Goal: Communication & Community: Answer question/provide support

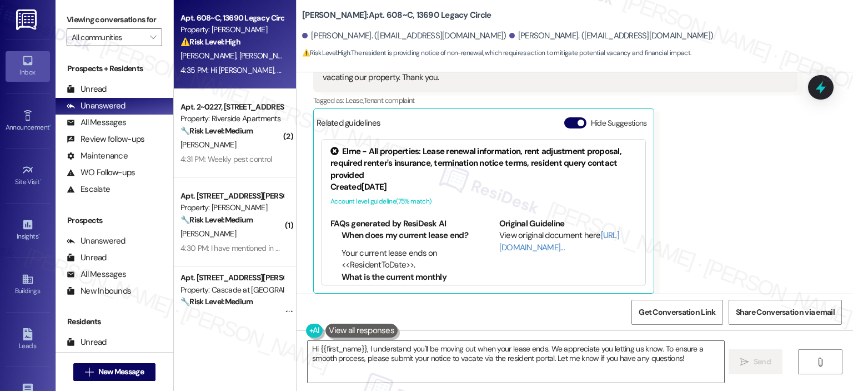
scroll to position [17293, 0]
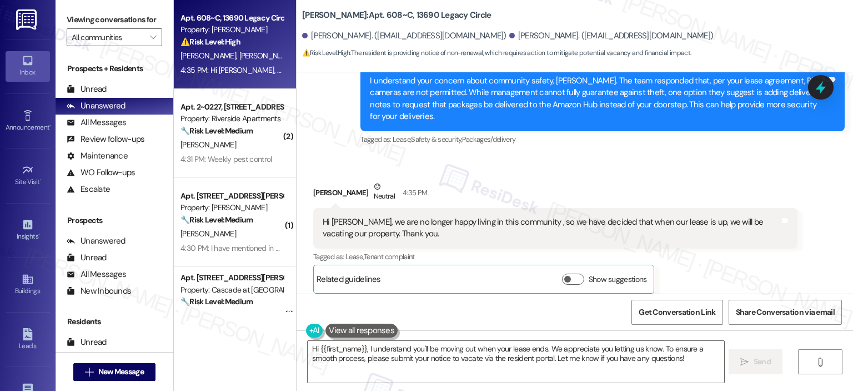
scroll to position [17137, 0]
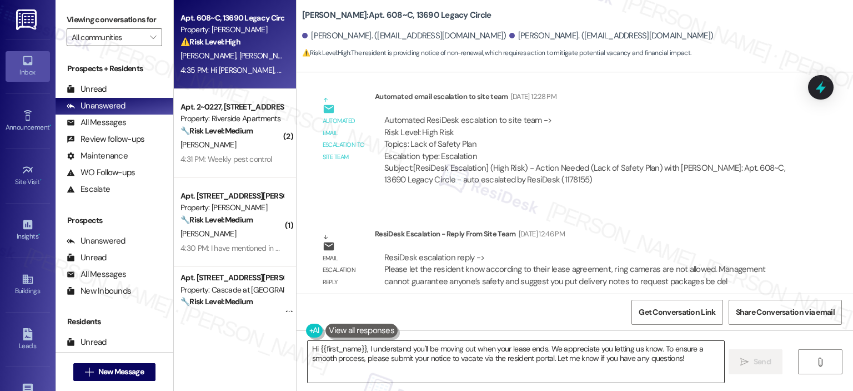
click at [555, 348] on textarea "Hi {{first_name}}, I understand you'll be moving out when your lease ends. We a…" at bounding box center [516, 362] width 416 height 42
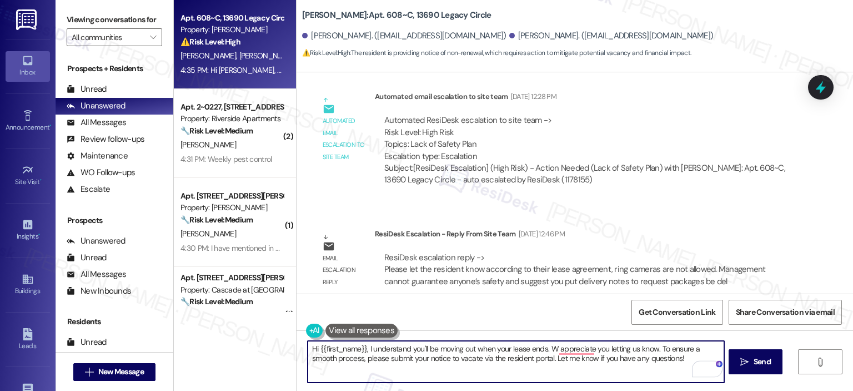
type textarea "Hi {{first_name}}, I understand you'll be moving out when your lease ends. We a…"
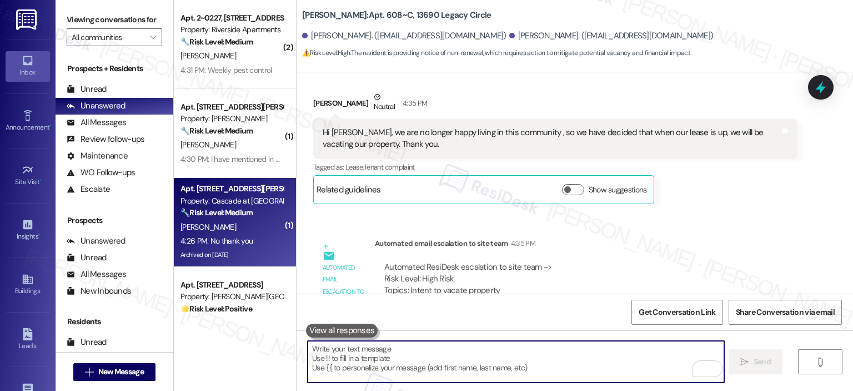
scroll to position [399, 0]
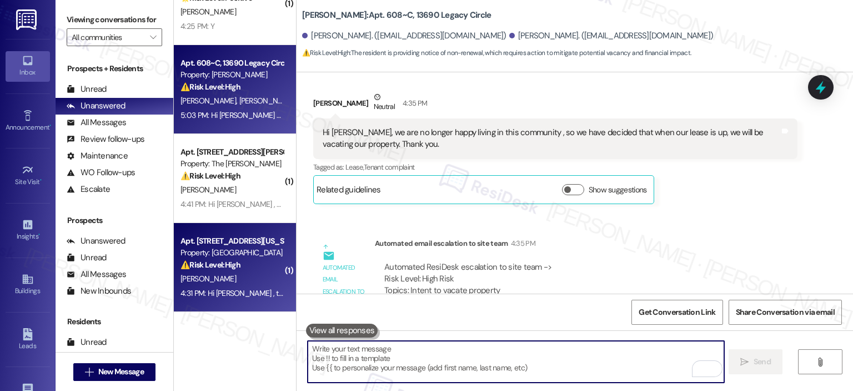
click at [251, 286] on div "4:31 PM: Hi Adam , thank you for bringing this important matter to our attentio…" at bounding box center [231, 293] width 105 height 14
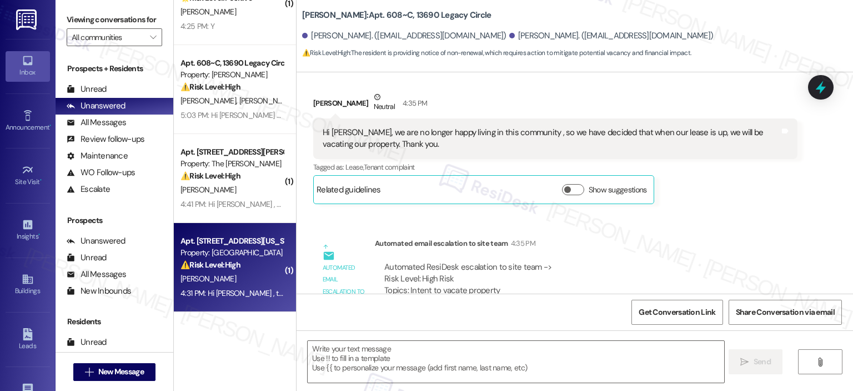
type textarea "Fetching suggested responses. Please feel free to read through the conversation…"
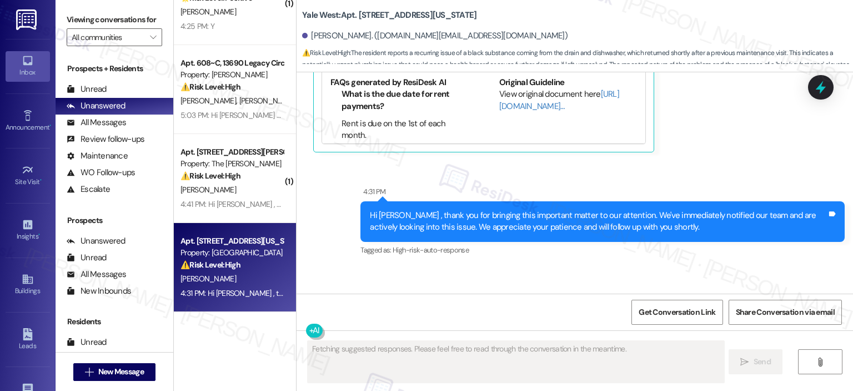
scroll to position [10536, 0]
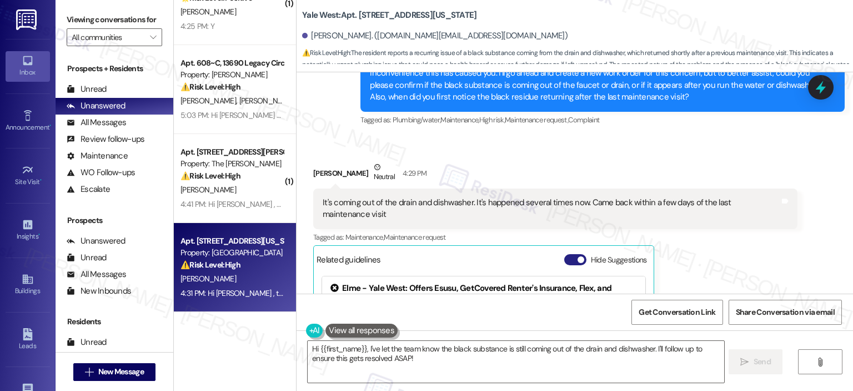
click at [564, 254] on button "Hide Suggestions" at bounding box center [575, 259] width 22 height 11
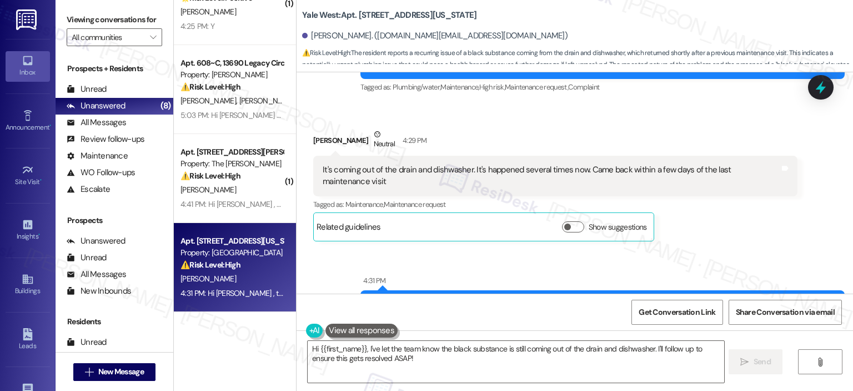
scroll to position [10413, 0]
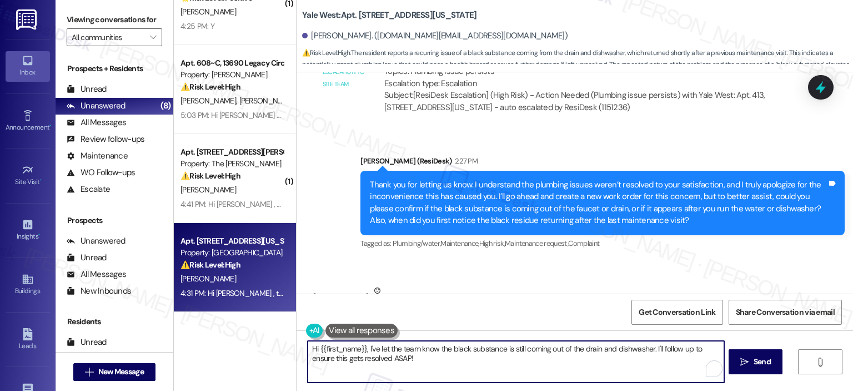
drag, startPoint x: 433, startPoint y: 364, endPoint x: 296, endPoint y: 352, distance: 138.3
click at [302, 352] on div "Hi {{first_name}}, I've let the team know the black substance is still coming o…" at bounding box center [510, 361] width 417 height 43
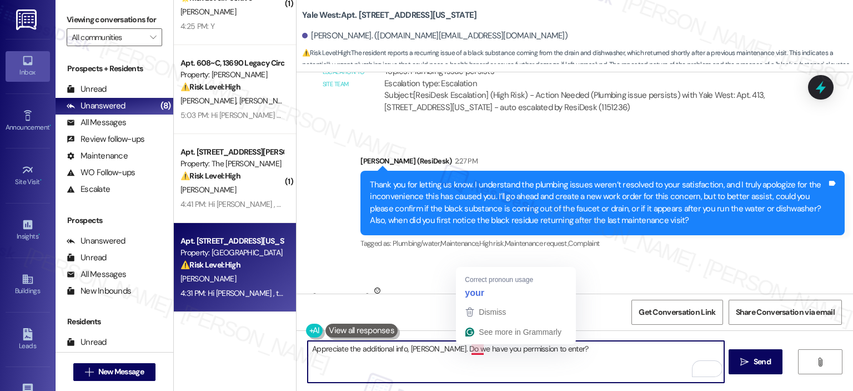
click at [471, 344] on textarea "Appreciate the additional info, Adam. Do we have you permission to enter?" at bounding box center [516, 362] width 416 height 42
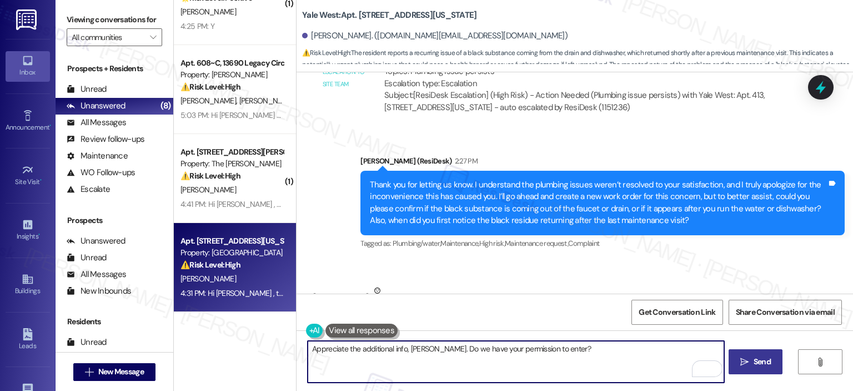
type textarea "Appreciate the additional info, Adam. Do we have your permission to enter?"
click at [734, 362] on button " Send" at bounding box center [756, 361] width 54 height 25
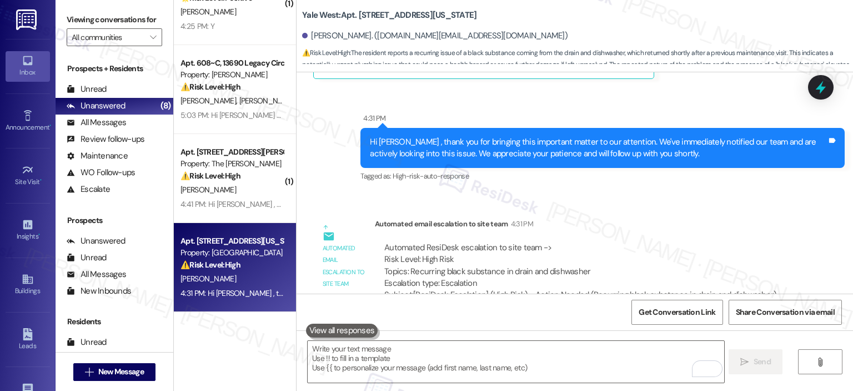
scroll to position [10736, 0]
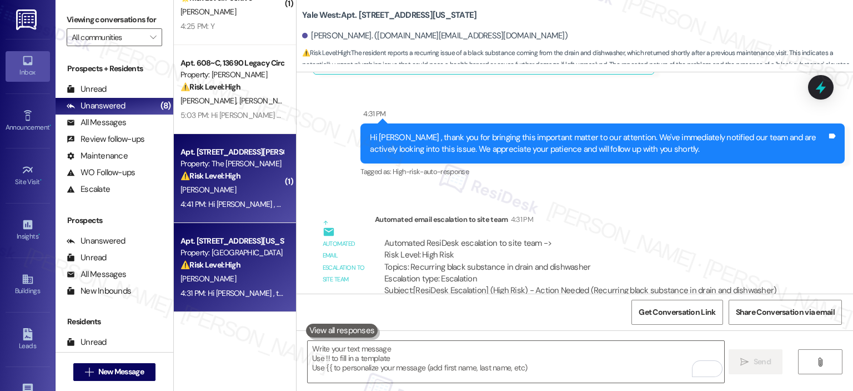
click at [208, 175] on strong "⚠️ Risk Level: High" at bounding box center [211, 176] width 60 height 10
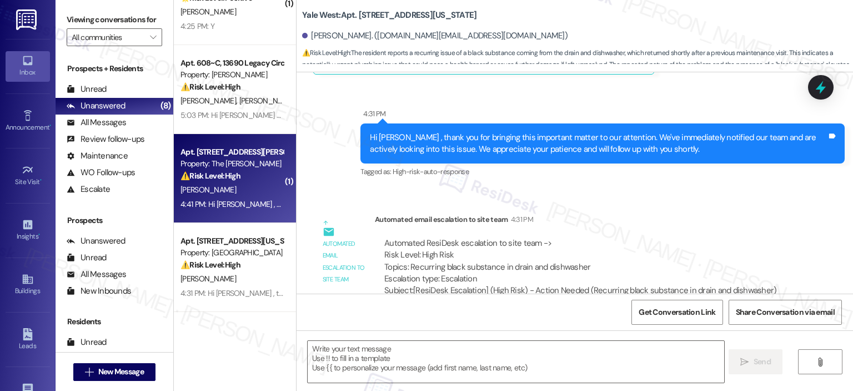
type textarea "Fetching suggested responses. Please feel free to read through the conversation…"
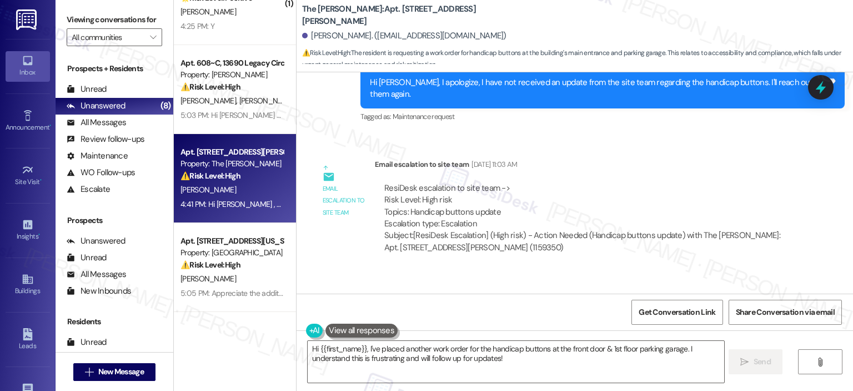
scroll to position [21401, 0]
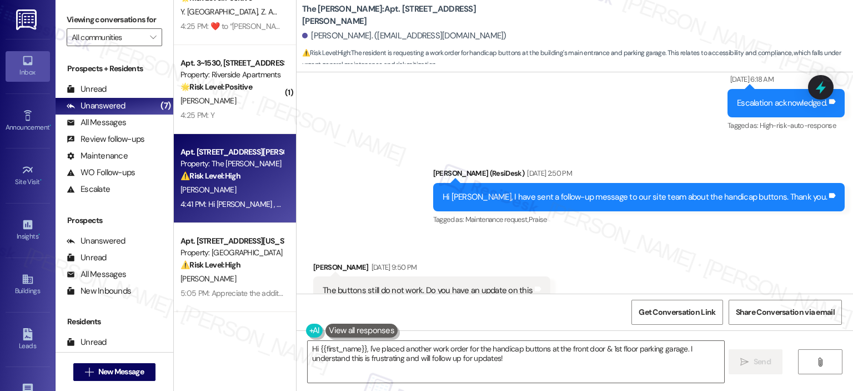
scroll to position [21378, 0]
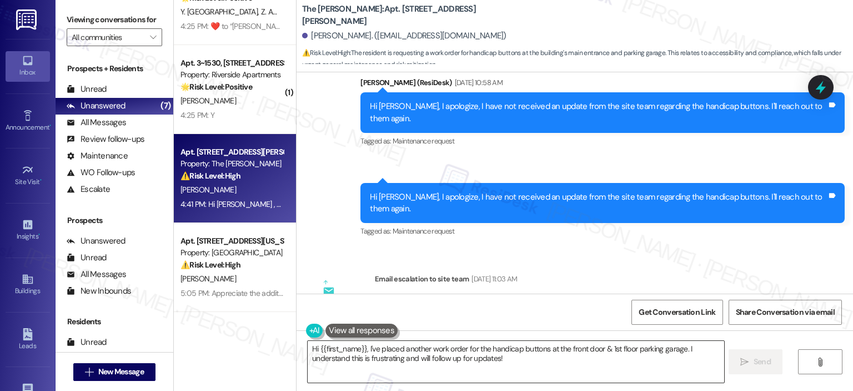
click at [364, 348] on textarea "Hi {{first_name}}, I've placed another work order for the handicap buttons at t…" at bounding box center [516, 362] width 416 height 42
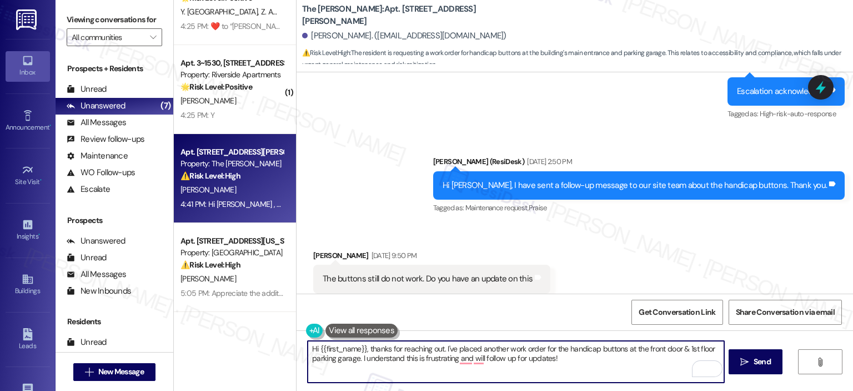
scroll to position [21157, 0]
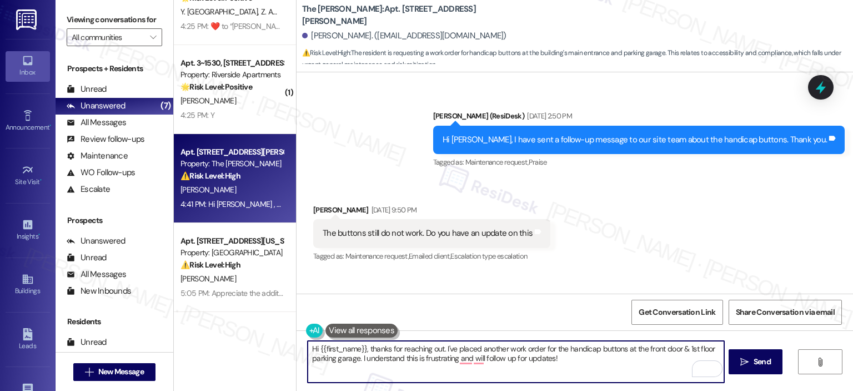
click at [567, 357] on textarea "Hi {{first_name}}, thanks for reaching out. I've placed another work order for …" at bounding box center [516, 362] width 416 height 42
drag, startPoint x: 577, startPoint y: 360, endPoint x: 444, endPoint y: 348, distance: 133.3
click at [444, 348] on textarea "Hi {{first_name}}, thanks for reaching out. I've placed another work order for …" at bounding box center [516, 362] width 416 height 42
drag, startPoint x: 444, startPoint y: 348, endPoint x: 454, endPoint y: 317, distance: 32.7
drag, startPoint x: 454, startPoint y: 317, endPoint x: 501, endPoint y: 352, distance: 58.0
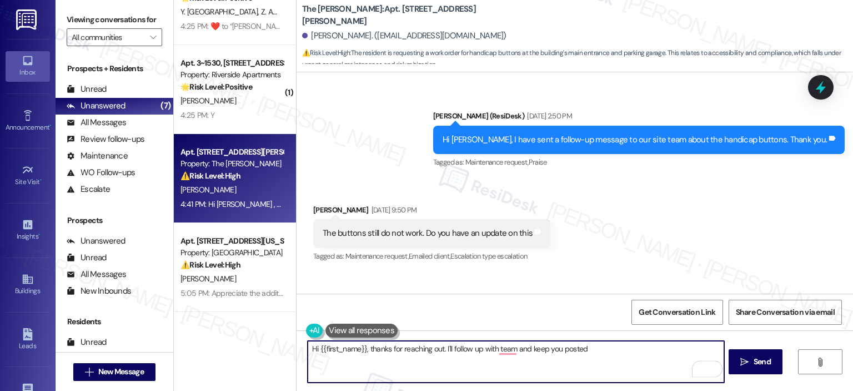
click at [501, 352] on textarea "Hi {{first_name}}, thanks for reaching out. I'll follow up with team and keep y…" at bounding box center [516, 362] width 416 height 42
click at [515, 302] on div "Get Conversation Link Share Conversation via email" at bounding box center [575, 311] width 557 height 37
click at [617, 354] on textarea "Hi {{first_name}}, thanks for reaching out. I'll follow up with the team and ke…" at bounding box center [516, 362] width 416 height 42
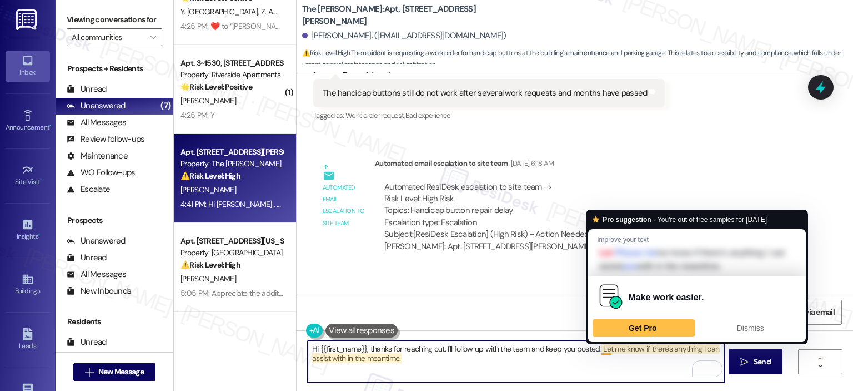
drag, startPoint x: 601, startPoint y: 375, endPoint x: 586, endPoint y: 342, distance: 36.3
click at [602, 374] on textarea "Hi {{first_name}}, thanks for reaching out. I'll follow up with the team and ke…" at bounding box center [516, 362] width 416 height 42
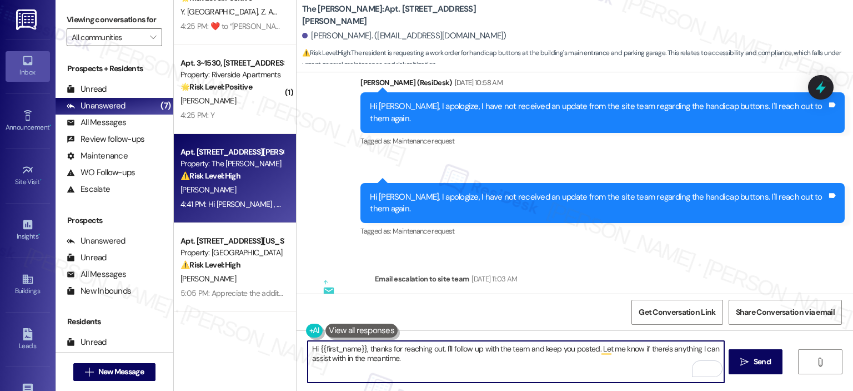
scroll to position [21656, 0]
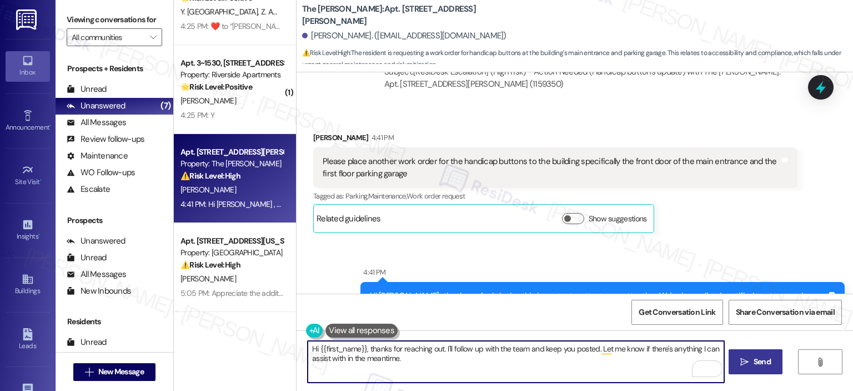
type textarea "Hi {{first_name}}, thanks for reaching out. I'll follow up with the team and ke…"
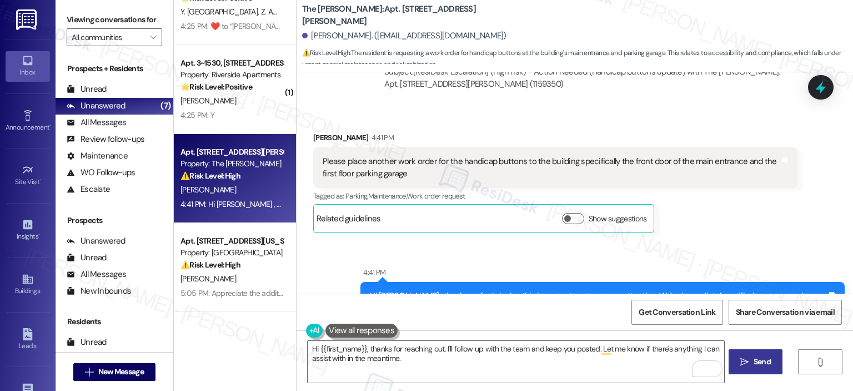
click at [749, 360] on span " Send" at bounding box center [755, 362] width 35 height 12
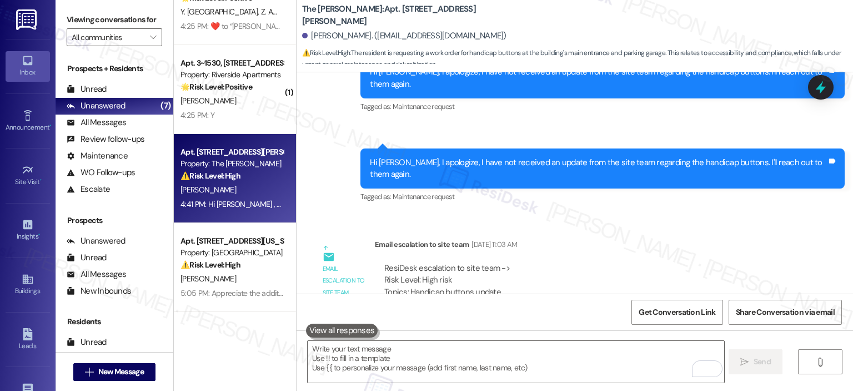
scroll to position [21745, 0]
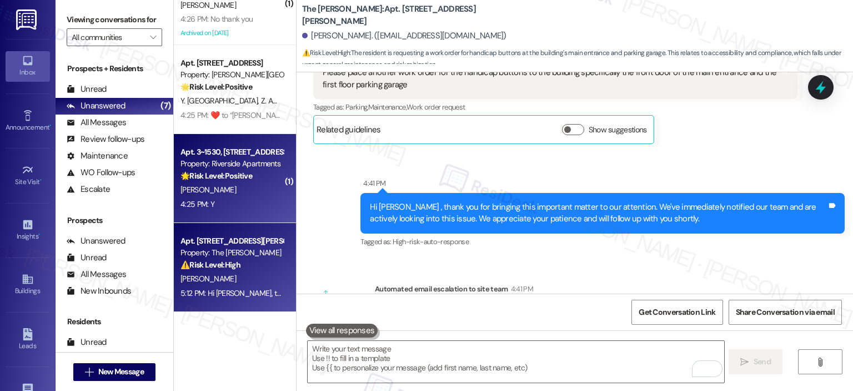
click at [239, 186] on div "J. Arnason" at bounding box center [231, 190] width 105 height 14
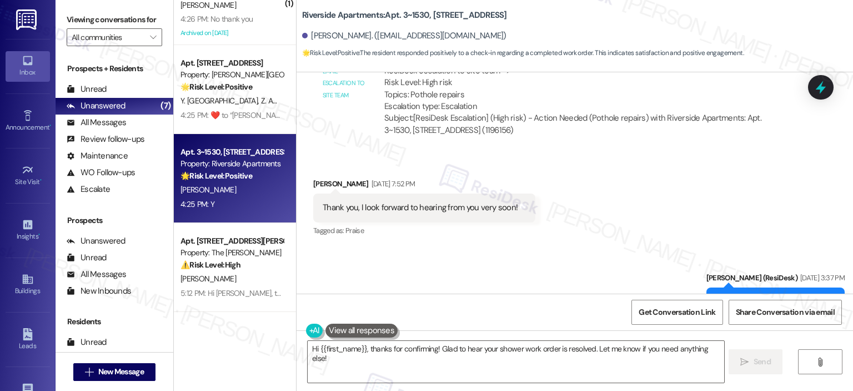
scroll to position [8458, 0]
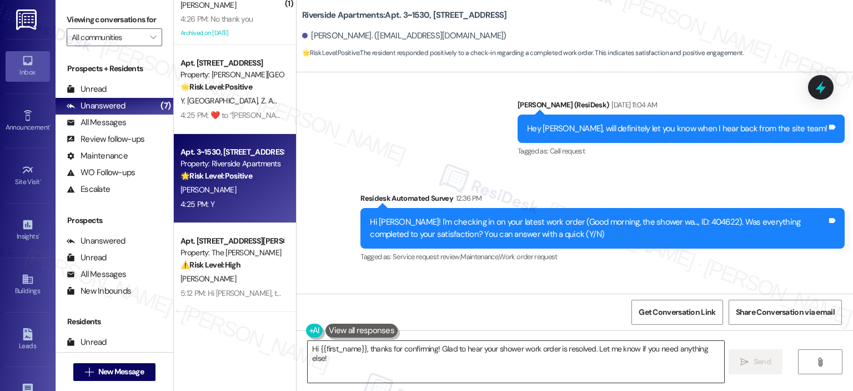
click at [419, 363] on textarea "Hi {{first_name}}, thanks for confirming! Glad to hear your shower work order i…" at bounding box center [516, 362] width 416 height 42
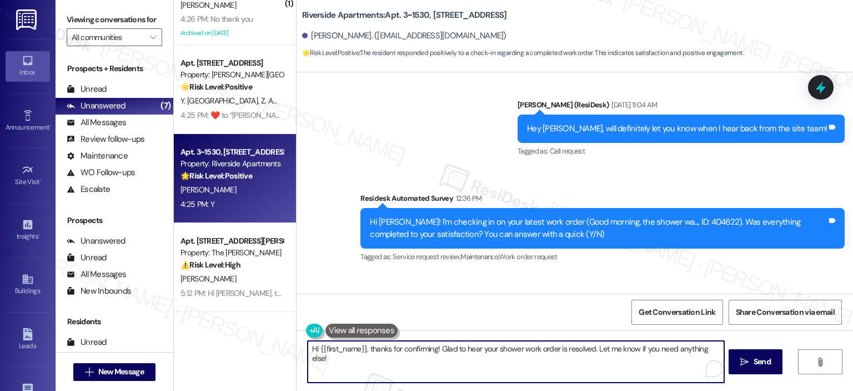
paste textarea "Thank you for your response! Great to know that the latest work order was compl…"
click at [398, 346] on textarea "Thank you for your response! Great to know that the latest work order was compl…" at bounding box center [516, 362] width 416 height 42
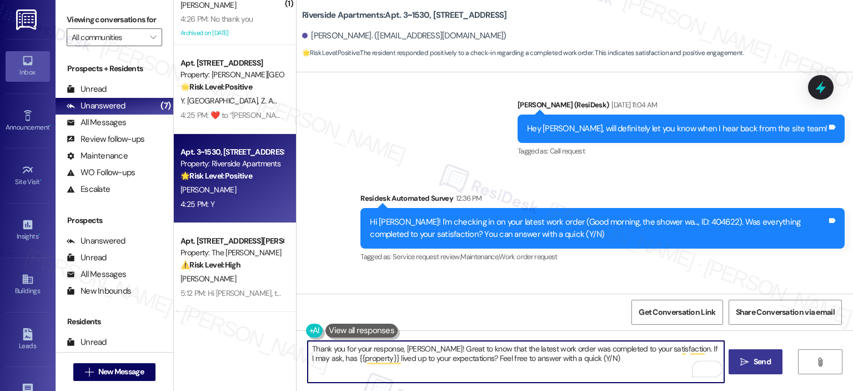
type textarea "Thank you for your response, Jennifer! Great to know that the latest work order…"
click at [759, 362] on span "Send" at bounding box center [762, 362] width 17 height 12
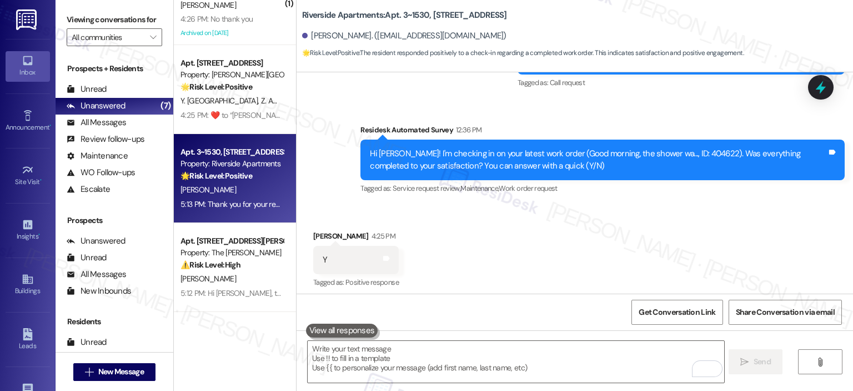
scroll to position [8548, 0]
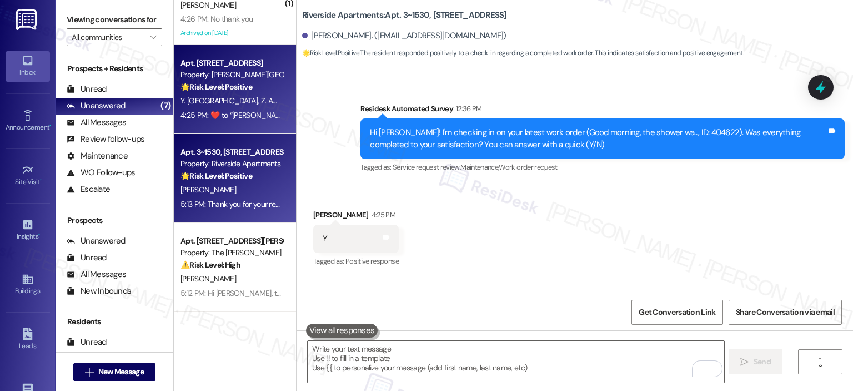
click at [218, 115] on div "4:25 PM:  ​❤️​ to “ Ella (Elme Sandy Springs): Let me know if there's anything …" at bounding box center [413, 115] width 464 height 10
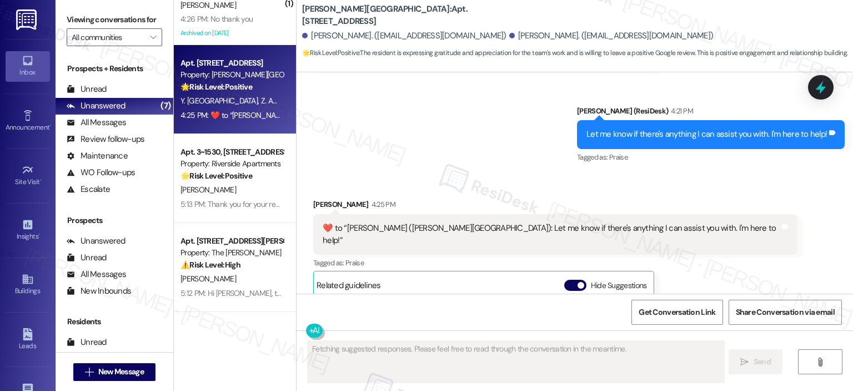
scroll to position [556, 0]
click at [564, 279] on button "Hide Suggestions" at bounding box center [575, 284] width 22 height 11
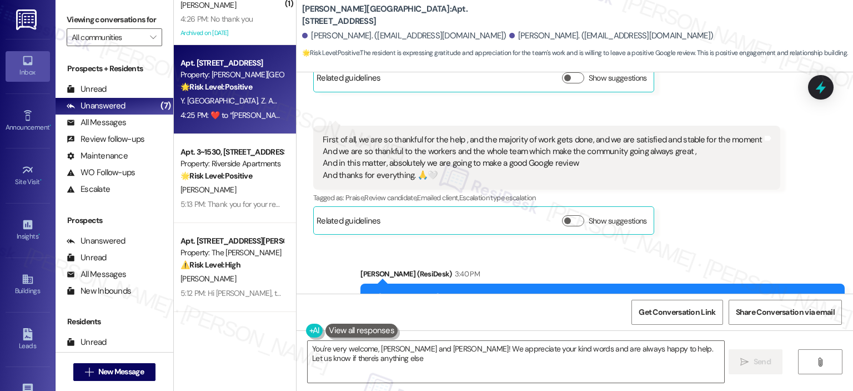
scroll to position [7257, 0]
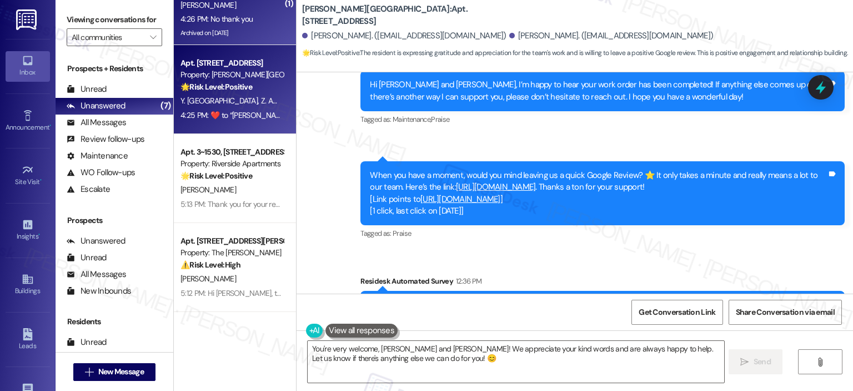
click at [237, 33] on div "Archived on 08/13/2025" at bounding box center [231, 33] width 105 height 14
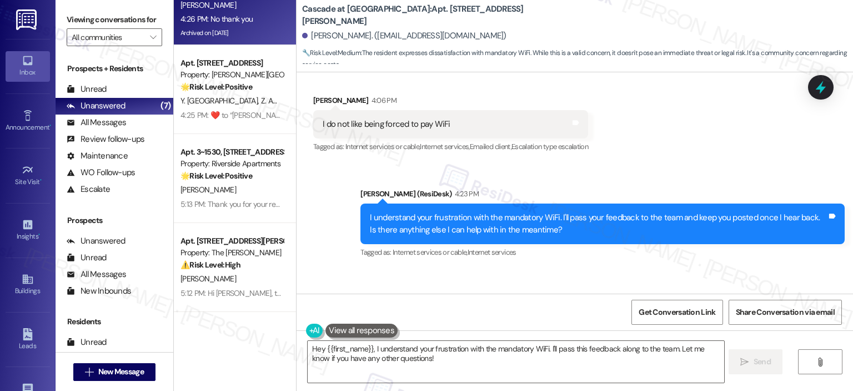
scroll to position [6453, 0]
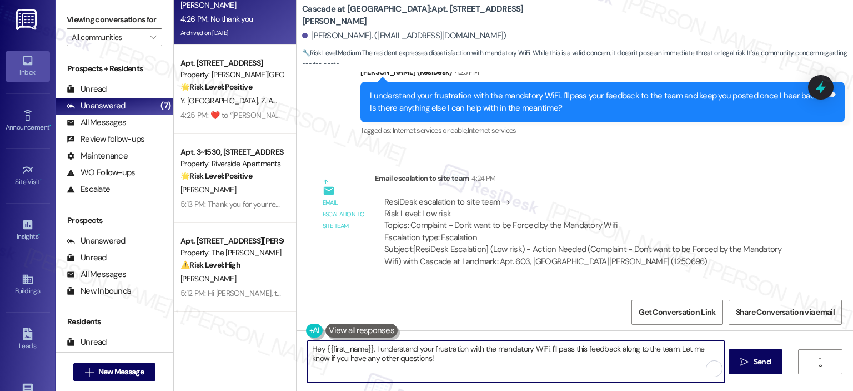
drag, startPoint x: 426, startPoint y: 364, endPoint x: 272, endPoint y: 343, distance: 155.3
click at [272, 343] on div "( 2 ) Apt. 2~0227, 5860 Cameron Run Terrace Property: Riverside Apartments 🔧 Ri…" at bounding box center [513, 195] width 679 height 391
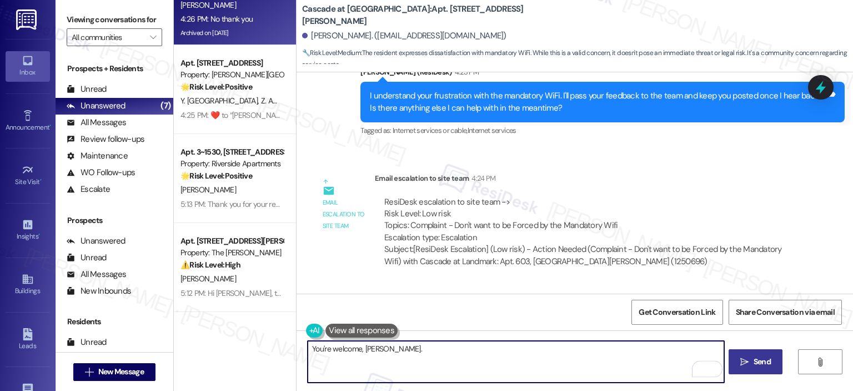
type textarea "You're welcome, Stephen."
click span "Send"
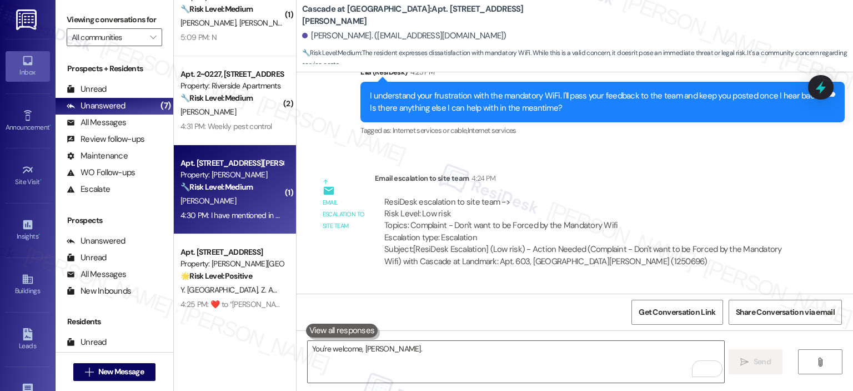
click strong "🔧 Risk Level: Medium"
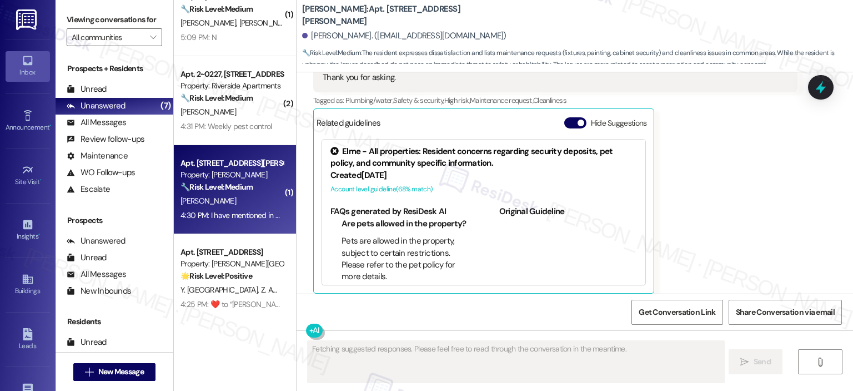
scroll to position [1719, 0]
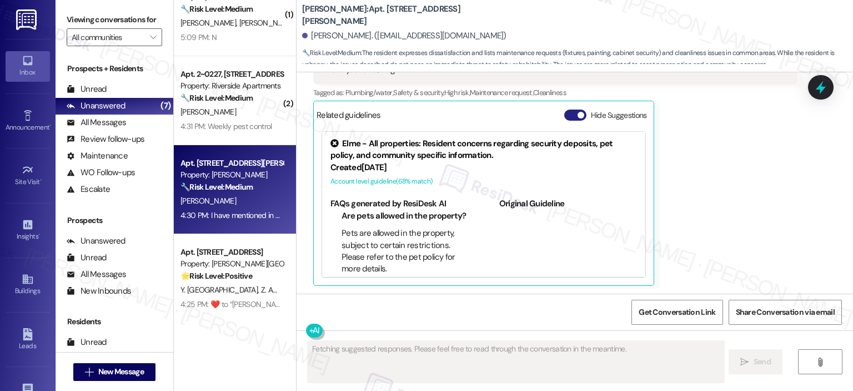
click button "Hide Suggestions"
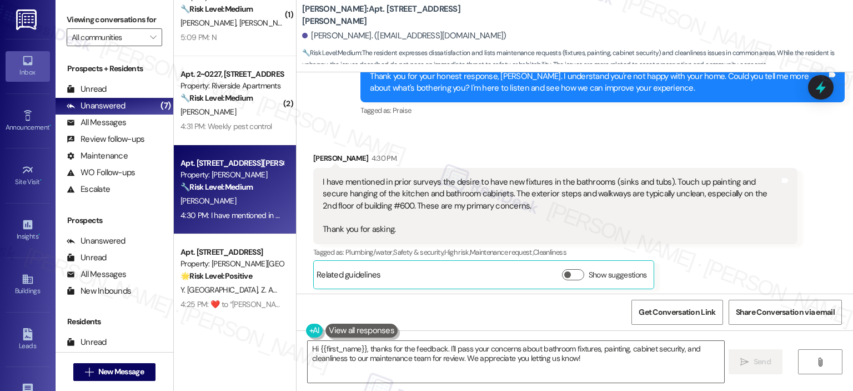
scroll to position [1563, 0]
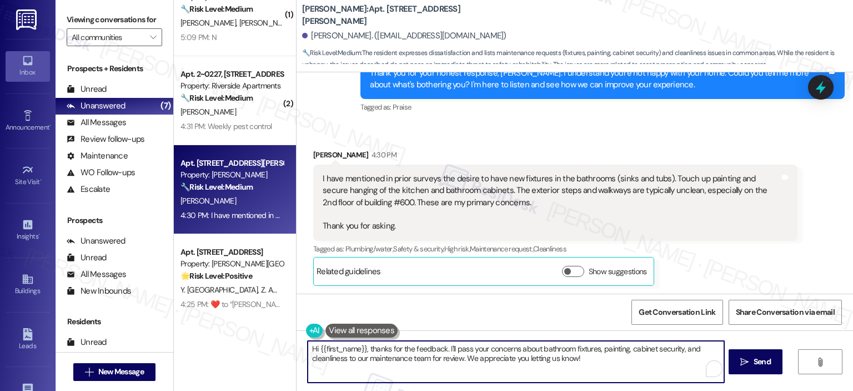
drag, startPoint x: 366, startPoint y: 351, endPoint x: 304, endPoint y: 351, distance: 62.2
click textarea "Hi {{first_name}}, thanks for the feedback. I'll pass your concerns about bathr…"
drag, startPoint x: 353, startPoint y: 349, endPoint x: 283, endPoint y: 344, distance: 70.7
click div "( 1 ) Apt. 1409, 1425 South Eads St Property: The Paramount 🔧 Risk Level: Mediu…"
click textarea "Appreciate your feedback. I'll pass your concerns about bathroom fixtures, pain…"
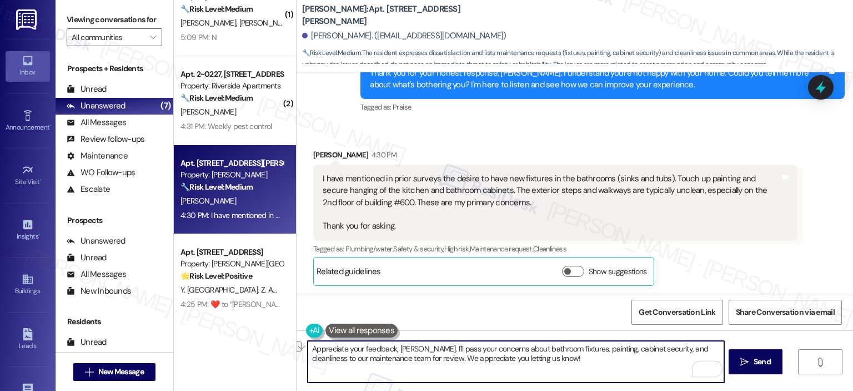
drag, startPoint x: 442, startPoint y: 348, endPoint x: 406, endPoint y: 349, distance: 36.1
click textarea "Appreciate your feedback, Lisa. I'll pass your concerns about bathroom fixtures…"
type textarea "Appreciate your feedback, Lisa. I understand your concerns about bathroom fixtu…"
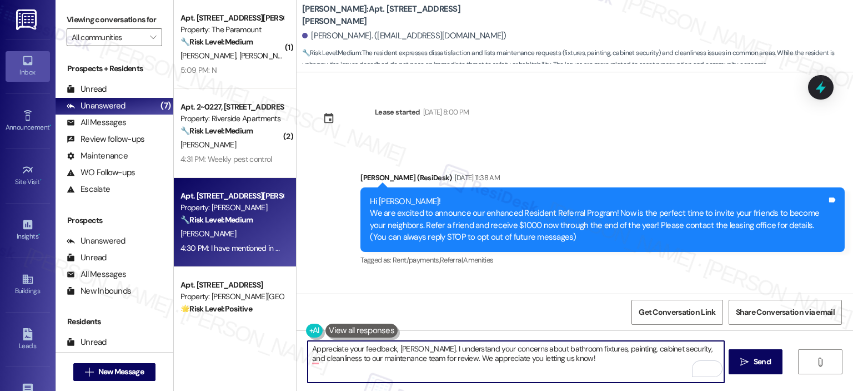
scroll to position [1563, 0]
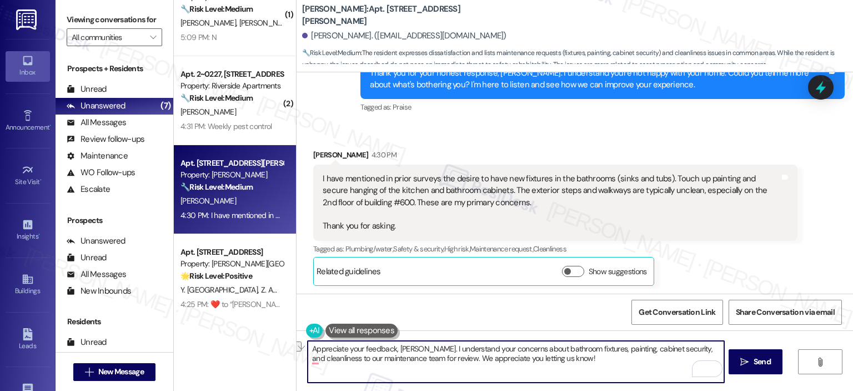
drag, startPoint x: 419, startPoint y: 361, endPoint x: 306, endPoint y: 359, distance: 113.3
click at [308, 359] on textarea "Appreciate your feedback, [PERSON_NAME]. I understand your concerns about bathr…" at bounding box center [516, 362] width 416 height 42
drag, startPoint x: 548, startPoint y: 357, endPoint x: 424, endPoint y: 356, distance: 123.3
click at [424, 356] on textarea "Appreciate your feedback, [PERSON_NAME]. I understand your concerns about bathr…" at bounding box center [516, 362] width 416 height 42
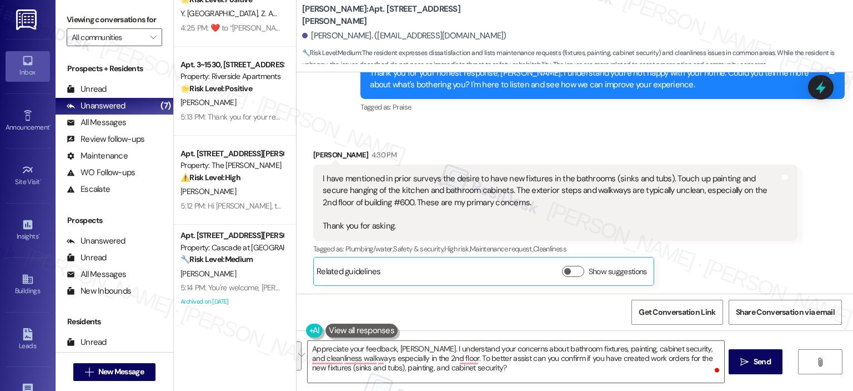
scroll to position [311, 0]
click at [453, 357] on textarea "Appreciate your feedback, [PERSON_NAME]. I understand your concerns about bathr…" at bounding box center [516, 362] width 416 height 42
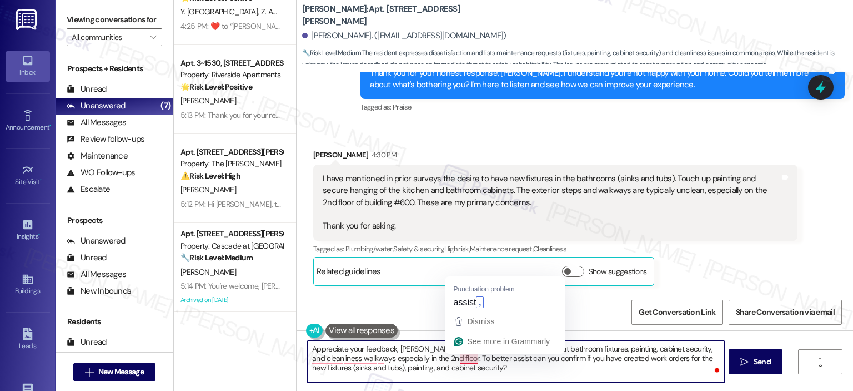
click at [462, 379] on textarea "Appreciate your feedback, Lisa. I understand your concerns about bathroom fixtu…" at bounding box center [516, 362] width 416 height 42
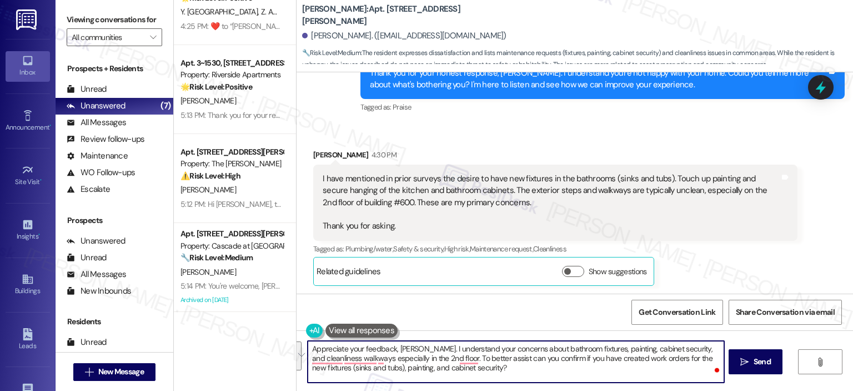
paste textarea "Thank you for sharing your feedback, Lisa. I understand your concerns about the…"
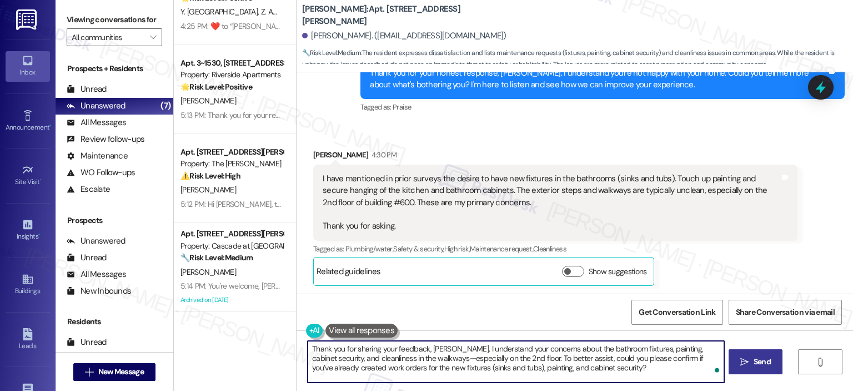
type textarea "Thank you for sharing your feedback, Lisa. I understand your concerns about the…"
click at [758, 366] on span "Send" at bounding box center [762, 362] width 17 height 12
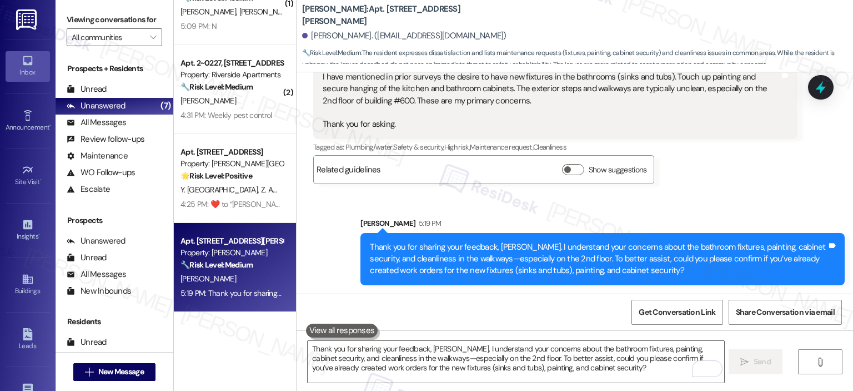
scroll to position [133, 0]
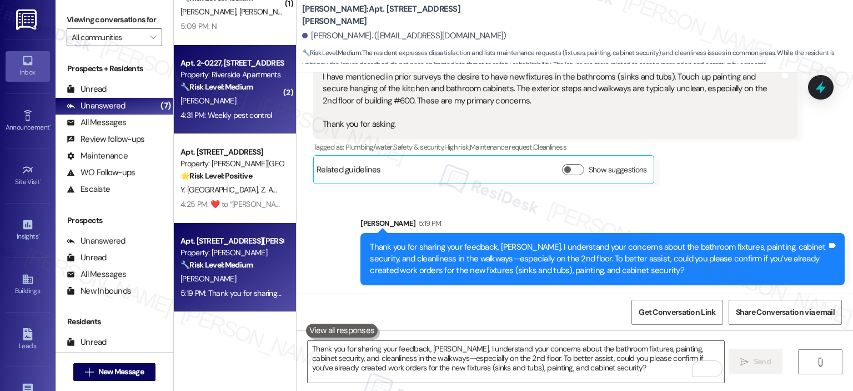
click at [252, 113] on div "4:31 PM: Weekly pest control 4:31 PM: Weekly pest control" at bounding box center [226, 115] width 91 height 10
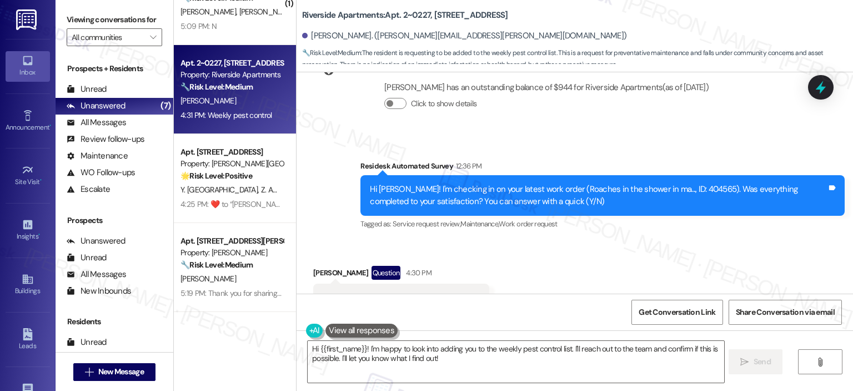
scroll to position [3974, 0]
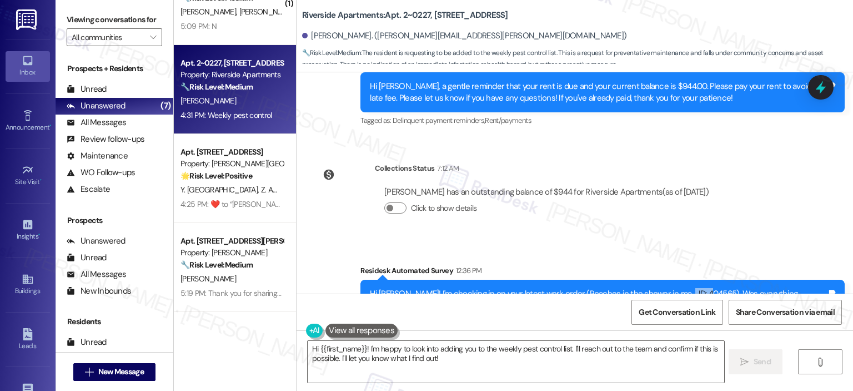
drag, startPoint x: 663, startPoint y: 201, endPoint x: 681, endPoint y: 205, distance: 18.9
click at [693, 288] on div "Hi Natasha! I'm checking in on your latest work order (Roaches in the shower in…" at bounding box center [598, 300] width 457 height 24
drag, startPoint x: 681, startPoint y: 205, endPoint x: 706, endPoint y: 211, distance: 25.6
click at [713, 288] on div "Hi Natasha! I'm checking in on your latest work order (Roaches in the shower in…" at bounding box center [598, 300] width 457 height 24
drag, startPoint x: 663, startPoint y: 197, endPoint x: 691, endPoint y: 198, distance: 27.8
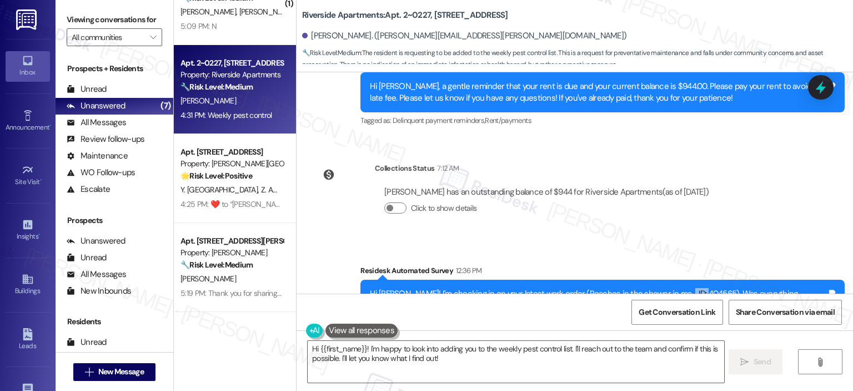
click at [691, 288] on div "Hi Natasha! I'm checking in on your latest work order (Roaches in the shower in…" at bounding box center [598, 300] width 457 height 24
copy div "404565"
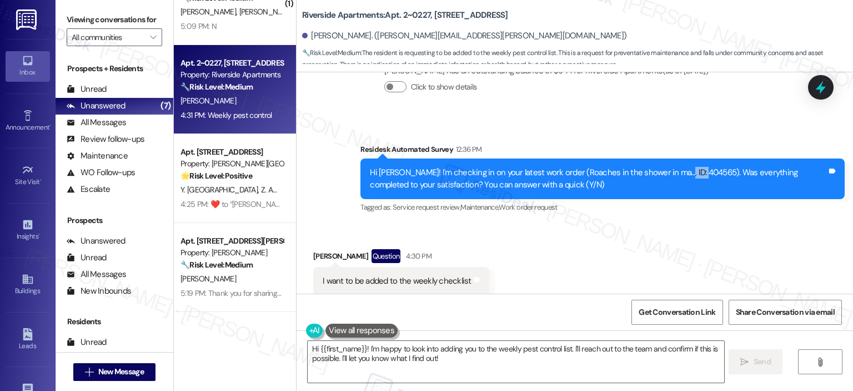
scroll to position [4105, 0]
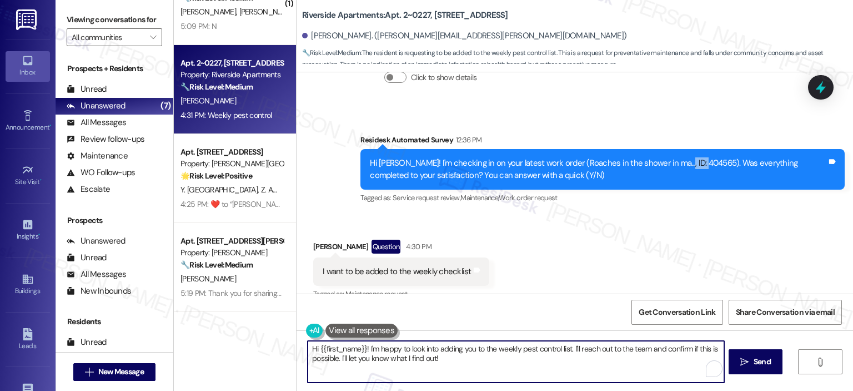
click at [364, 348] on textarea "Hi {{first_name}}! I'm happy to look into adding you to the weekly pest control…" at bounding box center [516, 362] width 416 height 42
click at [577, 366] on textarea "Hi {{first_name}}, thank you for reaching out. I'm happy to look into adding yo…" at bounding box center [516, 362] width 416 height 42
type textarea "Hi {{first_name}}, thank you for reaching out. I'm happy to look into adding yo…"
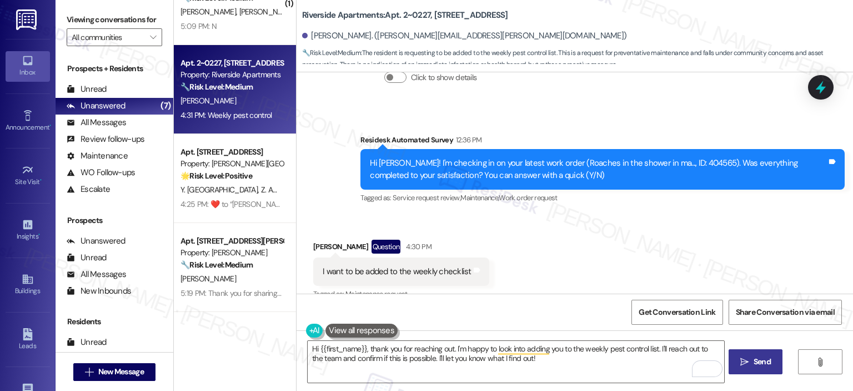
click at [739, 359] on span " Send" at bounding box center [755, 362] width 35 height 12
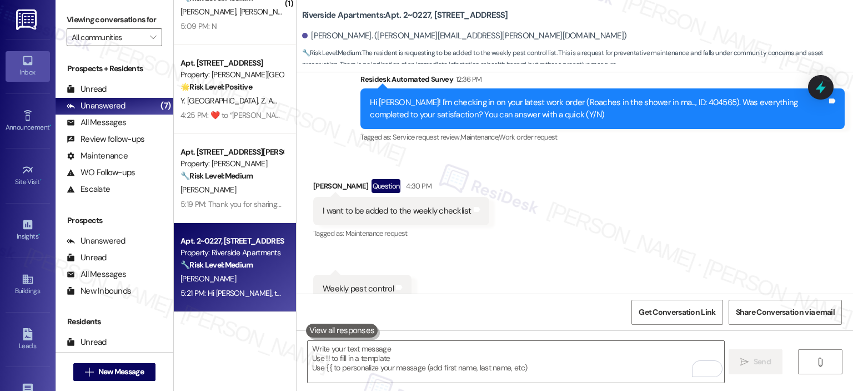
scroll to position [4194, 0]
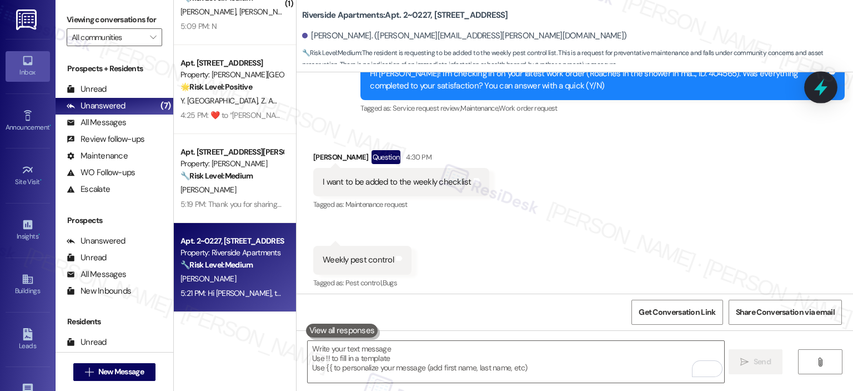
click at [820, 86] on icon at bounding box center [820, 87] width 13 height 17
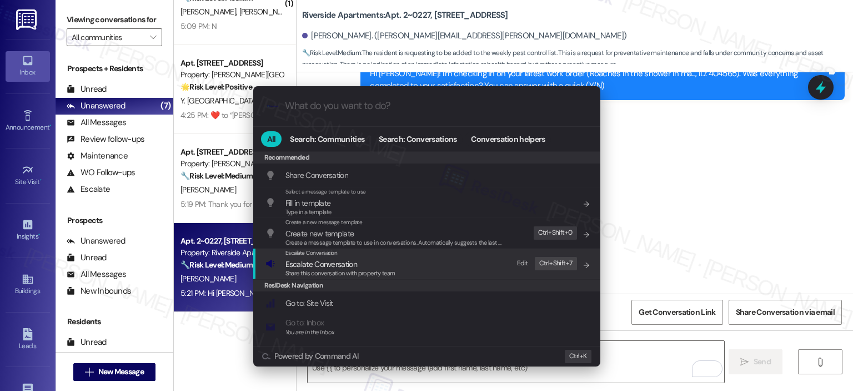
click at [362, 267] on span "Escalate Conversation" at bounding box center [341, 264] width 110 height 12
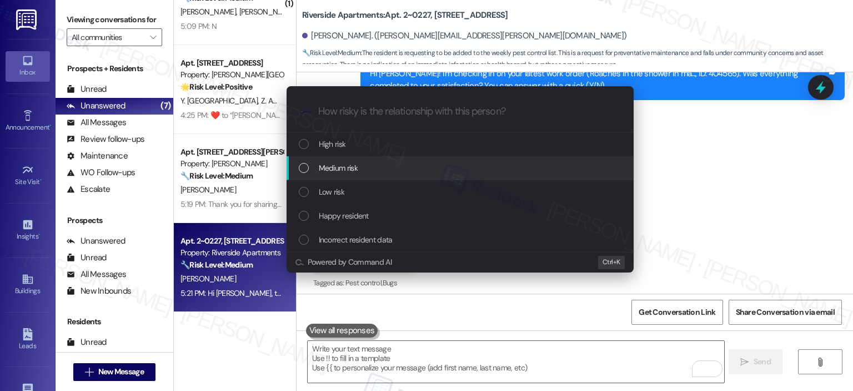
click at [351, 169] on span "Medium risk" at bounding box center [338, 168] width 39 height 12
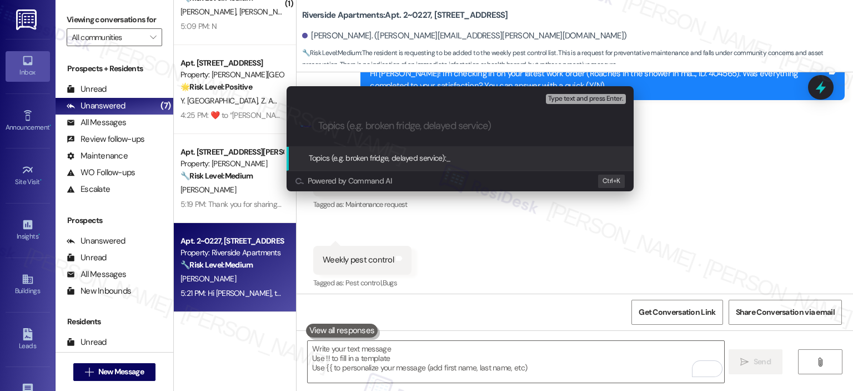
click at [354, 131] on input "Topics (e.g. broken fridge, delayed service)" at bounding box center [469, 126] width 302 height 12
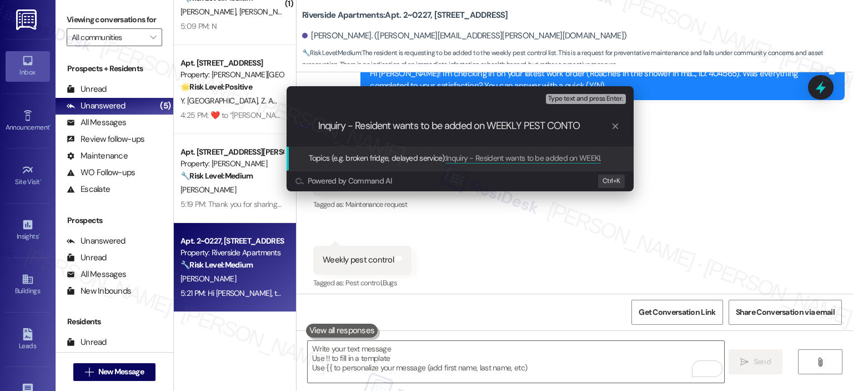
type input "Inquiry - Resident wants to be added on WEEKLY PEST CONTOL"
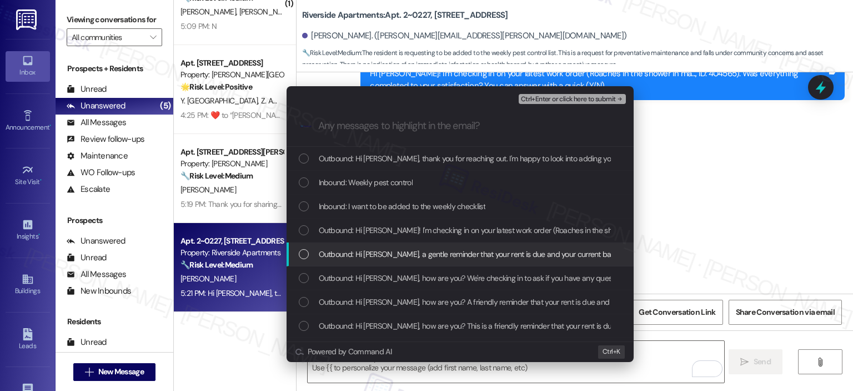
click at [369, 244] on div "Outbound: Hi Natasha, a gentle reminder that your rent is due and your current …" at bounding box center [460, 254] width 347 height 24
click at [368, 250] on span "Outbound: Hi Natasha, a gentle reminder that your rent is due and your current …" at bounding box center [712, 254] width 787 height 12
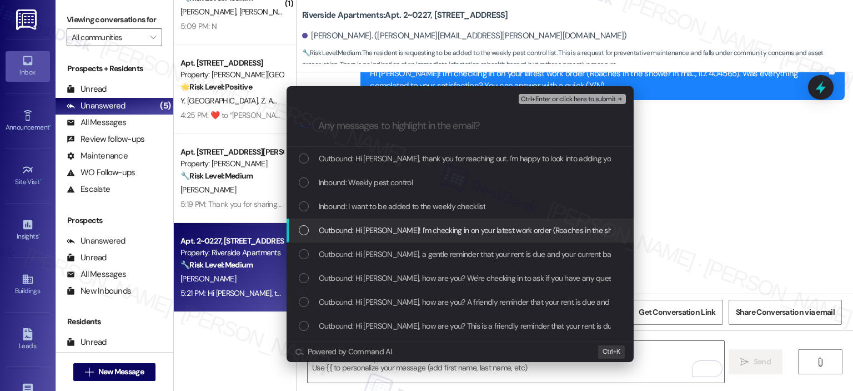
click at [369, 234] on span "Outbound: Hi Natasha! I'm checking in on your latest work order (Roaches in the…" at bounding box center [641, 230] width 645 height 12
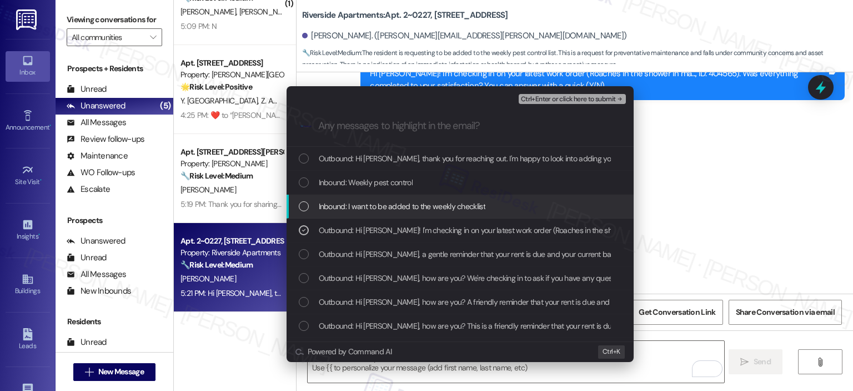
click at [373, 206] on span "Inbound: I want to be added to the weekly checklist" at bounding box center [402, 206] width 167 height 12
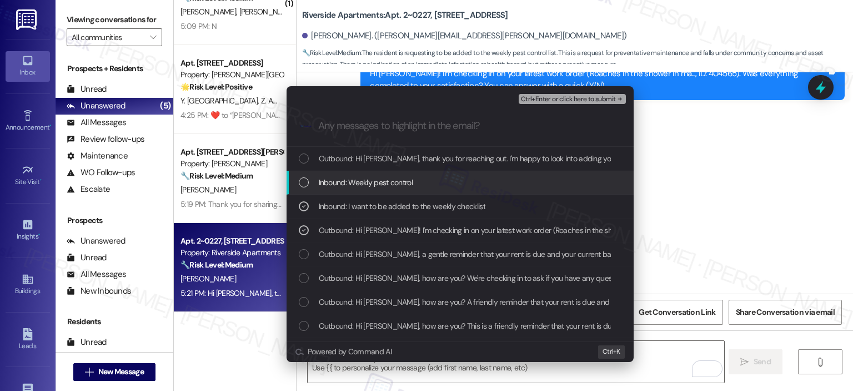
click at [368, 177] on span "Inbound: Weekly pest control" at bounding box center [366, 182] width 94 height 12
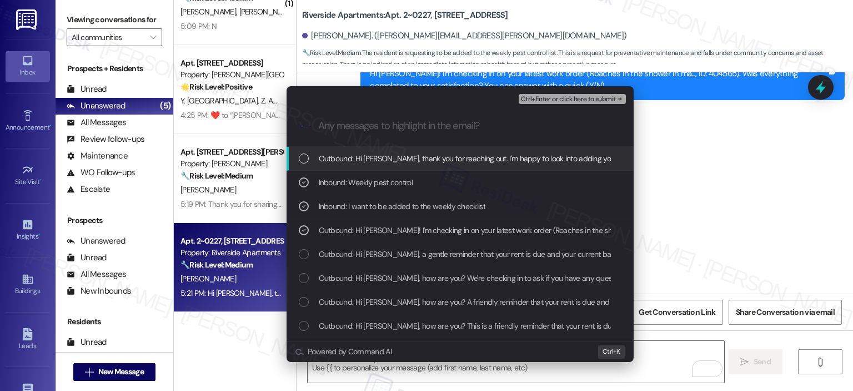
click at [376, 158] on span "Outbound: Hi Natasha, thank you for reaching out. I'm happy to look into adding…" at bounding box center [652, 158] width 666 height 12
click at [575, 98] on span "Ctrl+Enter or click here to submit" at bounding box center [568, 100] width 95 height 8
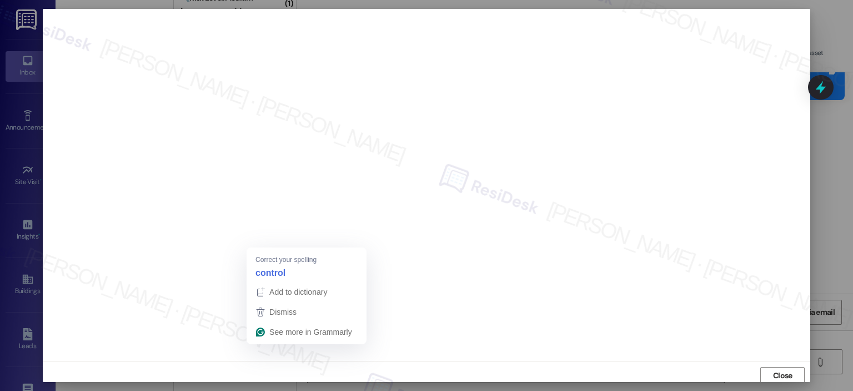
scroll to position [2, 0]
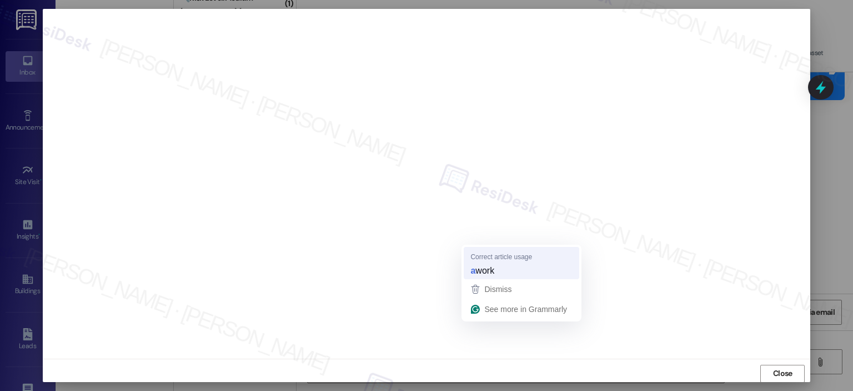
click at [484, 270] on span "work" at bounding box center [485, 270] width 19 height 12
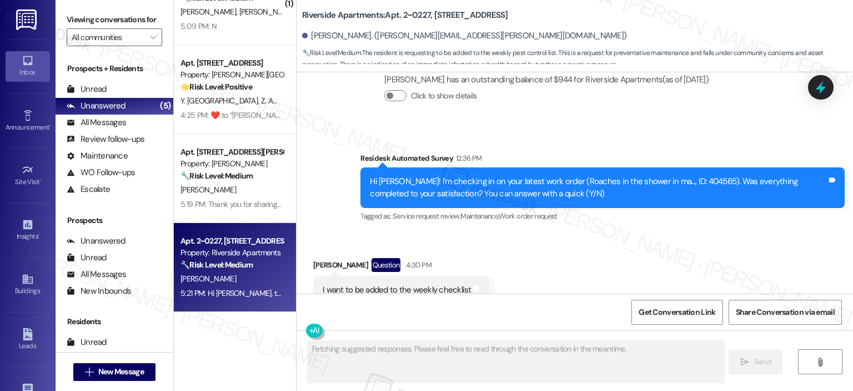
scroll to position [4104, 0]
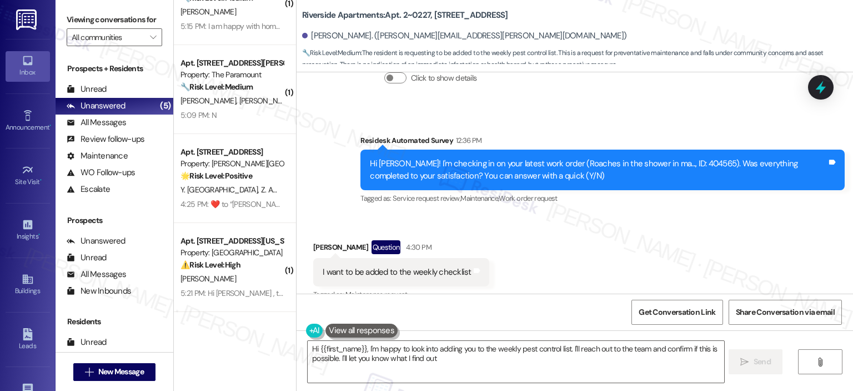
type textarea "Hi {{first_name}}, I'm happy to look into adding you to the weekly pest control…"
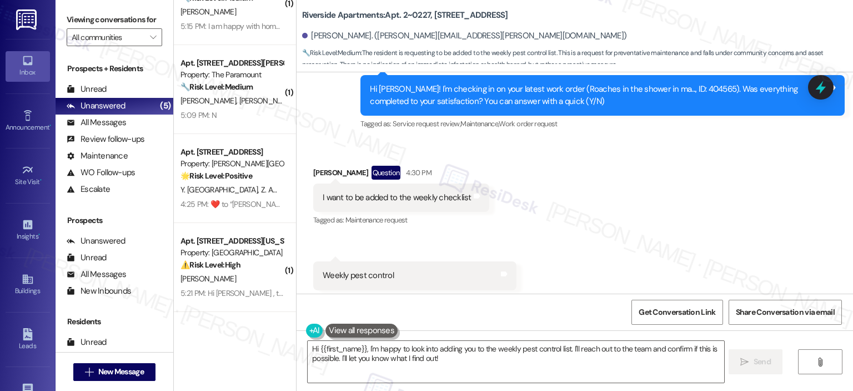
scroll to position [4211, 0]
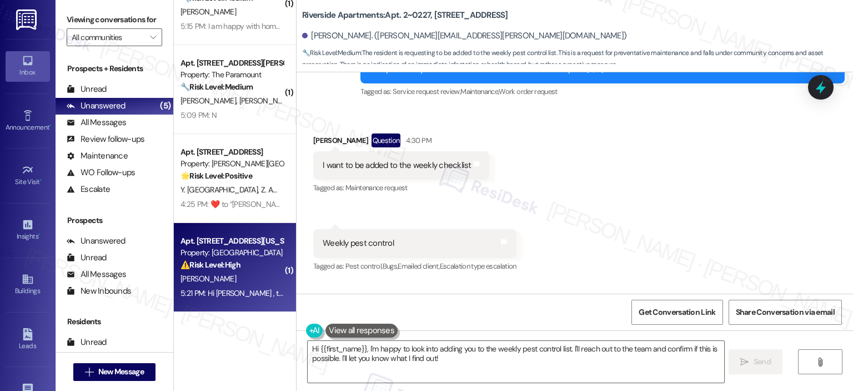
click at [212, 288] on div "5:21 PM: Hi Adam , thank you for bringing this important matter to our attentio…" at bounding box center [549, 293] width 737 height 10
type textarea "Fetching suggested responses. Please feel free to read through the conversation…"
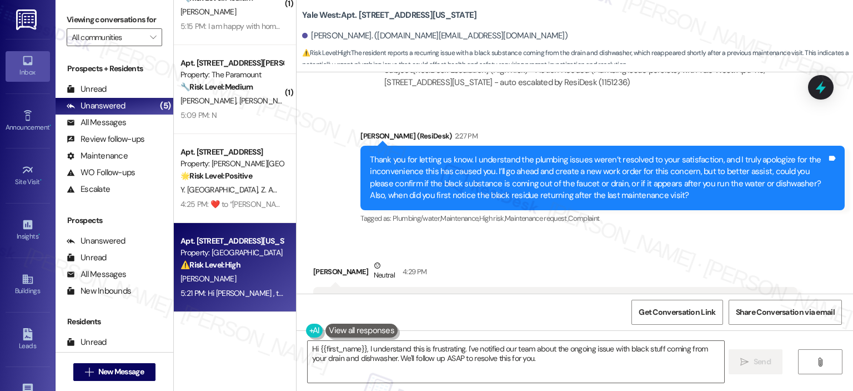
scroll to position [10369, 0]
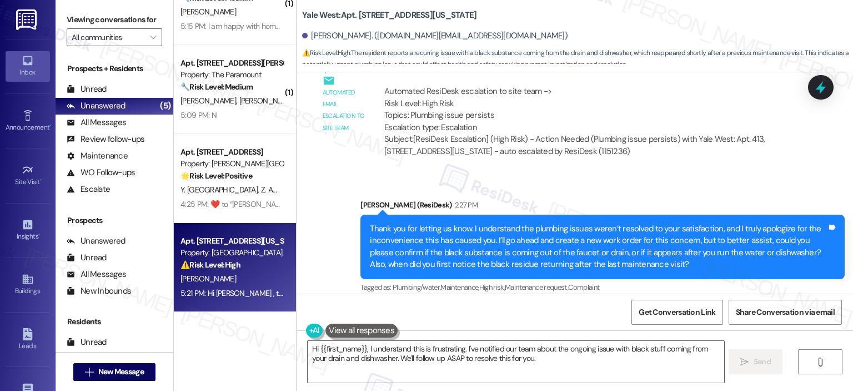
drag, startPoint x: 349, startPoint y: 277, endPoint x: 313, endPoint y: 261, distance: 39.5
click at [313, 356] on div "It's coming out of the drain and dishwasher. It's happened several times now. C…" at bounding box center [555, 376] width 484 height 41
copy div "It's coming out of the drain and dishwasher. It's happened several times now. C…"
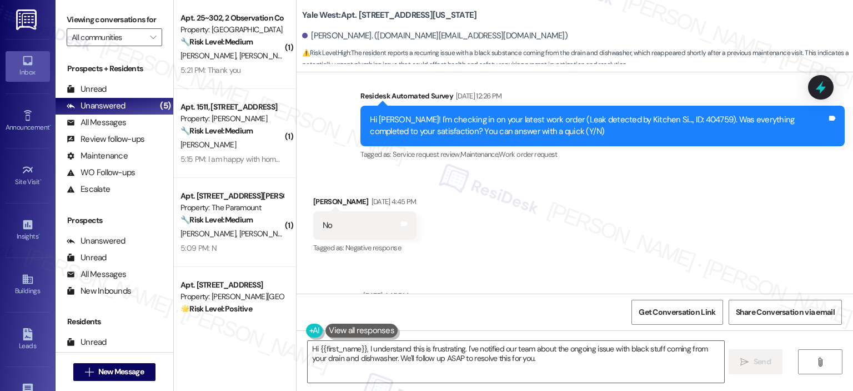
scroll to position [9304, 0]
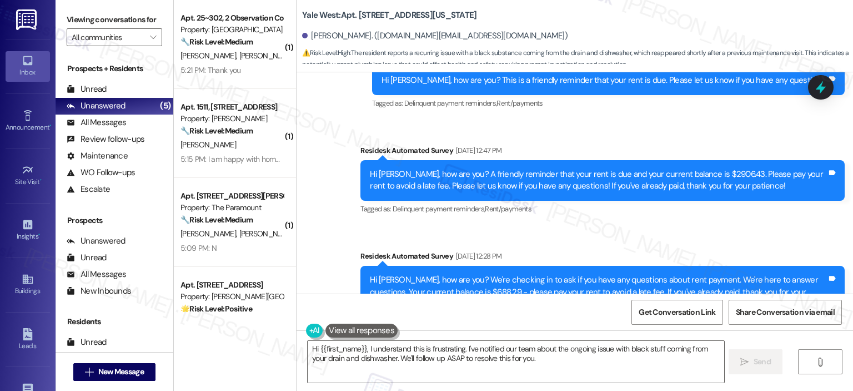
copy div "404759"
drag, startPoint x: 651, startPoint y: 284, endPoint x: 679, endPoint y: 276, distance: 29.4
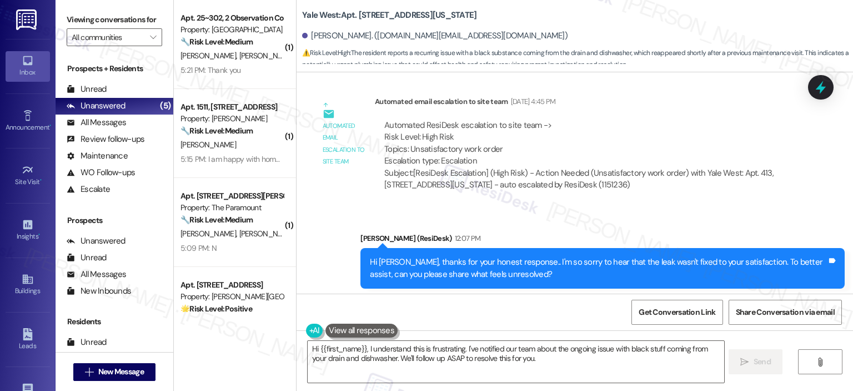
scroll to position [10021, 0]
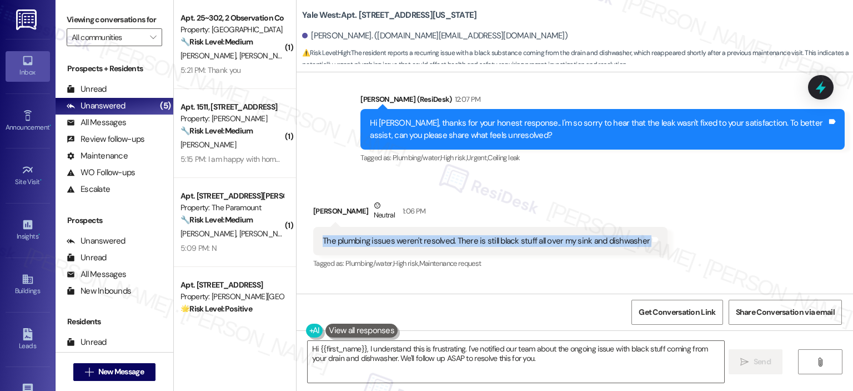
drag, startPoint x: 316, startPoint y: 127, endPoint x: 661, endPoint y: 134, distance: 344.5
click at [661, 191] on div "Received via SMS Adam Collins Neutral 1:06 PM The plumbing issues weren't resol…" at bounding box center [490, 235] width 371 height 89
copy div "The plumbing issues weren't resolved. There is still black stuff all over my si…"
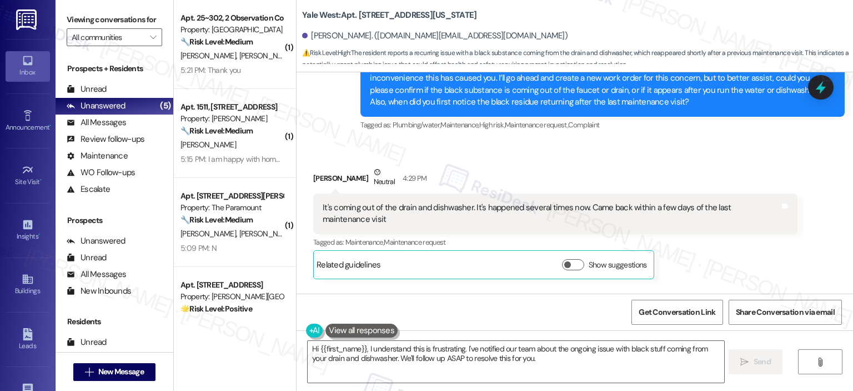
scroll to position [10554, 0]
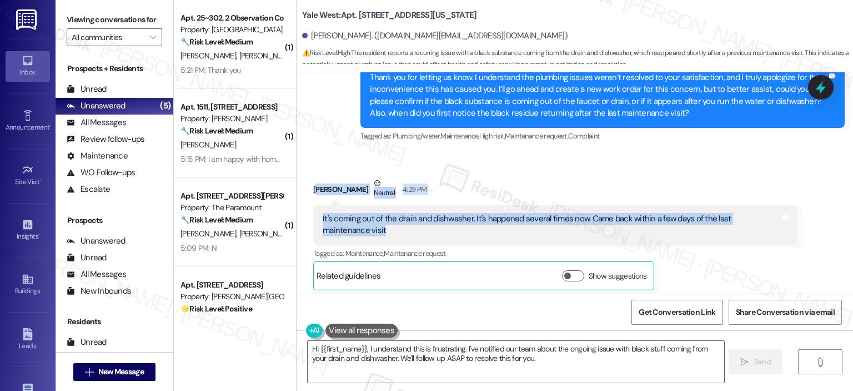
copy div "dam Collins Neutral 4:29 PM It's coming out of the drain and dishwasher. It's h…"
drag, startPoint x: 322, startPoint y: 83, endPoint x: 311, endPoint y: 79, distance: 11.6
click at [313, 178] on div "Adam Collins Neutral 4:29 PM It's coming out of the drain and dishwasher. It's …" at bounding box center [555, 234] width 484 height 113
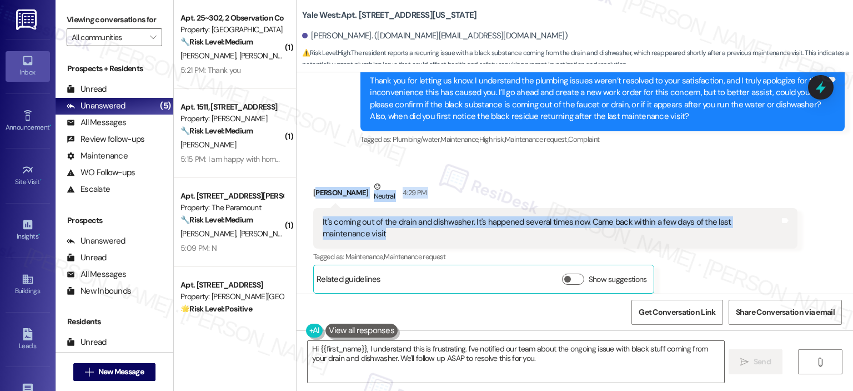
click at [349, 216] on div "It's coming out of the drain and dishwasher. It's happened several times now. C…" at bounding box center [551, 228] width 457 height 24
copy div "It's coming out of the drain and dishwasher. It's happened several times now. C…"
drag, startPoint x: 333, startPoint y: 128, endPoint x: 314, endPoint y: 117, distance: 22.2
click at [314, 208] on div "It's coming out of the drain and dishwasher. It's happened several times now. C…" at bounding box center [555, 228] width 484 height 41
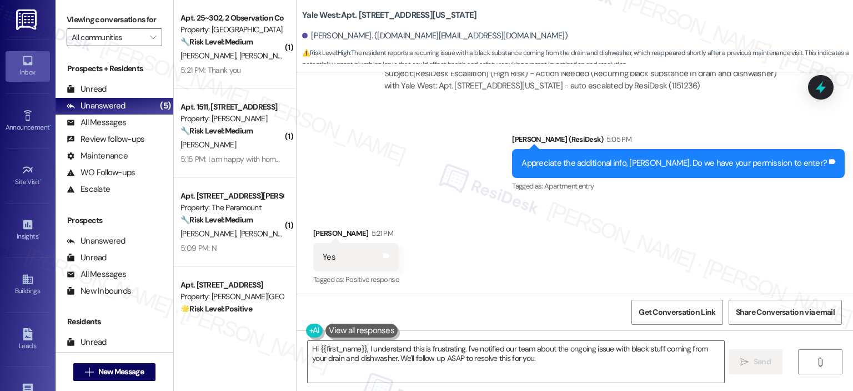
scroll to position [11088, 0]
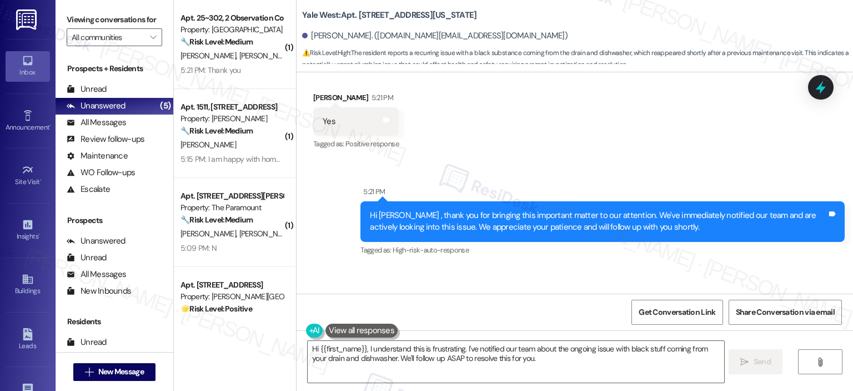
drag, startPoint x: 531, startPoint y: 358, endPoint x: 520, endPoint y: 263, distance: 96.2
click at [531, 357] on textarea "Hi {{first_name}}, I understand this is frustrating. I've notified our team abo…" at bounding box center [516, 362] width 416 height 42
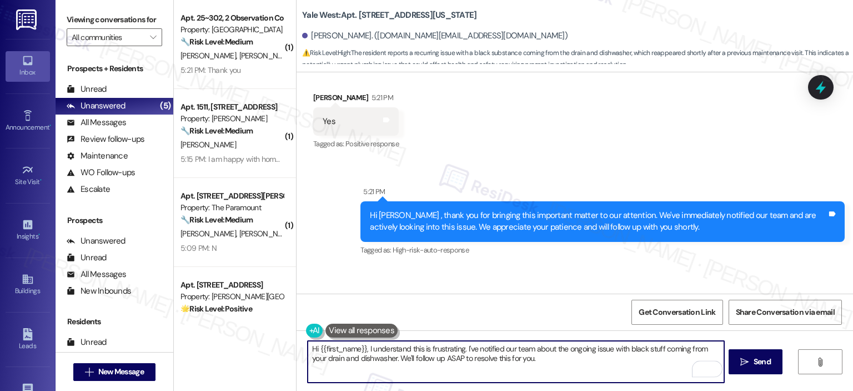
scroll to position [10810, 0]
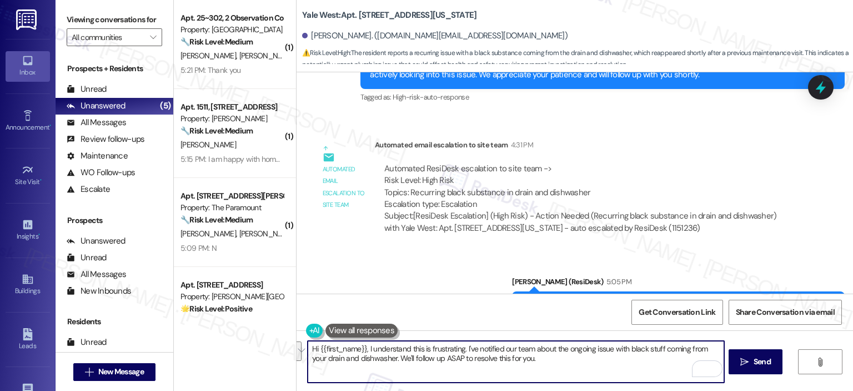
drag, startPoint x: 526, startPoint y: 357, endPoint x: 209, endPoint y: 343, distance: 316.4
click at [209, 343] on div "( 1 ) Apt. 25~302, 2 Observation Court Property: Elme Germantown 🔧 Risk Level: …" at bounding box center [513, 195] width 679 height 391
paste textarea "406654"
click at [630, 356] on textarea "Thank you for the confirmation. I have created a new work order for this concer…" at bounding box center [516, 362] width 416 height 42
type textarea "Thank you for the confirmation. I have created a new work order for this concer…"
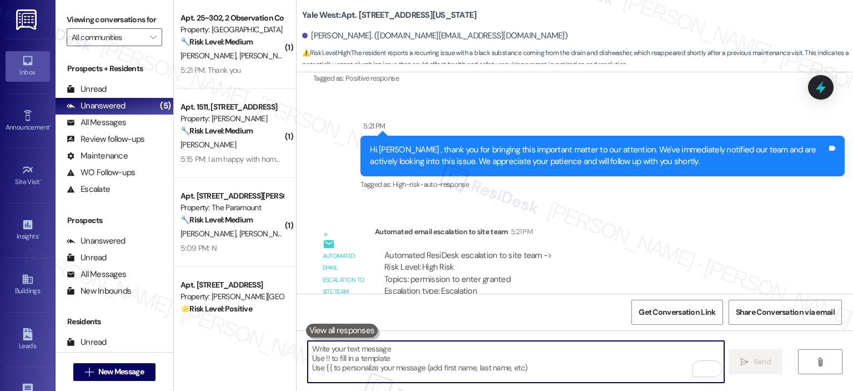
scroll to position [11177, 0]
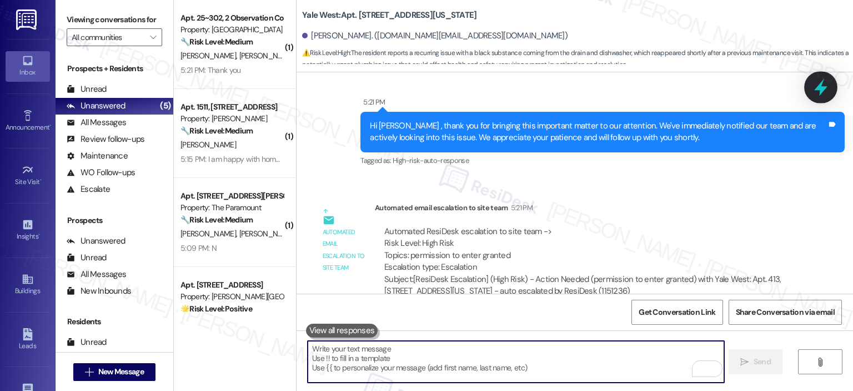
click at [831, 85] on div at bounding box center [820, 87] width 33 height 32
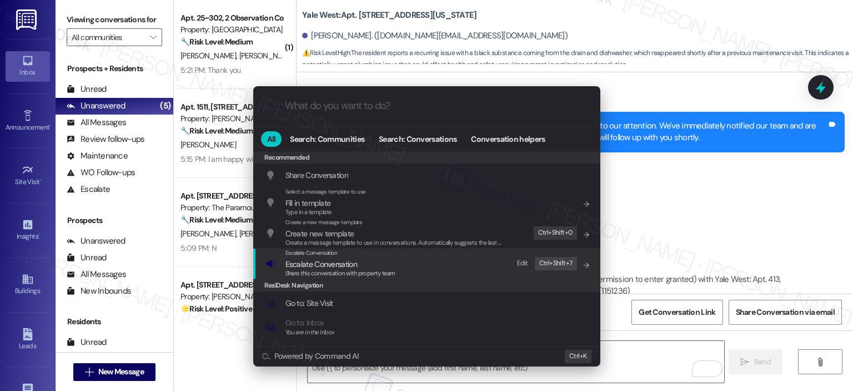
click at [324, 261] on span "Escalate Conversation" at bounding box center [322, 264] width 72 height 10
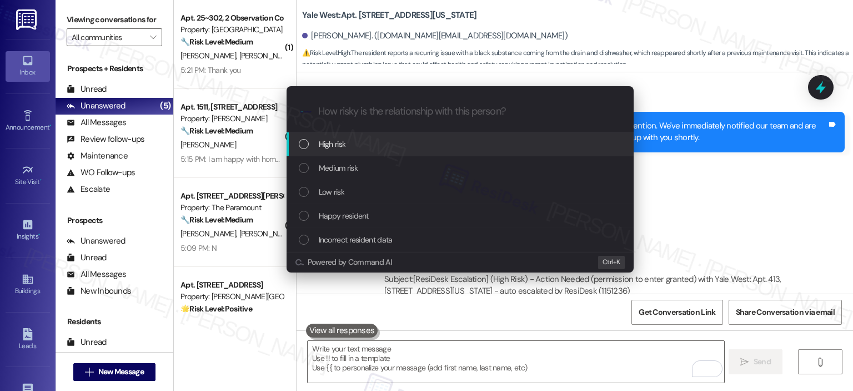
click at [357, 138] on div "High risk" at bounding box center [461, 144] width 325 height 12
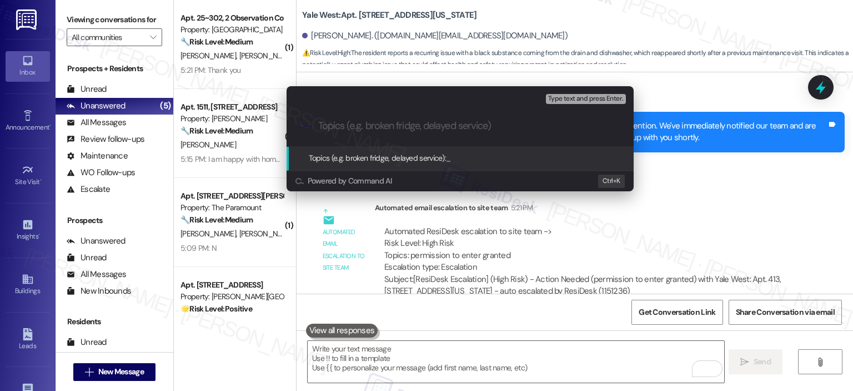
click at [373, 123] on input "Topics (e.g. broken fridge, delayed service)" at bounding box center [469, 126] width 302 height 12
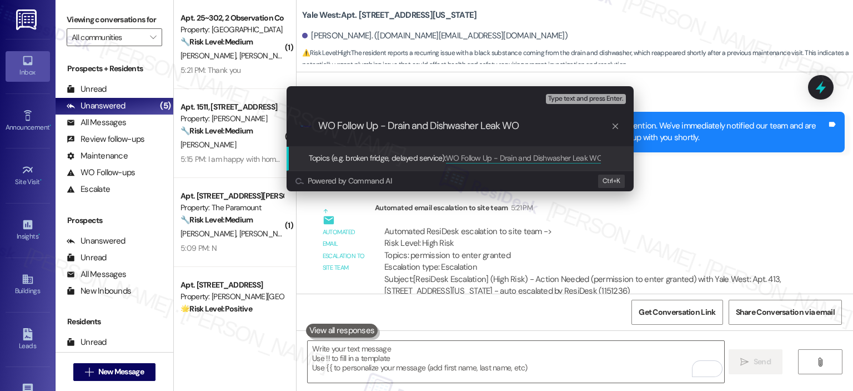
paste input "406654"
type input "WO Follow Up - Drain and Dishwasher Leak WO 406654"
click at [340, 127] on input "WO Follow Up - Drain and Dishwasher Leak WO 406654" at bounding box center [464, 126] width 293 height 12
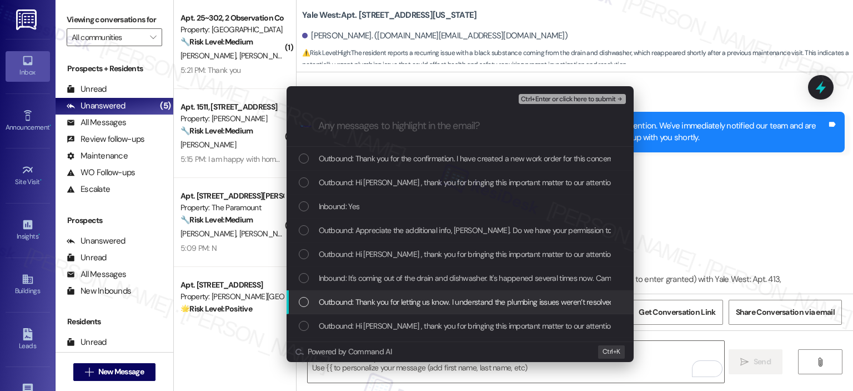
scroll to position [278, 0]
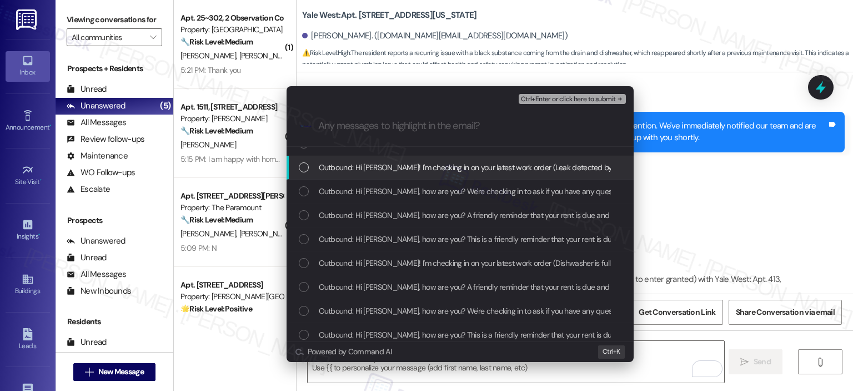
click at [464, 164] on span "Outbound: Hi Adam! I'm checking in on your latest work order (Leak detected by …" at bounding box center [640, 167] width 642 height 12
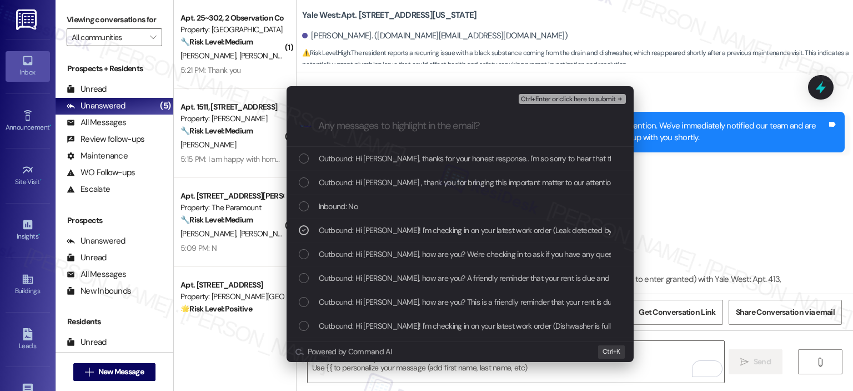
scroll to position [191, 0]
click at [448, 219] on div "Inbound: No" at bounding box center [460, 230] width 347 height 24
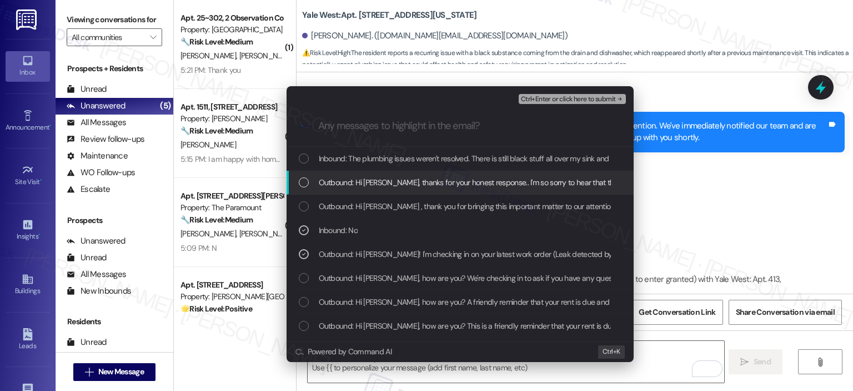
click at [448, 182] on span "Outbound: Hi Adams, thanks for your honest response.. I'm so sorry to hear that…" at bounding box center [628, 182] width 618 height 12
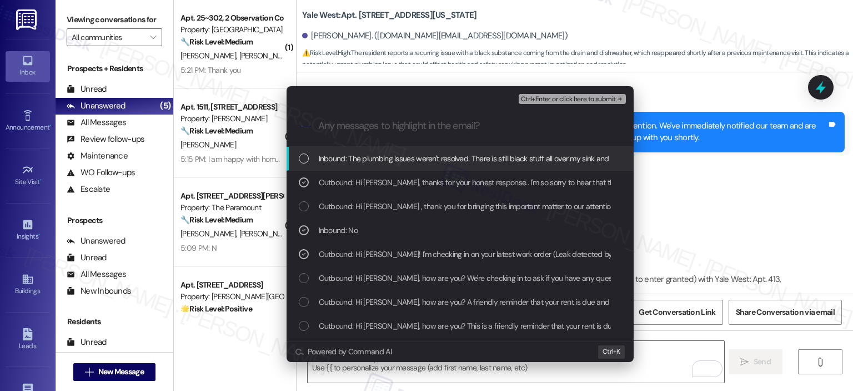
click at [447, 160] on span "Inbound: The plumbing issues weren't resolved. There is still black stuff all o…" at bounding box center [484, 158] width 330 height 12
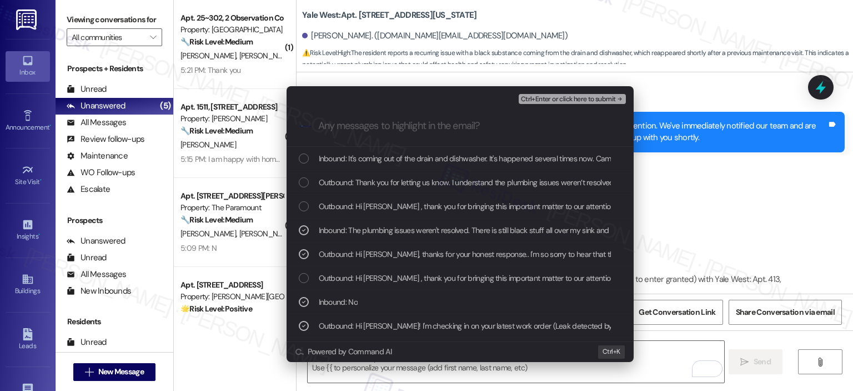
scroll to position [96, 0]
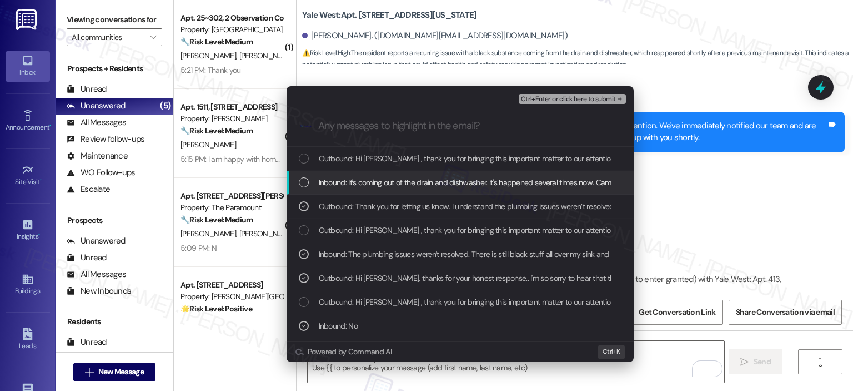
click at [419, 182] on span "Inbound: It's coming out of the drain and dishwasher. It's happened several tim…" at bounding box center [551, 182] width 465 height 12
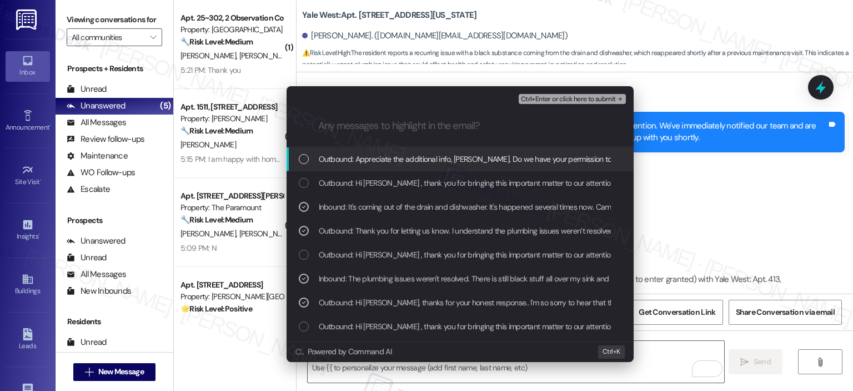
scroll to position [48, 0]
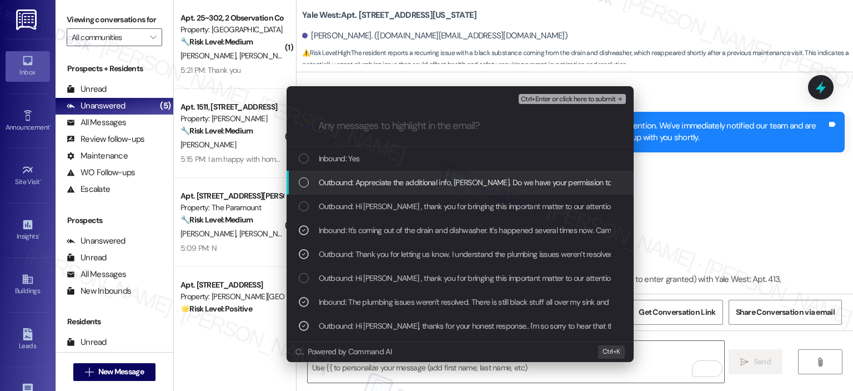
click at [448, 181] on span "Outbound: Appreciate the additional info, Adam. Do we have your permission to e…" at bounding box center [477, 182] width 316 height 12
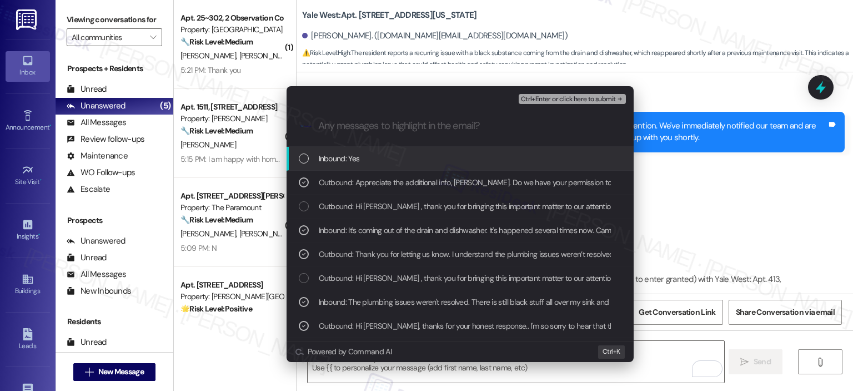
click at [424, 161] on div "Inbound: Yes" at bounding box center [461, 158] width 325 height 12
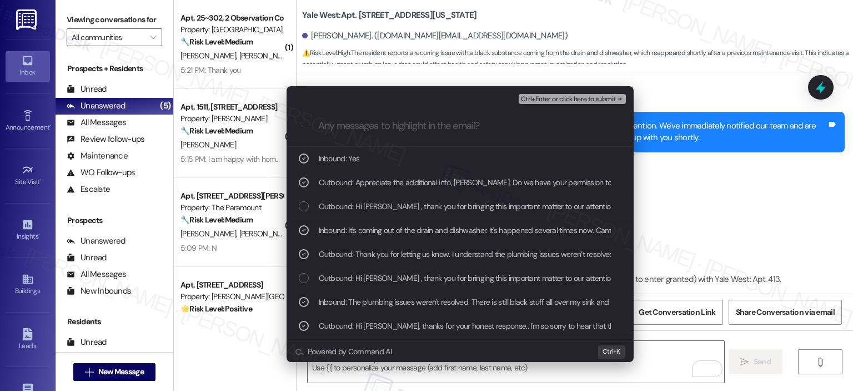
scroll to position [0, 0]
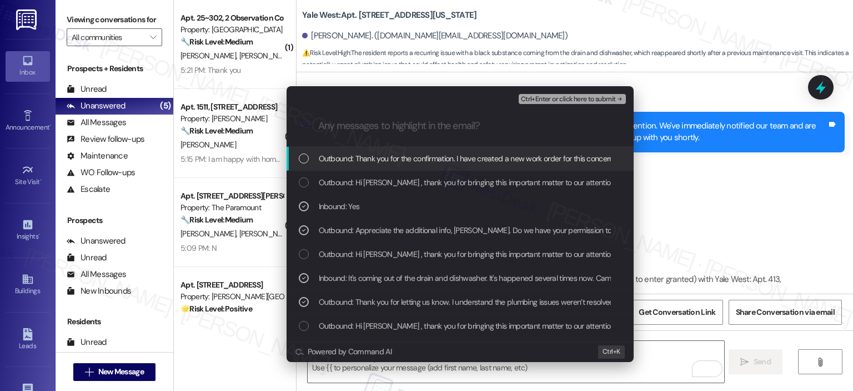
click at [432, 163] on span "Outbound: Thank you for the confirmation. I have created a new work order for t…" at bounding box center [688, 158] width 738 height 12
click at [553, 97] on span "Ctrl+Enter or click here to submit" at bounding box center [568, 100] width 95 height 8
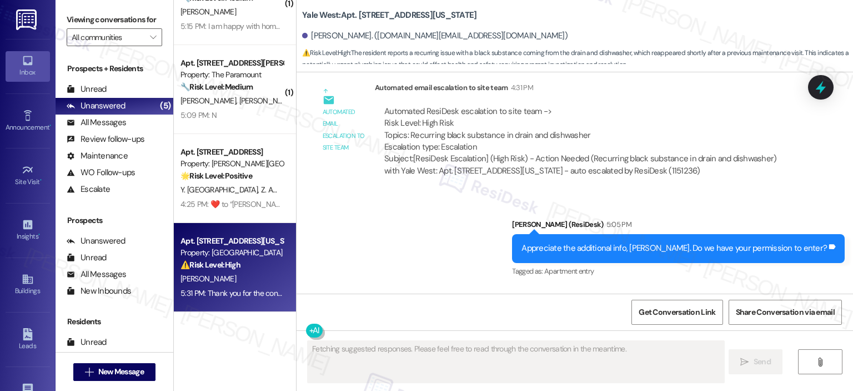
scroll to position [10844, 0]
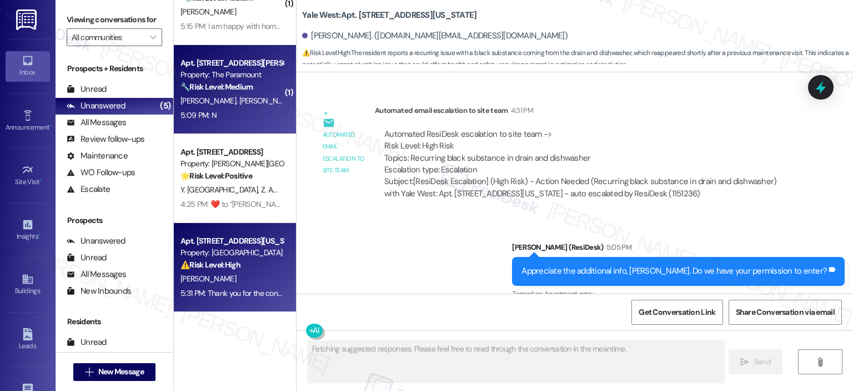
click at [211, 126] on div "Apt. 1409, 1425 South Eads St Property: The Paramount 🔧 Risk Level: Medium The …" at bounding box center [235, 89] width 122 height 89
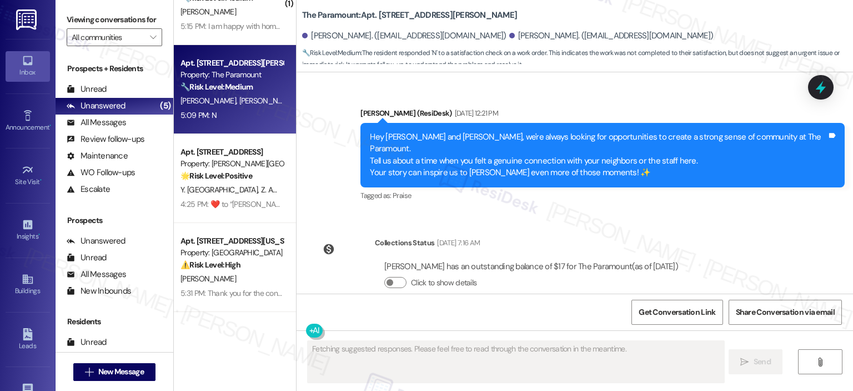
scroll to position [3978, 0]
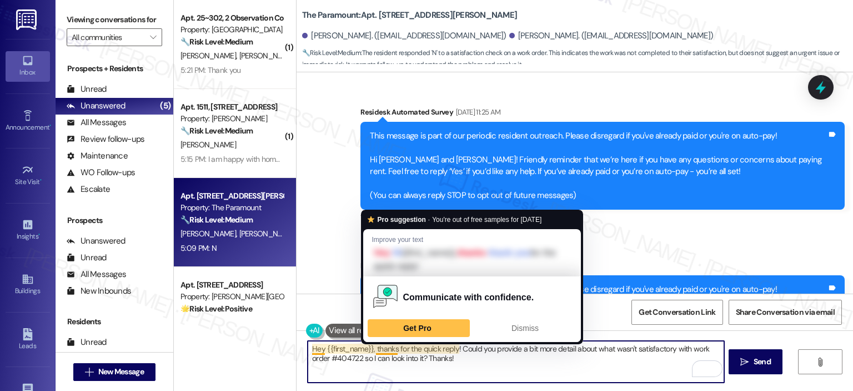
scroll to position [3978, 0]
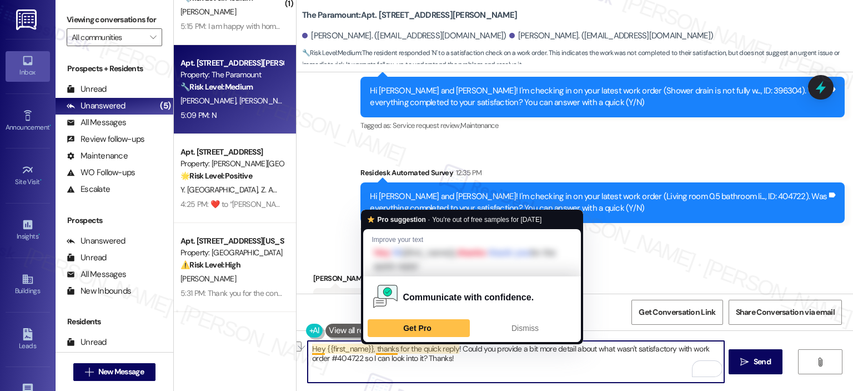
drag, startPoint x: 0, startPoint y: 0, endPoint x: 273, endPoint y: 348, distance: 442.4
click at [273, 348] on div "( 1 ) Apt. 25~302, 2 Observation Court Property: Elme Germantown 🔧 Risk Level: …" at bounding box center [513, 195] width 679 height 391
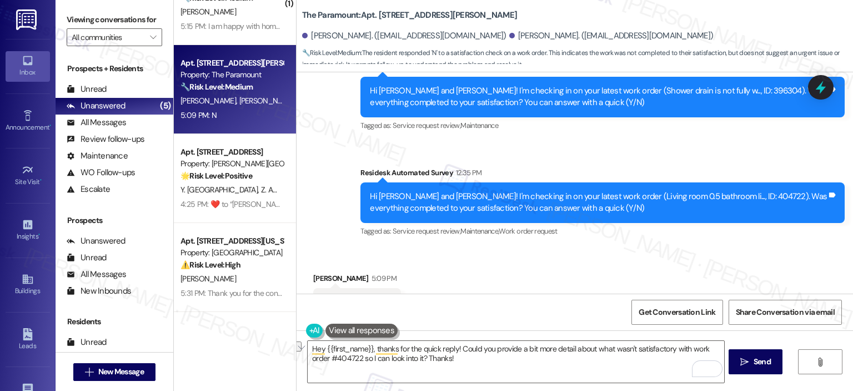
click at [467, 384] on div "Hey {{first_name}}, thanks for the quick reply! Could you provide a bit more de…" at bounding box center [575, 371] width 557 height 83
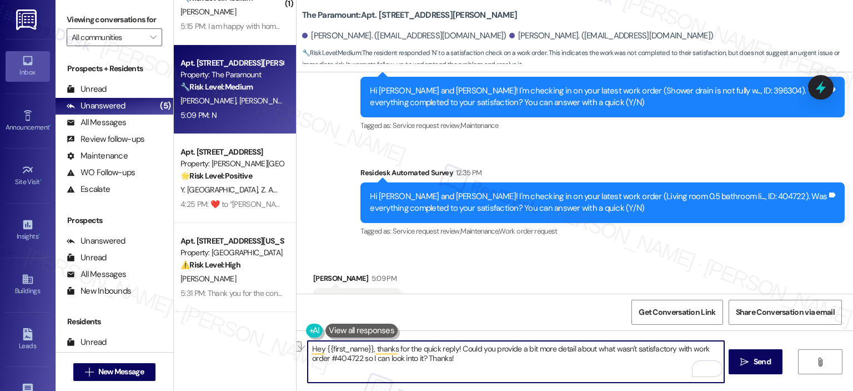
drag, startPoint x: 454, startPoint y: 348, endPoint x: 290, endPoint y: 349, distance: 163.9
click at [297, 349] on div "Hey {{first_name}}, thanks for the quick reply! Could you provide a bit more de…" at bounding box center [575, 371] width 557 height 83
drag, startPoint x: 458, startPoint y: 359, endPoint x: 424, endPoint y: 355, distance: 33.6
click at [424, 355] on textarea "Thank you for your honest response, Seungyeon! Could you provide a bit more det…" at bounding box center [516, 362] width 416 height 42
type textarea "Thank you for your honest response, Seungyeon! Could you provide a bit more det…"
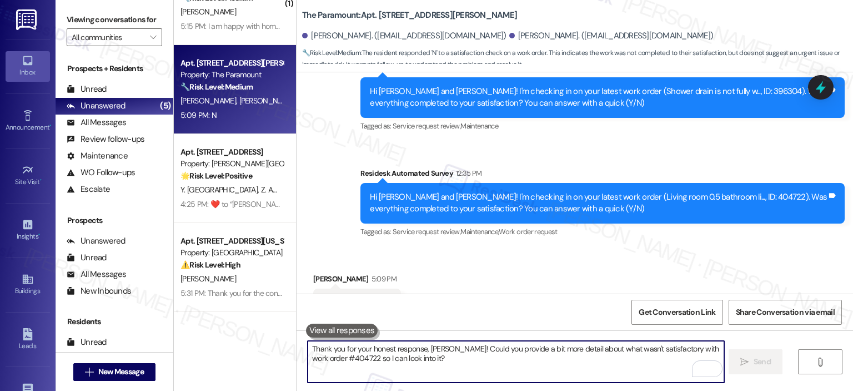
scroll to position [4067, 0]
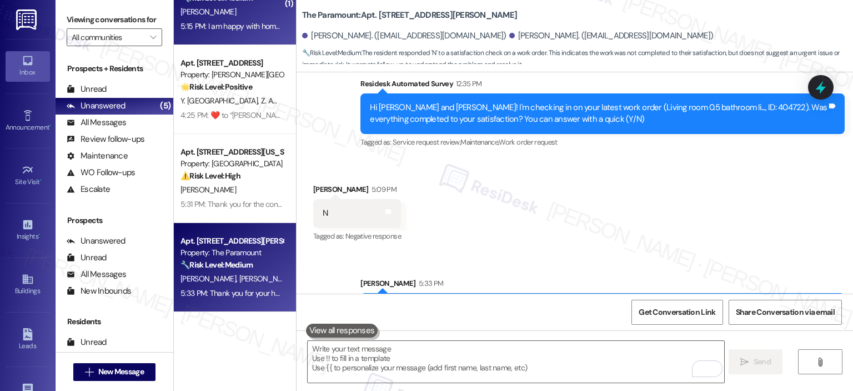
click at [218, 14] on div "R. Mullangi" at bounding box center [231, 12] width 105 height 14
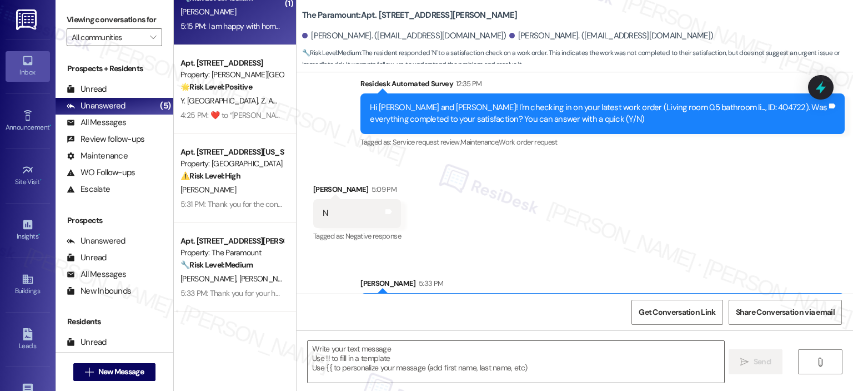
type textarea "Fetching suggested responses. Please feel free to read through the conversation…"
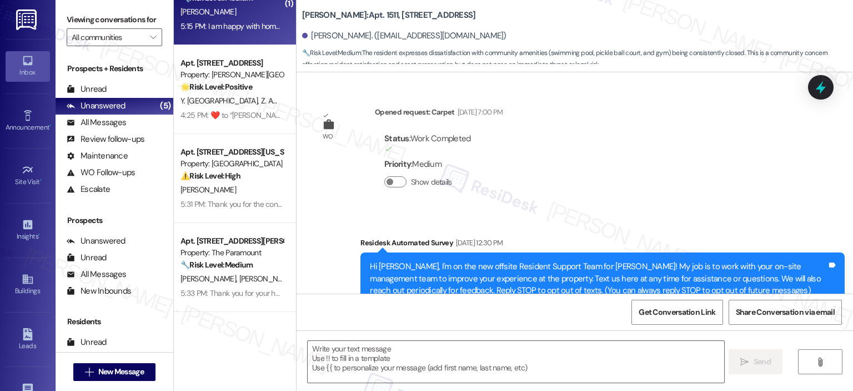
scroll to position [6871, 0]
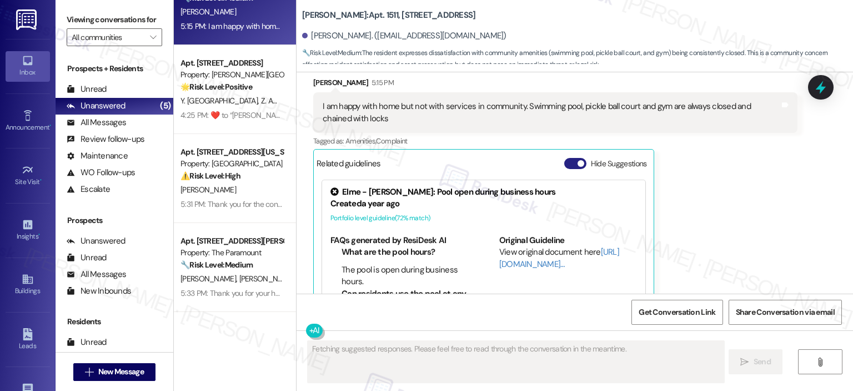
click at [568, 158] on button "Hide Suggestions" at bounding box center [575, 163] width 22 height 11
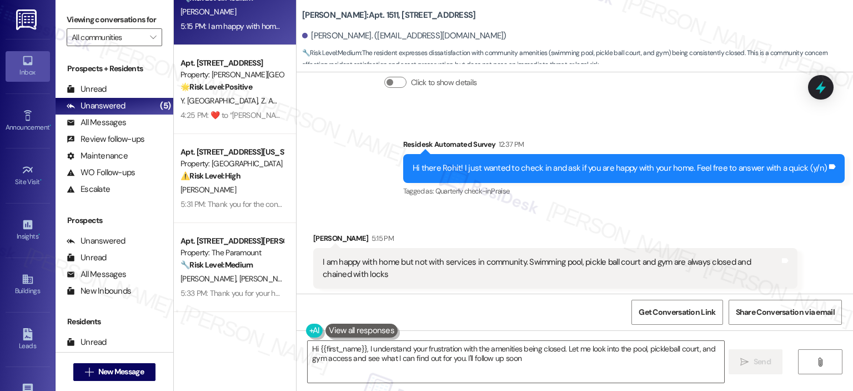
type textarea "Hi {{first_name}}, I understand your frustration with the amenities being close…"
click at [782, 258] on icon at bounding box center [785, 260] width 7 height 5
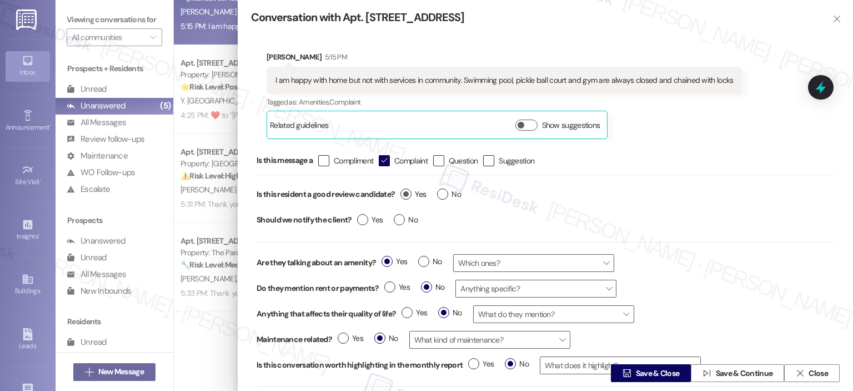
click at [407, 193] on label "Yes" at bounding box center [414, 194] width 26 height 12
click at [407, 193] on input "Yes" at bounding box center [414, 195] width 26 height 14
radio input "true"
click at [649, 378] on span "Save & Close" at bounding box center [658, 373] width 44 height 12
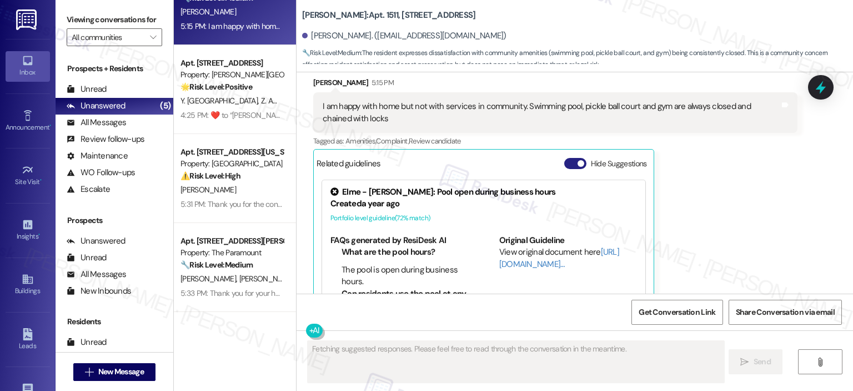
click at [571, 158] on button "Hide Suggestions" at bounding box center [575, 163] width 22 height 11
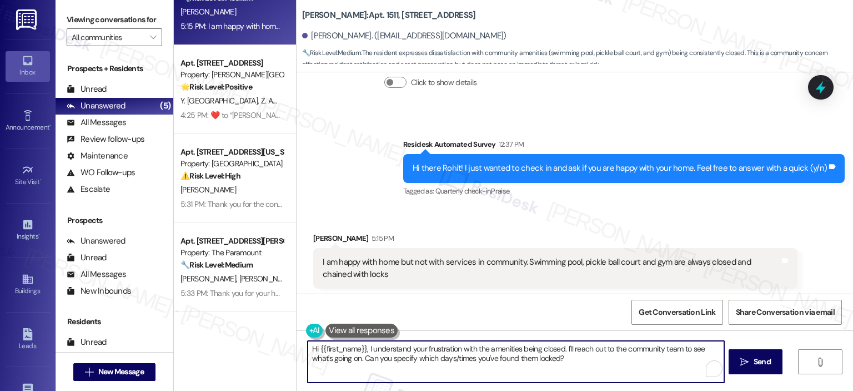
drag, startPoint x: 363, startPoint y: 353, endPoint x: 241, endPoint y: 349, distance: 121.7
click at [241, 349] on div "( 1 ) Apt. 25~302, 2 Observation Court Property: Elme Germantown 🔧 Risk Level: …" at bounding box center [513, 195] width 679 height 391
drag, startPoint x: 477, startPoint y: 348, endPoint x: 513, endPoint y: 347, distance: 36.1
click at [513, 347] on textarea "Thank you for letting us know, Rohit. I understand your frustration with the am…" at bounding box center [516, 362] width 416 height 42
drag, startPoint x: 677, startPoint y: 347, endPoint x: 728, endPoint y: 344, distance: 50.6
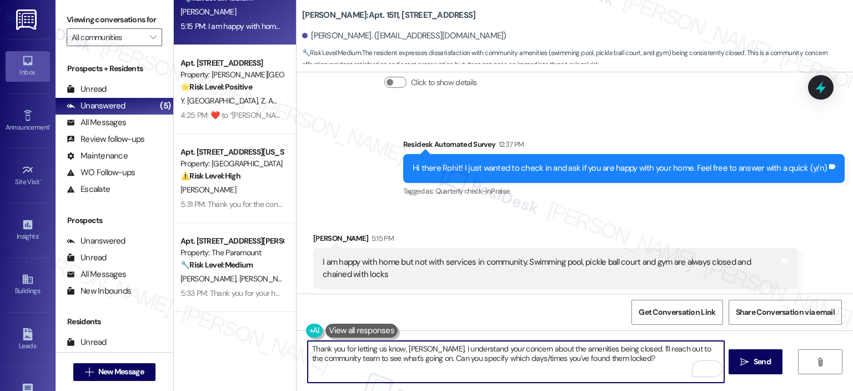
click at [728, 344] on div "Thank you for letting us know, Rohit. I understand your concern about the ameni…" at bounding box center [575, 371] width 557 height 83
drag, startPoint x: 517, startPoint y: 357, endPoint x: 357, endPoint y: 355, distance: 160.6
click at [357, 355] on textarea "Thank you for letting us know, Rohit. I understand your concern about the ameni…" at bounding box center [516, 362] width 416 height 42
type textarea "Thank you for letting us know, Rohit. I understand your concern about the ameni…"
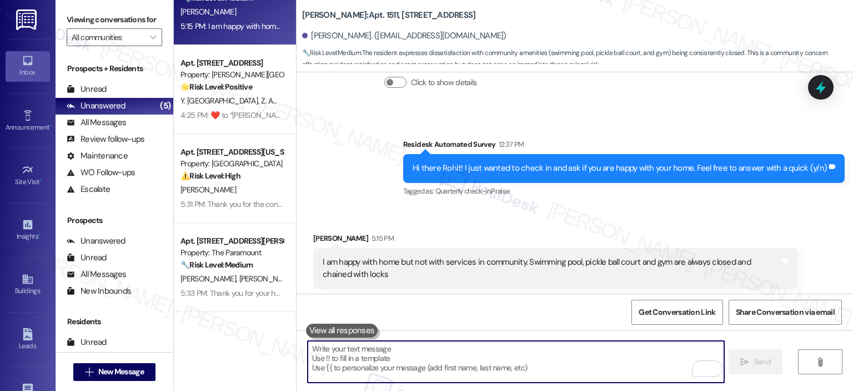
scroll to position [6715, 0]
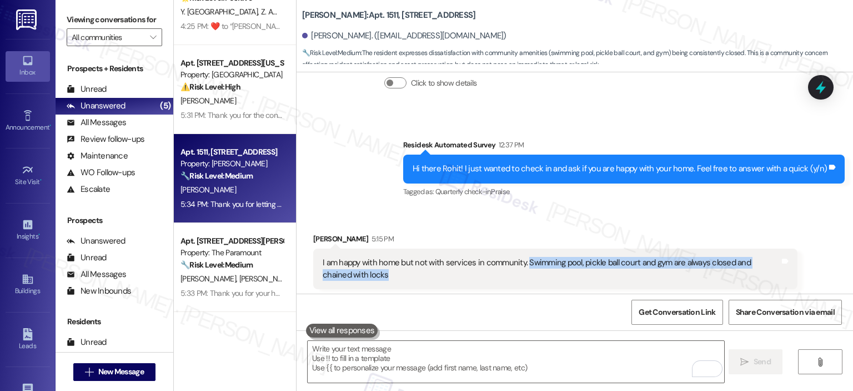
drag, startPoint x: 519, startPoint y: 208, endPoint x: 763, endPoint y: 230, distance: 244.9
click at [763, 257] on div "I am happy with home but not with services in community. Swimming pool, pickle …" at bounding box center [551, 269] width 457 height 24
copy div "Swimming pool, pickle ball court and gym are always closed and chained with loc…"
click at [819, 79] on icon at bounding box center [821, 87] width 19 height 19
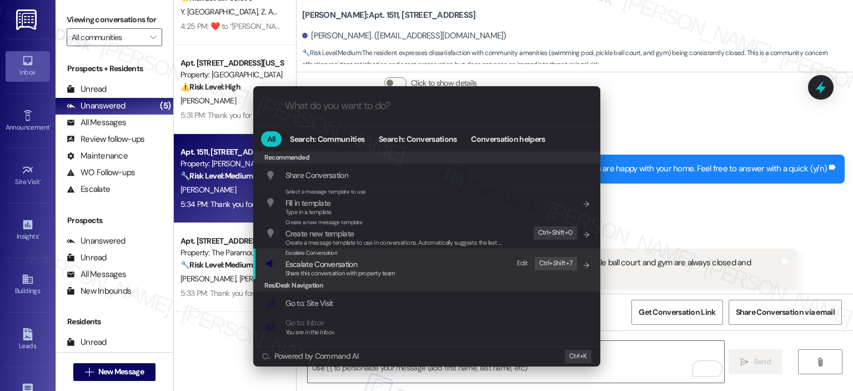
click at [362, 262] on span "Escalate Conversation" at bounding box center [341, 264] width 110 height 12
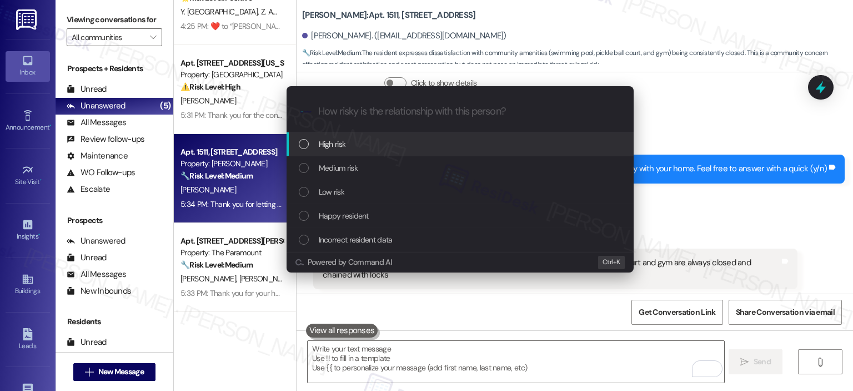
click at [356, 115] on input "How risky is the relationship with this person?" at bounding box center [469, 112] width 302 height 12
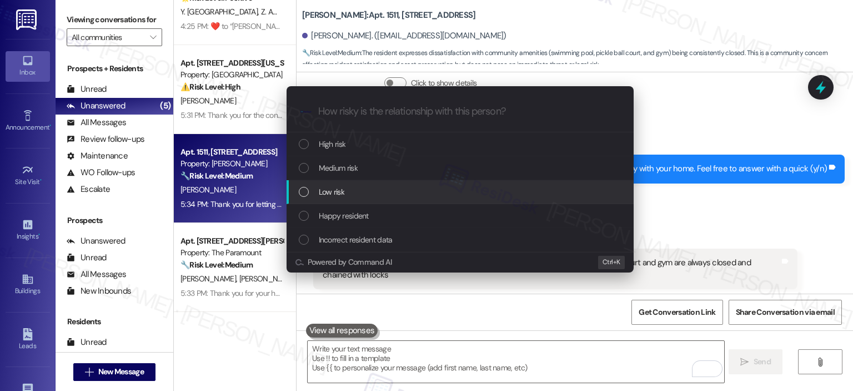
click at [358, 188] on div "Low risk" at bounding box center [461, 192] width 325 height 12
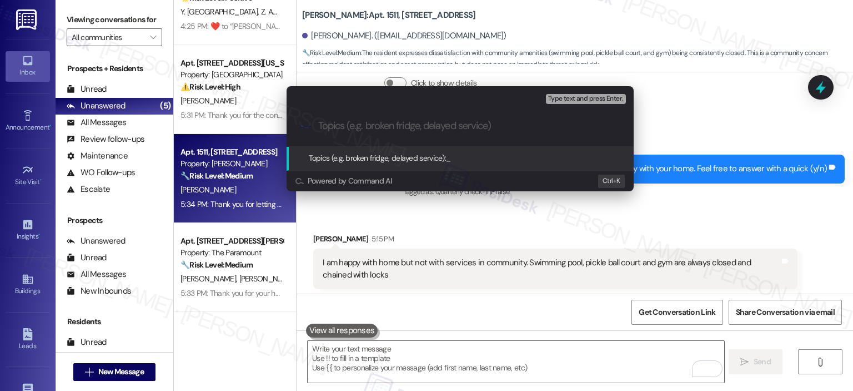
click at [353, 110] on div ".cls-1{fill:#0a055f;}.cls-2{fill:#0cc4c4;} resideskLogoBlueOrange" at bounding box center [460, 125] width 347 height 39
click at [357, 134] on div ".cls-1{fill:#0a055f;}.cls-2{fill:#0cc4c4;} resideskLogoBlueOrange" at bounding box center [460, 125] width 347 height 39
click at [357, 128] on input "Topics (e.g. broken fridge, delayed service)" at bounding box center [469, 126] width 302 height 12
paste input "Swimming pool, pickle ball court and gym are always closed and chained with loc…"
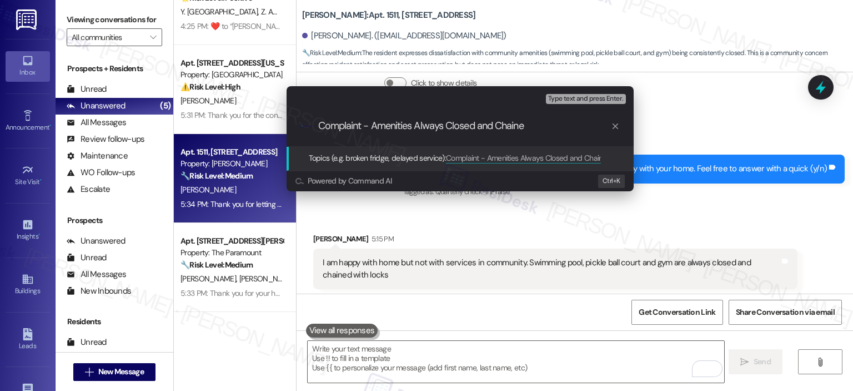
type input "Complaint - Amenities Always Closed and Chained"
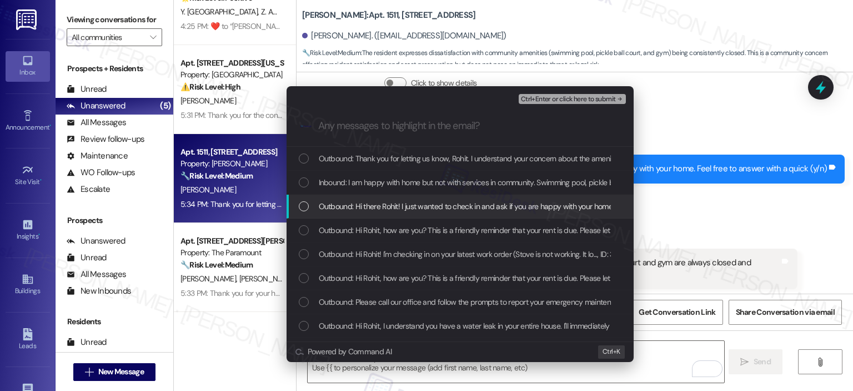
click at [498, 200] on span "Outbound: Hi there Rohit! I just wanted to check in and ask if you are happy wi…" at bounding box center [527, 206] width 416 height 12
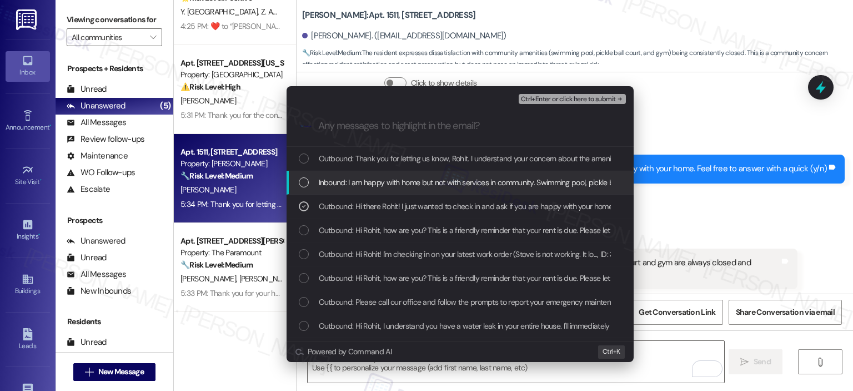
click at [498, 184] on span "Inbound: I am happy with home but not with services in community. Swimming pool…" at bounding box center [563, 182] width 488 height 12
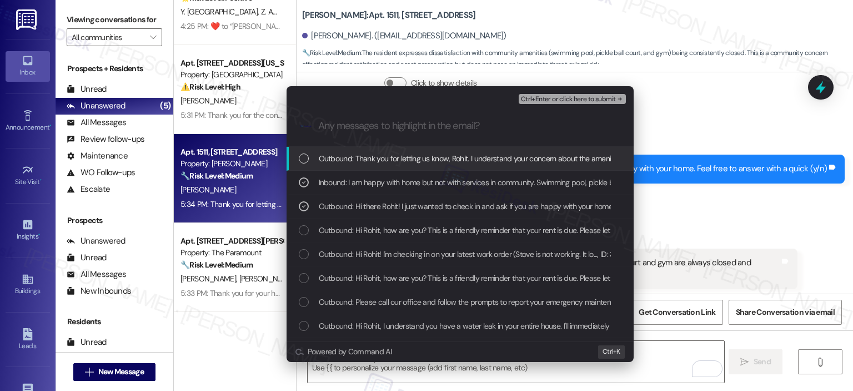
click at [497, 166] on div "Outbound: Thank you for letting us know, Rohit. I understand your concern about…" at bounding box center [460, 159] width 347 height 24
click at [568, 100] on span "Ctrl+Enter or click here to submit" at bounding box center [568, 100] width 95 height 8
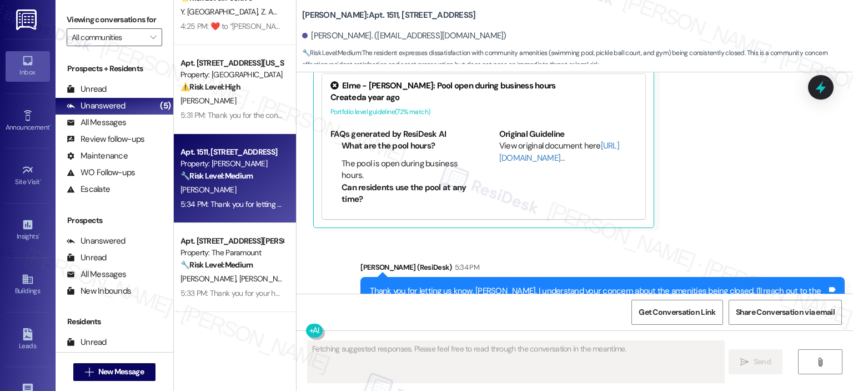
scroll to position [6699, 0]
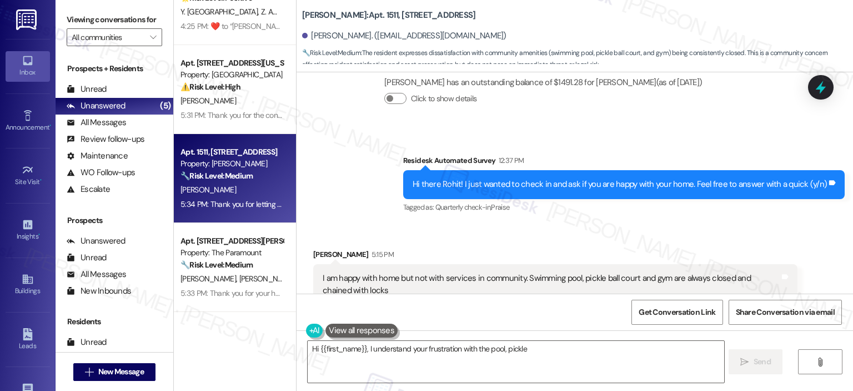
click at [570, 329] on button "Hide Suggestions" at bounding box center [575, 334] width 22 height 11
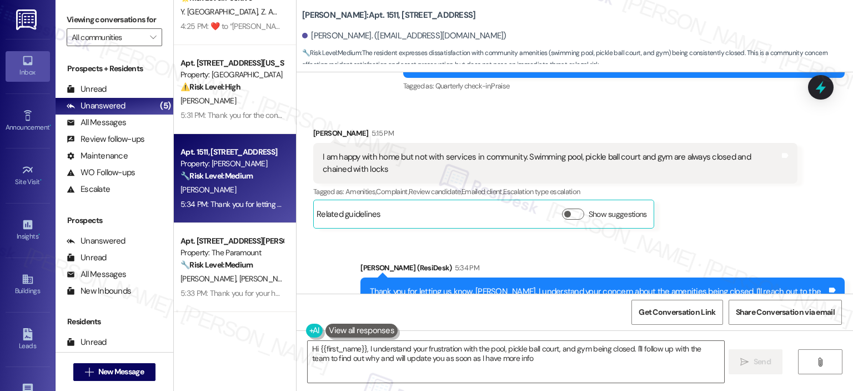
type textarea "Hi {{first_name}}, I understand your frustration with the pool, pickle ball cou…"
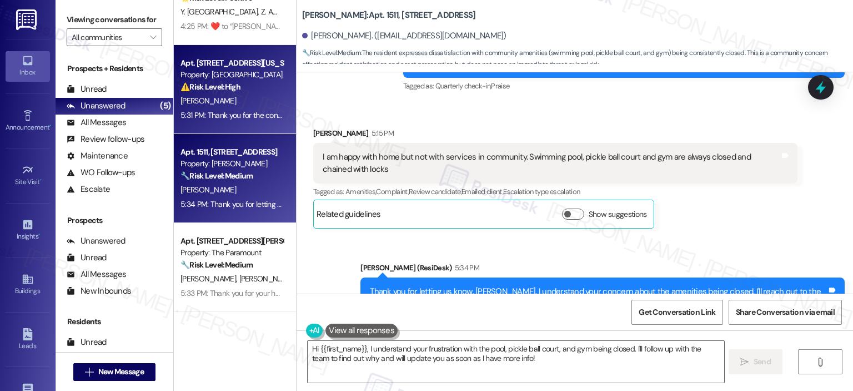
click at [241, 99] on div "A. Collins" at bounding box center [231, 101] width 105 height 14
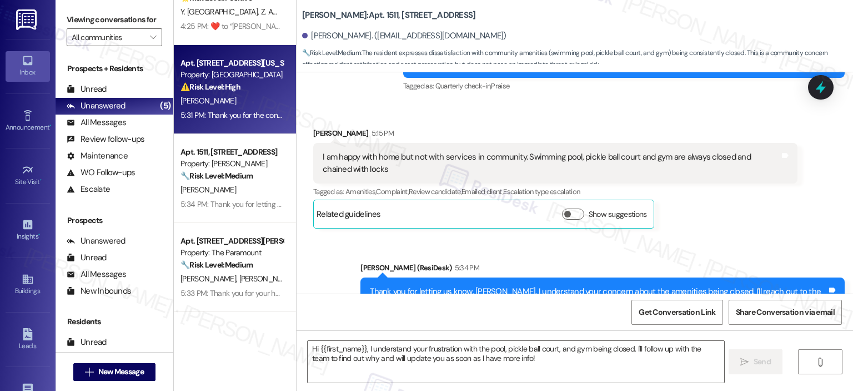
type textarea "Fetching suggested responses. Please feel free to read through the conversation…"
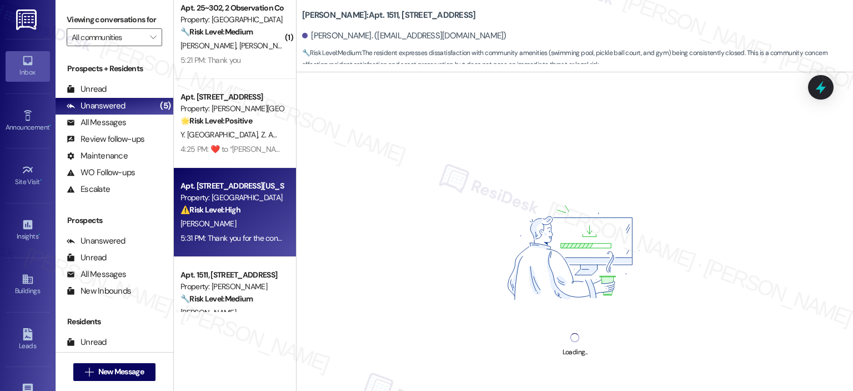
scroll to position [0, 0]
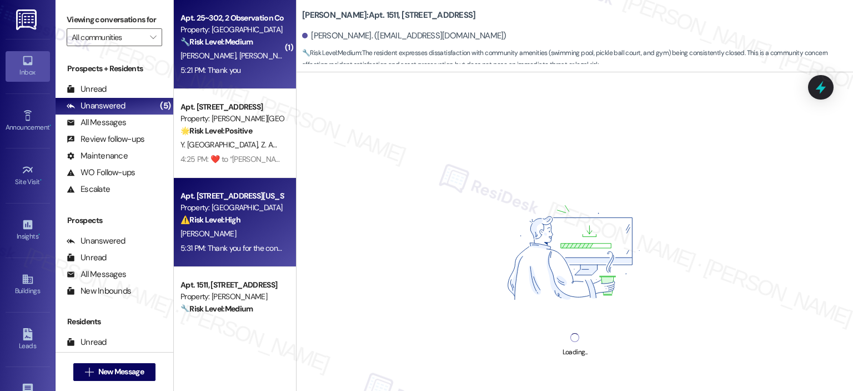
click at [240, 55] on div "K. Ventura A. Benitez" at bounding box center [231, 56] width 105 height 14
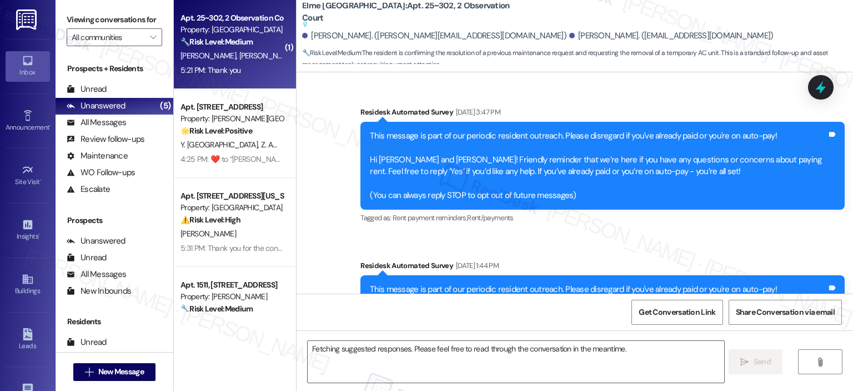
scroll to position [4752, 0]
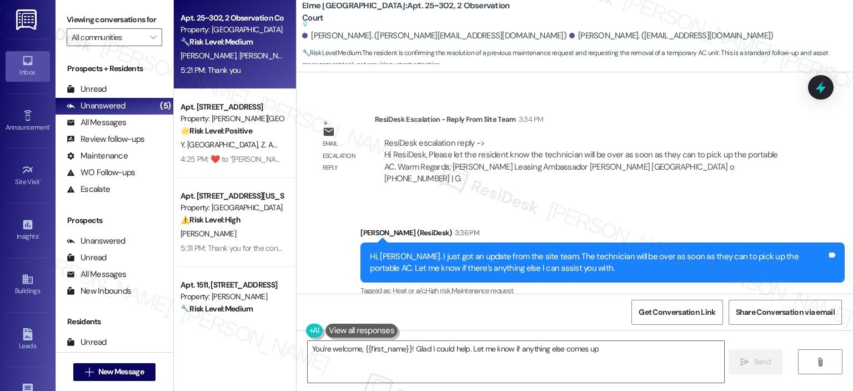
type textarea "You're welcome, {{first_name}}! Glad I could help. Let me know if anything else…"
click at [641, 358] on textarea "You're welcome, {{first_name}}! Glad I could help. Let me know if anything else…" at bounding box center [516, 362] width 416 height 42
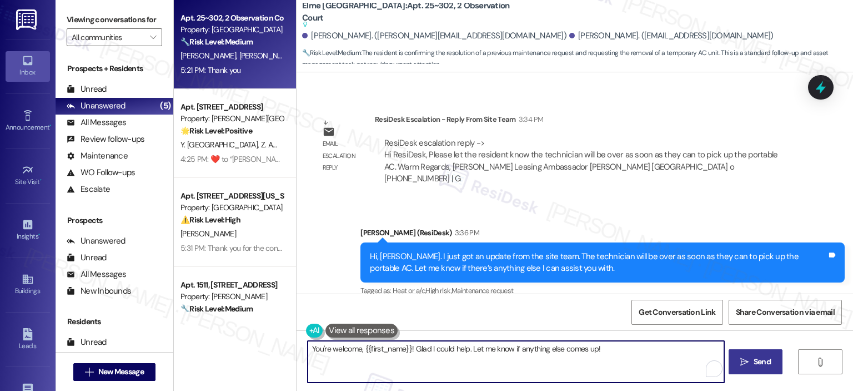
click at [754, 363] on span "Send" at bounding box center [762, 362] width 17 height 12
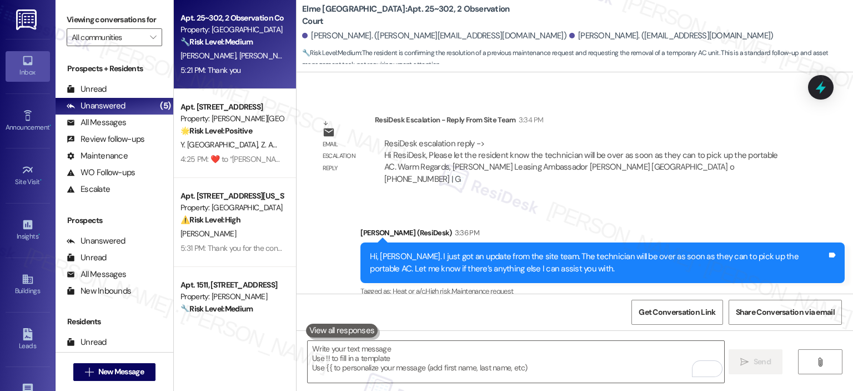
scroll to position [4801, 0]
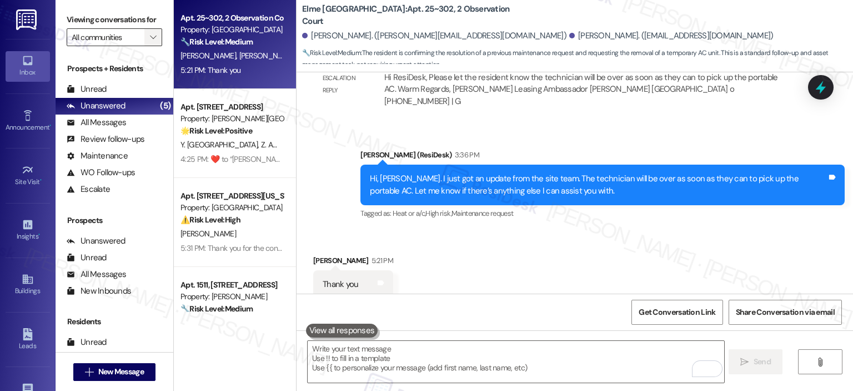
click at [150, 33] on icon "" at bounding box center [153, 37] width 6 height 9
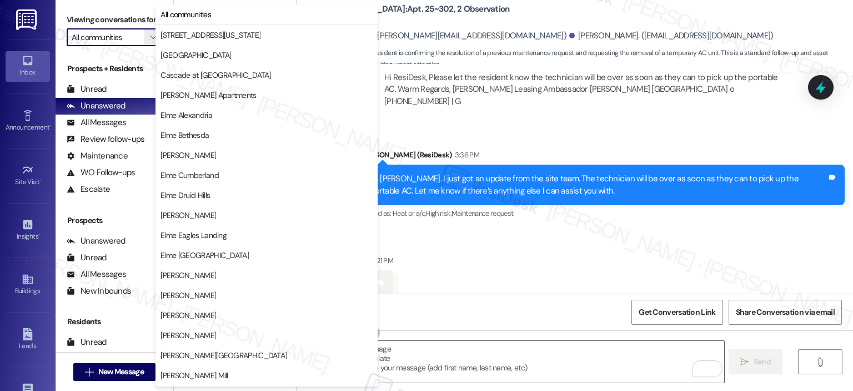
click at [500, 164] on div "Hi, Alejandra. I just got an update from the site team. The technician will be …" at bounding box center [603, 184] width 484 height 41
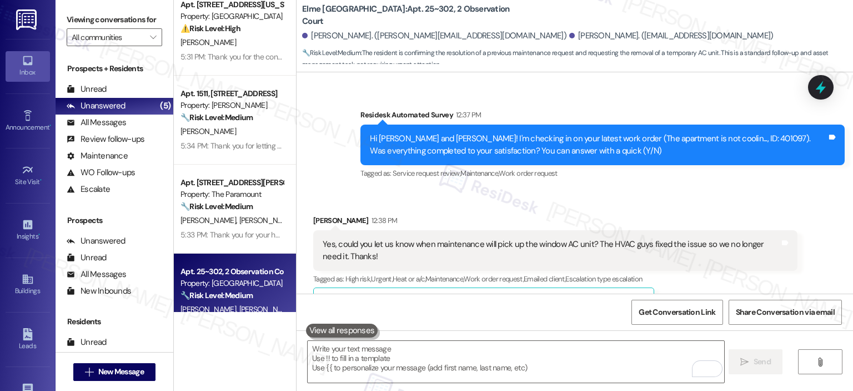
scroll to position [133, 0]
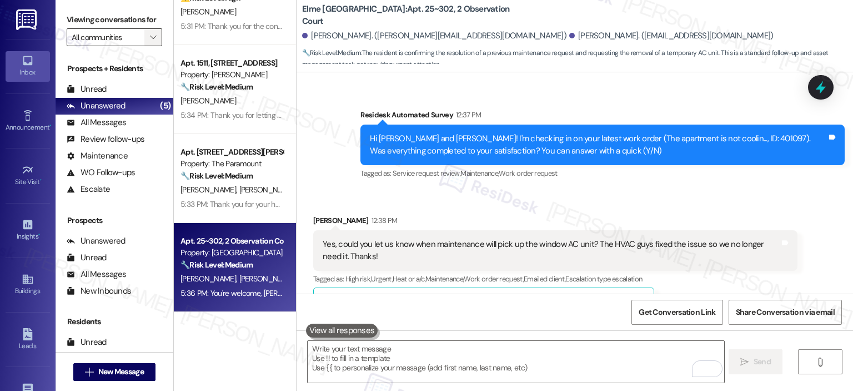
click at [148, 39] on span "" at bounding box center [153, 37] width 11 height 18
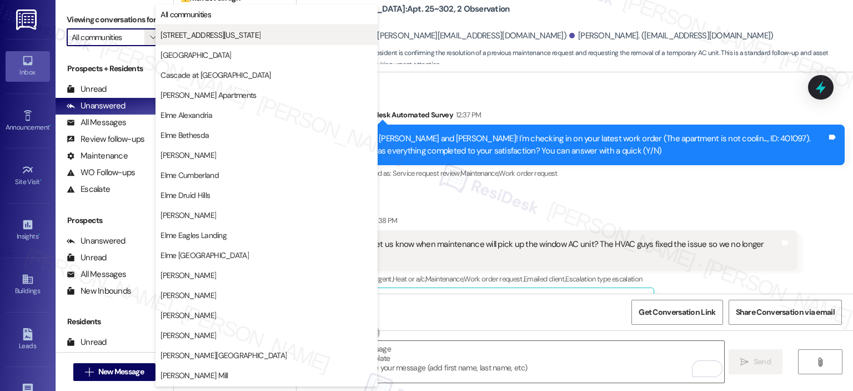
click at [218, 36] on span "[STREET_ADDRESS][US_STATE]" at bounding box center [211, 34] width 100 height 11
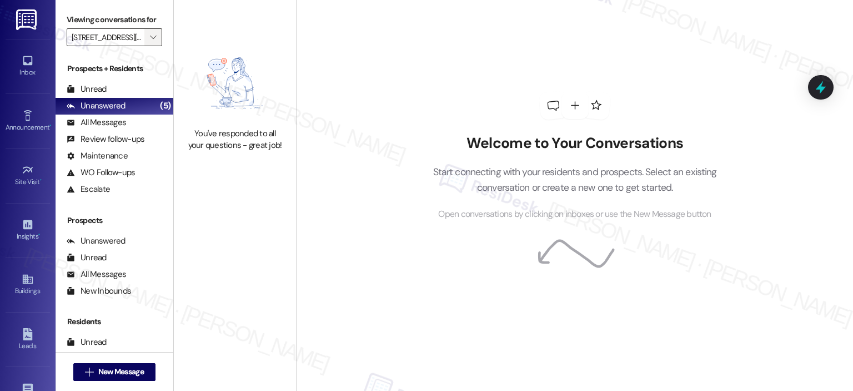
click at [148, 31] on span "" at bounding box center [153, 37] width 11 height 18
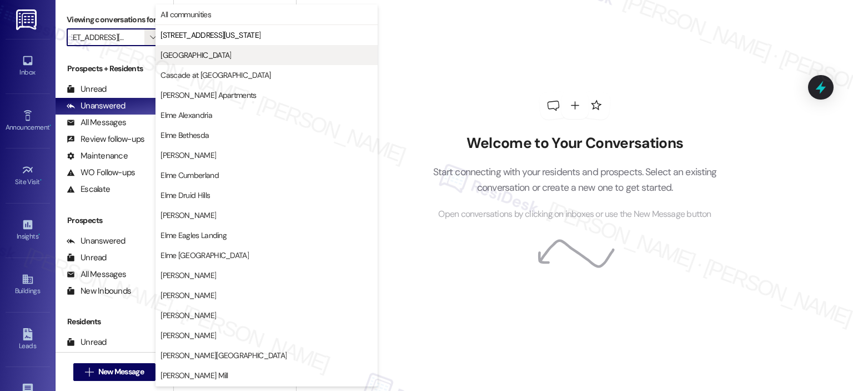
click at [193, 53] on span "[GEOGRAPHIC_DATA]" at bounding box center [196, 54] width 71 height 11
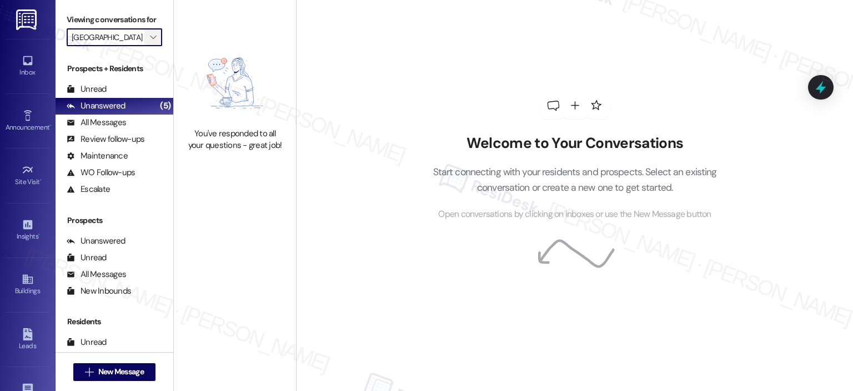
click at [151, 42] on span "" at bounding box center [153, 37] width 11 height 18
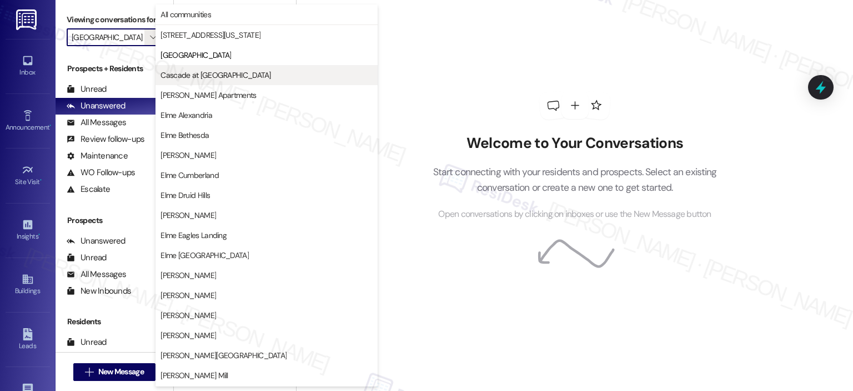
click at [173, 73] on span "Cascade at [GEOGRAPHIC_DATA]" at bounding box center [216, 74] width 110 height 11
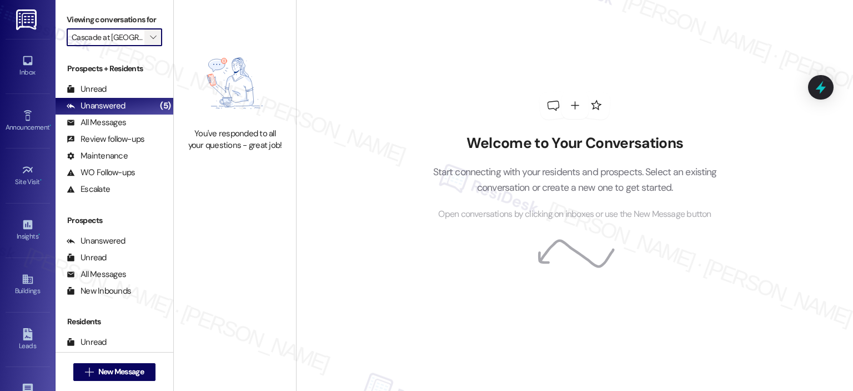
click at [148, 40] on span "" at bounding box center [153, 37] width 11 height 18
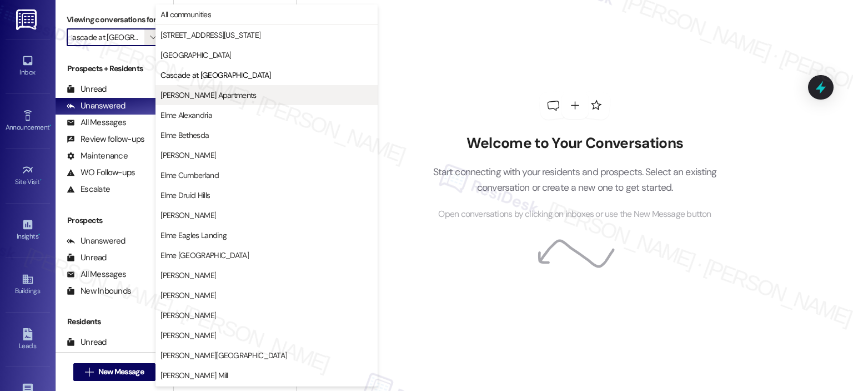
click at [171, 92] on span "[PERSON_NAME] Apartments" at bounding box center [209, 94] width 96 height 11
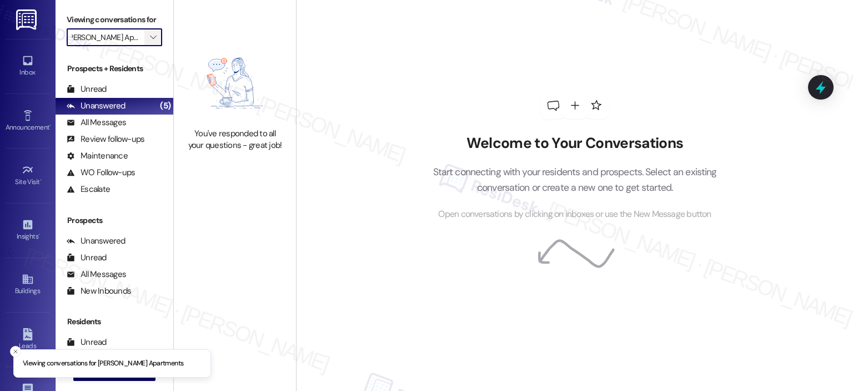
click at [150, 39] on span "" at bounding box center [153, 37] width 11 height 18
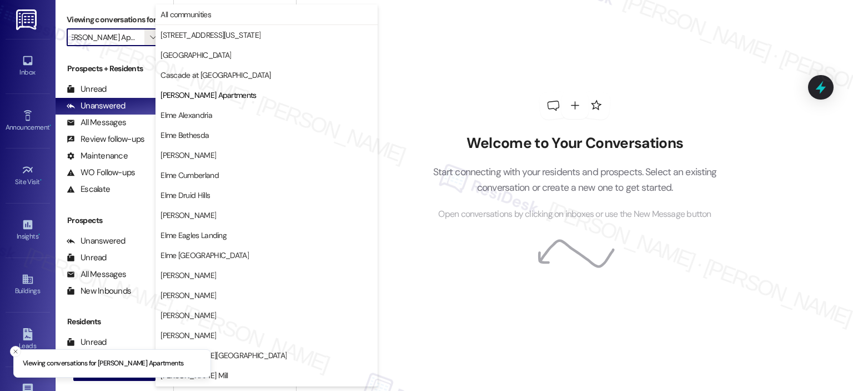
drag, startPoint x: 180, startPoint y: 114, endPoint x: 180, endPoint y: 103, distance: 10.6
click at [181, 115] on span "Elme Alexandria" at bounding box center [187, 114] width 52 height 11
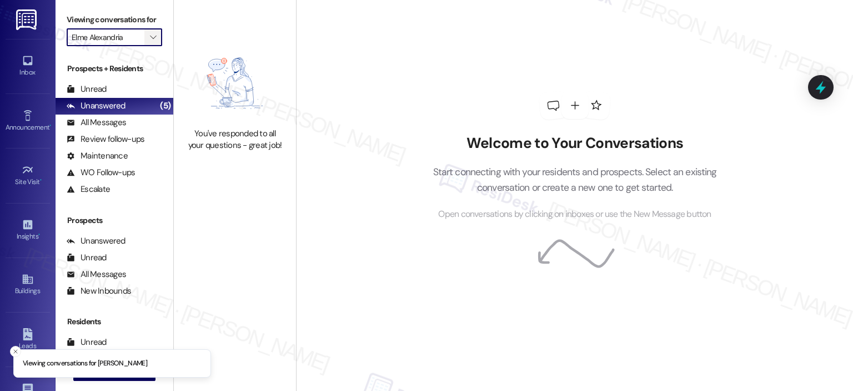
click at [150, 37] on icon "" at bounding box center [153, 37] width 6 height 9
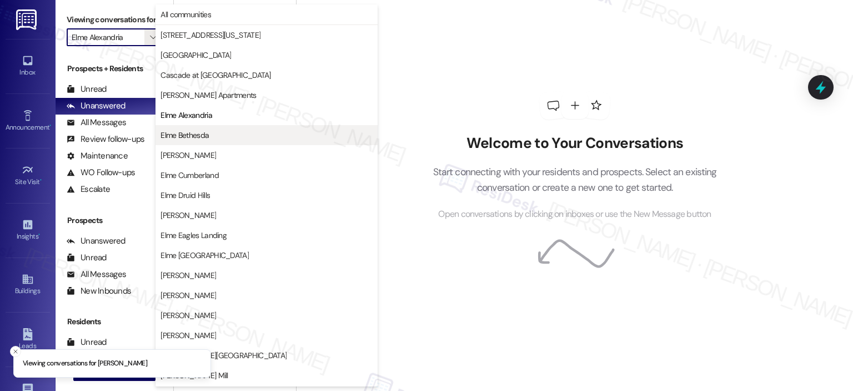
click at [193, 131] on span "Elme Bethesda" at bounding box center [185, 134] width 48 height 11
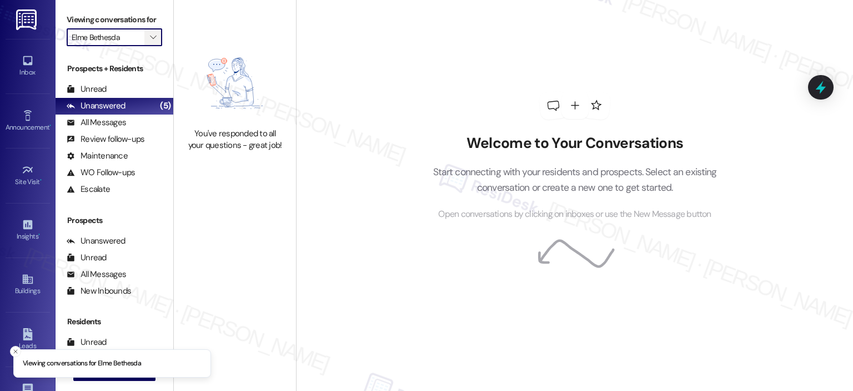
click at [150, 38] on icon "" at bounding box center [153, 37] width 6 height 9
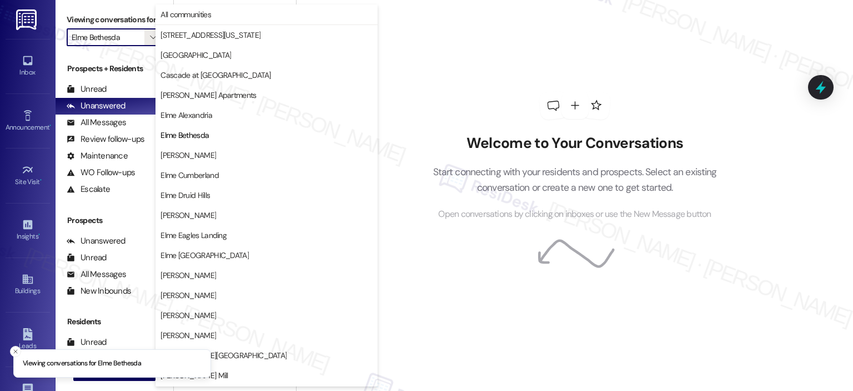
click at [186, 150] on span "[PERSON_NAME]" at bounding box center [189, 154] width 56 height 11
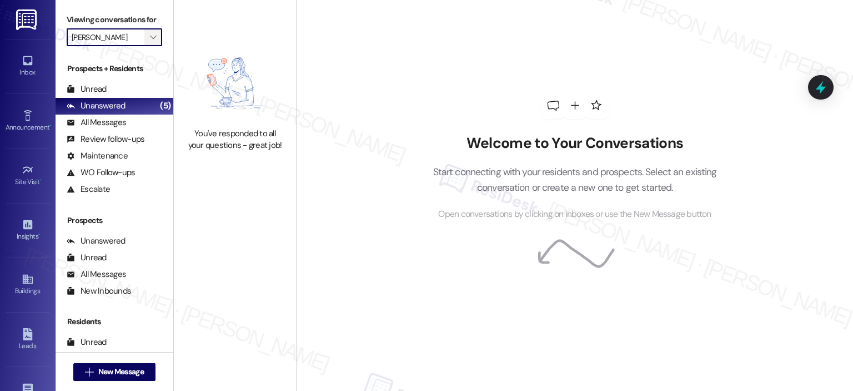
click at [150, 35] on icon "" at bounding box center [153, 37] width 6 height 9
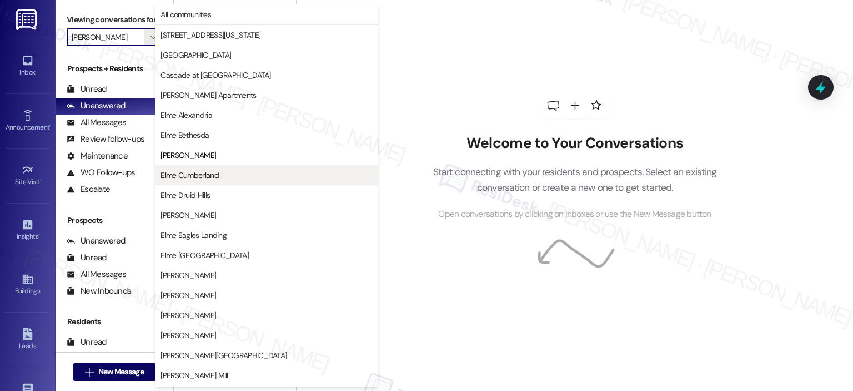
click at [197, 182] on button "Elme Cumberland" at bounding box center [267, 175] width 222 height 20
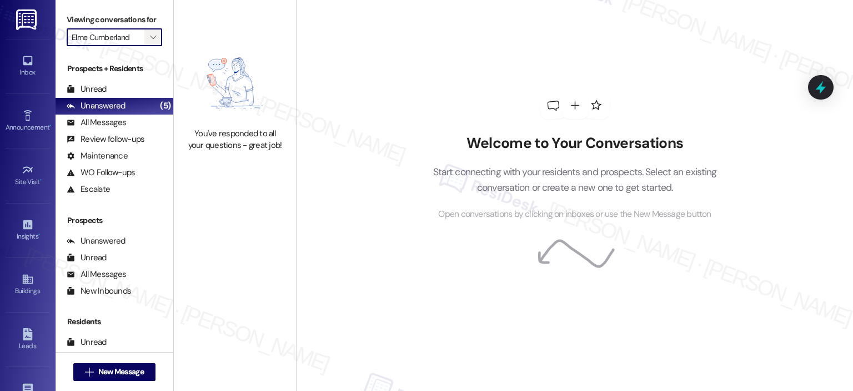
click at [150, 39] on icon "" at bounding box center [153, 37] width 6 height 9
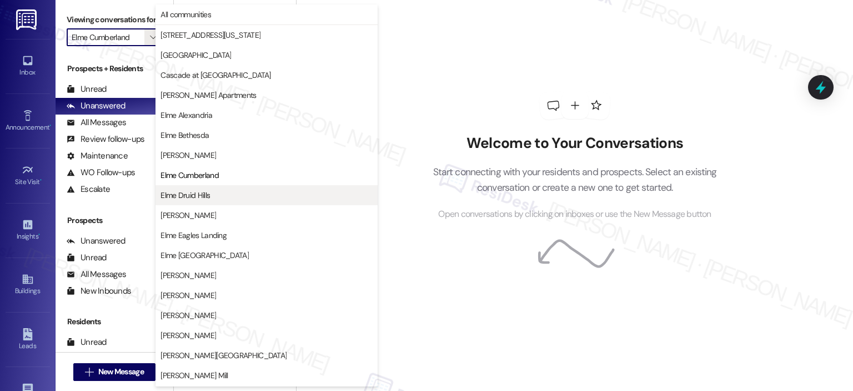
click at [225, 190] on span "Elme Druid Hills" at bounding box center [267, 194] width 212 height 11
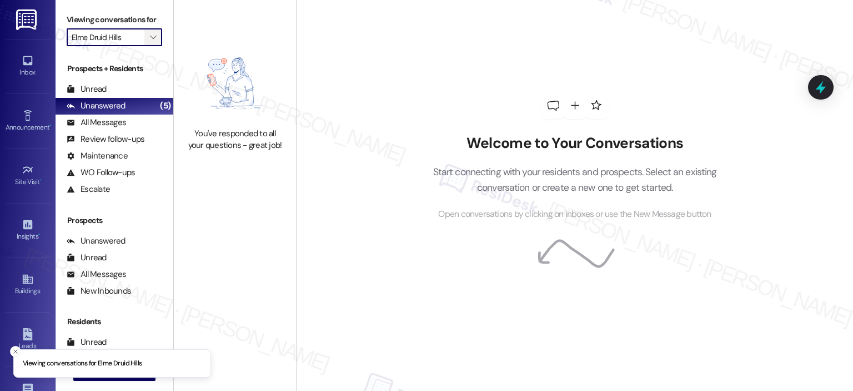
click at [150, 33] on icon "" at bounding box center [153, 37] width 6 height 9
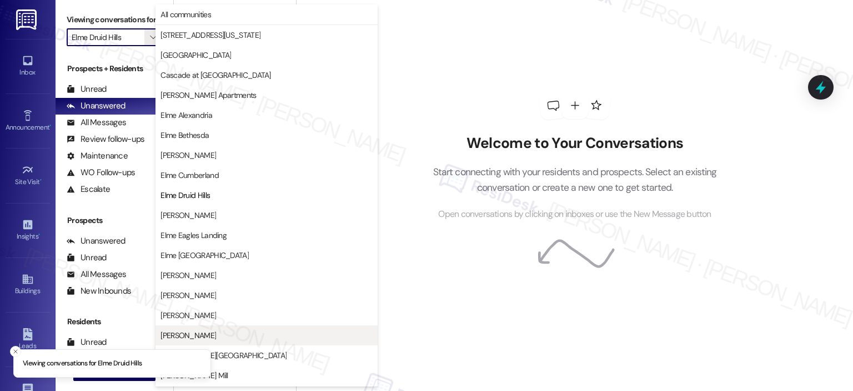
scroll to position [180, 0]
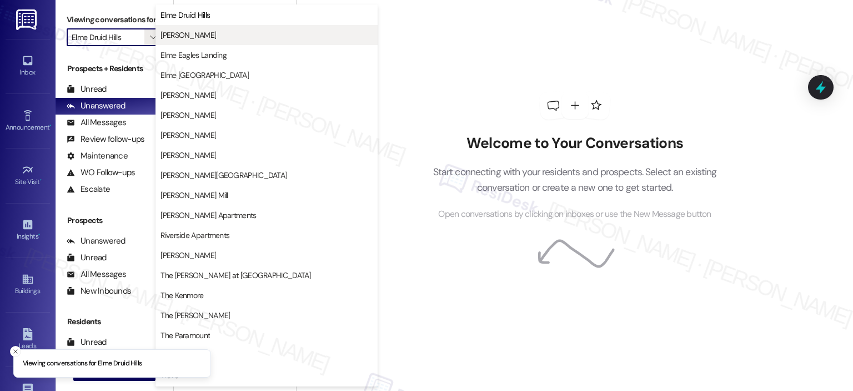
click at [191, 36] on span "[PERSON_NAME]" at bounding box center [189, 34] width 56 height 11
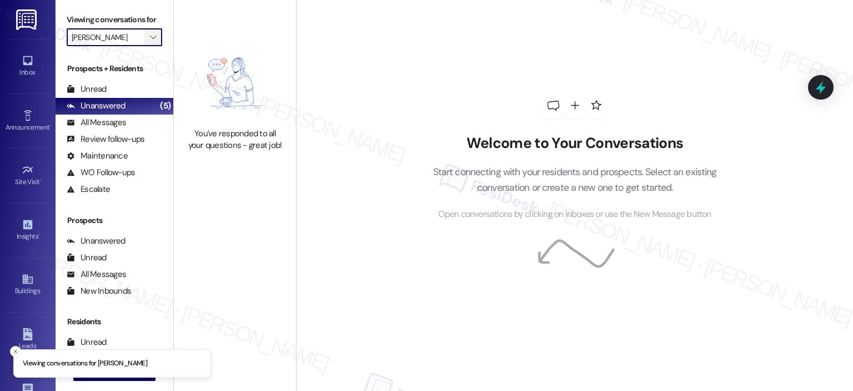
click at [150, 33] on icon "" at bounding box center [153, 37] width 6 height 9
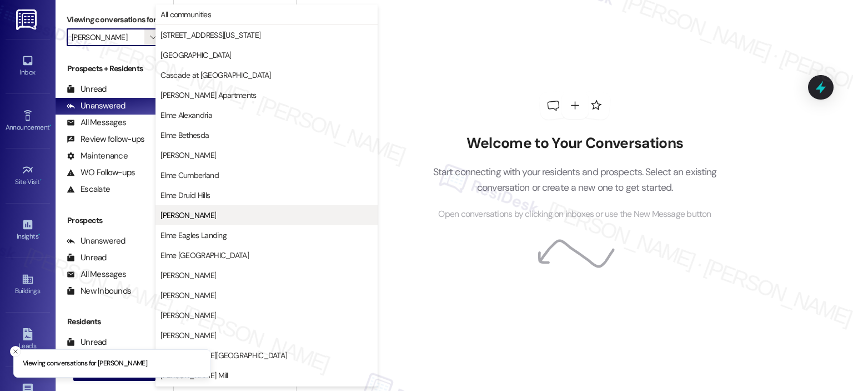
scroll to position [180, 0]
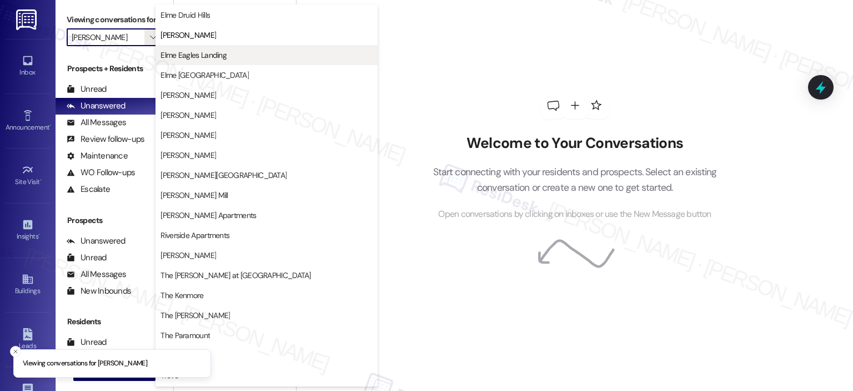
click at [169, 58] on span "Elme Eagles Landing" at bounding box center [194, 54] width 66 height 11
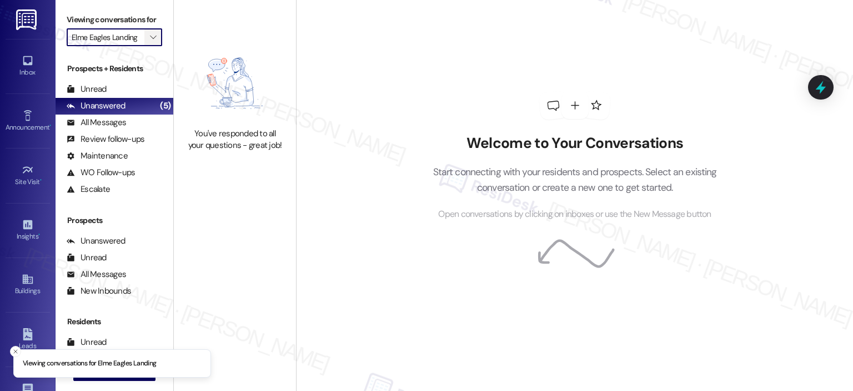
click at [150, 38] on icon "" at bounding box center [153, 37] width 6 height 9
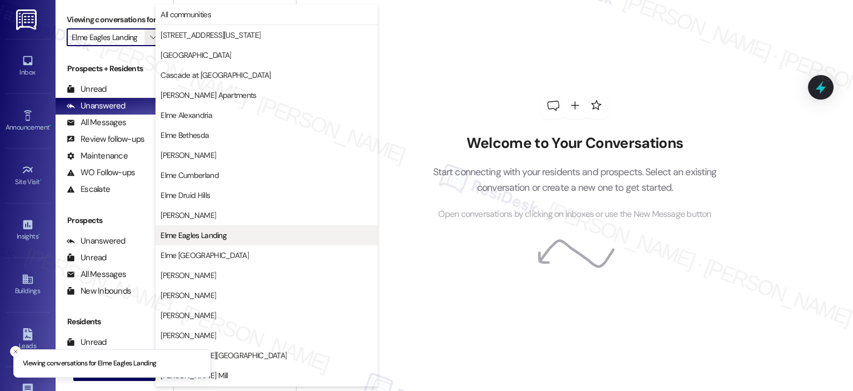
scroll to position [180, 0]
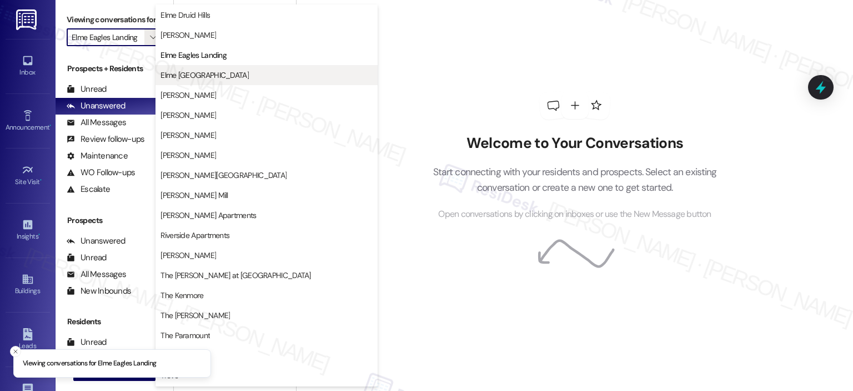
click at [195, 73] on span "Elme [GEOGRAPHIC_DATA]" at bounding box center [205, 74] width 88 height 11
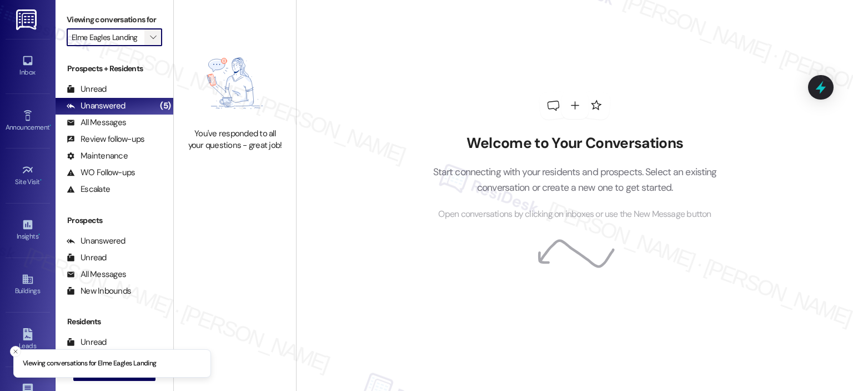
type input "Elme [GEOGRAPHIC_DATA]"
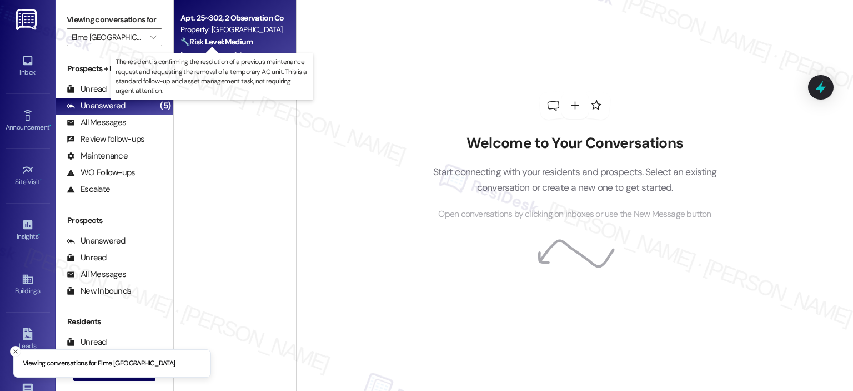
click at [227, 41] on strong "🔧 Risk Level: Medium" at bounding box center [217, 42] width 72 height 10
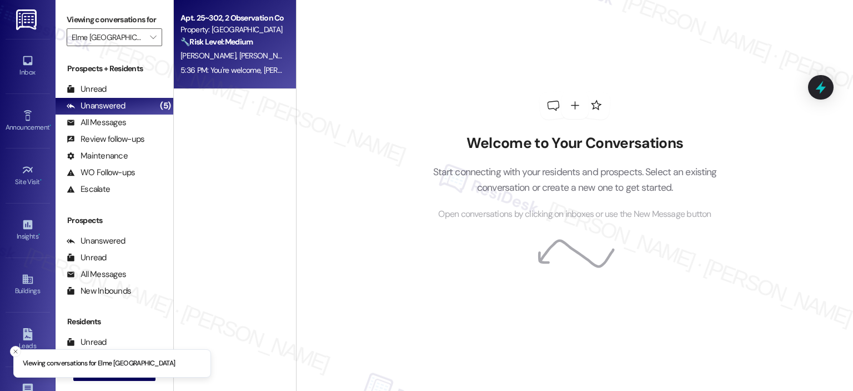
click at [282, 31] on div "Apt. 25~302, 2 Observation Court Property: Elme Germantown 🔧 Risk Level: Medium…" at bounding box center [235, 44] width 122 height 89
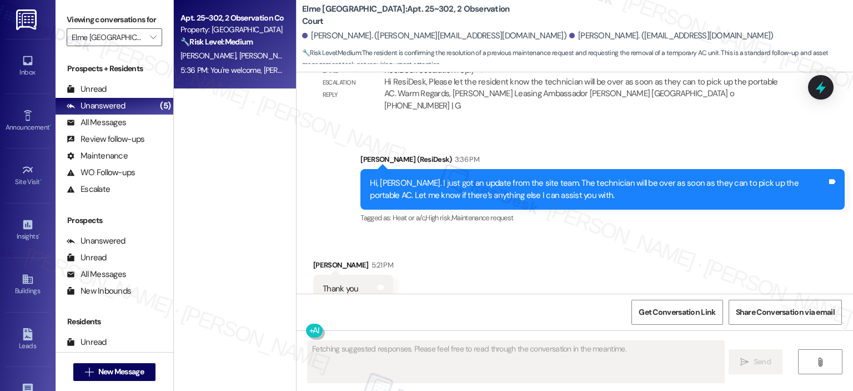
scroll to position [4817, 0]
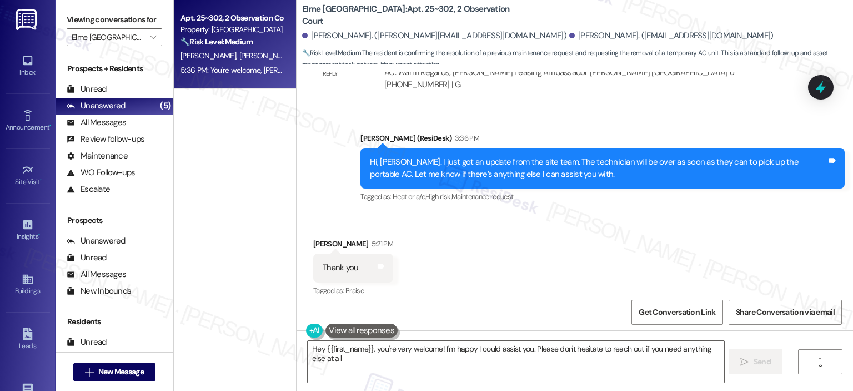
type textarea "Hey {{first_name}}, you're very welcome! I'm happy I could assist you. Please d…"
click at [149, 32] on span "" at bounding box center [153, 37] width 11 height 18
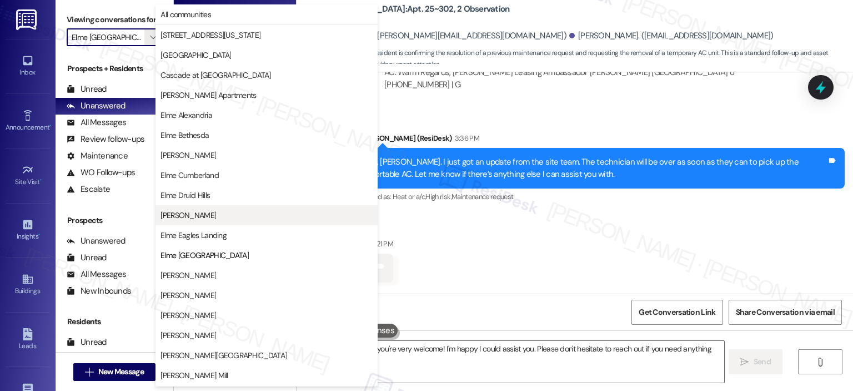
scroll to position [180, 0]
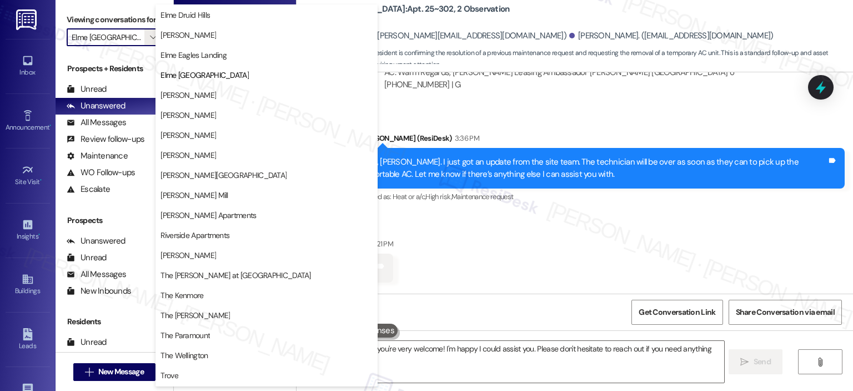
click at [216, 94] on span "Elme Herndon" at bounding box center [267, 94] width 212 height 11
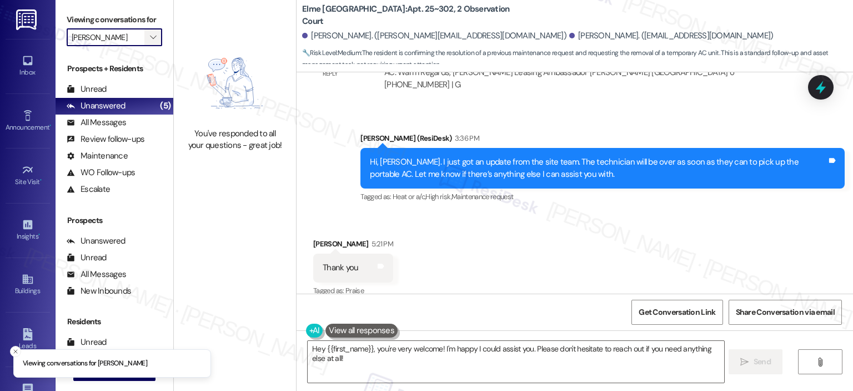
click at [150, 33] on icon "" at bounding box center [153, 37] width 6 height 9
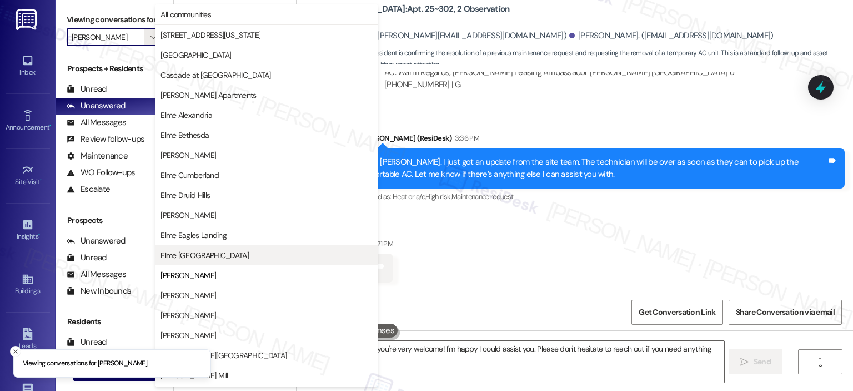
scroll to position [180, 0]
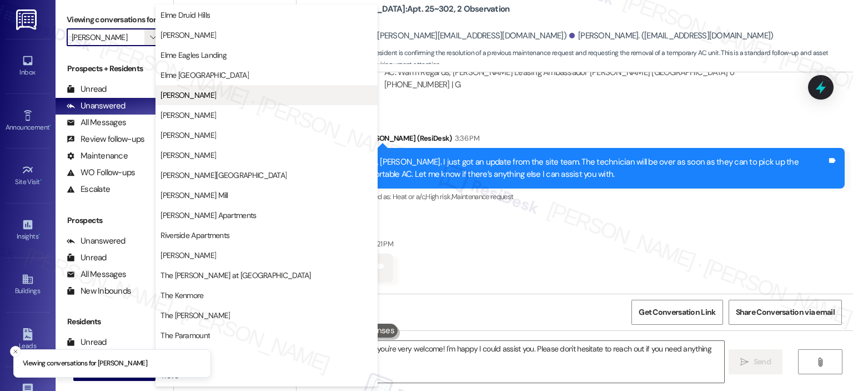
click at [171, 93] on span "Elme Herndon" at bounding box center [189, 94] width 56 height 11
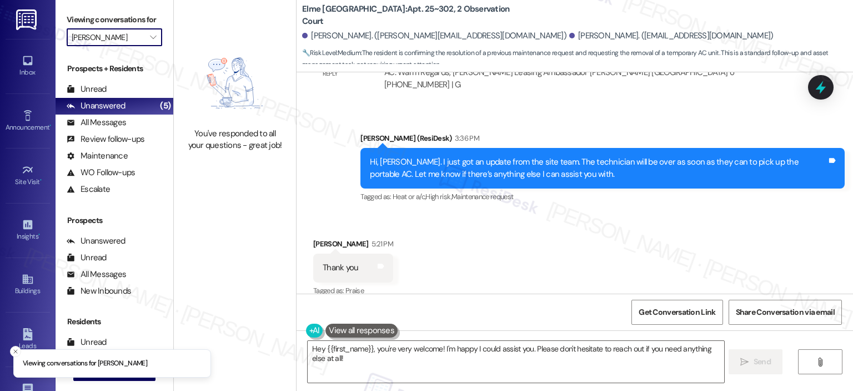
click at [137, 34] on input "Elme Herndon" at bounding box center [108, 37] width 73 height 18
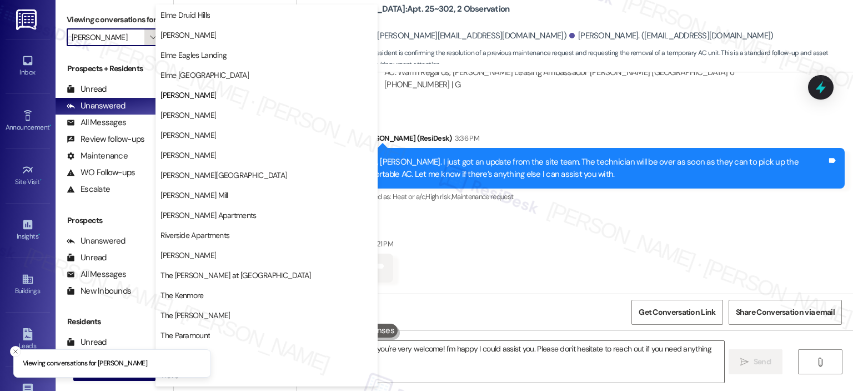
click at [144, 37] on button "" at bounding box center [153, 37] width 18 height 18
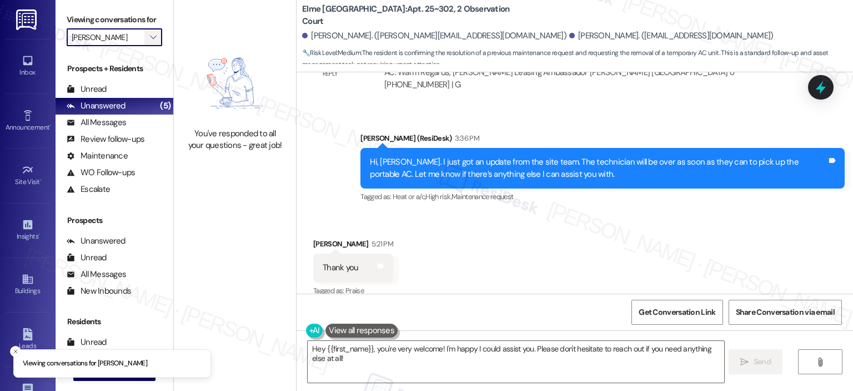
click at [144, 37] on button "" at bounding box center [153, 37] width 18 height 18
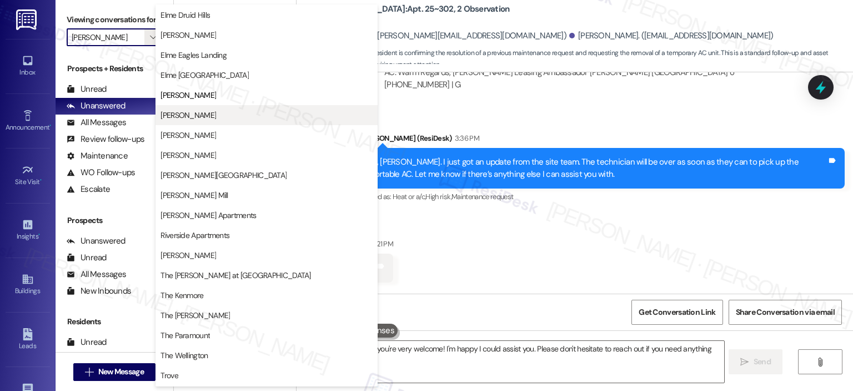
click at [179, 113] on span "Elme Leesburg" at bounding box center [189, 114] width 56 height 11
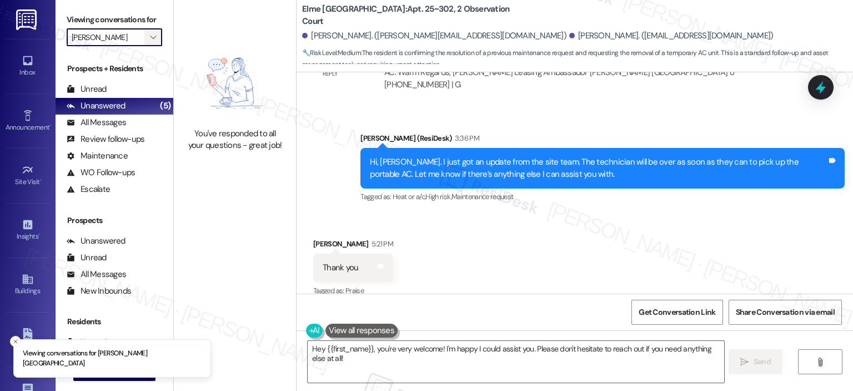
click at [150, 36] on icon "" at bounding box center [153, 37] width 6 height 9
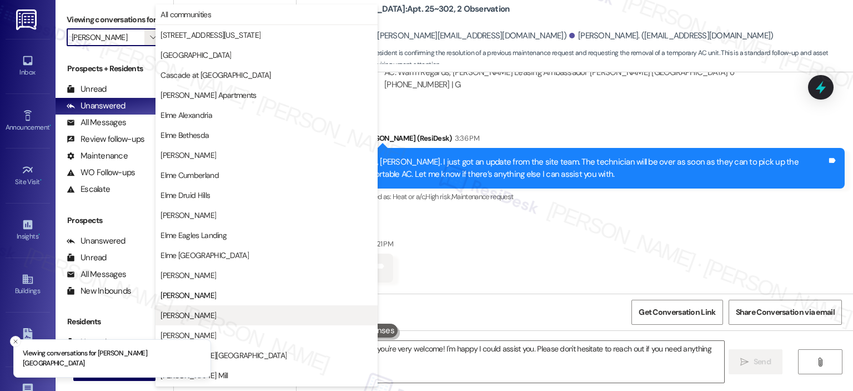
scroll to position [180, 0]
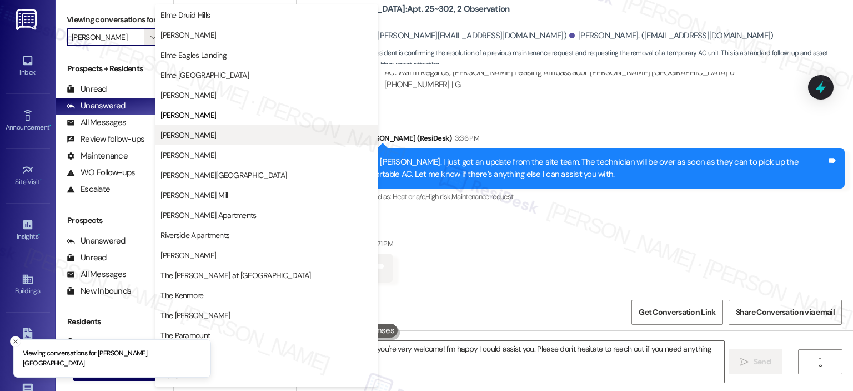
click at [204, 135] on span "Elme Manassas" at bounding box center [189, 134] width 56 height 11
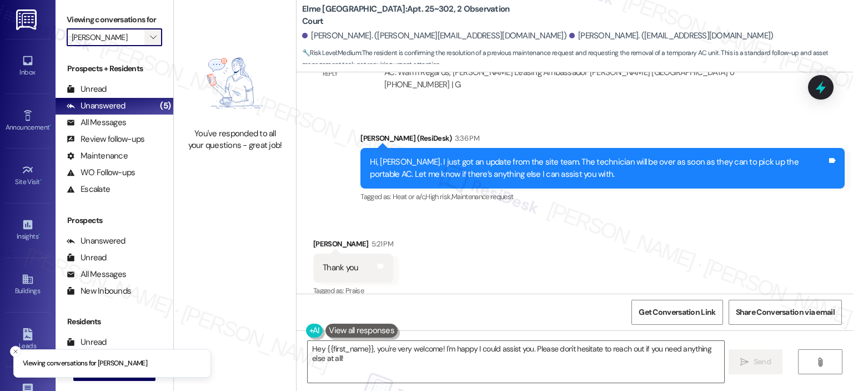
click at [150, 41] on icon "" at bounding box center [153, 37] width 6 height 9
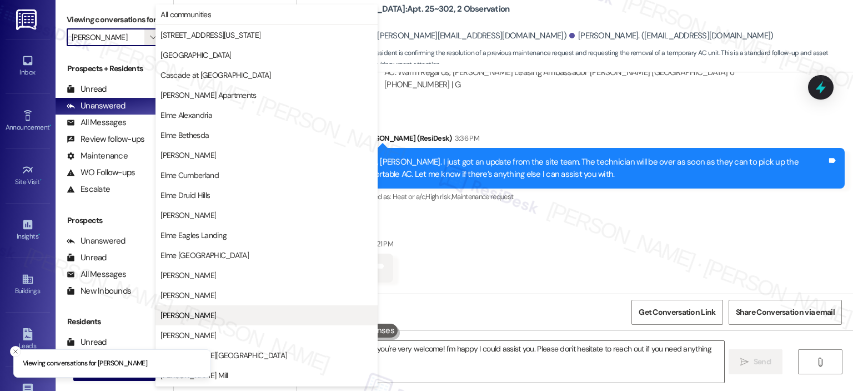
scroll to position [180, 0]
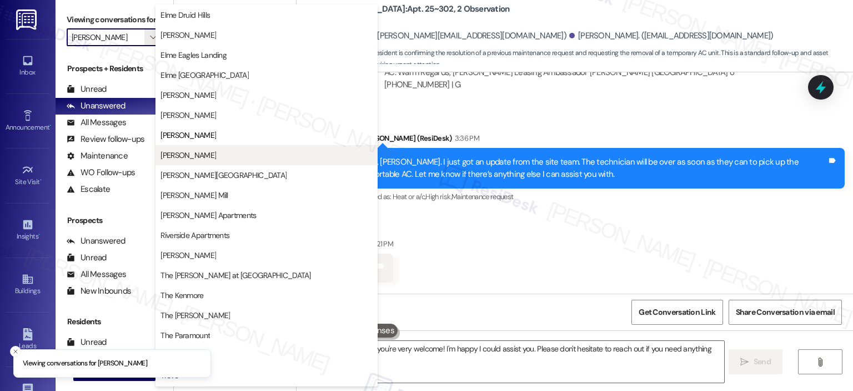
click at [198, 149] on span "Elme Marietta" at bounding box center [189, 154] width 56 height 11
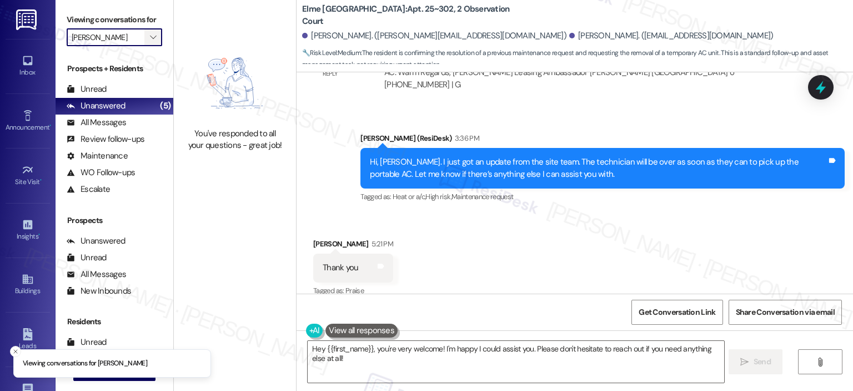
click at [150, 36] on span "" at bounding box center [153, 37] width 11 height 18
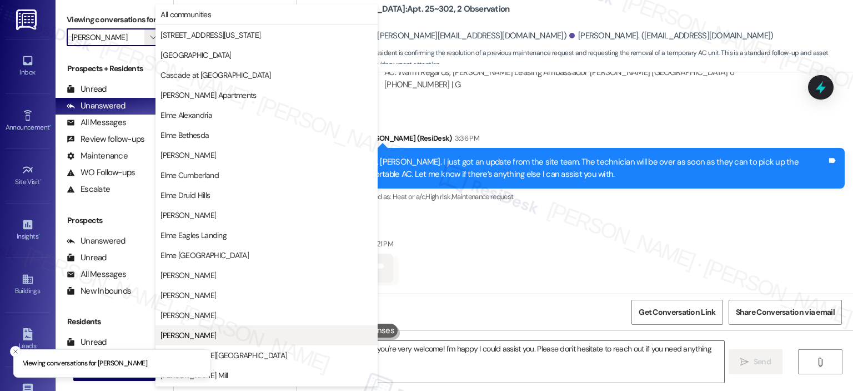
scroll to position [180, 0]
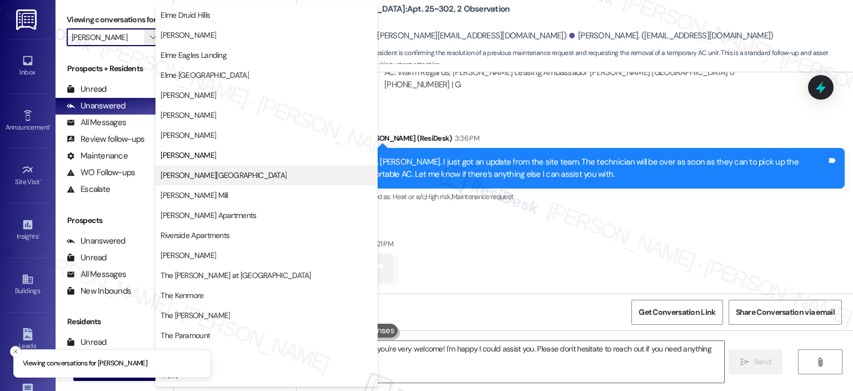
click at [235, 173] on span "Elme Sandy Springs" at bounding box center [267, 174] width 212 height 11
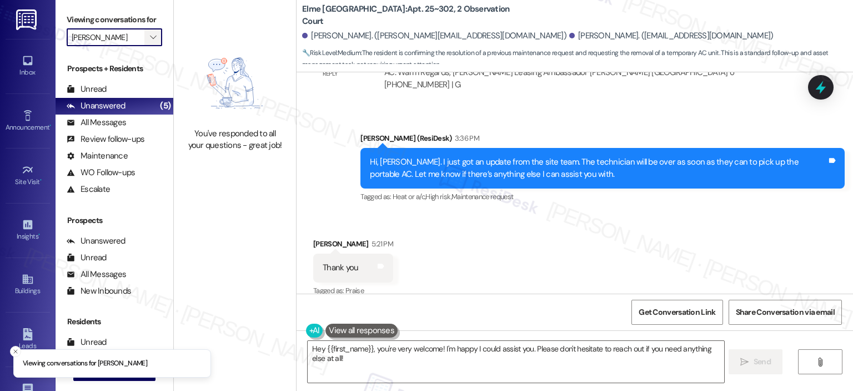
type input "Elme Sandy Springs"
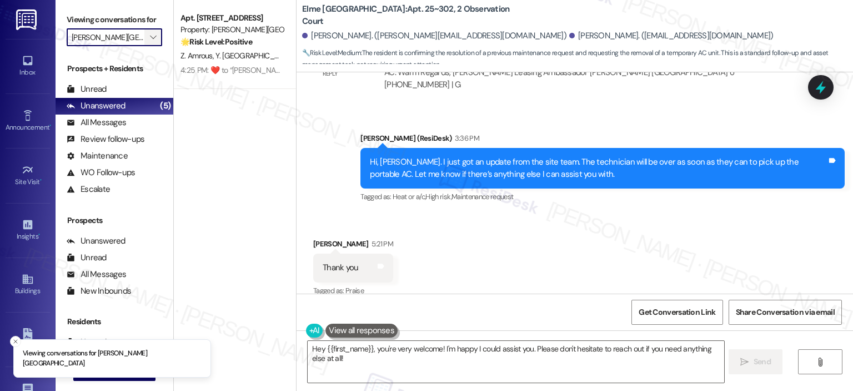
click at [150, 33] on icon "" at bounding box center [153, 37] width 6 height 9
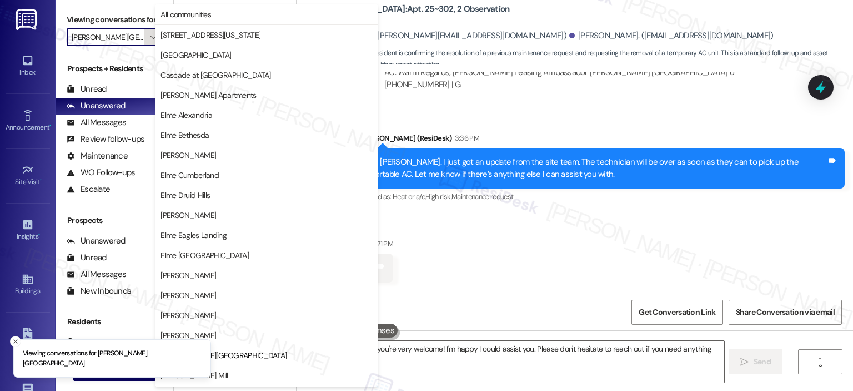
scroll to position [180, 0]
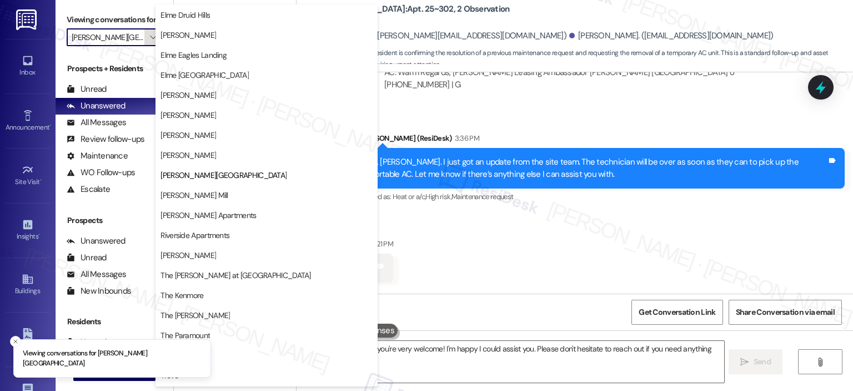
click at [150, 33] on icon "" at bounding box center [153, 37] width 6 height 9
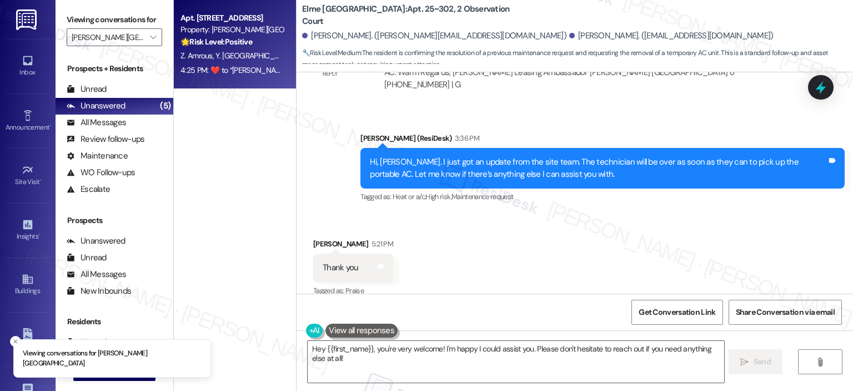
click at [218, 29] on div "Property: [PERSON_NAME][GEOGRAPHIC_DATA]" at bounding box center [232, 30] width 103 height 12
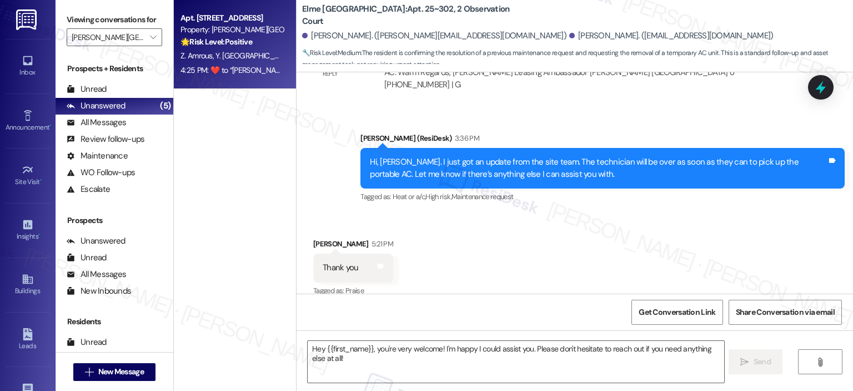
type textarea "Fetching suggested responses. Please feel free to read through the conversation…"
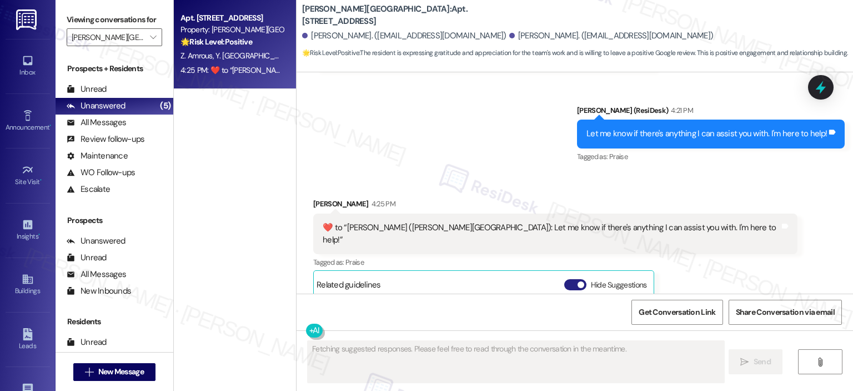
click at [564, 279] on button "Hide Suggestions" at bounding box center [575, 284] width 22 height 11
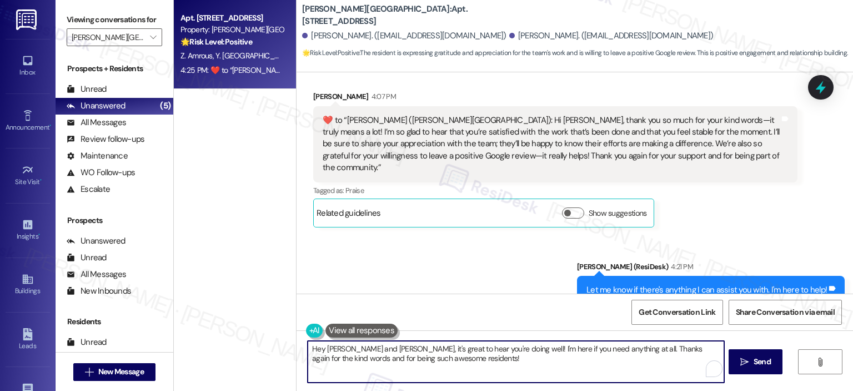
drag, startPoint x: 442, startPoint y: 355, endPoint x: 275, endPoint y: 337, distance: 168.2
click at [275, 337] on div "Apt. 3608, 501 North River Parkway Property: Elme Sandy Springs 🌟 Risk Level: P…" at bounding box center [513, 195] width 679 height 391
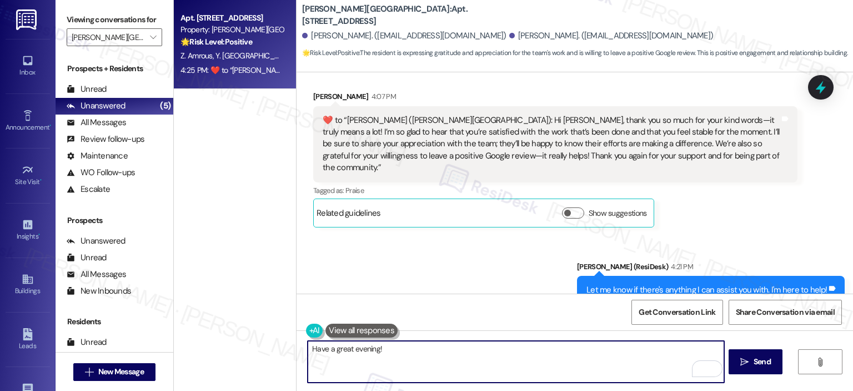
click at [436, 352] on textarea "Have a great evening!" at bounding box center [516, 362] width 416 height 42
click at [416, 351] on textarea "Have a great evening!" at bounding box center [516, 362] width 416 height 42
type textarea "Have a great evening! 💗"
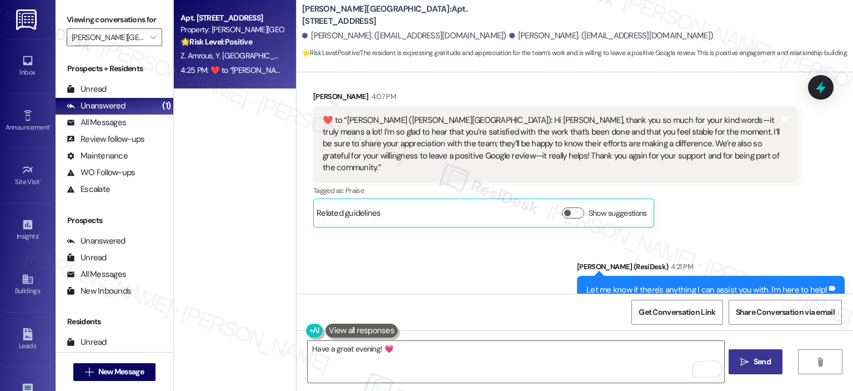
click at [767, 366] on span "Send" at bounding box center [762, 362] width 17 height 12
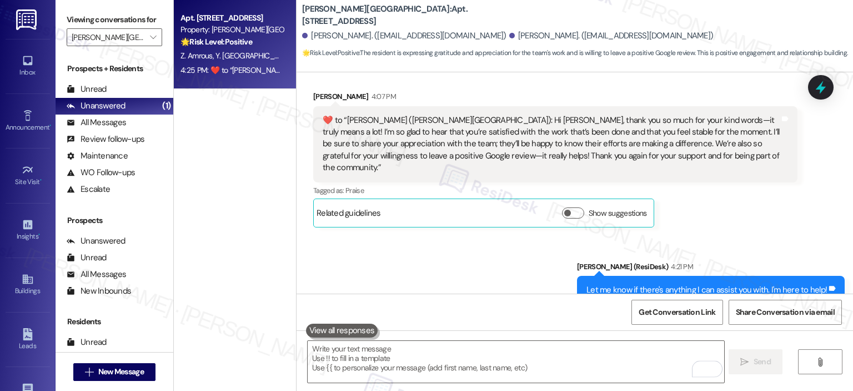
scroll to position [8090, 0]
click at [150, 41] on span "" at bounding box center [153, 37] width 11 height 18
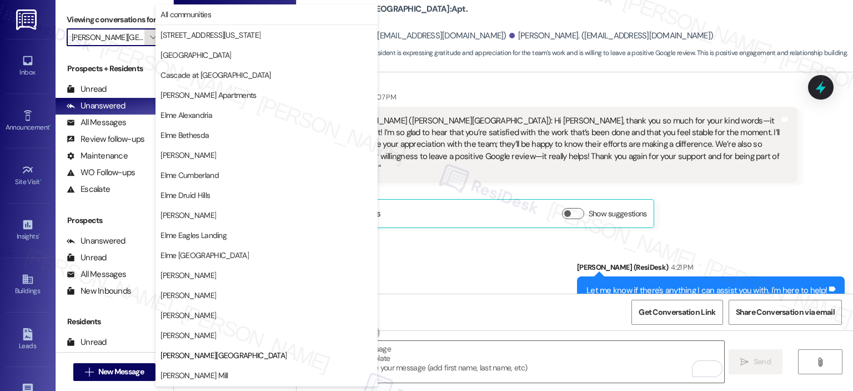
scroll to position [180, 0]
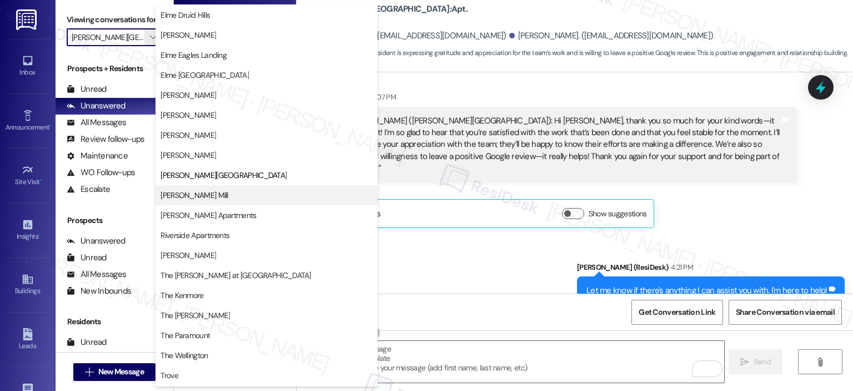
click at [187, 191] on span "Elme Watkins Mill" at bounding box center [194, 194] width 67 height 11
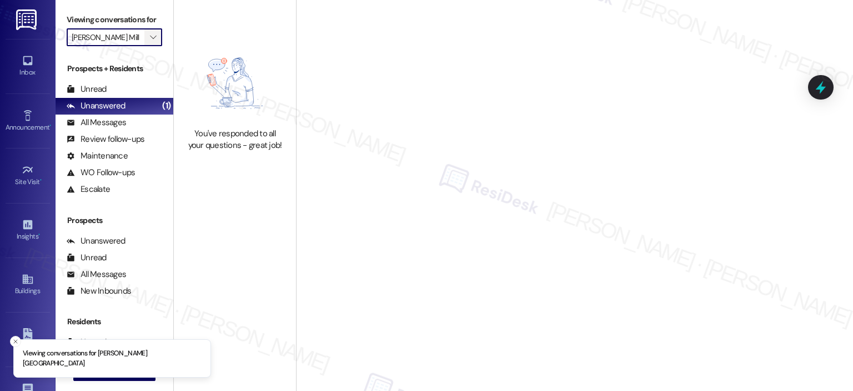
click at [150, 37] on icon "" at bounding box center [153, 37] width 6 height 9
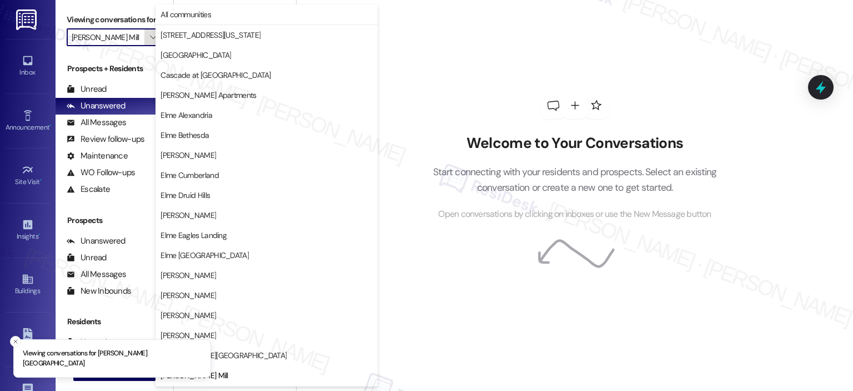
scroll to position [180, 0]
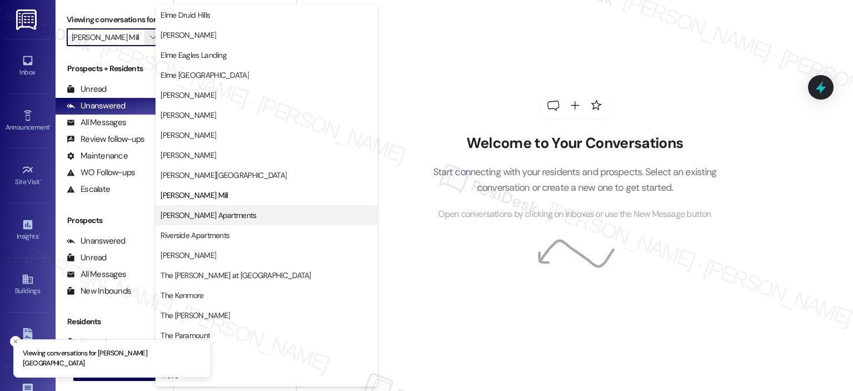
click at [178, 217] on span "Park Adams Apartments" at bounding box center [209, 214] width 96 height 11
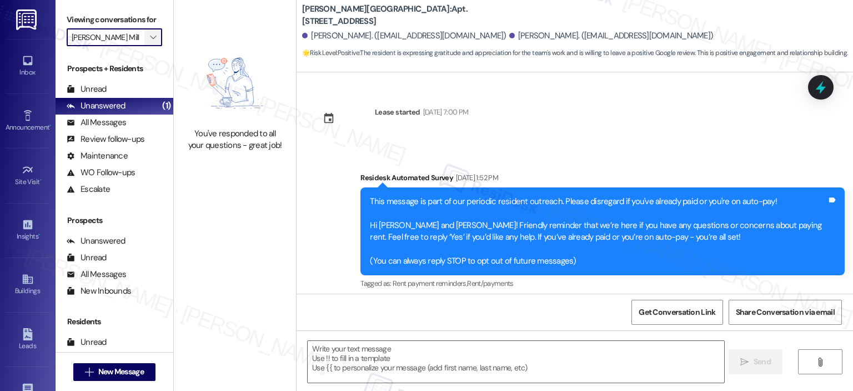
type input "Park Adams Apartments"
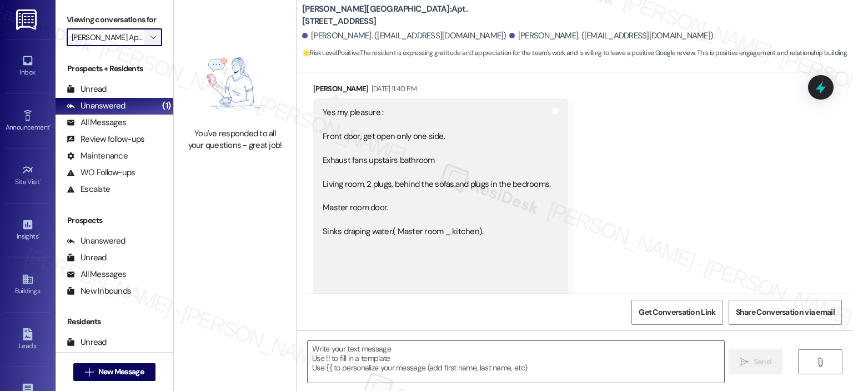
type textarea "Fetching suggested responses. Please feel free to read through the conversation…"
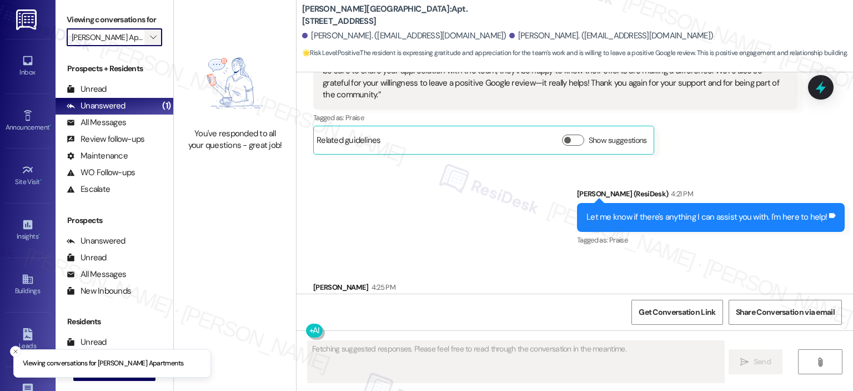
scroll to position [8246, 0]
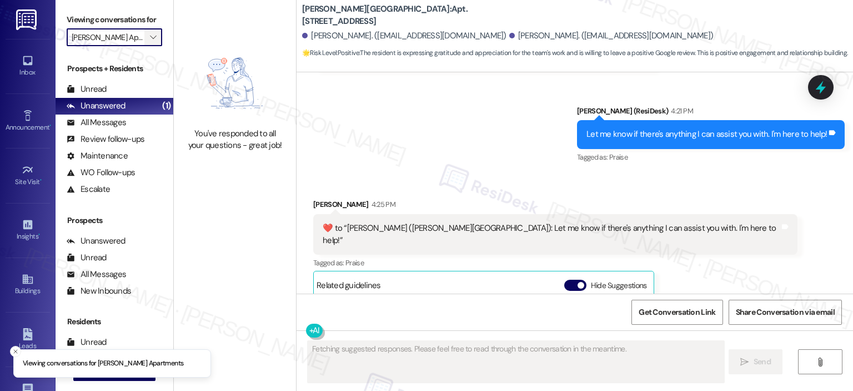
click at [150, 37] on icon "" at bounding box center [153, 37] width 6 height 9
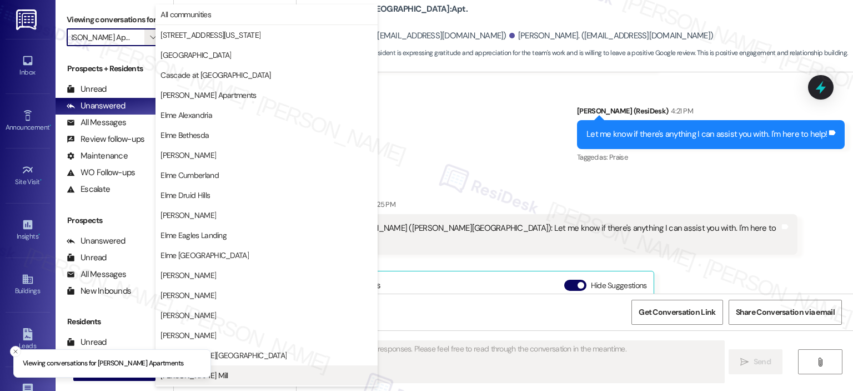
scroll to position [198, 0]
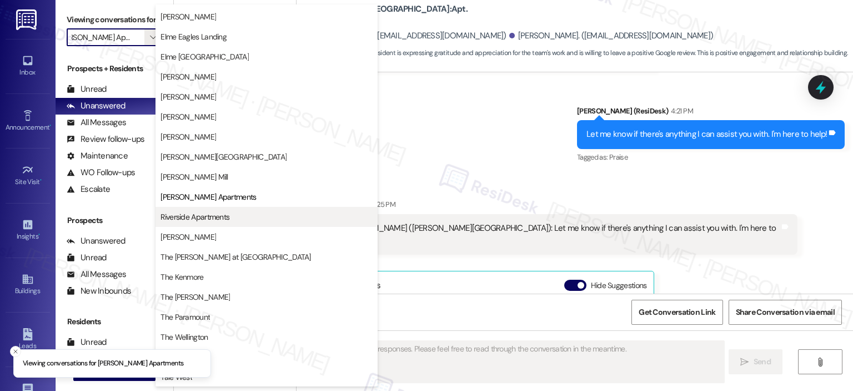
click at [178, 219] on span "Riverside Apartments" at bounding box center [195, 216] width 69 height 11
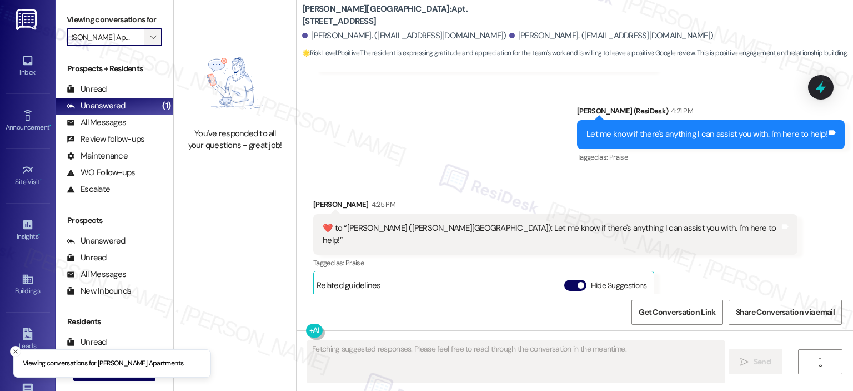
type input "Riverside Apartments"
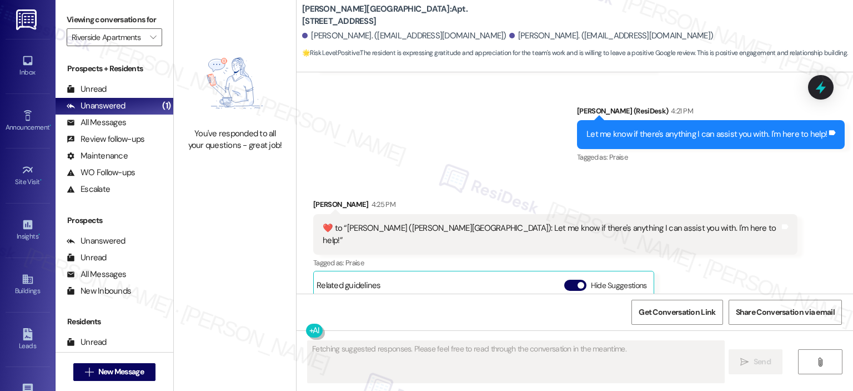
click at [557, 274] on div "Related guidelines Hide Suggestions" at bounding box center [484, 285] width 334 height 22
click at [564, 279] on button "Hide Suggestions" at bounding box center [575, 284] width 22 height 11
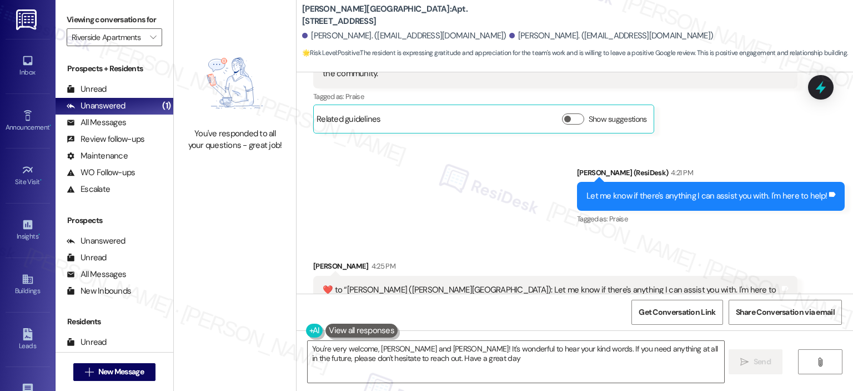
type textarea "You're very welcome, Zakaria and Yassine! It's wonderful to hear your kind word…"
click at [149, 42] on span "" at bounding box center [153, 37] width 11 height 18
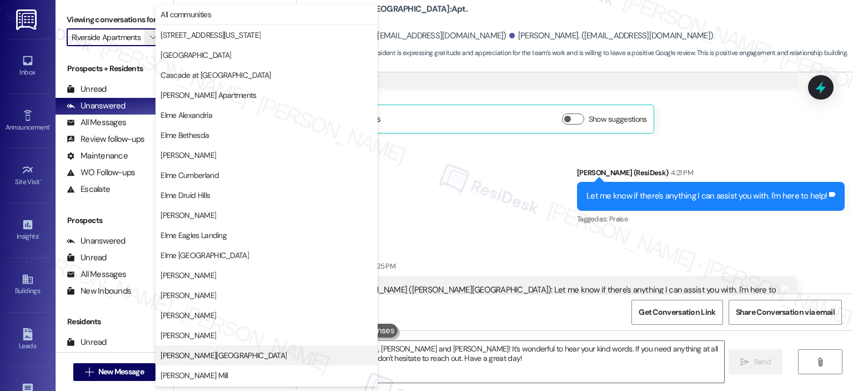
scroll to position [198, 0]
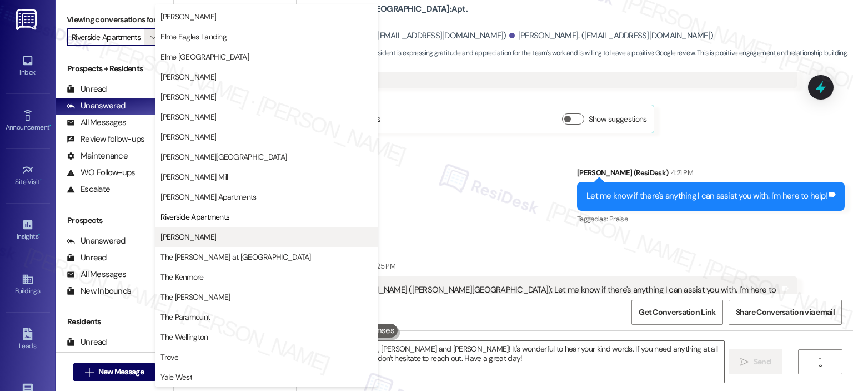
click at [204, 234] on span "Roosevelt Towers" at bounding box center [189, 236] width 56 height 11
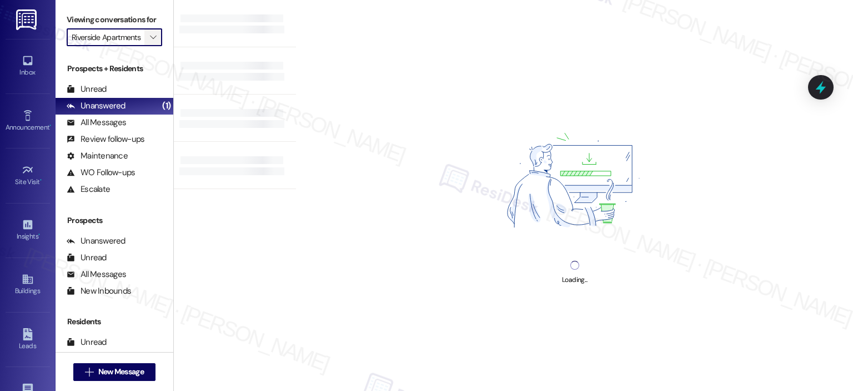
type input "Roosevelt Towers"
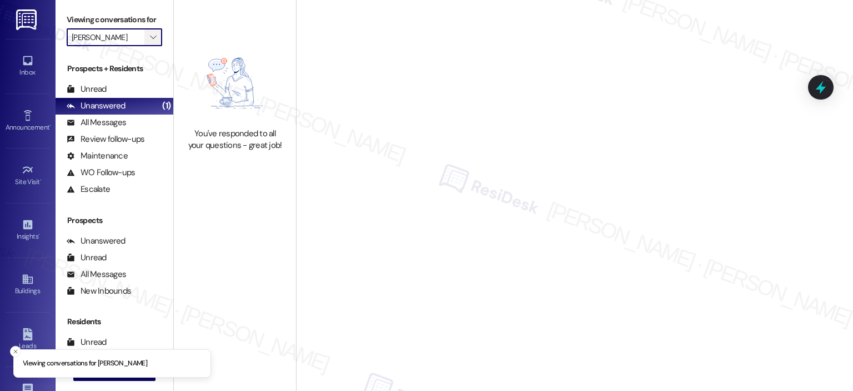
click at [150, 36] on icon "" at bounding box center [153, 37] width 6 height 9
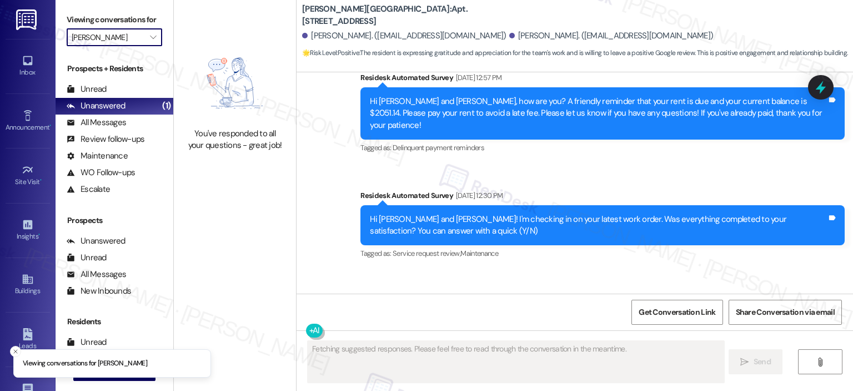
scroll to position [8246, 0]
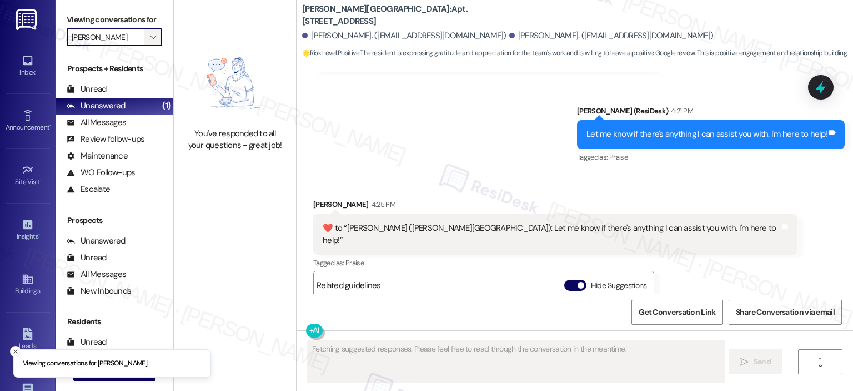
click at [150, 34] on icon "" at bounding box center [153, 37] width 6 height 9
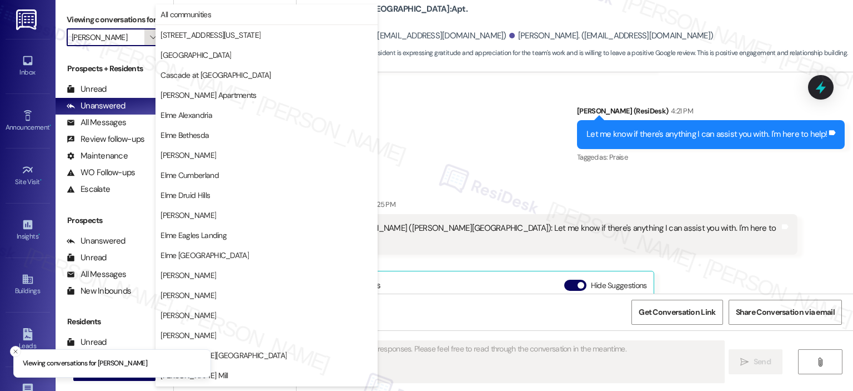
scroll to position [198, 0]
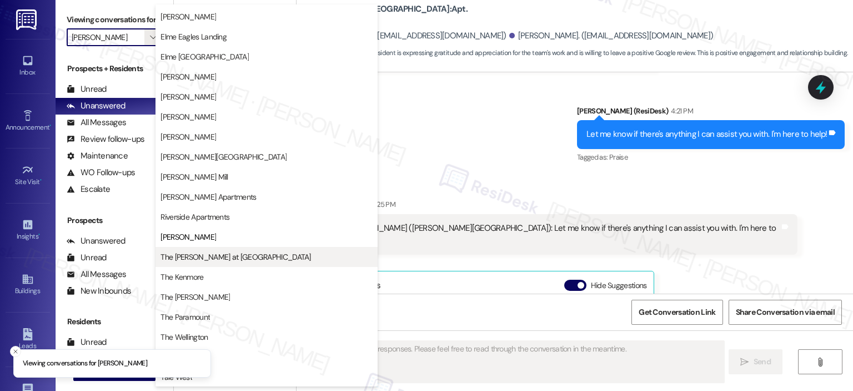
click at [192, 255] on span "The Ashby at McLean" at bounding box center [236, 256] width 150 height 11
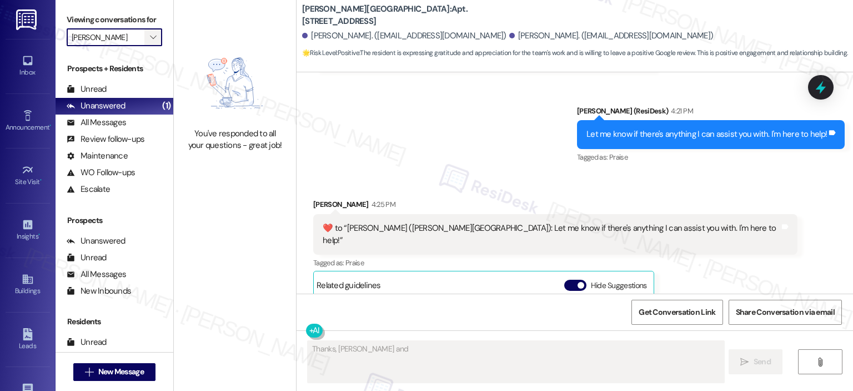
type textarea "Thanks, Zakaria and Yassine"
type input "The Ashby at McLean"
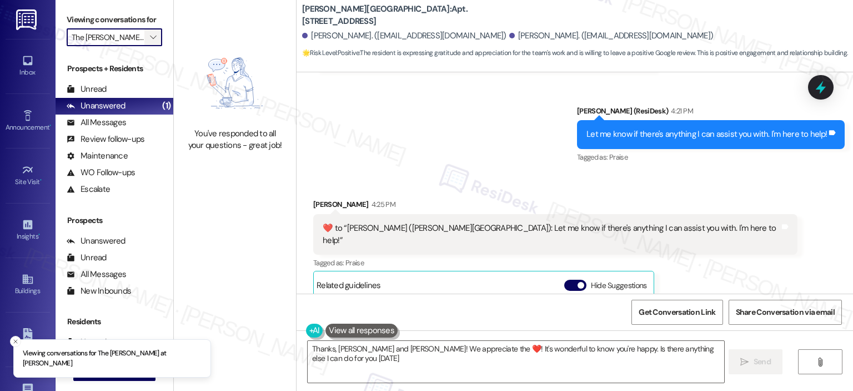
type textarea "Thanks, Zakaria and Yassine! We appreciate the ❤️! It's wonderful to know you'r…"
click at [150, 39] on icon "" at bounding box center [153, 37] width 6 height 9
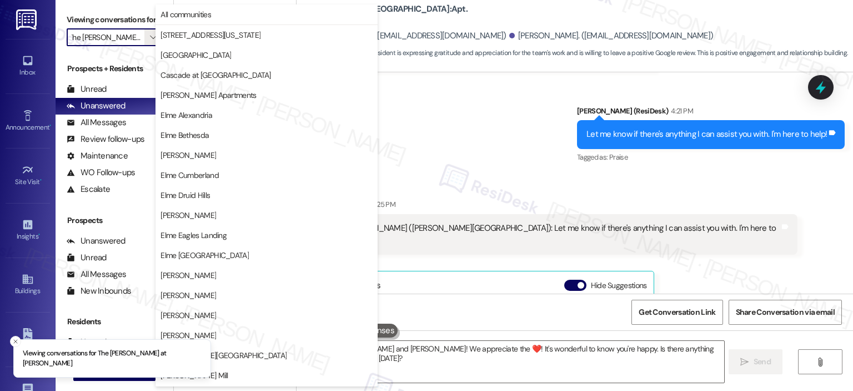
scroll to position [198, 0]
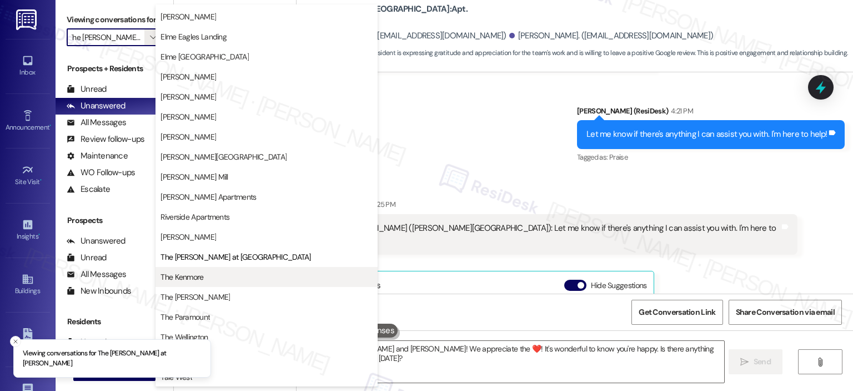
click at [207, 283] on button "The Kenmore" at bounding box center [267, 277] width 222 height 20
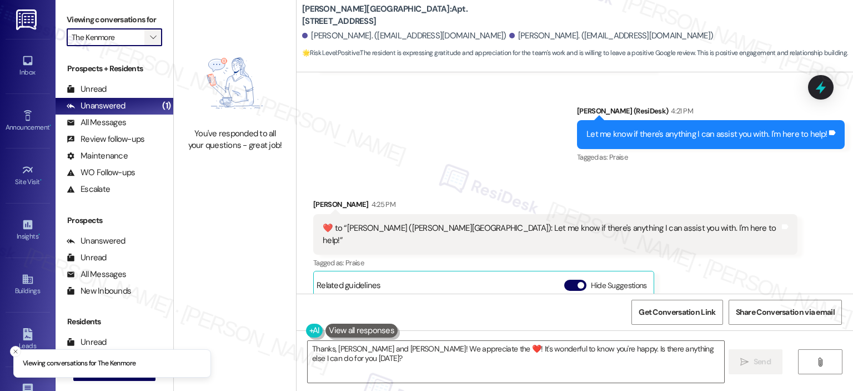
click at [150, 39] on icon "" at bounding box center [153, 37] width 6 height 9
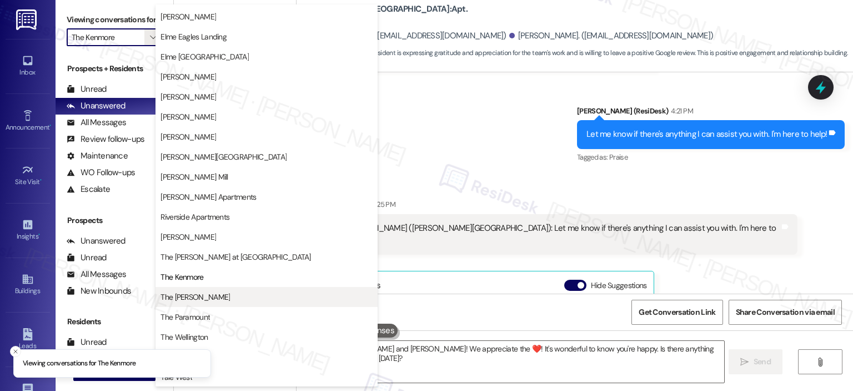
click at [178, 295] on span "The Maxwell" at bounding box center [195, 296] width 69 height 11
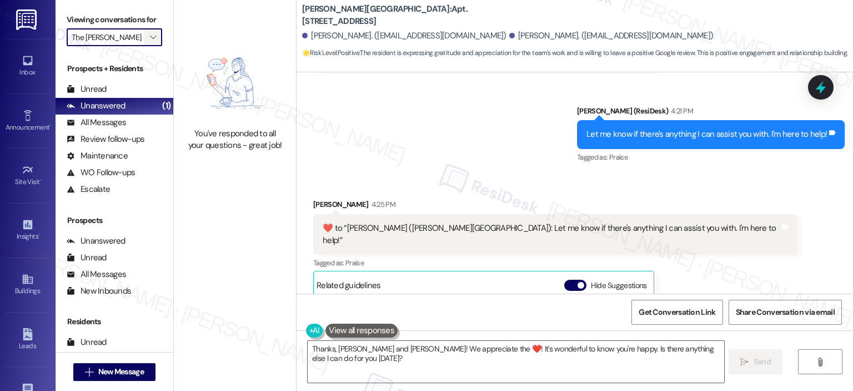
click at [150, 36] on icon "" at bounding box center [153, 37] width 6 height 9
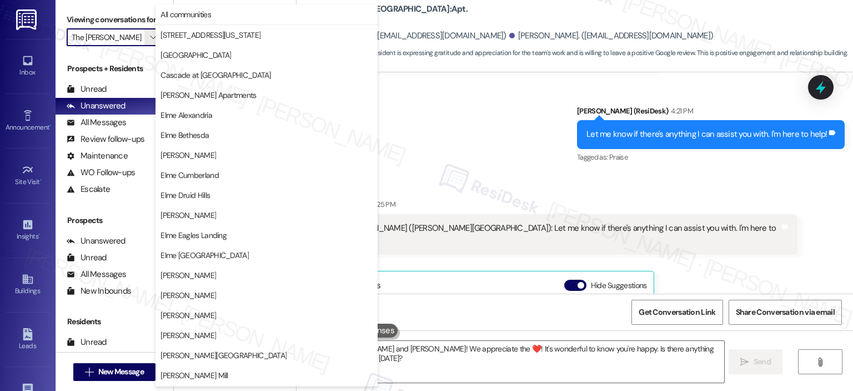
scroll to position [198, 0]
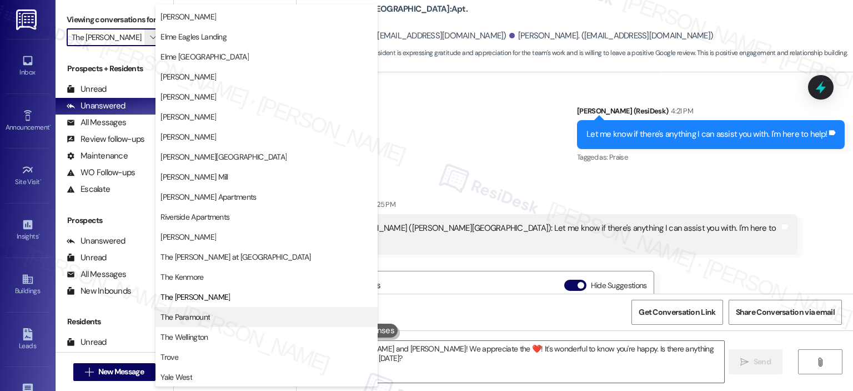
click at [193, 322] on button "The Paramount" at bounding box center [267, 317] width 222 height 20
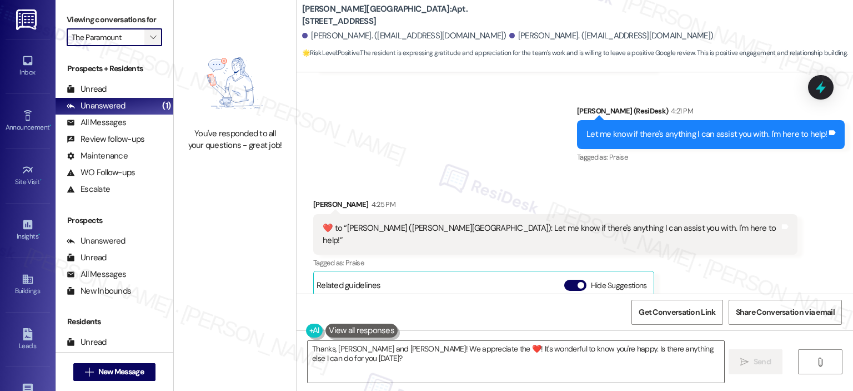
click at [151, 35] on span "" at bounding box center [153, 37] width 11 height 18
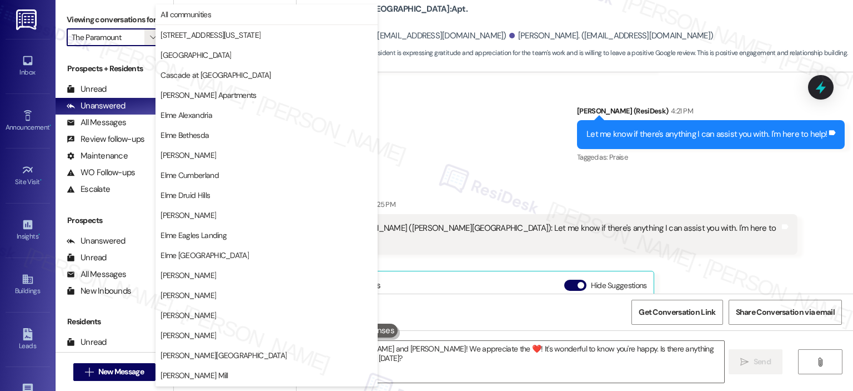
scroll to position [198, 0]
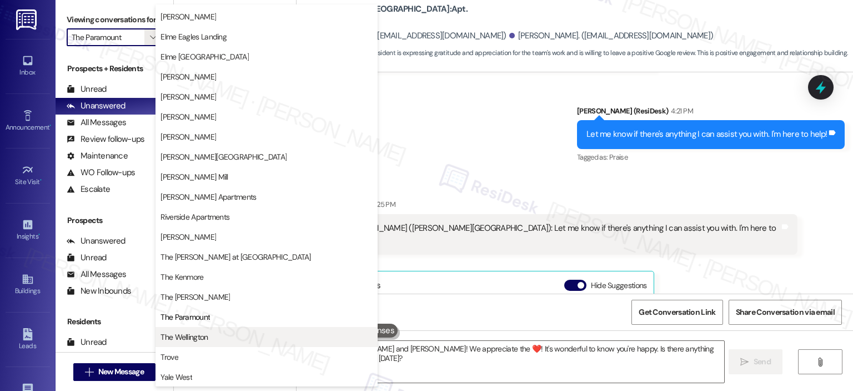
click at [228, 335] on span "The Wellington" at bounding box center [267, 336] width 212 height 11
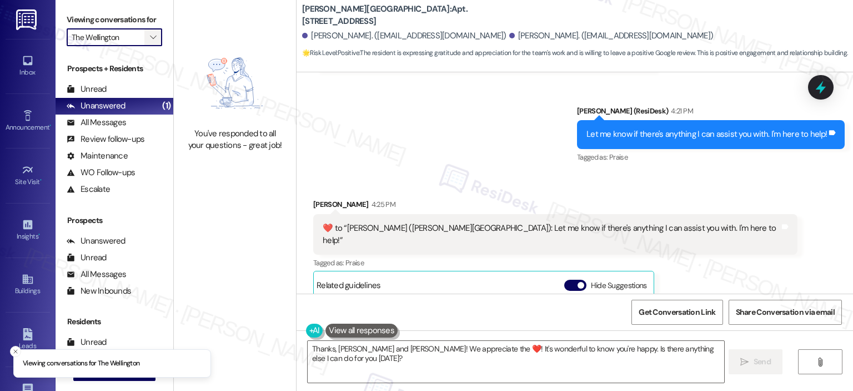
click at [150, 37] on icon "" at bounding box center [153, 37] width 6 height 9
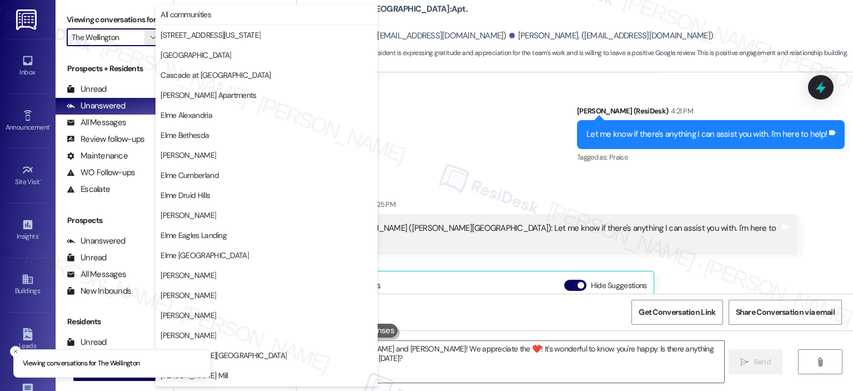
scroll to position [198, 0]
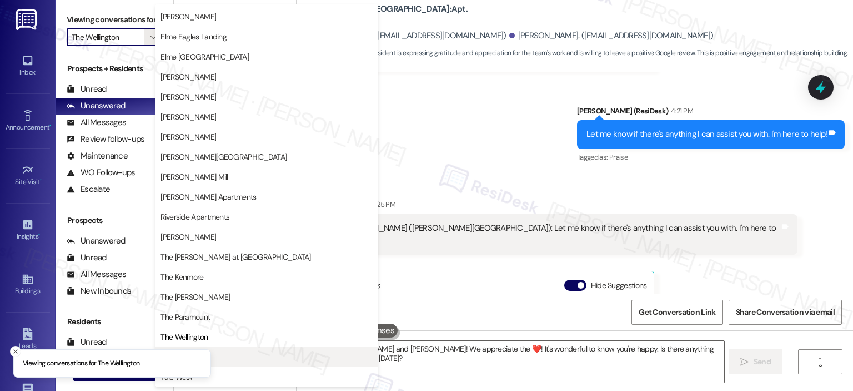
click at [244, 356] on span "Trove" at bounding box center [267, 356] width 212 height 11
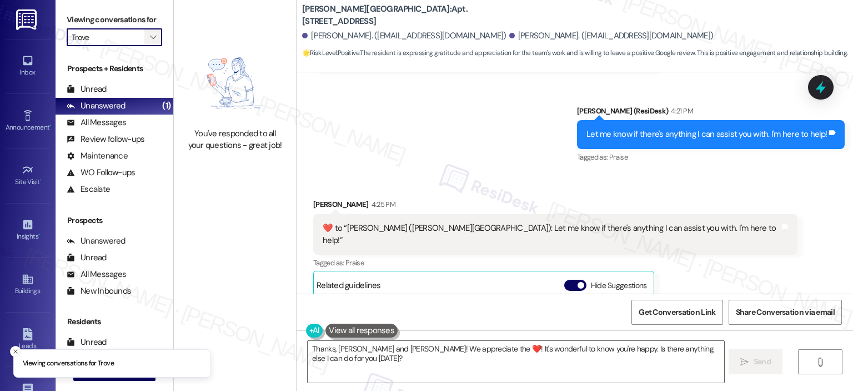
click at [154, 39] on button "" at bounding box center [153, 37] width 18 height 18
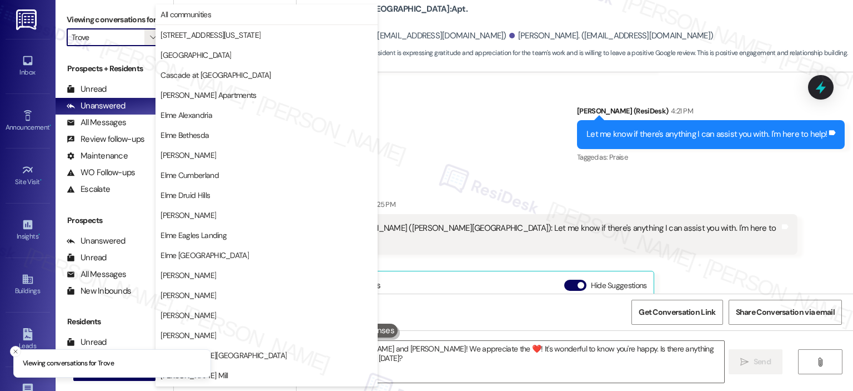
scroll to position [198, 0]
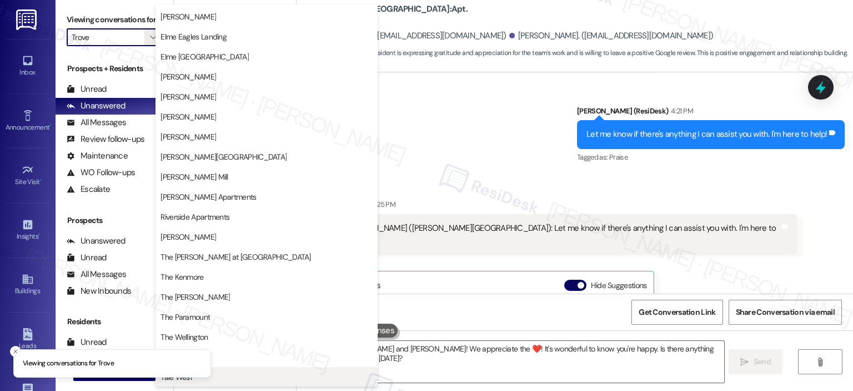
click at [249, 377] on span "Yale West" at bounding box center [267, 376] width 212 height 11
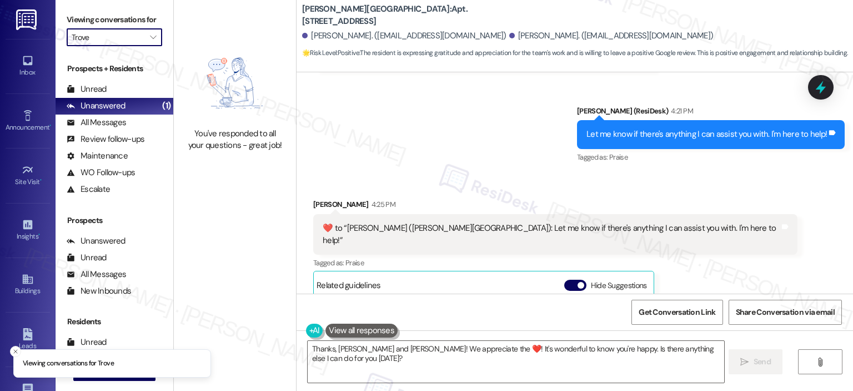
type input "Yale West"
click at [148, 41] on span "" at bounding box center [153, 37] width 11 height 18
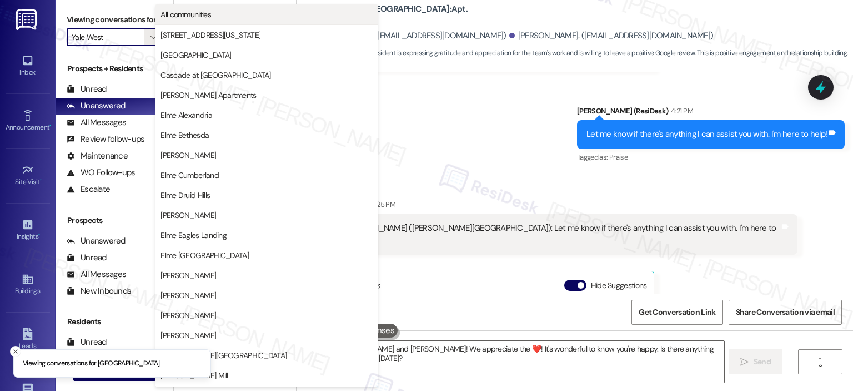
click at [226, 17] on span "All communities" at bounding box center [267, 14] width 212 height 11
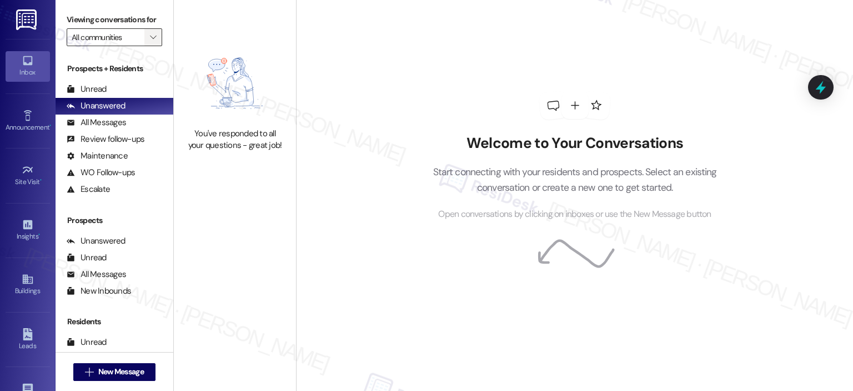
click at [150, 35] on icon "" at bounding box center [153, 37] width 6 height 9
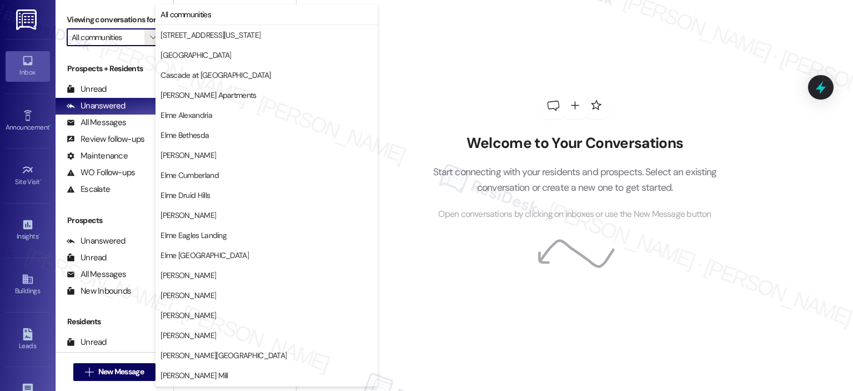
click at [436, 88] on div "Welcome to Your Conversations Start connecting with your residents and prospect…" at bounding box center [574, 156] width 333 height 312
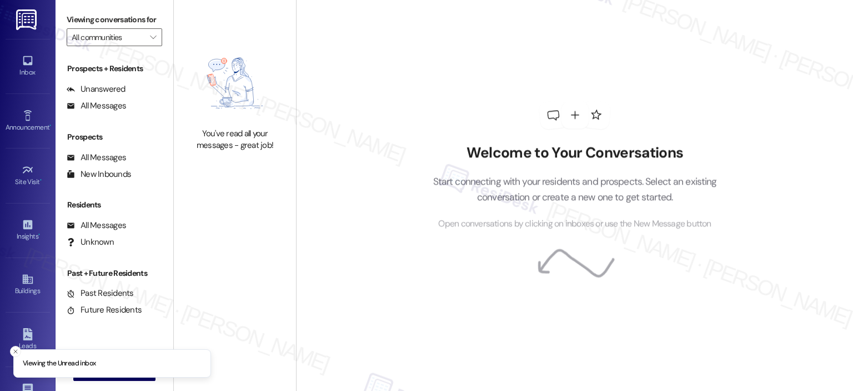
type input "[STREET_ADDRESS][US_STATE]"
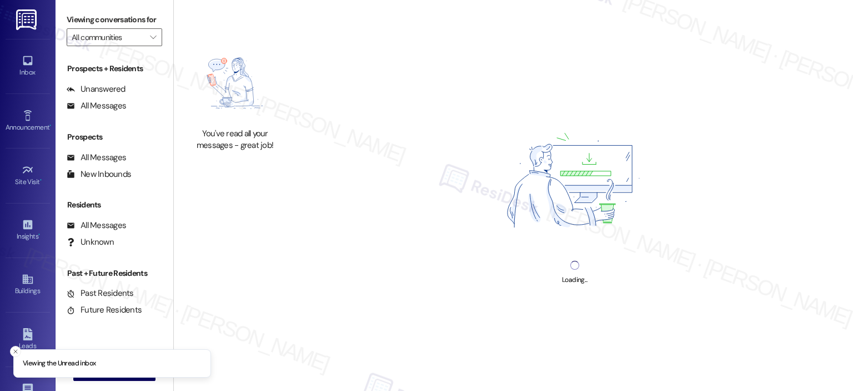
type input "[STREET_ADDRESS][US_STATE]"
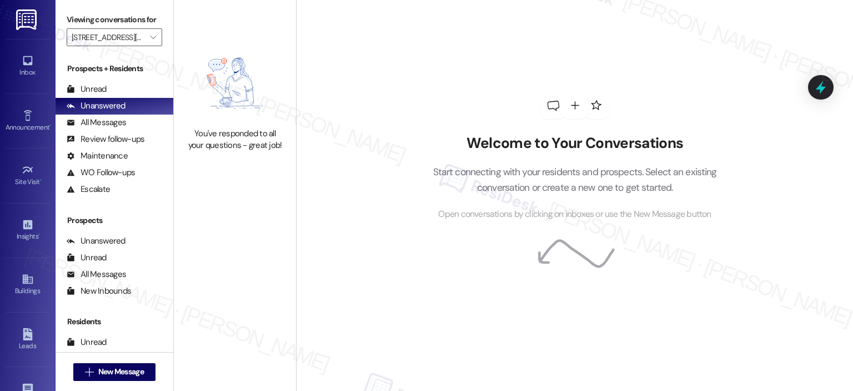
click at [148, 27] on label "Viewing conversations for" at bounding box center [115, 19] width 96 height 17
click at [148, 32] on span "" at bounding box center [153, 37] width 11 height 18
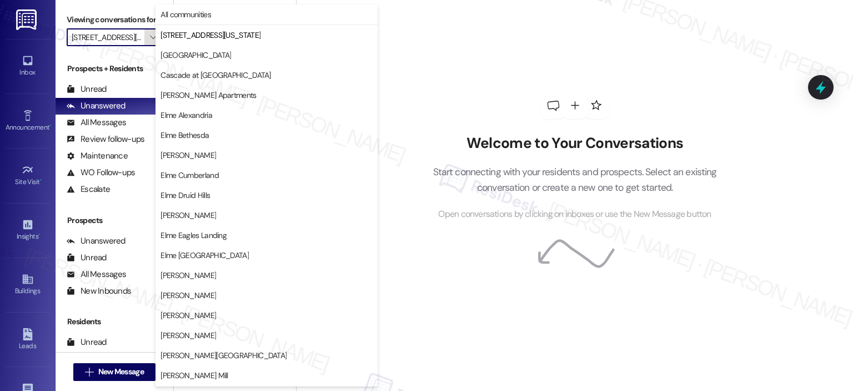
scroll to position [0, 17]
click at [168, 21] on button "All communities" at bounding box center [267, 14] width 222 height 20
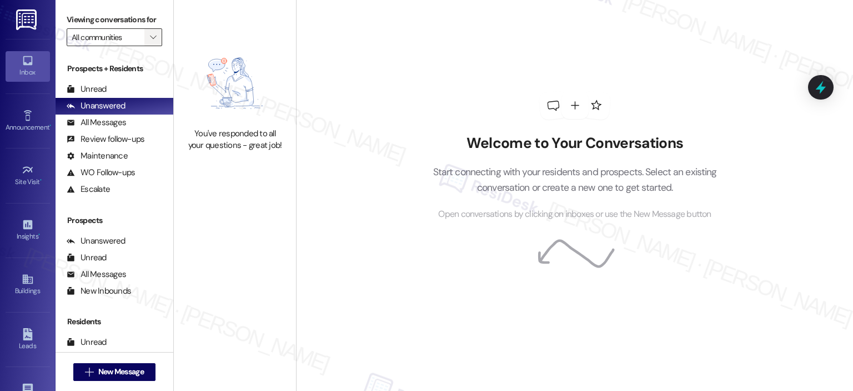
click at [144, 38] on button "" at bounding box center [153, 37] width 18 height 18
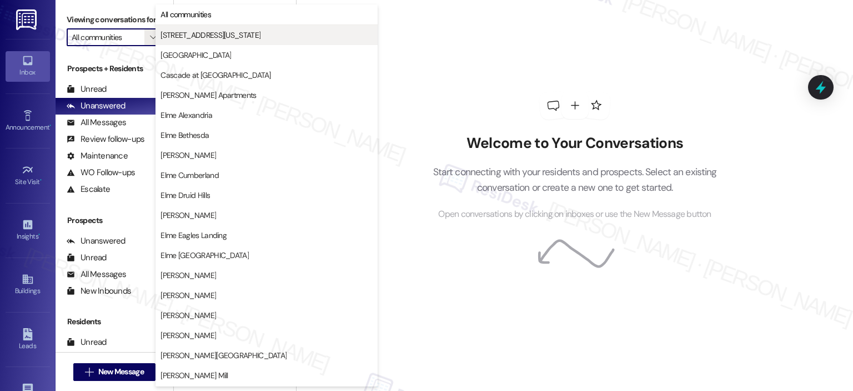
click at [178, 33] on span "[STREET_ADDRESS][US_STATE]" at bounding box center [211, 34] width 100 height 11
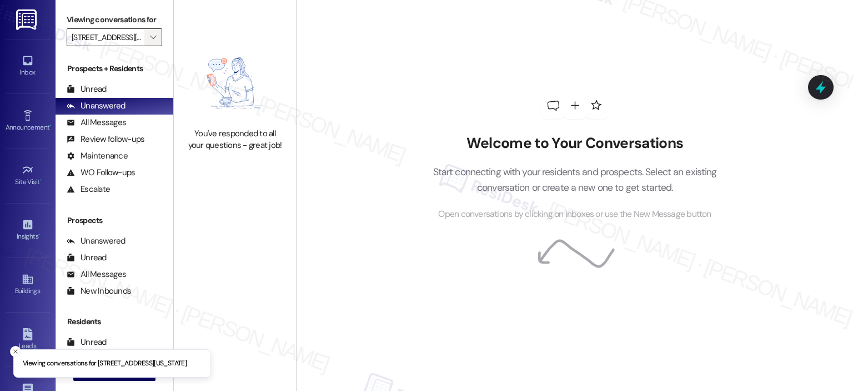
click at [150, 37] on icon "" at bounding box center [153, 37] width 6 height 9
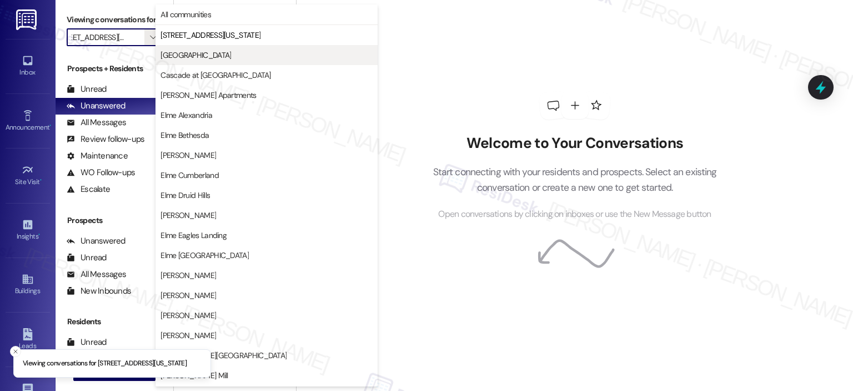
click at [170, 64] on button "[GEOGRAPHIC_DATA]" at bounding box center [267, 55] width 222 height 20
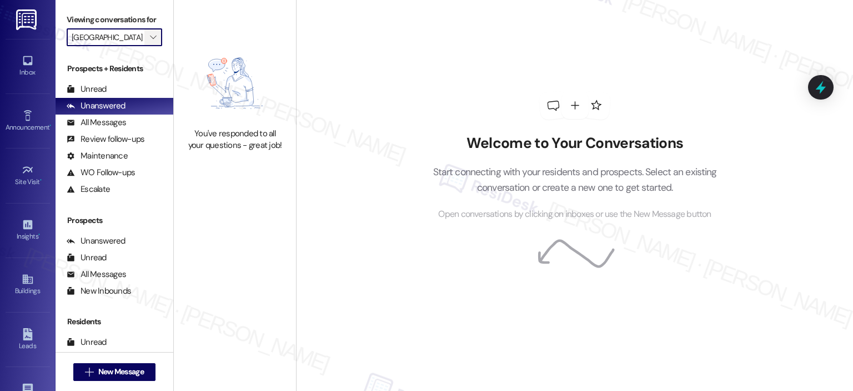
click at [148, 43] on span "" at bounding box center [153, 37] width 11 height 18
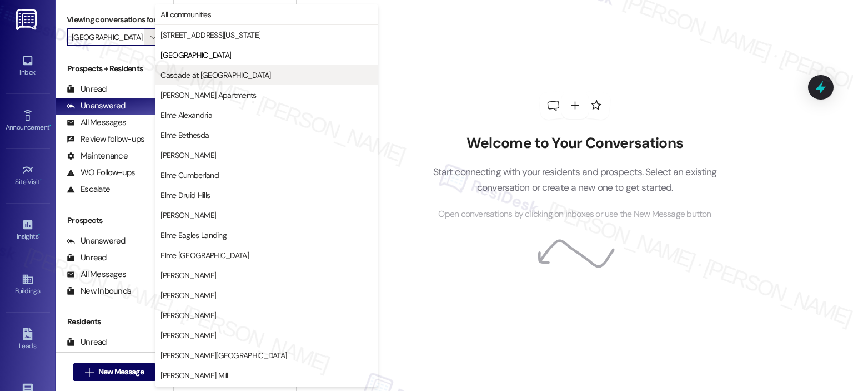
click at [178, 76] on span "Cascade at [GEOGRAPHIC_DATA]" at bounding box center [216, 74] width 110 height 11
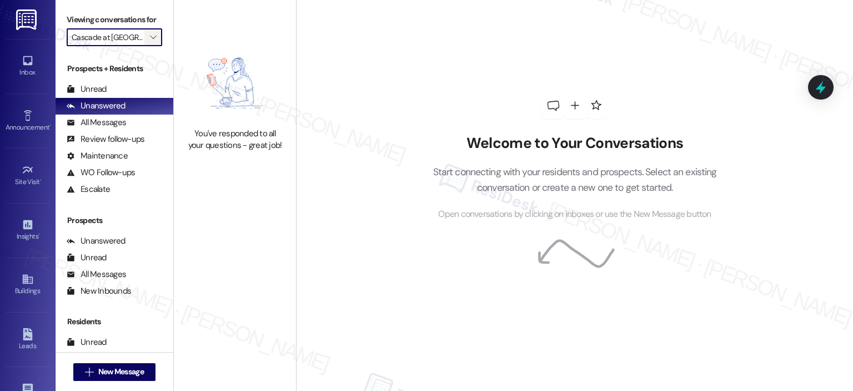
click at [150, 34] on icon "" at bounding box center [153, 37] width 6 height 9
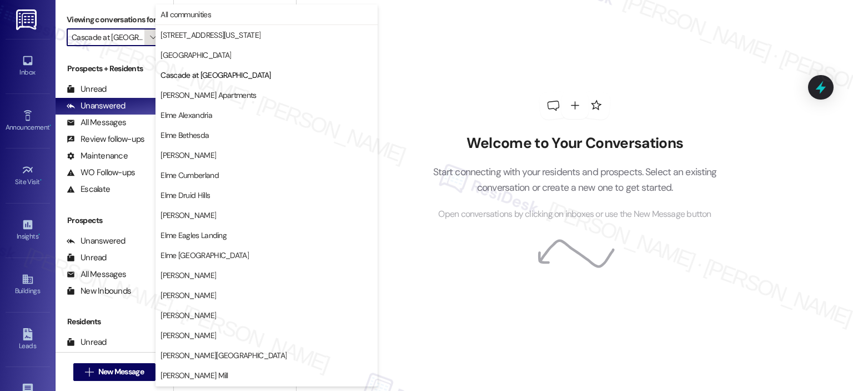
scroll to position [0, 4]
click at [187, 98] on span "[PERSON_NAME] Apartments" at bounding box center [209, 94] width 96 height 11
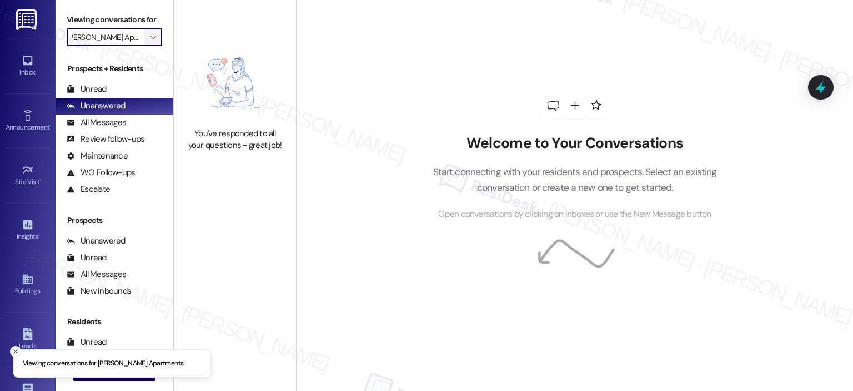
click at [150, 39] on icon "" at bounding box center [153, 37] width 6 height 9
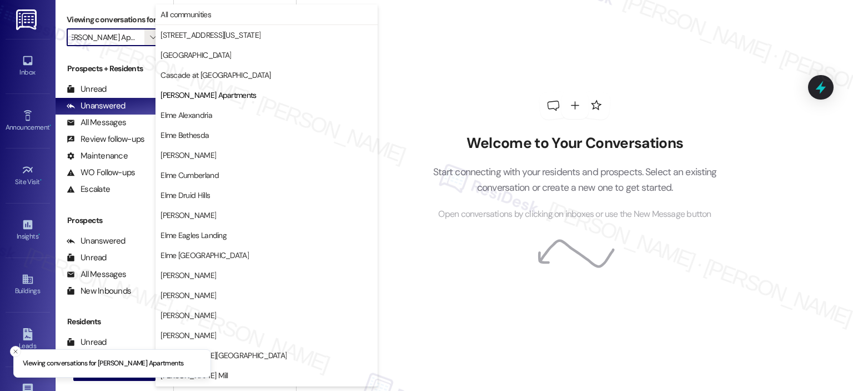
click at [193, 116] on span "Elme Alexandria" at bounding box center [187, 114] width 52 height 11
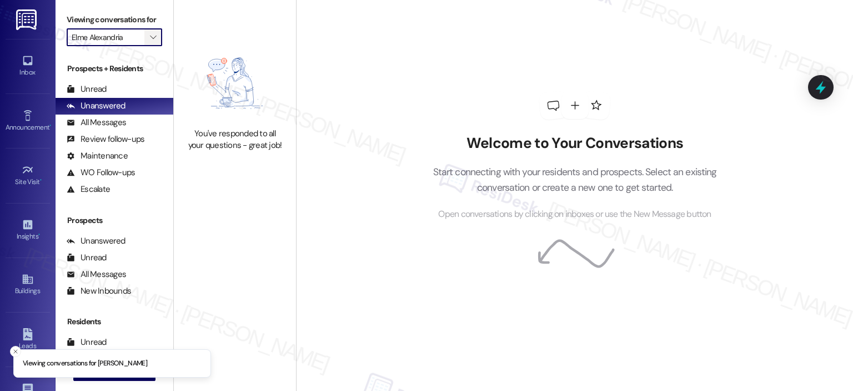
click at [152, 35] on span "" at bounding box center [153, 37] width 11 height 18
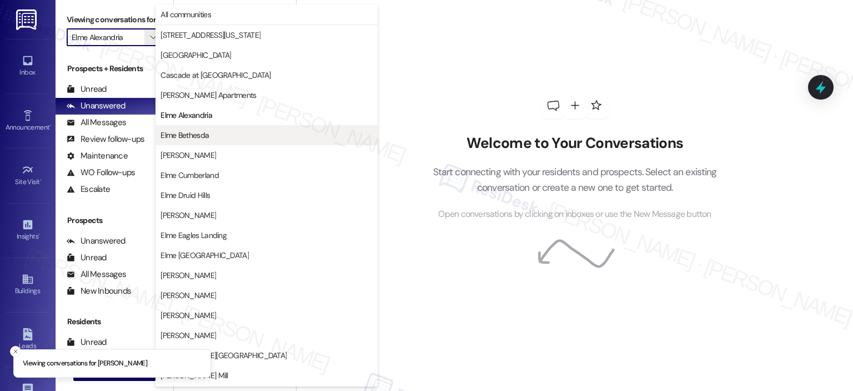
click at [182, 142] on button "Elme Bethesda" at bounding box center [267, 135] width 222 height 20
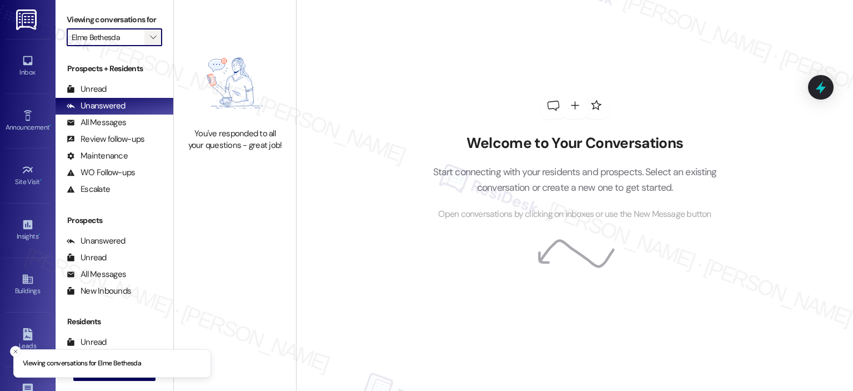
click at [150, 36] on icon "" at bounding box center [153, 37] width 6 height 9
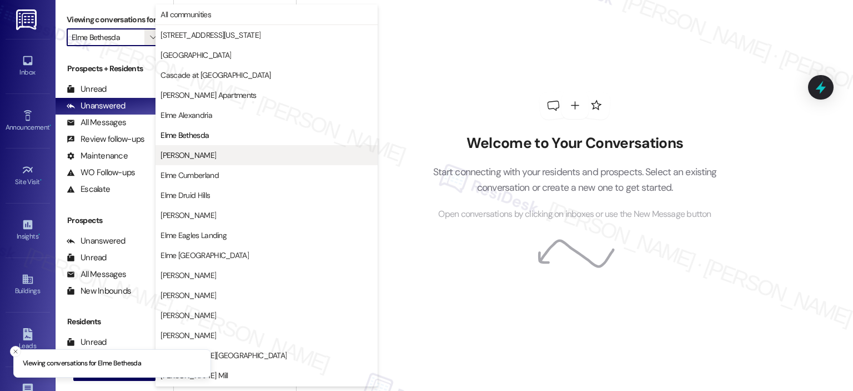
click at [214, 150] on span "[PERSON_NAME]" at bounding box center [267, 154] width 212 height 11
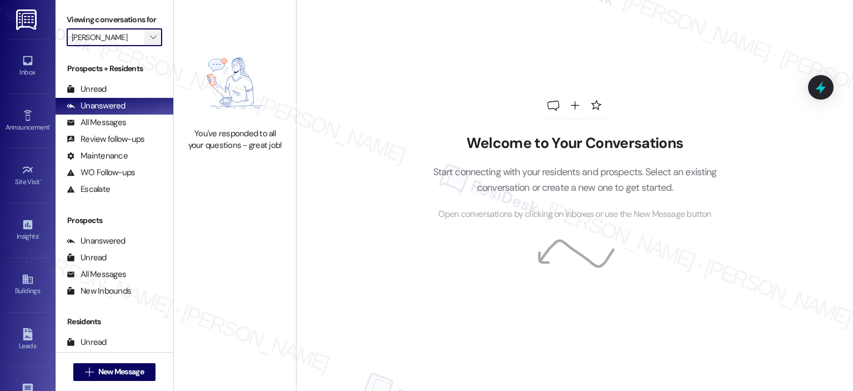
click at [151, 35] on span "" at bounding box center [153, 37] width 11 height 18
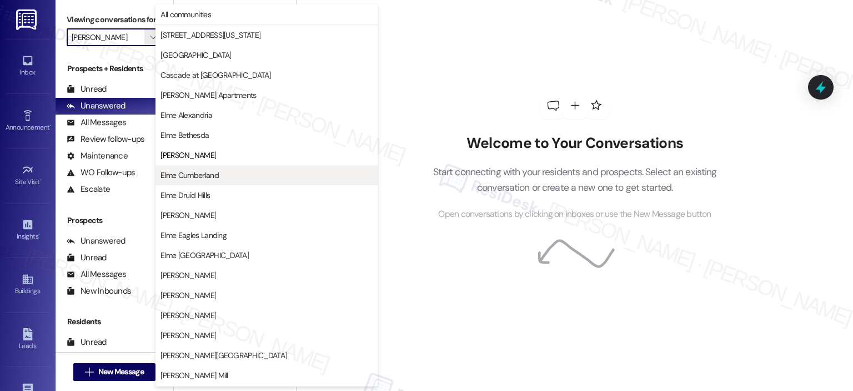
click at [202, 170] on span "Elme Cumberland" at bounding box center [190, 174] width 58 height 11
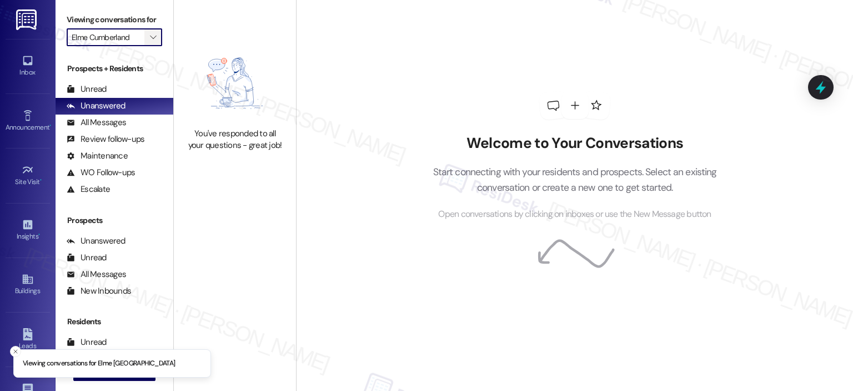
click at [148, 39] on span "" at bounding box center [153, 37] width 11 height 18
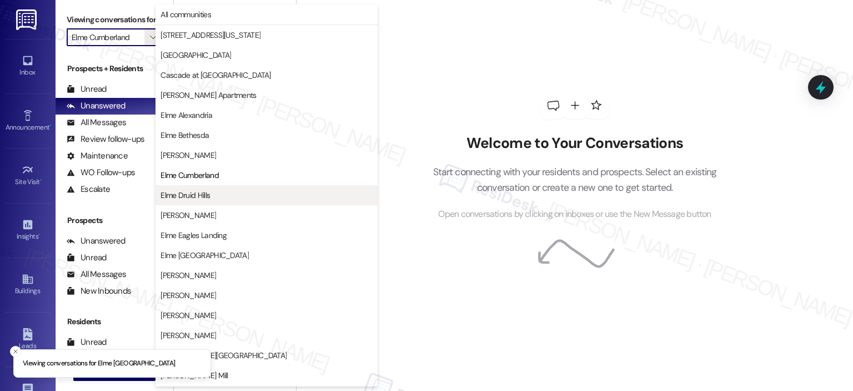
click at [204, 189] on span "Elme Druid Hills" at bounding box center [185, 194] width 49 height 11
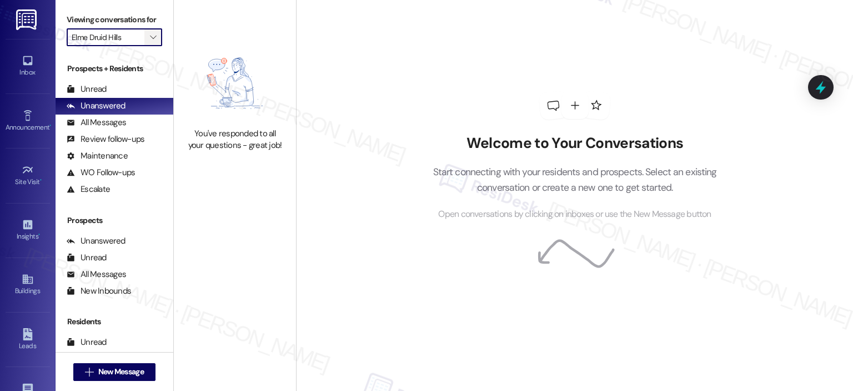
click at [150, 33] on icon "" at bounding box center [153, 37] width 6 height 9
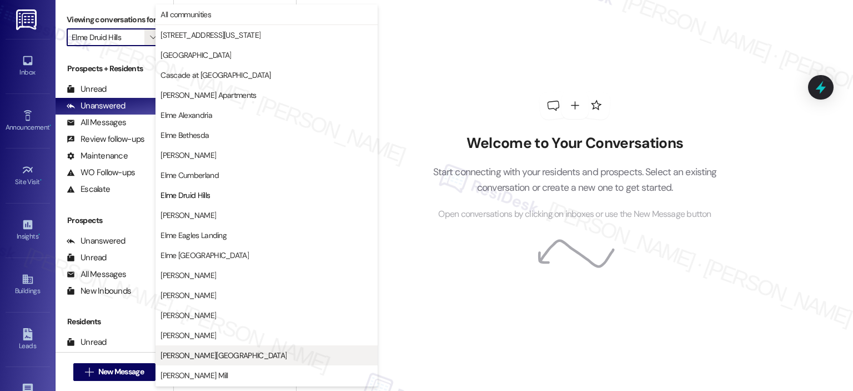
scroll to position [180, 0]
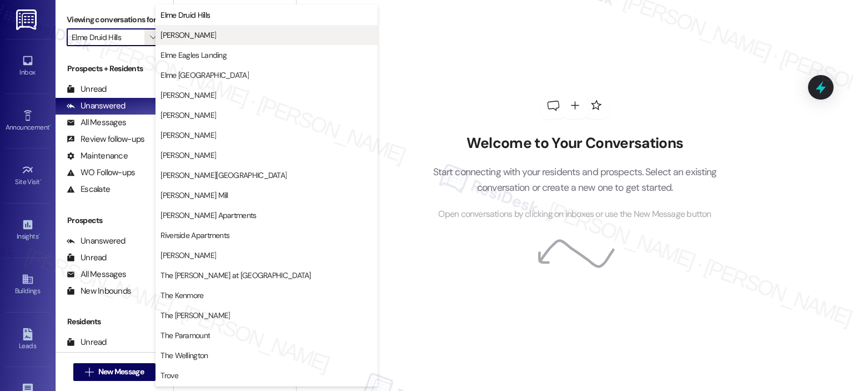
drag, startPoint x: 222, startPoint y: 199, endPoint x: 223, endPoint y: 31, distance: 168.9
click at [223, 31] on div "Elme Druid Hills [PERSON_NAME] Elme [GEOGRAPHIC_DATA] [GEOGRAPHIC_DATA] [GEOGRA…" at bounding box center [267, 105] width 222 height 200
click at [223, 31] on span "[PERSON_NAME]" at bounding box center [267, 34] width 212 height 11
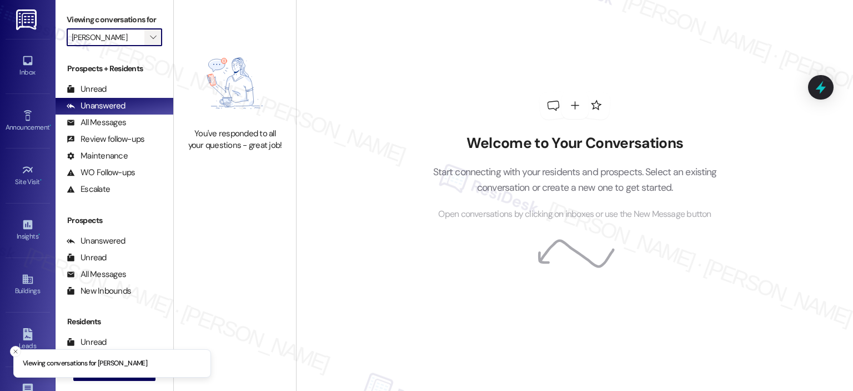
click at [151, 37] on span "" at bounding box center [153, 37] width 11 height 18
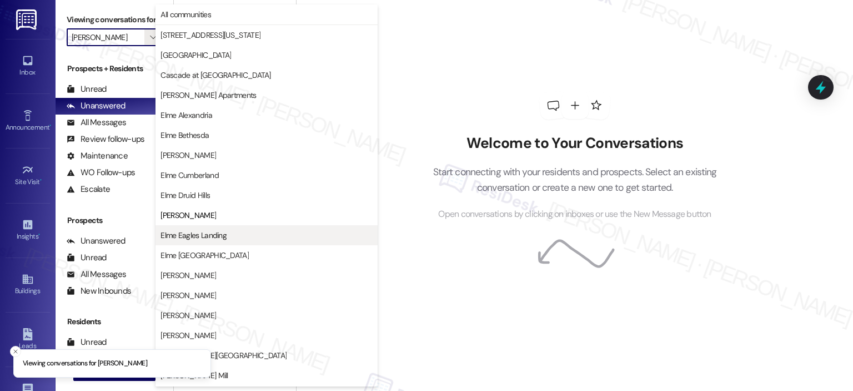
scroll to position [180, 0]
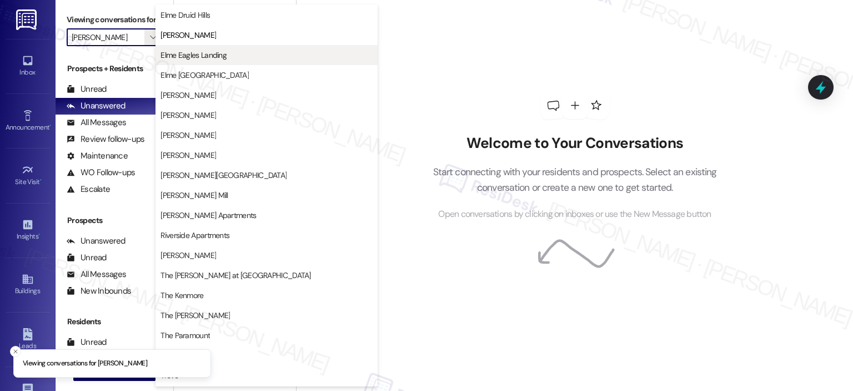
click at [200, 58] on span "Elme Eagles Landing" at bounding box center [194, 54] width 66 height 11
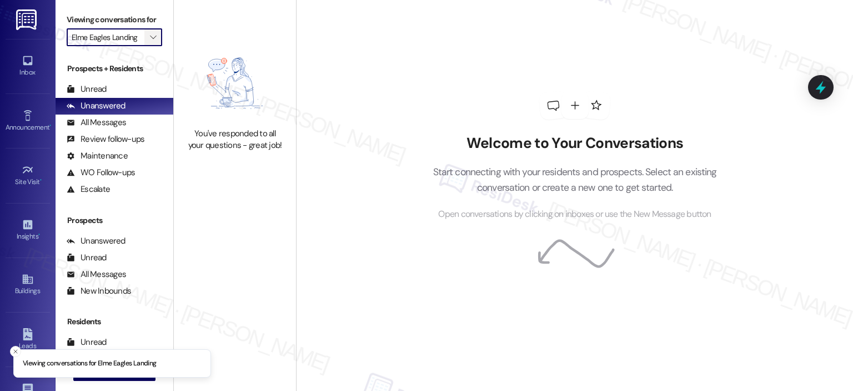
click at [148, 35] on span "" at bounding box center [153, 37] width 11 height 18
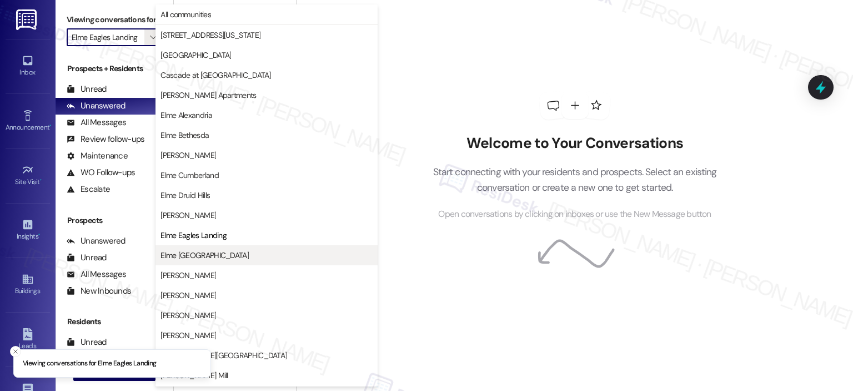
scroll to position [180, 0]
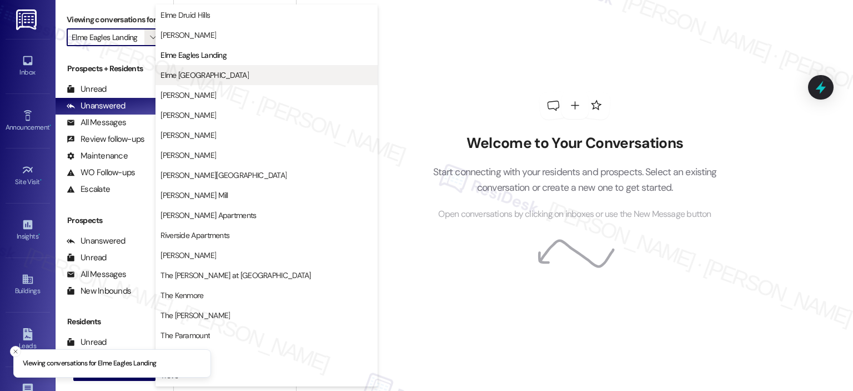
click at [194, 73] on span "Elme [GEOGRAPHIC_DATA]" at bounding box center [205, 74] width 88 height 11
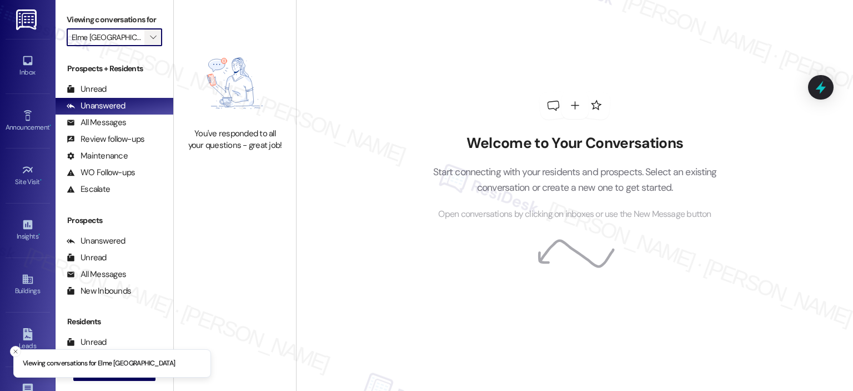
click at [151, 34] on span "" at bounding box center [153, 37] width 11 height 18
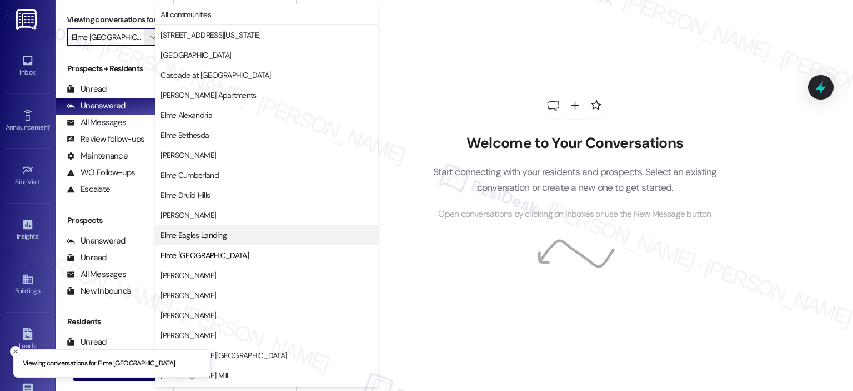
scroll to position [180, 0]
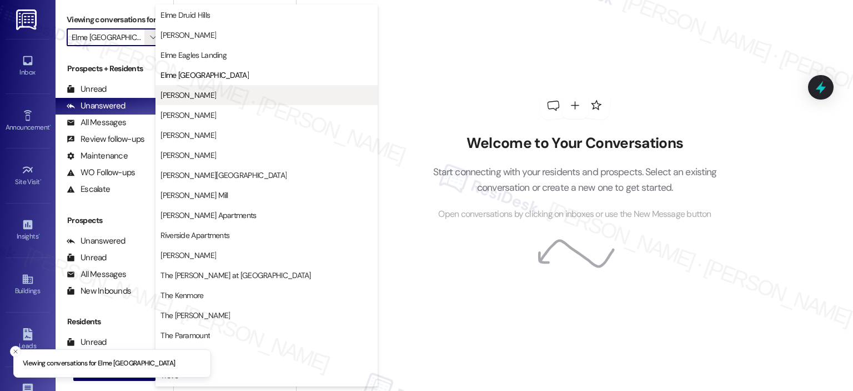
click at [173, 99] on span "[PERSON_NAME]" at bounding box center [189, 94] width 56 height 11
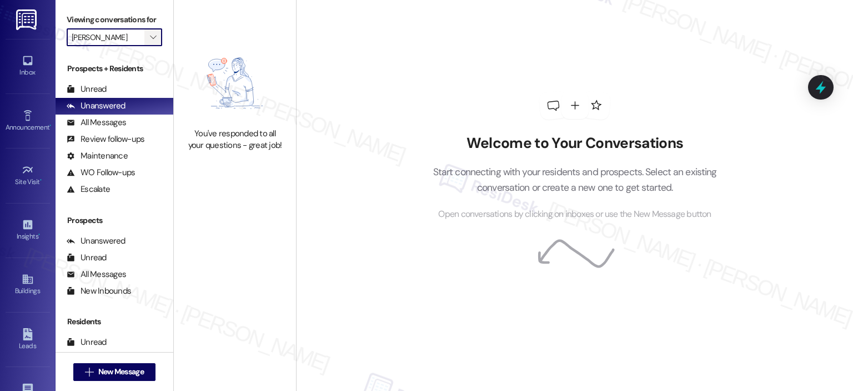
click at [150, 38] on icon "" at bounding box center [153, 37] width 6 height 9
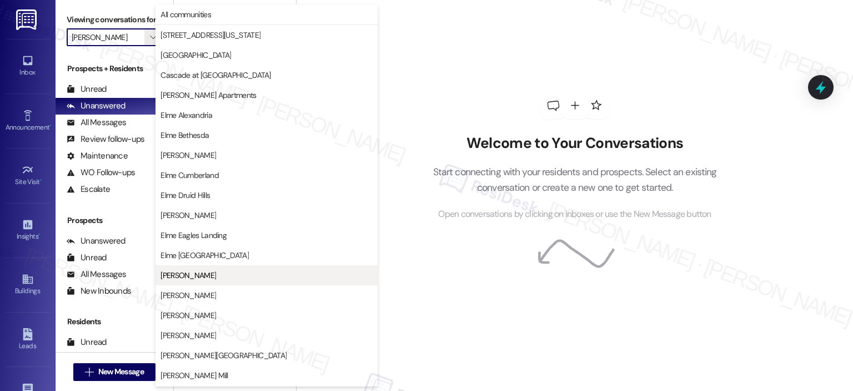
scroll to position [180, 0]
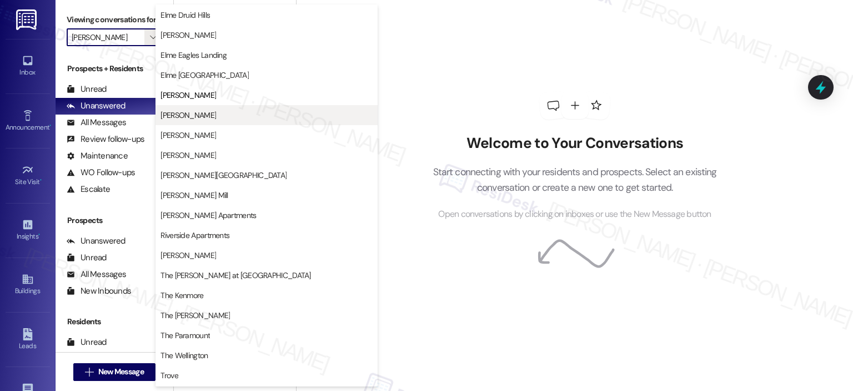
click at [196, 108] on button "[PERSON_NAME]" at bounding box center [267, 115] width 222 height 20
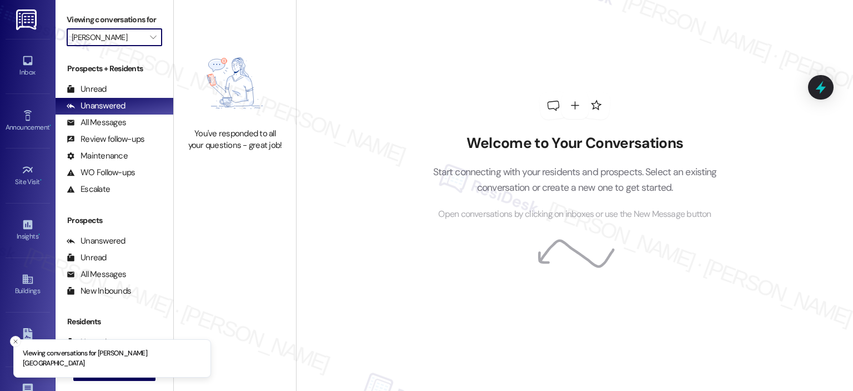
drag, startPoint x: 151, startPoint y: 37, endPoint x: 156, endPoint y: 41, distance: 6.8
click at [150, 36] on span "" at bounding box center [153, 37] width 11 height 18
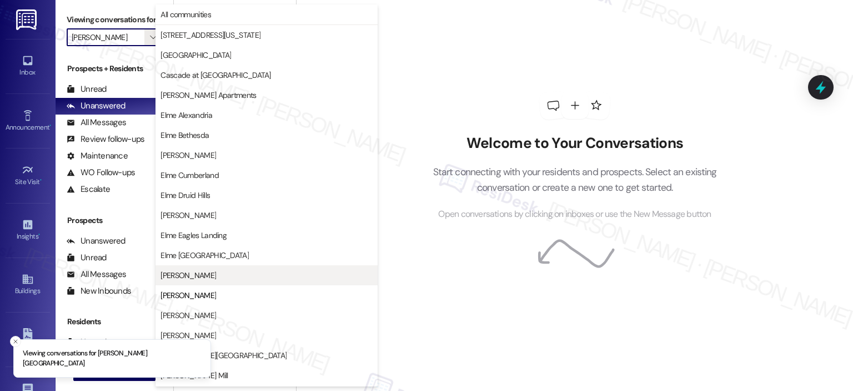
scroll to position [180, 0]
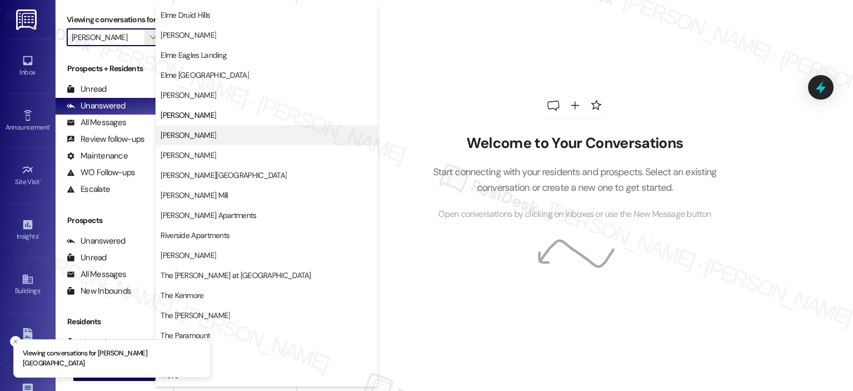
click at [195, 131] on span "[PERSON_NAME]" at bounding box center [189, 134] width 56 height 11
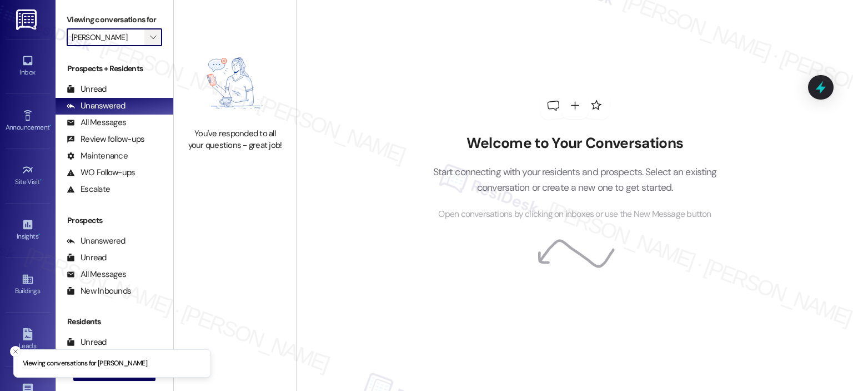
click at [150, 34] on icon "" at bounding box center [153, 37] width 6 height 9
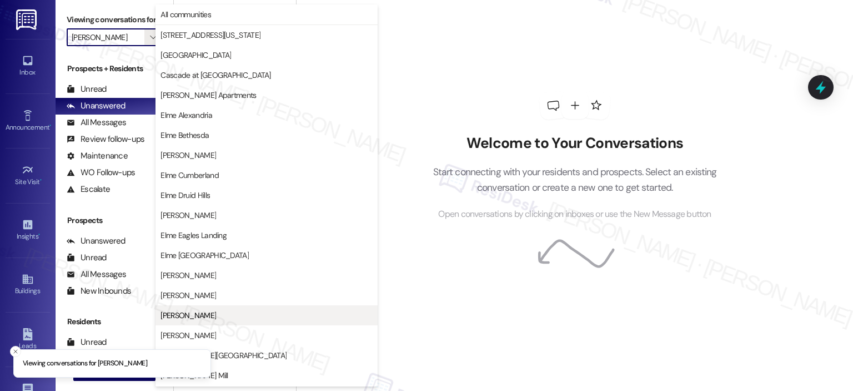
scroll to position [180, 0]
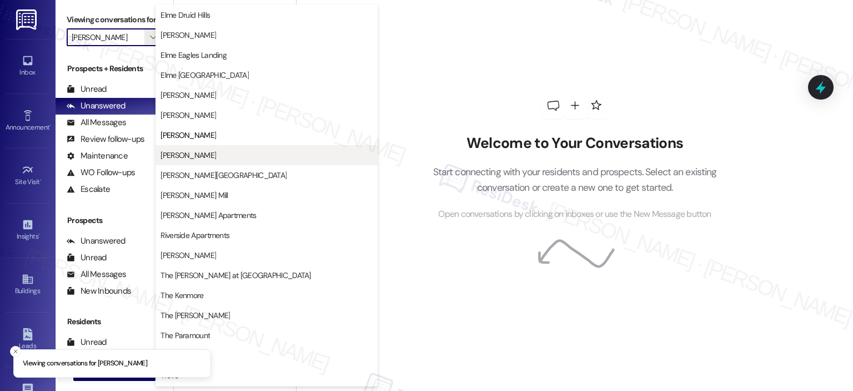
click at [222, 158] on span "[PERSON_NAME]" at bounding box center [267, 154] width 212 height 11
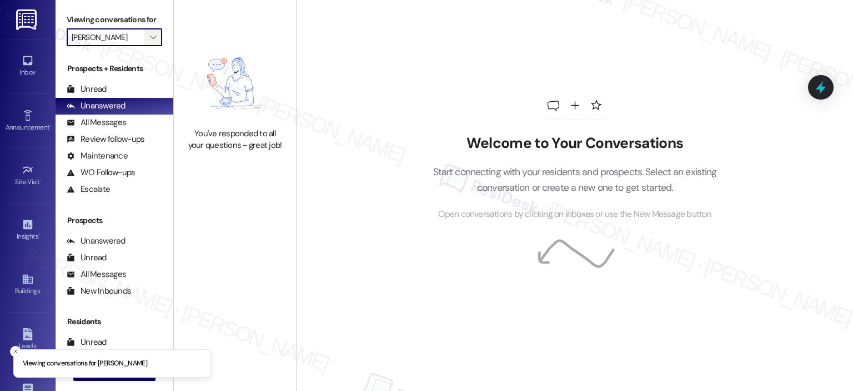
click at [150, 39] on icon "" at bounding box center [153, 37] width 6 height 9
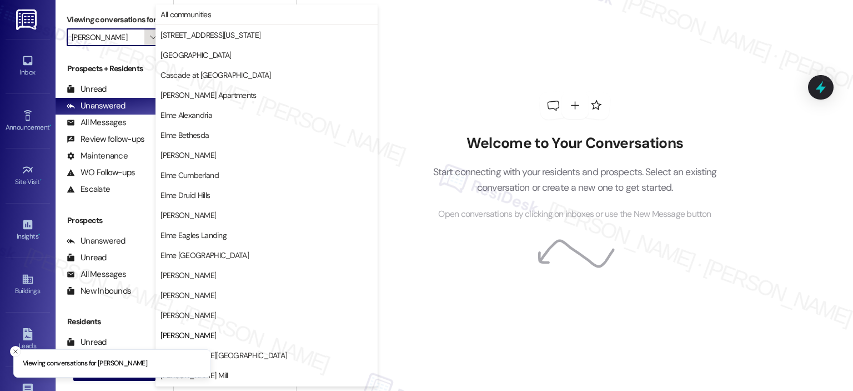
scroll to position [180, 0]
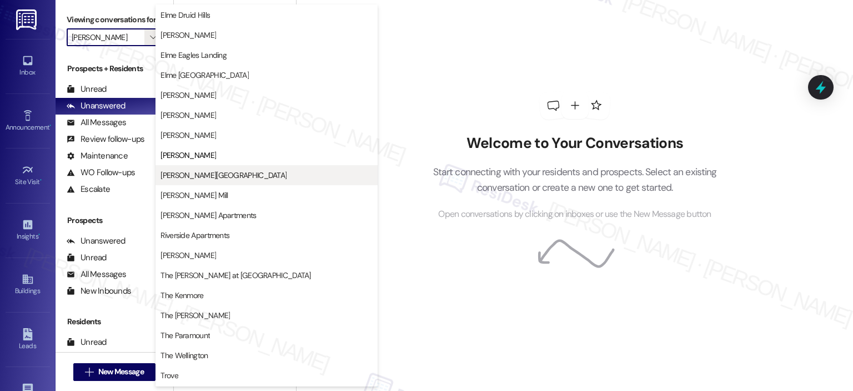
click at [188, 170] on span "[PERSON_NAME][GEOGRAPHIC_DATA]" at bounding box center [224, 174] width 126 height 11
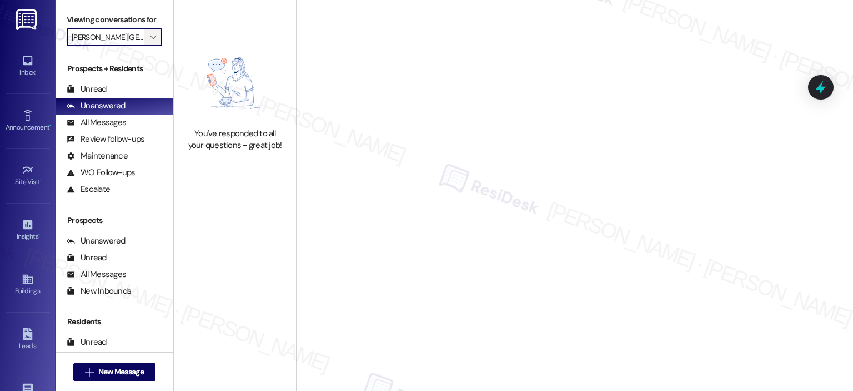
click at [149, 31] on span "" at bounding box center [153, 37] width 11 height 18
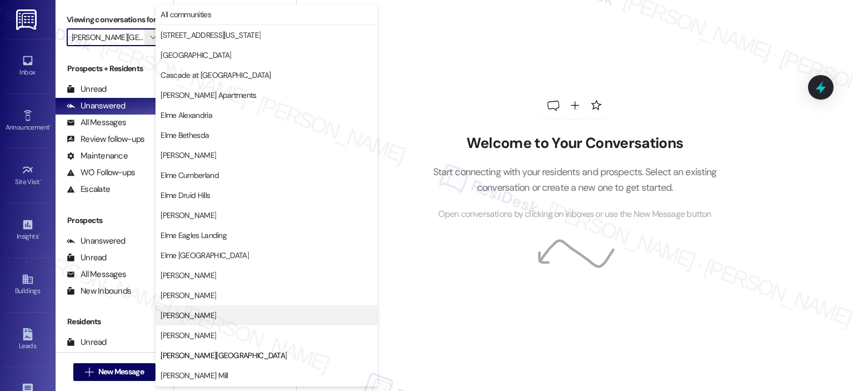
scroll to position [180, 0]
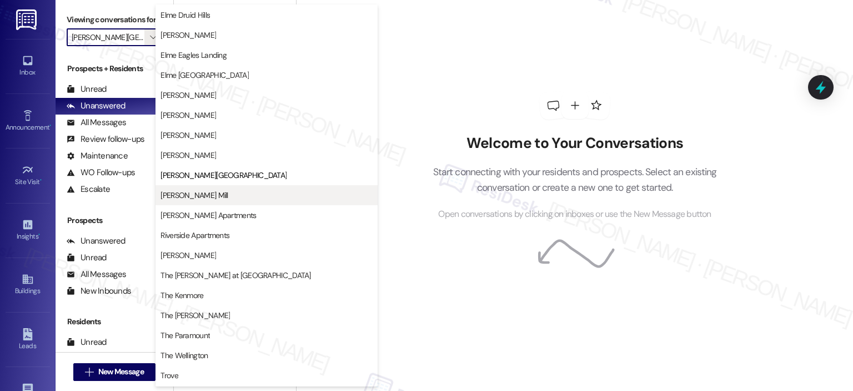
click at [222, 194] on span "[PERSON_NAME] Mill" at bounding box center [267, 194] width 212 height 11
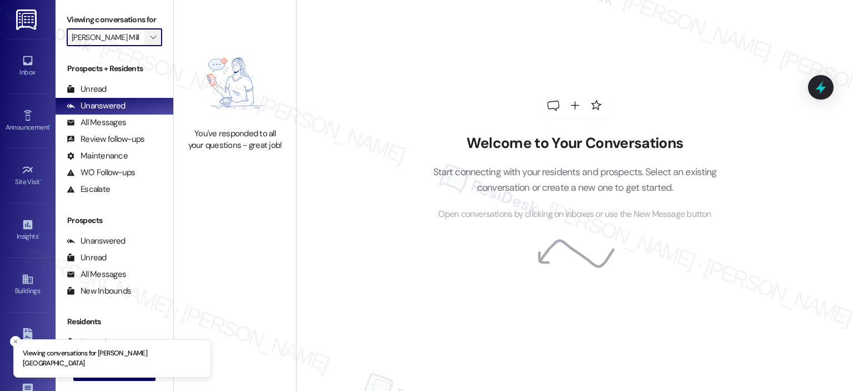
click at [150, 37] on span "" at bounding box center [153, 37] width 11 height 18
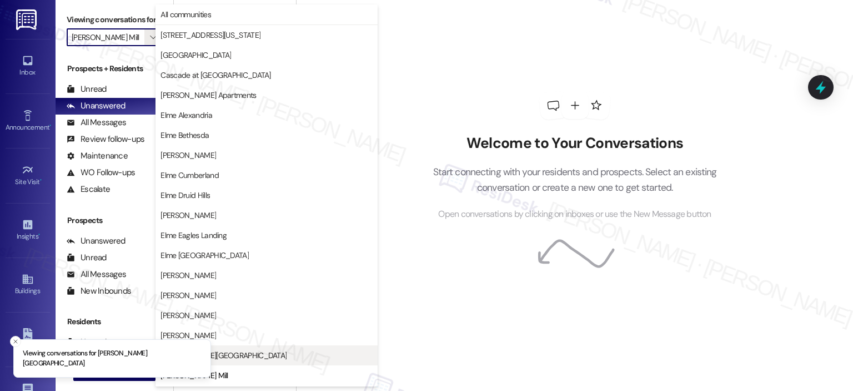
scroll to position [180, 0]
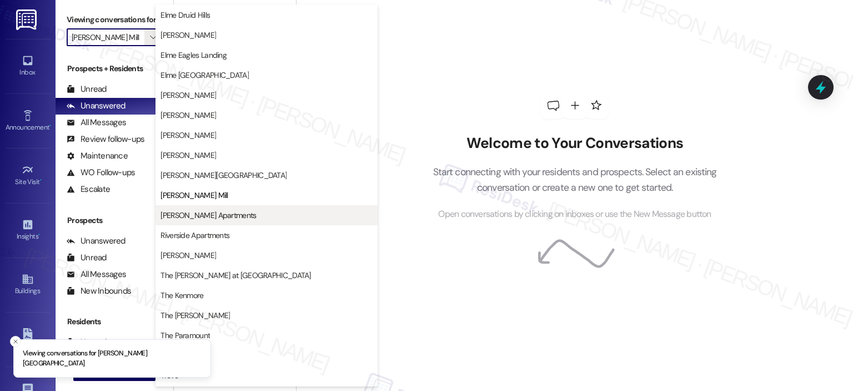
click at [258, 205] on button "[PERSON_NAME] Apartments" at bounding box center [267, 215] width 222 height 20
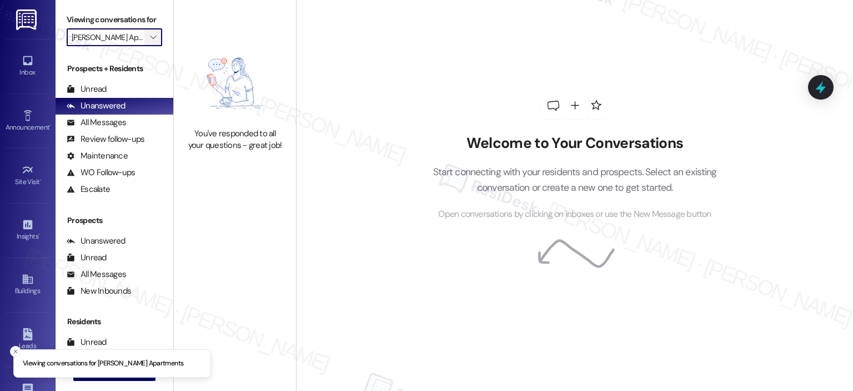
click at [150, 39] on icon "" at bounding box center [153, 37] width 6 height 9
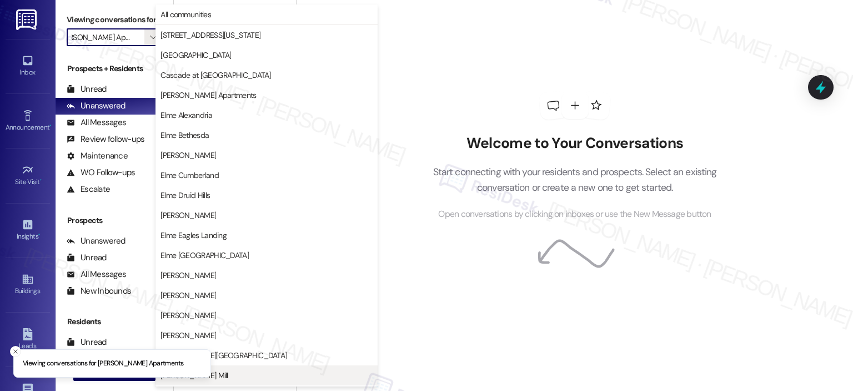
scroll to position [198, 0]
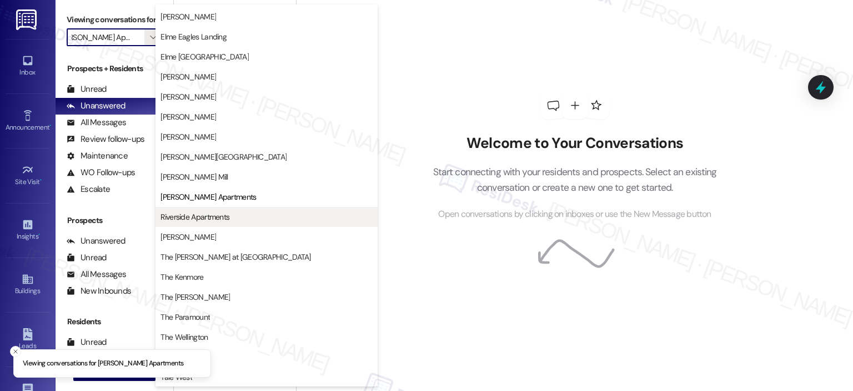
click at [229, 213] on span "Riverside Apartments" at bounding box center [195, 216] width 69 height 11
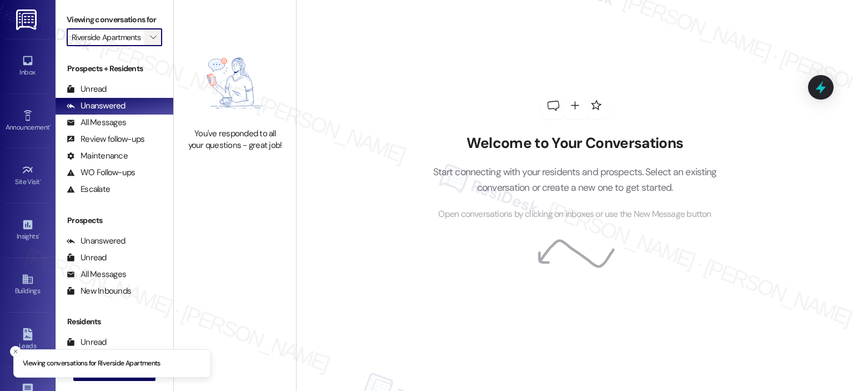
click at [149, 31] on span "" at bounding box center [153, 37] width 11 height 18
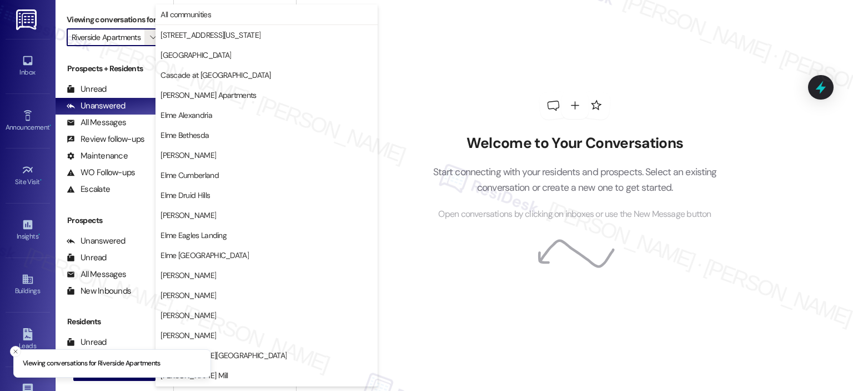
scroll to position [198, 0]
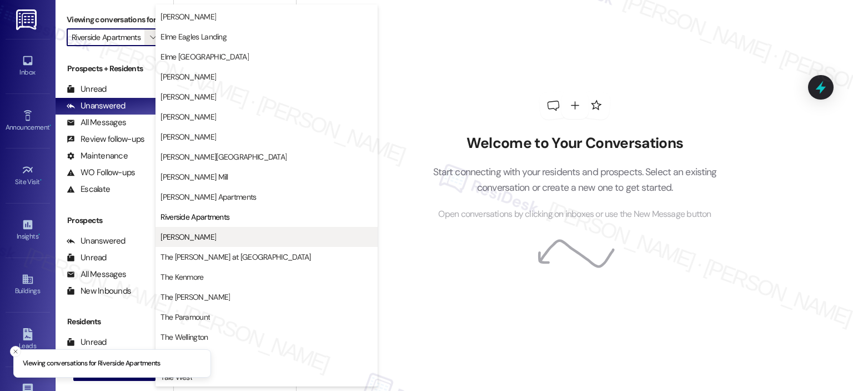
click at [201, 240] on span "[PERSON_NAME]" at bounding box center [189, 236] width 56 height 11
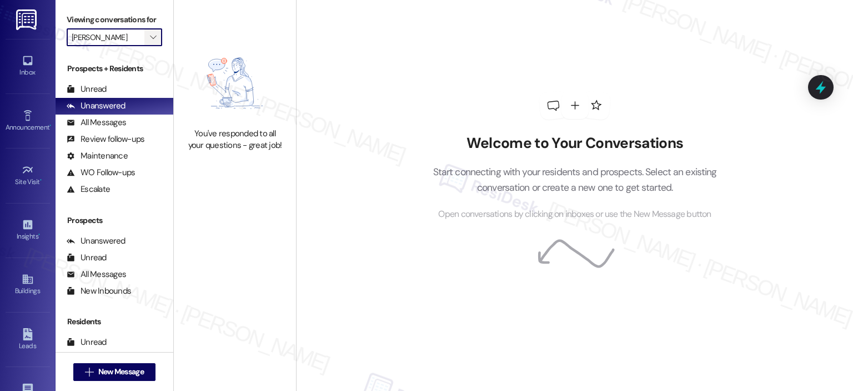
click at [150, 41] on icon "" at bounding box center [153, 37] width 6 height 9
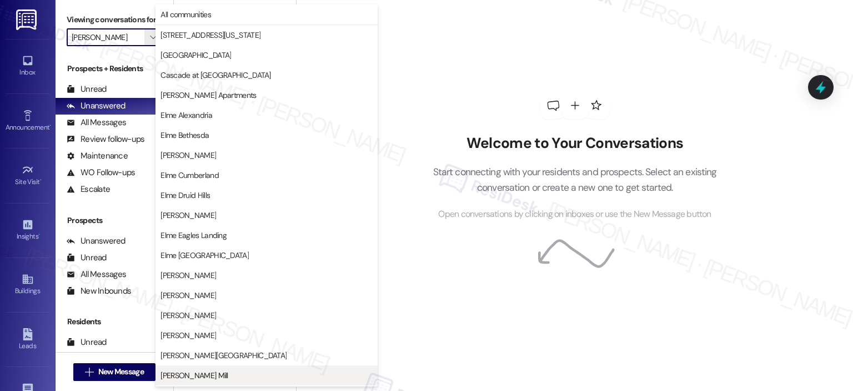
scroll to position [198, 0]
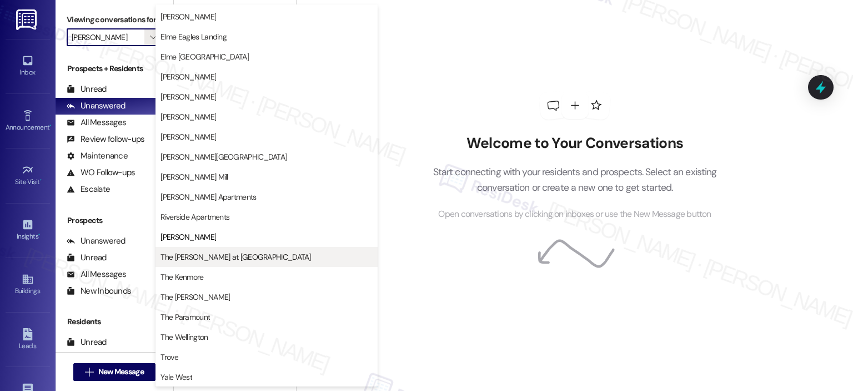
click at [193, 253] on span "The [PERSON_NAME] at [GEOGRAPHIC_DATA]" at bounding box center [236, 256] width 150 height 11
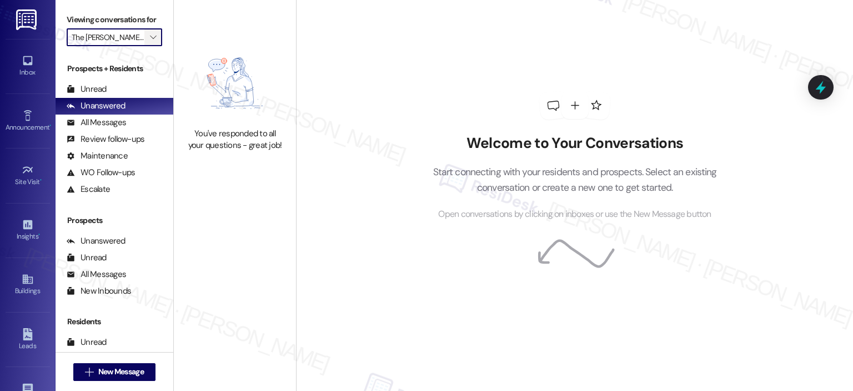
click at [150, 38] on icon "" at bounding box center [153, 37] width 6 height 9
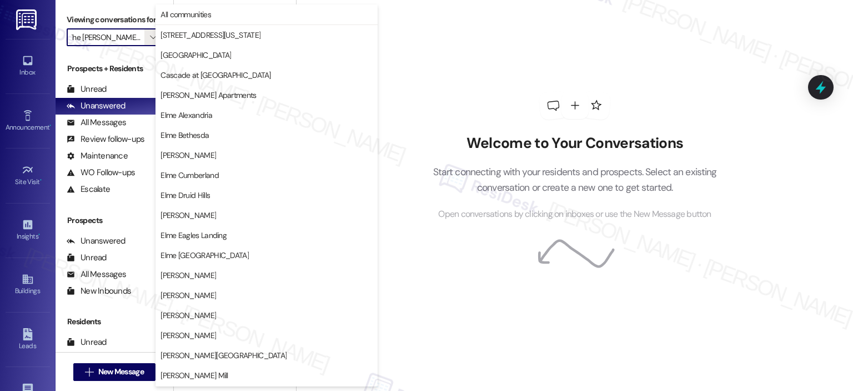
scroll to position [198, 0]
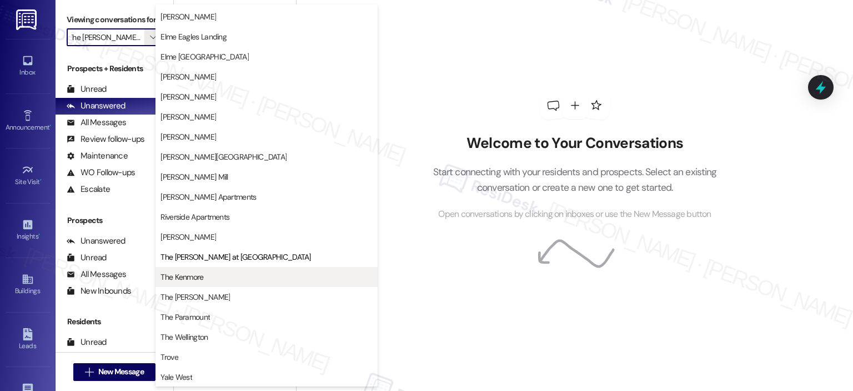
click at [201, 272] on span "The Kenmore" at bounding box center [182, 276] width 43 height 11
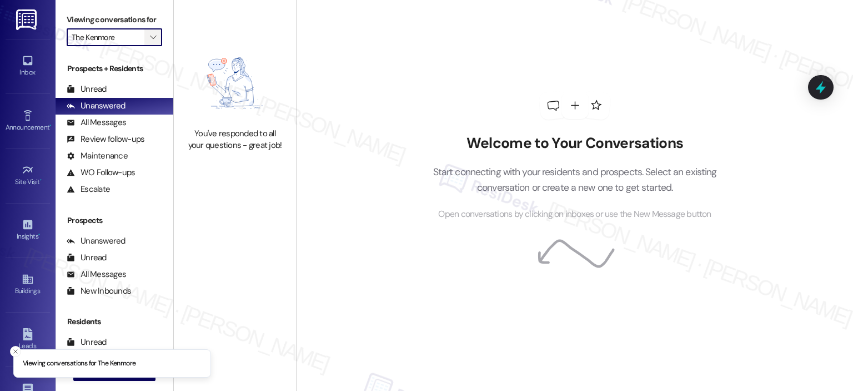
click at [152, 31] on button "" at bounding box center [153, 37] width 18 height 18
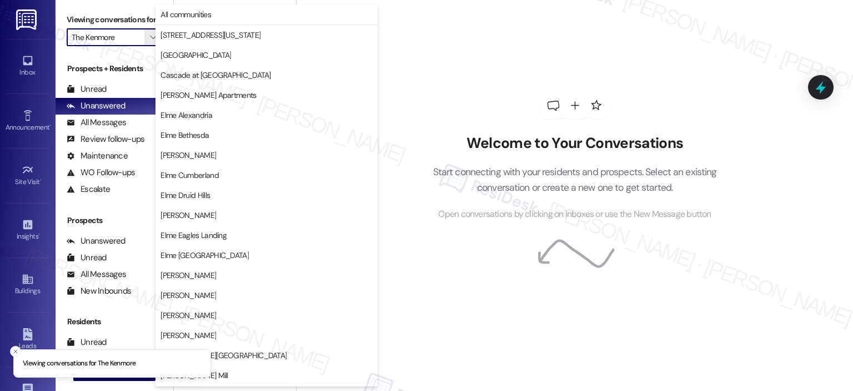
scroll to position [198, 0]
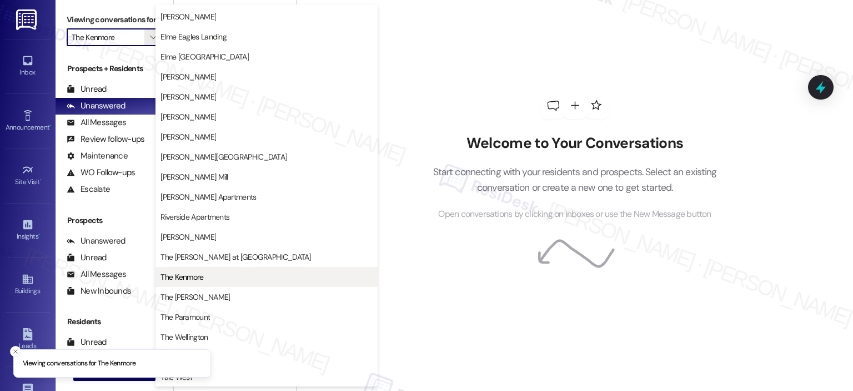
click at [267, 274] on span "The Kenmore" at bounding box center [267, 276] width 212 height 11
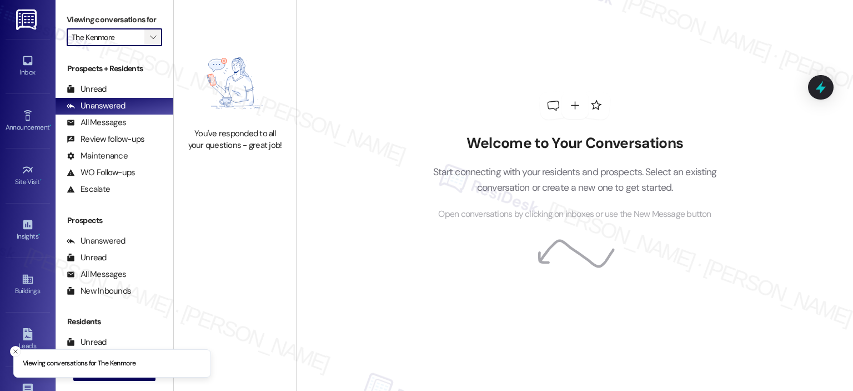
click at [150, 38] on icon "" at bounding box center [153, 37] width 6 height 9
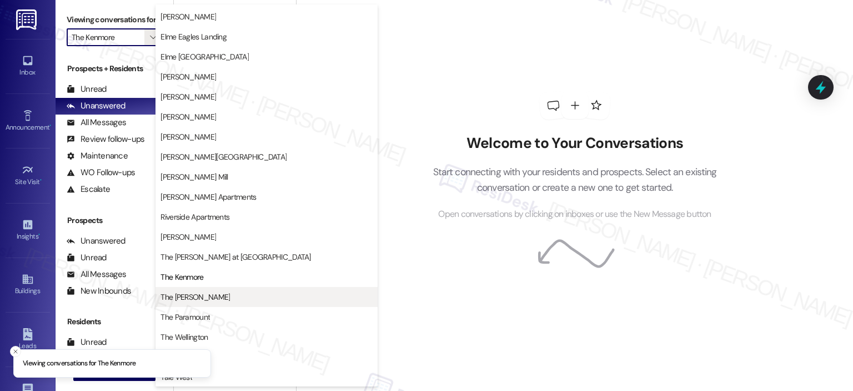
click at [203, 300] on span "The [PERSON_NAME]" at bounding box center [267, 296] width 212 height 11
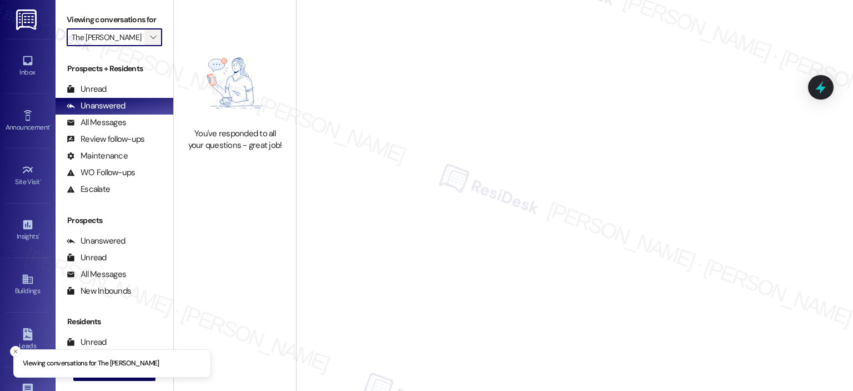
click at [150, 33] on span "" at bounding box center [153, 37] width 11 height 18
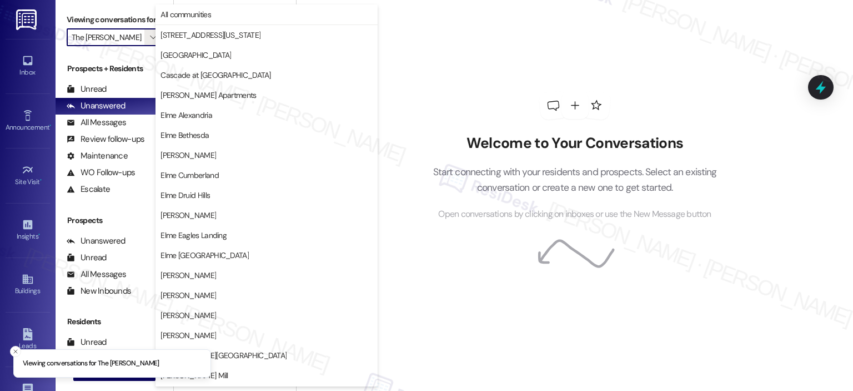
scroll to position [198, 0]
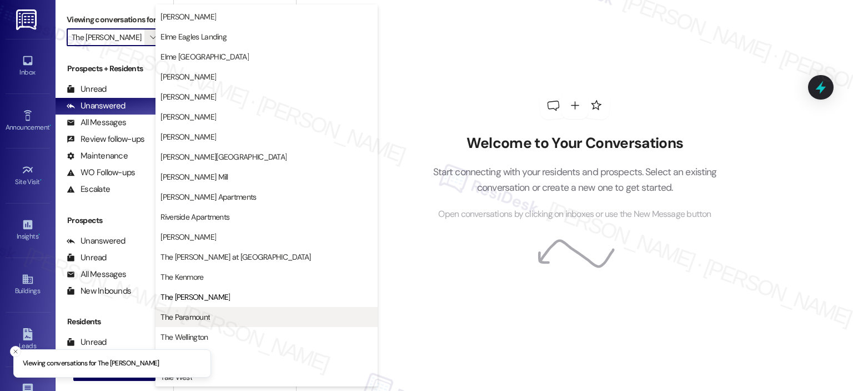
click at [213, 316] on span "The Paramount" at bounding box center [267, 316] width 212 height 11
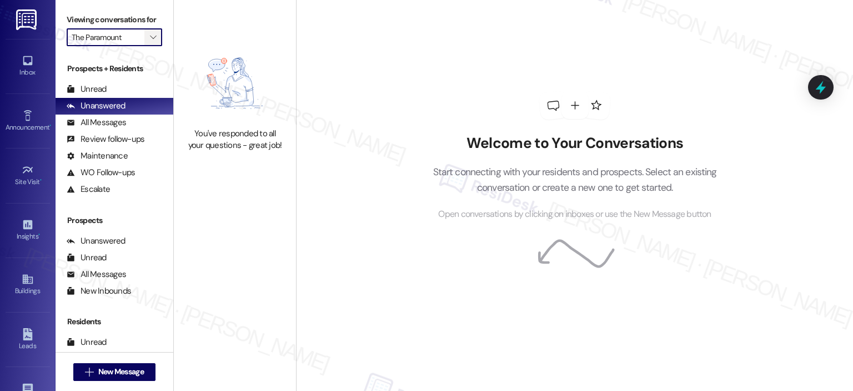
click at [150, 33] on icon "" at bounding box center [153, 37] width 6 height 9
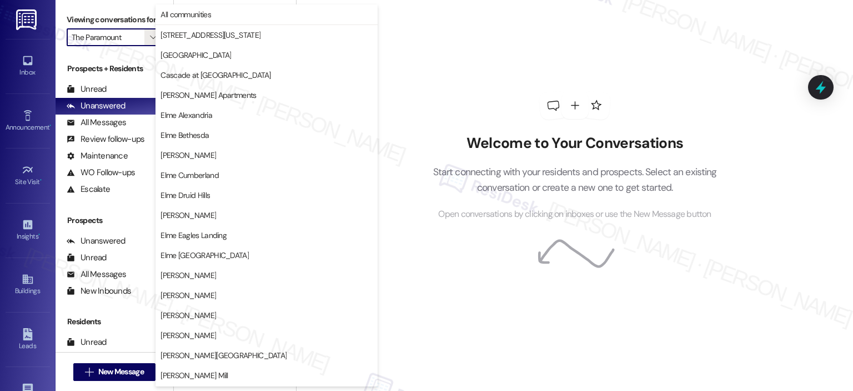
scroll to position [198, 0]
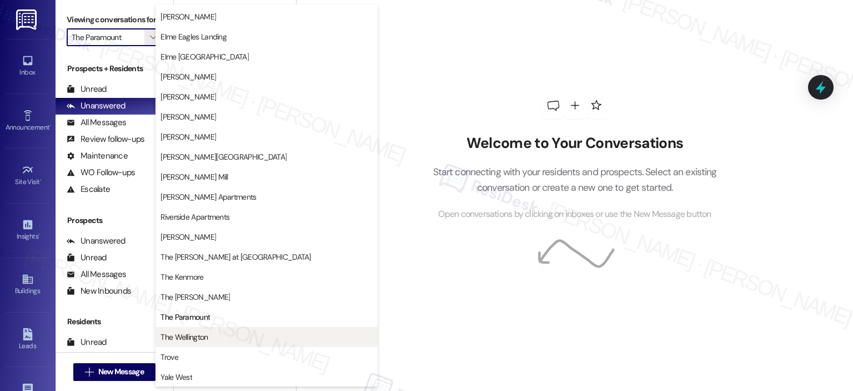
click at [219, 331] on span "The Wellington" at bounding box center [267, 336] width 212 height 11
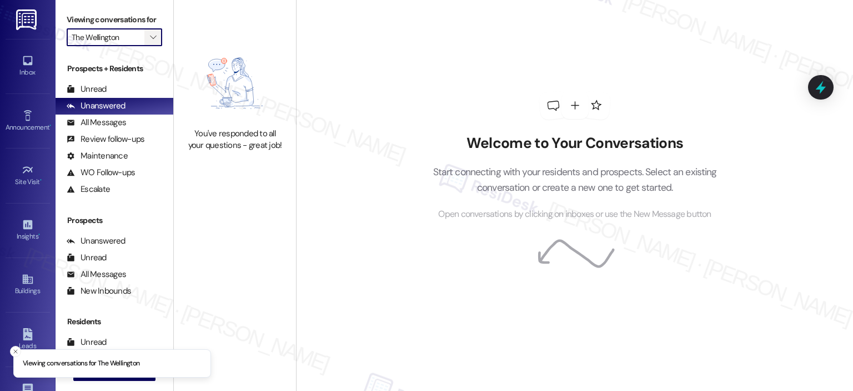
click at [150, 37] on span "" at bounding box center [153, 37] width 11 height 18
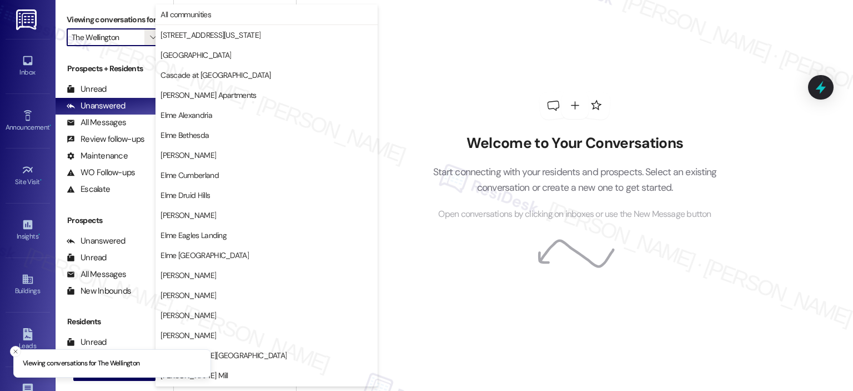
scroll to position [198, 0]
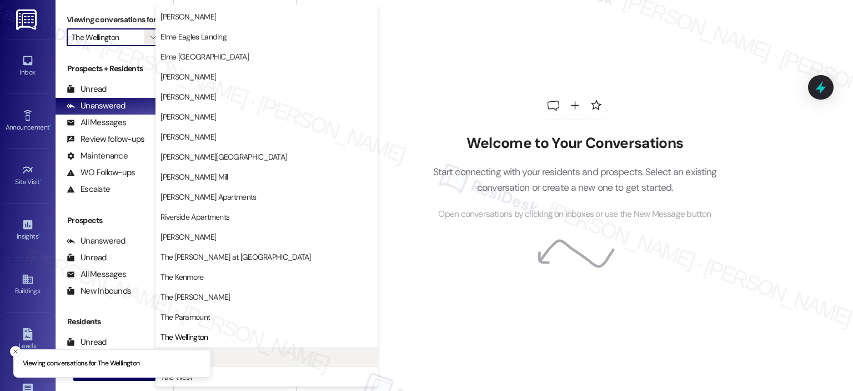
click at [230, 357] on span "Trove" at bounding box center [267, 356] width 212 height 11
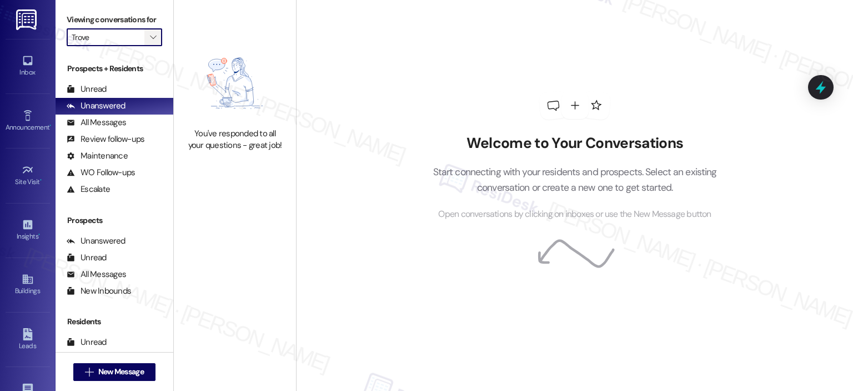
click at [150, 35] on icon "" at bounding box center [153, 37] width 6 height 9
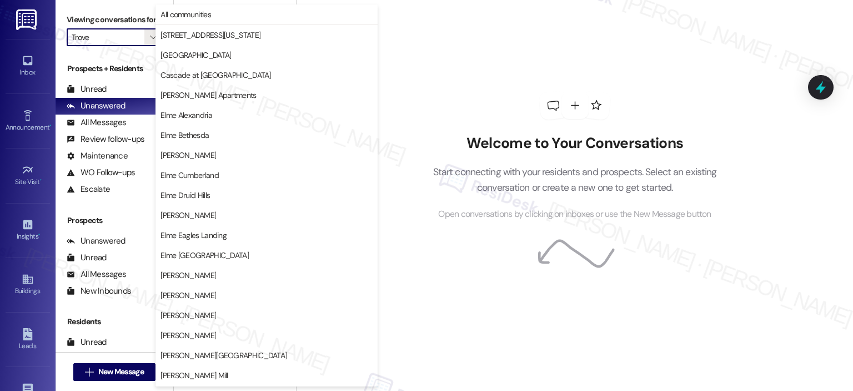
scroll to position [198, 0]
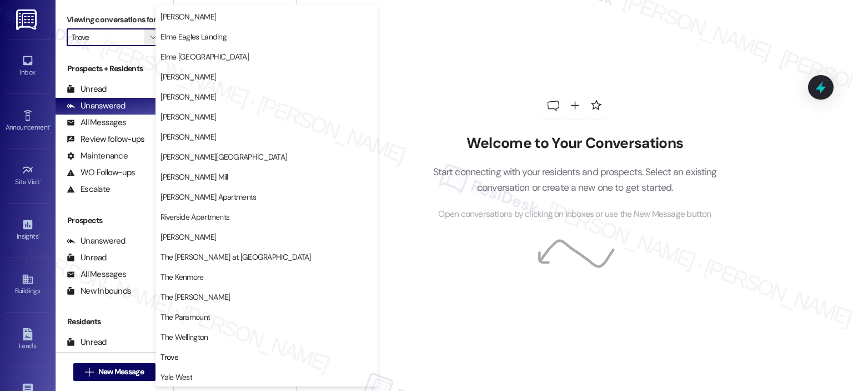
click at [231, 371] on span "Yale West" at bounding box center [267, 376] width 212 height 11
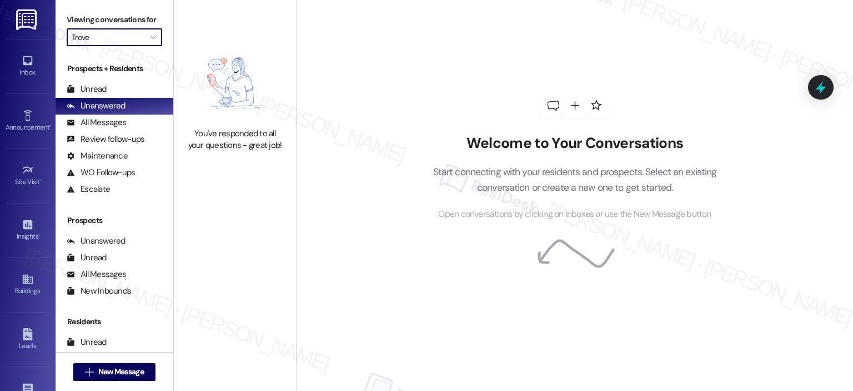
type input "Yale West"
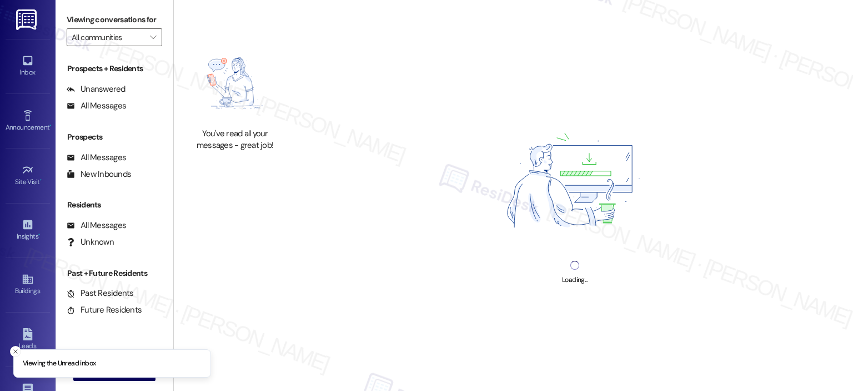
type input "Yale West"
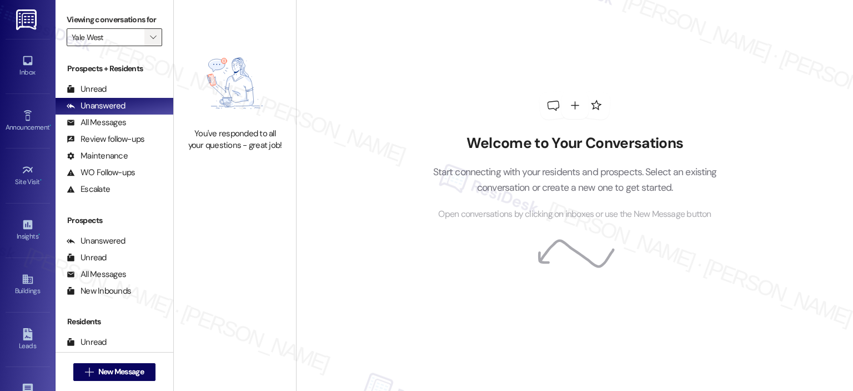
click at [148, 37] on span "" at bounding box center [153, 37] width 11 height 18
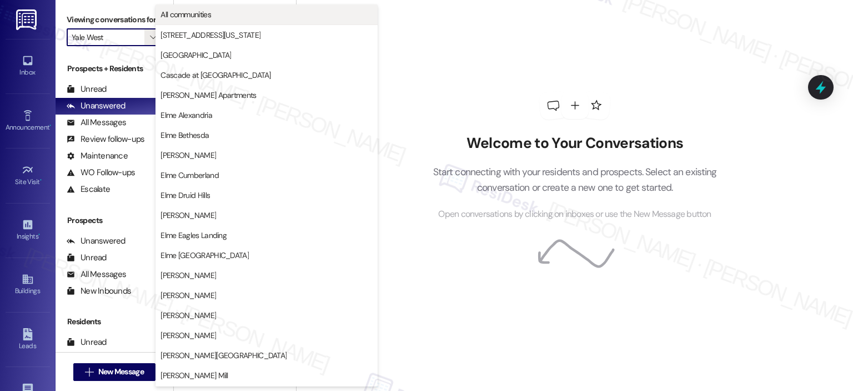
click at [225, 14] on span "All communities" at bounding box center [267, 14] width 212 height 11
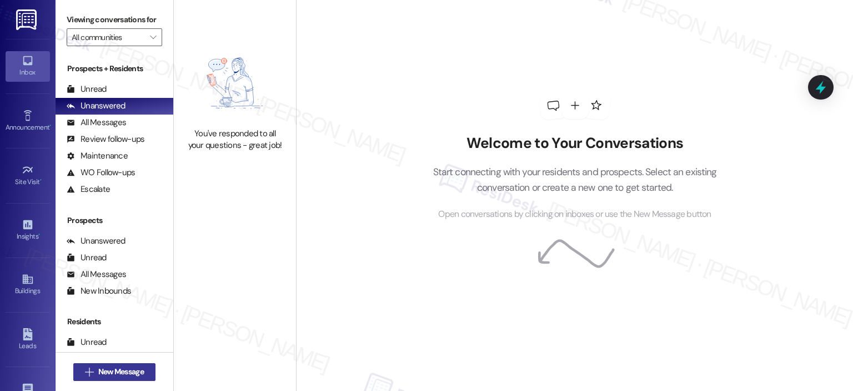
click at [121, 372] on span "New Message" at bounding box center [121, 372] width 46 height 12
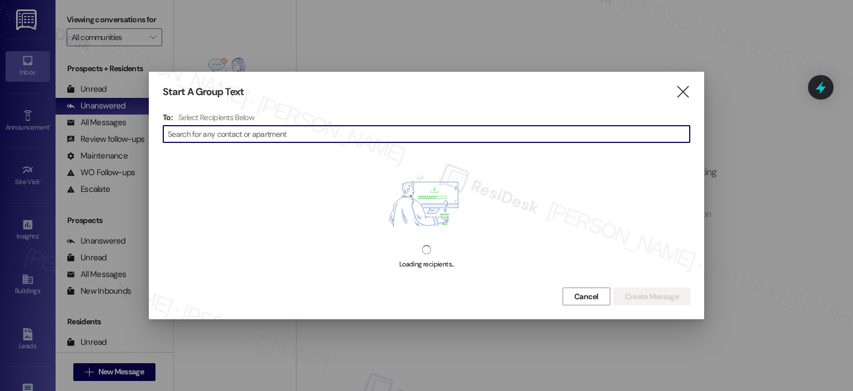
click at [211, 144] on div "To: Select Recipients Below  Loading recipients..." at bounding box center [427, 198] width 528 height 172
click at [239, 139] on input at bounding box center [429, 134] width 522 height 16
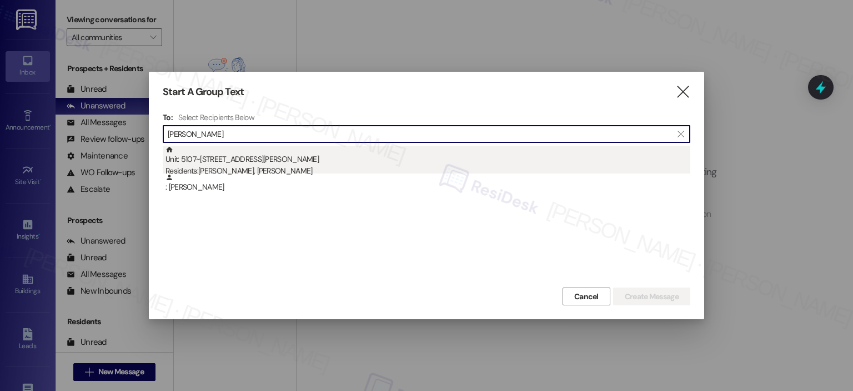
type input "[PERSON_NAME]"
click at [296, 155] on div "Unit: 5107~[STREET_ADDRESS][PERSON_NAME] Residents: [PERSON_NAME], [PERSON_NAME]" at bounding box center [428, 162] width 525 height 32
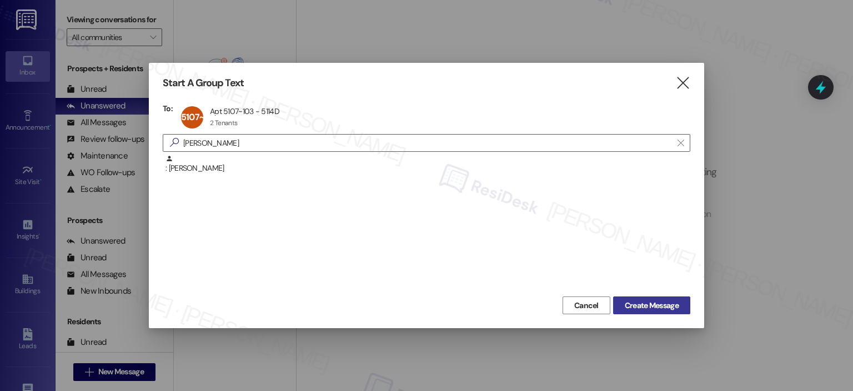
click at [654, 301] on span "Create Message" at bounding box center [652, 305] width 54 height 12
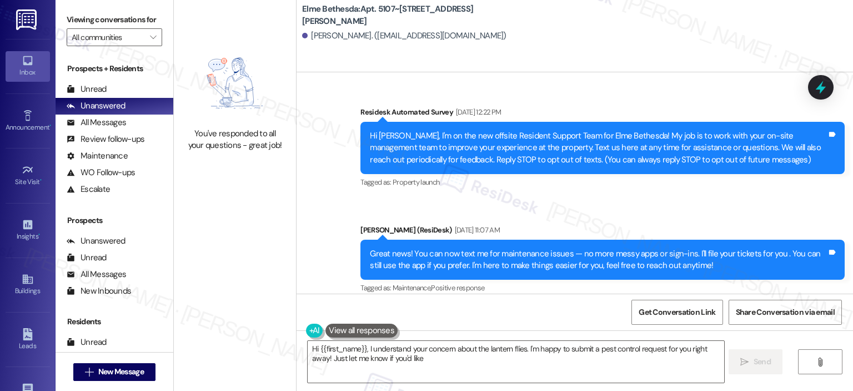
scroll to position [7123, 0]
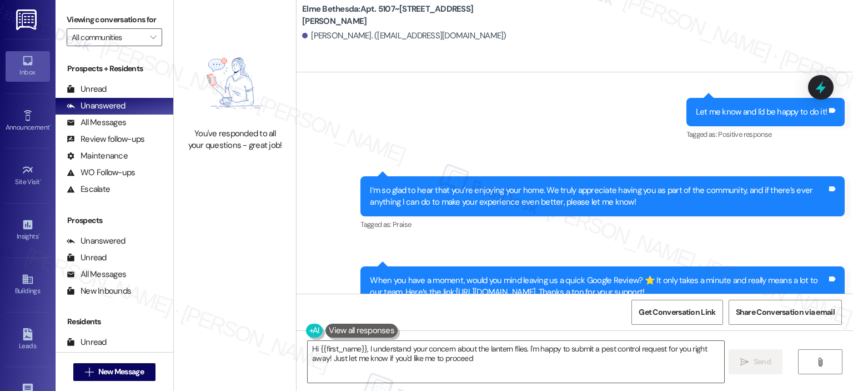
type textarea "Hi {{first_name}}, I understand your concern about the lantern flies. I'm happy…"
copy b "Elme Bethesda: Apt. 5107~[STREET_ADDRESS][PERSON_NAME]"
drag, startPoint x: 475, startPoint y: 16, endPoint x: 291, endPoint y: 16, distance: 183.9
click at [297, 16] on div "Elme Bethesda: Apt. 5107~103, [STREET_ADDRESS][PERSON_NAME] Hodges. ([EMAIL_ADD…" at bounding box center [575, 25] width 557 height 44
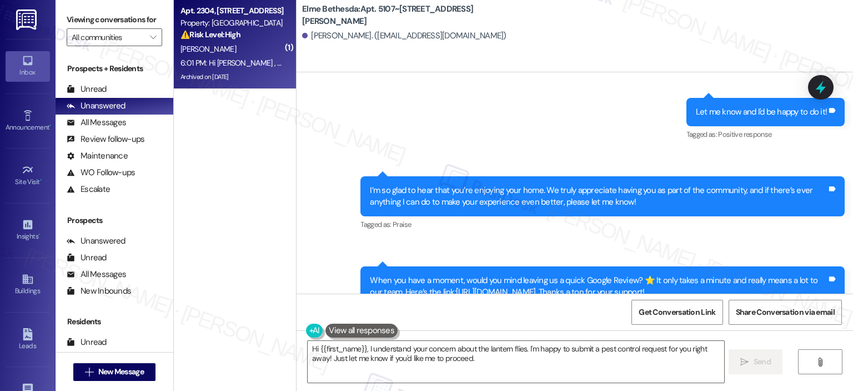
click at [214, 34] on strong "⚠️ Risk Level: High" at bounding box center [211, 34] width 60 height 10
type textarea "Fetching suggested responses. Please feel free to read through the conversation…"
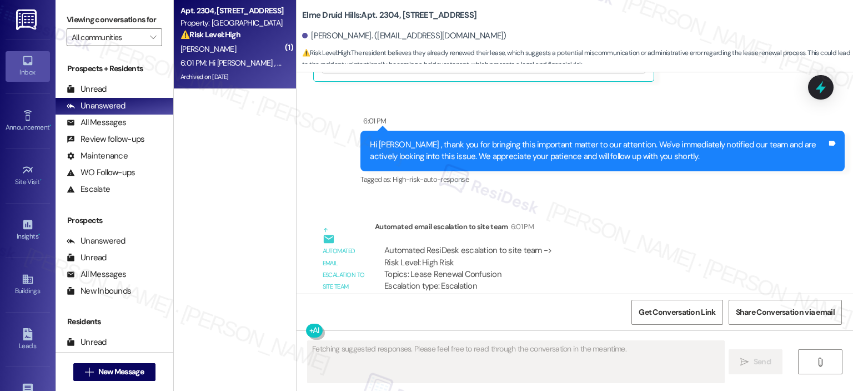
scroll to position [28033, 0]
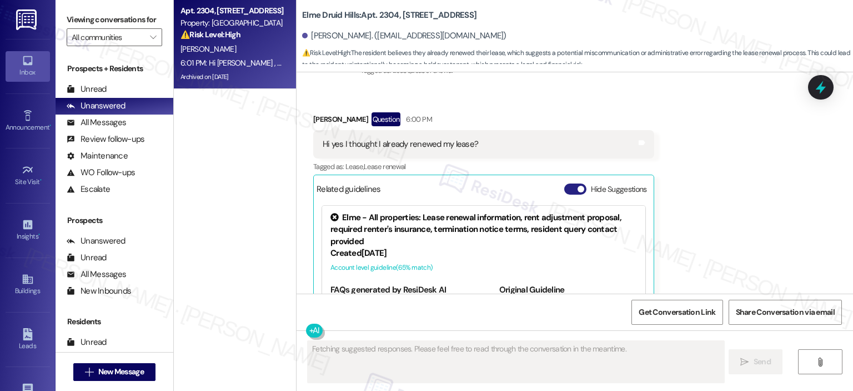
click at [578, 186] on span "button" at bounding box center [581, 189] width 7 height 7
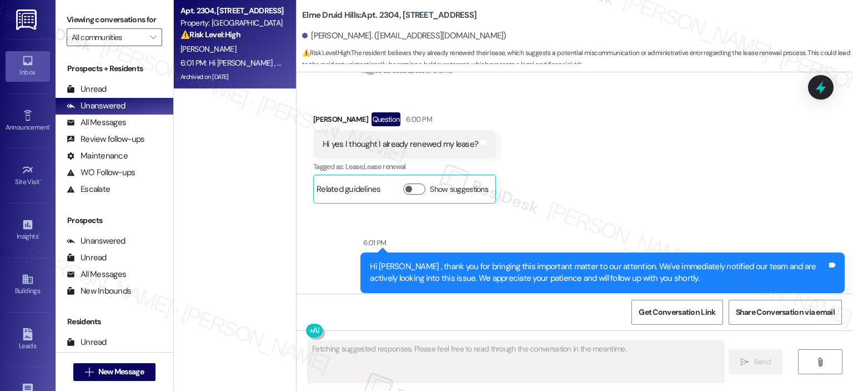
scroll to position [27756, 0]
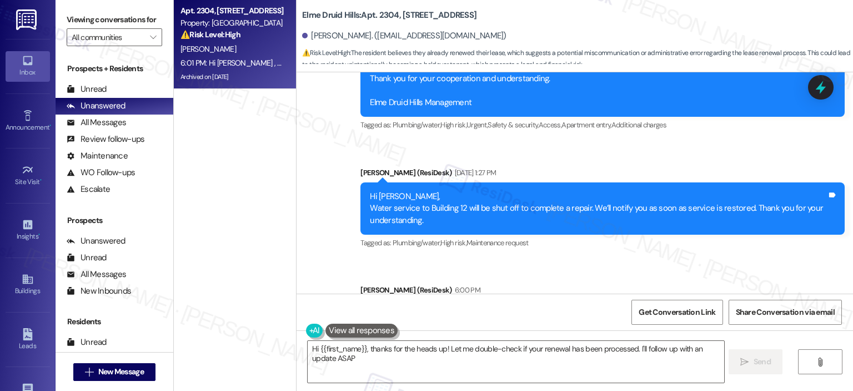
type textarea "Hi {{first_name}}, thanks for the heads up! Let me double-check if your renewal…"
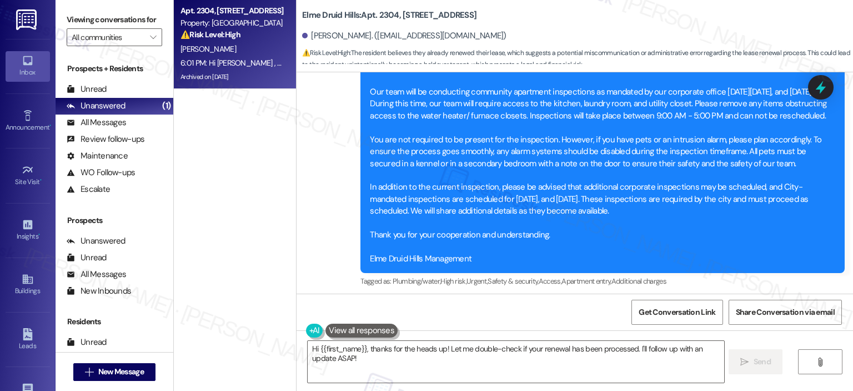
scroll to position [27877, 0]
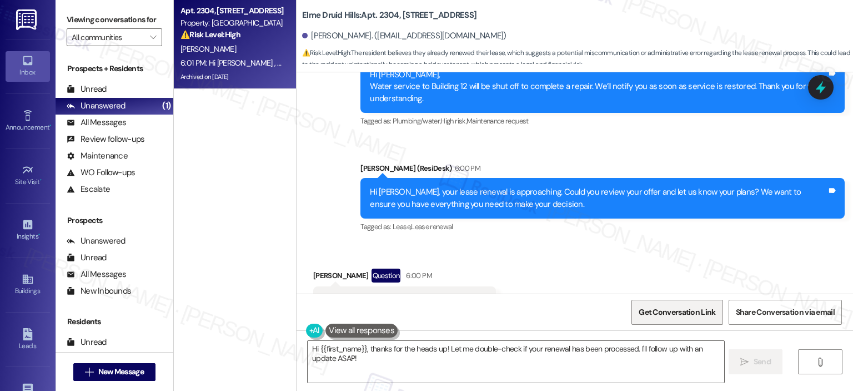
click at [656, 311] on span "Get Conversation Link" at bounding box center [677, 312] width 77 height 12
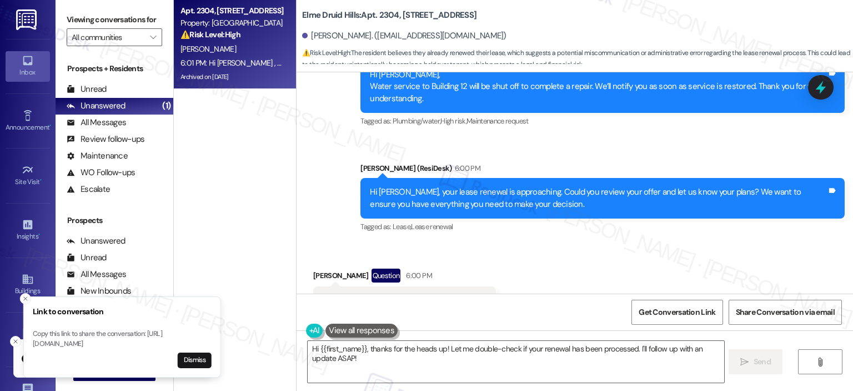
drag, startPoint x: 23, startPoint y: 332, endPoint x: 153, endPoint y: 342, distance: 130.9
click at [153, 342] on p "Copy this link to share the conversation: [URL][DOMAIN_NAME]" at bounding box center [122, 338] width 179 height 19
click at [25, 333] on p "Copy this link to share the conversation: [URL][DOMAIN_NAME]" at bounding box center [112, 338] width 179 height 19
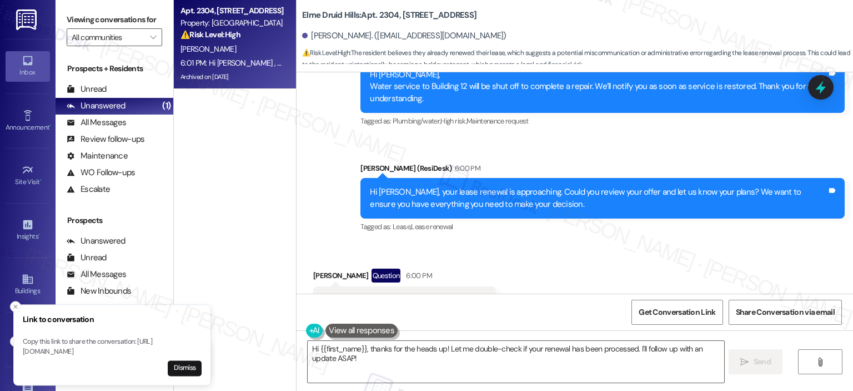
drag, startPoint x: 22, startPoint y: 333, endPoint x: 93, endPoint y: 341, distance: 71.6
click at [93, 341] on p "Copy this link to share the conversation: https://www.theresidesk.com/text/insi…" at bounding box center [112, 346] width 179 height 19
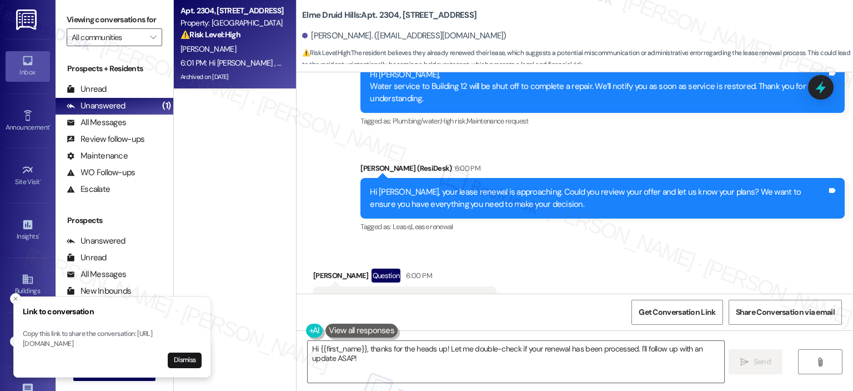
copy p "https://www.theresidesk.com/text/insights-conversations/1171925/share-conversat…"
drag, startPoint x: 23, startPoint y: 334, endPoint x: 159, endPoint y: 344, distance: 137.0
click at [159, 344] on p "Copy this link to share the conversation: https://www.theresidesk.com/text/insi…" at bounding box center [112, 338] width 179 height 19
click at [197, 359] on button "Dismiss" at bounding box center [185, 360] width 34 height 16
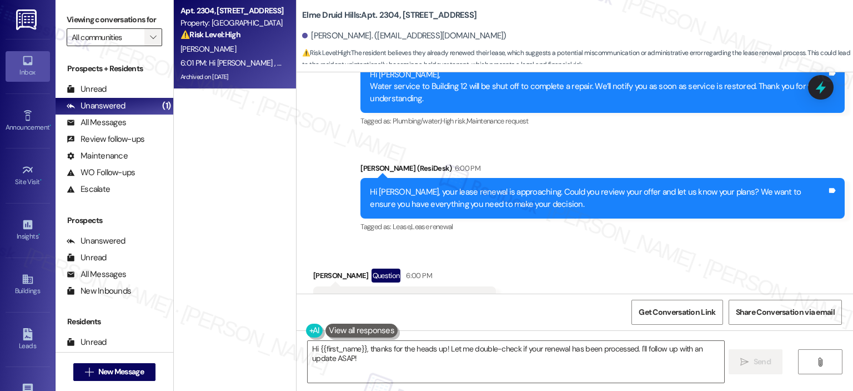
click at [152, 30] on button "" at bounding box center [153, 37] width 18 height 18
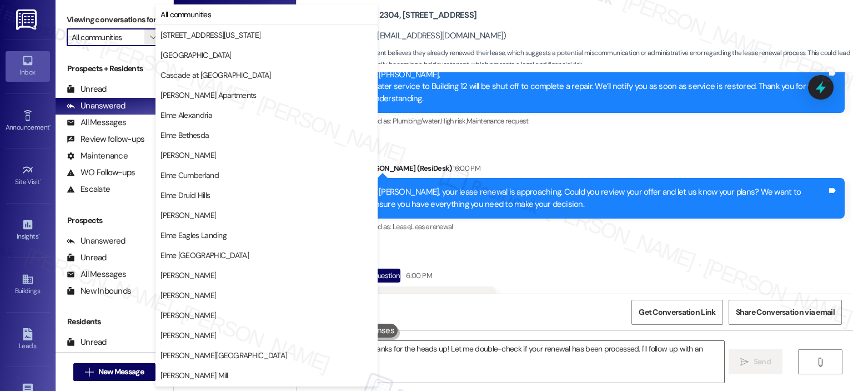
scroll to position [198, 0]
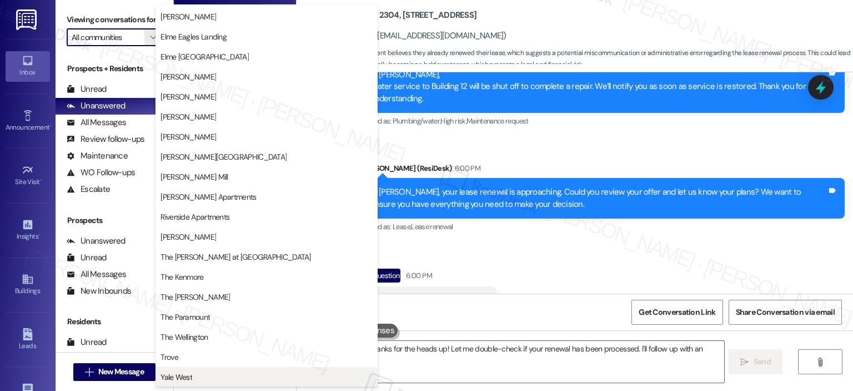
click at [233, 377] on span "Yale West" at bounding box center [267, 376] width 212 height 11
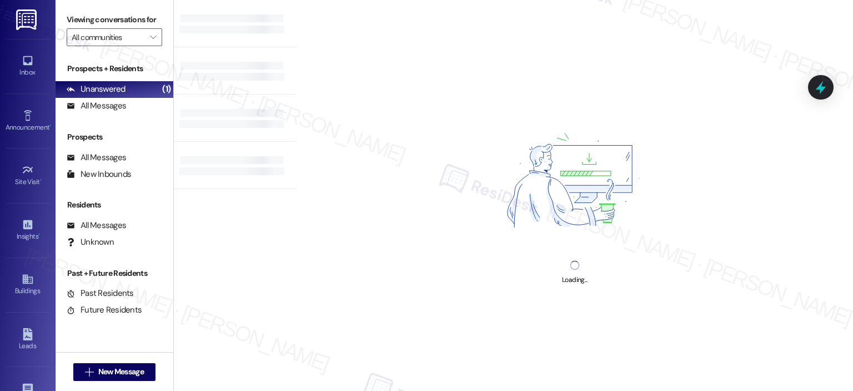
type input "Yale West"
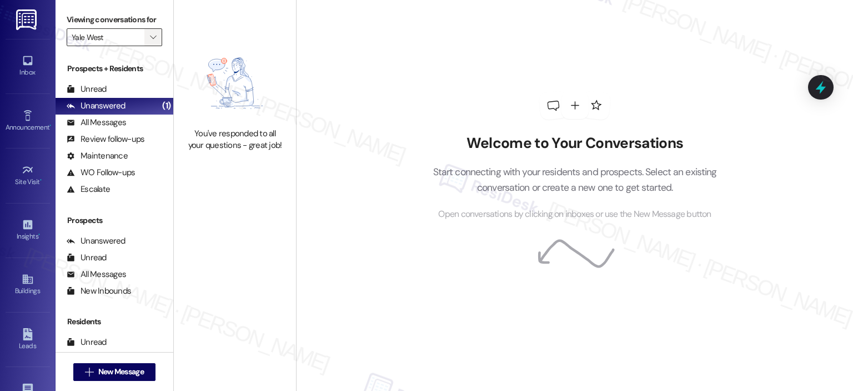
click at [148, 29] on span "" at bounding box center [153, 37] width 11 height 18
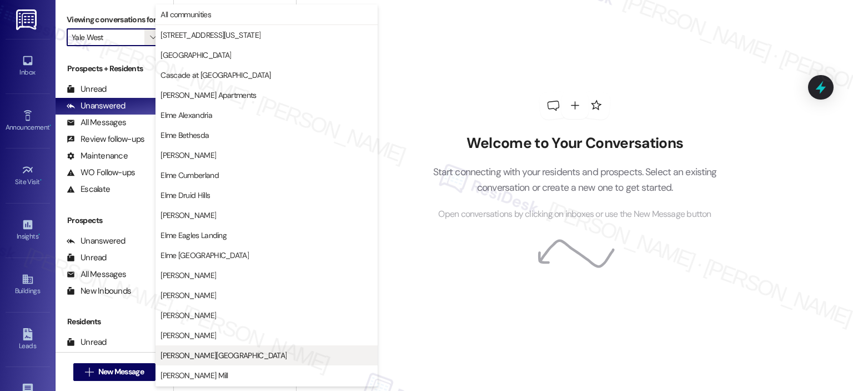
scroll to position [198, 0]
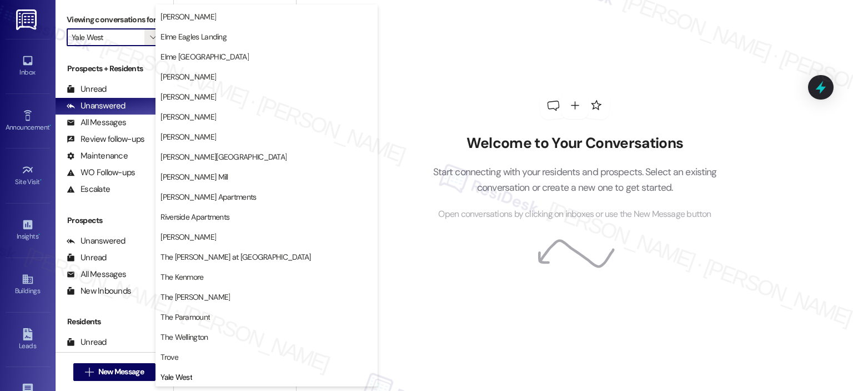
click at [457, 46] on div "Welcome to Your Conversations Start connecting with your residents and prospect…" at bounding box center [574, 156] width 333 height 312
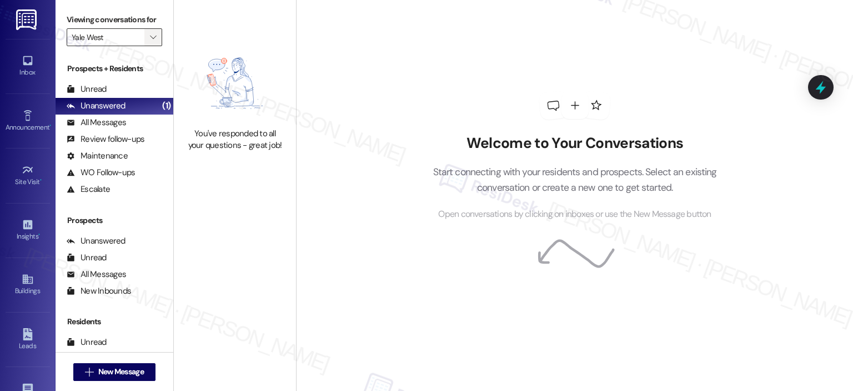
click at [148, 36] on span "" at bounding box center [153, 37] width 11 height 18
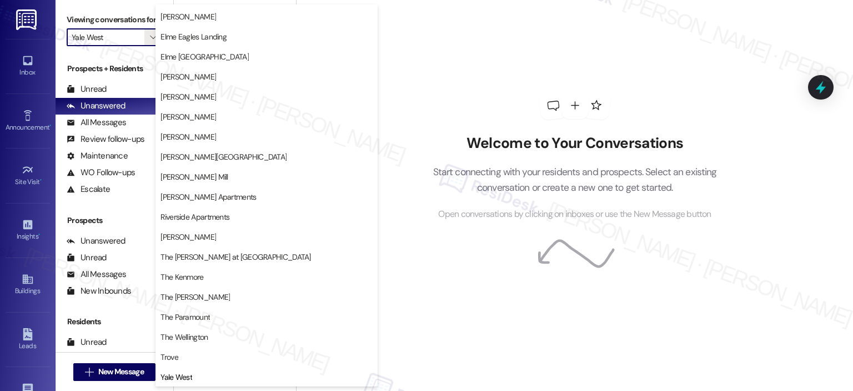
scroll to position [0, 0]
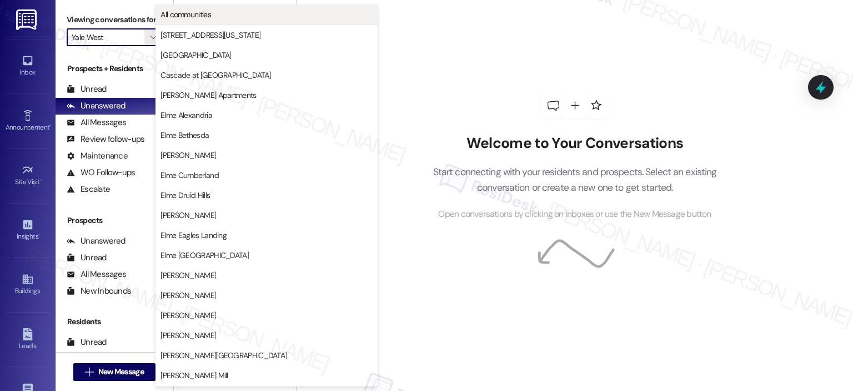
click at [230, 16] on span "All communities" at bounding box center [267, 14] width 212 height 11
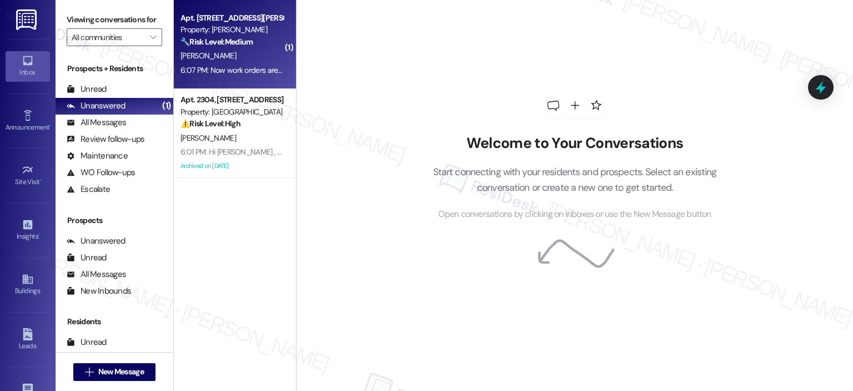
click at [239, 52] on div "[PERSON_NAME]" at bounding box center [231, 56] width 105 height 14
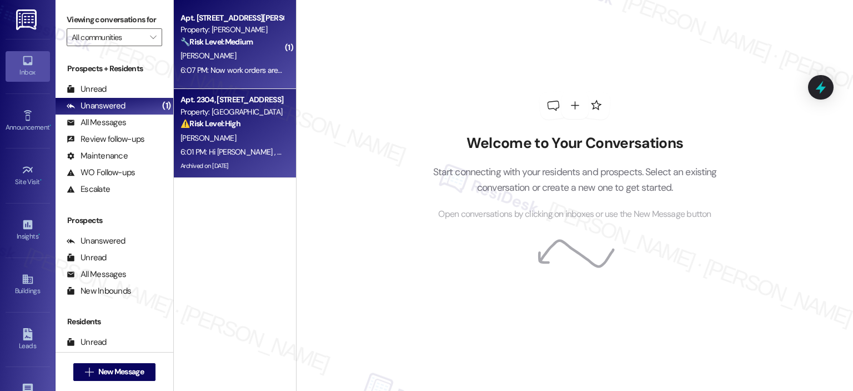
click at [221, 158] on div "6:01 PM: Hi Dyllan , thank you for bringing this important matter to our attent…" at bounding box center [231, 152] width 105 height 14
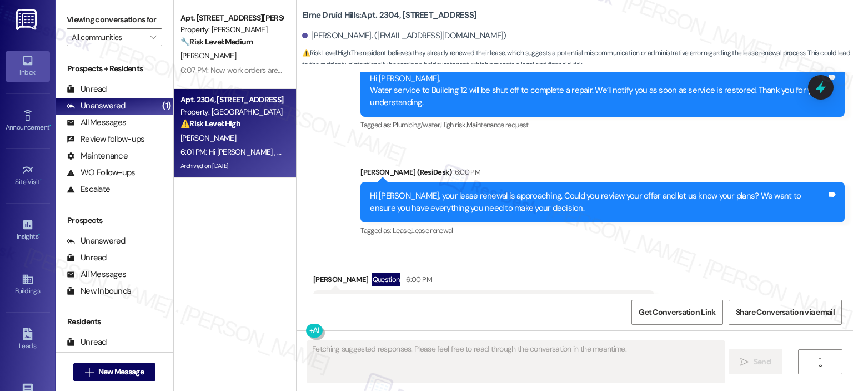
scroll to position [28068, 0]
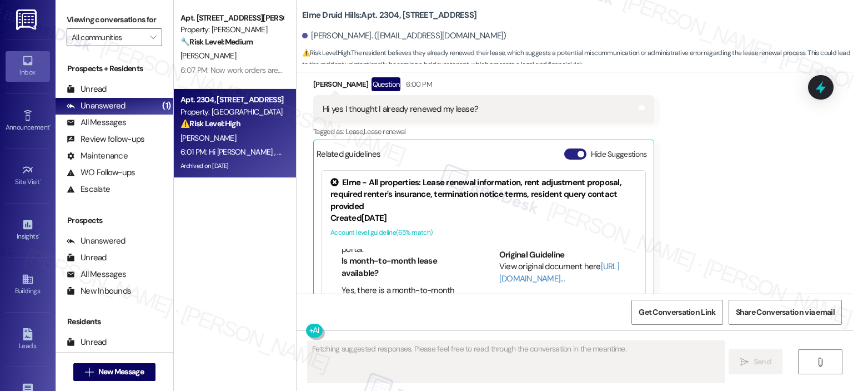
click at [564, 148] on button "Hide Suggestions" at bounding box center [575, 153] width 22 height 11
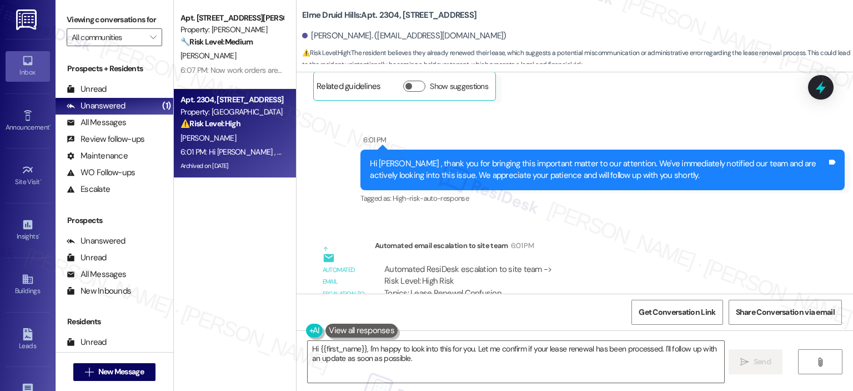
scroll to position [28155, 0]
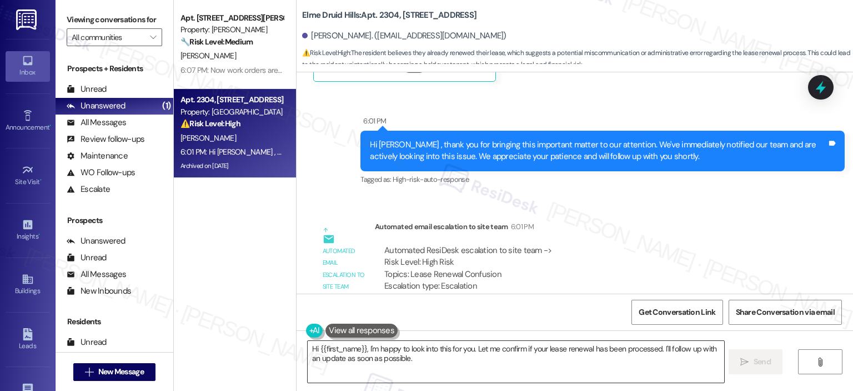
click at [437, 359] on textarea "Hi {{first_name}}, I'm happy to look into this for you. Let me confirm if your …" at bounding box center [516, 362] width 416 height 42
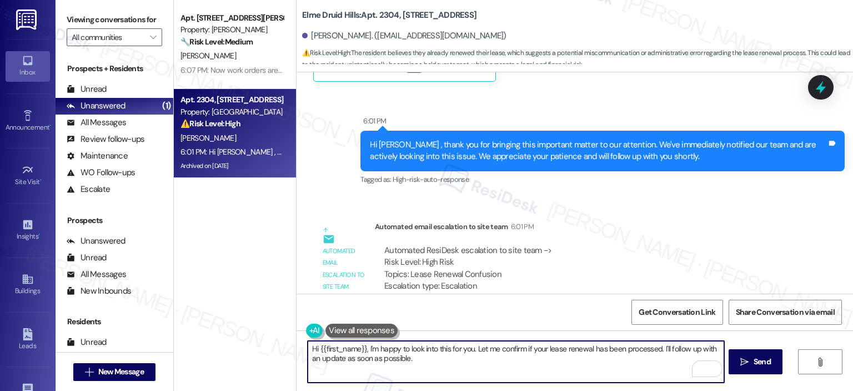
paste textarea "Thank you for letting me know. As long as you’ve already signed the lease renew…"
click at [308, 344] on textarea "Thank you for letting me know. As long as you’ve already signed the lease renew…" at bounding box center [516, 362] width 416 height 42
click at [404, 351] on textarea "Thank you for letting me know. As long as you’ve already signed the lease renew…" at bounding box center [516, 362] width 416 height 42
click at [435, 355] on textarea "Thank you for letting me know., Dyllan! As long as you’ve already signed the le…" at bounding box center [516, 362] width 416 height 42
type textarea "Thank you for letting me know., Dyllan! As long as you’ve already signed the le…"
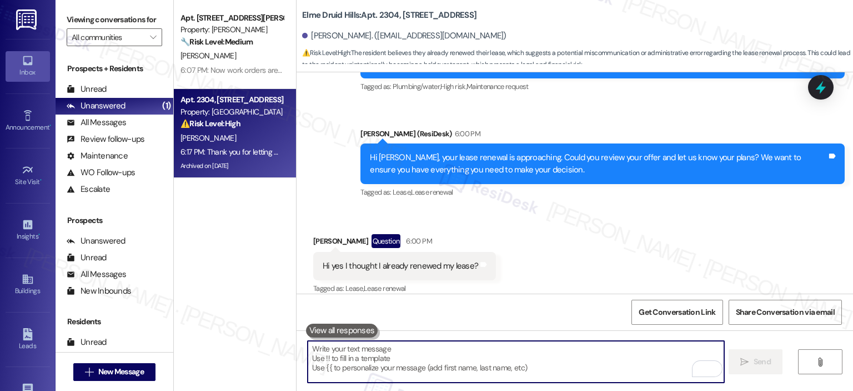
scroll to position [28245, 0]
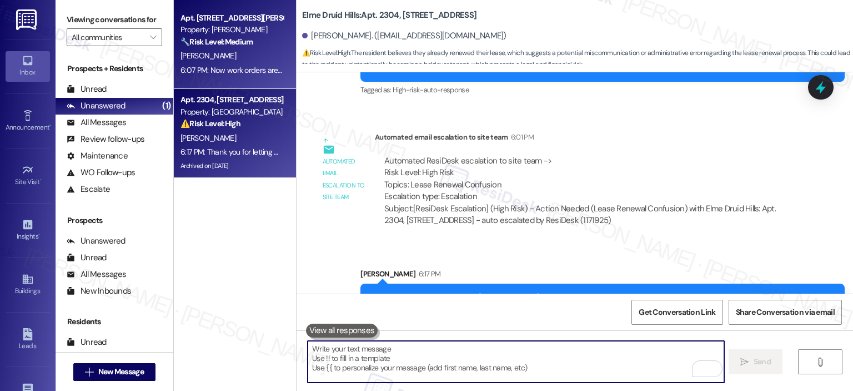
click at [240, 55] on div "[PERSON_NAME]" at bounding box center [231, 56] width 105 height 14
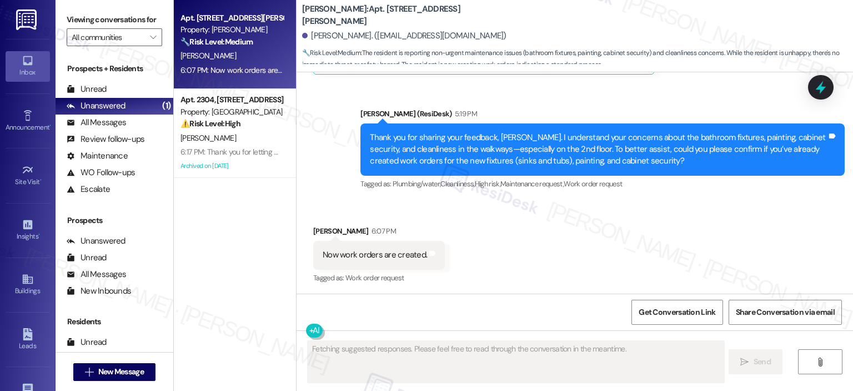
scroll to position [1774, 0]
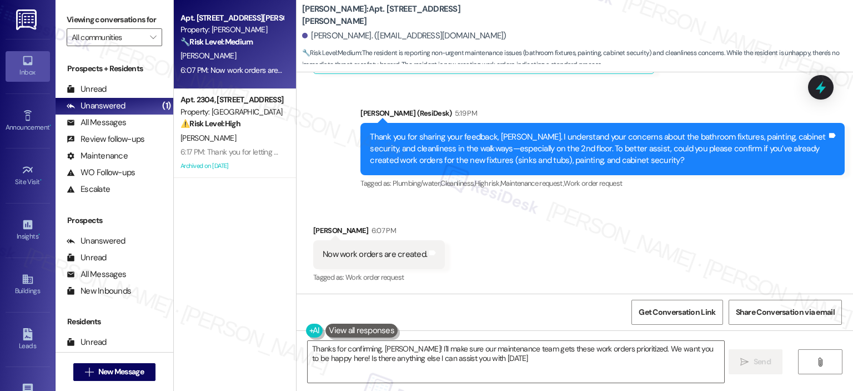
type textarea "Thanks for confirming, Lisa! I'll make sure our maintenance team gets these wor…"
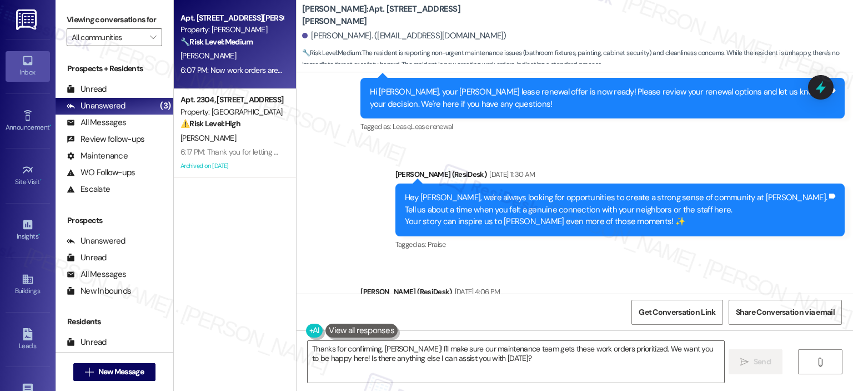
scroll to position [663, 0]
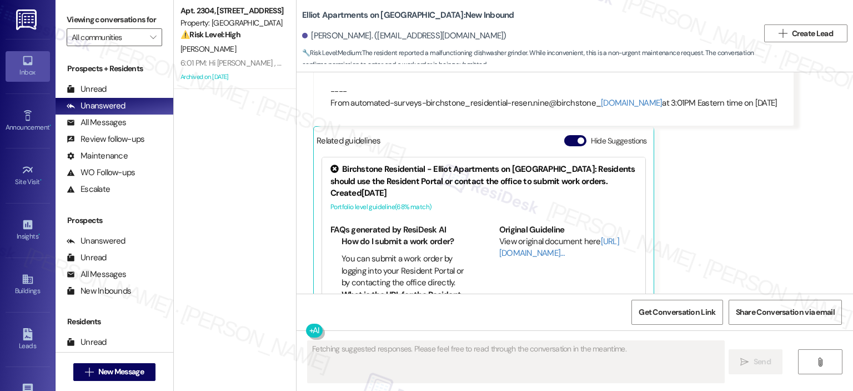
scroll to position [8881, 0]
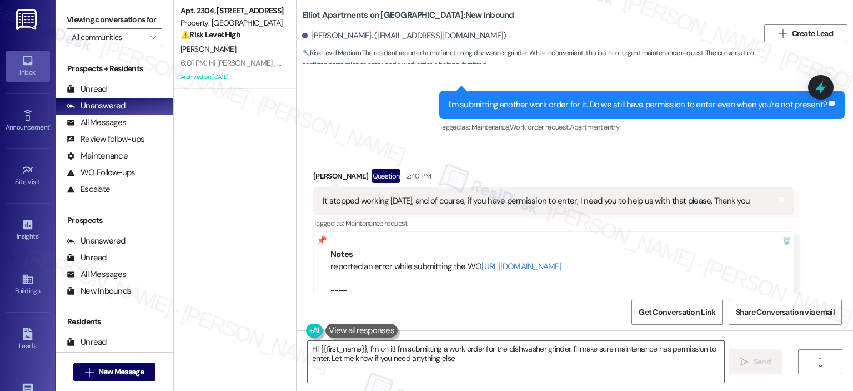
type textarea "Hi {{first_name}}, I'm on it! I'm submitting a work order for the dishwasher gr…"
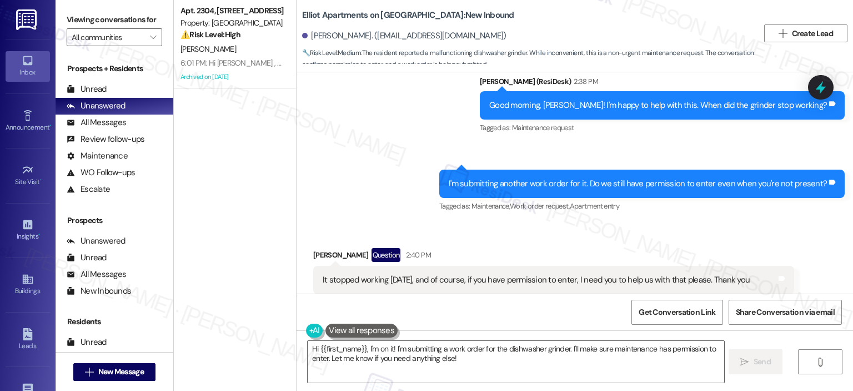
scroll to position [9080, 0]
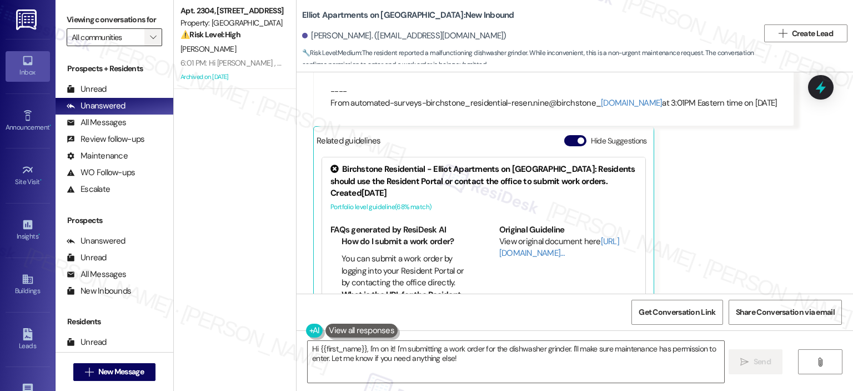
click at [148, 39] on span "" at bounding box center [153, 37] width 11 height 18
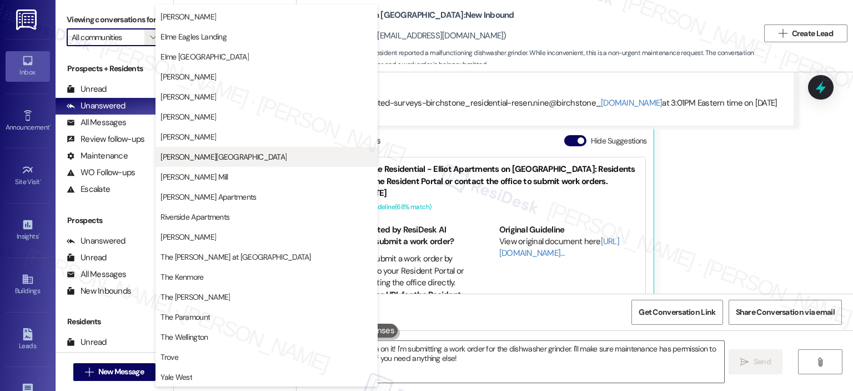
scroll to position [0, 0]
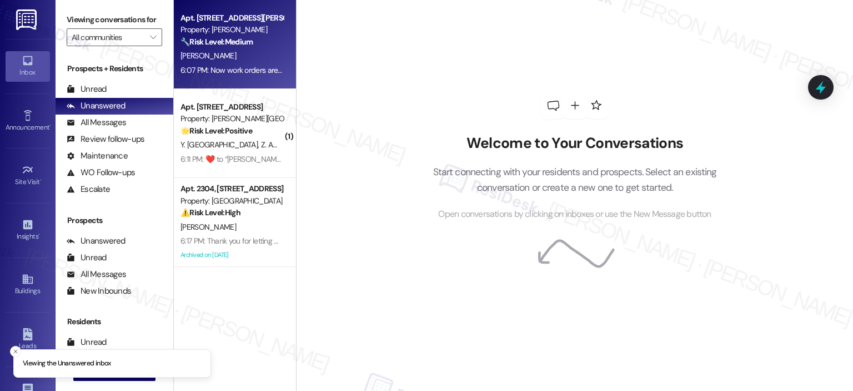
click at [237, 42] on strong "🔧 Risk Level: Medium" at bounding box center [217, 42] width 72 height 10
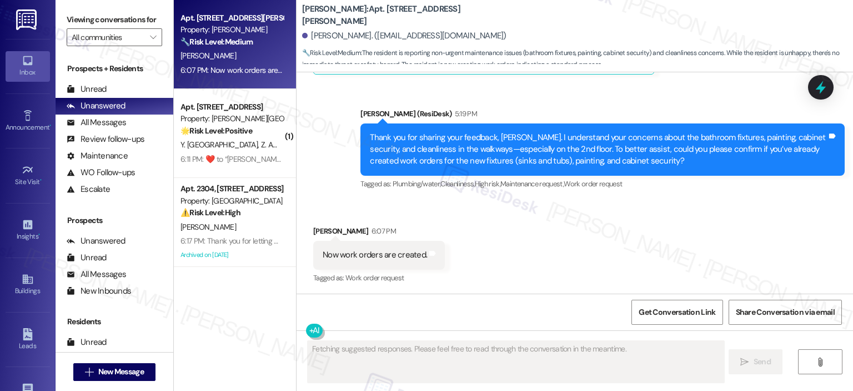
scroll to position [1774, 0]
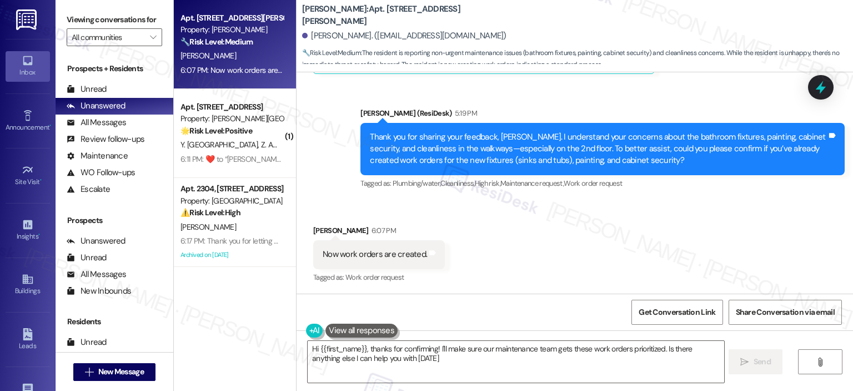
type textarea "Hi {{first_name}}, thanks for confirming! I'll make sure our maintenance team g…"
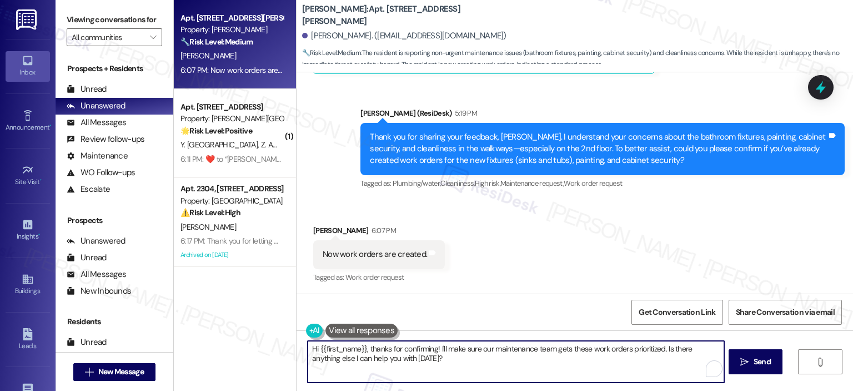
drag, startPoint x: 365, startPoint y: 351, endPoint x: 314, endPoint y: 347, distance: 50.7
click at [314, 347] on textarea "Hi {{first_name}}, thanks for confirming! I'll make sure our maintenance team g…" at bounding box center [516, 362] width 416 height 42
click at [442, 368] on textarea "Hi {{first_name}}, thanks for confirming! I'll make sure our maintenance team g…" at bounding box center [516, 362] width 416 height 42
drag, startPoint x: 434, startPoint y: 348, endPoint x: 302, endPoint y: 342, distance: 131.8
click at [308, 342] on textarea "Hi {{first_name}}, thanks for confirming! I'll make sure our maintenance team g…" at bounding box center [516, 362] width 416 height 42
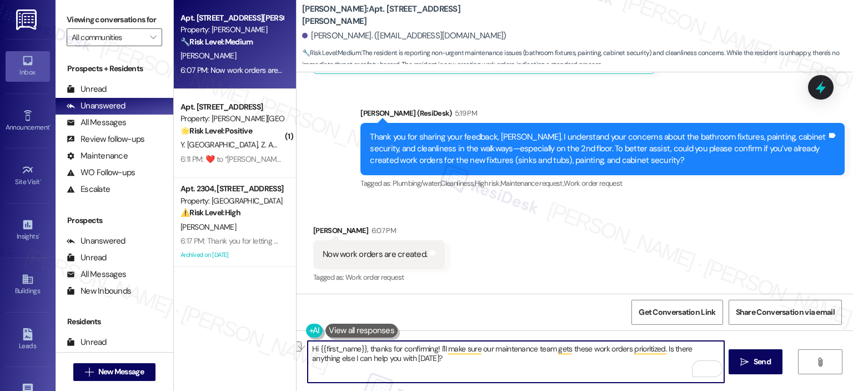
click at [423, 357] on textarea "Hi {{first_name}}, thanks for confirming! I'll make sure our maintenance team g…" at bounding box center [516, 362] width 416 height 42
click at [475, 366] on textarea "Hi {{first_name}}, thanks for confirming! I'll make sure our maintenance team g…" at bounding box center [516, 362] width 416 height 42
click at [522, 377] on textarea "Hi {{first_name}}, thanks for confirming! I'll make sure our maintenance team g…" at bounding box center [516, 362] width 416 height 42
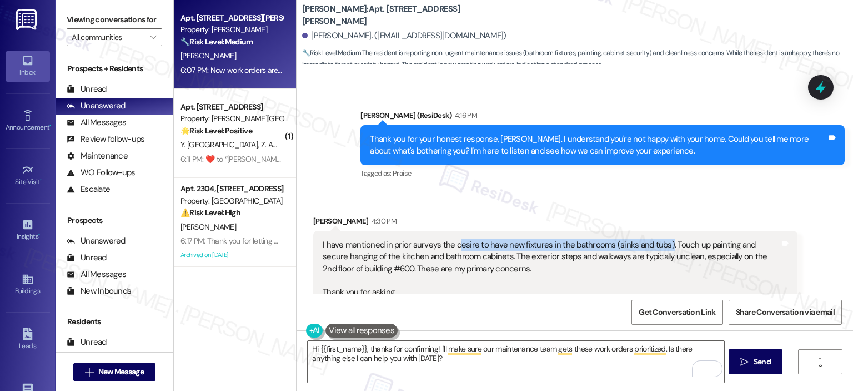
drag, startPoint x: 448, startPoint y: 243, endPoint x: 644, endPoint y: 246, distance: 196.1
click at [653, 246] on div "I have mentioned in prior surveys the desire to have new fixtures in the bathro…" at bounding box center [551, 268] width 457 height 59
copy div "esire to have new fixtures in the bathrooms (sinks and tubs)"
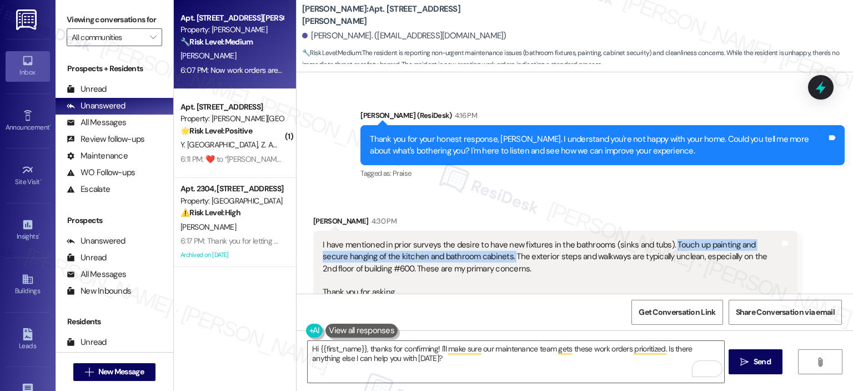
drag, startPoint x: 659, startPoint y: 243, endPoint x: 479, endPoint y: 258, distance: 180.1
click at [479, 258] on div "I have mentioned in prior surveys the desire to have new fixtures in the bathro…" at bounding box center [551, 268] width 457 height 59
copy div "Touch up painting and secure hanging of the kitchen and bathroom cabinets."
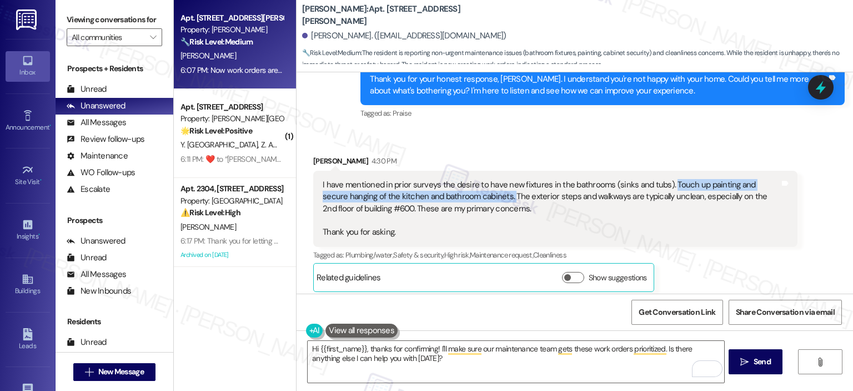
scroll to position [1774, 0]
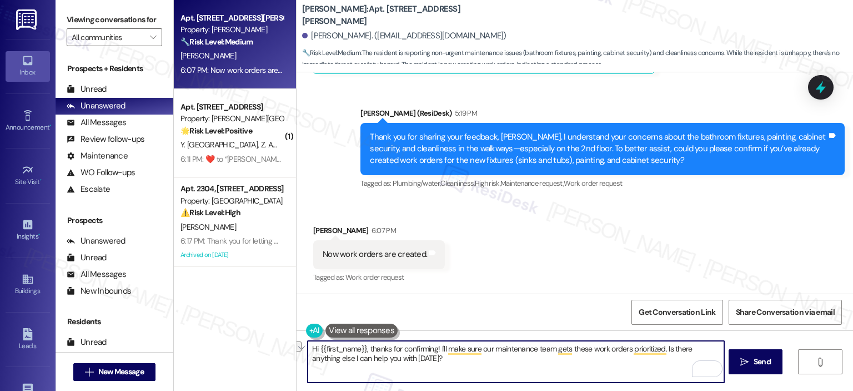
drag, startPoint x: 368, startPoint y: 349, endPoint x: 302, endPoint y: 347, distance: 66.1
click at [302, 347] on div "Hi {{first_name}}, thanks for confirming! I'll make sure our maintenance team g…" at bounding box center [575, 371] width 557 height 83
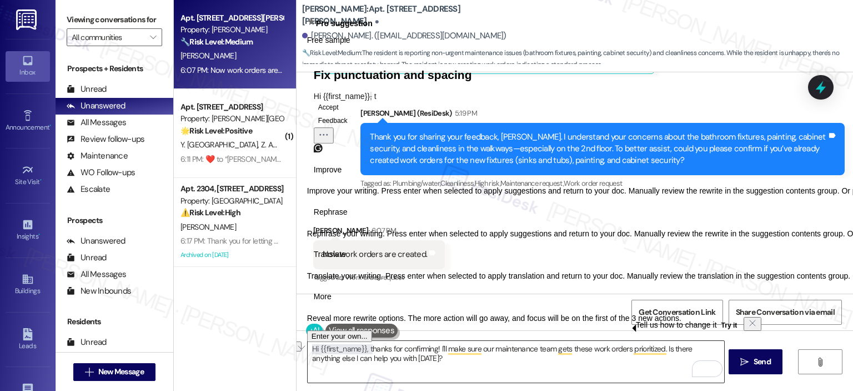
click at [433, 362] on textarea "Hi {{first_name}}, thanks for confirming! I'll make sure our maintenance team g…" at bounding box center [516, 362] width 416 height 42
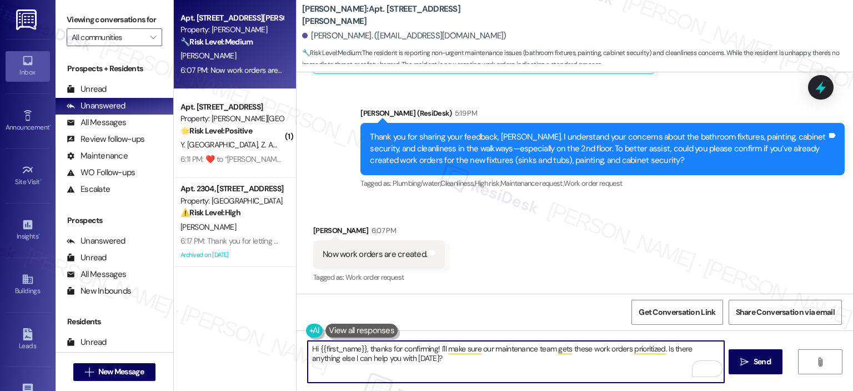
click at [441, 355] on textarea "Hi {{first_name}}, thanks for confirming! I'll make sure our maintenance team g…" at bounding box center [516, 362] width 416 height 42
drag, startPoint x: 367, startPoint y: 345, endPoint x: 307, endPoint y: 352, distance: 60.4
click at [308, 352] on textarea "Hi {{first_name}}, thanks for confirming! I'll make sure our maintenance team g…" at bounding box center [516, 362] width 416 height 42
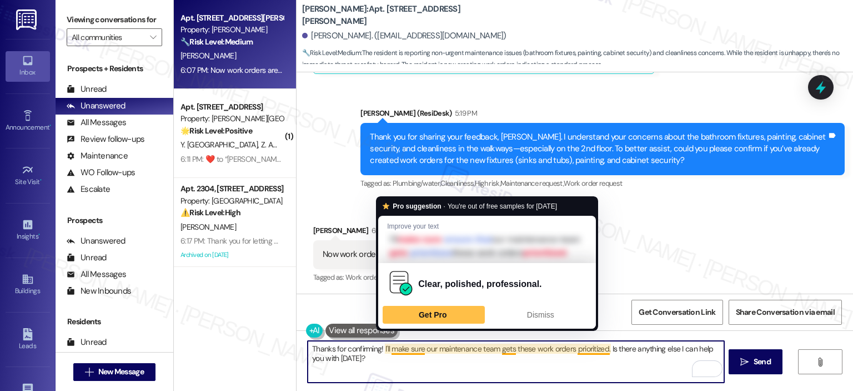
click at [401, 370] on textarea "Thanks for confirming! I'll make sure our maintenance team gets these work orde…" at bounding box center [516, 362] width 416 height 42
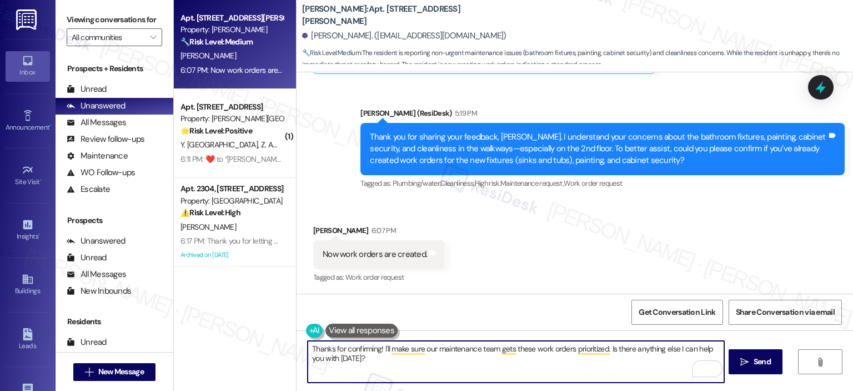
click at [442, 368] on textarea "Thanks for confirming! I'll make sure our maintenance team gets these work orde…" at bounding box center [516, 362] width 416 height 42
click at [577, 379] on textarea "Thanks for confirming! I'll make sure our maintenance team gets these work orde…" at bounding box center [516, 362] width 416 height 42
click at [510, 350] on textarea "Thanks for confirming! I'll make sure our maintenance team gets these work orde…" at bounding box center [516, 362] width 416 height 42
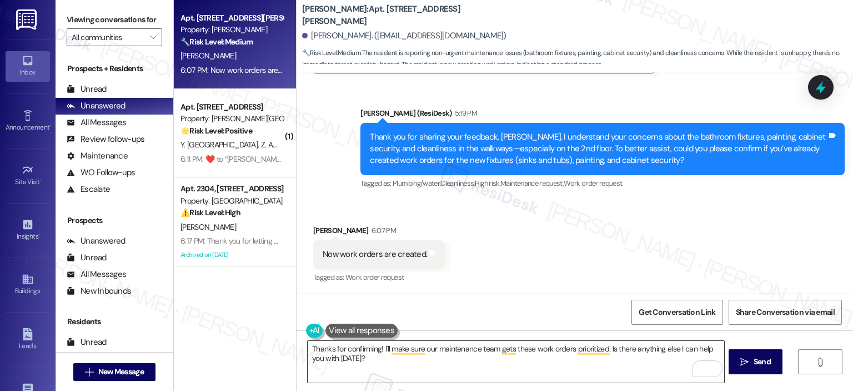
click at [436, 355] on textarea "Thanks for confirming! I'll make sure our maintenance team gets these work orde…" at bounding box center [516, 362] width 416 height 42
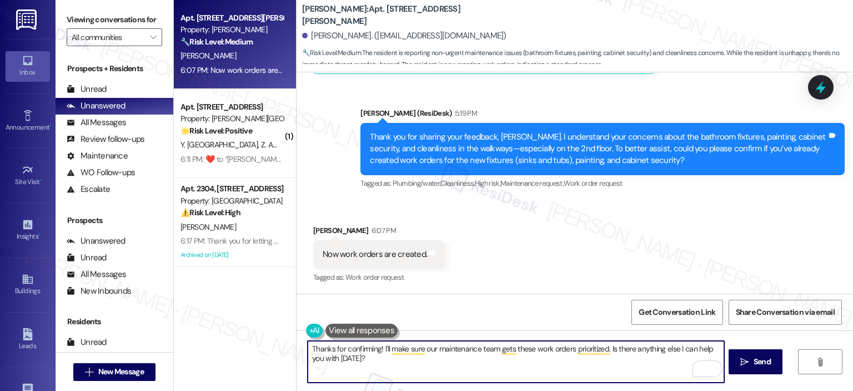
click at [422, 359] on textarea "Thanks for confirming! I'll make sure our maintenance team gets these work orde…" at bounding box center [516, 362] width 416 height 42
click at [417, 361] on textarea "Thanks for confirming! I'll make sure our maintenance team gets these work orde…" at bounding box center [516, 362] width 416 height 42
click at [358, 358] on textarea "Thanks for confirming! I'll make sure our maintenance team gets these work orde…" at bounding box center [516, 362] width 416 height 42
click at [384, 347] on textarea "Thanks for confirming! I'll make sure our maintenance team gets these work orde…" at bounding box center [516, 362] width 416 height 42
click at [393, 360] on textarea "Thanks for confirming! I'll make sure our maintenance team gets these work orde…" at bounding box center [516, 362] width 416 height 42
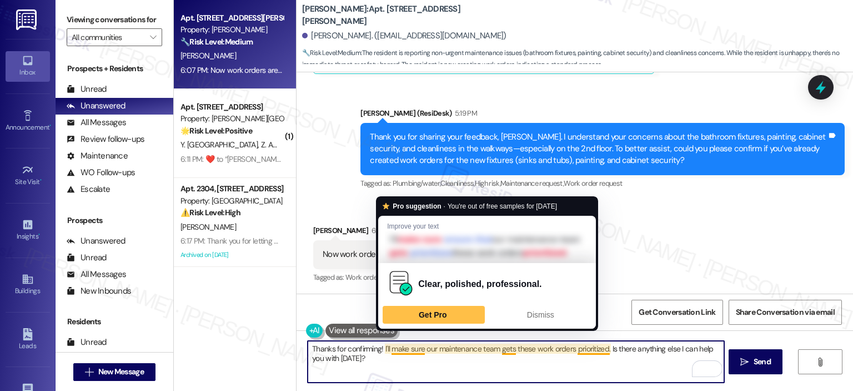
click at [385, 346] on textarea "Thanks for confirming! I'll make sure our maintenance team gets these work orde…" at bounding box center [516, 362] width 416 height 42
click at [409, 364] on textarea "Thanks for confirming! I'll make sure our maintenance team gets these work orde…" at bounding box center [516, 362] width 416 height 42
drag, startPoint x: 386, startPoint y: 346, endPoint x: 424, endPoint y: 367, distance: 43.8
click at [424, 367] on textarea "Thanks for confirming! I'll make sure our maintenance team gets these work orde…" at bounding box center [516, 362] width 416 height 42
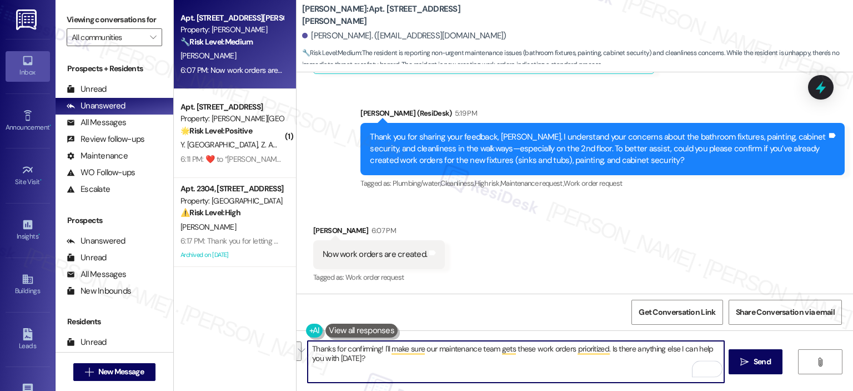
click at [483, 354] on textarea "Thanks for confirming! I'll make sure our maintenance team gets these work orde…" at bounding box center [516, 362] width 416 height 42
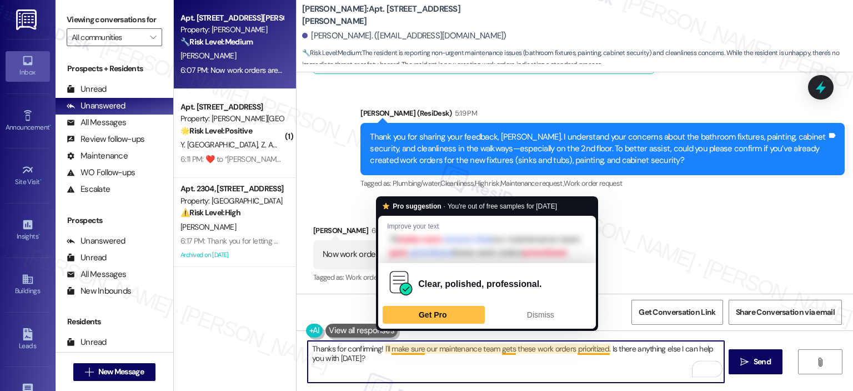
click at [384, 348] on textarea "Thanks for confirming! I'll make sure our maintenance team gets these work orde…" at bounding box center [516, 362] width 416 height 42
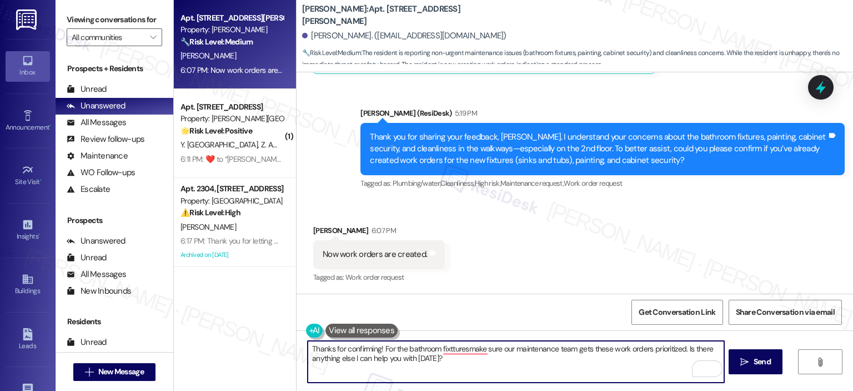
click at [378, 349] on textarea "Thanks for confirming! For the bathroom fixtturesmake sure our maintenance team…" at bounding box center [516, 362] width 416 height 42
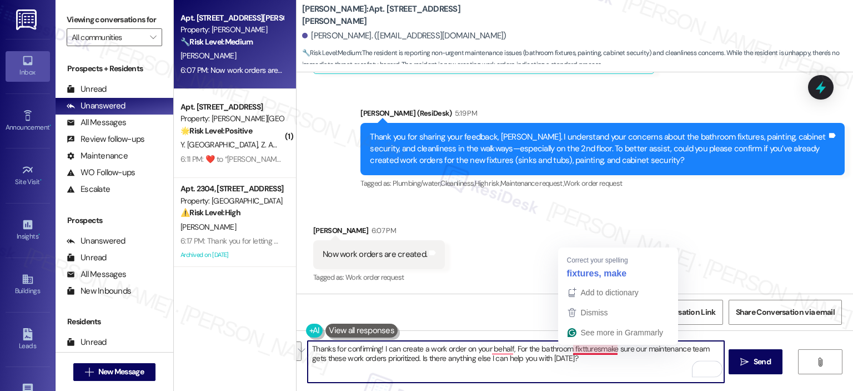
drag, startPoint x: 599, startPoint y: 350, endPoint x: 607, endPoint y: 367, distance: 18.4
click at [607, 367] on textarea "Thanks for confirming! I can create a work order on your behalf, For the bathro…" at bounding box center [516, 362] width 416 height 42
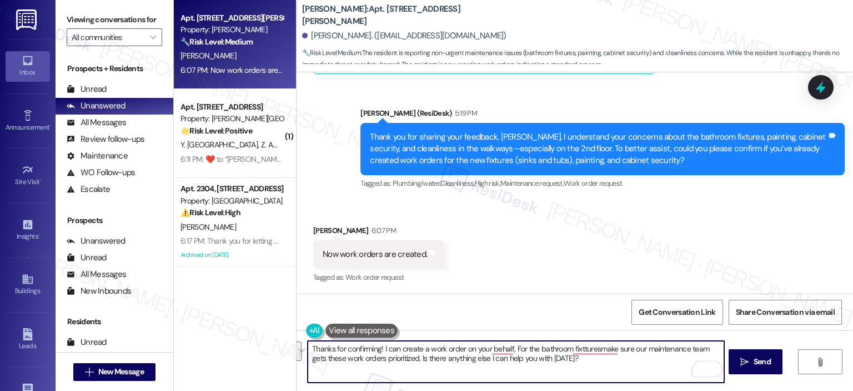
click at [594, 359] on textarea "Thanks for confirming! I can create a work order on your behalf, For the bathro…" at bounding box center [516, 362] width 416 height 42
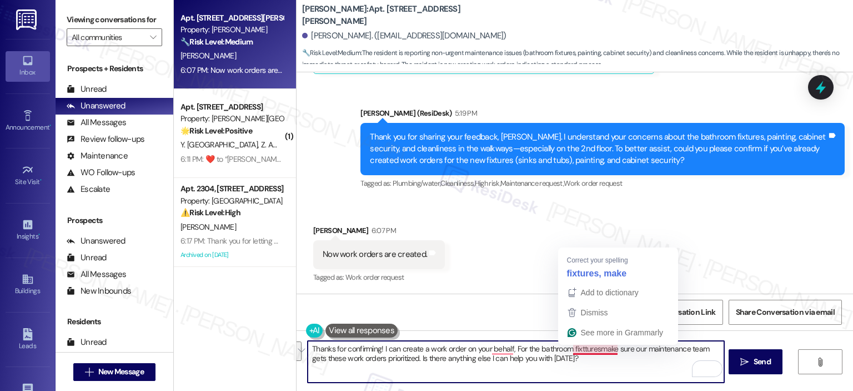
drag, startPoint x: 575, startPoint y: 367, endPoint x: 594, endPoint y: 348, distance: 27.1
click at [594, 348] on textarea "Thanks for confirming! I can create a work order on your behalf, For the bathro…" at bounding box center [516, 362] width 416 height 42
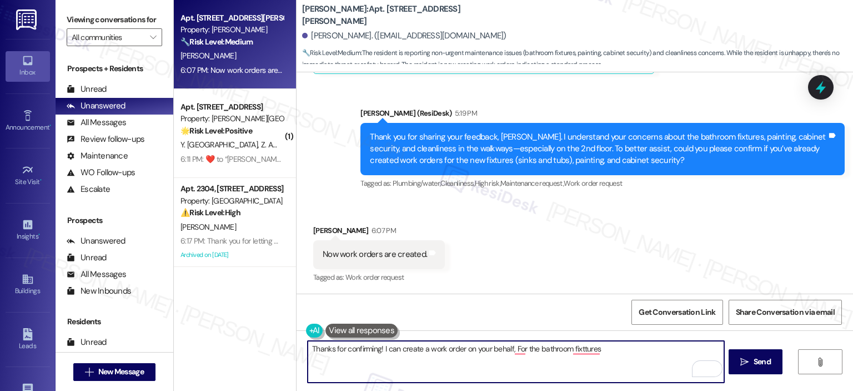
click at [614, 351] on textarea "Thanks for confirming! I can create a work order on your behalf, For the bathro…" at bounding box center [516, 362] width 416 height 42
paste textarea "Are you asking for replacement because the current fixtures are damaged or not …"
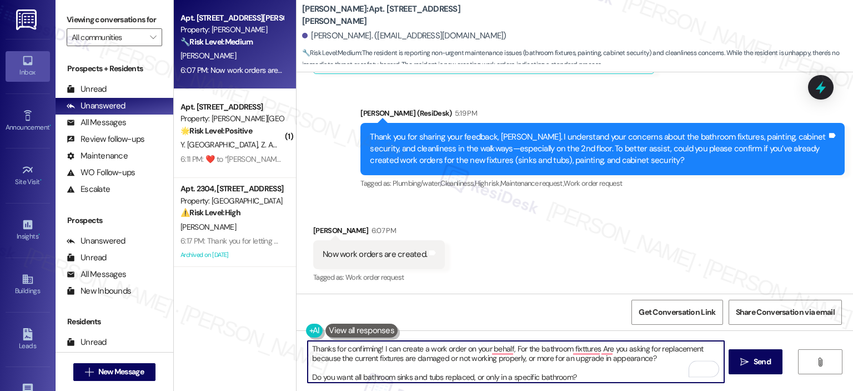
click at [308, 376] on textarea "Thanks for confirming! I can create a work order on your behalf, For the bathro…" at bounding box center [516, 362] width 416 height 42
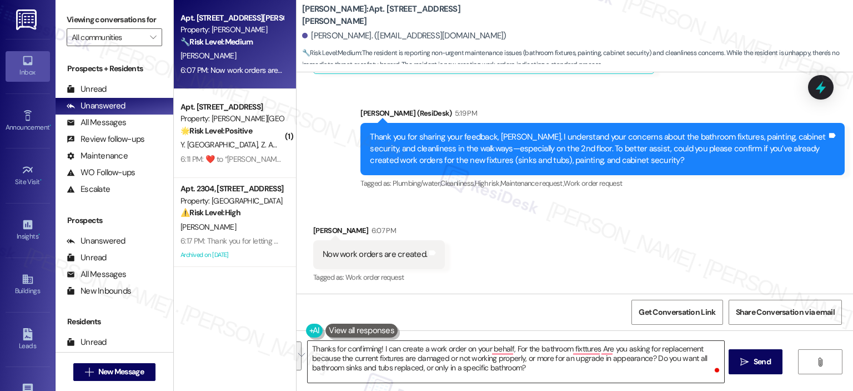
click at [515, 357] on textarea "Thanks for confirming! I can create a work order on your behalf, For the bathro…" at bounding box center [516, 362] width 416 height 42
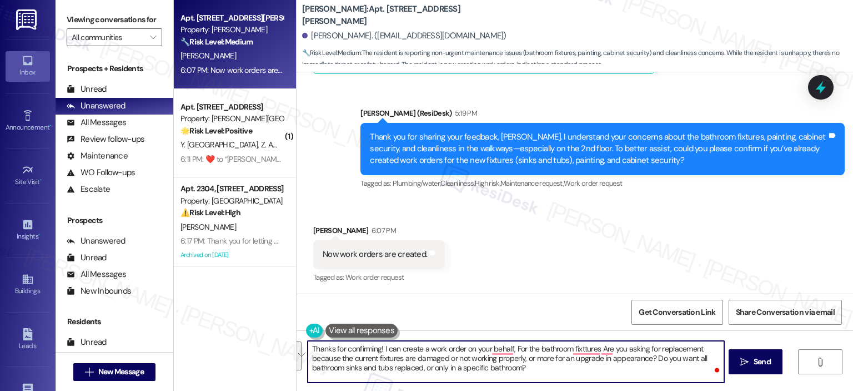
paste textarea "go ahead and create a work order on your behalf. For the bathroom fixtures, cou…"
type textarea "Thanks for confirming! I can go ahead and create a work order on your behalf. F…"
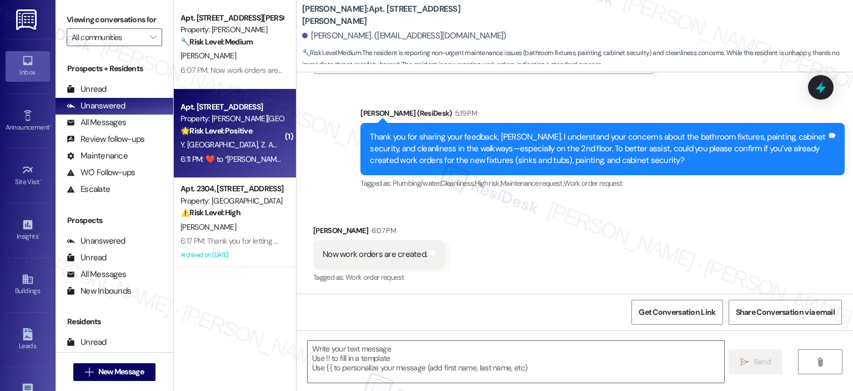
scroll to position [1774, 0]
type textarea "Fetching suggested responses. Please feel free to read through the conversation…"
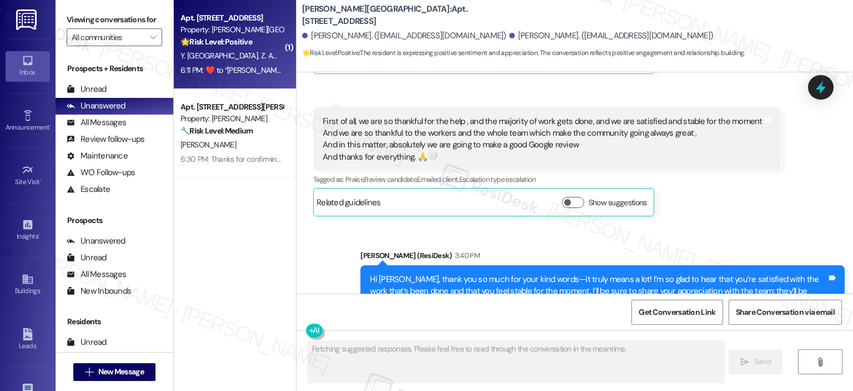
scroll to position [8278, 0]
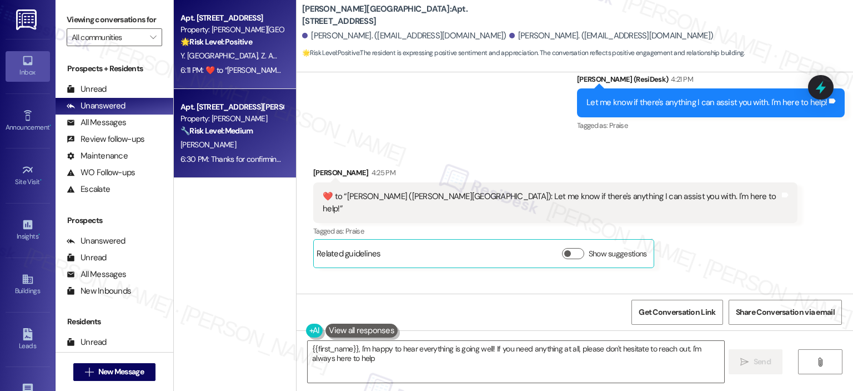
type textarea "{{first_name}}, I'm happy to hear everything is going well! If you need anythin…"
click at [204, 121] on div "Property: [PERSON_NAME]" at bounding box center [232, 119] width 103 height 12
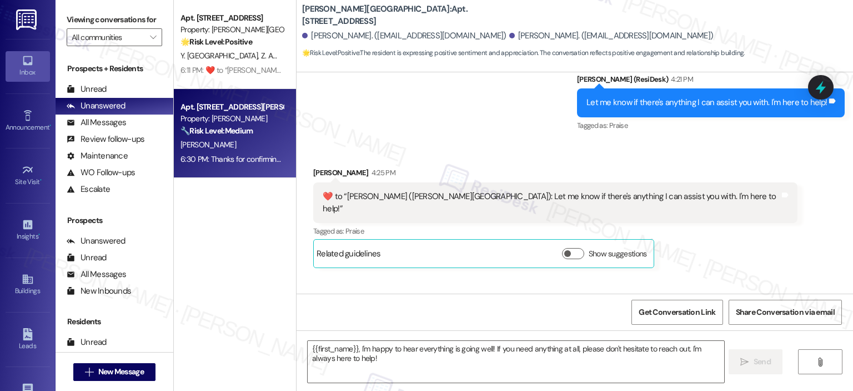
type textarea "Fetching suggested responses. Please feel free to read through the conversation…"
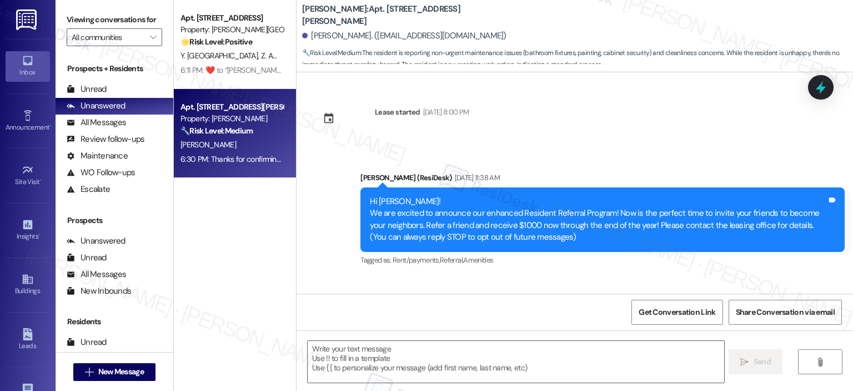
type textarea "Fetching suggested responses. Please feel free to read through the conversation…"
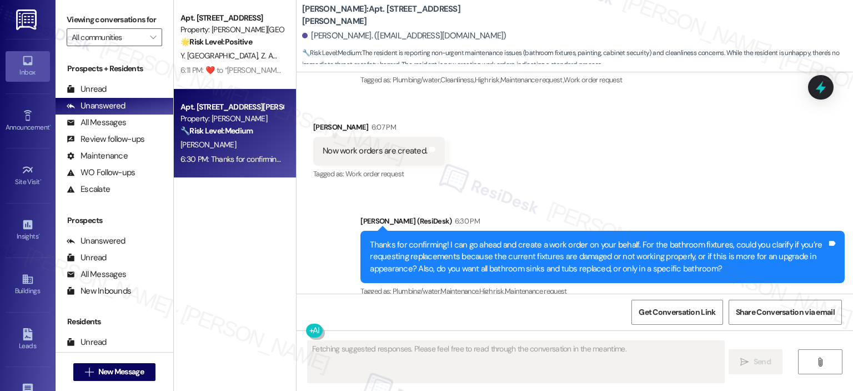
scroll to position [1892, 0]
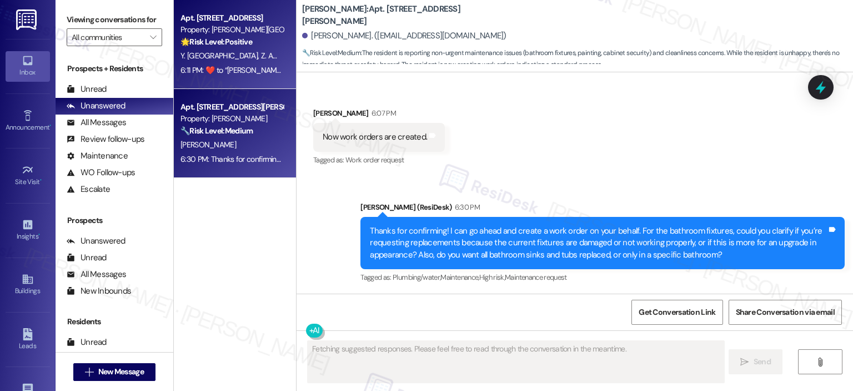
click at [204, 37] on strong "🌟 Risk Level: Positive" at bounding box center [217, 42] width 72 height 10
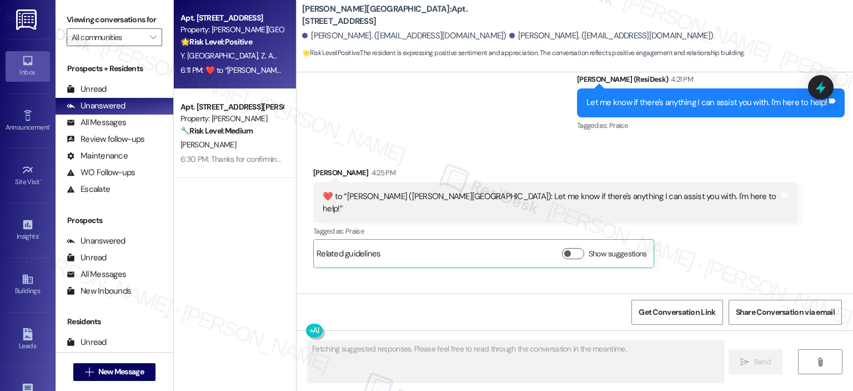
scroll to position [8278, 0]
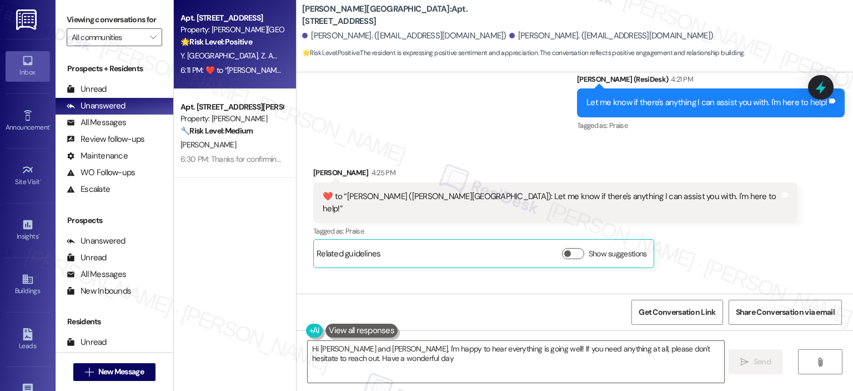
type textarea "Hi [PERSON_NAME] and [PERSON_NAME], I'm happy to hear everything is going well!…"
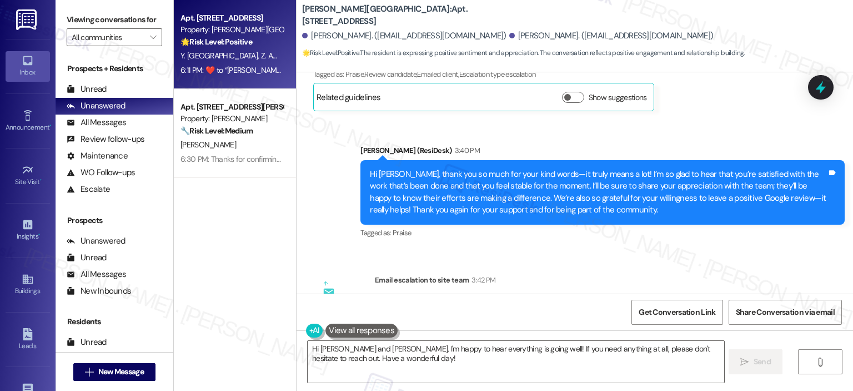
scroll to position [7722, 0]
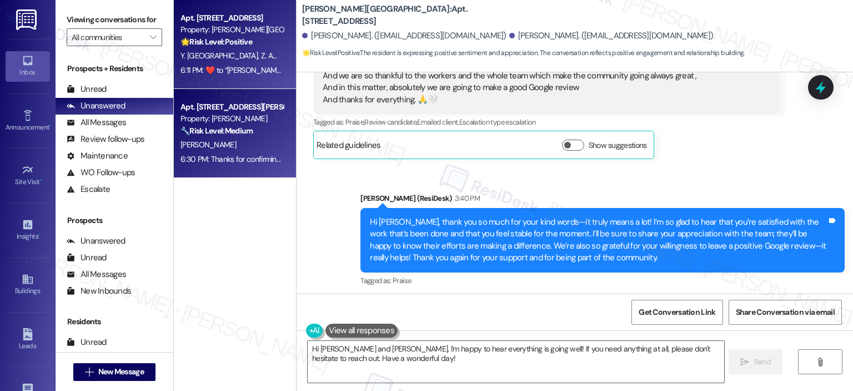
click at [246, 120] on div "Property: [PERSON_NAME]" at bounding box center [232, 119] width 103 height 12
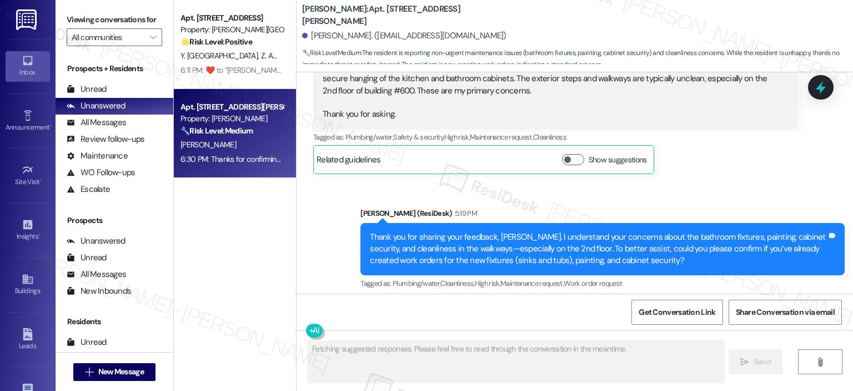
scroll to position [1774, 0]
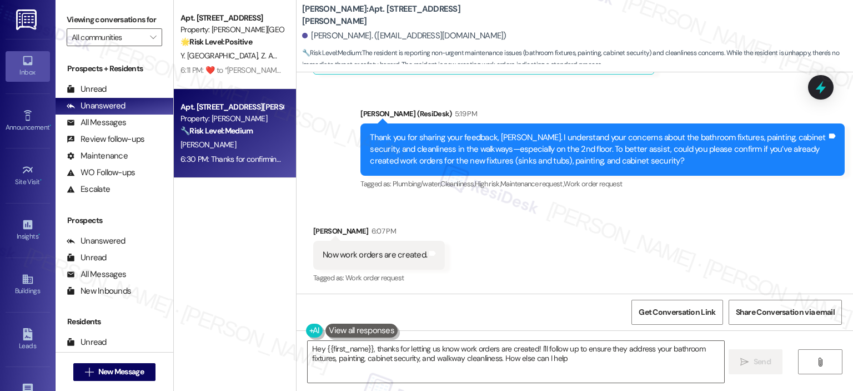
type textarea "Hey {{first_name}}, thanks for letting us know work orders are created! I'll fo…"
click at [147, 27] on label "Viewing conversations for" at bounding box center [115, 19] width 96 height 17
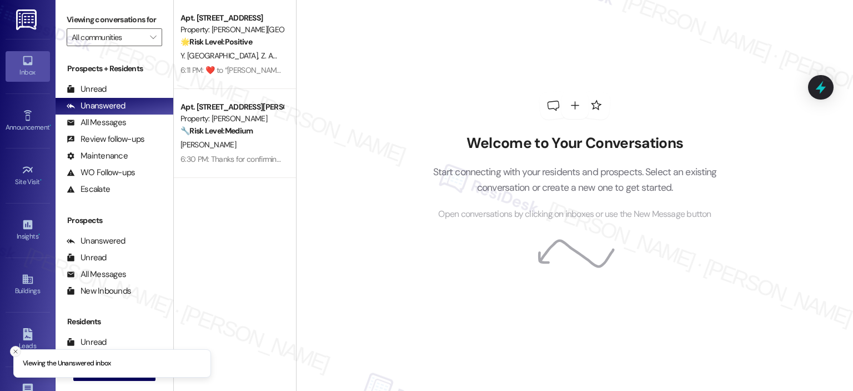
click at [14, 346] on button "Close toast" at bounding box center [15, 351] width 11 height 11
click at [100, 363] on button " New Message" at bounding box center [114, 372] width 82 height 18
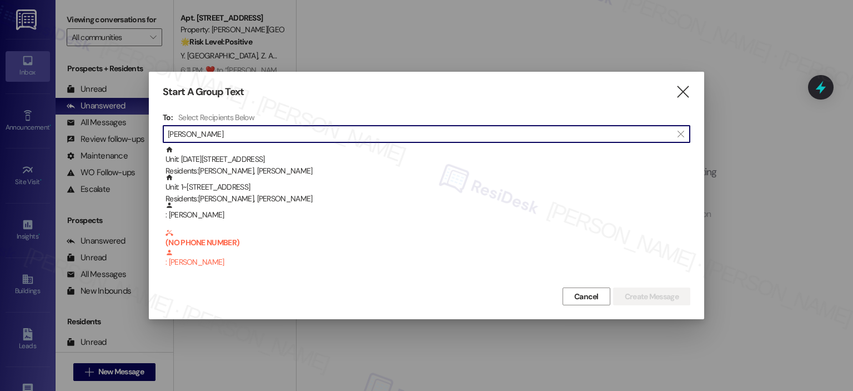
type input "[PERSON_NAME]"
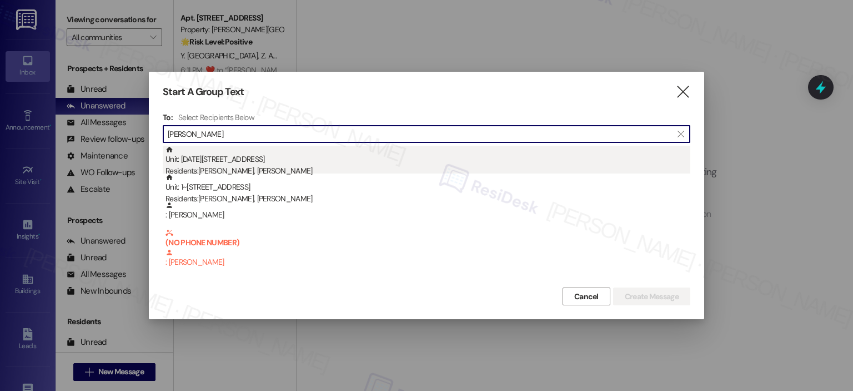
click at [196, 157] on div "Unit: 2037 - 2696 N Druid Hills Rd Residents: Barrett Grey, Terry Young" at bounding box center [428, 162] width 525 height 32
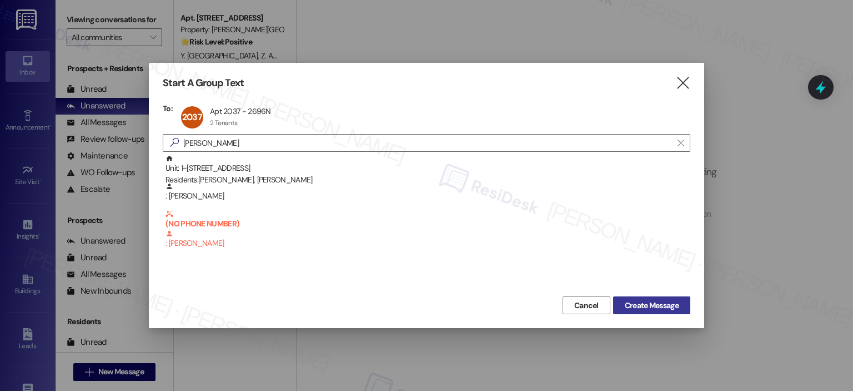
click at [653, 301] on span "Create Message" at bounding box center [652, 305] width 54 height 12
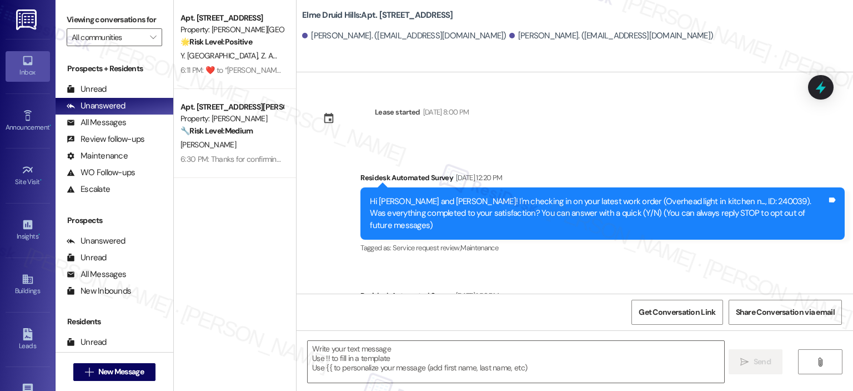
type textarea "Fetching suggested responses. Please feel free to read through the conversation…"
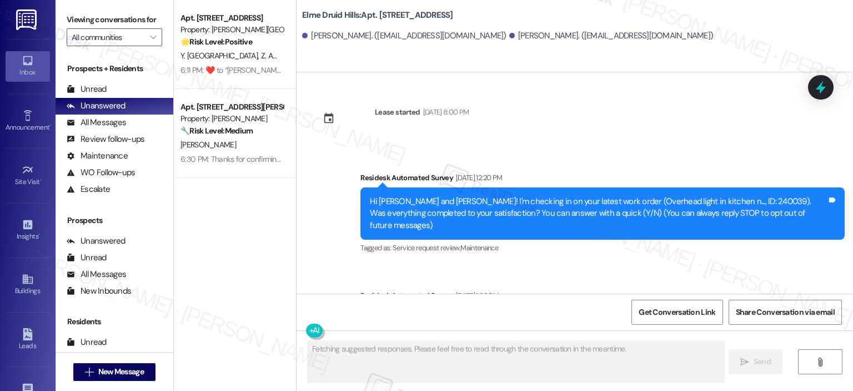
scroll to position [21453, 0]
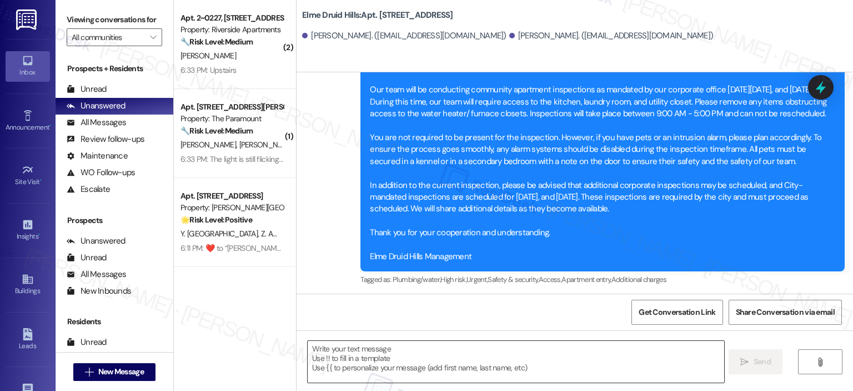
click at [389, 382] on div at bounding box center [515, 361] width 417 height 43
click at [389, 364] on textarea at bounding box center [516, 362] width 416 height 42
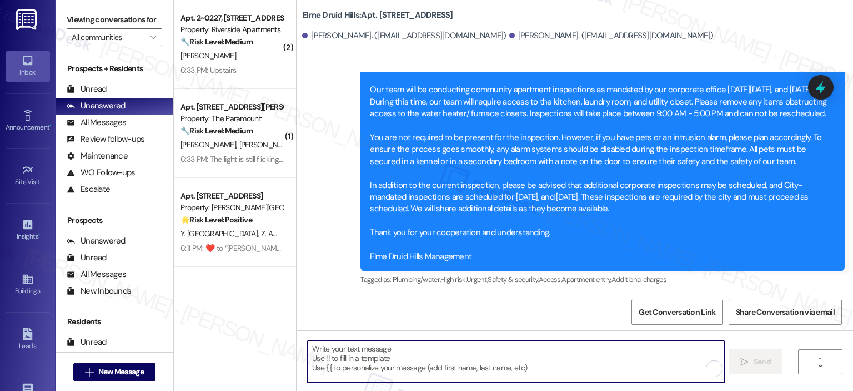
paste textarea "Jeanne · Fernandez Jeanne · Fernandez Hi {{first_name}}, your lease renewal is …"
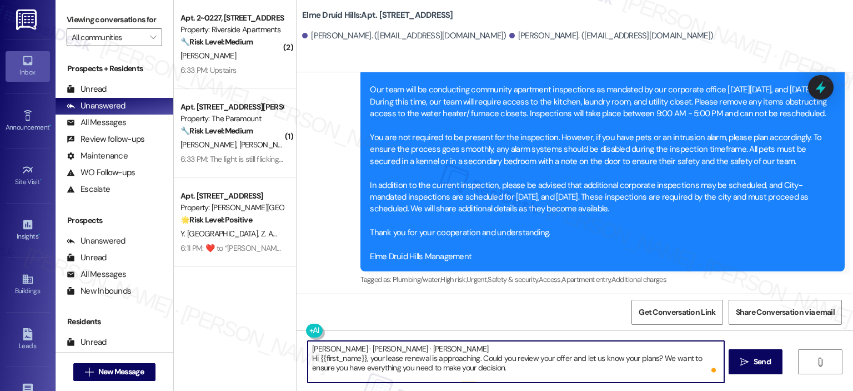
drag, startPoint x: 373, startPoint y: 356, endPoint x: 288, endPoint y: 346, distance: 85.7
click at [288, 346] on div "( 2 ) Apt. 2~0227, 5860 Cameron Run Terrace Property: Riverside Apartments 🔧 Ri…" at bounding box center [513, 195] width 679 height 391
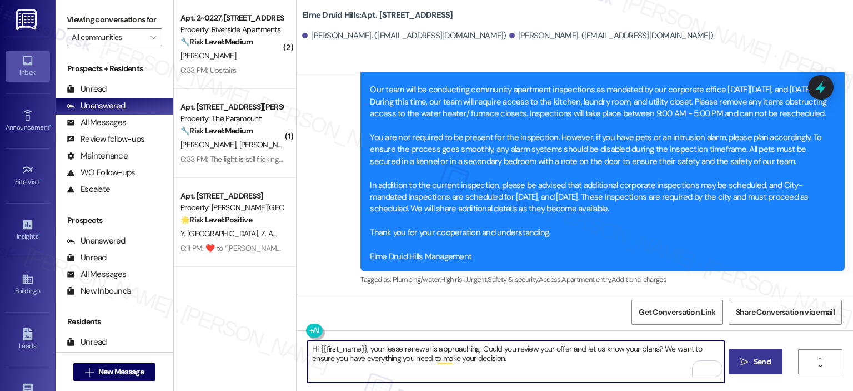
type textarea "Hi {{first_name}}, your lease renewal is approaching. Could you review your off…"
click at [763, 362] on span "Send" at bounding box center [762, 362] width 17 height 12
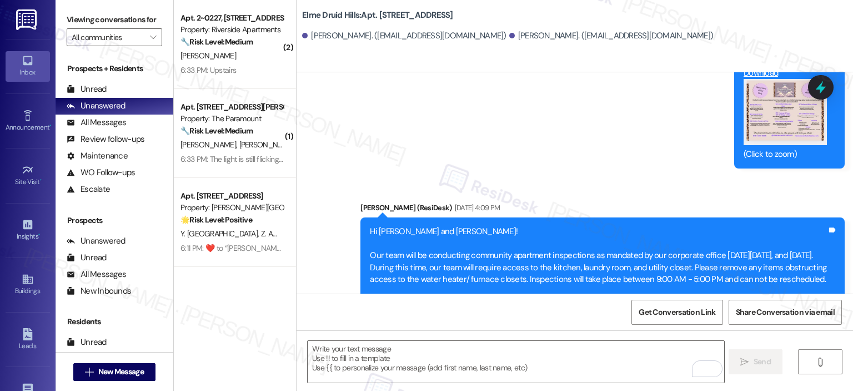
scroll to position [21542, 0]
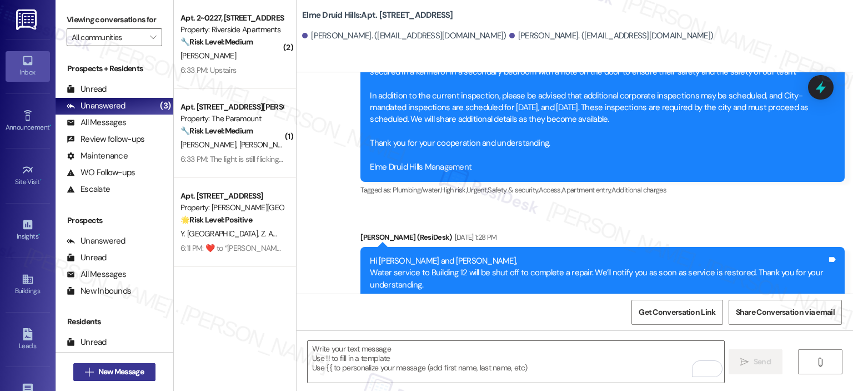
click at [117, 366] on span "New Message" at bounding box center [121, 372] width 46 height 12
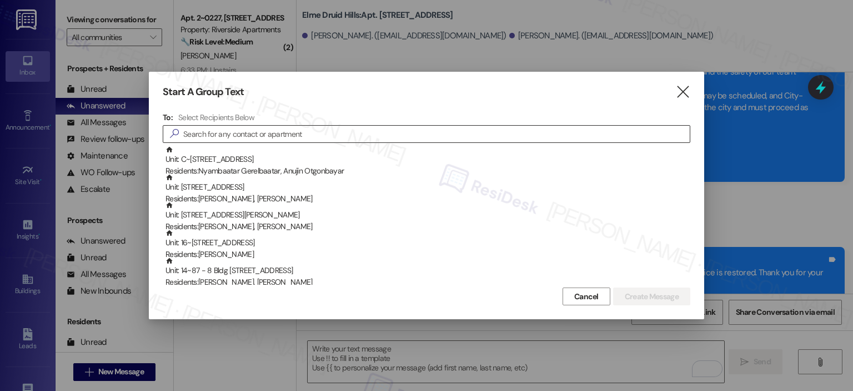
click at [254, 125] on div "" at bounding box center [427, 134] width 528 height 18
click at [256, 128] on input at bounding box center [436, 134] width 507 height 16
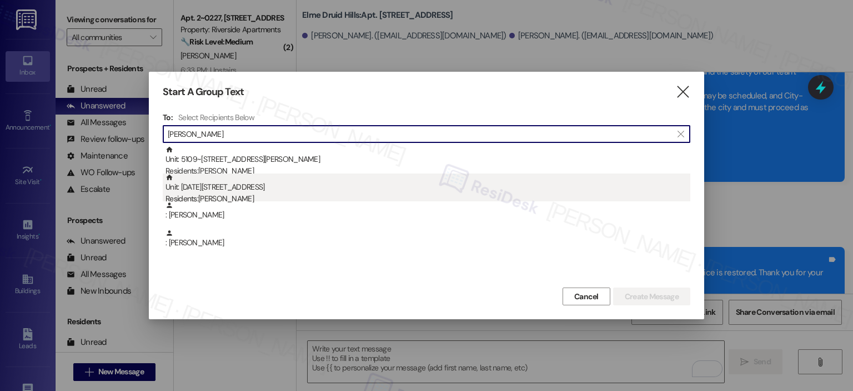
type input "Hannah Go"
click at [249, 188] on div "Unit: 1614 - 2696 N Druid Hills Rd Residents: Hannah Goddard" at bounding box center [428, 189] width 525 height 32
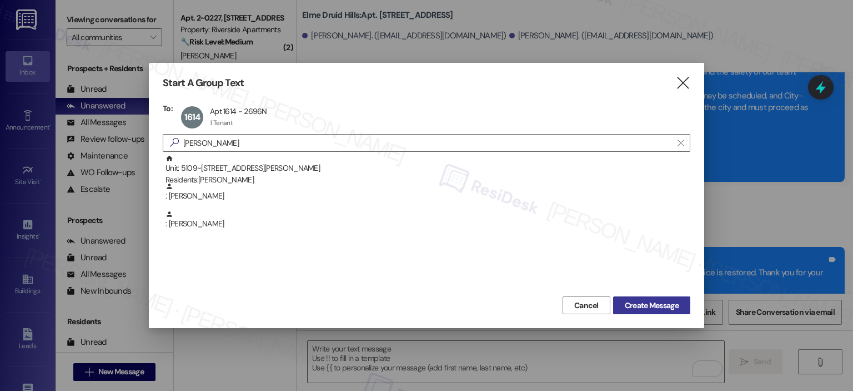
click at [644, 306] on span "Create Message" at bounding box center [652, 305] width 54 height 12
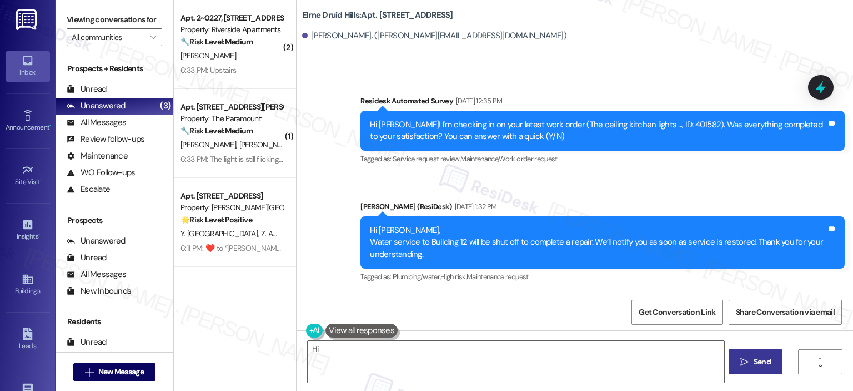
scroll to position [8411, 0]
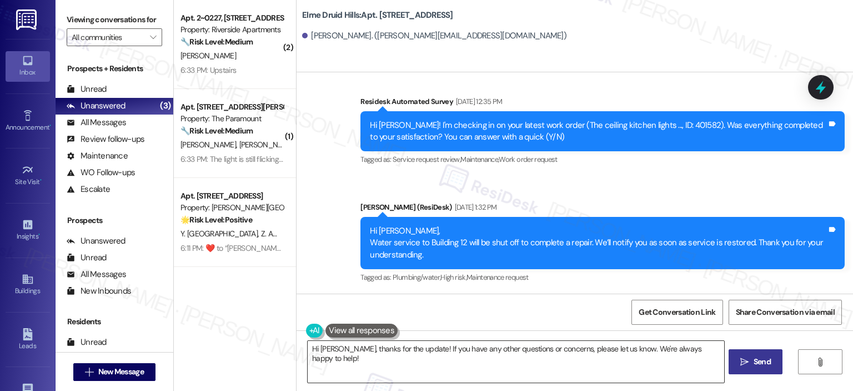
click at [482, 355] on textarea "Hi Hannah, thanks for the update! If you have any other questions or concerns, …" at bounding box center [516, 362] width 416 height 42
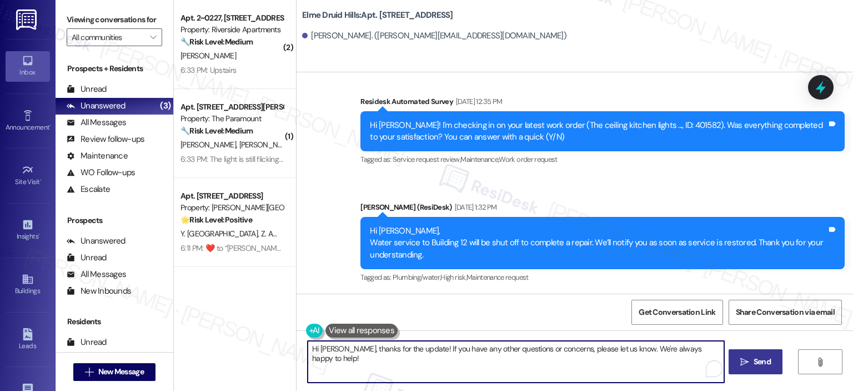
paste textarea "Jeanne · Fernandez Jeanne · Fernandez Hi {{first_name}}, your lease renewal is …"
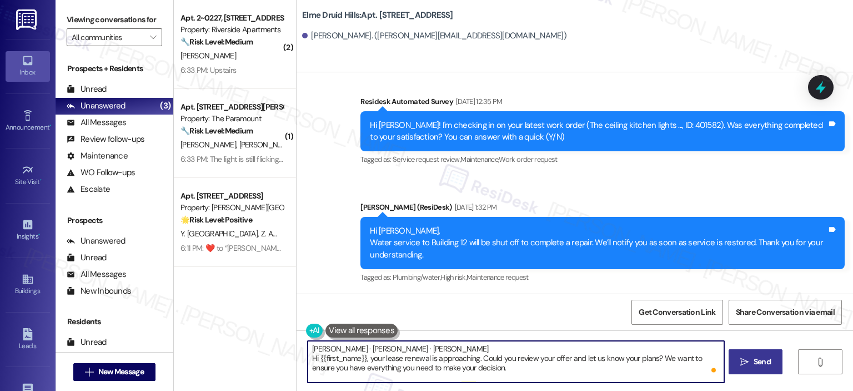
drag, startPoint x: 375, startPoint y: 358, endPoint x: 294, endPoint y: 346, distance: 82.0
click at [297, 346] on div "Jeanne · Fernandez Jeanne · Fernandez Hi {{first_name}}, your lease renewal is …" at bounding box center [575, 371] width 557 height 83
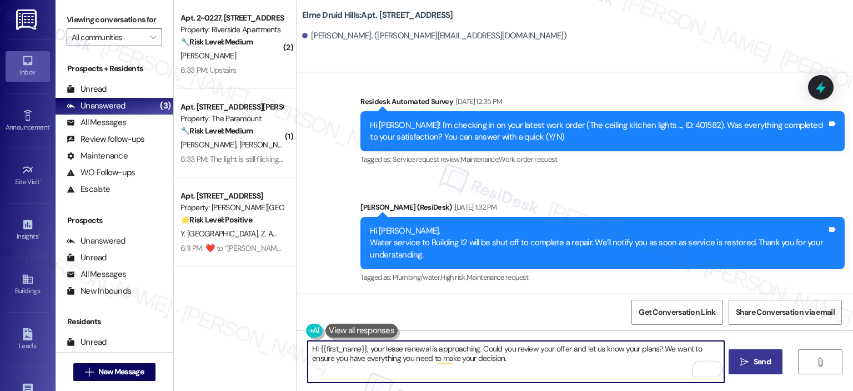
type textarea "Hi {{first_name}}, your lease renewal is approaching. Could you review your off…"
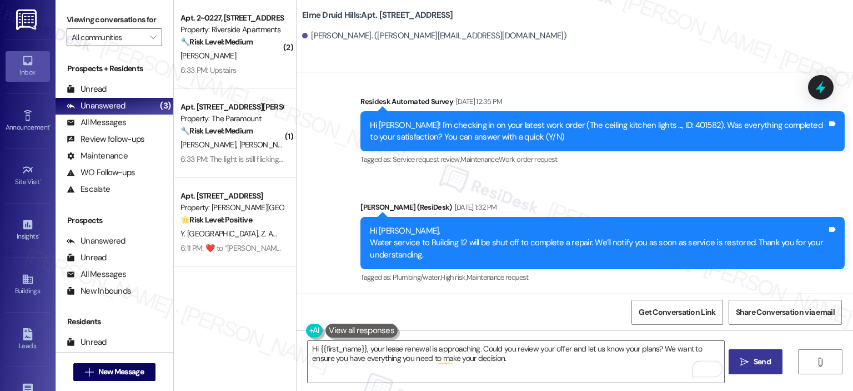
click at [743, 366] on span " Send" at bounding box center [755, 362] width 35 height 12
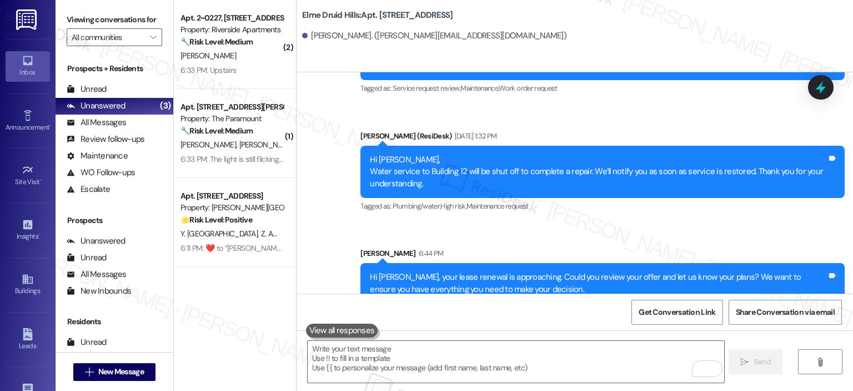
scroll to position [8500, 0]
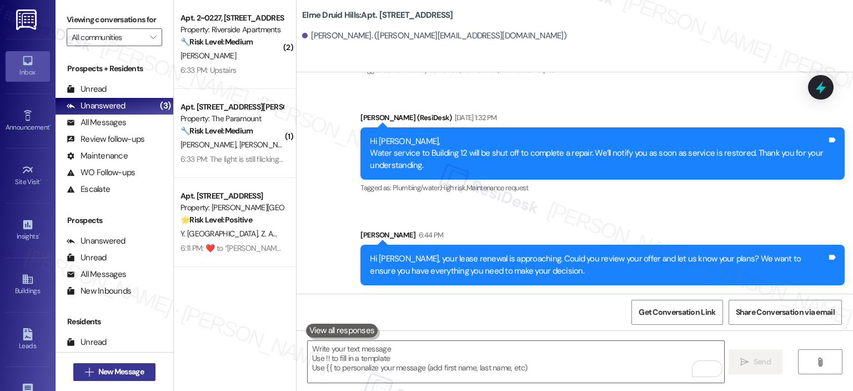
click at [110, 377] on span "New Message" at bounding box center [121, 372] width 46 height 12
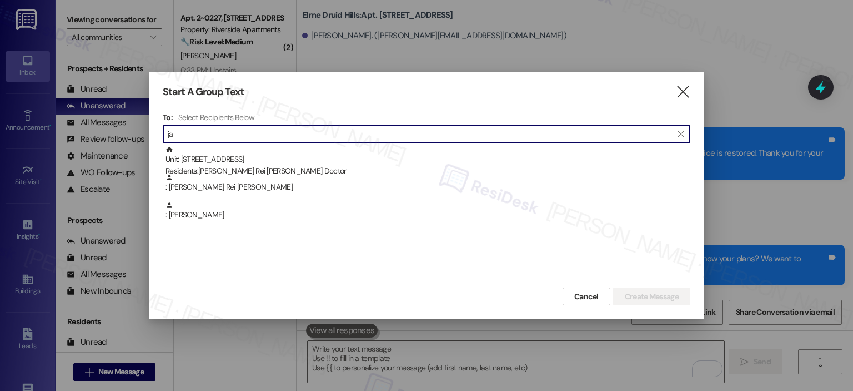
type input "j"
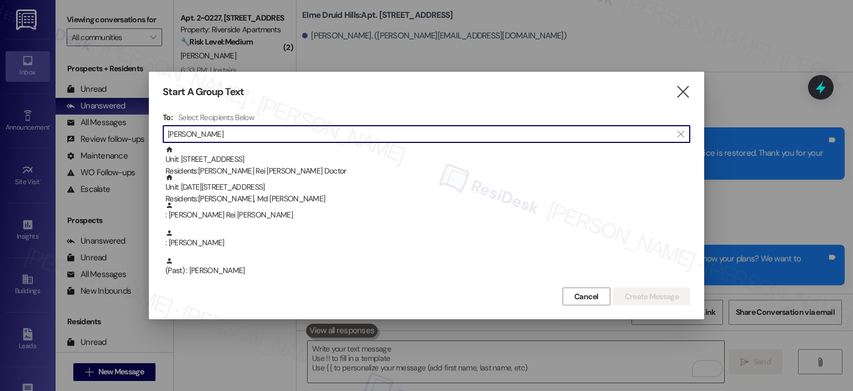
type input "janna"
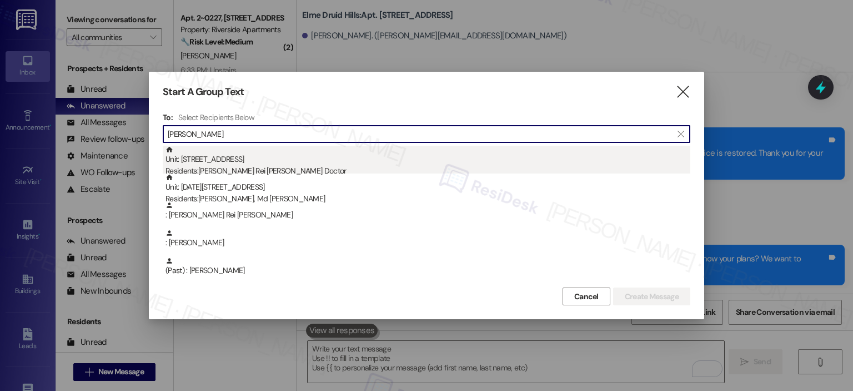
click at [234, 172] on div "Residents: Janna Rei Fabros, Geidar Doctor" at bounding box center [428, 171] width 525 height 12
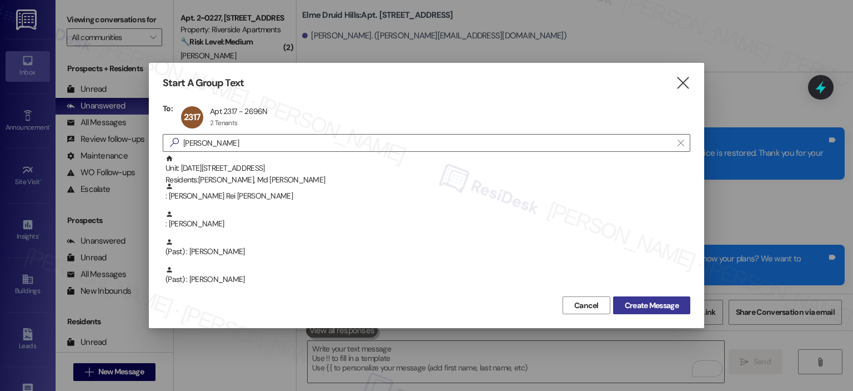
click at [635, 303] on span "Create Message" at bounding box center [652, 305] width 54 height 12
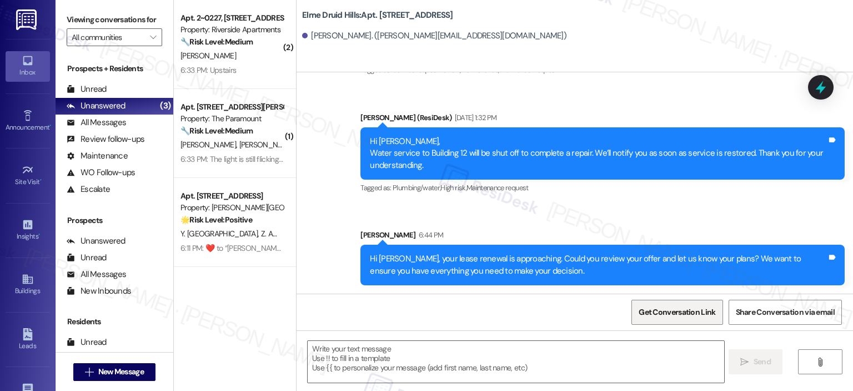
type textarea "Fetching suggested responses. Please feel free to read through the conversation…"
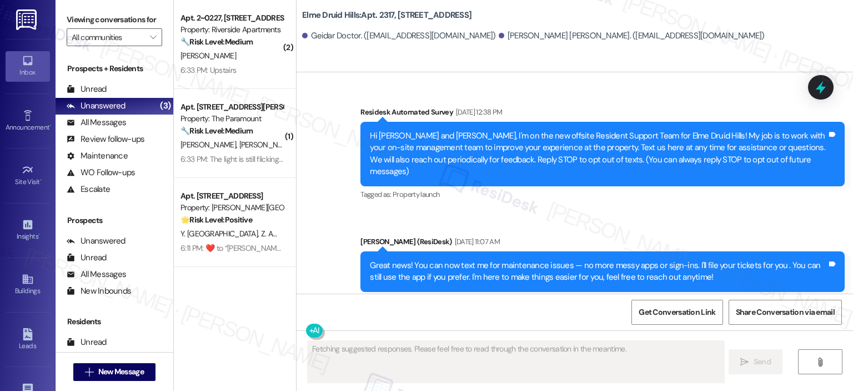
scroll to position [28362, 0]
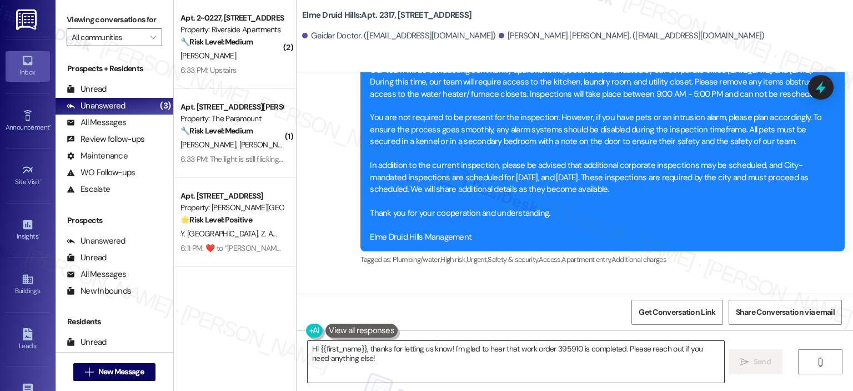
click at [426, 360] on textarea "Hi {{first_name}}, thanks for letting us know! I'm glad to hear that work order…" at bounding box center [516, 362] width 416 height 42
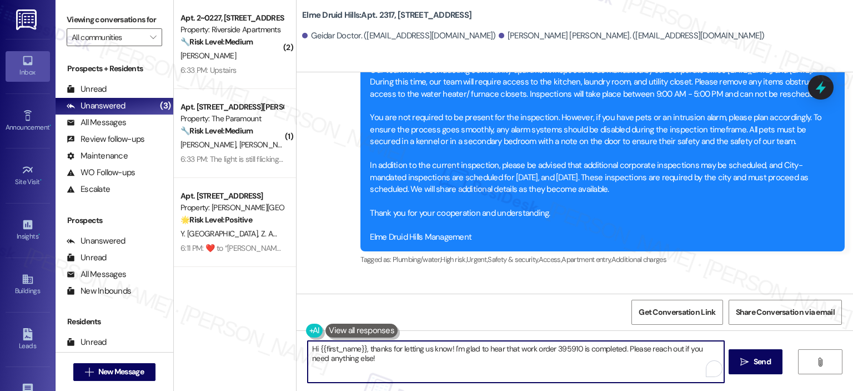
paste textarea "Jeanne · Fernandez Jeanne · Fernandez Hi {{first_name}}, your lease renewal is …"
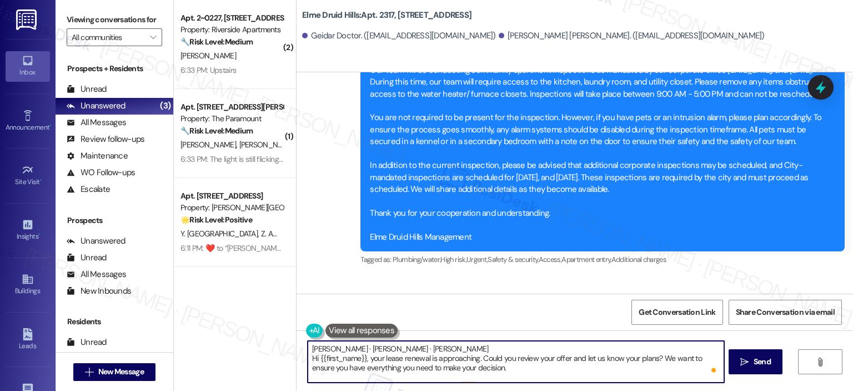
drag, startPoint x: 379, startPoint y: 354, endPoint x: 287, endPoint y: 356, distance: 92.2
click at [287, 356] on div "( 2 ) Apt. 2~0227, 5860 Cameron Run Terrace Property: Riverside Apartments 🔧 Ri…" at bounding box center [513, 195] width 679 height 391
click at [337, 356] on textarea "Jeanne · Fernandez Jeanne · Fernandez Hi {{first_name}}, your lease renewal is …" at bounding box center [516, 362] width 416 height 42
click at [376, 360] on textarea "Jeanne · Fernandez Jeanne · Fernandez Hi {{first_name}}, your lease renewal is …" at bounding box center [516, 362] width 416 height 42
drag, startPoint x: 371, startPoint y: 353, endPoint x: 304, endPoint y: 342, distance: 66.9
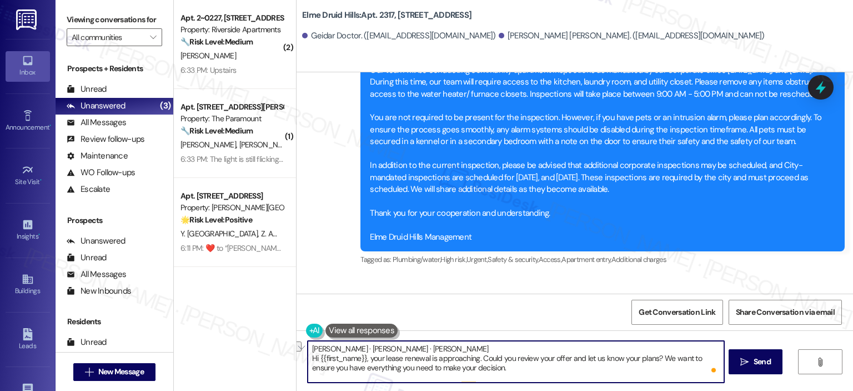
click at [308, 342] on textarea "Jeanne · Fernandez Jeanne · Fernandez Hi {{first_name}}, your lease renewal is …" at bounding box center [516, 362] width 416 height 42
click at [372, 358] on textarea "Jeanne · Fernandez Jeanne · Fernandez Hi {{first_name}}, your lease renewal is …" at bounding box center [516, 362] width 416 height 42
drag, startPoint x: 372, startPoint y: 357, endPoint x: 298, endPoint y: 350, distance: 74.8
click at [298, 350] on div "Jeanne · Fernandez Jeanne · Fernandez Hi {{first_name}}, your lease renewal is …" at bounding box center [575, 371] width 557 height 83
type textarea "Hi {{first_name}}, your lease renewal is approaching. Could you review your off…"
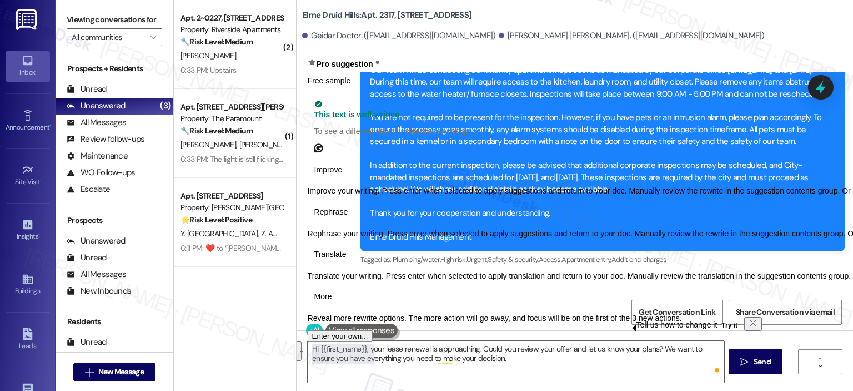
click at [567, 384] on div "Hi {{first_name}}, your lease renewal is approaching. Could you review your off…" at bounding box center [575, 371] width 557 height 83
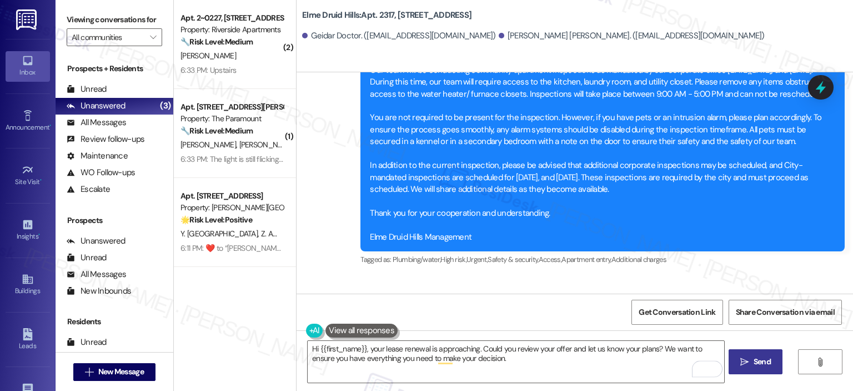
click at [758, 362] on span "Send" at bounding box center [762, 362] width 17 height 12
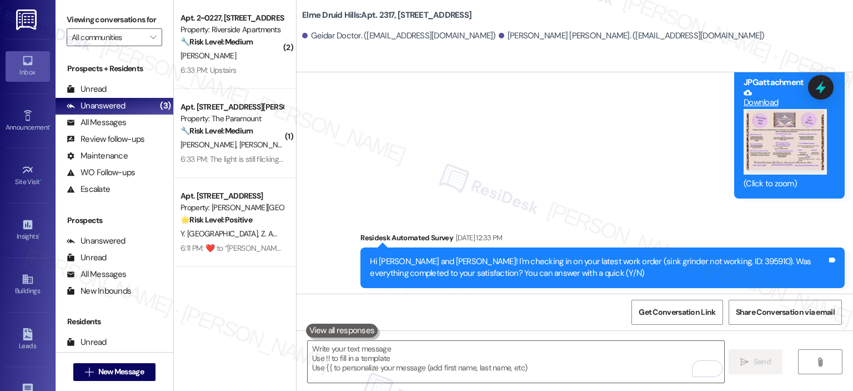
scroll to position [28451, 0]
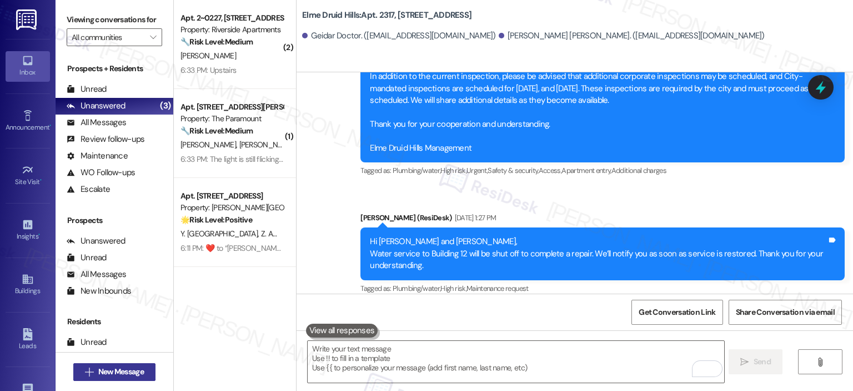
click at [119, 372] on span "New Message" at bounding box center [121, 372] width 46 height 12
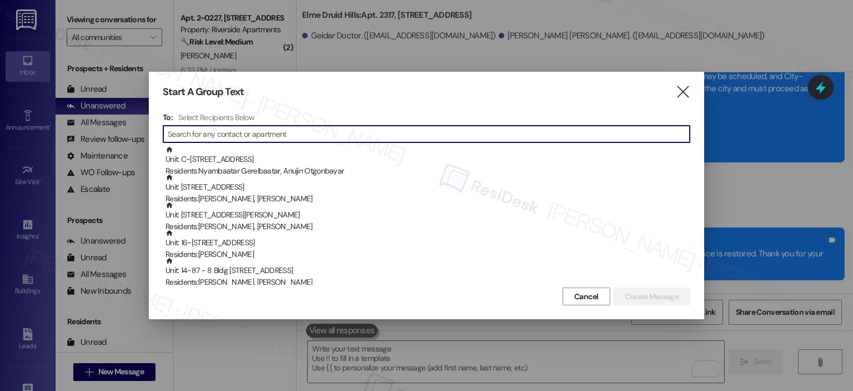
click at [295, 134] on input at bounding box center [429, 134] width 522 height 16
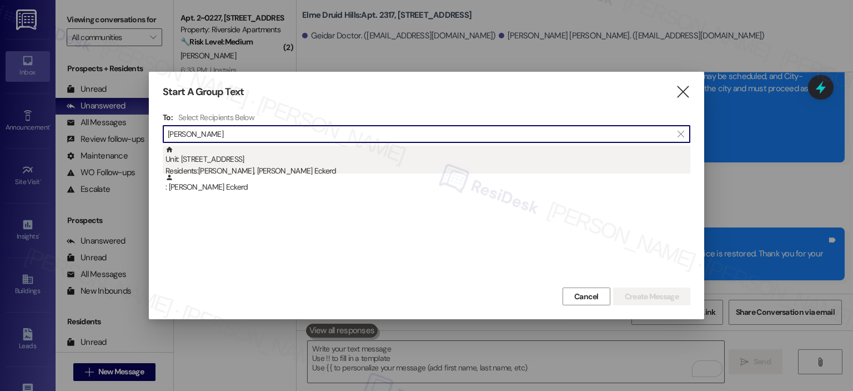
type input "grayton ec"
click at [294, 159] on div "Unit: 824 - 2696 N Druid Hills Rd Residents: Sheila Eckerd, Grayton Eckerd" at bounding box center [428, 162] width 525 height 32
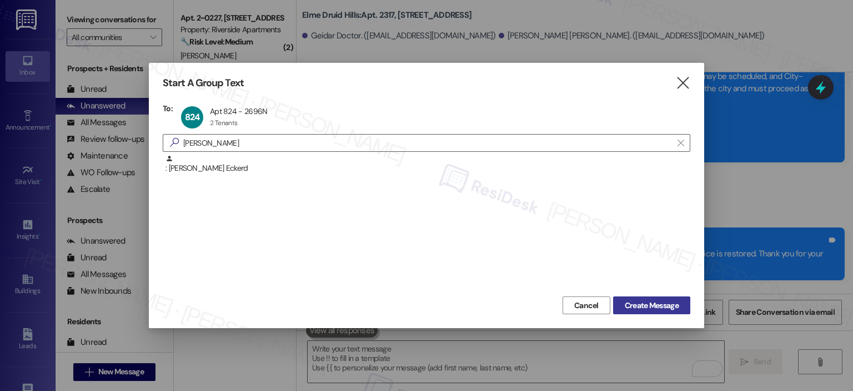
click at [664, 303] on span "Create Message" at bounding box center [652, 305] width 54 height 12
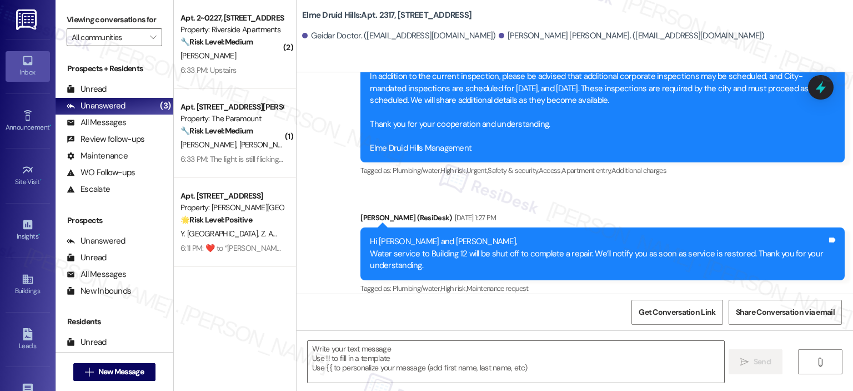
type textarea "Fetching suggested responses. Please feel free to read through the conversation…"
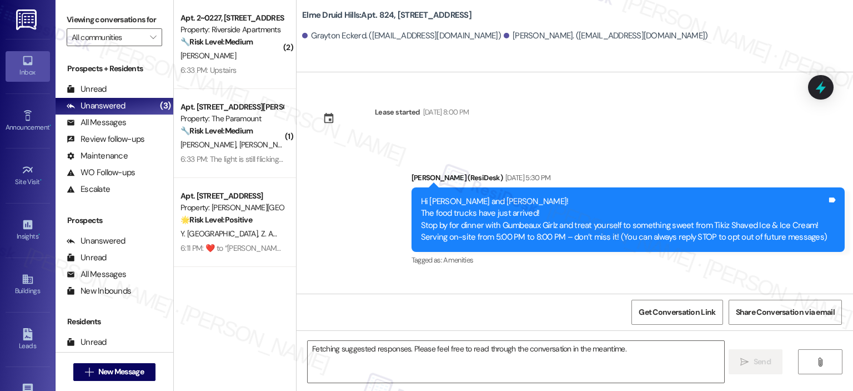
scroll to position [9907, 0]
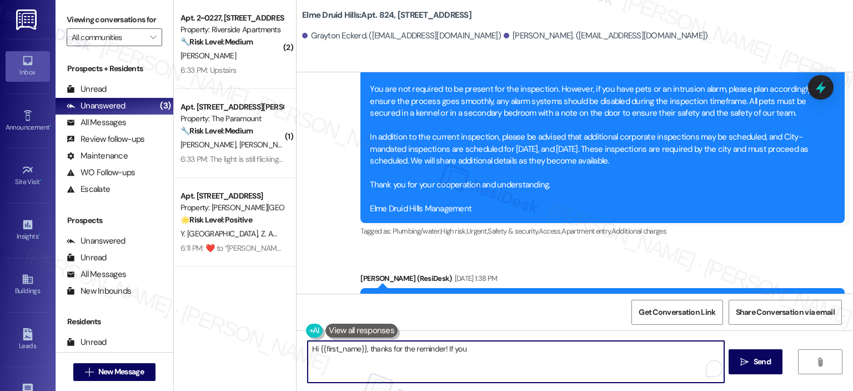
click at [354, 355] on textarea "Hi {{first_name}}, thanks for the reminder! If you" at bounding box center [516, 362] width 416 height 42
click at [356, 355] on textarea "Hi {{first_name}}, thanks for the reminder! If you have any questions about you…" at bounding box center [516, 362] width 416 height 42
paste textarea "Jeanne · Fernandez Jeanne · Fernandez Hi {{first_name}}, your lease renewal is …"
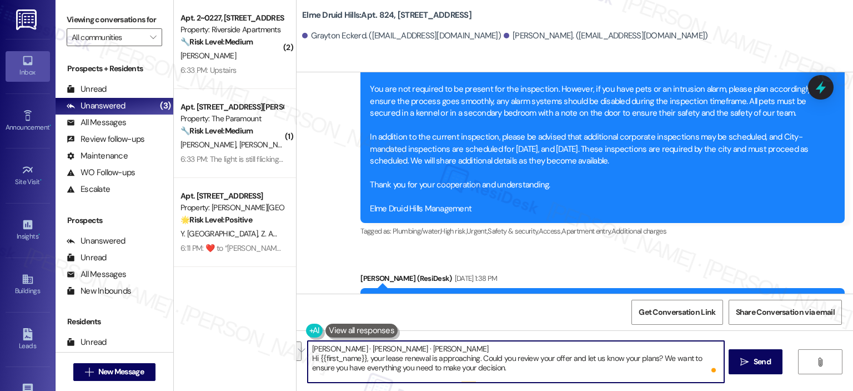
drag, startPoint x: 384, startPoint y: 357, endPoint x: 298, endPoint y: 351, distance: 86.4
click at [298, 351] on div "Jeanne · Fernandez Jeanne · Fernandez Hi {{first_name}}, your lease renewal is …" at bounding box center [575, 371] width 557 height 83
type textarea "Jeanne · Fernandez Jeanne · Fernandez Hi {{first_name}}, your lease renewal is …"
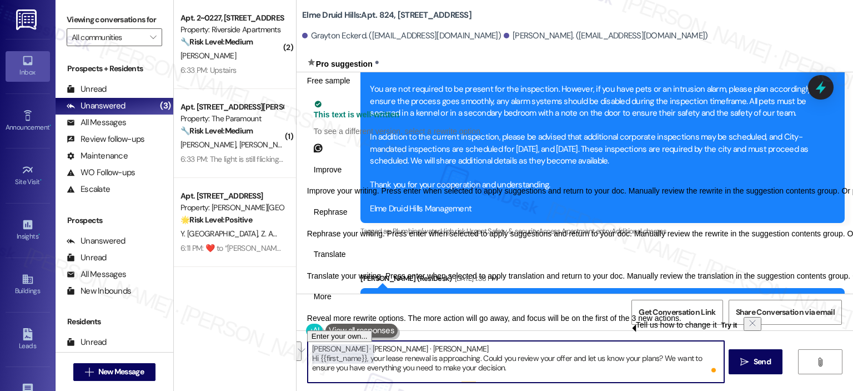
click at [413, 355] on textarea "Jeanne · Fernandez Jeanne · Fernandez Hi {{first_name}}, your lease renewal is …" at bounding box center [516, 362] width 416 height 42
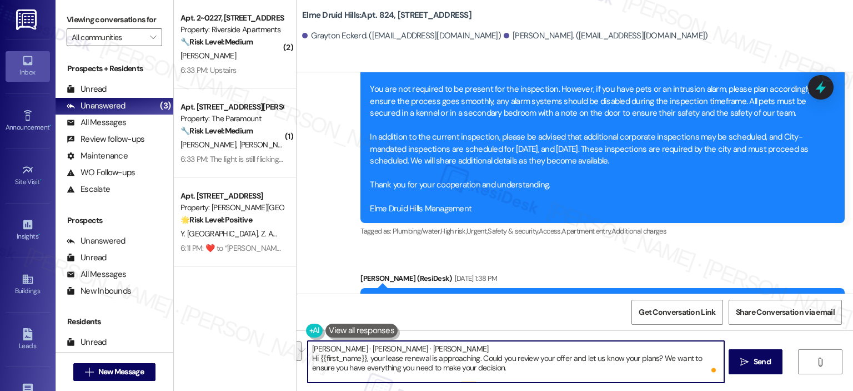
drag, startPoint x: 385, startPoint y: 355, endPoint x: 306, endPoint y: 349, distance: 79.1
click at [308, 349] on textarea "Jeanne · Fernandez Jeanne · Fernandez Hi {{first_name}}, your lease renewal is …" at bounding box center [516, 362] width 416 height 42
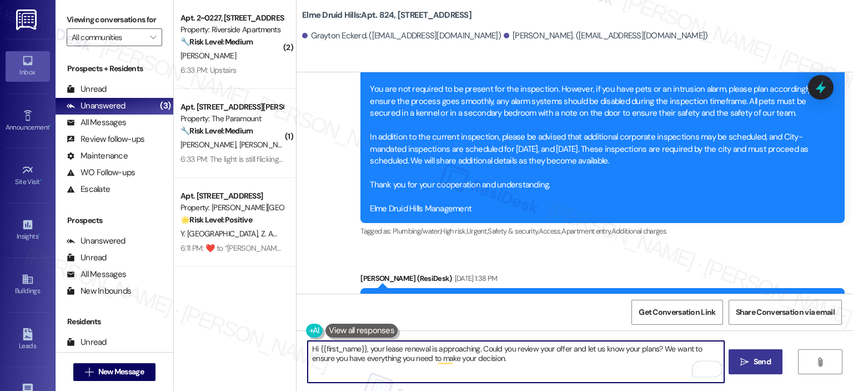
type textarea "Hi {{first_name}}, your lease renewal is approaching. Could you review your off…"
click at [738, 359] on span " Send" at bounding box center [755, 362] width 35 height 12
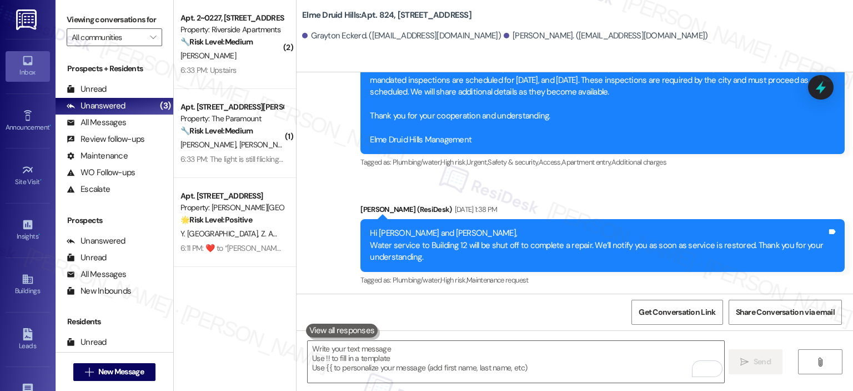
scroll to position [9996, 0]
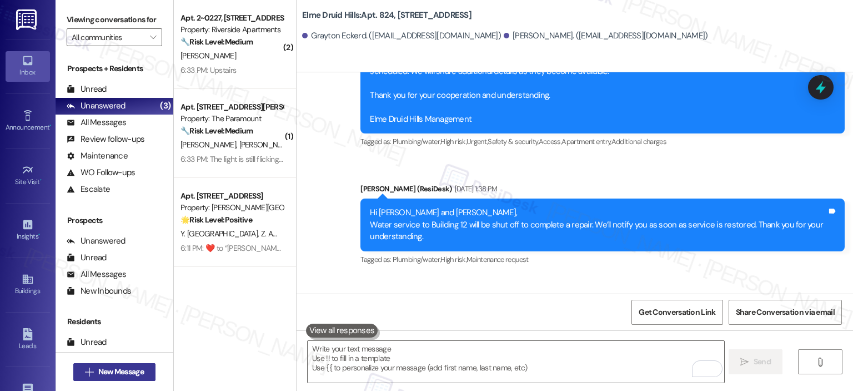
click at [123, 368] on span "New Message" at bounding box center [121, 372] width 46 height 12
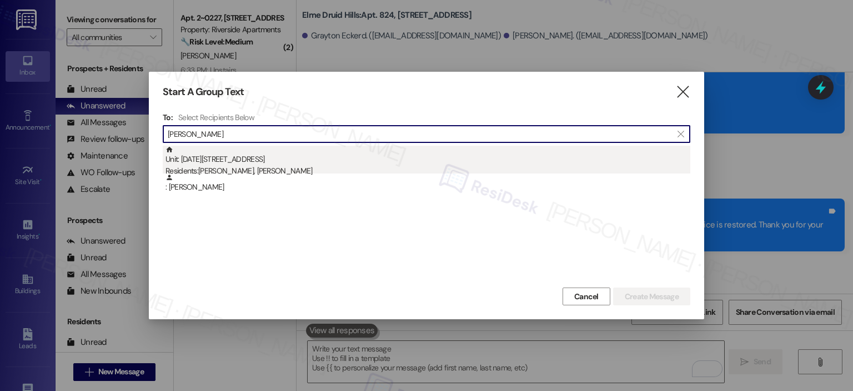
type input "emma olson"
click at [246, 159] on div "Unit: 1412 - 2696 N Druid Hills Rd Residents: Parker Brady, Emma Olson" at bounding box center [428, 162] width 525 height 32
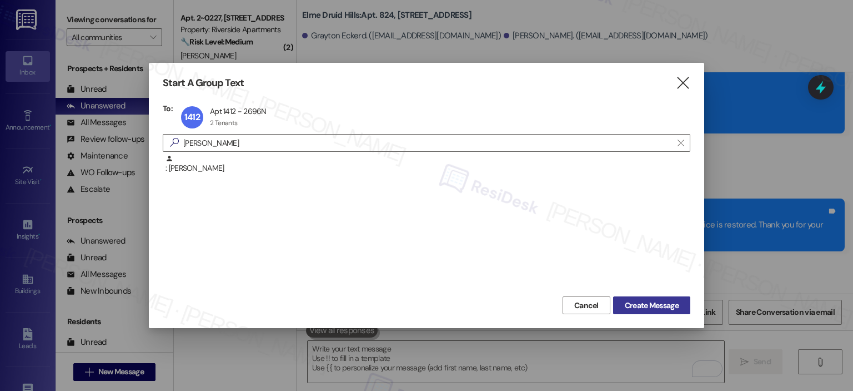
click at [661, 302] on span "Create Message" at bounding box center [652, 305] width 54 height 12
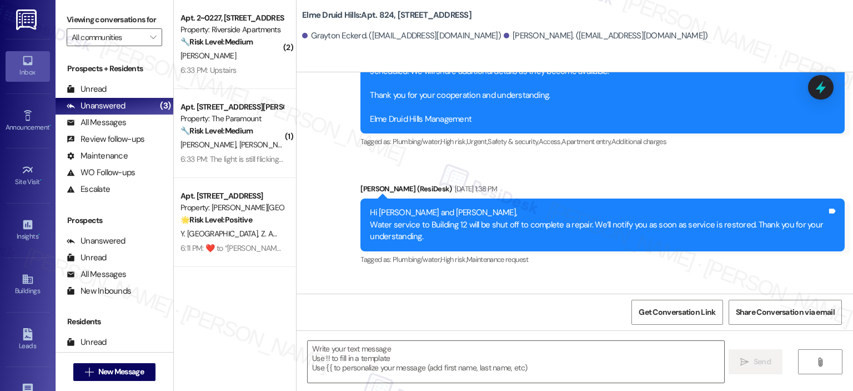
type textarea "Fetching suggested responses. Please feel free to read through the conversation…"
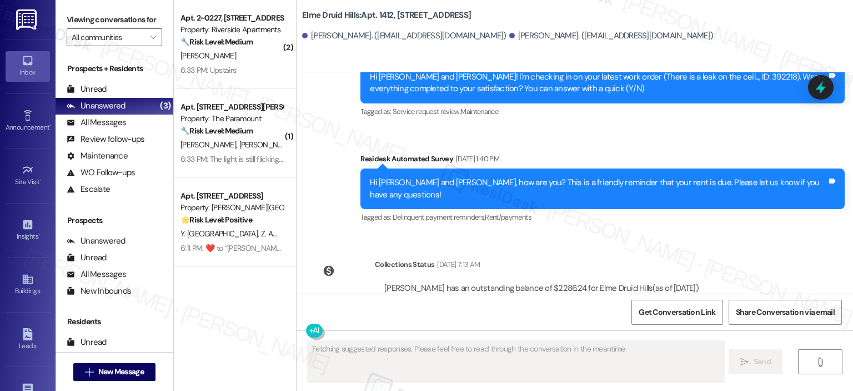
scroll to position [23248, 0]
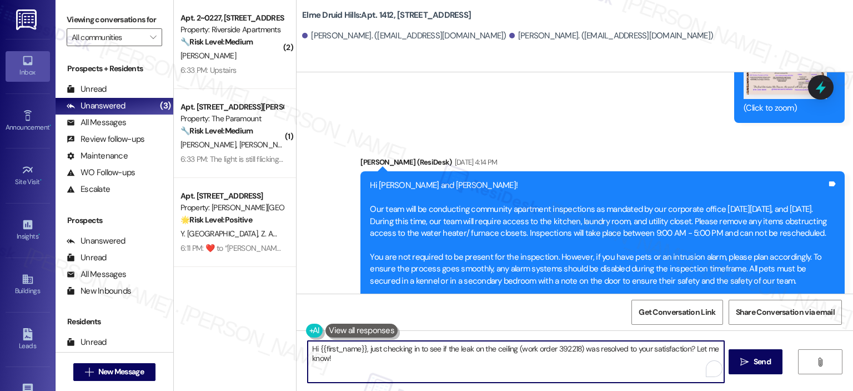
click at [423, 364] on textarea "Hi {{first_name}}, just checking in to see if the leak on the ceiling (work ord…" at bounding box center [516, 362] width 416 height 42
paste textarea "Jeanne · Fernandez Jeanne · Fernandez Hi {{first_name}}, your lease renewal is …"
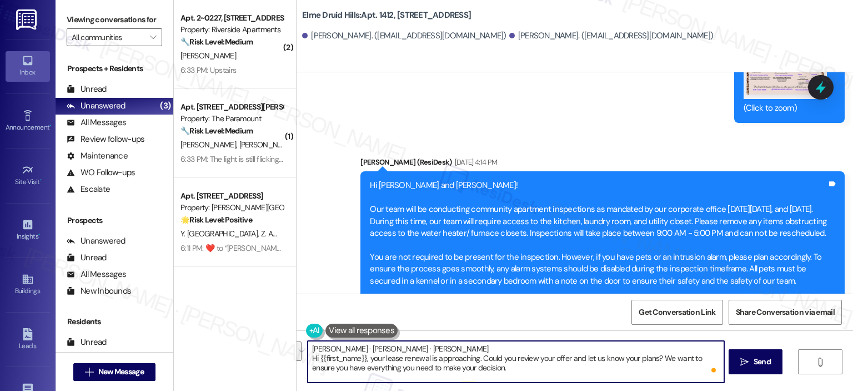
drag, startPoint x: 376, startPoint y: 357, endPoint x: 294, endPoint y: 344, distance: 82.7
click at [297, 344] on div "Jeanne · Fernandez Jeanne · Fernandez Hi {{first_name}}, your lease renewal is …" at bounding box center [575, 371] width 557 height 83
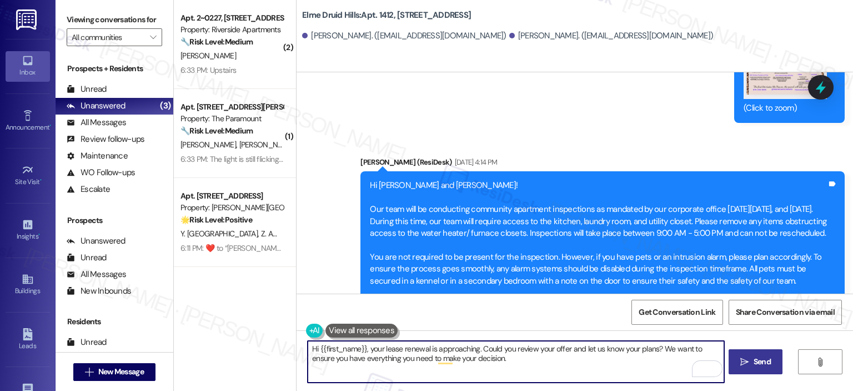
type textarea "Hi {{first_name}}, your lease renewal is approaching. Could you review your off…"
click at [754, 366] on span "Send" at bounding box center [762, 362] width 17 height 12
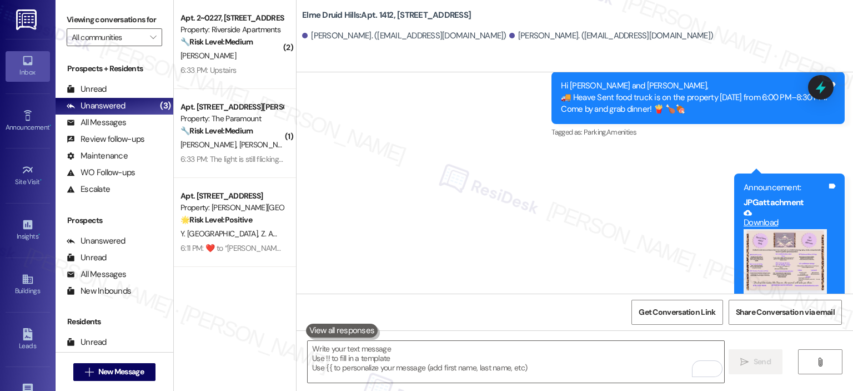
scroll to position [23337, 0]
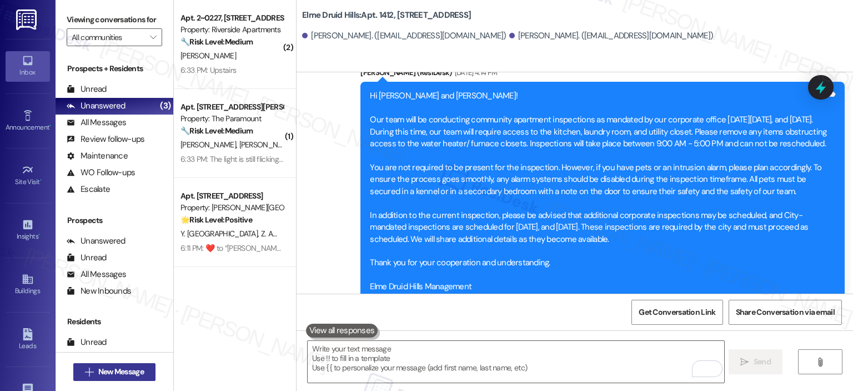
click at [101, 373] on span "New Message" at bounding box center [121, 372] width 46 height 12
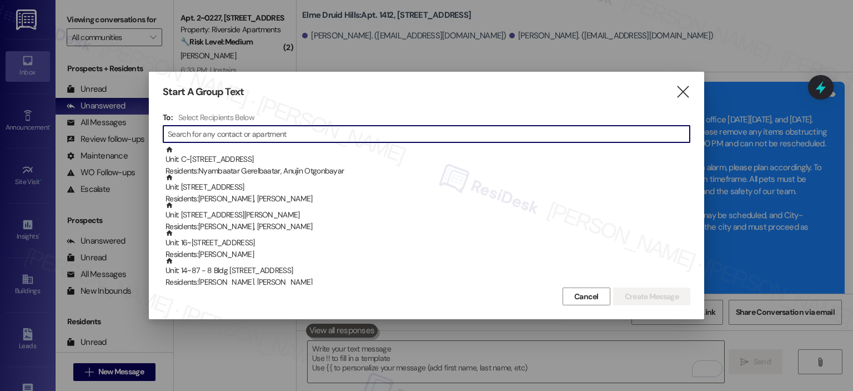
click at [298, 132] on input at bounding box center [429, 134] width 522 height 16
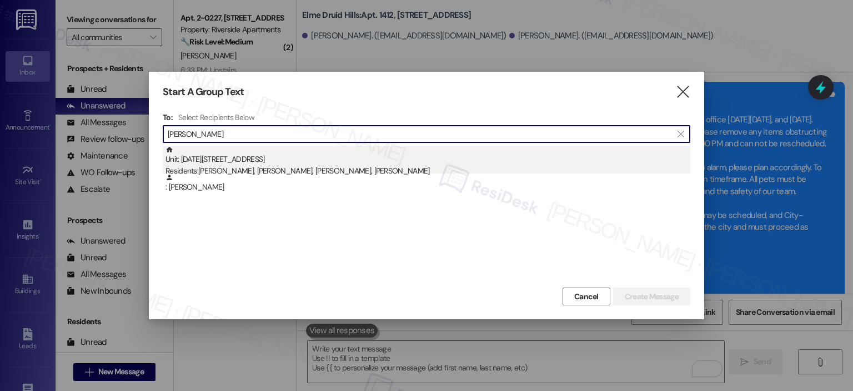
type input "katelyn whi"
click at [242, 157] on div "Unit: 1331 - 2696 N Druid Hills Rd Residents: Jason Whitehead, Katelyn Whitehea…" at bounding box center [428, 162] width 525 height 32
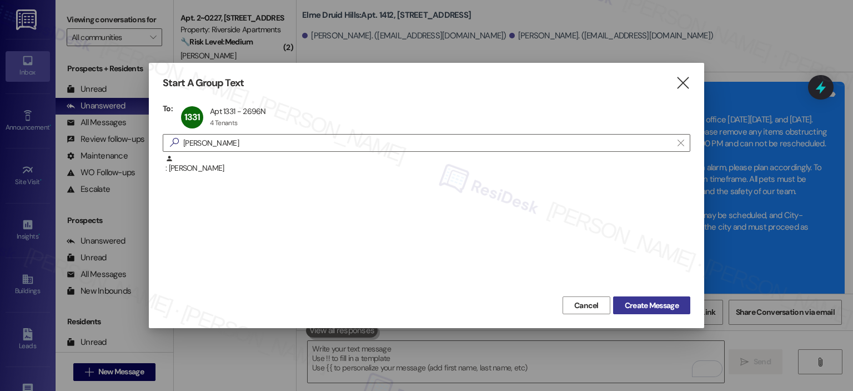
click at [651, 307] on span "Create Message" at bounding box center [652, 305] width 54 height 12
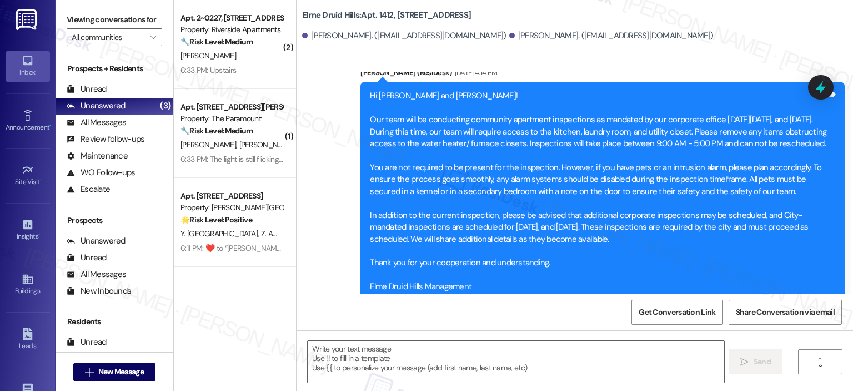
type textarea "Fetching suggested responses. Please feel free to read through the conversation…"
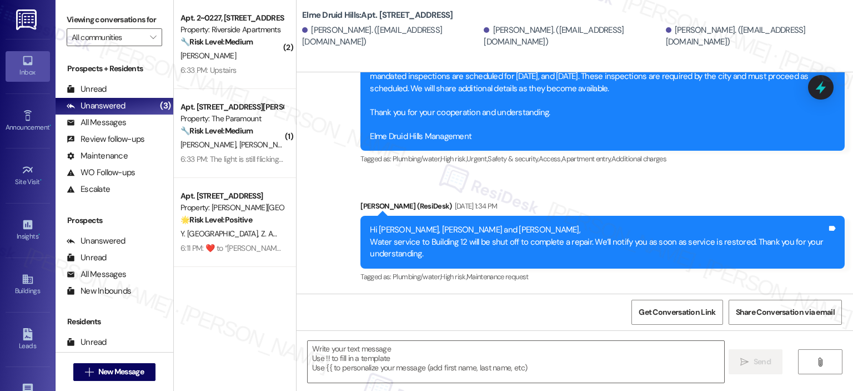
scroll to position [3848, 0]
click at [444, 353] on textarea at bounding box center [516, 362] width 416 height 42
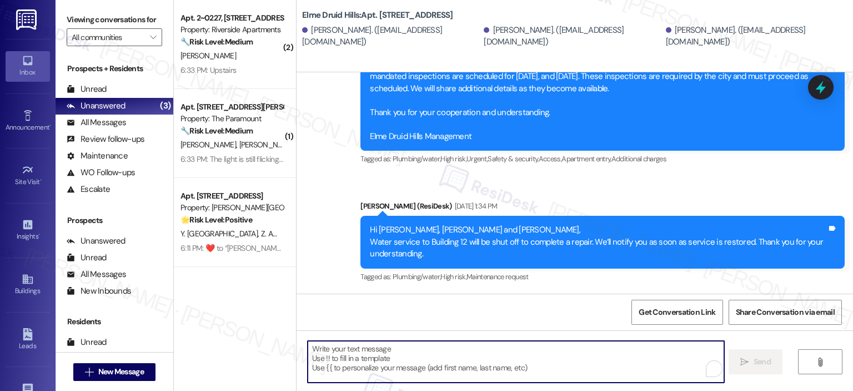
paste textarea "Jeanne · Fernandez Jeanne · Fernandez Hi {{first_name}}, your lease renewal is …"
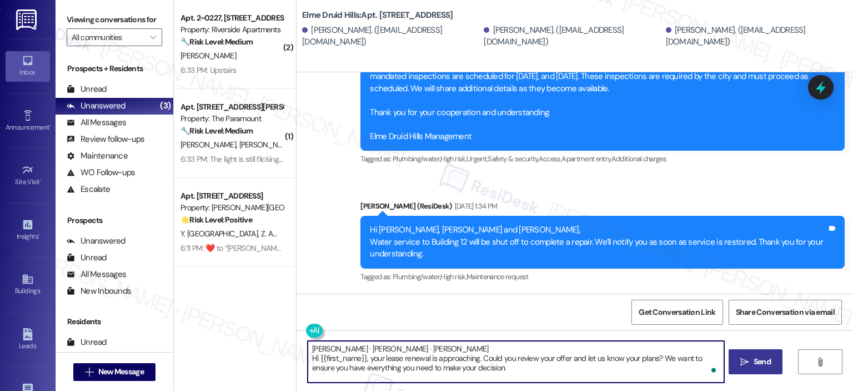
drag, startPoint x: 384, startPoint y: 358, endPoint x: 288, endPoint y: 347, distance: 96.7
click at [288, 347] on div "( 2 ) Apt. 2~0227, 5860 Cameron Run Terrace Property: Riverside Apartments 🔧 Ri…" at bounding box center [513, 195] width 679 height 391
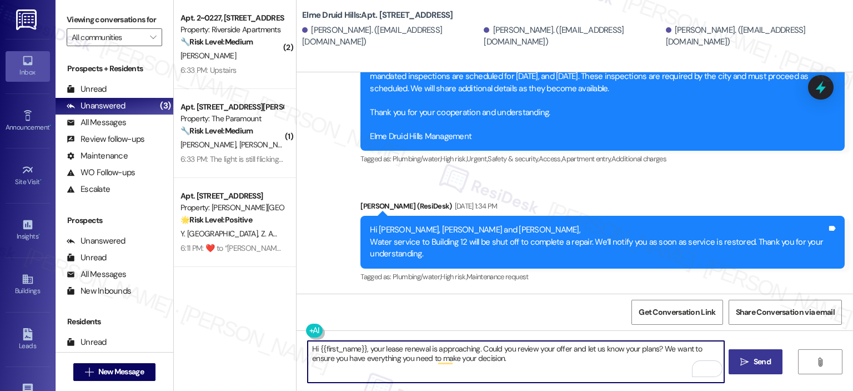
type textarea "Hi {{first_name}}, your lease renewal is approaching. Could you review your off…"
click at [752, 365] on span "Send" at bounding box center [763, 362] width 22 height 12
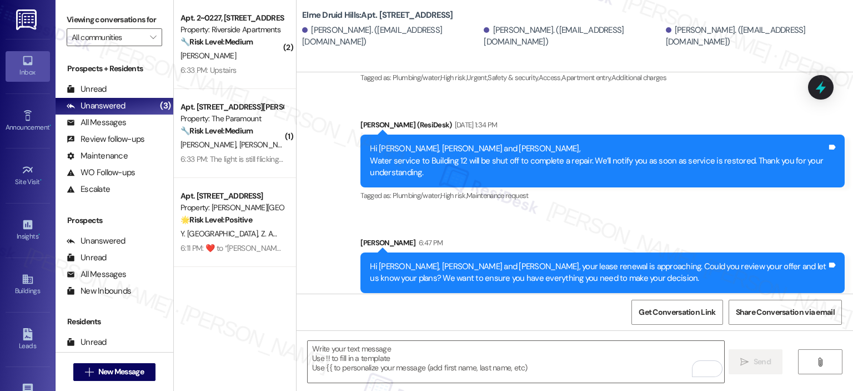
scroll to position [3937, 0]
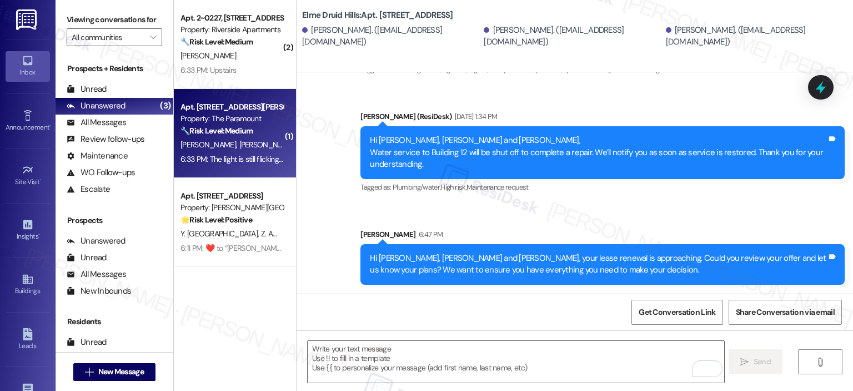
click at [239, 148] on span "Y. Limbachiya" at bounding box center [302, 144] width 126 height 10
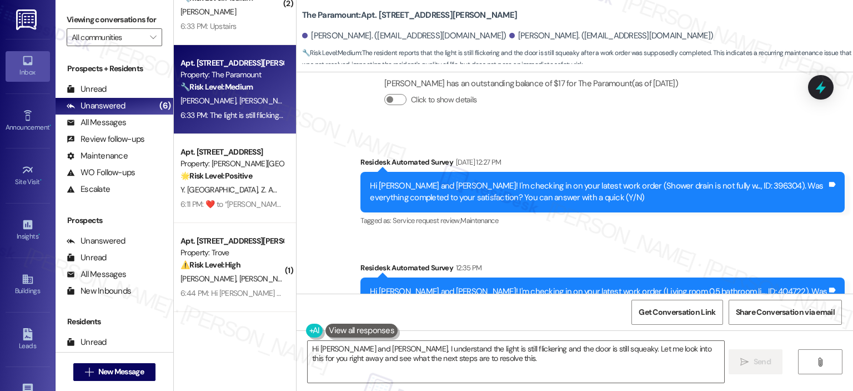
scroll to position [4161, 0]
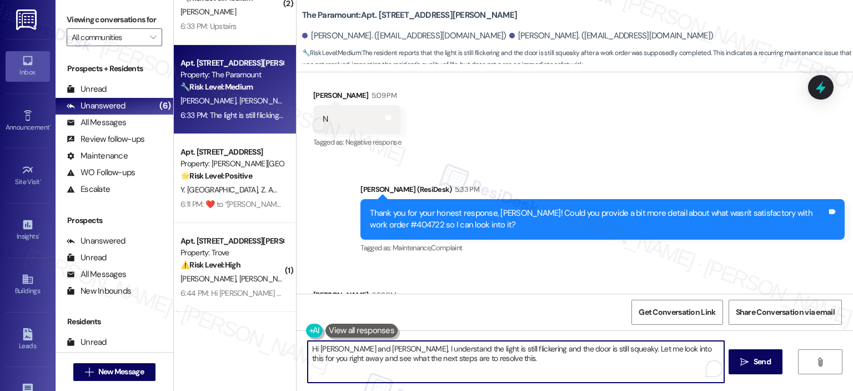
click at [384, 347] on textarea "Hi Seungyeon and Yatha, I understand the light is still flickering and the door…" at bounding box center [516, 362] width 416 height 42
drag, startPoint x: 383, startPoint y: 350, endPoint x: 280, endPoint y: 351, distance: 103.3
click at [280, 351] on div "( 1 ) Apt. 2037, 2696 N Druid Hills Rd Property: Elme Druid Hills 🔧 Risk Level:…" at bounding box center [513, 195] width 679 height 391
drag, startPoint x: 470, startPoint y: 366, endPoint x: 581, endPoint y: 349, distance: 111.8
click at [581, 349] on textarea "Appreciate the info. I understand the light is still flickering and the door is…" at bounding box center [516, 362] width 416 height 42
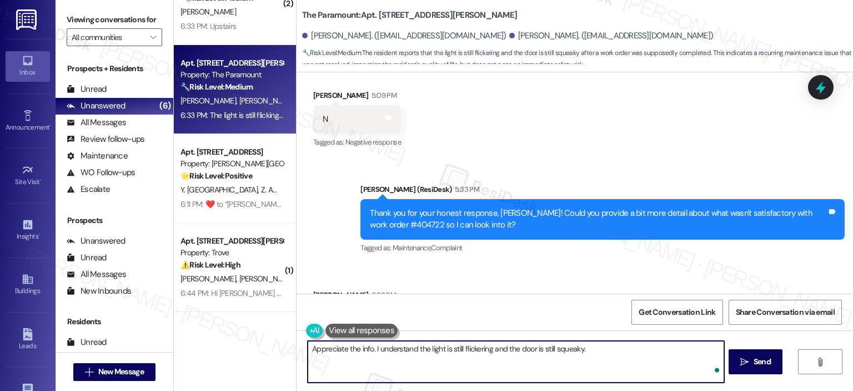
type textarea "Appreciate the info. I understand the light is still flickering and the door is…"
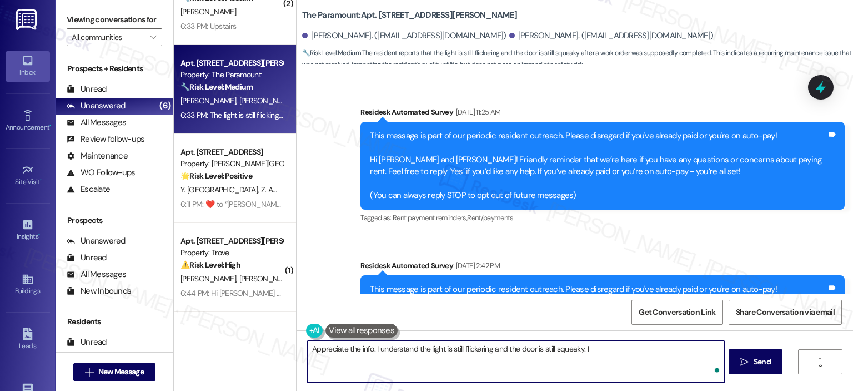
scroll to position [4161, 0]
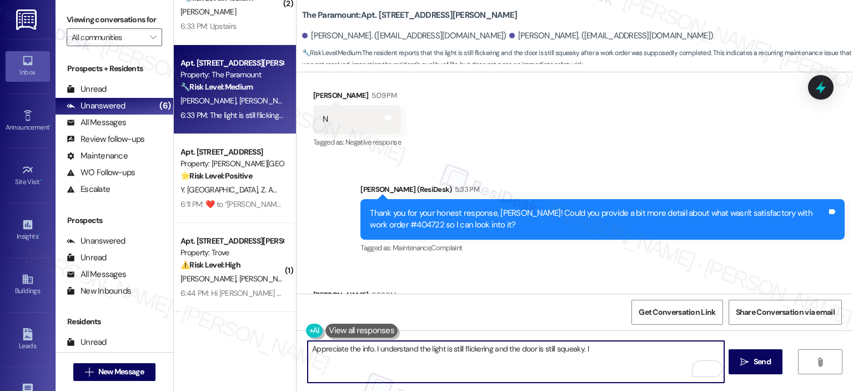
click at [617, 351] on textarea "Appreciate the info. I understand the light is still flickering and the door is…" at bounding box center [516, 362] width 416 height 42
click at [577, 349] on textarea "Appreciate the info. I understand the light is still flickering and the door is…" at bounding box center [516, 362] width 416 height 42
click at [580, 352] on textarea "Appreciate the info. I understand the light is still flickering and the door is…" at bounding box center [516, 362] width 416 height 42
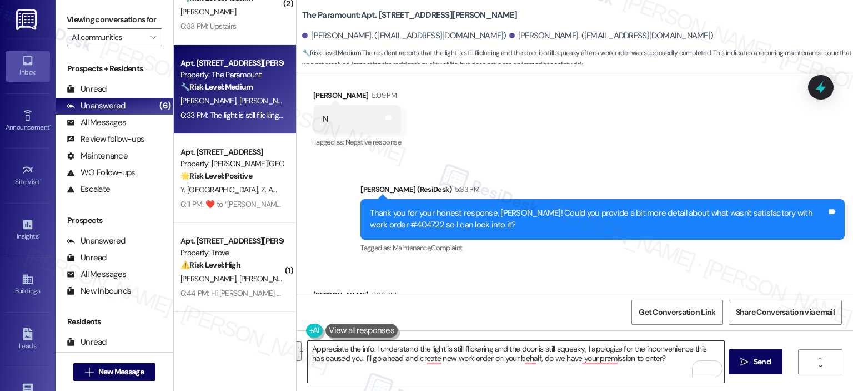
click at [524, 376] on textarea "Appreciate the info. I understand the light is still flickering and the door is…" at bounding box center [516, 362] width 416 height 42
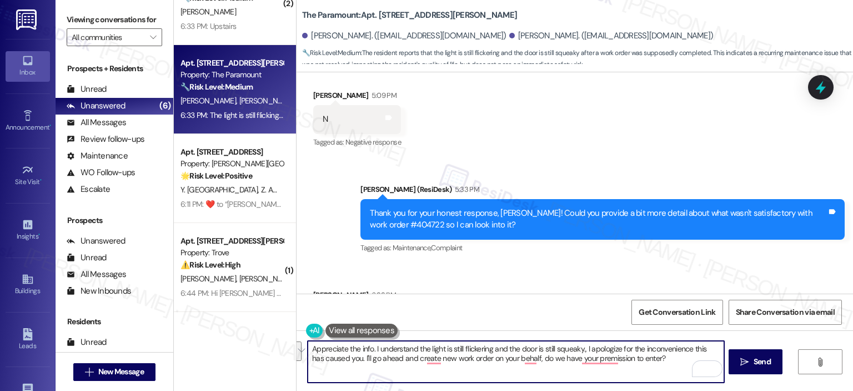
paste textarea "I really appreciate the info. I understand the light is still flickering and th…"
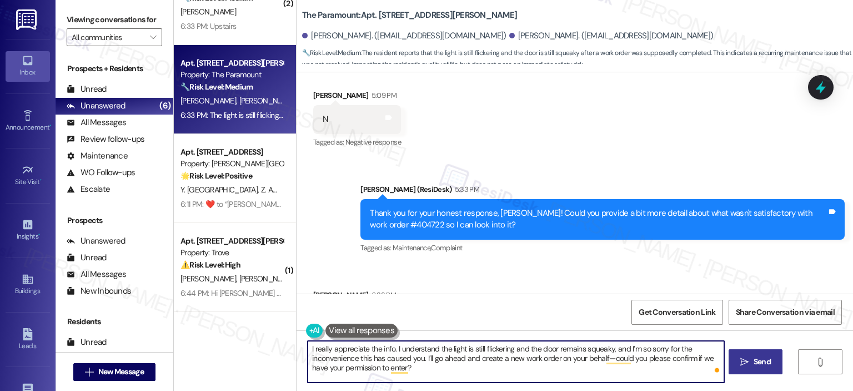
type textarea "I really appreciate the info. I understand the light is still flickering and th…"
click at [755, 363] on span "Send" at bounding box center [762, 362] width 17 height 12
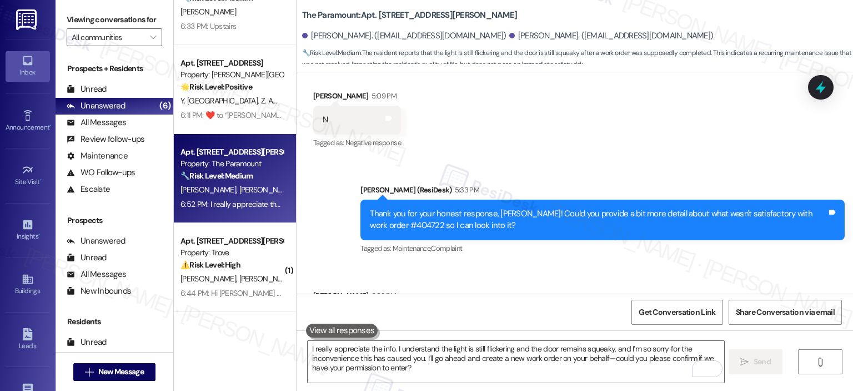
scroll to position [4262, 0]
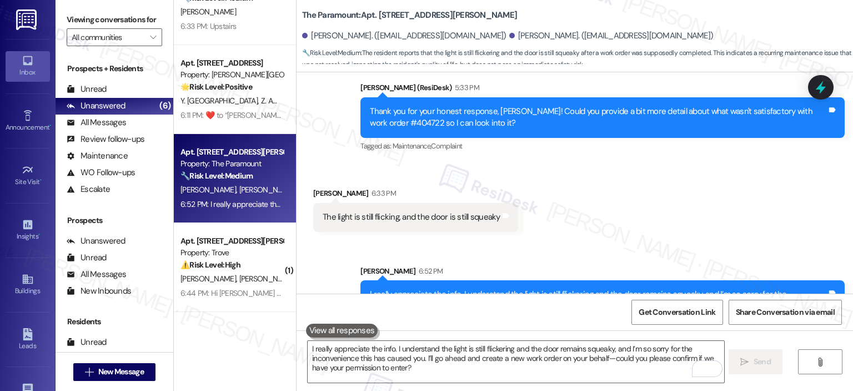
click at [220, 317] on div "( 1 ) Apt. 2037, [STREET_ADDRESS] Property: [GEOGRAPHIC_DATA] 🔧 Risk Level: Med…" at bounding box center [235, 195] width 122 height 391
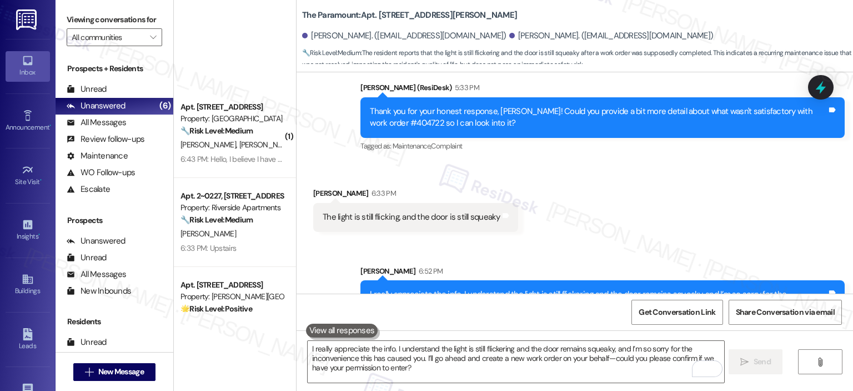
scroll to position [222, 0]
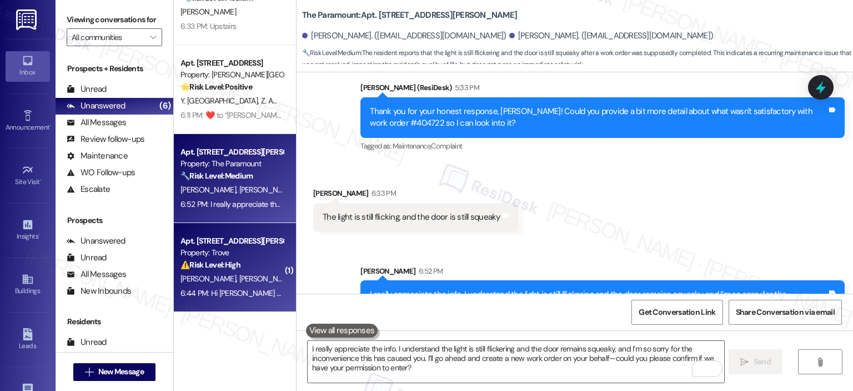
click at [239, 274] on span "[PERSON_NAME]" at bounding box center [267, 278] width 56 height 10
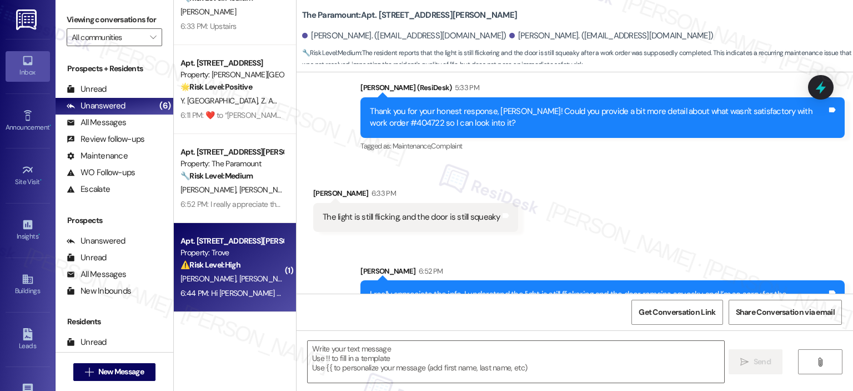
type textarea "Fetching suggested responses. Please feel free to read through the conversation…"
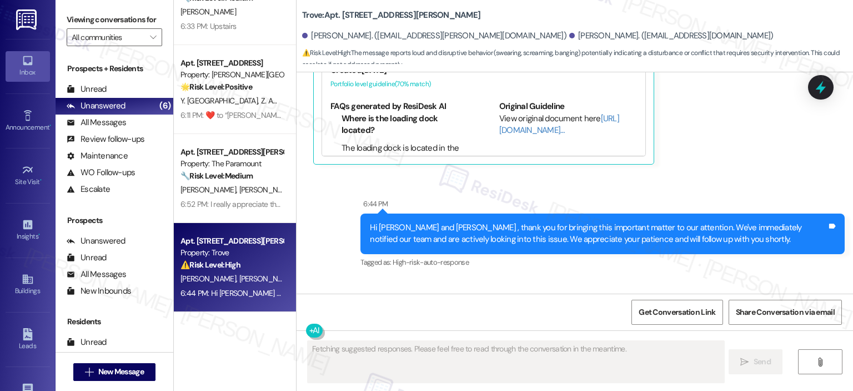
scroll to position [10107, 0]
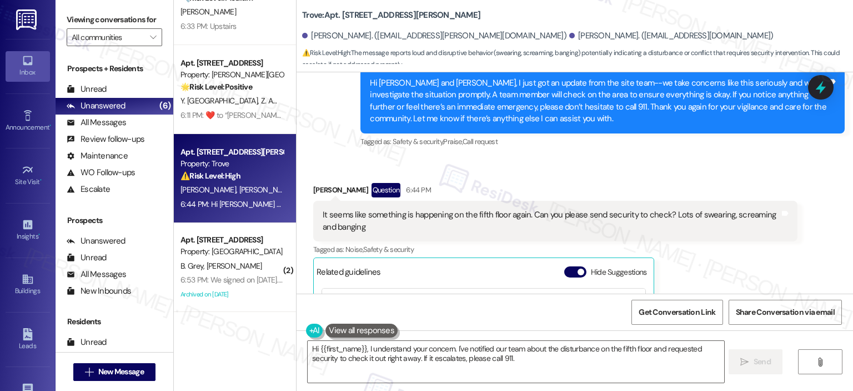
click at [569, 261] on div "Related guidelines Hide Suggestions" at bounding box center [484, 272] width 334 height 22
click at [565, 266] on div "Hide Suggestions" at bounding box center [607, 272] width 87 height 12
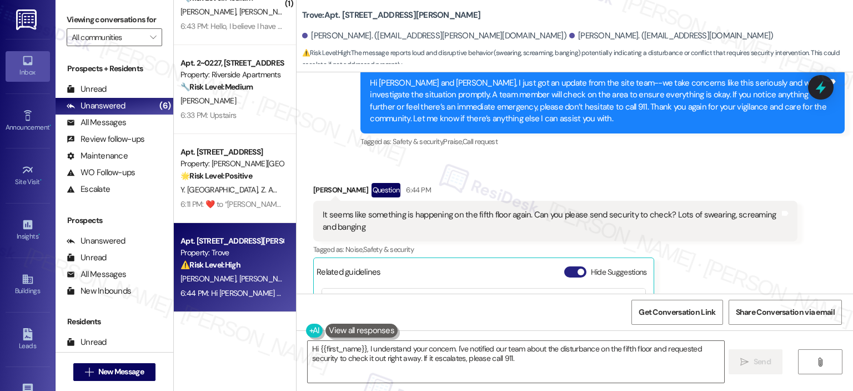
click at [578, 268] on span "button" at bounding box center [581, 271] width 7 height 7
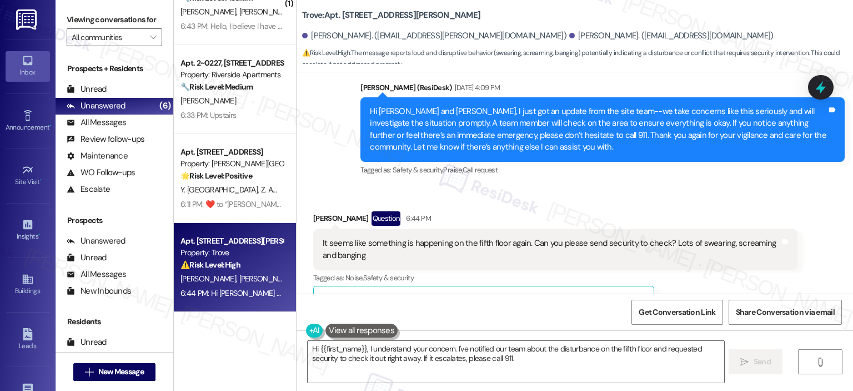
scroll to position [10100, 0]
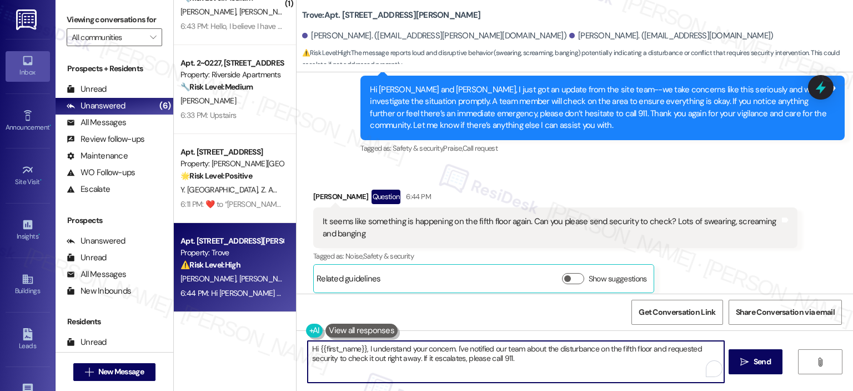
drag, startPoint x: 361, startPoint y: 349, endPoint x: 313, endPoint y: 350, distance: 47.8
click at [313, 350] on textarea "Hi {{first_name}}, I understand your concern. I've notified our team about the …" at bounding box center [516, 362] width 416 height 42
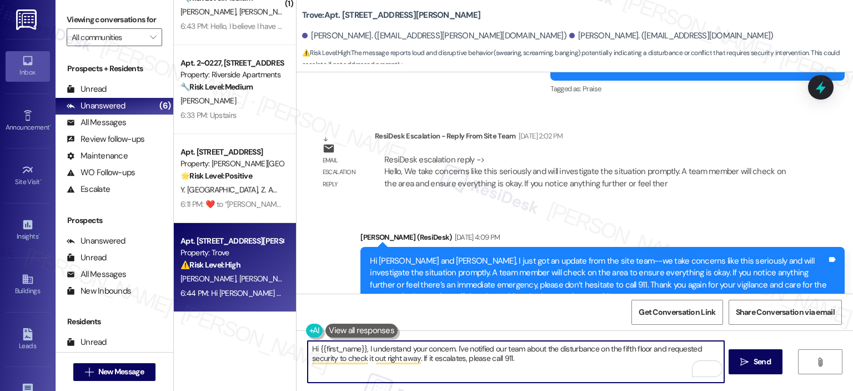
scroll to position [9971, 0]
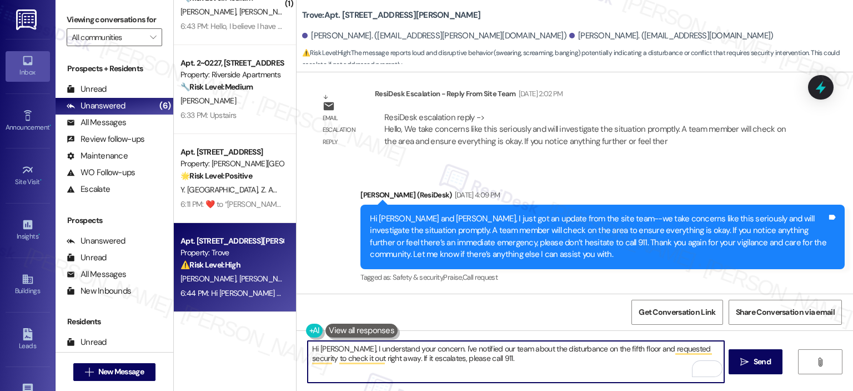
click at [479, 357] on textarea "Hi [PERSON_NAME], I understand your concern. I've notified our team about the d…" at bounding box center [516, 362] width 416 height 42
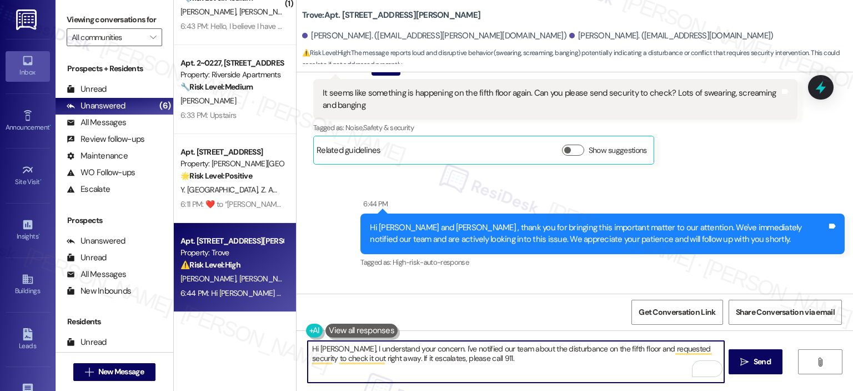
scroll to position [9951, 0]
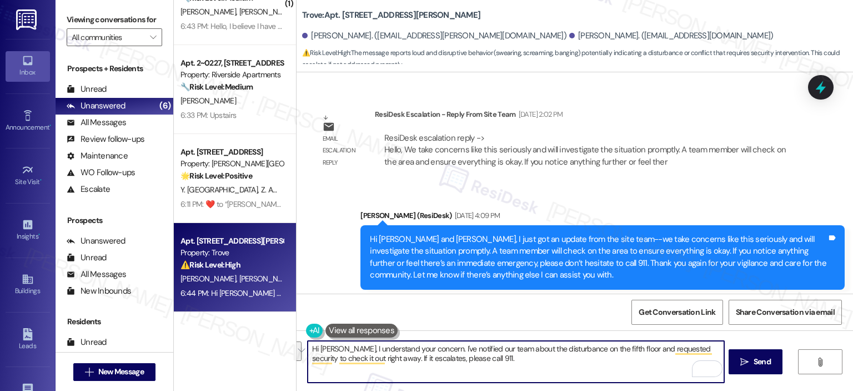
drag, startPoint x: 380, startPoint y: 361, endPoint x: 622, endPoint y: 350, distance: 241.9
click at [622, 350] on textarea "Hi [PERSON_NAME], I understand your concern. I've notified our team about the d…" at bounding box center [516, 362] width 416 height 42
click at [336, 351] on textarea "Hi [PERSON_NAME], I understand your concern. I've notified our team about the d…" at bounding box center [516, 362] width 416 height 42
click at [527, 346] on textarea "Hi [PERSON_NAME], appreciate you letting us know. I understand your concern. I'…" at bounding box center [516, 362] width 416 height 42
click at [429, 358] on textarea "Hi [PERSON_NAME], appreciate you letting us know. I understand your concern and…" at bounding box center [516, 362] width 416 height 42
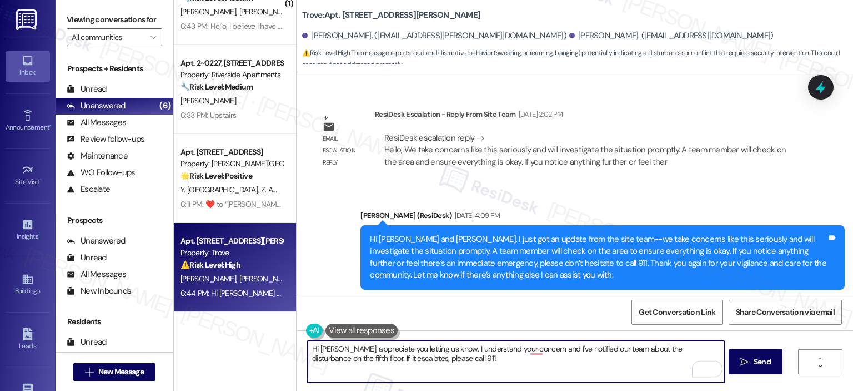
click at [431, 358] on textarea "Hi [PERSON_NAME], appreciate you letting us know. I understand your concern and…" at bounding box center [516, 362] width 416 height 42
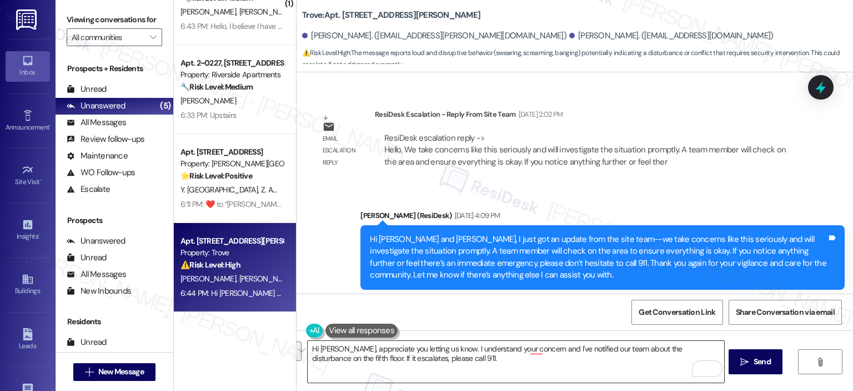
click at [441, 363] on textarea "Hi [PERSON_NAME], appreciate you letting us know. I understand your concern and…" at bounding box center [516, 362] width 416 height 42
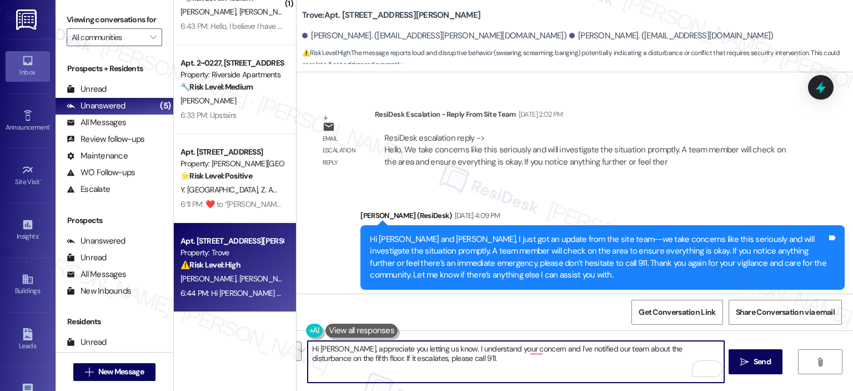
paste textarea "thank you for letting us know. I completely understand your concern, and I’ve a…"
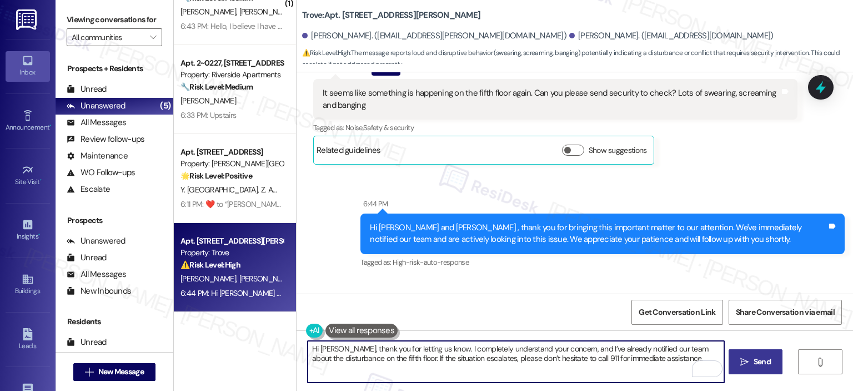
type textarea "Hi [PERSON_NAME], thank you for letting us know. I completely understand your c…"
click at [759, 365] on span "Send" at bounding box center [762, 362] width 17 height 12
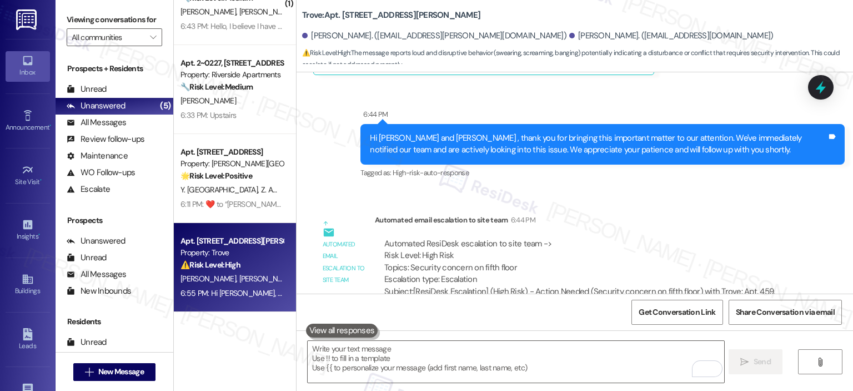
scroll to position [133, 0]
click at [817, 93] on icon at bounding box center [821, 87] width 19 height 19
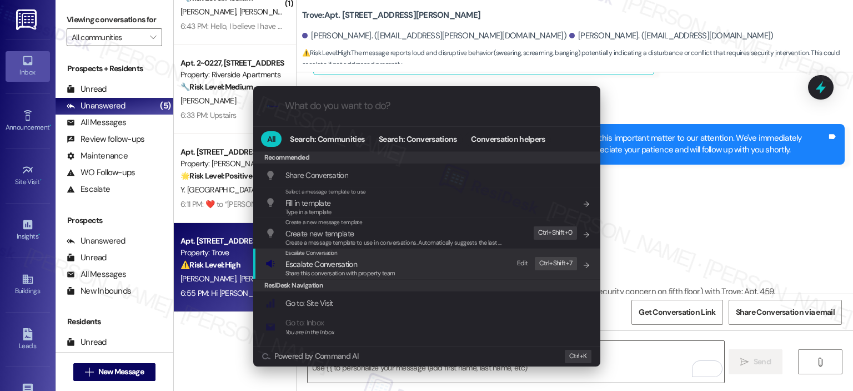
click at [453, 270] on div "Escalate Conversation Escalate Conversation Share this conversation with proper…" at bounding box center [428, 263] width 325 height 30
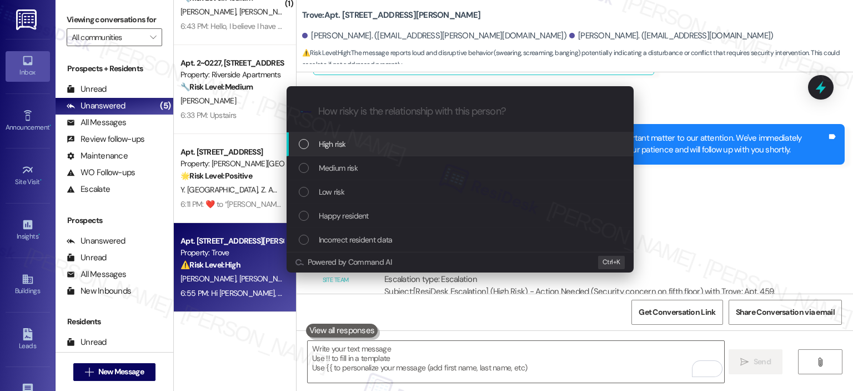
click at [373, 148] on div "High risk" at bounding box center [461, 144] width 325 height 12
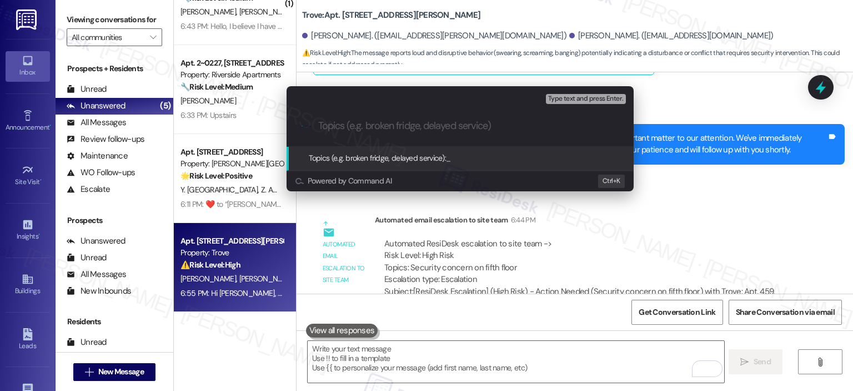
click at [379, 123] on input "Topics (e.g. broken fridge, delayed service)" at bounding box center [469, 126] width 302 height 12
type input "C"
type input "D"
type input "C"
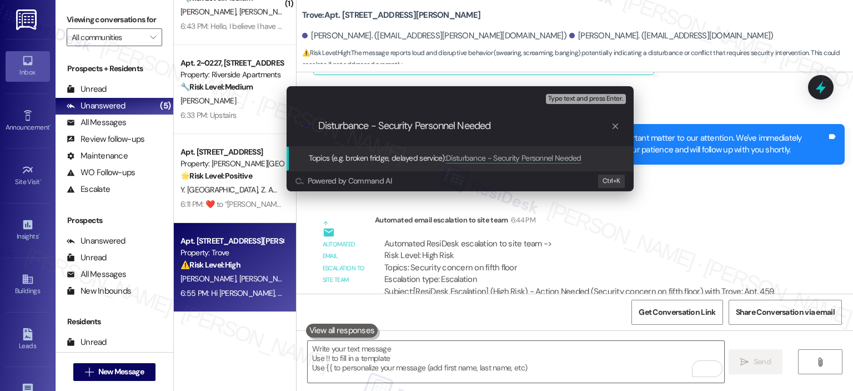
type input "Disturbance - Security Personnel Needed"
click at [579, 93] on div "Type text and press Enter." at bounding box center [587, 99] width 82 height 14
click at [521, 133] on div ".cls-1{fill:#0a055f;}.cls-2{fill:#0cc4c4;} resideskLogoBlueOrange Disturbance -…" at bounding box center [460, 125] width 347 height 39
click at [497, 124] on input "Disturbance - Security Personnel Needed" at bounding box center [464, 126] width 293 height 12
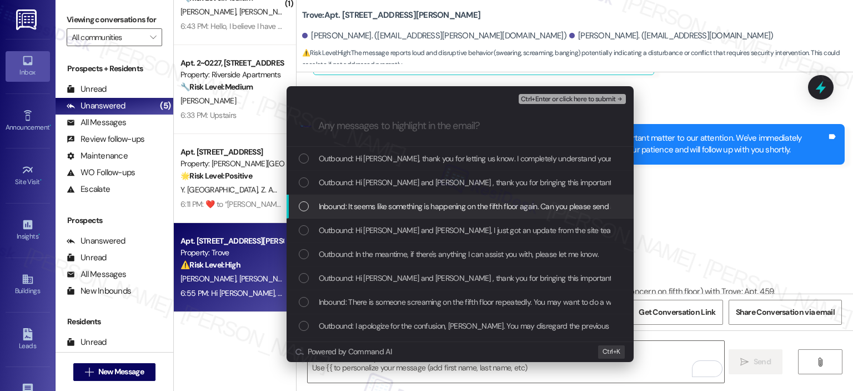
click at [440, 204] on span "Inbound: It seems like something is happening on the fifth floor again. Can you…" at bounding box center [561, 206] width 485 height 12
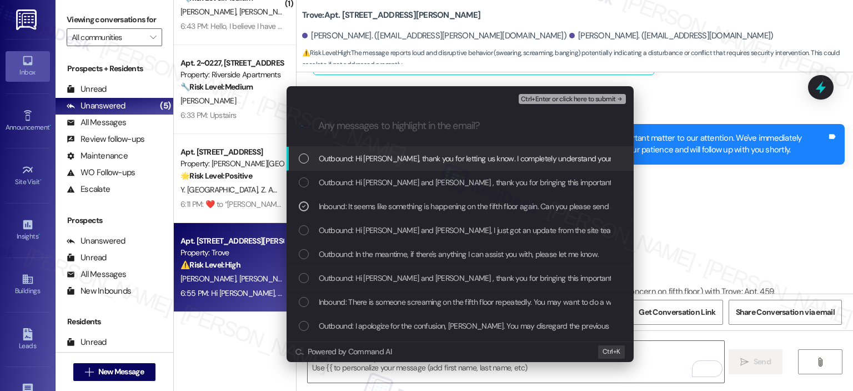
click at [431, 164] on span "Outbound: Hi [PERSON_NAME], thank you for letting us know. I completely underst…" at bounding box center [732, 158] width 826 height 12
click at [547, 99] on span "Ctrl+Enter or click here to submit" at bounding box center [568, 100] width 95 height 8
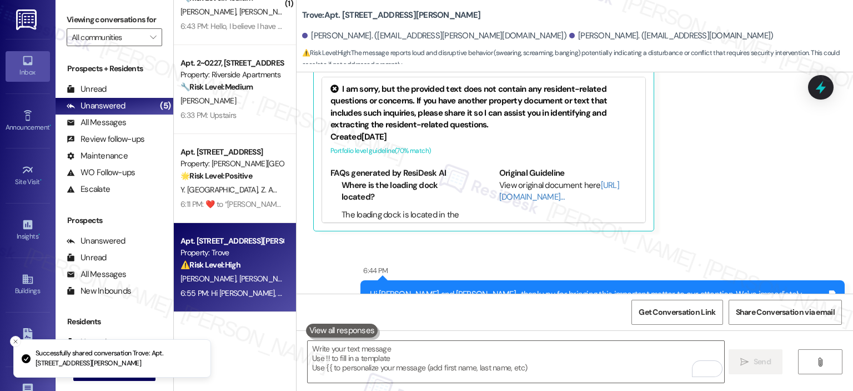
scroll to position [0, 0]
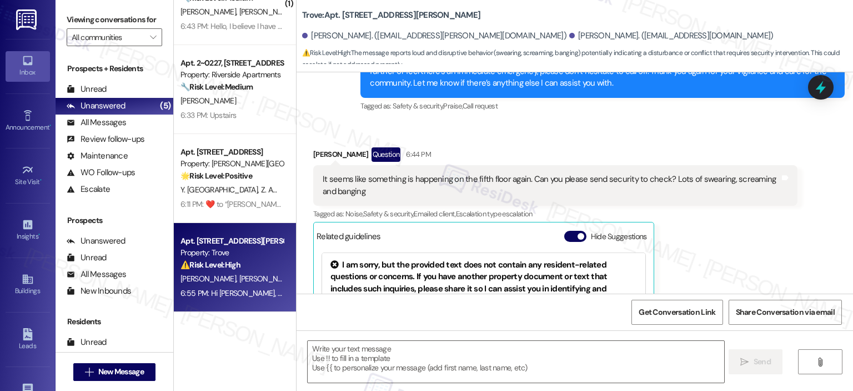
type textarea "Fetching suggested responses. Please feel free to read through the conversation…"
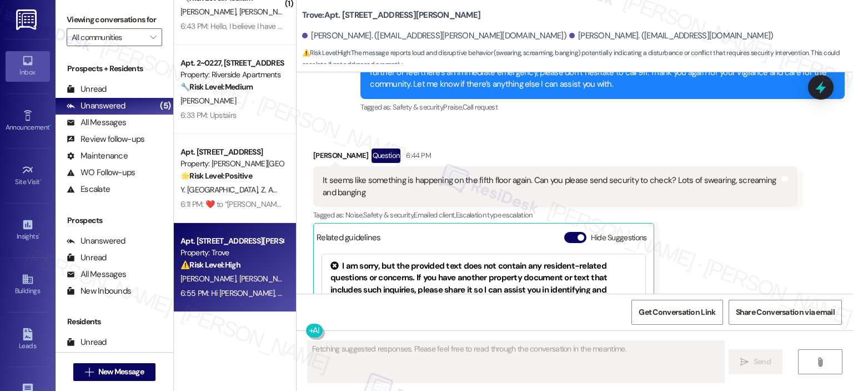
scroll to position [10490, 0]
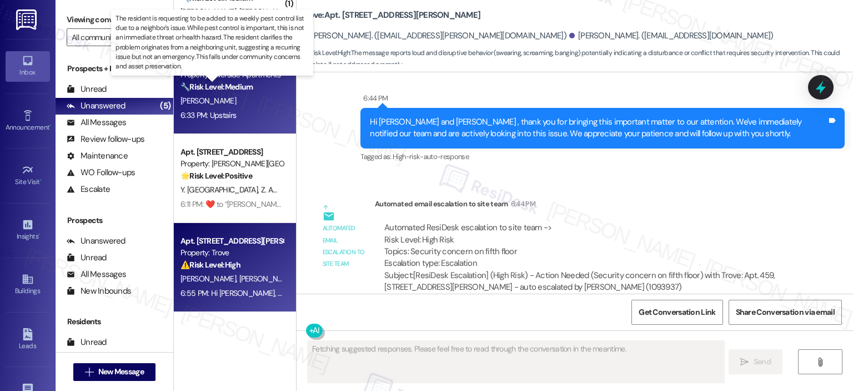
click at [238, 89] on strong "🔧 Risk Level: Medium" at bounding box center [217, 87] width 72 height 10
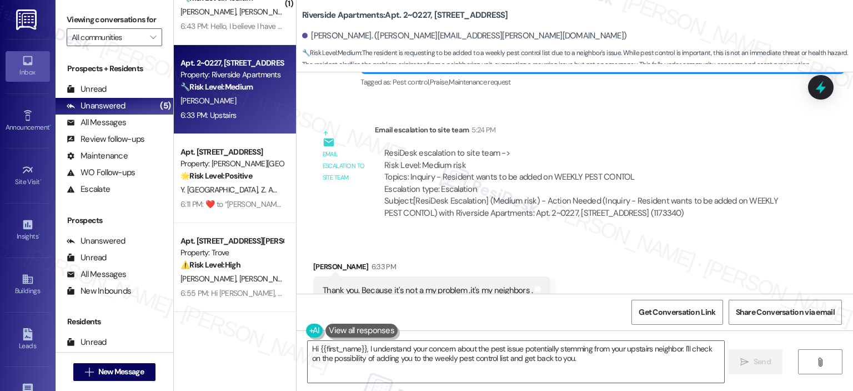
scroll to position [4520, 0]
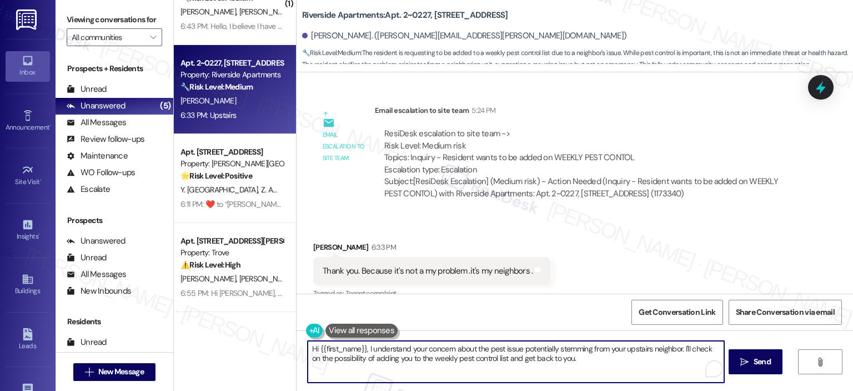
click at [418, 366] on textarea "Hi {{first_name}}, I understand your concern about the pest issue potentially s…" at bounding box center [516, 362] width 416 height 42
drag, startPoint x: 361, startPoint y: 349, endPoint x: 347, endPoint y: 322, distance: 30.8
click at [297, 353] on div "Hi {{first_name}}, I understand your concern about the pest issue potentially s…" at bounding box center [575, 371] width 557 height 83
drag, startPoint x: 615, startPoint y: 359, endPoint x: 305, endPoint y: 360, distance: 310.0
click at [305, 360] on div "Thank you for letting us know. I understand your concern about the pest issue p…" at bounding box center [575, 371] width 557 height 83
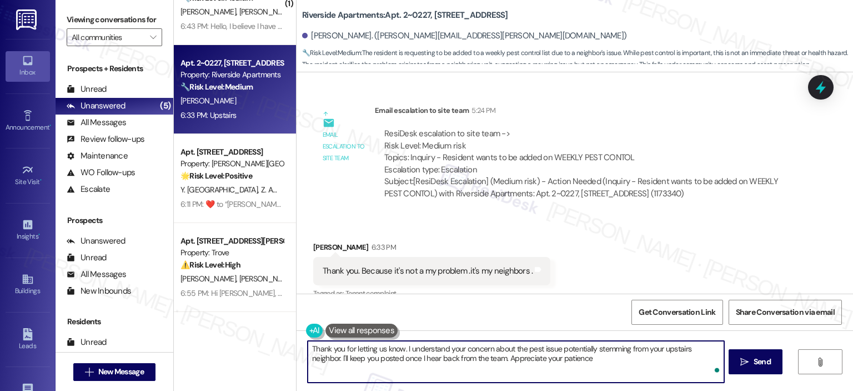
type textarea "Thank you for letting us know. I understand your concern about the pest issue p…"
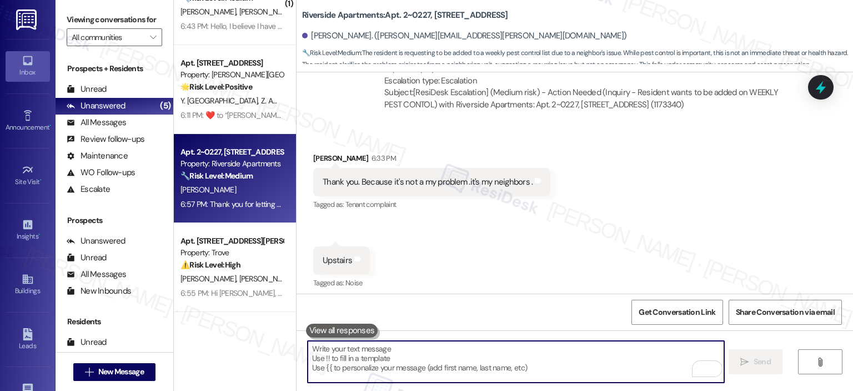
scroll to position [0, 0]
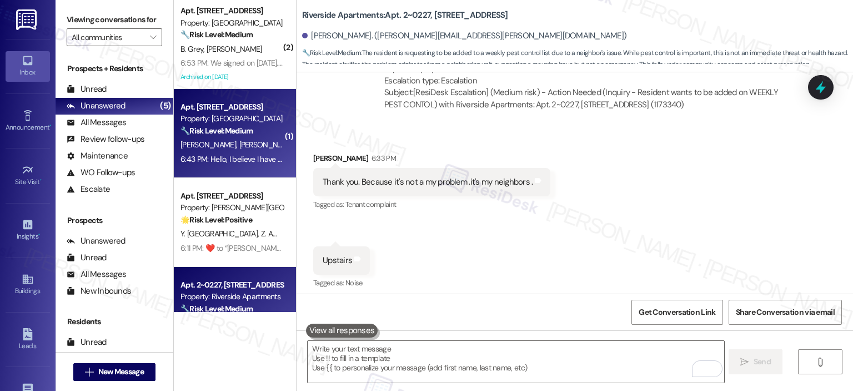
click at [226, 149] on span "[PERSON_NAME]" at bounding box center [210, 144] width 59 height 10
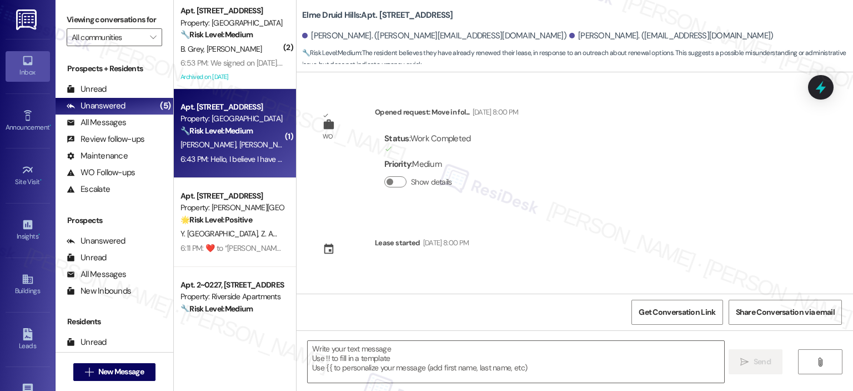
scroll to position [22827, 0]
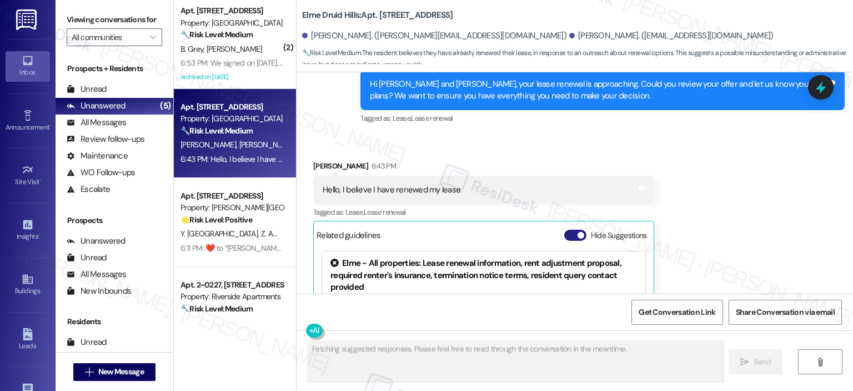
click at [564, 229] on button "Hide Suggestions" at bounding box center [575, 234] width 22 height 11
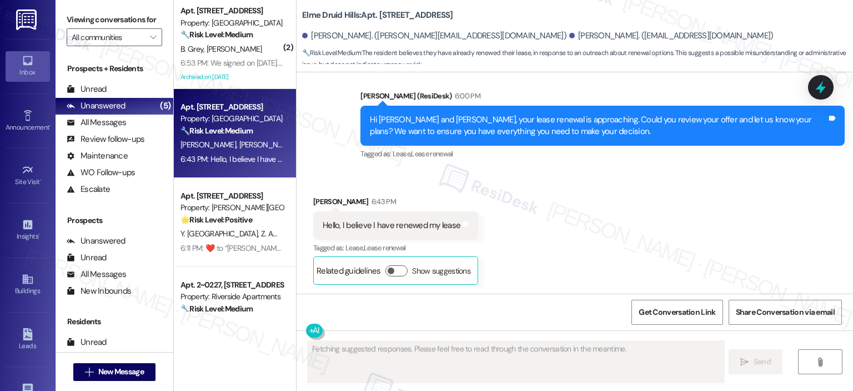
scroll to position [22671, 0]
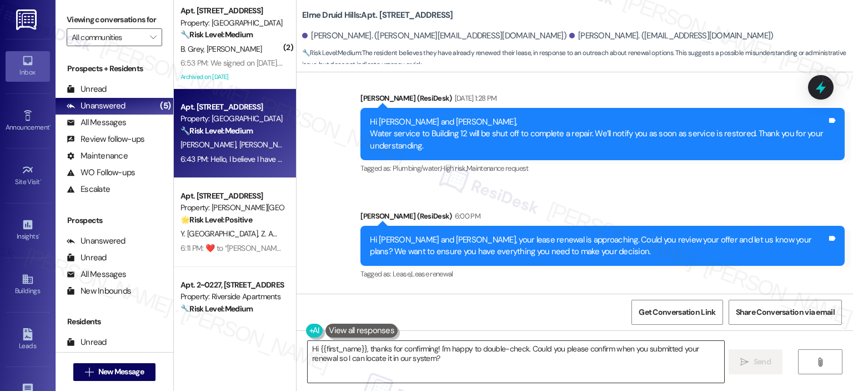
click at [453, 371] on textarea "Hi {{first_name}}, thanks for confirming! I'm happy to double-check. Could you …" at bounding box center [516, 362] width 416 height 42
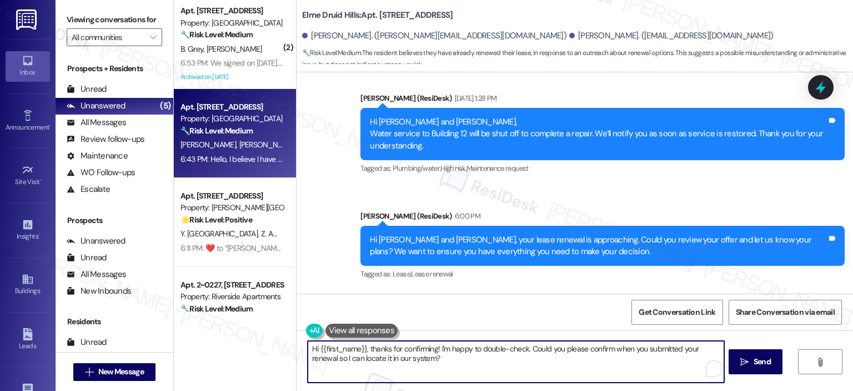
click at [454, 357] on textarea "Hi {{first_name}}, thanks for confirming! I'm happy to double-check. Could you …" at bounding box center [516, 362] width 416 height 42
paste textarea "Thanks for letting me know, resident. As long as you've signed the lease renewa…"
drag, startPoint x: 420, startPoint y: 351, endPoint x: 393, endPoint y: 347, distance: 26.9
click at [393, 347] on textarea "Thanks for letting me know, resident. As long as you've signed the lease renewa…" at bounding box center [516, 362] width 416 height 42
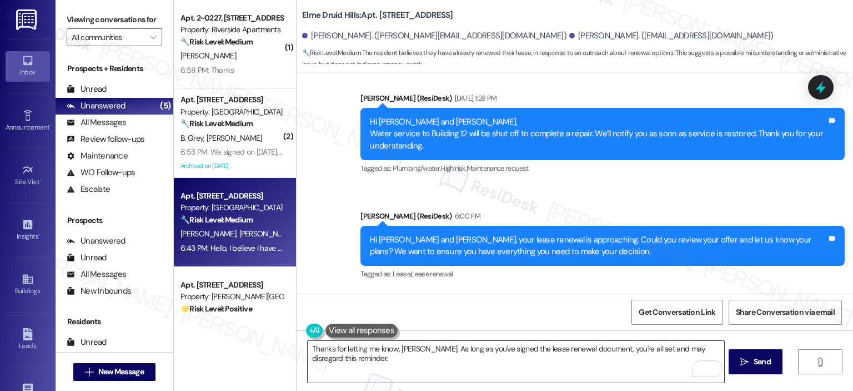
click at [352, 365] on textarea "Thanks for letting me know, Madeleine. As long as you've signed the lease renew…" at bounding box center [516, 362] width 416 height 42
click at [341, 372] on textarea "Thanks for letting me know, Madeleine. As long as you've signed the lease renew…" at bounding box center [516, 362] width 416 height 42
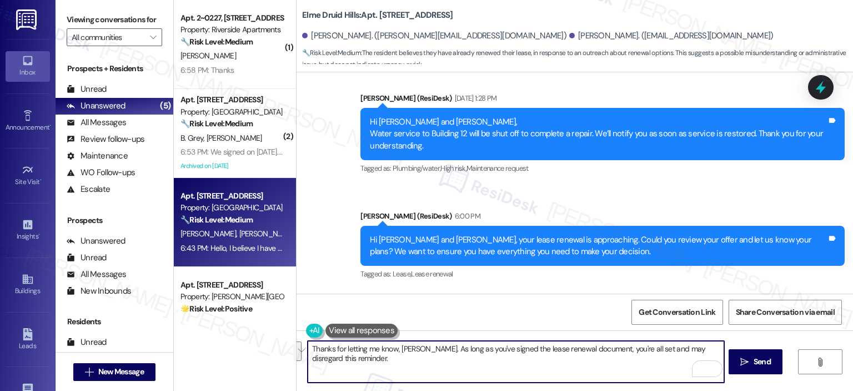
paste textarea "’ve already signed the lease renewal document, you’re all set and can disregard…"
type textarea "Thanks for letting me know, Madeleine. As long as you’ve already signed the lea…"
click at [756, 357] on span "Send" at bounding box center [762, 362] width 17 height 12
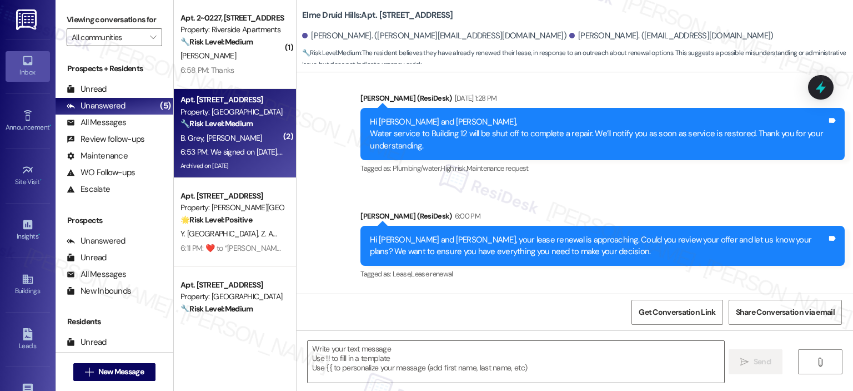
scroll to position [22671, 0]
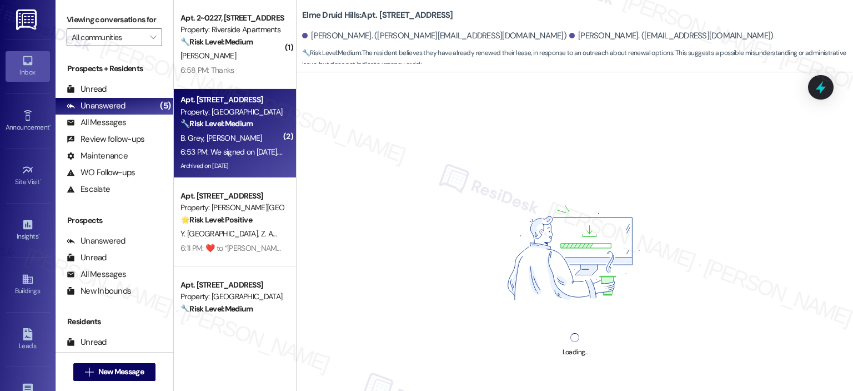
click at [416, 355] on div "Loading..." at bounding box center [575, 267] width 557 height 391
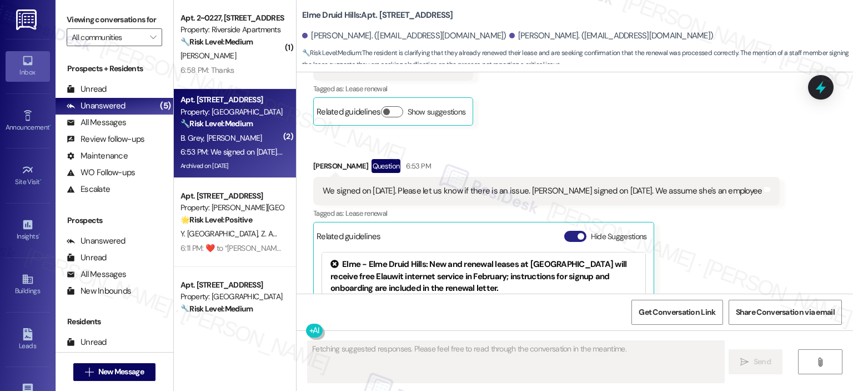
click at [564, 231] on button "Hide Suggestions" at bounding box center [575, 236] width 22 height 11
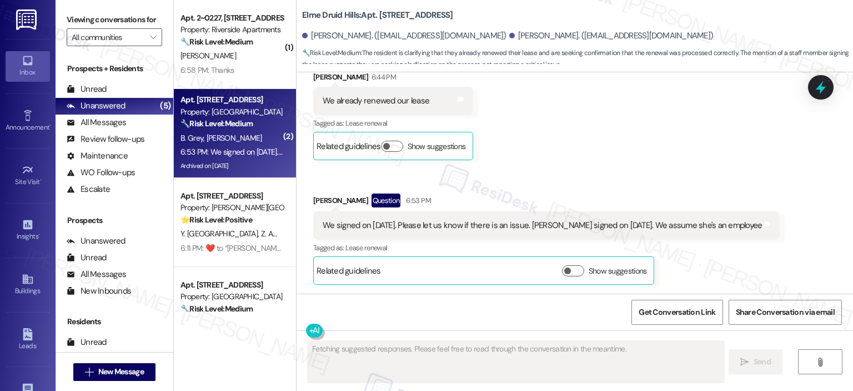
scroll to position [21805, 0]
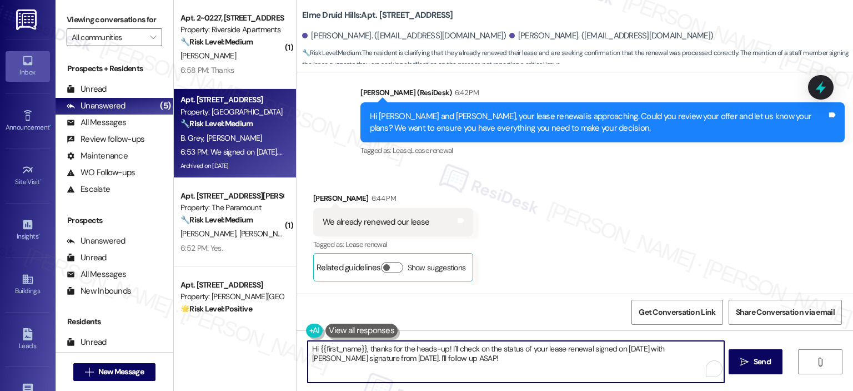
click at [377, 353] on textarea "Hi {{first_name}}, thanks for the heads-up! I'll check on the status of your le…" at bounding box center [516, 362] width 416 height 42
paste textarea "Thanks for letting me know, Madeleine. As long as you’ve already signed the lea…"
drag, startPoint x: 428, startPoint y: 349, endPoint x: 396, endPoint y: 352, distance: 32.3
click at [396, 352] on textarea "Thanks for letting me know, Madeleine. As long as you’ve already signed the lea…" at bounding box center [516, 362] width 416 height 42
type textarea "Thanks for letting me know, [PERSON_NAME]. As long as you’ve already signed the…"
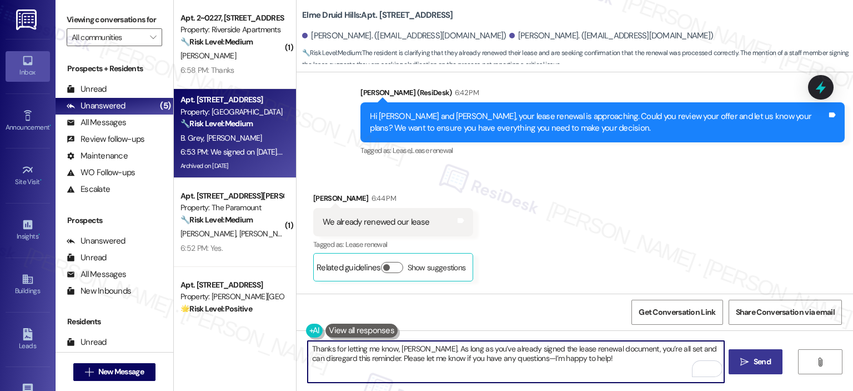
click at [741, 358] on icon "" at bounding box center [745, 361] width 8 height 9
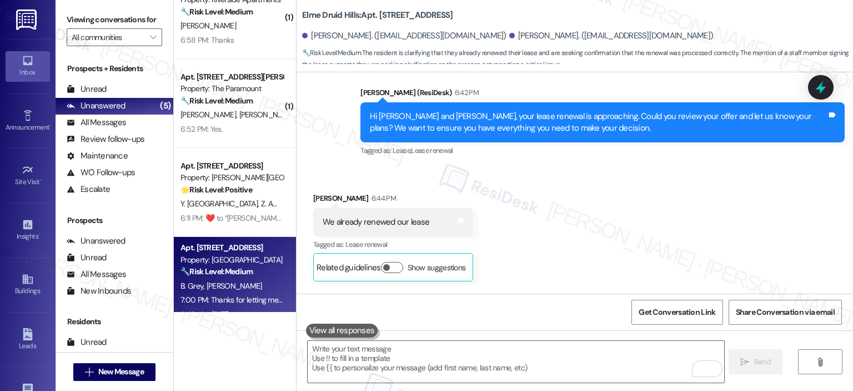
scroll to position [0, 0]
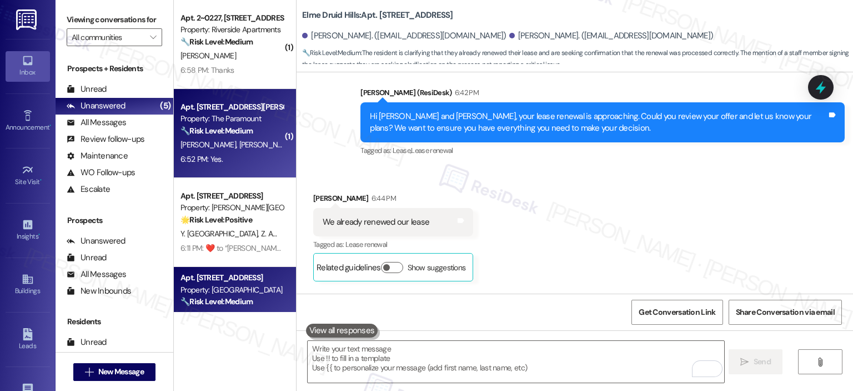
click at [224, 125] on div "🔧 Risk Level: Medium The resident reports that the light is still flickering an…" at bounding box center [232, 131] width 103 height 12
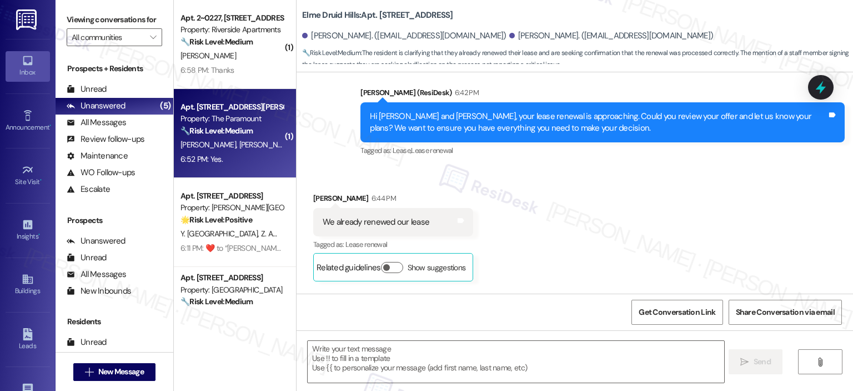
type textarea "Fetching suggested responses. Please feel free to read through the conversation…"
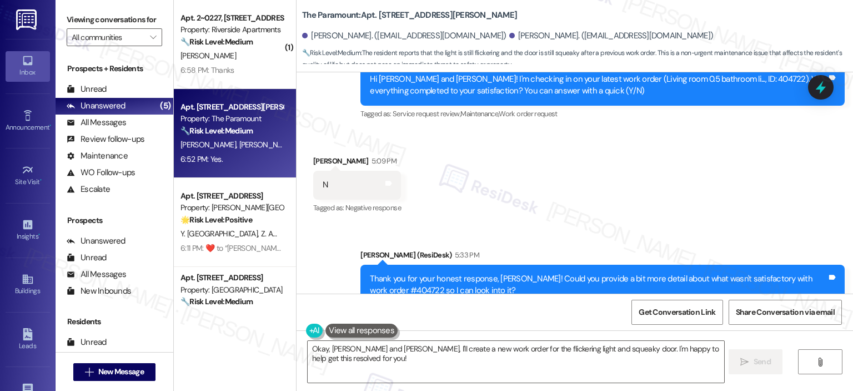
scroll to position [4123, 0]
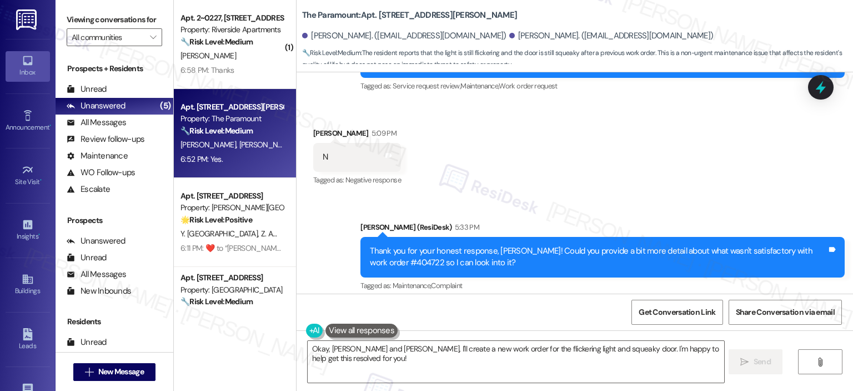
click at [396, 245] on div "Thank you for your honest response, Seungyeon! Could you provide a bit more det…" at bounding box center [598, 257] width 457 height 24
drag, startPoint x: 400, startPoint y: 213, endPoint x: 369, endPoint y: 212, distance: 31.1
click at [370, 245] on div "Thank you for your honest response, Seungyeon! Could you provide a bit more det…" at bounding box center [598, 257] width 457 height 24
copy div "404722"
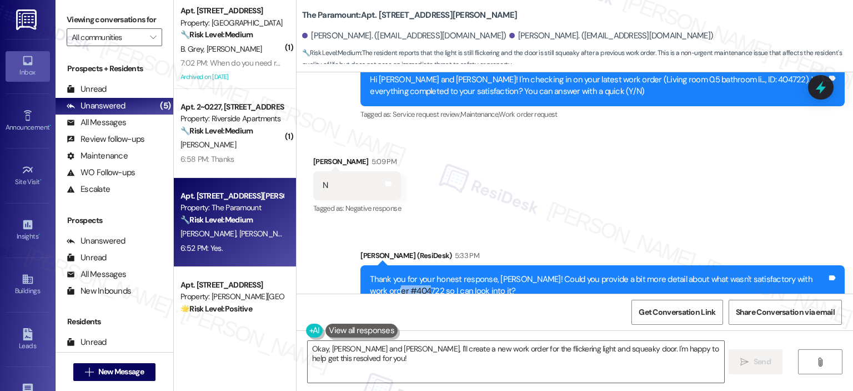
scroll to position [4372, 0]
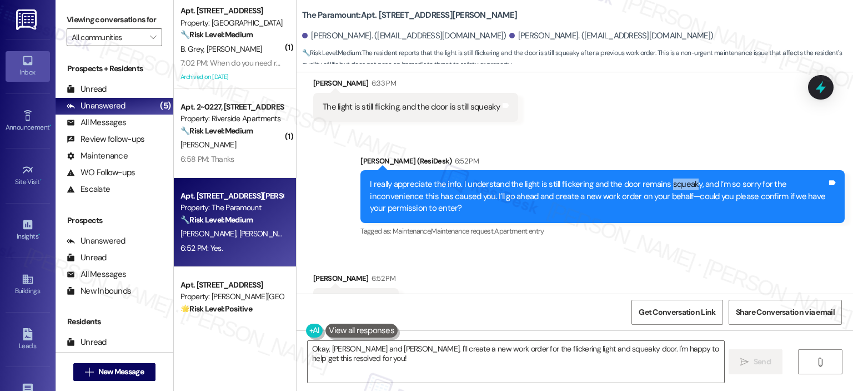
drag, startPoint x: 658, startPoint y: 138, endPoint x: 684, endPoint y: 135, distance: 26.9
click at [684, 178] on div "I really appreciate the info. I understand the light is still flickering and th…" at bounding box center [598, 196] width 457 height 36
click at [371, 359] on textarea "Okay, Seungyeon and Yatha, I'll create a new work order for the flickering ligh…" at bounding box center [516, 362] width 416 height 42
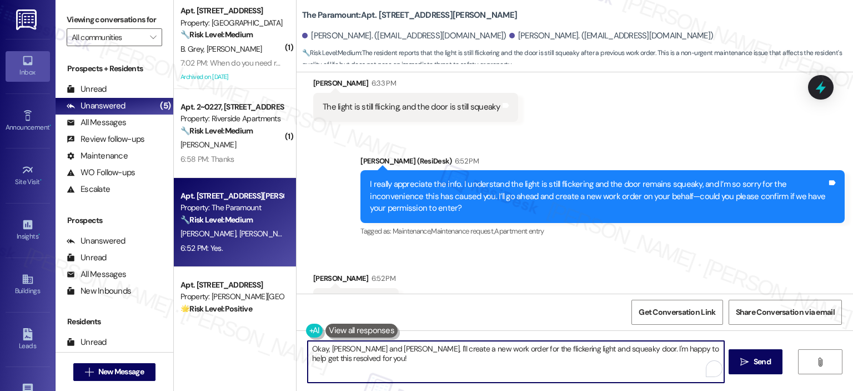
drag, startPoint x: 386, startPoint y: 359, endPoint x: 299, endPoint y: 343, distance: 88.2
click at [302, 343] on div "Okay, Seungyeon and Yatha, I'll create a new work order for the flickering ligh…" at bounding box center [510, 361] width 417 height 43
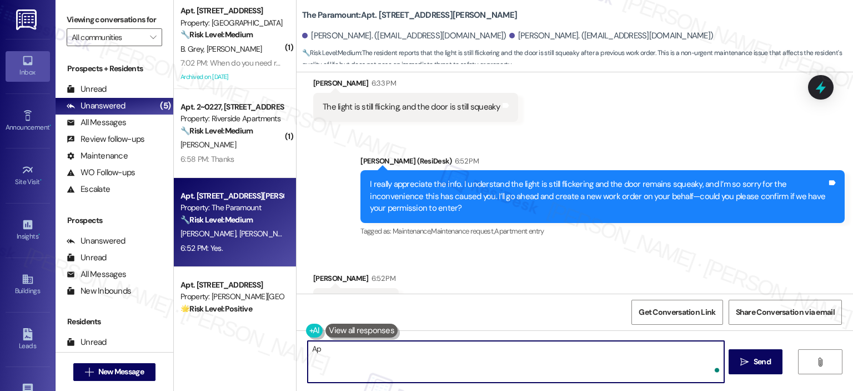
type textarea "A"
paste textarea "Blink lights and Squeaky Door"
paste textarea "406687"
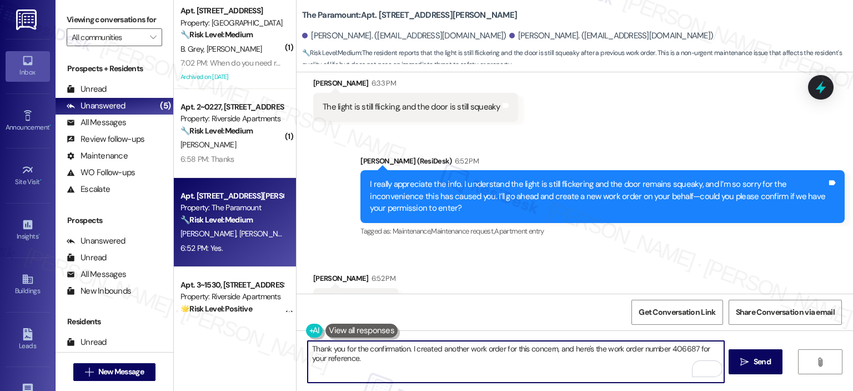
click at [396, 355] on textarea "Thank you for the confirmation. I created another work order for this concern, …" at bounding box center [516, 362] width 416 height 42
type textarea "Thank you for the confirmation. I created another work order for this concern, …"
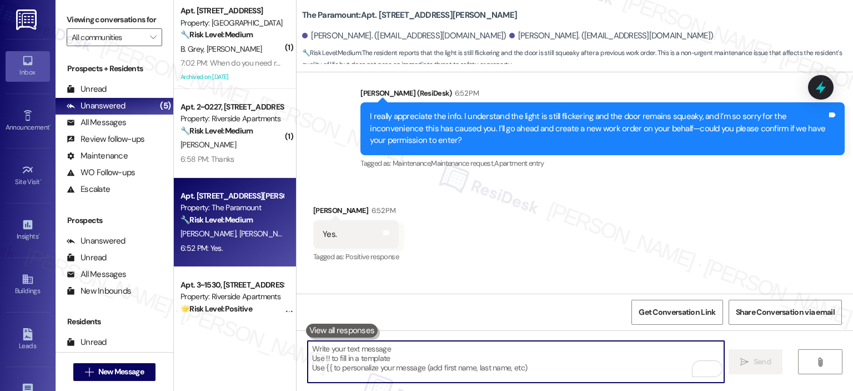
scroll to position [4462, 0]
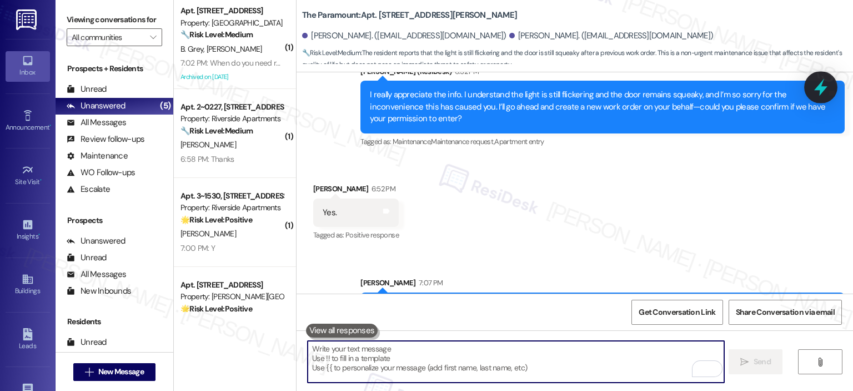
click at [829, 91] on icon at bounding box center [821, 87] width 19 height 19
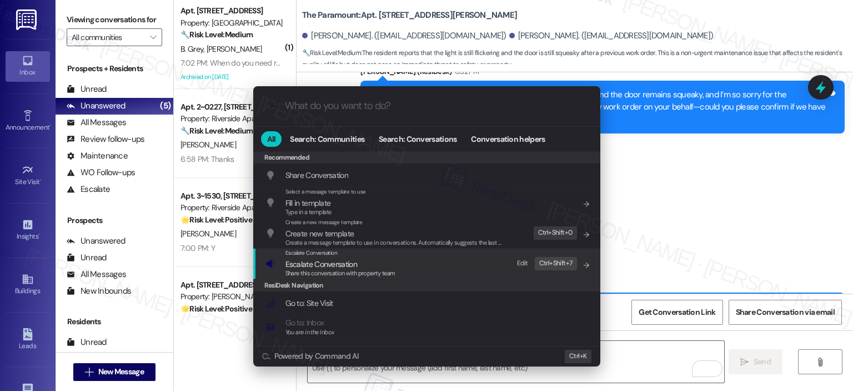
click at [318, 272] on span "Share this conversation with property team" at bounding box center [341, 273] width 110 height 8
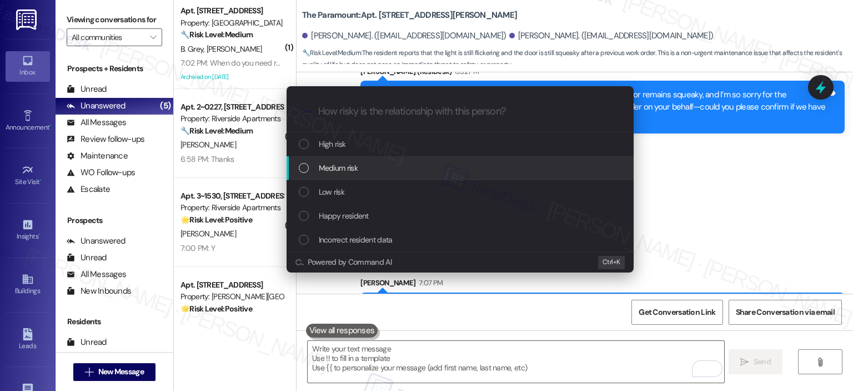
click at [343, 166] on span "Medium risk" at bounding box center [338, 168] width 39 height 12
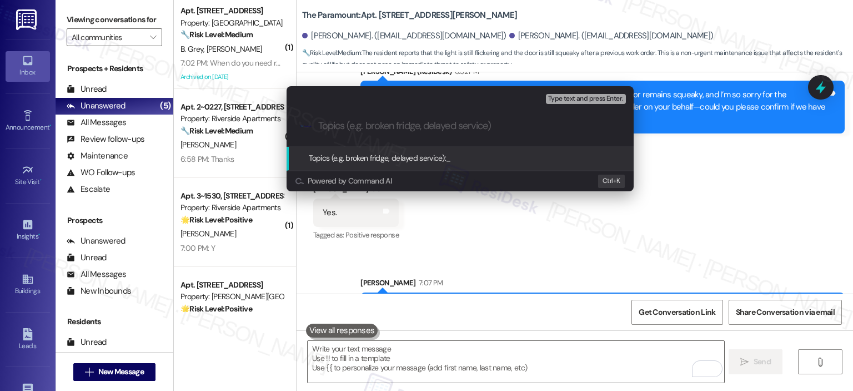
click at [344, 126] on input "Topics (e.g. broken fridge, delayed service)" at bounding box center [469, 126] width 302 height 12
type input "W"
paste input "406687"
click at [370, 127] on input "Follow-Up - Lights WO 406687" at bounding box center [464, 126] width 293 height 12
type input "Follow-Up - Blinking Lights WO 406687"
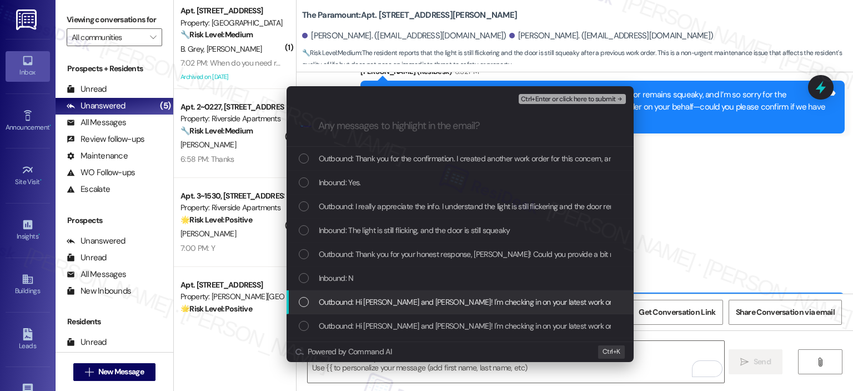
click at [398, 304] on span "Outbound: Hi Seungyeon and Yatha! I'm checking in on your latest work order (Li…" at bounding box center [673, 302] width 709 height 12
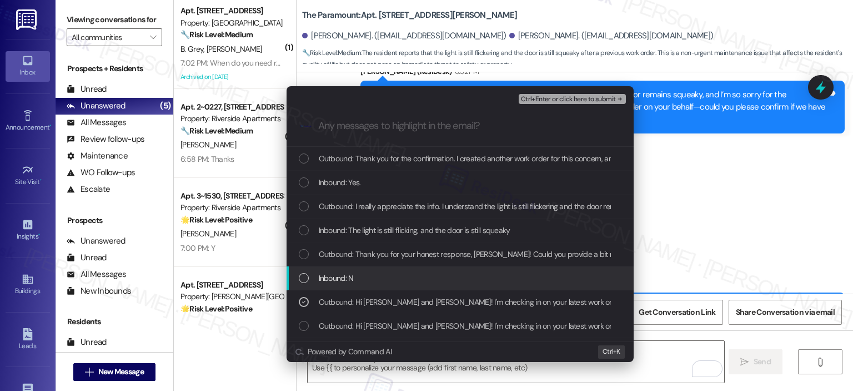
click at [399, 282] on div "Inbound: N" at bounding box center [461, 278] width 325 height 12
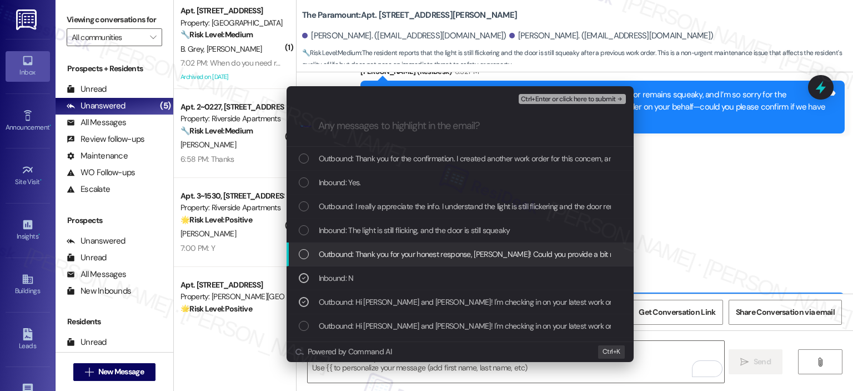
click at [395, 252] on span "Outbound: Thank you for your honest response, Seungyeon! Could you provide a bi…" at bounding box center [608, 254] width 578 height 12
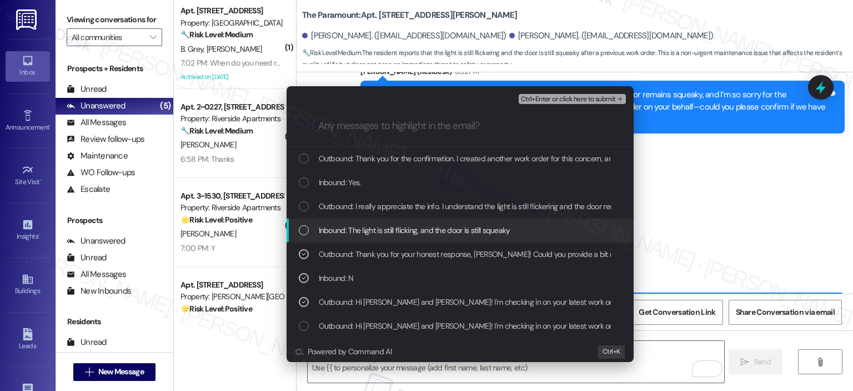
click at [391, 229] on span "Inbound: The light is still flicking, and the door is still squeaky" at bounding box center [415, 230] width 192 height 12
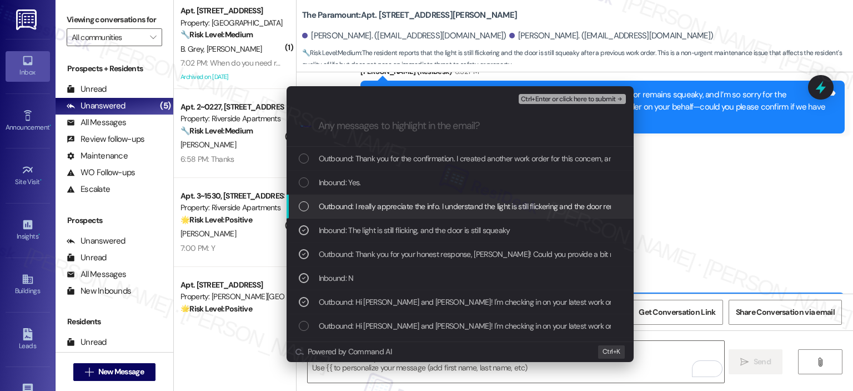
click at [392, 208] on span "Outbound: I really appreciate the info. I understand the light is still flicker…" at bounding box center [779, 206] width 921 height 12
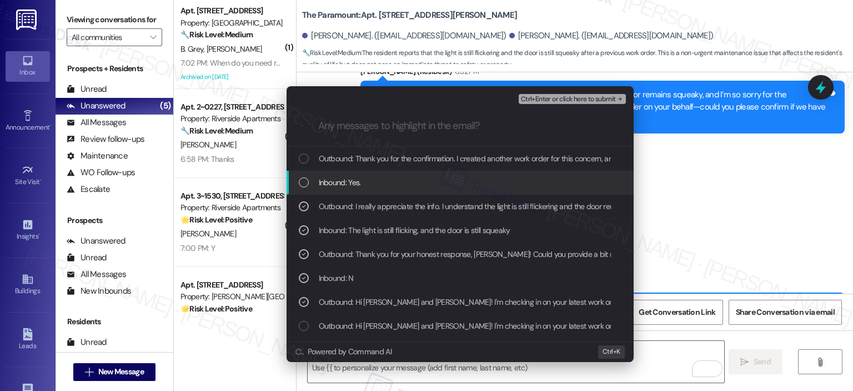
click at [385, 175] on div "Inbound: Yes." at bounding box center [460, 183] width 347 height 24
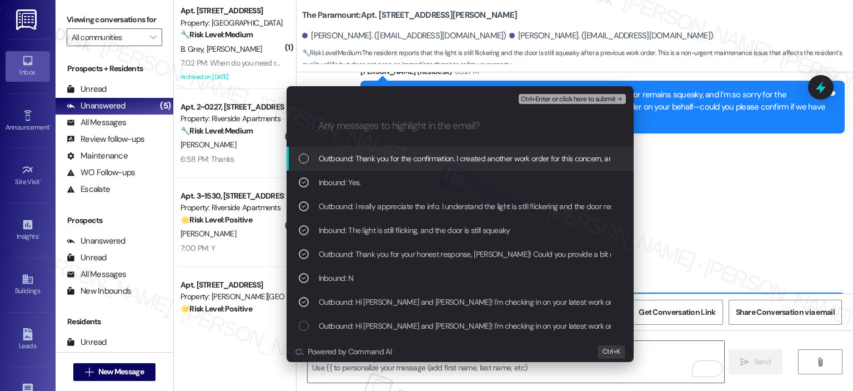
click at [387, 157] on span "Outbound: Thank you for the confirmation. I created another work order for this…" at bounding box center [668, 158] width 699 height 12
click at [537, 99] on span "Ctrl+Enter or click here to submit" at bounding box center [568, 100] width 95 height 8
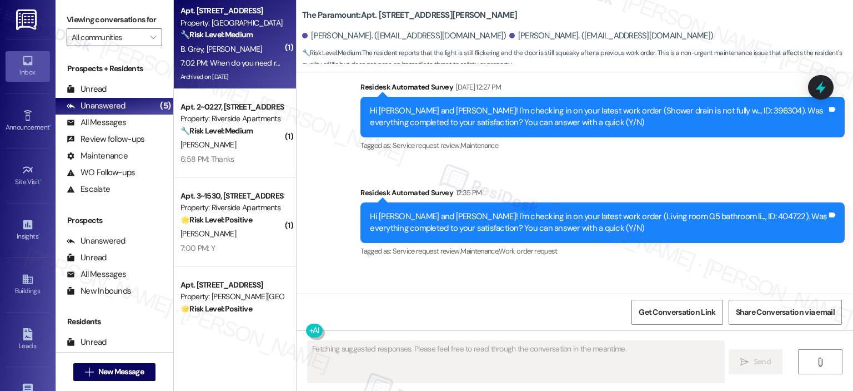
scroll to position [3687, 0]
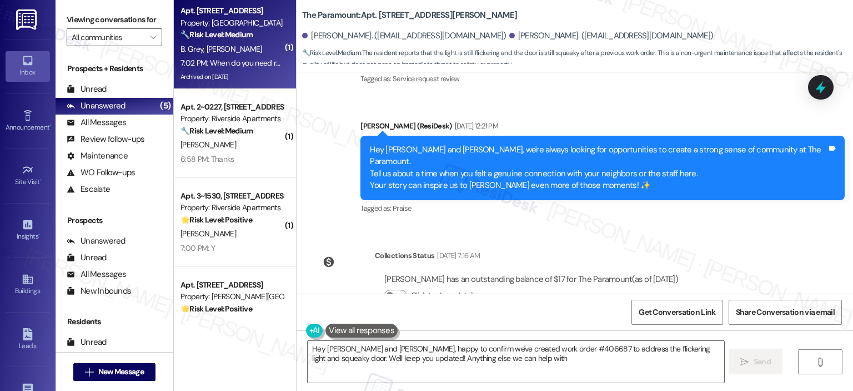
type textarea "Hey Seungyeon and Yatha, happy to confirm we've created work order #406687 to a…"
click at [230, 48] on div "B. Grey T. Young" at bounding box center [231, 49] width 105 height 14
type textarea "Fetching suggested responses. Please feel free to read through the conversation…"
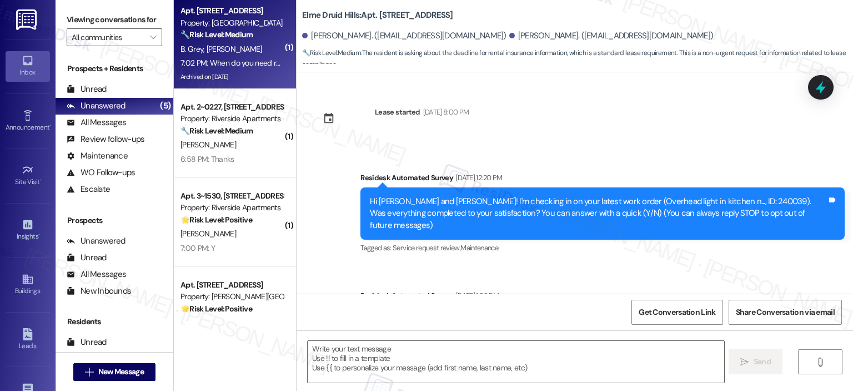
scroll to position [22191, 0]
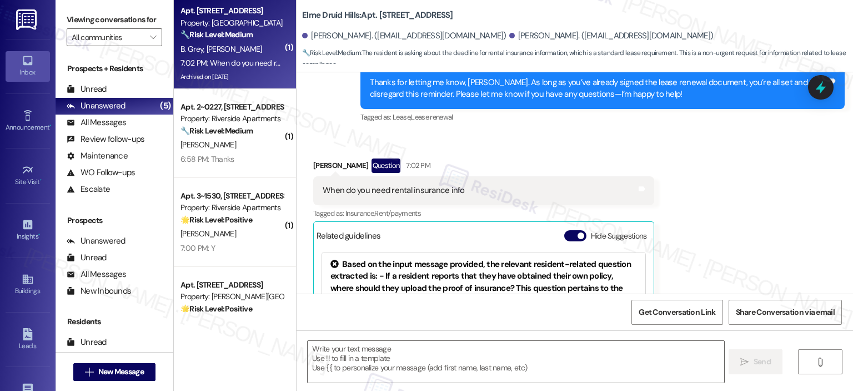
type textarea "Fetching suggested responses. Please feel free to read through the conversation…"
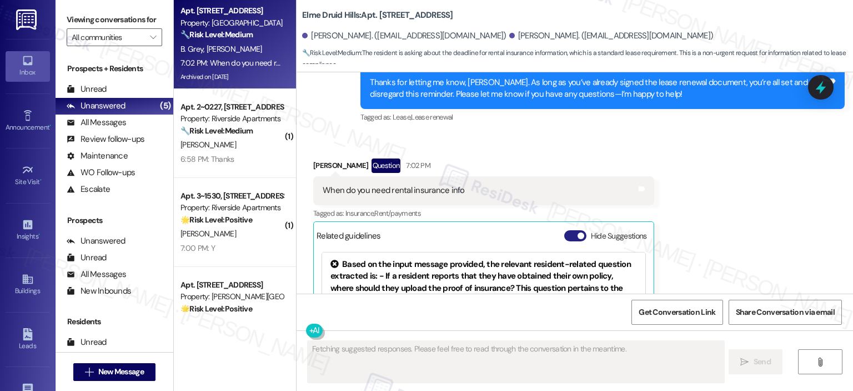
click at [564, 230] on button "Hide Suggestions" at bounding box center [575, 235] width 22 height 11
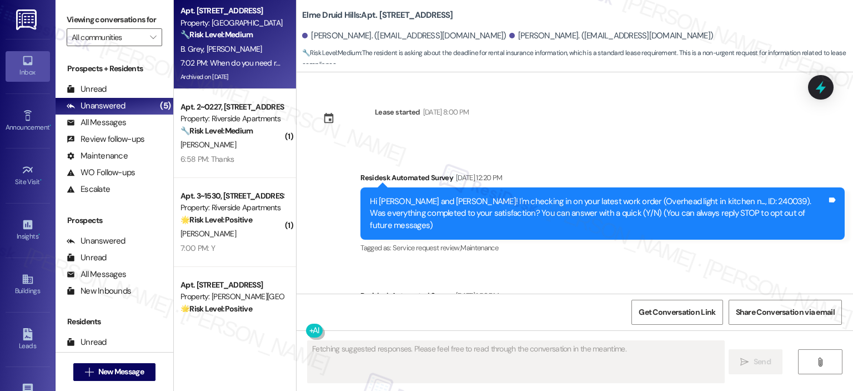
scroll to position [22035, 0]
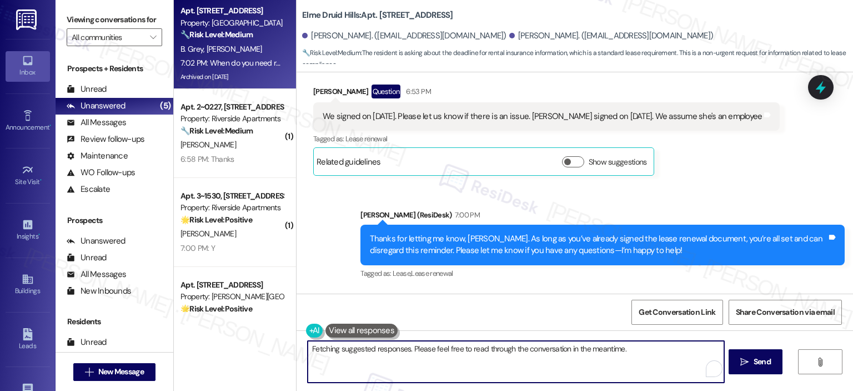
drag, startPoint x: 344, startPoint y: 350, endPoint x: 288, endPoint y: 348, distance: 56.7
click at [288, 348] on div "Apt. 2037, [STREET_ADDRESS] Property: Elme Druid Hills 🔧 Risk Level: Medium The…" at bounding box center [513, 195] width 679 height 391
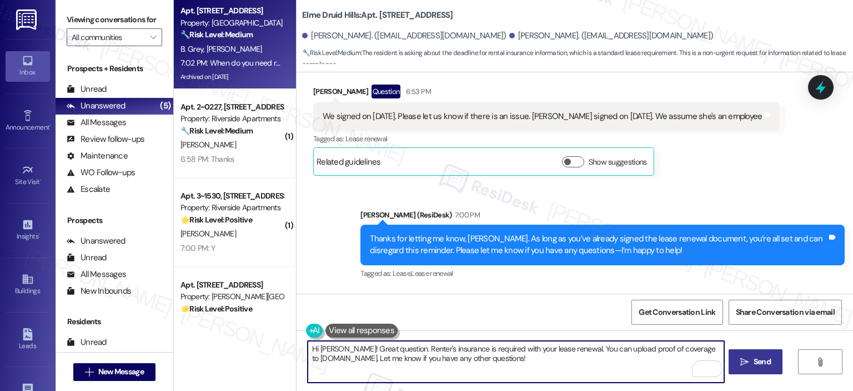
type textarea "Hi [PERSON_NAME]! Great question. Renter's insurance is required with your leas…"
click at [738, 363] on span " Send" at bounding box center [755, 362] width 35 height 12
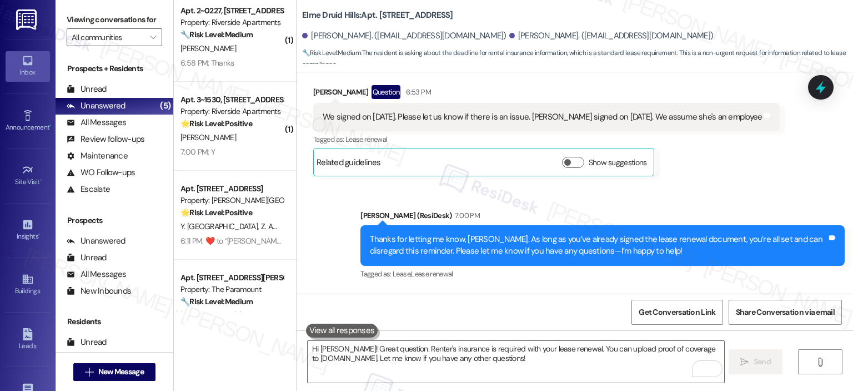
scroll to position [0, 0]
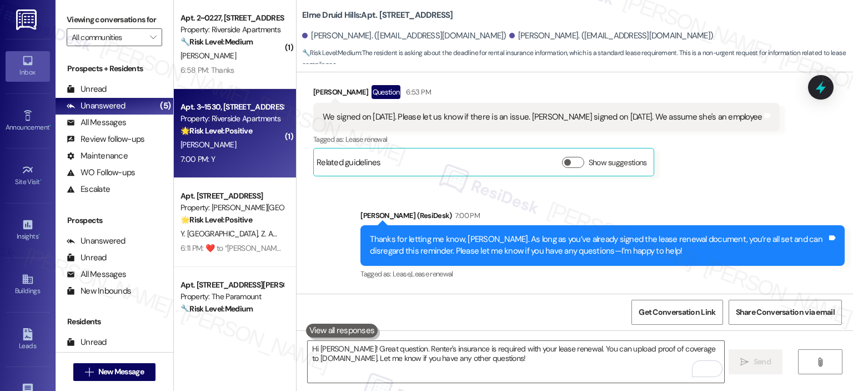
click at [225, 159] on div "7:00 PM: Y 7:00 PM: Y" at bounding box center [231, 159] width 105 height 14
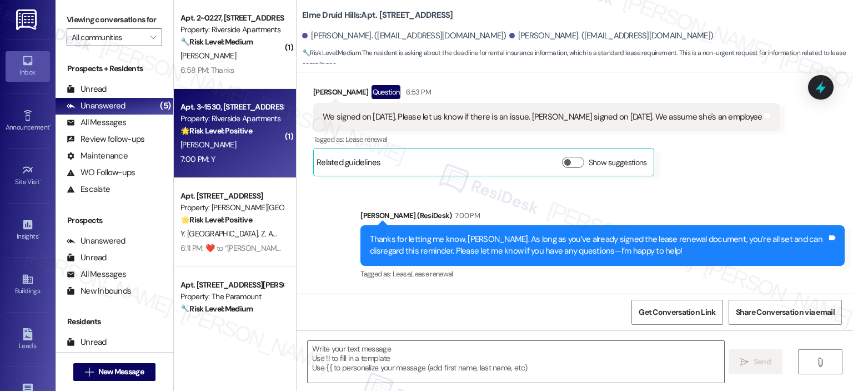
type textarea "Fetching suggested responses. Please feel free to read through the conversation…"
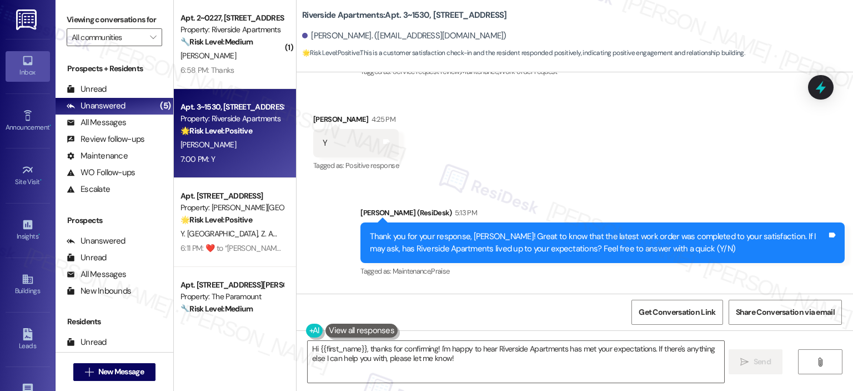
scroll to position [8658, 0]
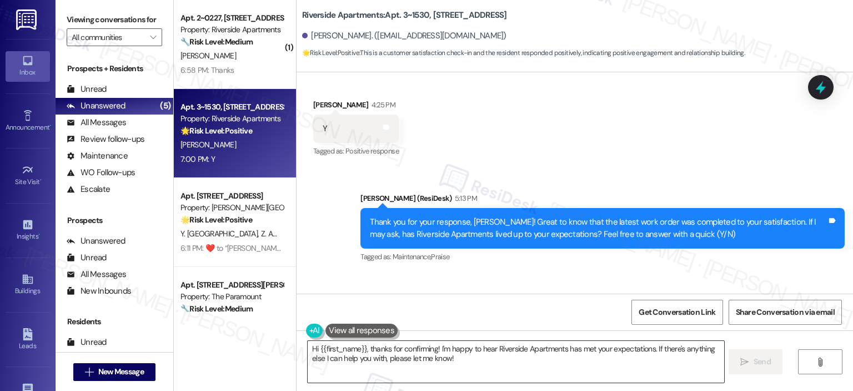
click at [457, 358] on textarea "Hi {{first_name}}, thanks for confirming! I'm happy to hear Riverside Apartment…" at bounding box center [516, 362] width 416 height 42
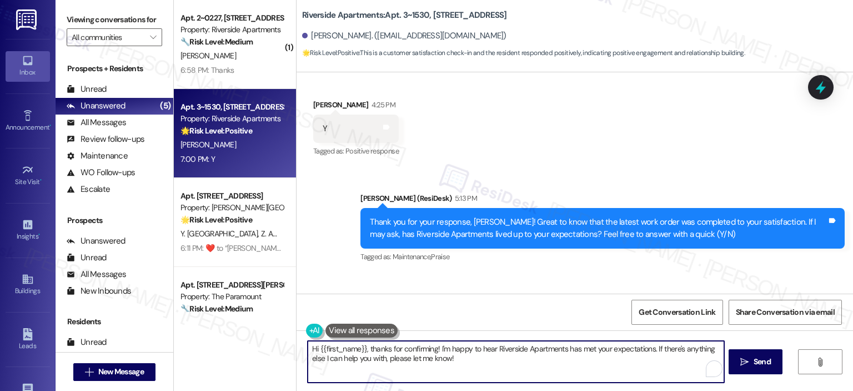
paste textarea "Thanks so much, {{first_name}}! It makes me really happy to hear you’re enjoyin…"
click at [304, 349] on div "Thanks so much, {{first_name}}! It makes me really happy to hear you’re enjoyin…" at bounding box center [575, 371] width 557 height 83
type textarea "A! It makes me really happy to hear you’re enjoying your home. Can I ask a quic…"
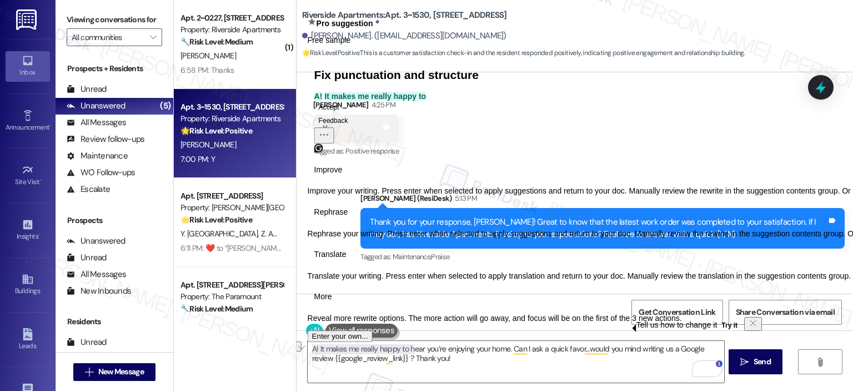
click at [518, 196] on div "Sent via SMS [PERSON_NAME] (ResiDesk) 5:13 PM Thank you for your response, [PER…" at bounding box center [602, 228] width 501 height 89
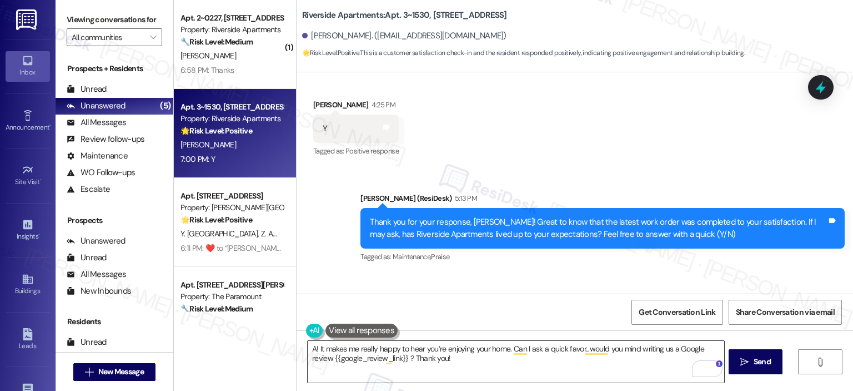
click at [309, 350] on textarea "A! It makes me really happy to hear you’re enjoying your home. Can I ask a quic…" at bounding box center [516, 362] width 416 height 42
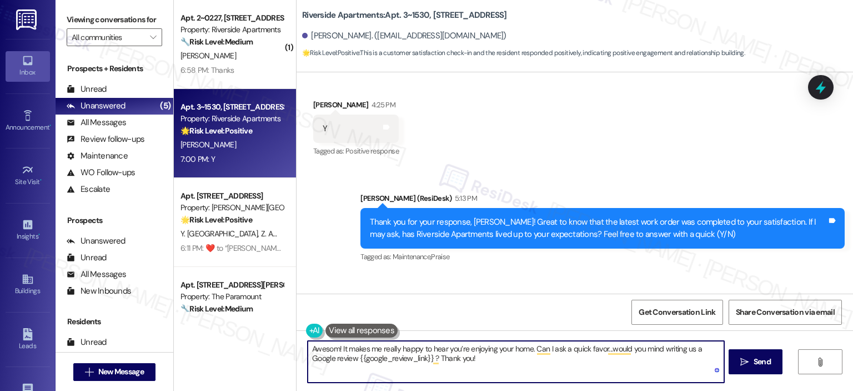
type textarea "Awesome! It makes me really happy to hear you’re enjoying your home. Can I ask …"
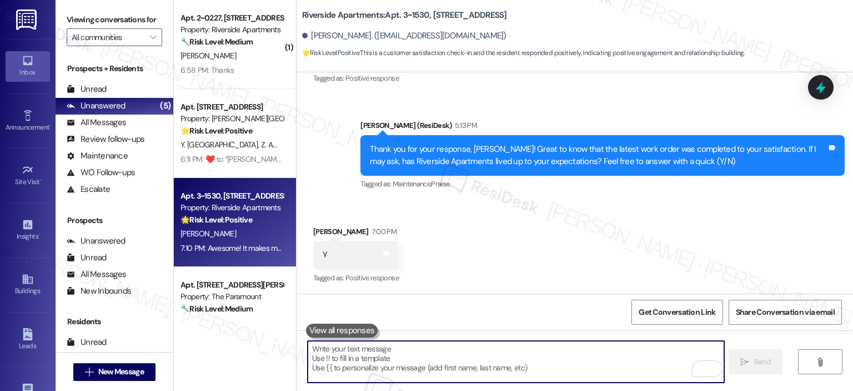
scroll to position [8747, 0]
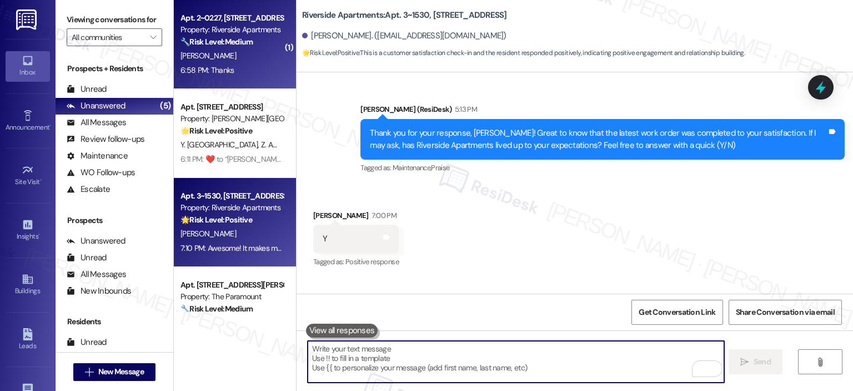
click at [238, 58] on div "[PERSON_NAME]" at bounding box center [231, 56] width 105 height 14
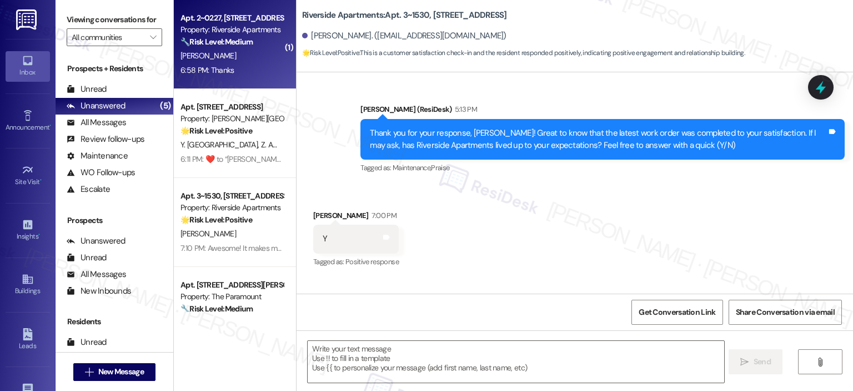
type textarea "Fetching suggested responses. Please feel free to read through the conversation…"
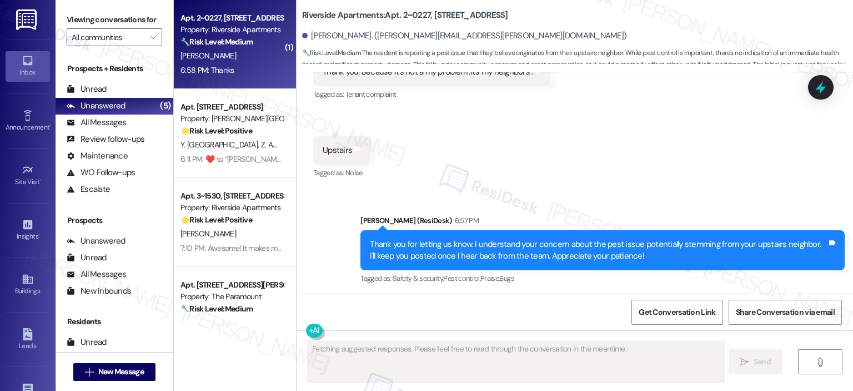
scroll to position [4719, 0]
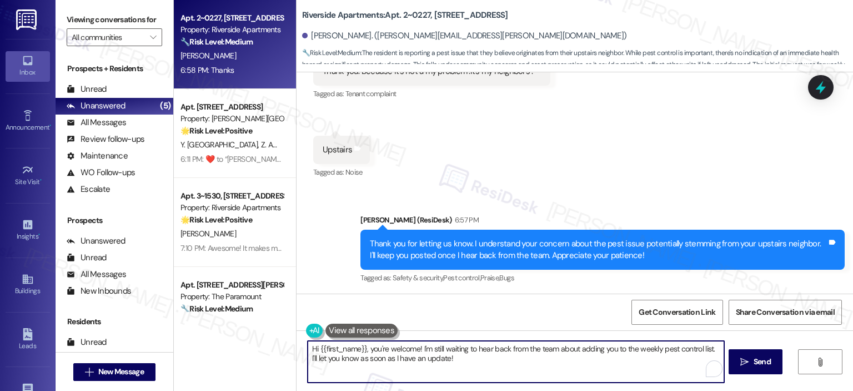
drag, startPoint x: 367, startPoint y: 347, endPoint x: 289, endPoint y: 344, distance: 77.8
click at [289, 344] on div "Apt. 2~0227, 5860 Cameron Run Terrace Property: Riverside Apartments 🔧 Risk Lev…" at bounding box center [513, 195] width 679 height 391
click at [356, 349] on textarea "You're welcome! I'm still waiting to hear back from the team about adding you t…" at bounding box center [516, 362] width 416 height 42
type textarea "You're welcome, Natasha! I'm still waiting to hear back from the team about add…"
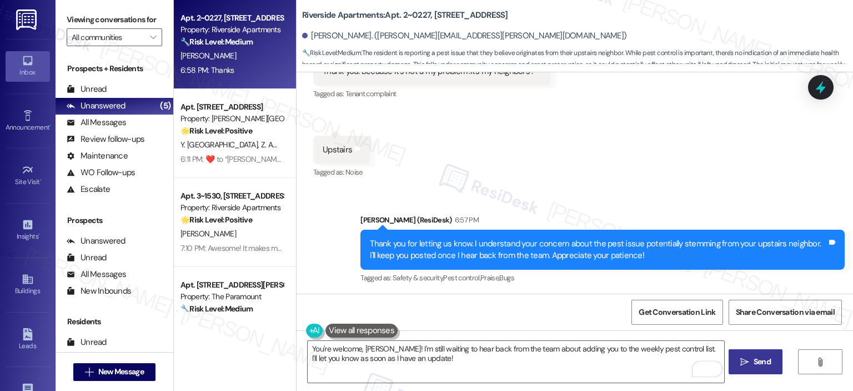
click at [772, 358] on span "Send" at bounding box center [763, 362] width 22 height 12
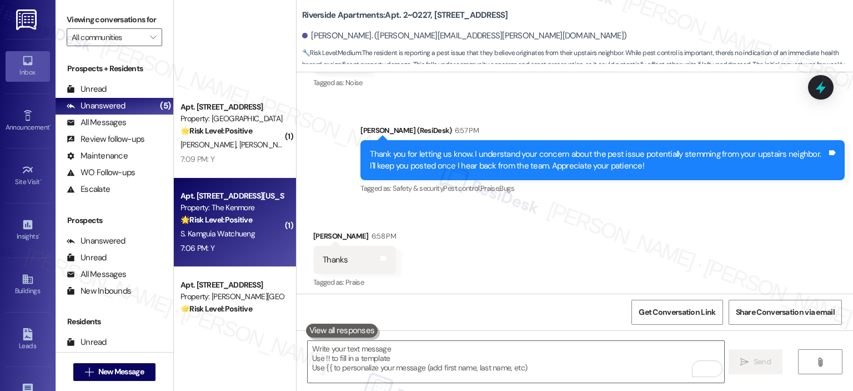
scroll to position [311, 0]
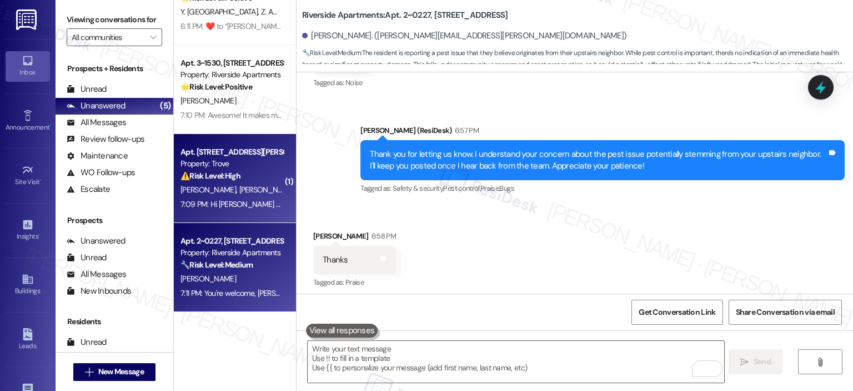
click at [238, 179] on div "⚠️ Risk Level: High The resident is following up on a report of a disturbance i…" at bounding box center [232, 176] width 103 height 12
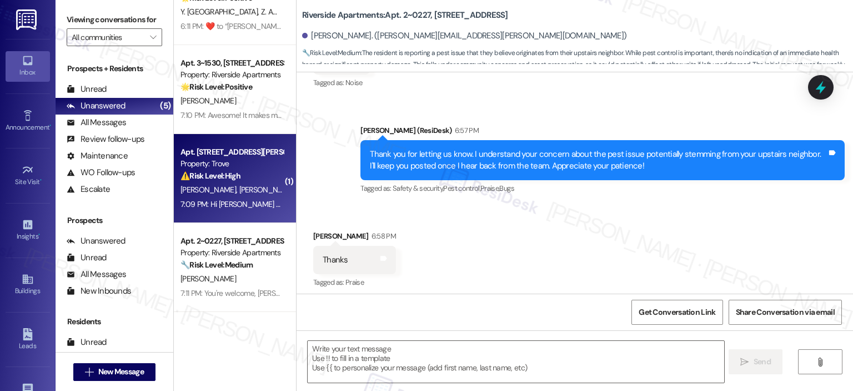
type textarea "Fetching suggested responses. Please feel free to read through the conversation…"
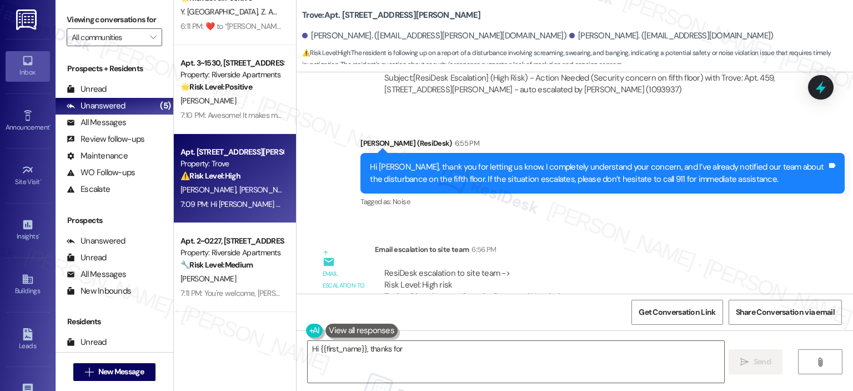
scroll to position [10809, 0]
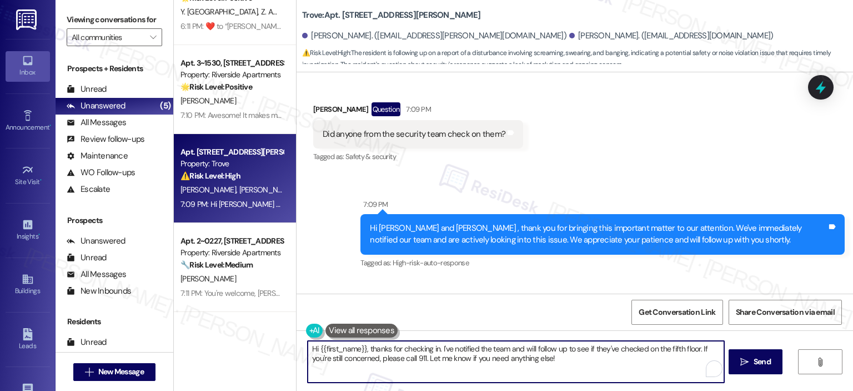
drag, startPoint x: 366, startPoint y: 348, endPoint x: 290, endPoint y: 352, distance: 75.6
click at [297, 352] on div "Hi {{first_name}}, thanks for checking in. I've notified the team and will foll…" at bounding box center [575, 371] width 557 height 83
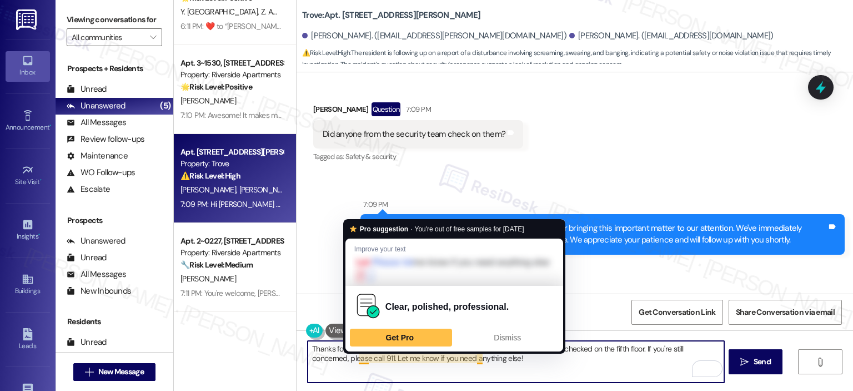
click at [354, 357] on textarea "Thanks for checking in. I've notified the team and will follow up to see if the…" at bounding box center [516, 362] width 416 height 42
click at [347, 369] on textarea "Thanks for checking in. I've notified the team and will follow up to see if the…" at bounding box center [516, 362] width 416 height 42
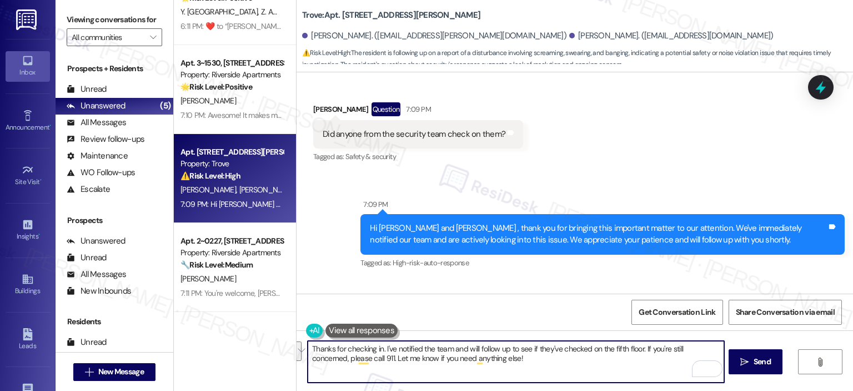
drag, startPoint x: 351, startPoint y: 357, endPoint x: 646, endPoint y: 346, distance: 295.2
click at [646, 346] on textarea "Thanks for checking in. I've notified the team and will follow up to see if the…" at bounding box center [516, 362] width 416 height 42
click at [556, 366] on textarea "Thanks for checking in. I've notified the team and will follow up to see if the…" at bounding box center [516, 362] width 416 height 42
drag, startPoint x: 351, startPoint y: 359, endPoint x: 641, endPoint y: 351, distance: 290.1
click at [641, 351] on textarea "Thanks for checking in. I've notified the team and will follow up to see if the…" at bounding box center [516, 362] width 416 height 42
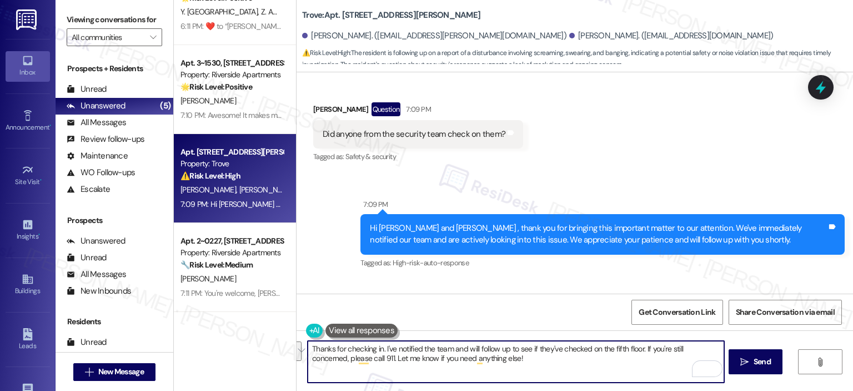
click at [648, 359] on textarea "Thanks for checking in. I've notified the team and will follow up to see if the…" at bounding box center [516, 362] width 416 height 42
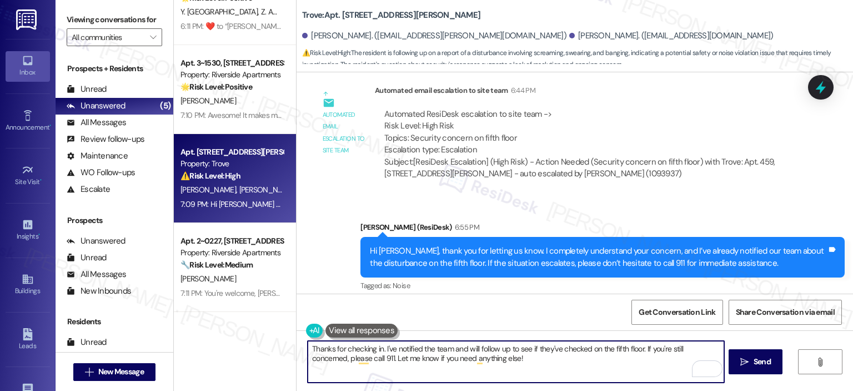
scroll to position [10470, 0]
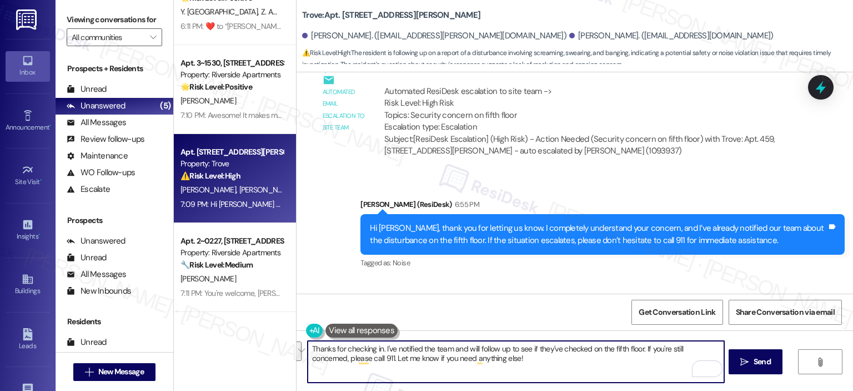
drag, startPoint x: 351, startPoint y: 357, endPoint x: 496, endPoint y: 373, distance: 145.9
click at [638, 351] on textarea "Thanks for checking in. I've notified the team and will follow up to see if the…" at bounding box center [516, 362] width 416 height 42
click at [484, 362] on textarea "Thanks for checking in. I've notified the team and will follow up to see if the…" at bounding box center [516, 362] width 416 height 42
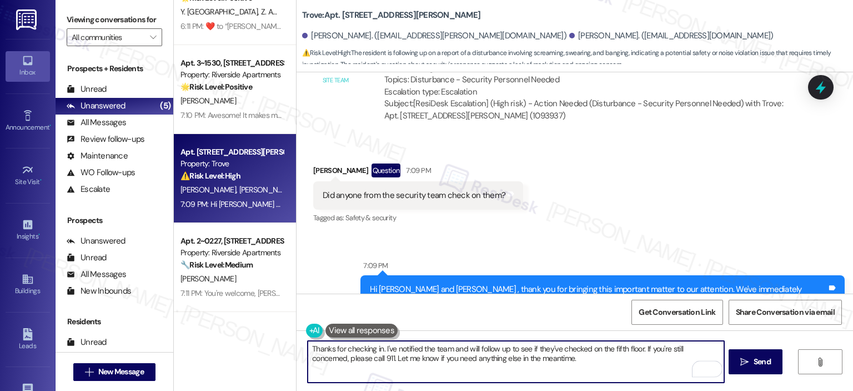
scroll to position [10809, 0]
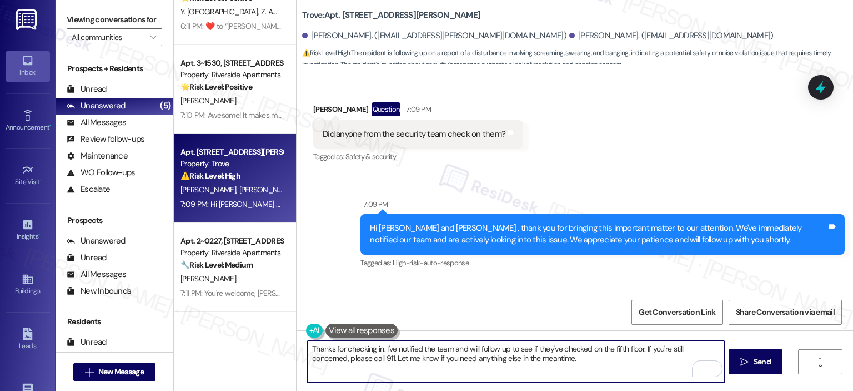
click at [378, 348] on textarea "Thanks for checking in. I've notified the team and will follow up to see if the…" at bounding box center [516, 362] width 416 height 42
type textarea "Thanks for checking in, Alison I've notified the team and will follow up to see…"
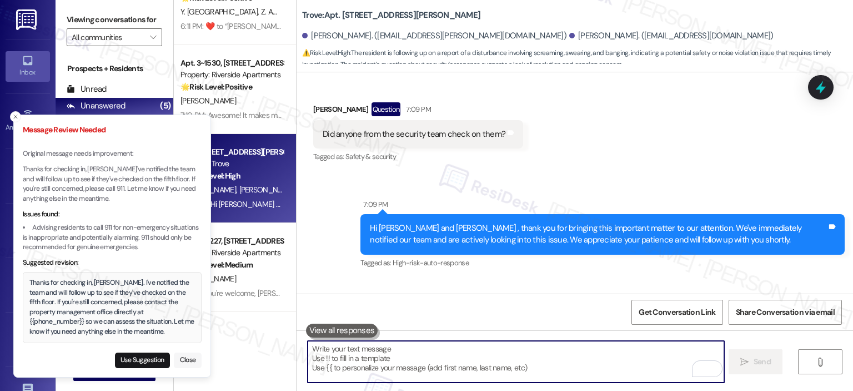
click at [192, 361] on button "Close" at bounding box center [188, 360] width 28 height 16
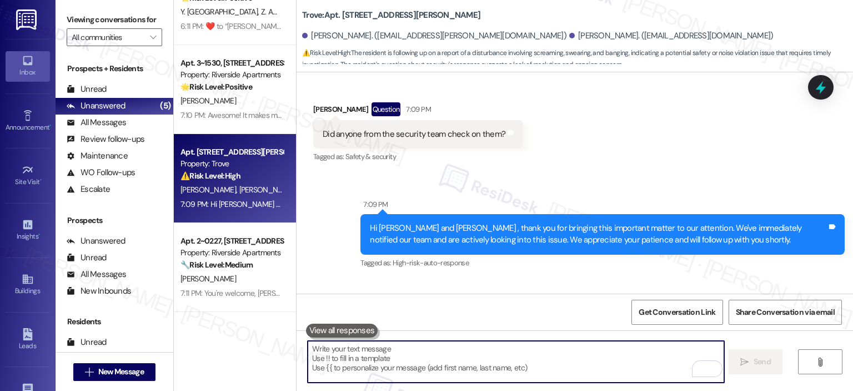
click at [398, 357] on textarea "To enrich screen reader interactions, please activate Accessibility in Grammarl…" at bounding box center [516, 362] width 416 height 42
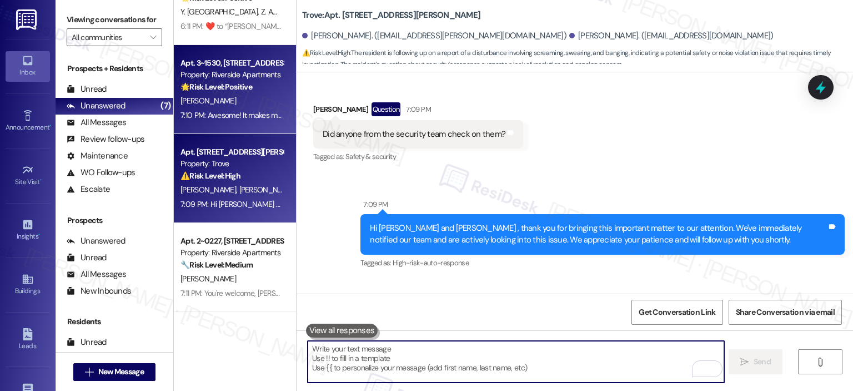
click at [214, 109] on div "7:10 PM: Awesome! It makes me really happy to hear you’re enjoying your home. C…" at bounding box center [231, 115] width 105 height 14
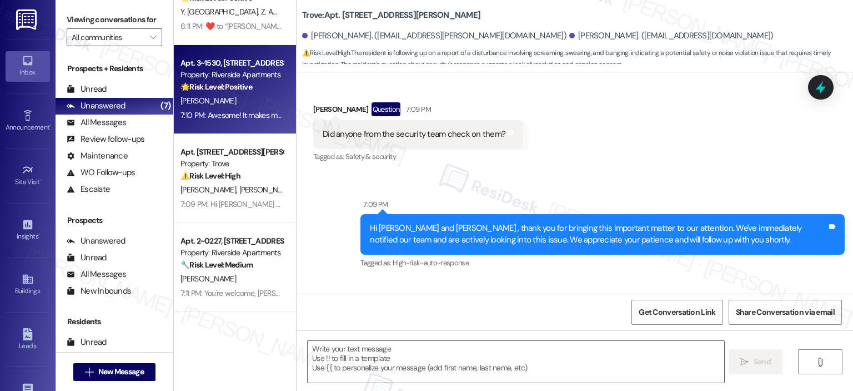
type textarea "Fetching suggested responses. Please feel free to read through the conversation…"
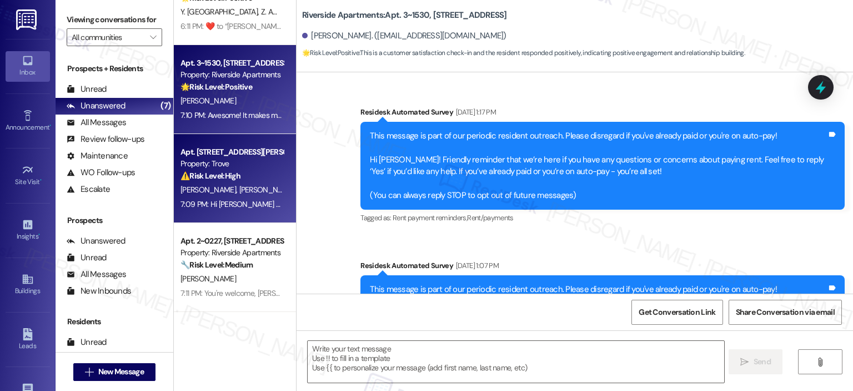
type textarea "Fetching suggested responses. Please feel free to read through the conversation…"
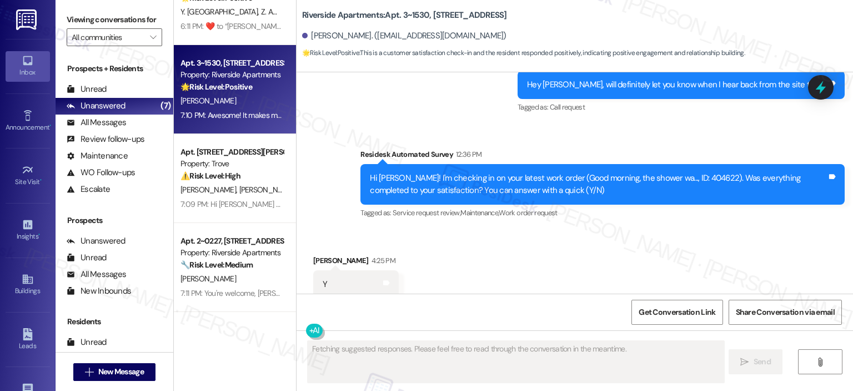
scroll to position [8657, 0]
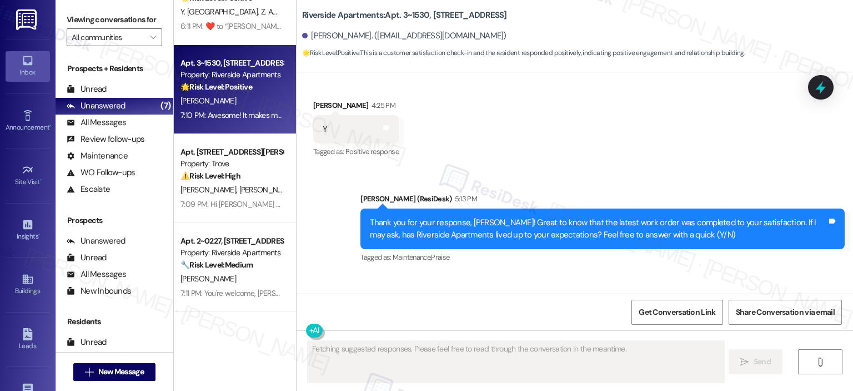
click at [214, 184] on div "A. Ohara J. Franchi" at bounding box center [231, 190] width 105 height 14
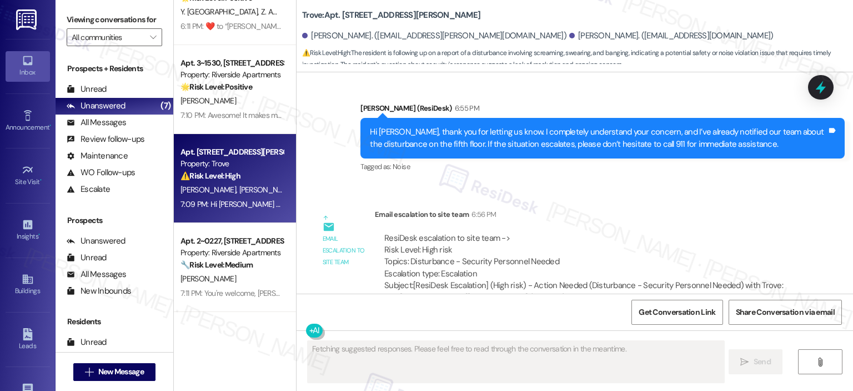
scroll to position [10809, 0]
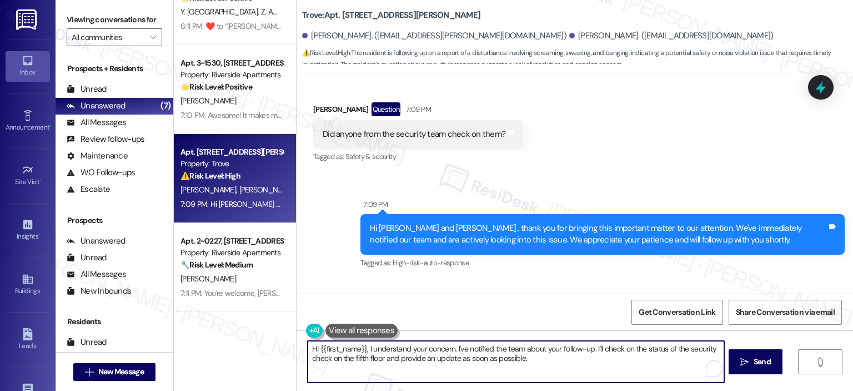
drag, startPoint x: 357, startPoint y: 349, endPoint x: 294, endPoint y: 342, distance: 63.2
click at [297, 342] on div "Hi {{first_name}}, I understand your concern. I've notified the team about your…" at bounding box center [575, 371] width 557 height 83
click at [398, 351] on textarea "I understand your concern. I've notified the team about your follow-up. I'll ch…" at bounding box center [516, 362] width 416 height 42
click at [392, 346] on textarea "I understand your concern. I've notified the team about your follow-up. I'll ch…" at bounding box center [516, 362] width 416 height 42
type textarea "I understand your concern, Alison. I've notified the team about your follow-up.…"
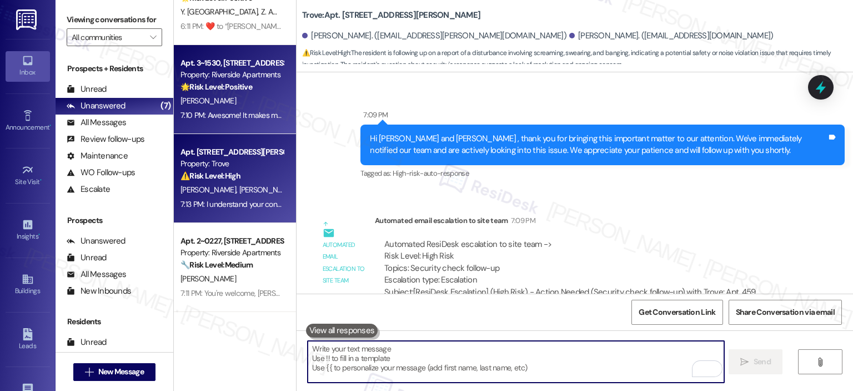
scroll to position [0, 0]
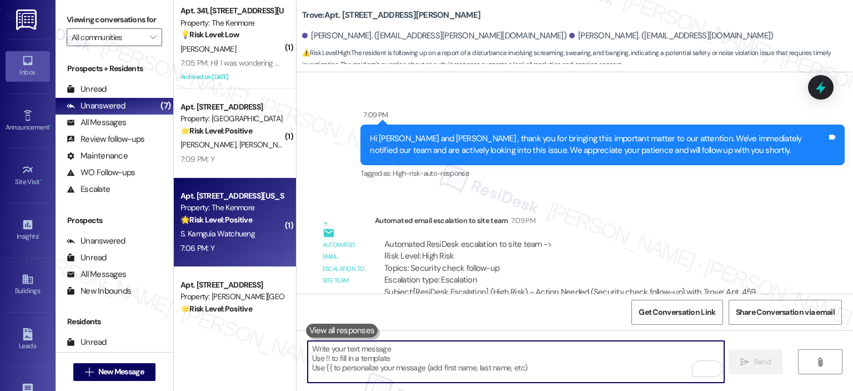
click at [244, 236] on span "S. Kamguia Watchueng" at bounding box center [218, 233] width 74 height 10
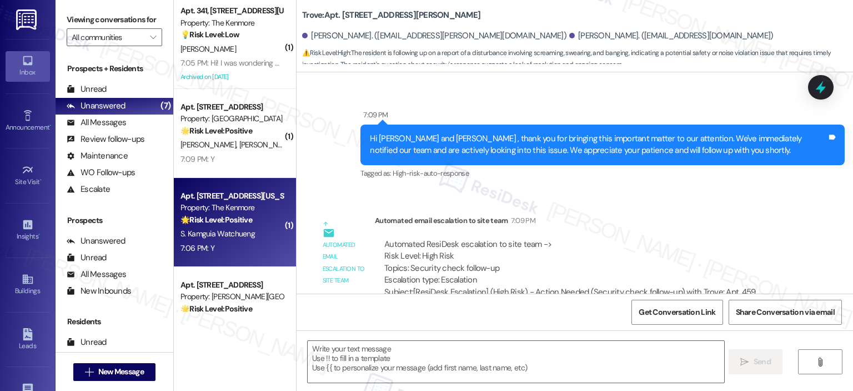
type textarea "Fetching suggested responses. Please feel free to read through the conversation…"
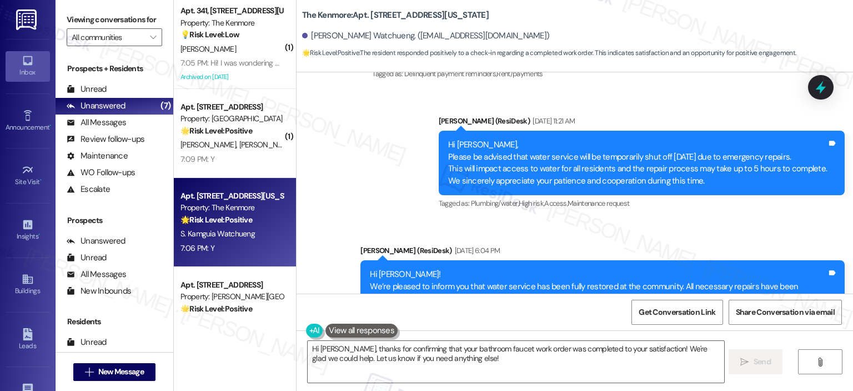
scroll to position [4273, 0]
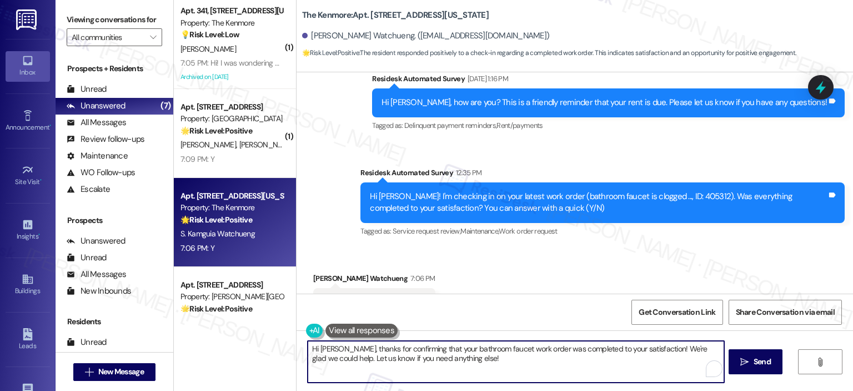
click at [412, 366] on textarea "Hi Sandra, thanks for confirming that your bathroom faucet work order was compl…" at bounding box center [516, 362] width 416 height 42
paste textarea "Thank you for your response! Great to know that the latest work order was compl…"
click at [376, 354] on textarea "Thank you for your response! Great to know that the latest work order was compl…" at bounding box center [516, 362] width 416 height 42
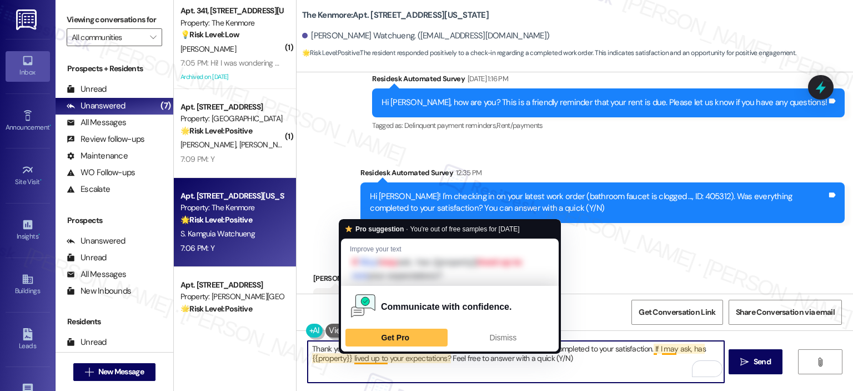
click at [397, 361] on textarea "Thank you for your response! Great to know that the latest work order was compl…" at bounding box center [516, 362] width 416 height 42
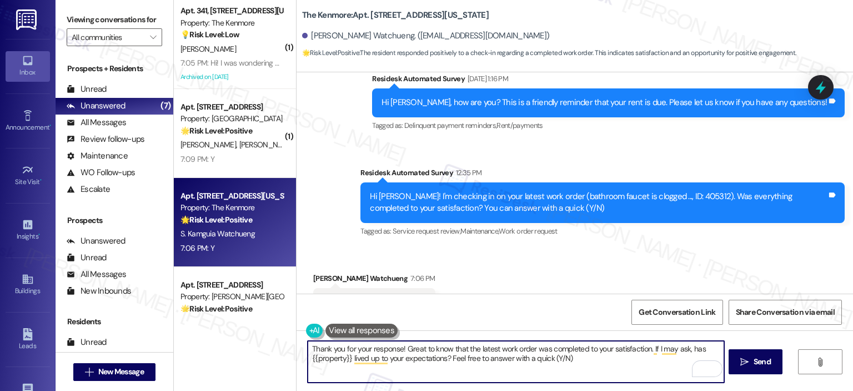
click at [396, 350] on textarea "Thank you for your response! Great to know that the latest work order was compl…" at bounding box center [516, 362] width 416 height 42
type textarea "Thank you for your response, Sandra! Great to know that the latest work order w…"
click at [754, 358] on span "Send" at bounding box center [762, 362] width 17 height 12
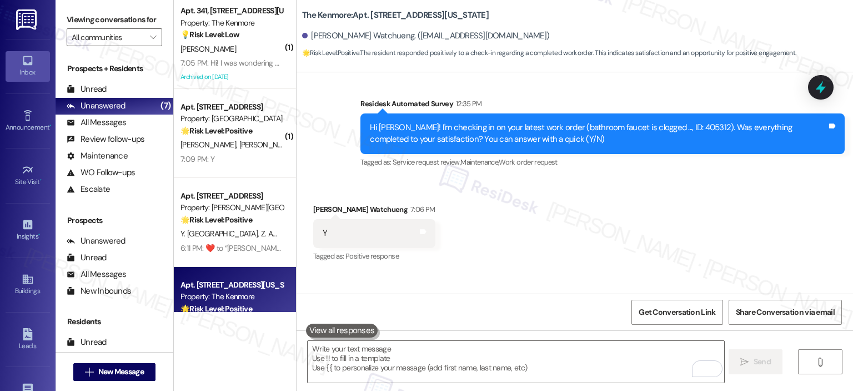
scroll to position [4363, 0]
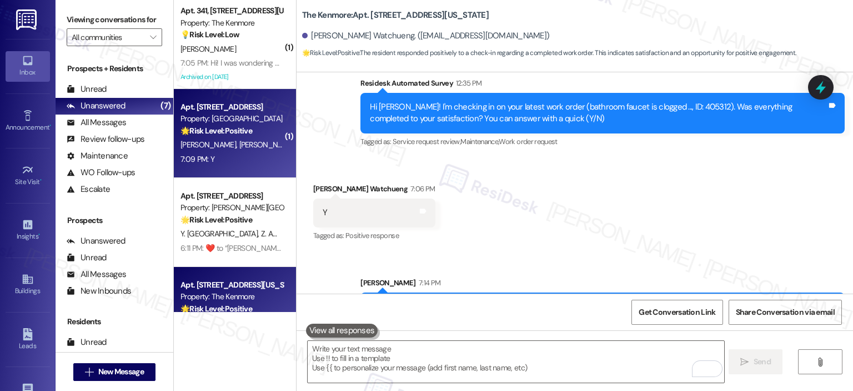
click at [244, 139] on div "J. Wilson J. Keeler" at bounding box center [231, 145] width 105 height 14
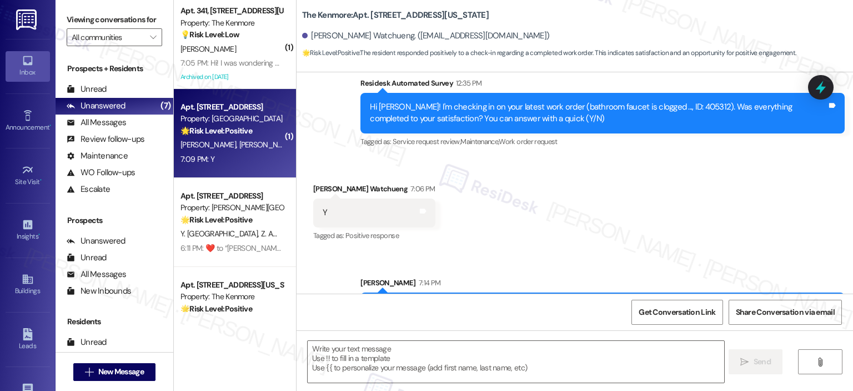
type textarea "Fetching suggested responses. Please feel free to read through the conversation…"
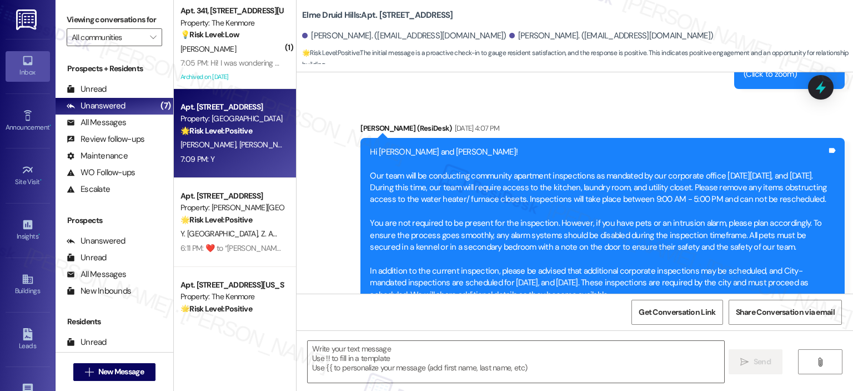
scroll to position [5236, 0]
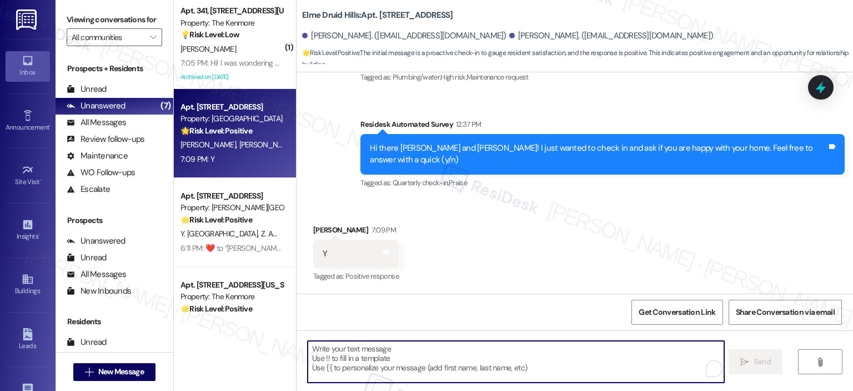
click at [413, 367] on textarea "To enrich screen reader interactions, please activate Accessibility in Grammarl…" at bounding box center [516, 362] width 416 height 42
paste textarea "Thanks so much, {{first_name}}! It makes me really happy to hear you’re enjoyin…"
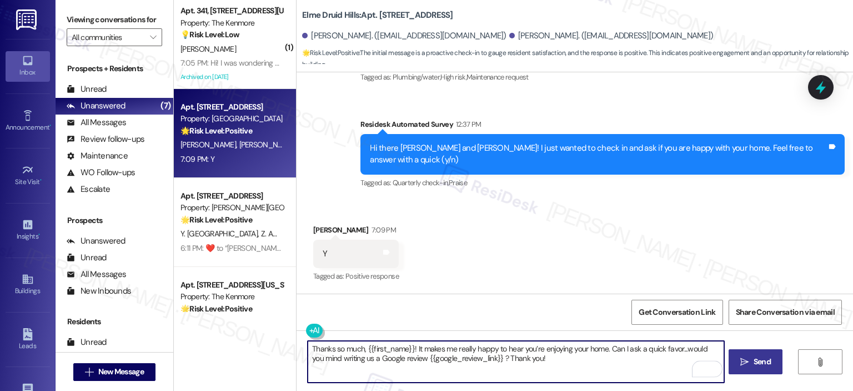
click at [322, 373] on textarea "Thanks so much, {{first_name}}! It makes me really happy to hear you’re enjoyin…" at bounding box center [516, 362] width 416 height 42
drag, startPoint x: 406, startPoint y: 349, endPoint x: 358, endPoint y: 347, distance: 47.8
click at [358, 347] on textarea "Thanks so much, {{first_name}}! It makes me really happy to hear you’re enjoyin…" at bounding box center [516, 362] width 416 height 42
click at [567, 364] on textarea "Thanks so much, Jeneica! It makes me really happy to hear you’re enjoying your …" at bounding box center [516, 362] width 416 height 42
type textarea "Thanks so much, Jeneica! It makes me really happy to hear you’re enjoying your …"
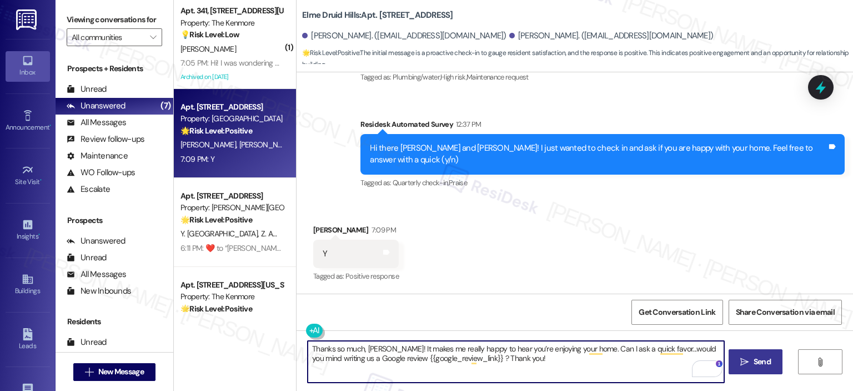
click at [754, 353] on button " Send" at bounding box center [756, 361] width 54 height 25
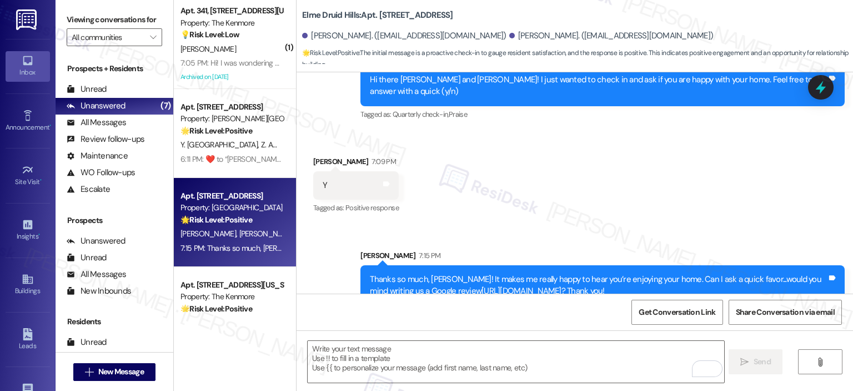
scroll to position [5324, 0]
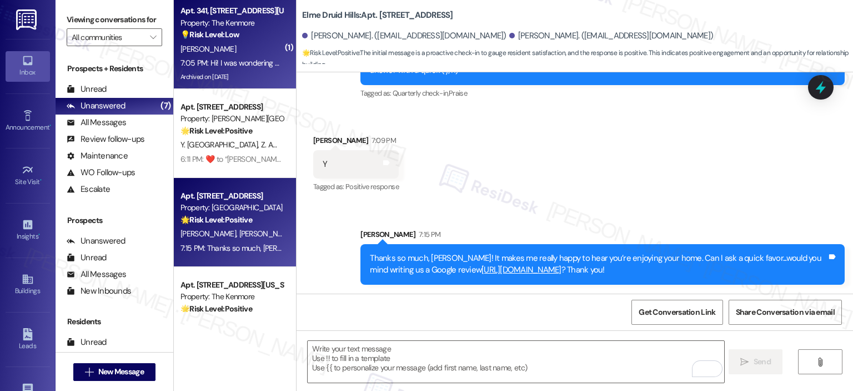
click at [236, 46] on div "[PERSON_NAME]" at bounding box center [231, 49] width 105 height 14
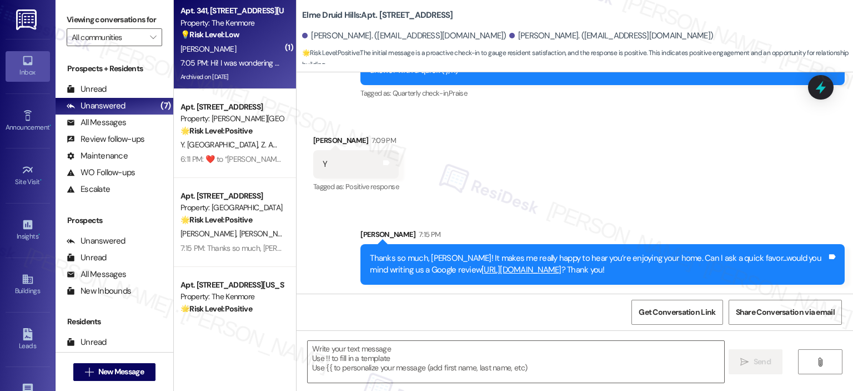
type textarea "Fetching suggested responses. Please feel free to read through the conversation…"
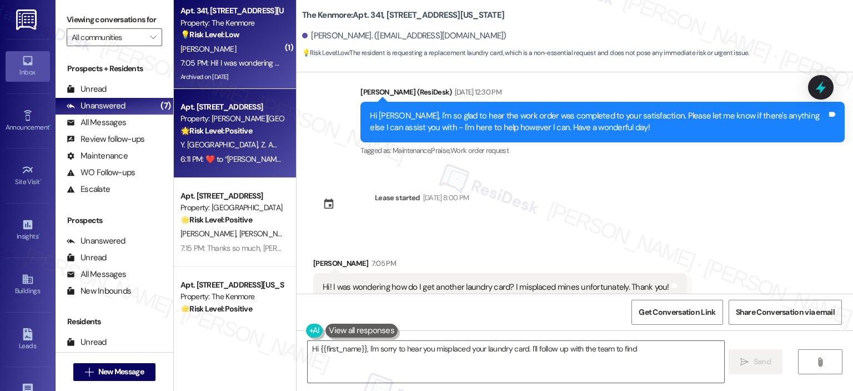
scroll to position [1118, 0]
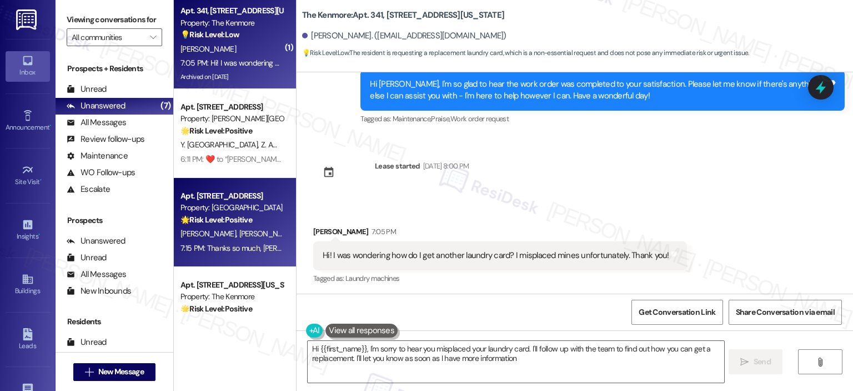
type textarea "Hi {{first_name}}, I'm sorry to hear you misplaced your laundry card. I'll foll…"
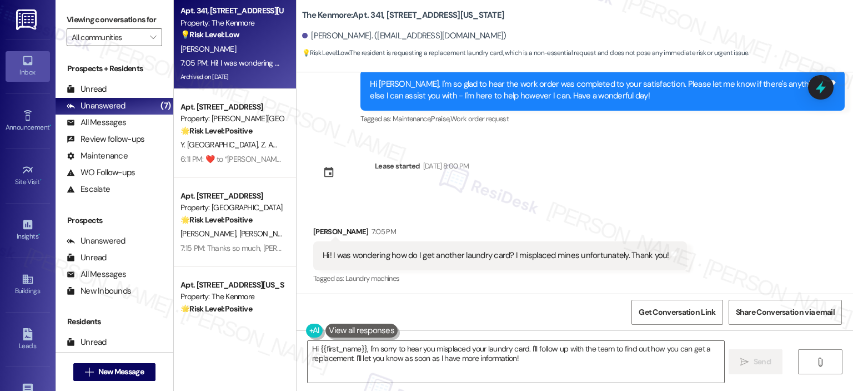
click at [226, 222] on strong "🌟 Risk Level: Positive" at bounding box center [217, 219] width 72 height 10
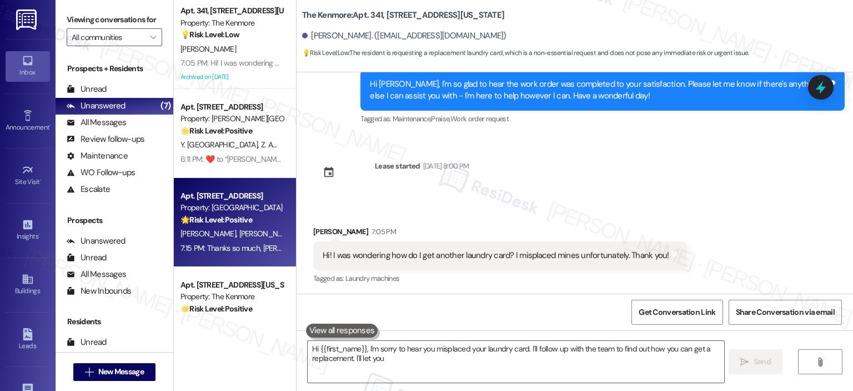
type textarea "Hi {{first_name}}, I'm sorry to hear you misplaced your laundry card. I'll foll…"
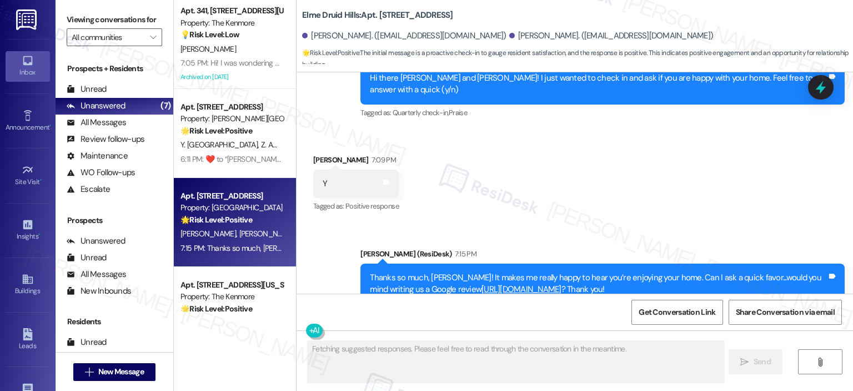
type textarea "Fetching suggested responses. Please feel free to read through the conversation…"
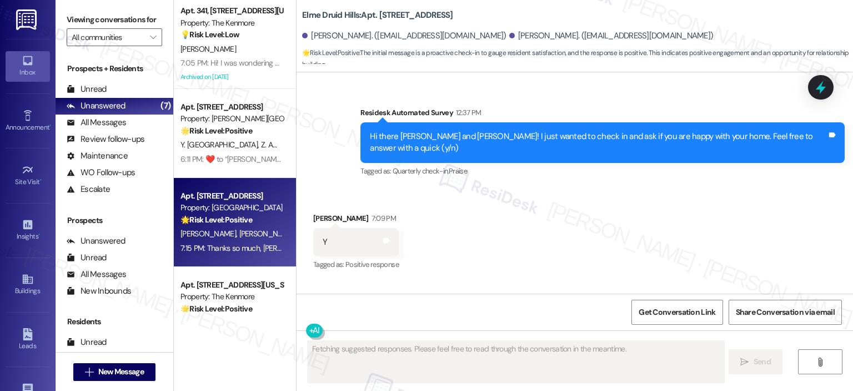
scroll to position [5235, 0]
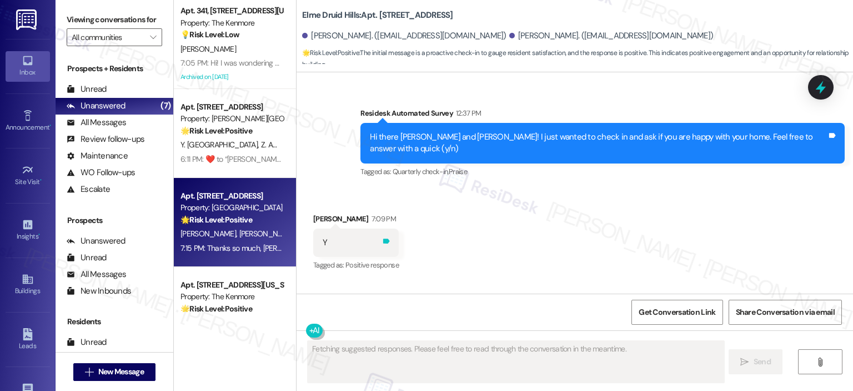
click at [382, 245] on icon at bounding box center [386, 241] width 8 height 8
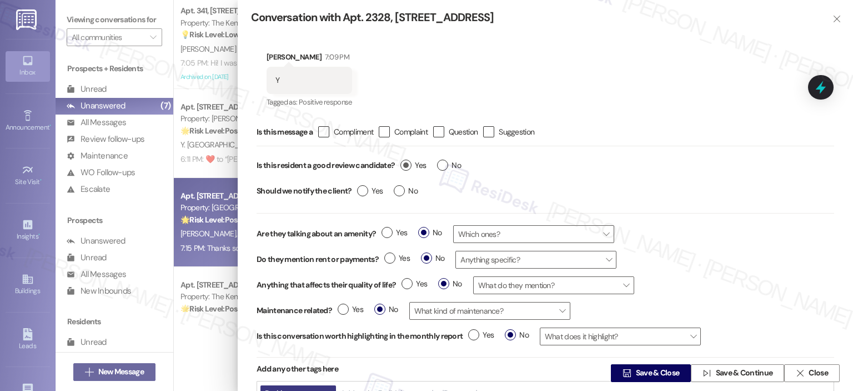
click at [411, 167] on label "Yes" at bounding box center [414, 165] width 26 height 12
click at [411, 167] on input "Yes" at bounding box center [414, 166] width 26 height 14
radio input "true"
type textarea "Hi {{first_name}}! Thanks for the positive feedback! We're so glad you're enjoy…"
click at [627, 377] on icon "" at bounding box center [627, 372] width 8 height 9
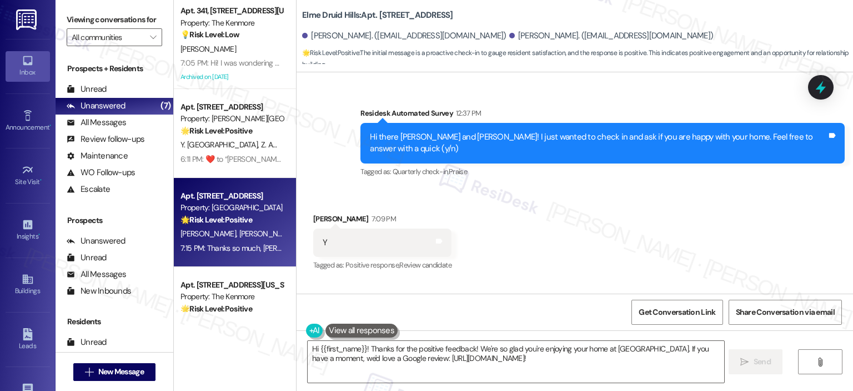
scroll to position [5364, 0]
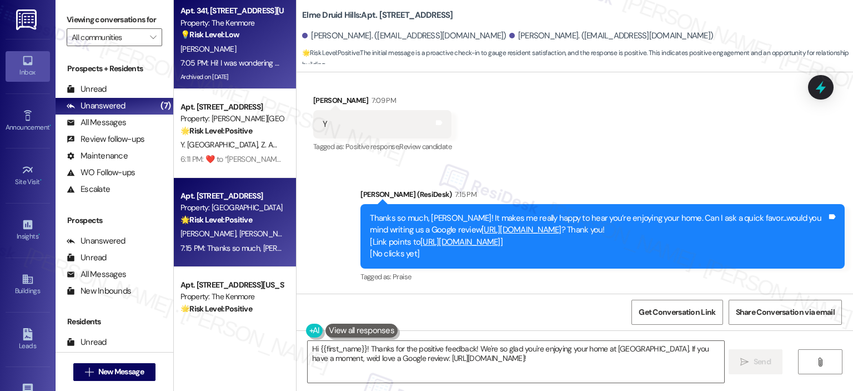
click at [224, 51] on div "[PERSON_NAME]" at bounding box center [231, 49] width 105 height 14
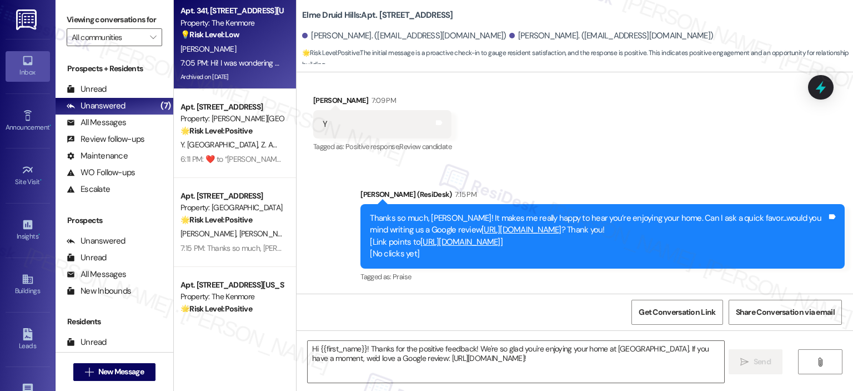
type textarea "Fetching suggested responses. Please feel free to read through the conversation…"
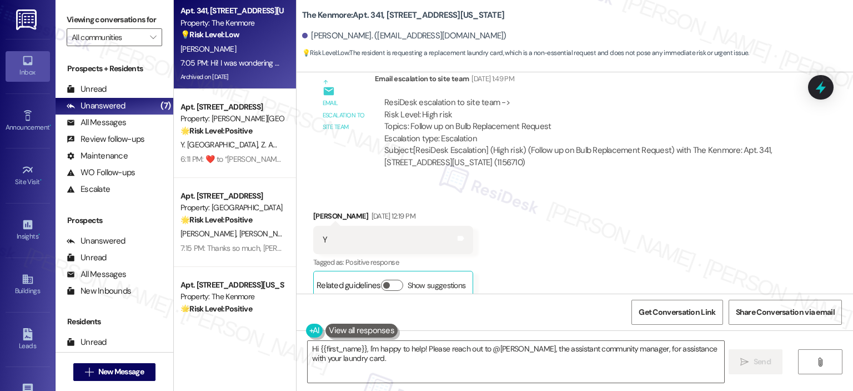
scroll to position [1119, 0]
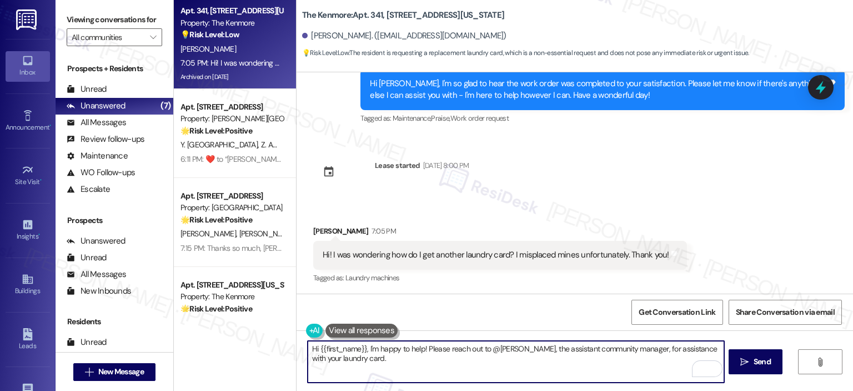
drag, startPoint x: 373, startPoint y: 346, endPoint x: 591, endPoint y: 365, distance: 218.6
click at [591, 365] on textarea "Hi {{first_name}}, I'm happy to help! Please reach out to @[PERSON_NAME], the a…" at bounding box center [516, 362] width 416 height 42
click at [684, 349] on textarea "Hi {{first_name}}, thank you for reaching out. I'll relay this to the team and …" at bounding box center [516, 362] width 416 height 42
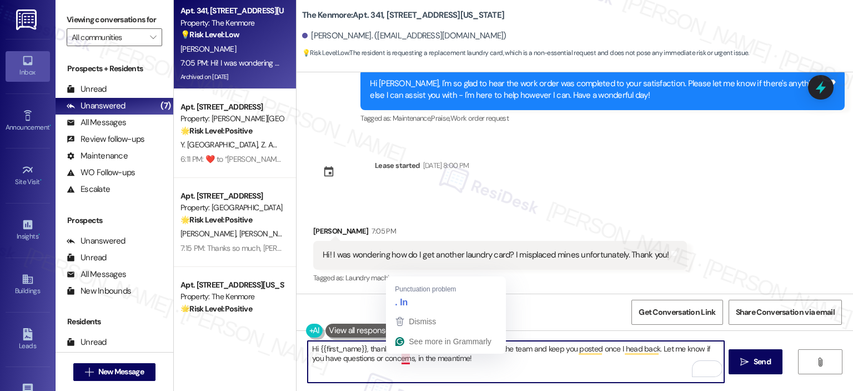
click at [523, 364] on textarea "Hi {{first_name}}, thank you for reaching out. I'll relay this to the team and …" at bounding box center [516, 362] width 416 height 42
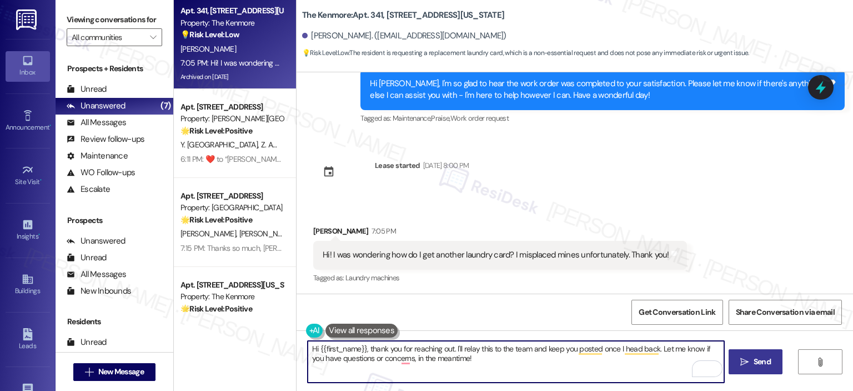
type textarea "Hi {{first_name}}, thank you for reaching out. I'll relay this to the team and …"
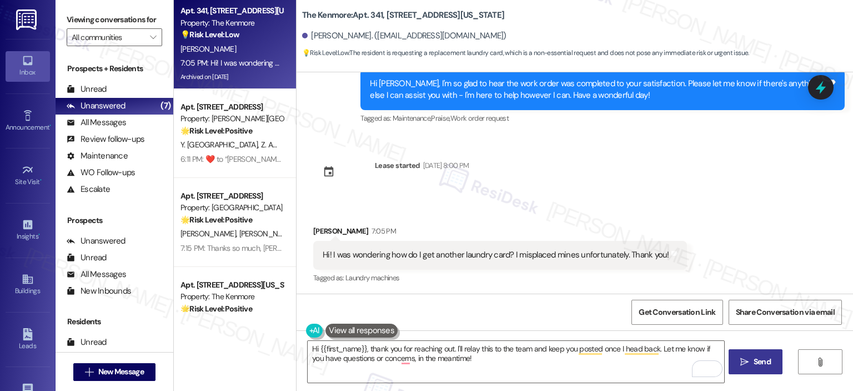
click at [754, 361] on span "Send" at bounding box center [762, 362] width 17 height 12
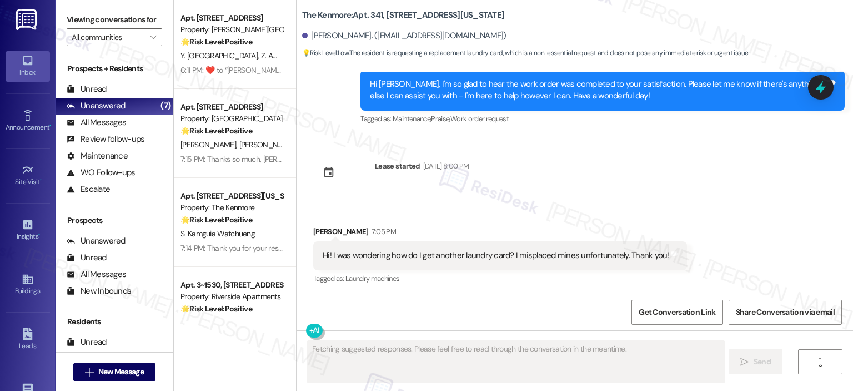
scroll to position [1208, 0]
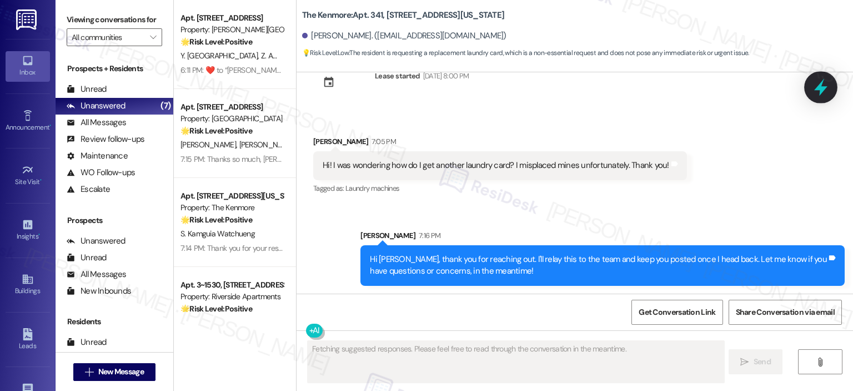
click at [828, 82] on icon at bounding box center [821, 87] width 19 height 19
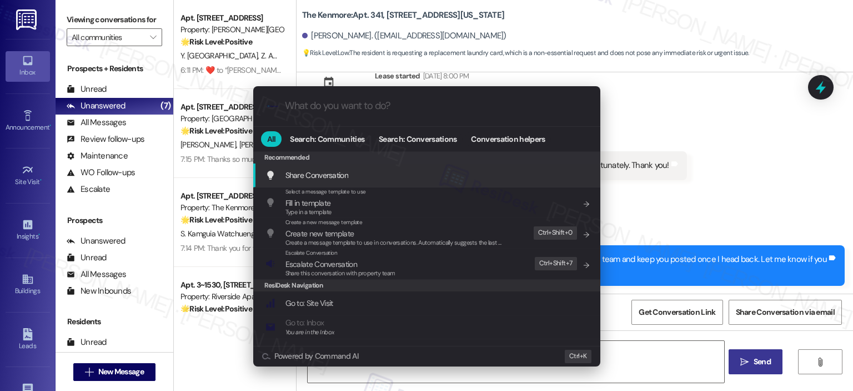
click at [315, 264] on span "Escalate Conversation" at bounding box center [322, 264] width 72 height 10
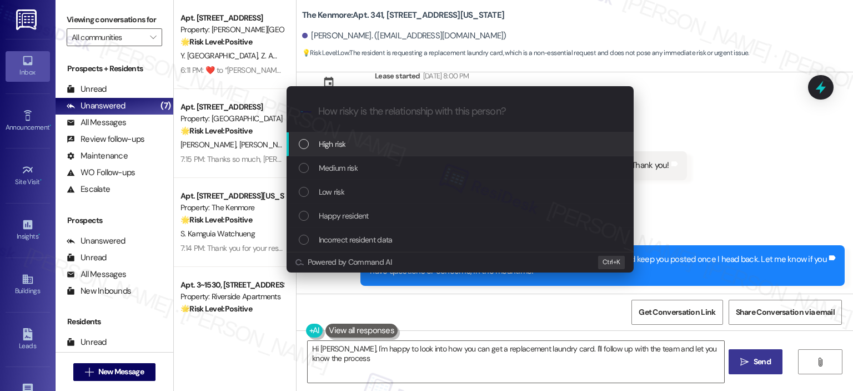
click at [331, 188] on span "Low risk" at bounding box center [332, 192] width 26 height 12
type textarea "Hi [PERSON_NAME], I'm happy to look into how you can get a replacement laundry …"
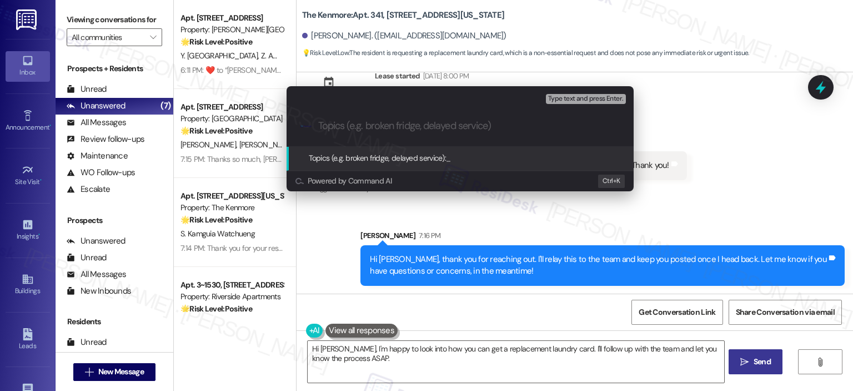
click at [343, 121] on input "Topics (e.g. broken fridge, delayed service)" at bounding box center [469, 126] width 302 height 12
click at [345, 124] on input "Topics (e.g. broken fridge, delayed service)" at bounding box center [469, 126] width 302 height 12
type input "Inquiry - Laundry Card Replacement"
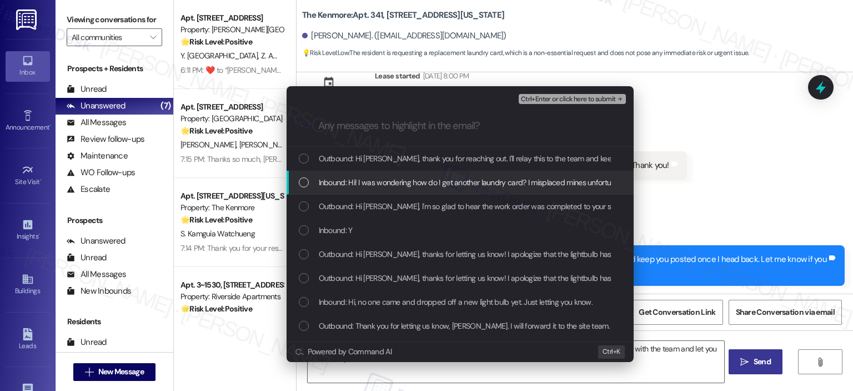
click at [361, 178] on span "Inbound: Hi! I was wondering how do I get another laundry card? I misplaced min…" at bounding box center [494, 182] width 350 height 12
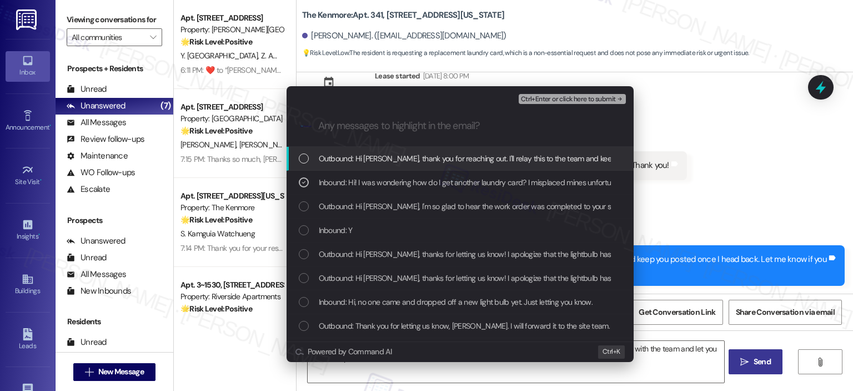
click at [377, 153] on span "Outbound: Hi [PERSON_NAME], thank you for reaching out. I'll relay this to the …" at bounding box center [622, 158] width 606 height 12
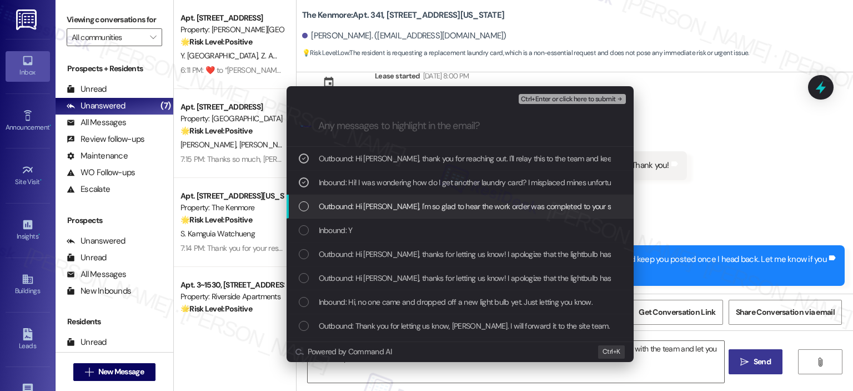
click at [563, 99] on span "Ctrl+Enter or click here to submit" at bounding box center [568, 100] width 95 height 8
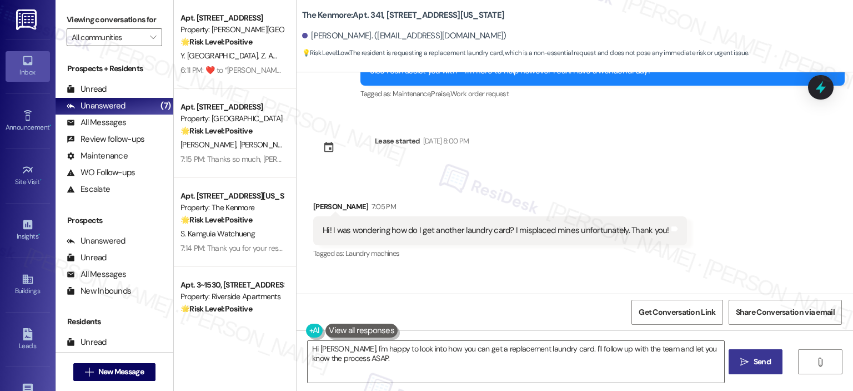
scroll to position [1118, 0]
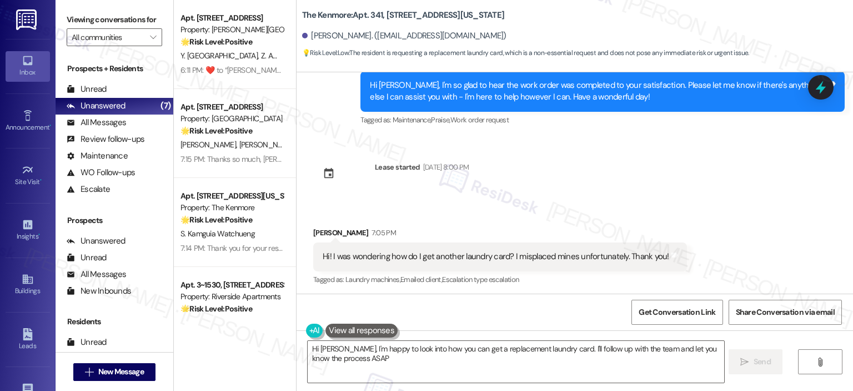
type textarea "Hi Tayler, I'm happy to look into how you can get a replacement laundry card. I…"
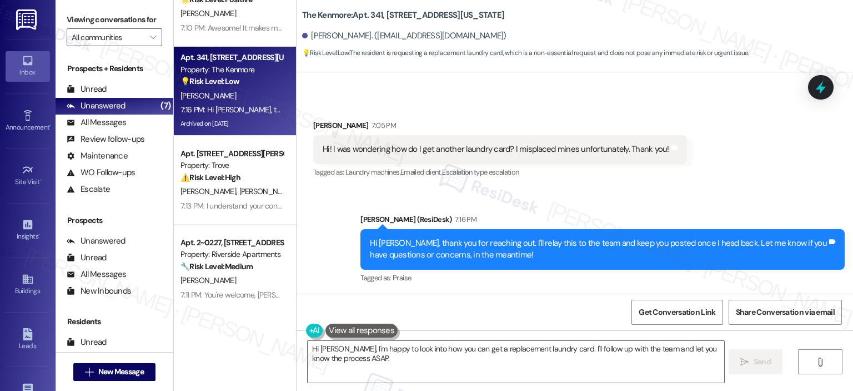
scroll to position [311, 0]
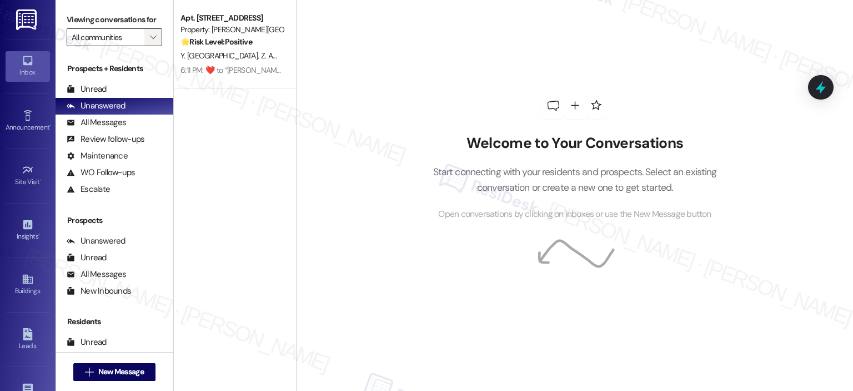
click at [144, 31] on button "" at bounding box center [153, 37] width 18 height 18
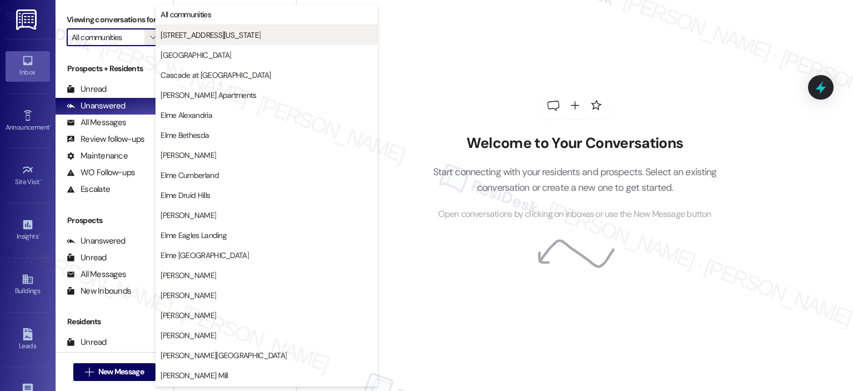
click at [184, 35] on span "[STREET_ADDRESS][US_STATE]" at bounding box center [211, 34] width 100 height 11
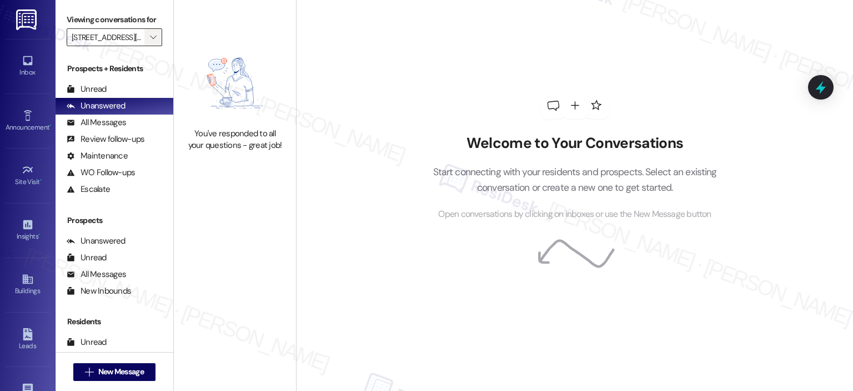
click at [150, 39] on icon "" at bounding box center [153, 37] width 6 height 9
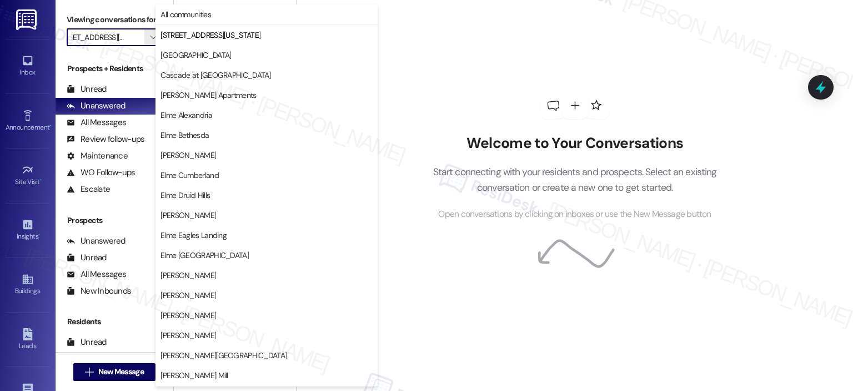
click at [173, 51] on span "[GEOGRAPHIC_DATA]" at bounding box center [196, 54] width 71 height 11
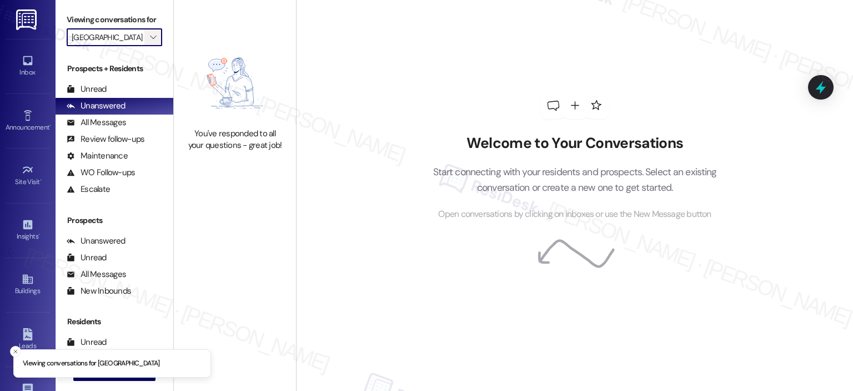
click at [150, 39] on icon "" at bounding box center [153, 37] width 6 height 9
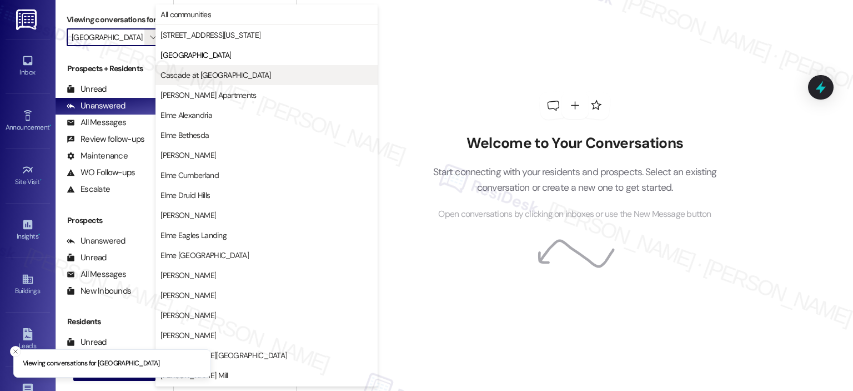
click at [182, 71] on span "Cascade at [GEOGRAPHIC_DATA]" at bounding box center [216, 74] width 110 height 11
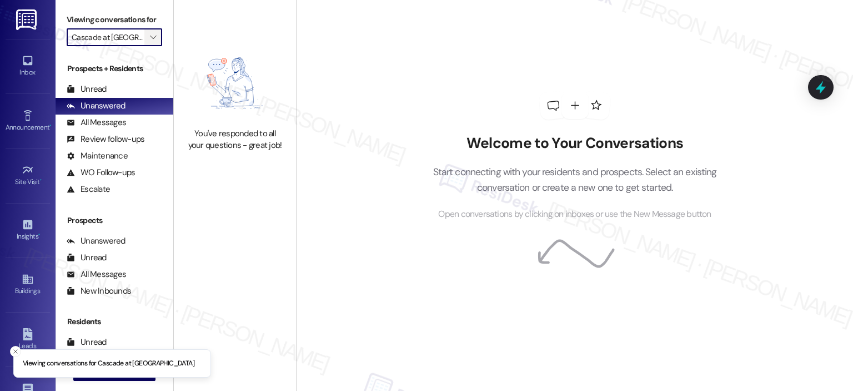
click at [150, 35] on icon "" at bounding box center [153, 37] width 6 height 9
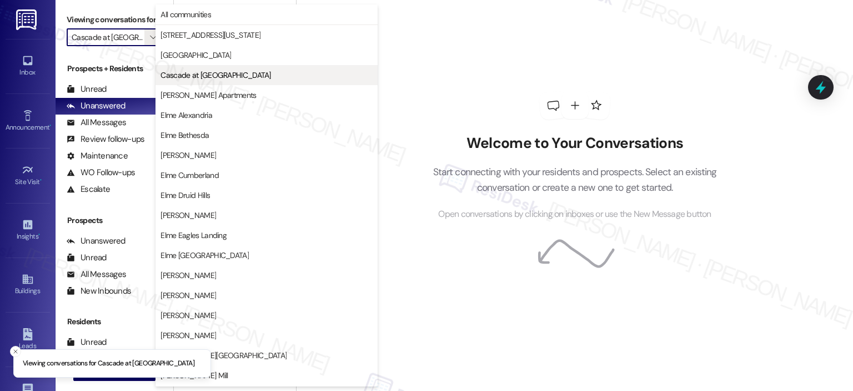
scroll to position [0, 4]
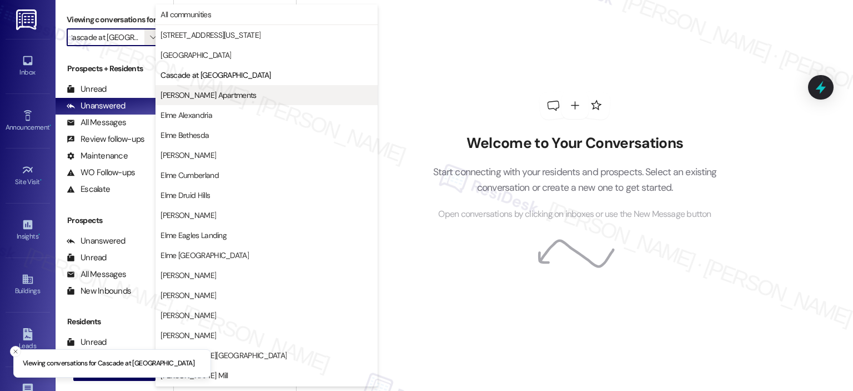
click at [197, 89] on span "[PERSON_NAME] Apartments" at bounding box center [209, 94] width 96 height 11
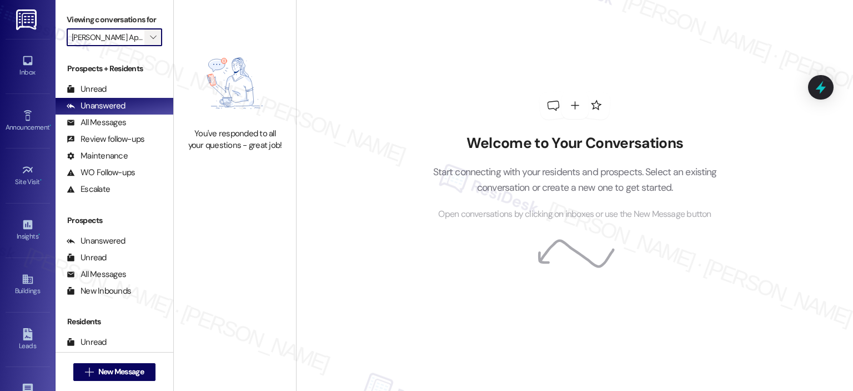
click at [150, 37] on icon "" at bounding box center [153, 37] width 6 height 9
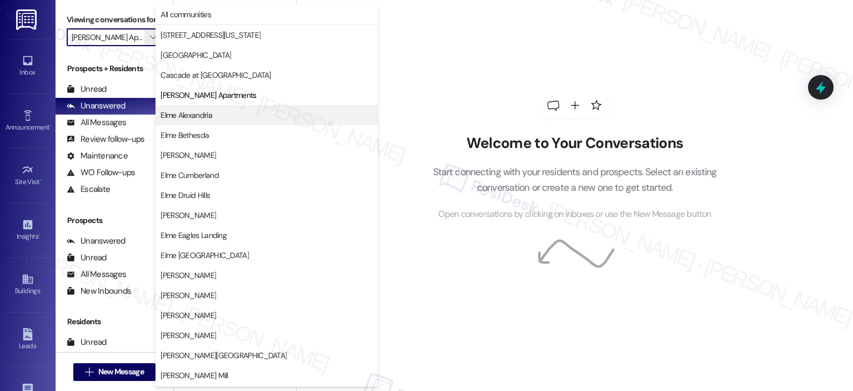
scroll to position [0, 8]
click at [189, 114] on span "Elme Alexandria" at bounding box center [187, 114] width 52 height 11
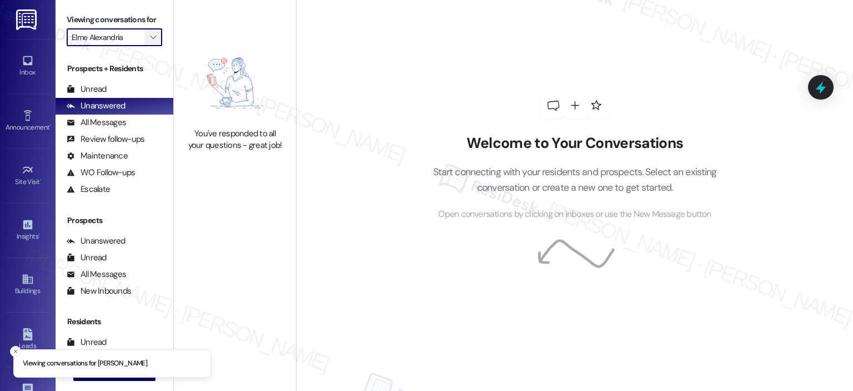
click at [150, 33] on icon "" at bounding box center [153, 37] width 6 height 9
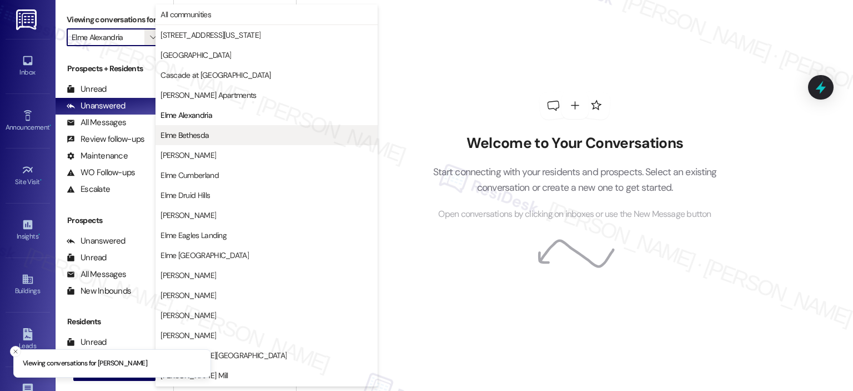
click at [198, 127] on button "Elme Bethesda" at bounding box center [267, 135] width 222 height 20
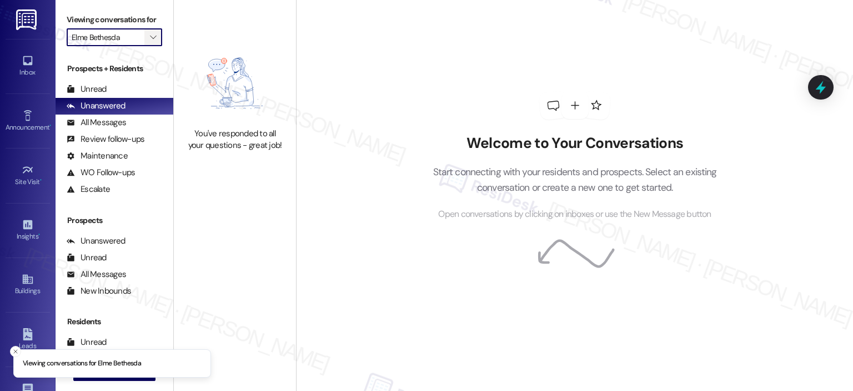
click at [150, 39] on icon "" at bounding box center [153, 37] width 6 height 9
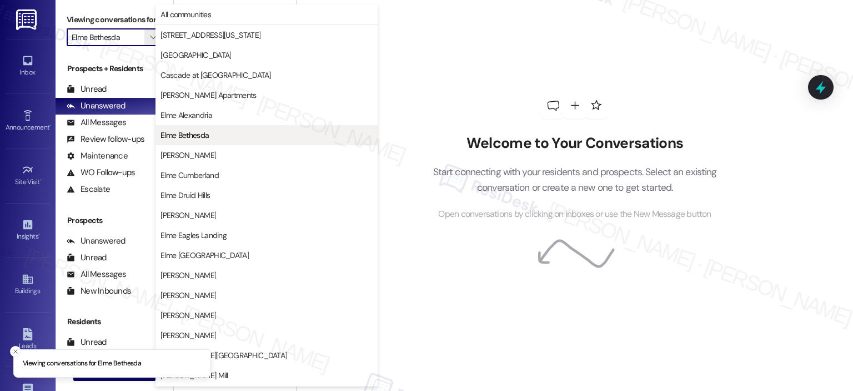
click at [222, 141] on button "Elme Bethesda" at bounding box center [267, 135] width 222 height 20
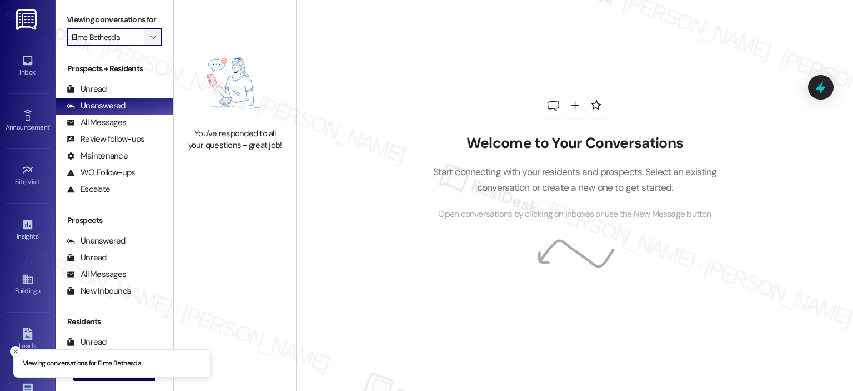
click at [150, 37] on icon "" at bounding box center [153, 37] width 6 height 9
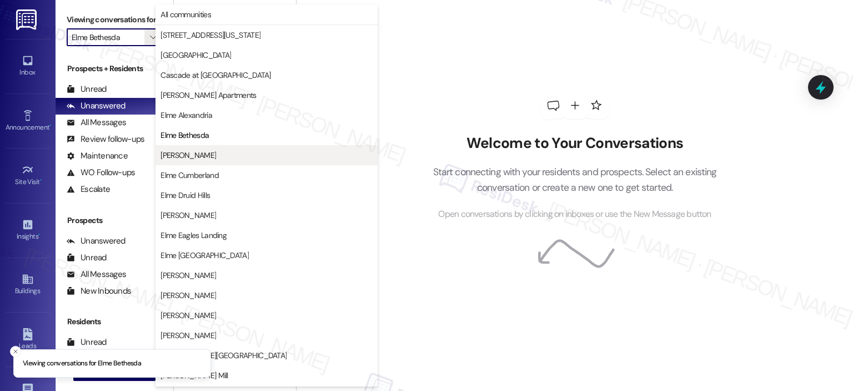
click at [199, 152] on span "Elme Conyers" at bounding box center [189, 154] width 56 height 11
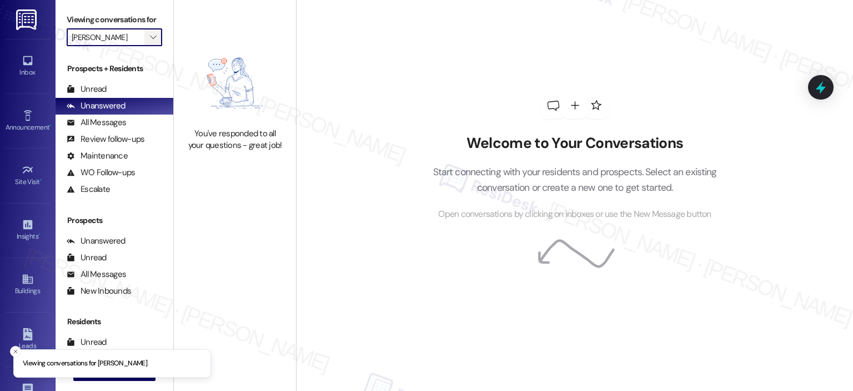
click at [150, 38] on icon "" at bounding box center [153, 37] width 6 height 9
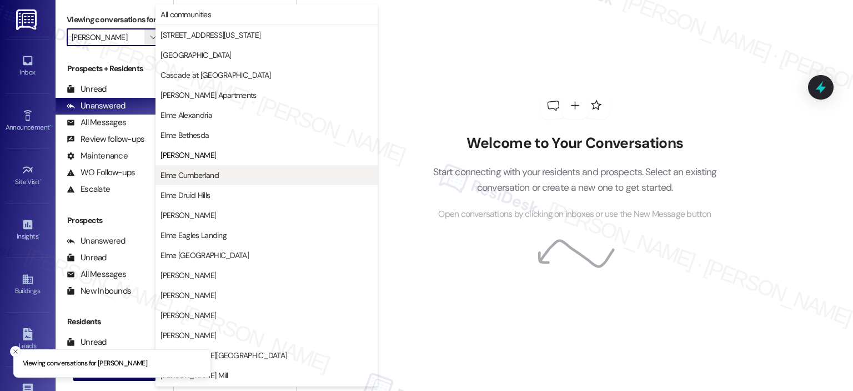
click at [204, 172] on span "Elme Cumberland" at bounding box center [190, 174] width 58 height 11
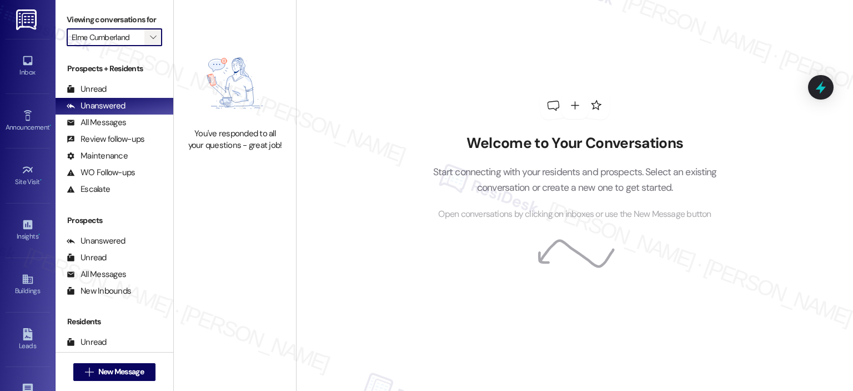
click at [151, 38] on span "" at bounding box center [153, 37] width 11 height 18
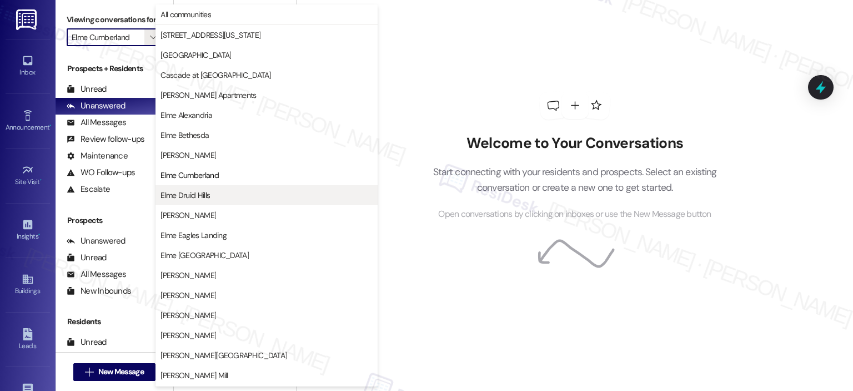
click at [184, 190] on span "Elme Druid Hills" at bounding box center [185, 194] width 49 height 11
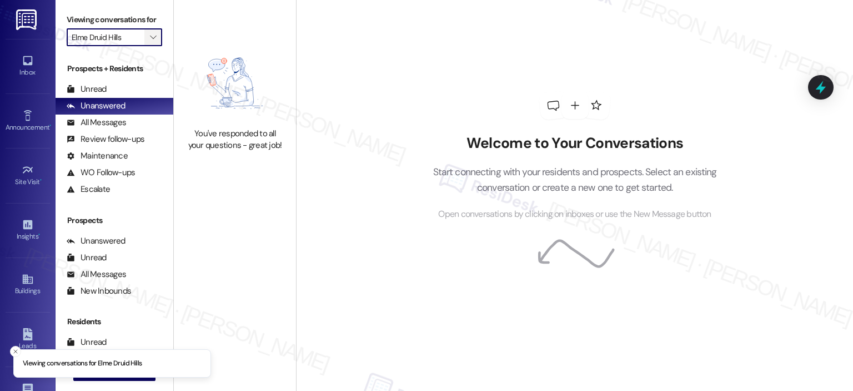
click at [150, 40] on icon "" at bounding box center [153, 37] width 6 height 9
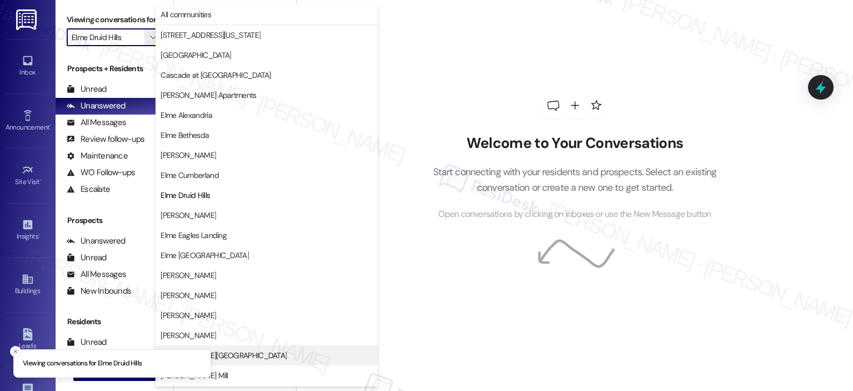
scroll to position [180, 0]
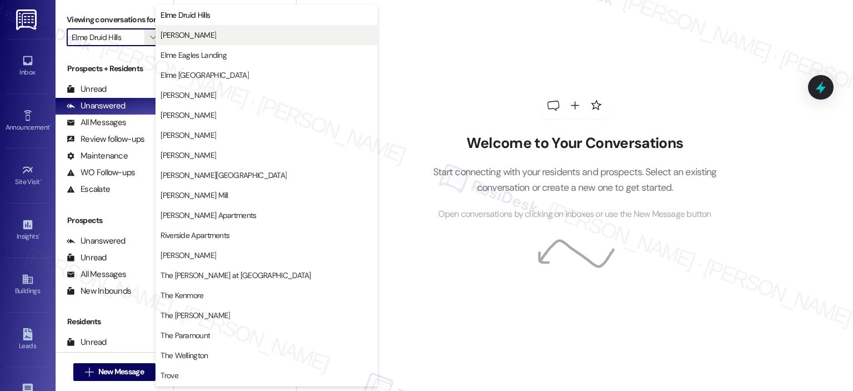
click at [214, 34] on span "Elme Dulles" at bounding box center [267, 34] width 212 height 11
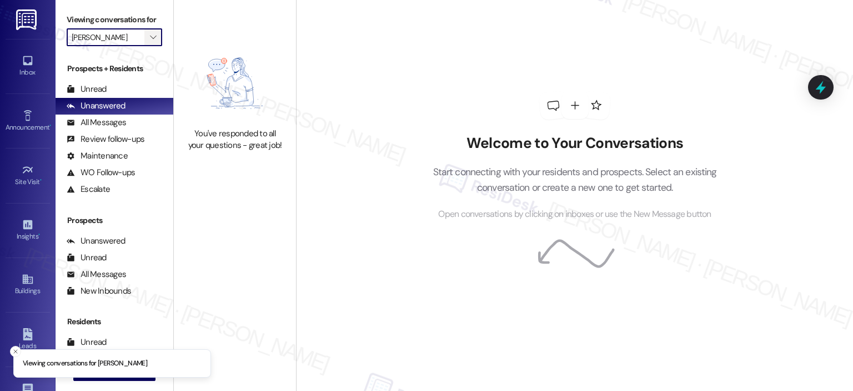
click at [150, 37] on icon "" at bounding box center [153, 37] width 6 height 9
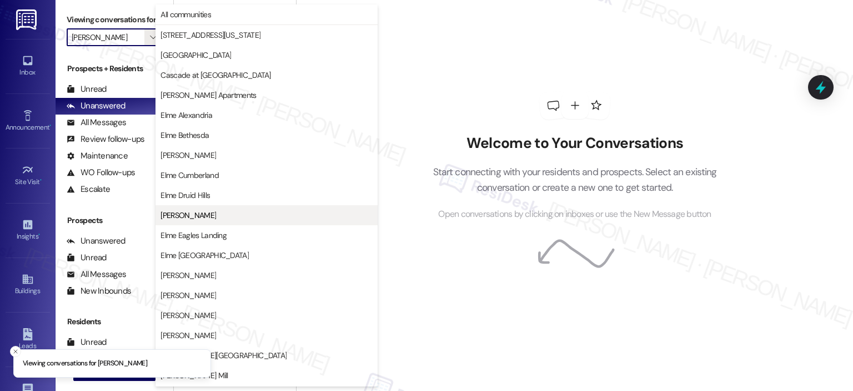
scroll to position [180, 0]
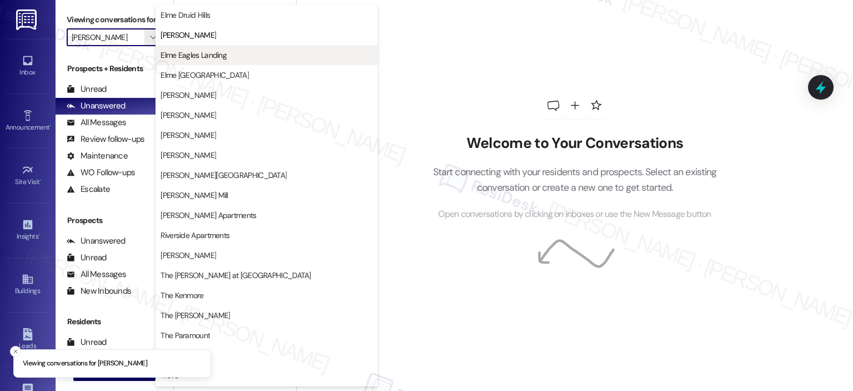
click at [182, 54] on span "Elme Eagles Landing" at bounding box center [194, 54] width 66 height 11
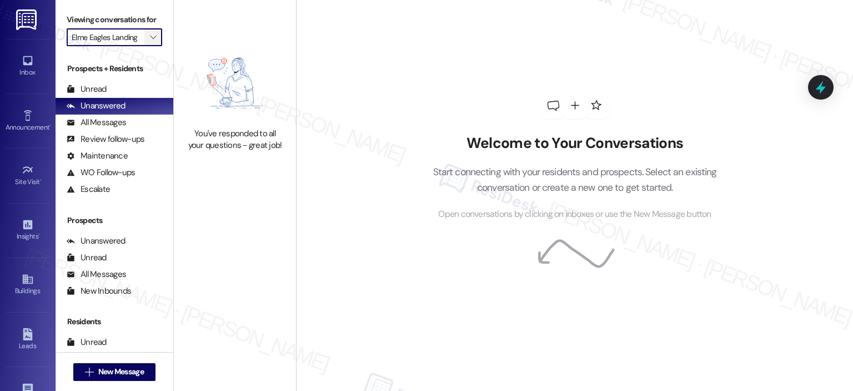
click at [150, 33] on icon "" at bounding box center [153, 37] width 6 height 9
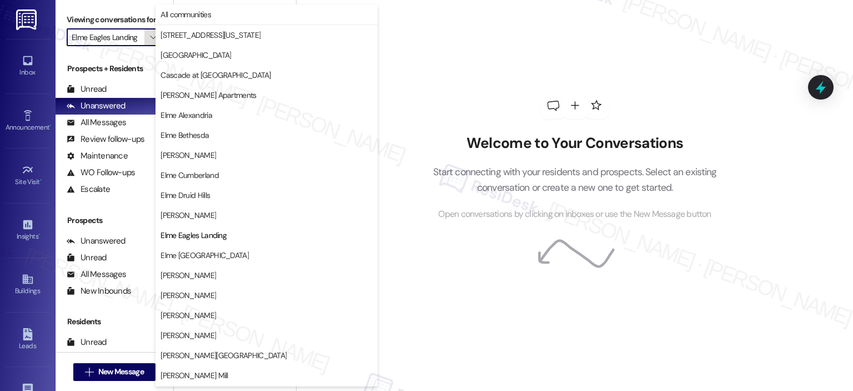
scroll to position [180, 0]
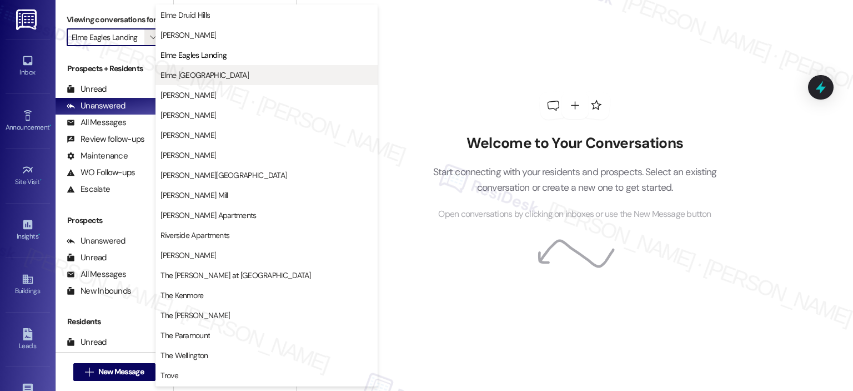
click at [176, 70] on span "Elme Germantown" at bounding box center [205, 74] width 88 height 11
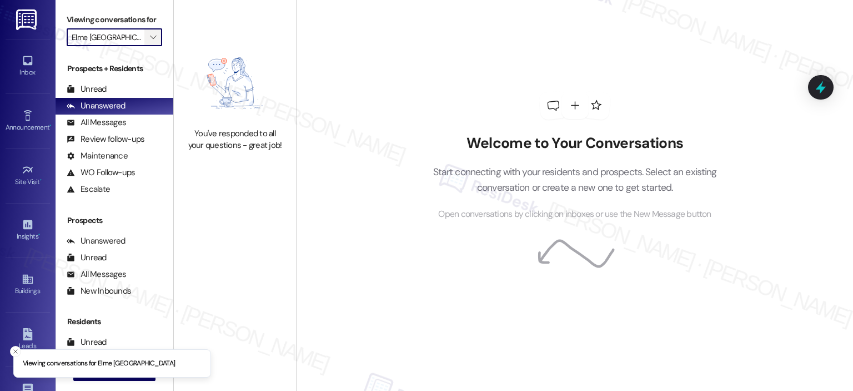
click at [152, 37] on button "" at bounding box center [153, 37] width 18 height 18
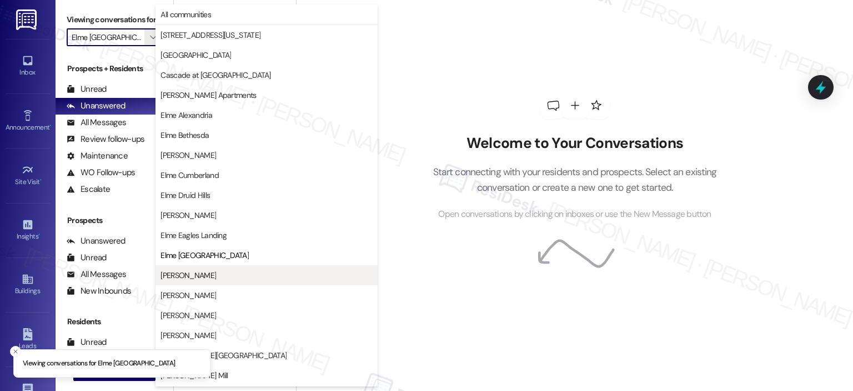
scroll to position [180, 0]
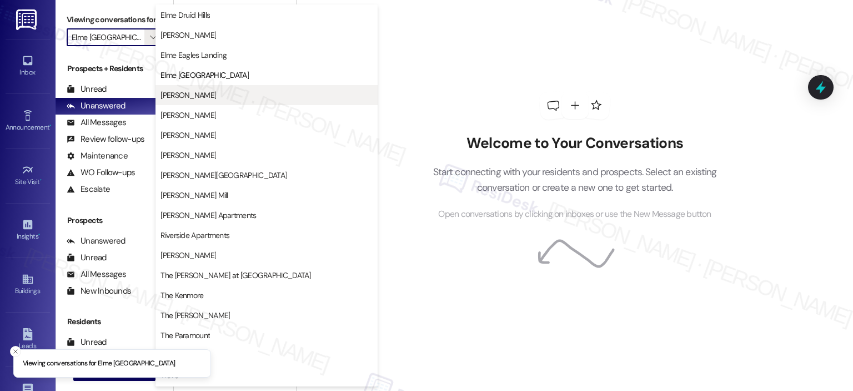
click at [191, 97] on span "Elme Herndon" at bounding box center [189, 94] width 56 height 11
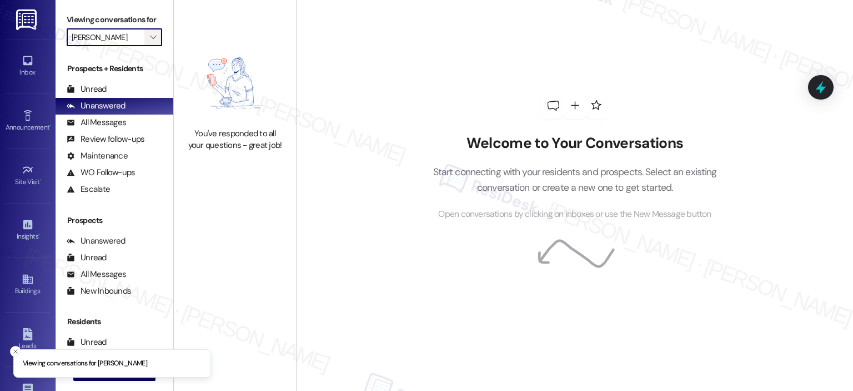
click at [150, 33] on icon "" at bounding box center [153, 37] width 6 height 9
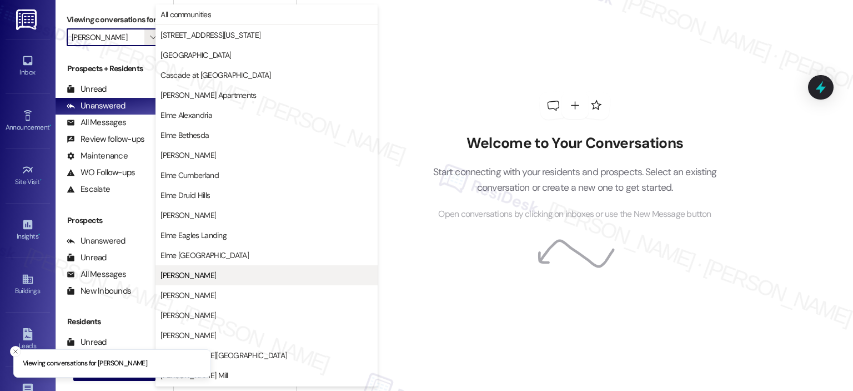
scroll to position [180, 0]
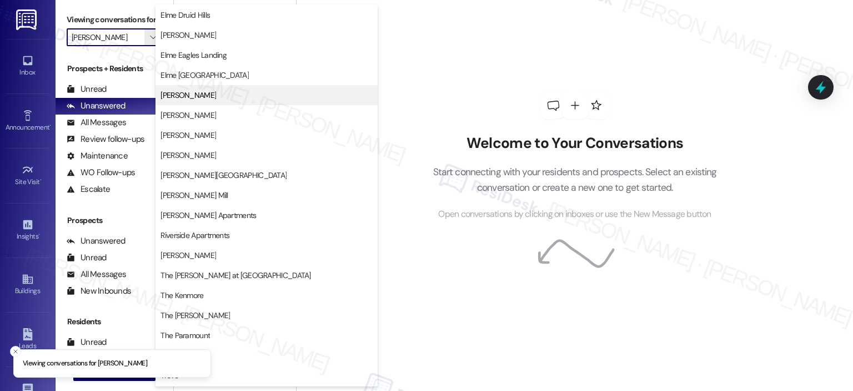
click at [196, 98] on span "Elme Herndon" at bounding box center [189, 94] width 56 height 11
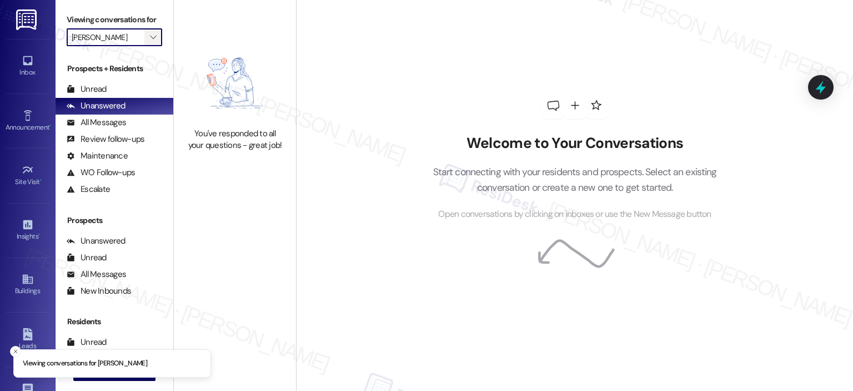
click at [150, 39] on icon "" at bounding box center [153, 37] width 6 height 9
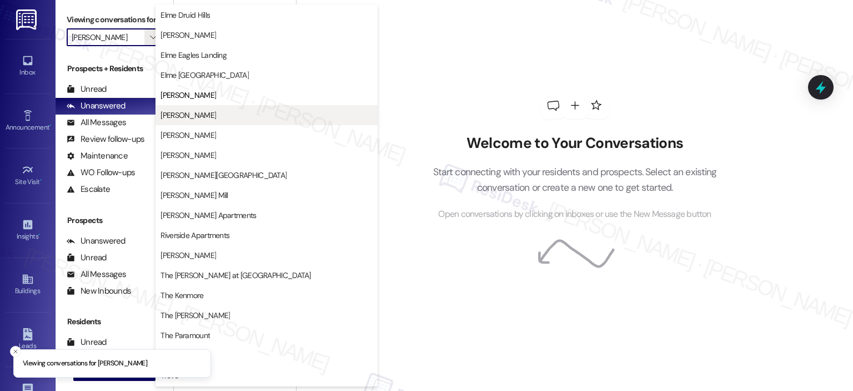
click at [204, 110] on span "Elme Leesburg" at bounding box center [189, 114] width 56 height 11
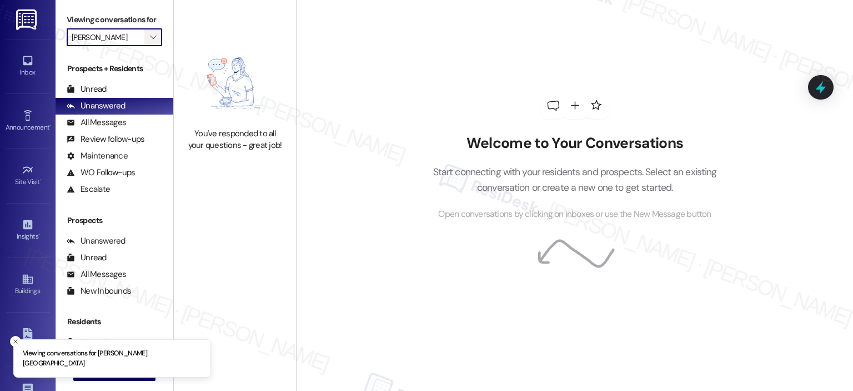
click at [151, 33] on span "" at bounding box center [153, 37] width 11 height 18
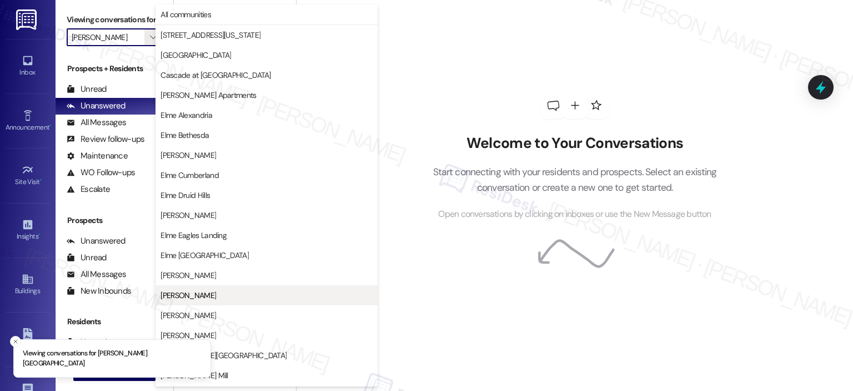
scroll to position [180, 0]
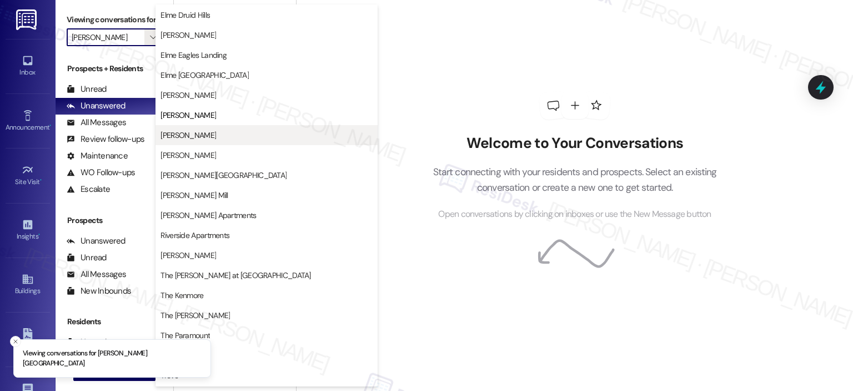
click at [210, 135] on span "Elme Manassas" at bounding box center [189, 134] width 56 height 11
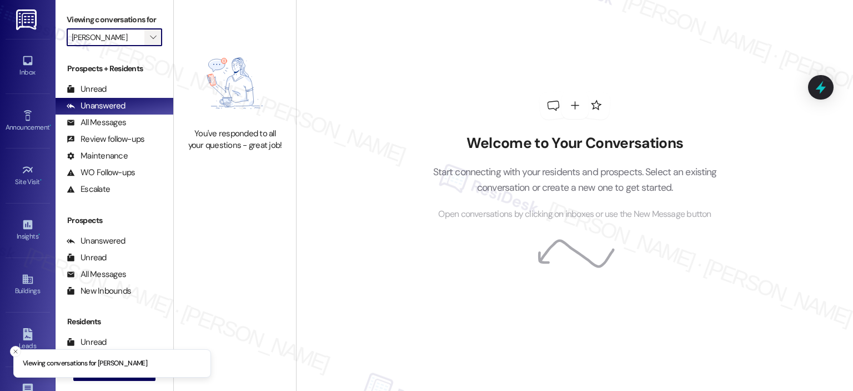
click at [150, 37] on icon "" at bounding box center [153, 37] width 6 height 9
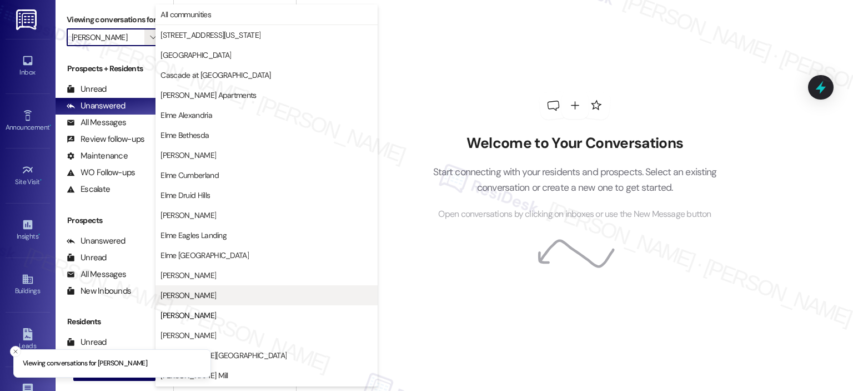
scroll to position [180, 0]
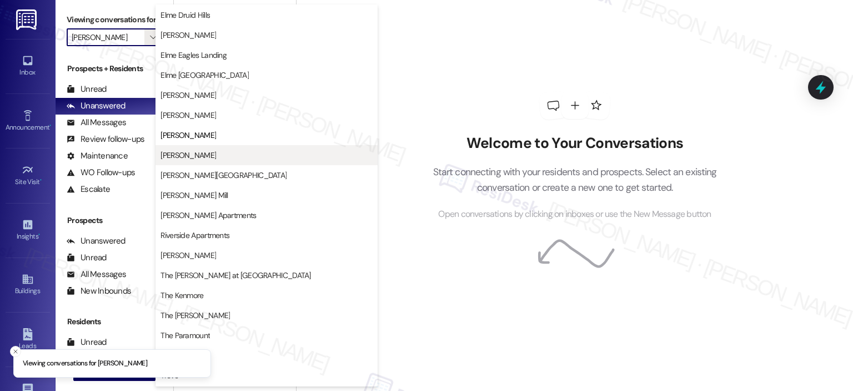
click at [207, 153] on span "Elme Marietta" at bounding box center [267, 154] width 212 height 11
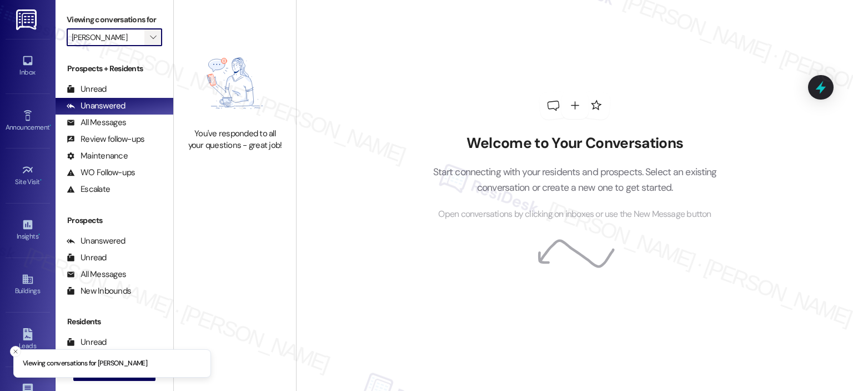
click at [150, 39] on icon "" at bounding box center [153, 37] width 6 height 9
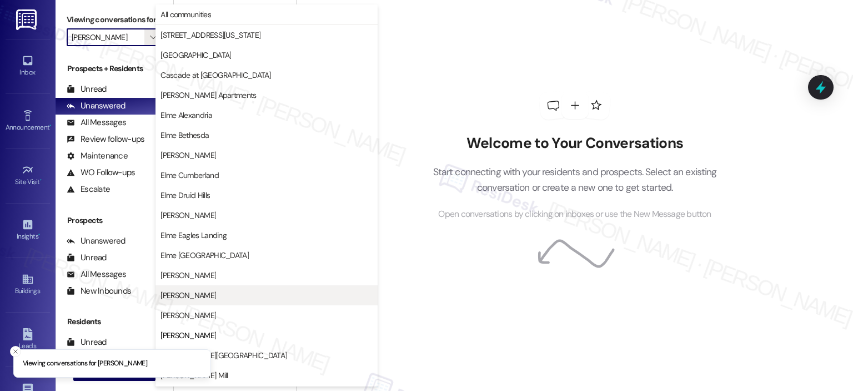
scroll to position [180, 0]
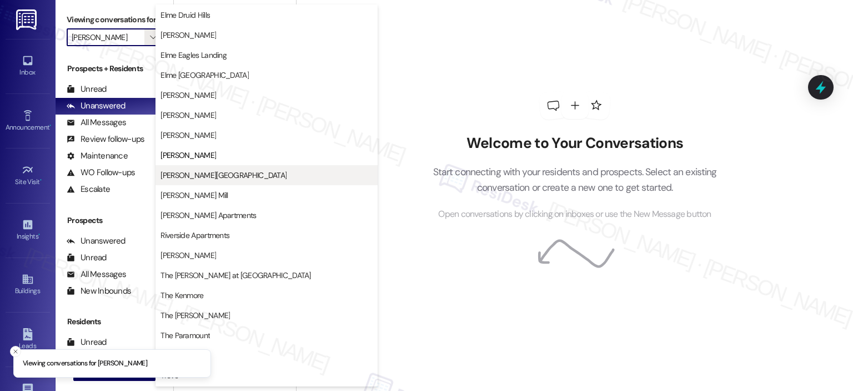
click at [218, 168] on button "Elme Sandy Springs" at bounding box center [267, 175] width 222 height 20
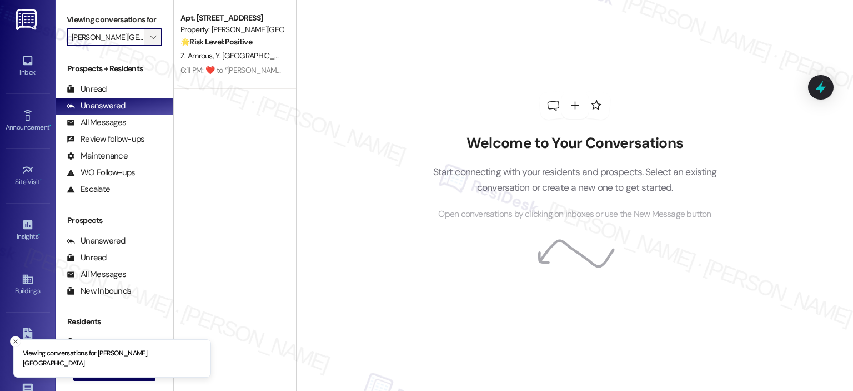
click at [150, 35] on icon "" at bounding box center [153, 37] width 6 height 9
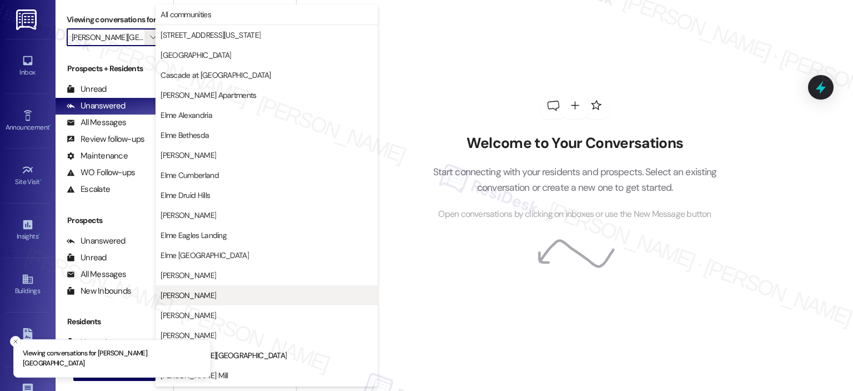
scroll to position [180, 0]
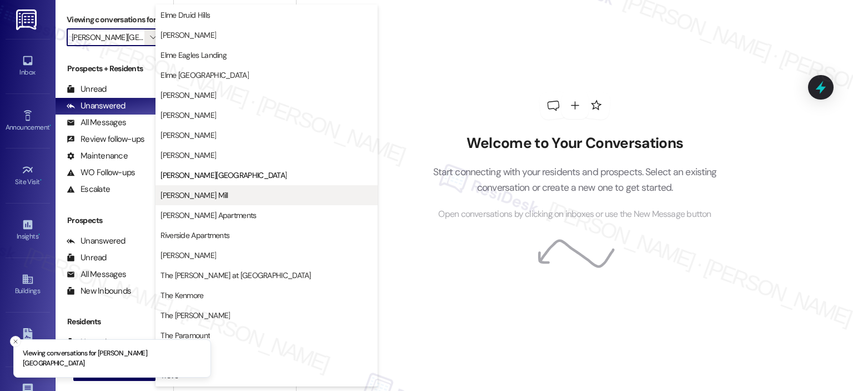
click at [203, 193] on span "Elme Watkins Mill" at bounding box center [194, 194] width 67 height 11
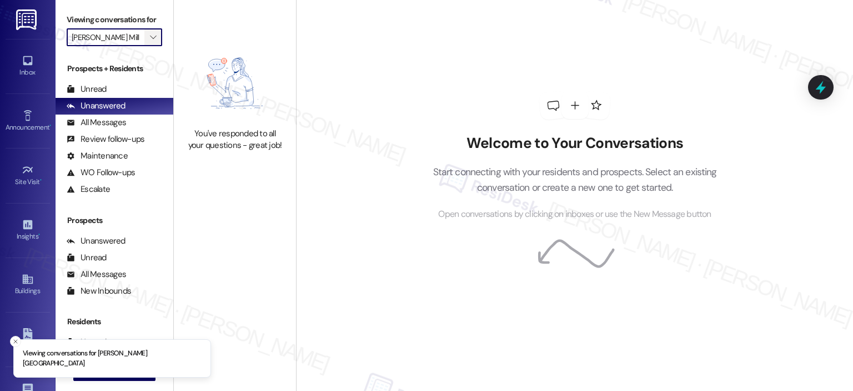
click at [150, 39] on icon "" at bounding box center [153, 37] width 6 height 9
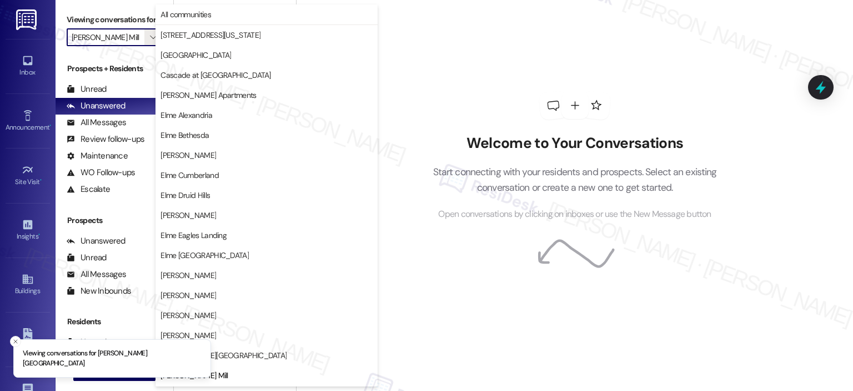
scroll to position [180, 0]
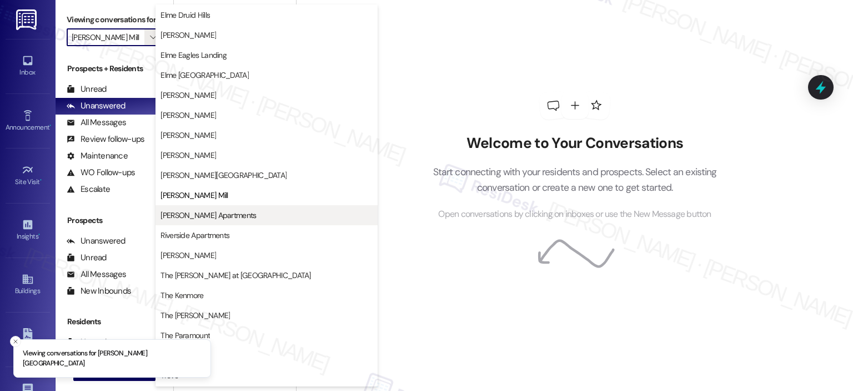
click at [222, 223] on button "Park Adams Apartments" at bounding box center [267, 215] width 222 height 20
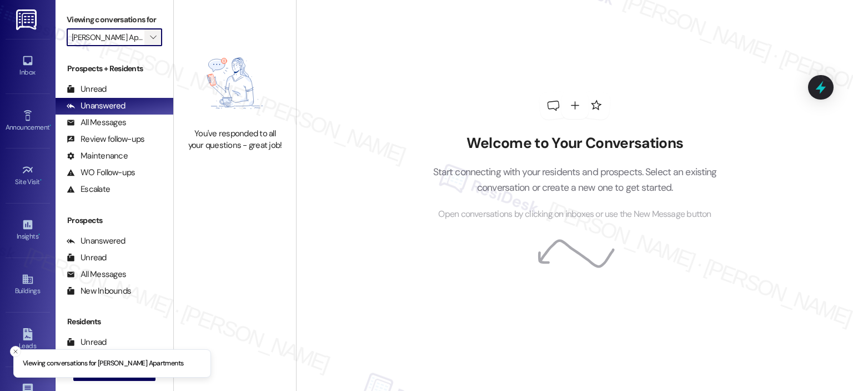
click at [148, 42] on span "" at bounding box center [153, 37] width 11 height 18
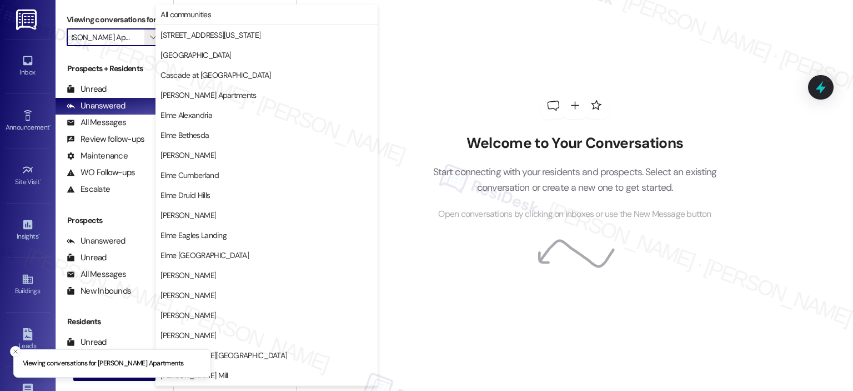
scroll to position [198, 0]
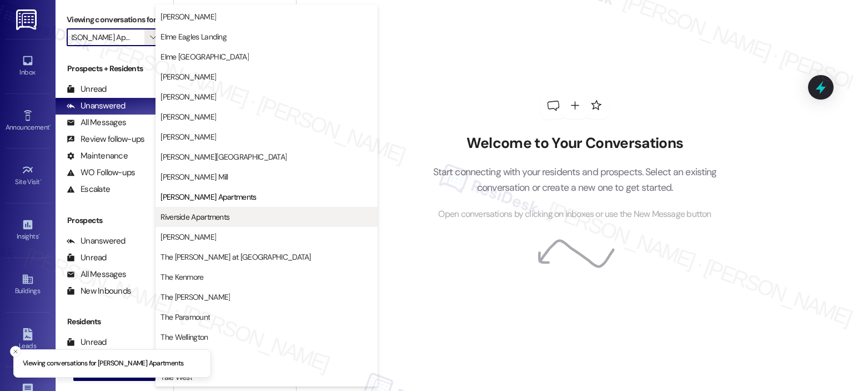
click at [233, 217] on span "Riverside Apartments" at bounding box center [267, 216] width 212 height 11
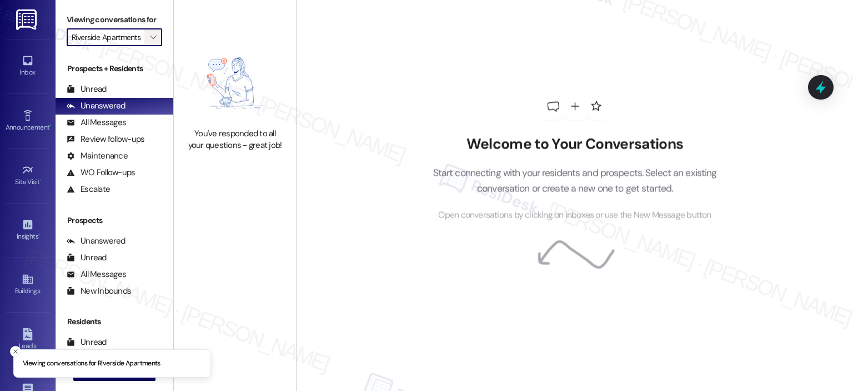
click at [150, 34] on span "" at bounding box center [153, 37] width 11 height 18
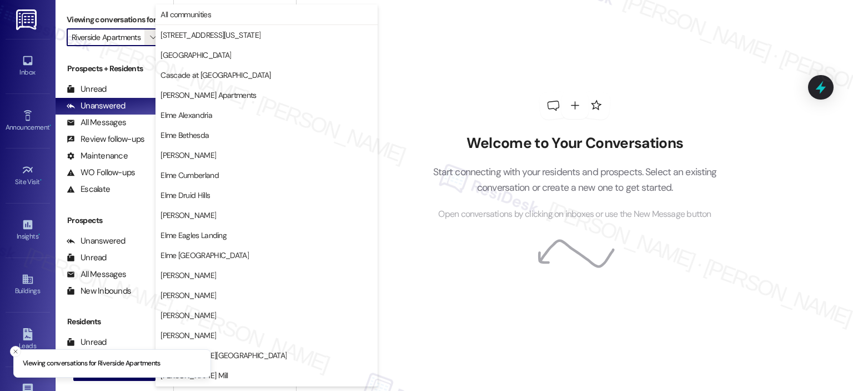
scroll to position [198, 0]
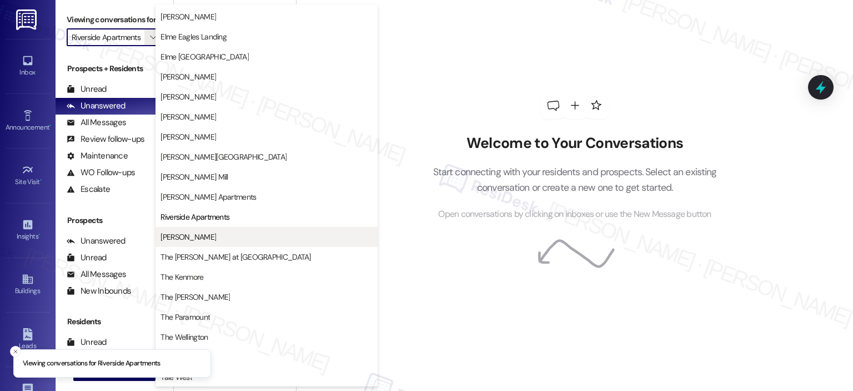
click at [219, 234] on span "Roosevelt Towers" at bounding box center [267, 236] width 212 height 11
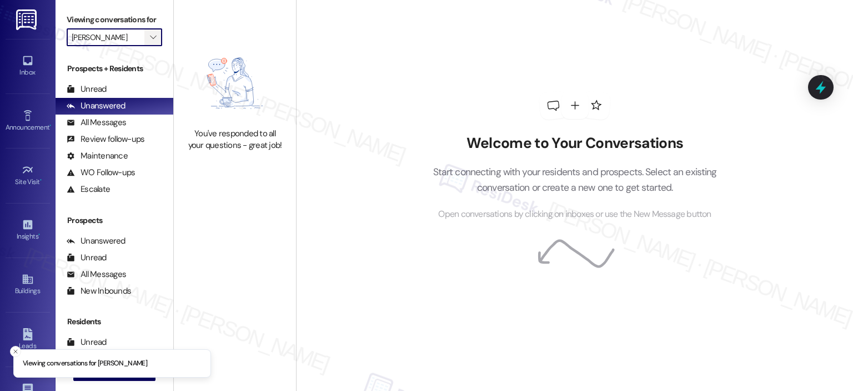
click at [150, 39] on icon "" at bounding box center [153, 37] width 6 height 9
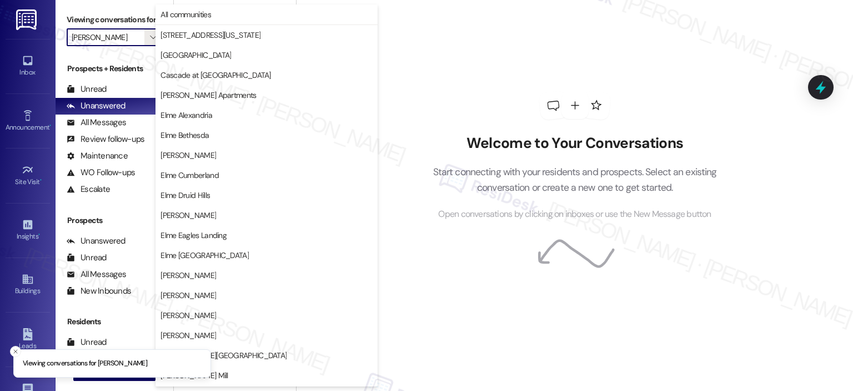
scroll to position [198, 0]
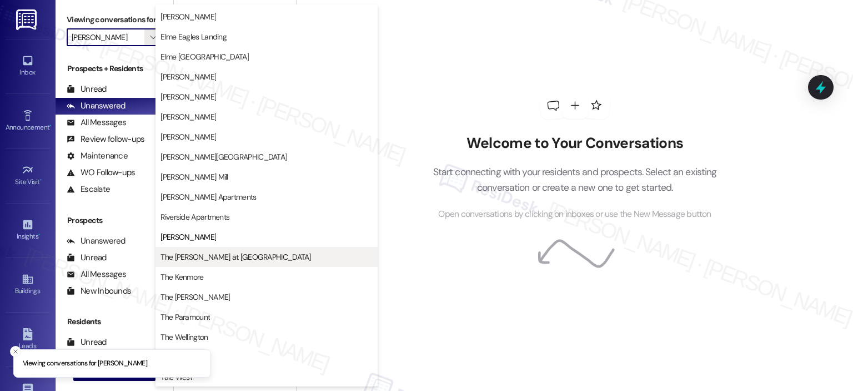
click at [189, 250] on button "The Ashby at McLean" at bounding box center [267, 257] width 222 height 20
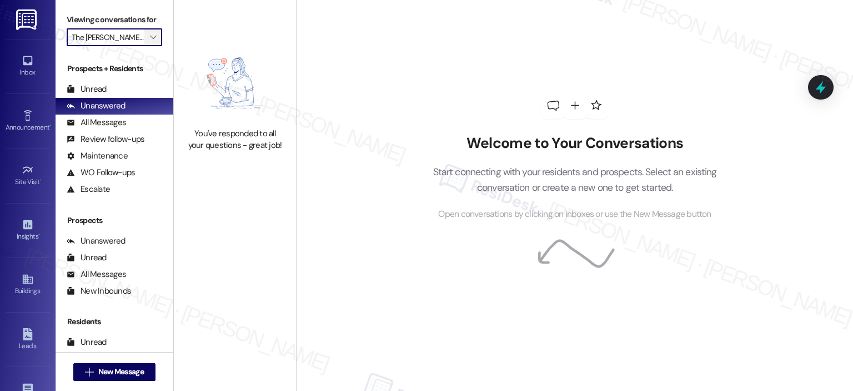
click at [148, 42] on span "" at bounding box center [153, 37] width 11 height 18
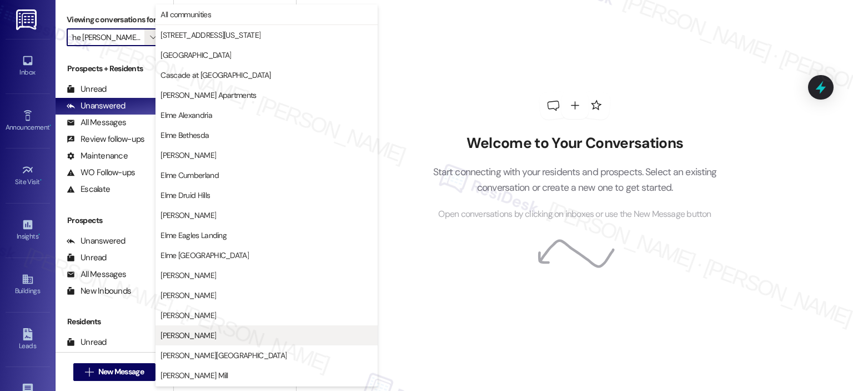
scroll to position [198, 0]
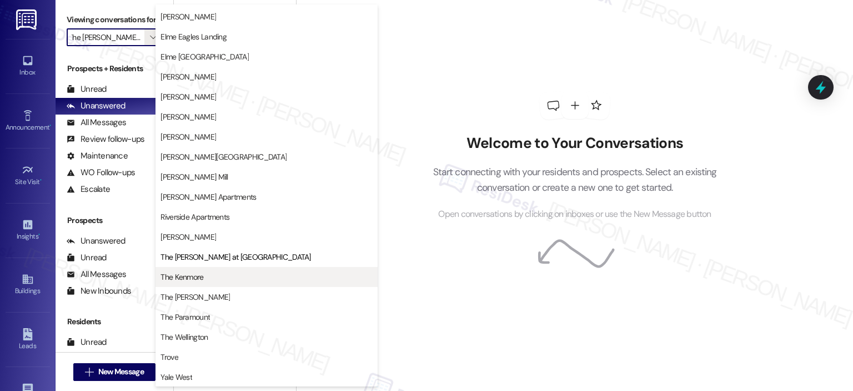
click at [198, 279] on span "The Kenmore" at bounding box center [182, 276] width 43 height 11
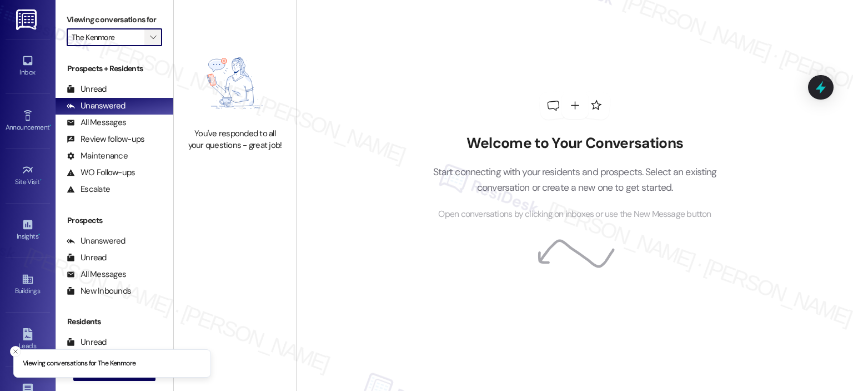
click at [150, 38] on icon "" at bounding box center [153, 37] width 6 height 9
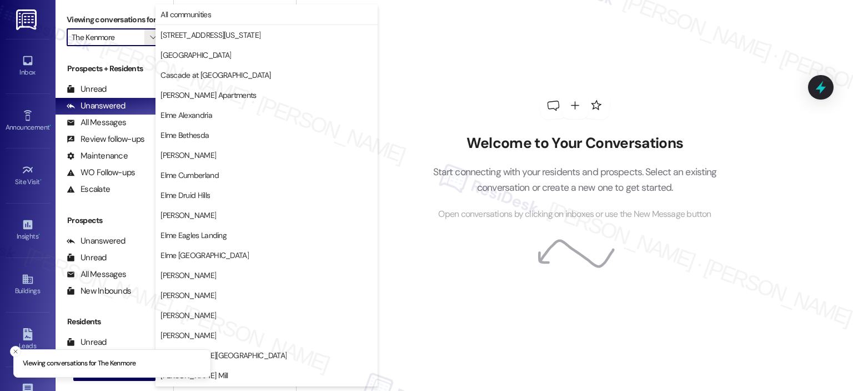
scroll to position [198, 0]
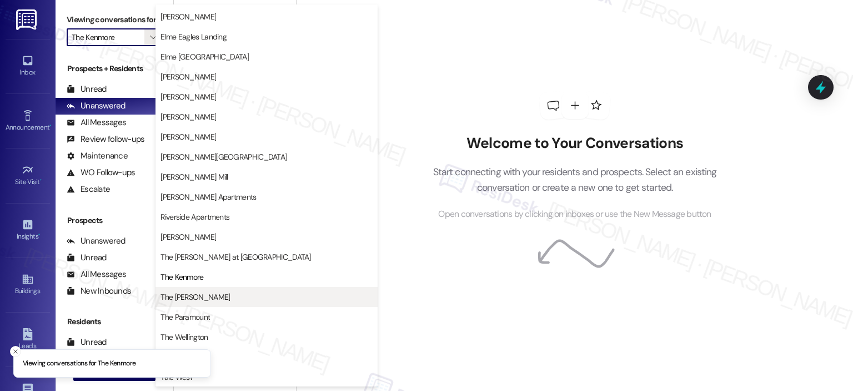
click at [223, 289] on button "The Maxwell" at bounding box center [267, 297] width 222 height 20
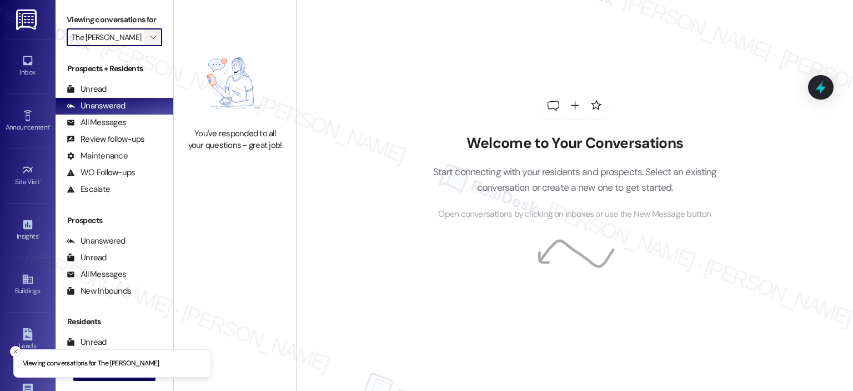
click at [148, 36] on span "" at bounding box center [153, 37] width 11 height 18
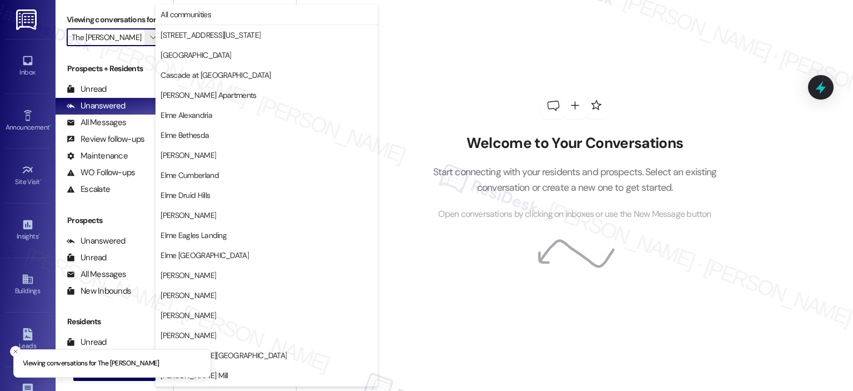
scroll to position [198, 0]
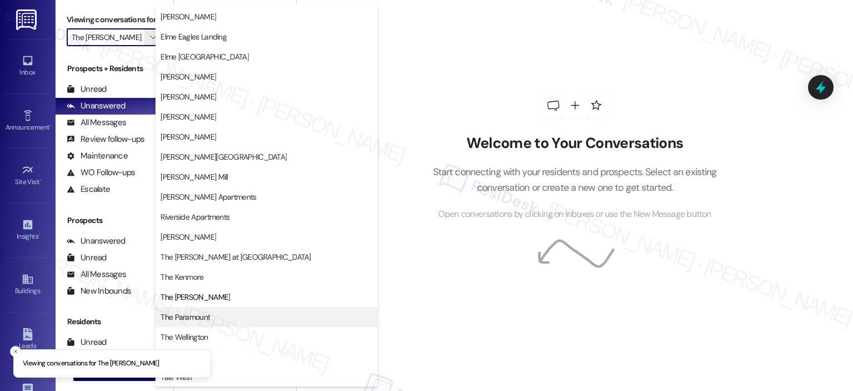
click at [223, 320] on span "The Paramount" at bounding box center [267, 316] width 212 height 11
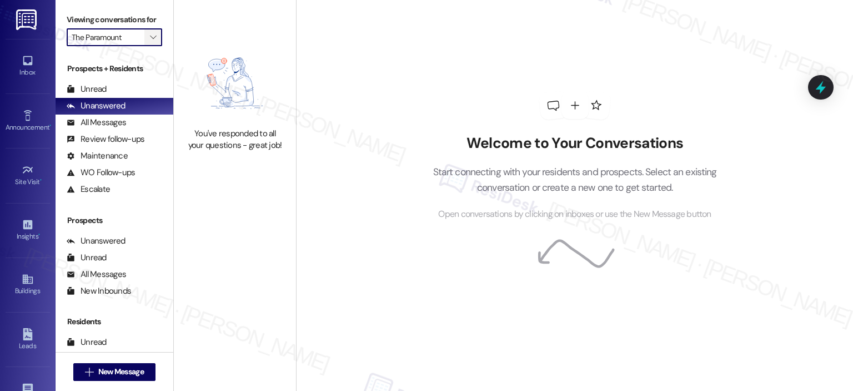
click at [150, 37] on icon "" at bounding box center [153, 37] width 6 height 9
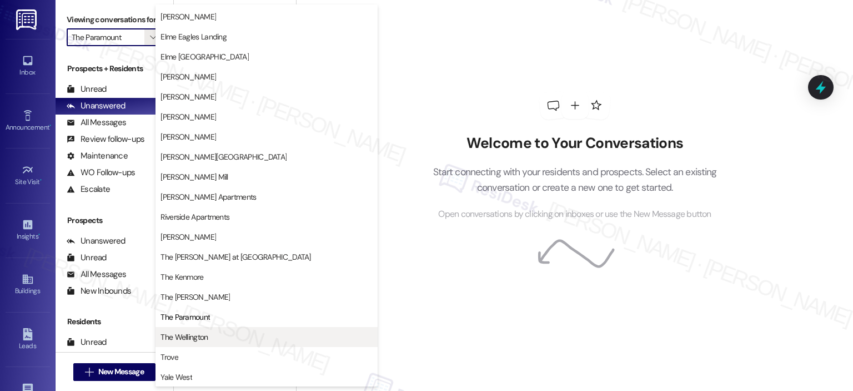
click at [227, 338] on span "The Wellington" at bounding box center [267, 336] width 212 height 11
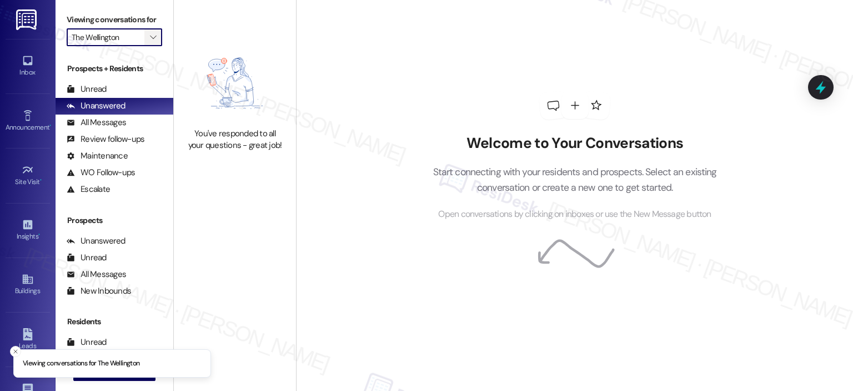
click at [154, 37] on button "" at bounding box center [153, 37] width 18 height 18
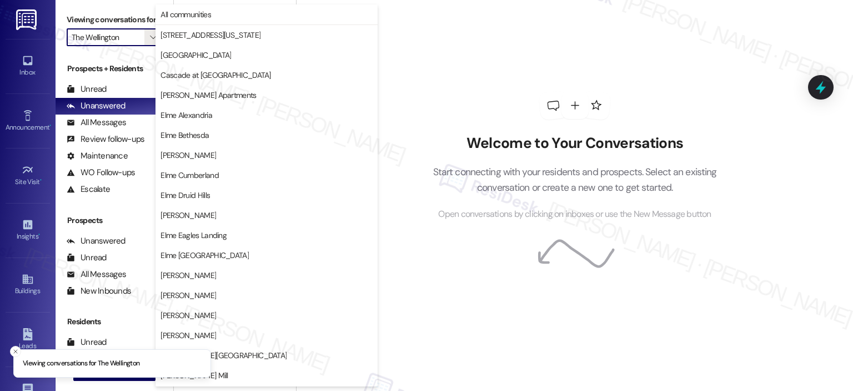
scroll to position [198, 0]
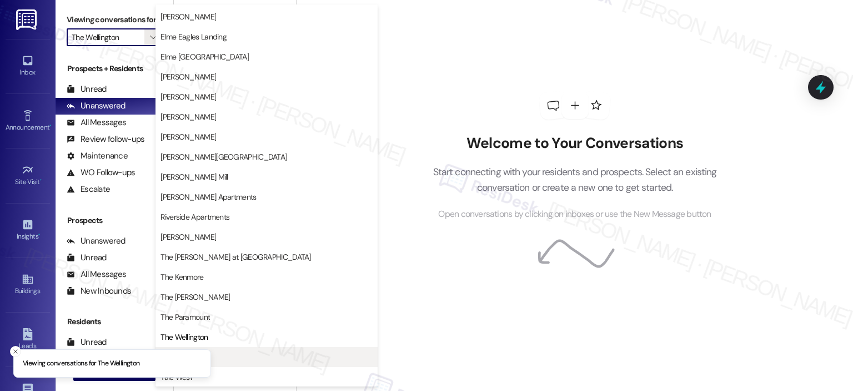
click at [242, 354] on span "Trove" at bounding box center [267, 356] width 212 height 11
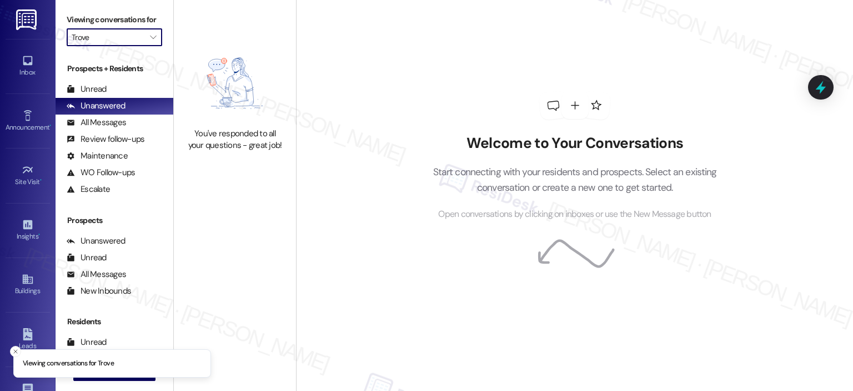
click at [142, 27] on label "Viewing conversations for" at bounding box center [115, 19] width 96 height 17
click at [150, 38] on icon "" at bounding box center [153, 37] width 6 height 9
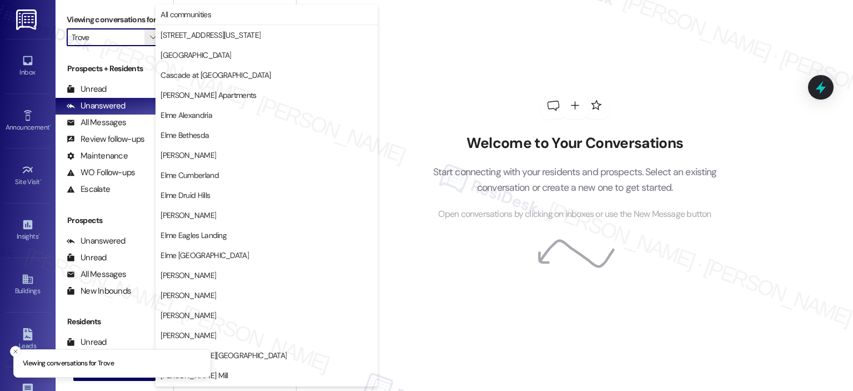
scroll to position [198, 0]
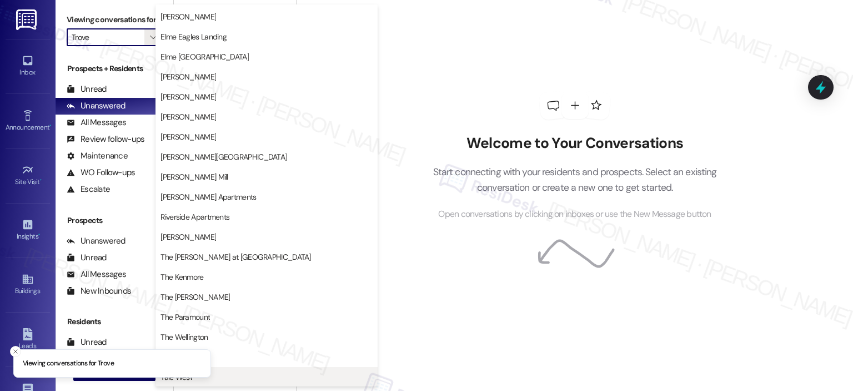
click at [244, 379] on span "Yale West" at bounding box center [267, 376] width 212 height 11
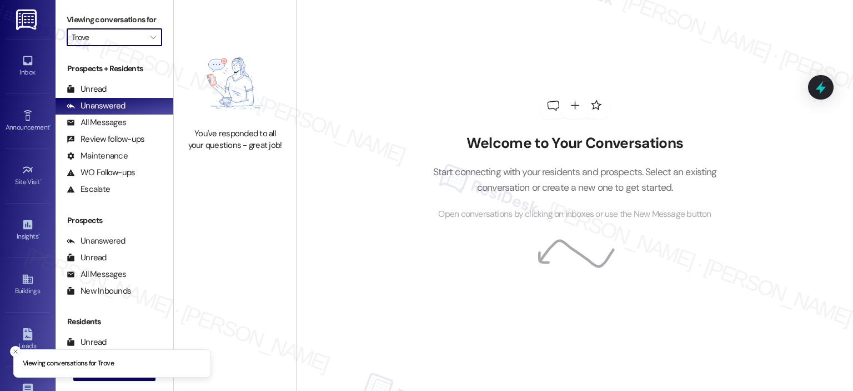
type input "Yale West"
click at [361, 86] on div "Welcome to Your Conversations Start connecting with your residents and prospect…" at bounding box center [574, 195] width 557 height 391
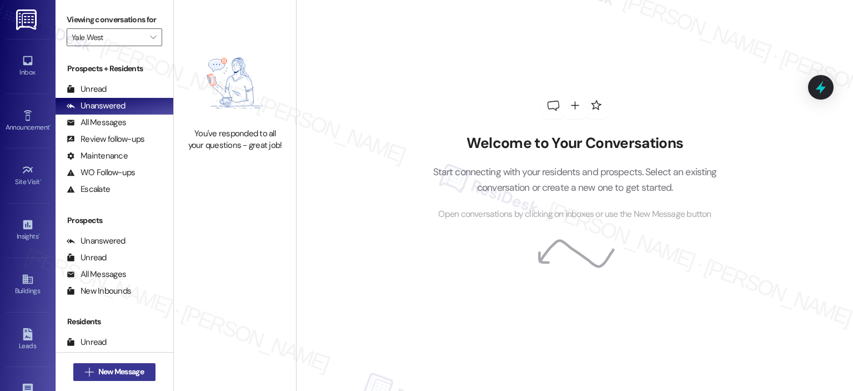
click at [111, 373] on span "New Message" at bounding box center [121, 372] width 46 height 12
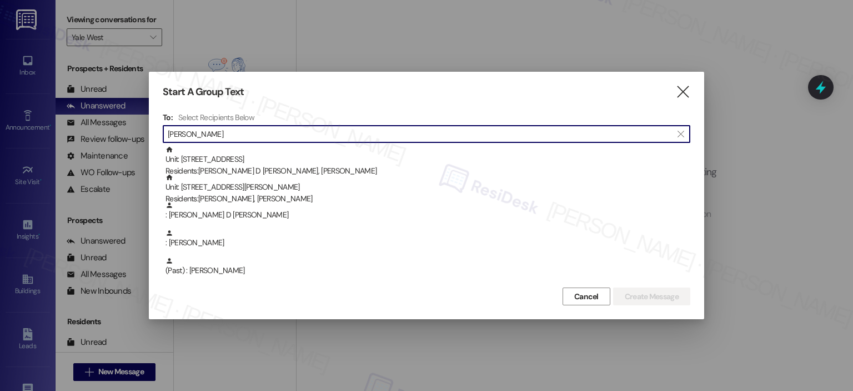
type input "maura"
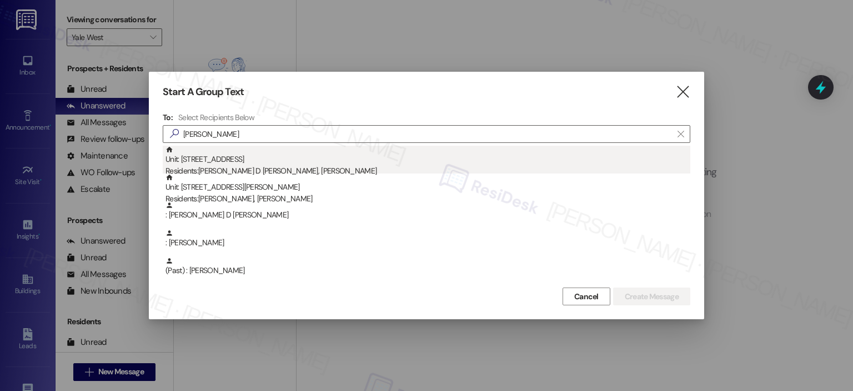
click at [234, 169] on div "Residents: Maura D Carmen Hernandez, Nancy Hernandez" at bounding box center [428, 171] width 525 height 12
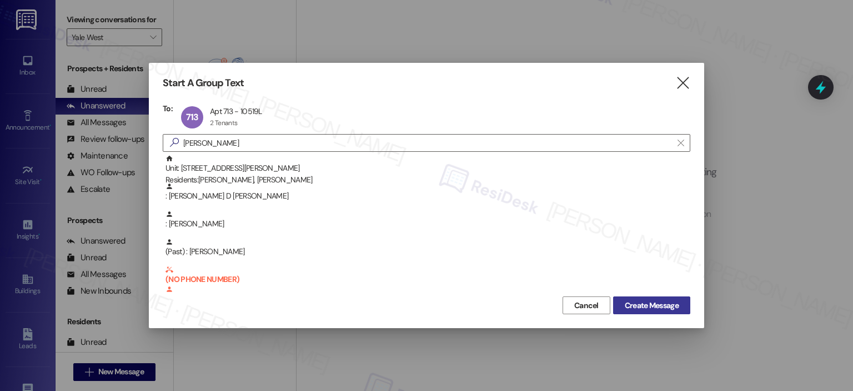
click at [656, 304] on span "Create Message" at bounding box center [652, 305] width 54 height 12
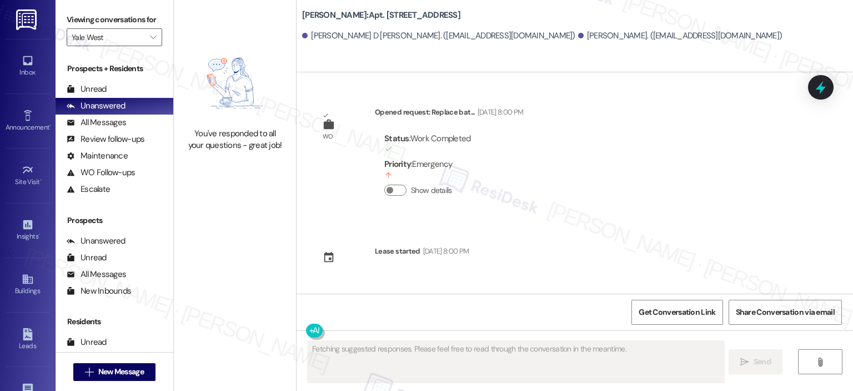
scroll to position [776, 0]
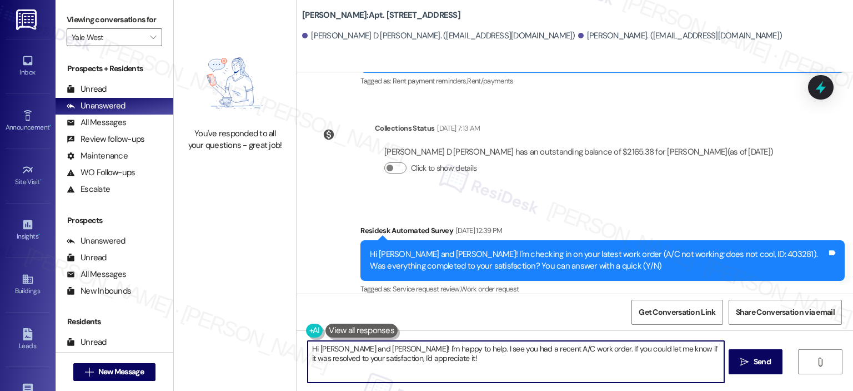
click at [442, 368] on textarea "Hi Maura and Nancy! I'm happy to help. I see you had a recent A/C work order. I…" at bounding box center [516, 362] width 416 height 42
paste textarea "{{first_name}}, your lease renewal is approaching. Could you review your offer …"
type textarea "Hi {{first_name}}, your lease renewal is approaching. Could you review your off…"
click at [737, 358] on button " Send" at bounding box center [756, 361] width 54 height 25
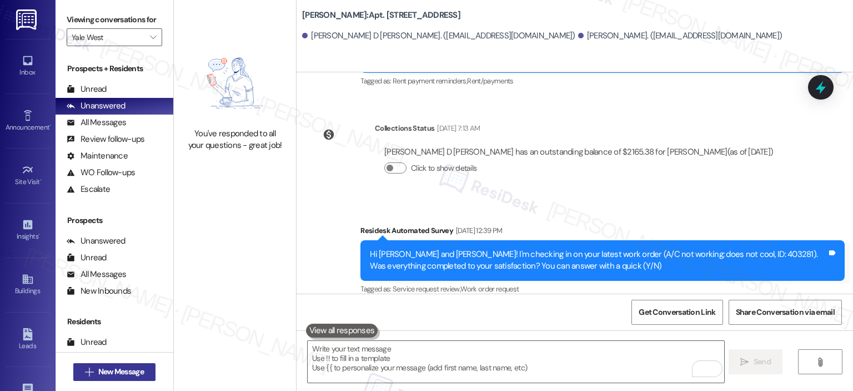
click at [107, 370] on span "New Message" at bounding box center [121, 372] width 46 height 12
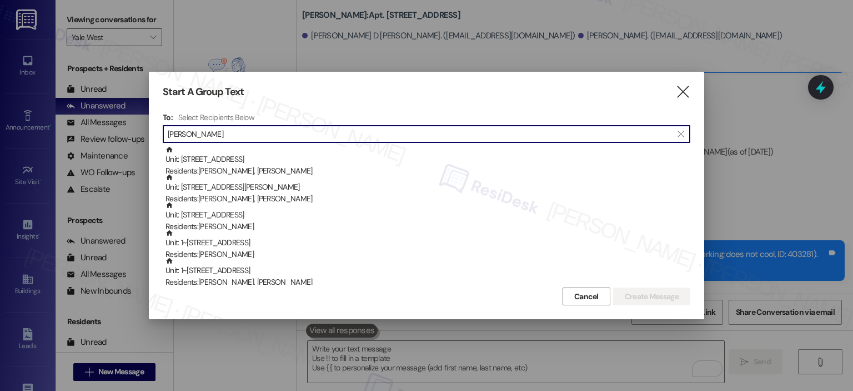
type input "Dylan"
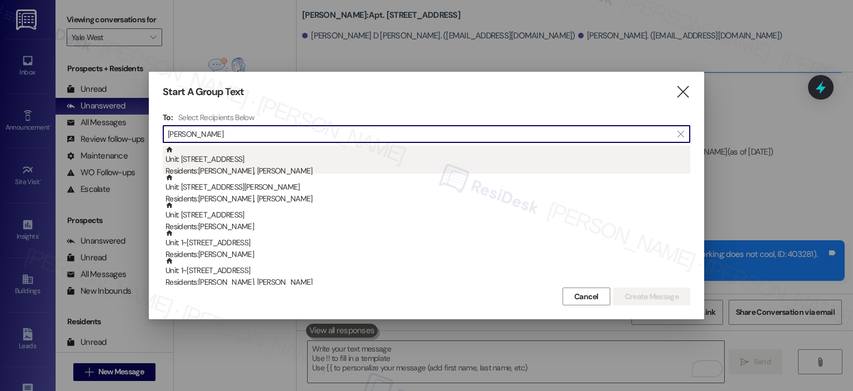
click at [198, 161] on div "Unit: 2523 - 10519 Lariat Lane Residents: Kyle Roman, Dylan Mozdzier" at bounding box center [428, 162] width 525 height 32
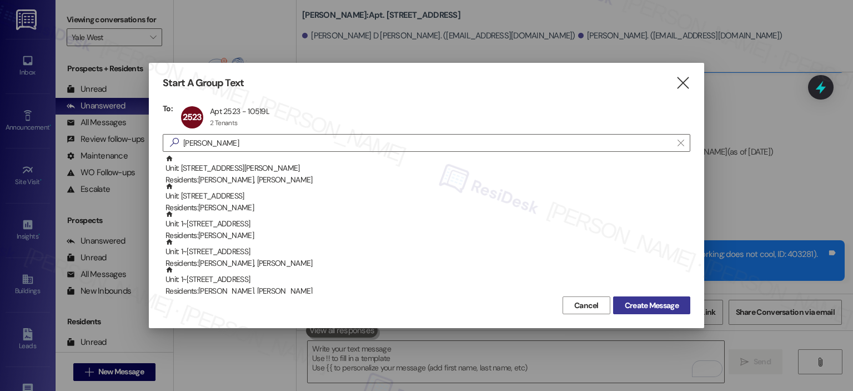
click at [654, 311] on span "Create Message" at bounding box center [652, 305] width 54 height 12
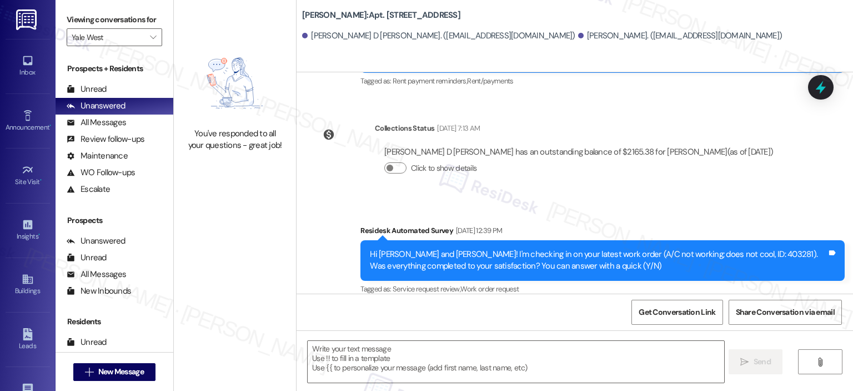
type textarea "Fetching suggested responses. Please feel free to read through the conversation…"
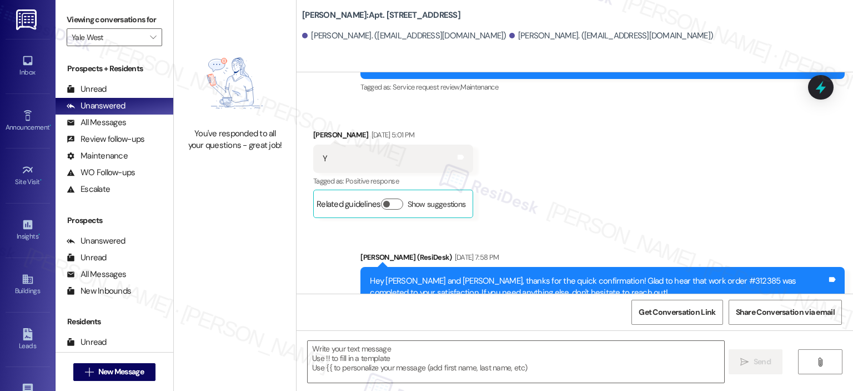
type textarea "Fetching suggested responses. Please feel free to read through the conversation…"
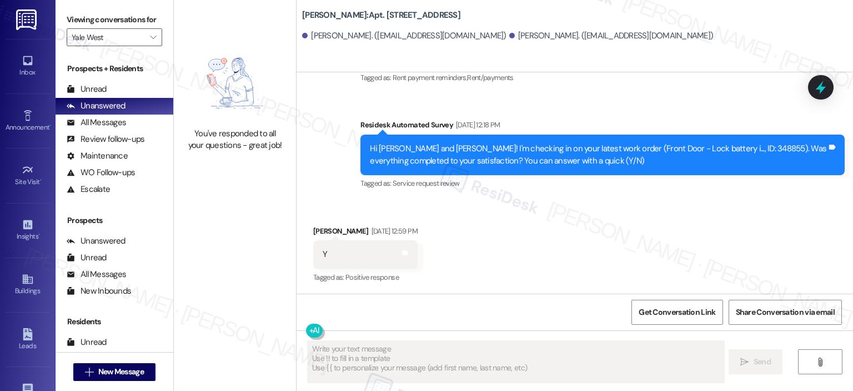
scroll to position [1349, 0]
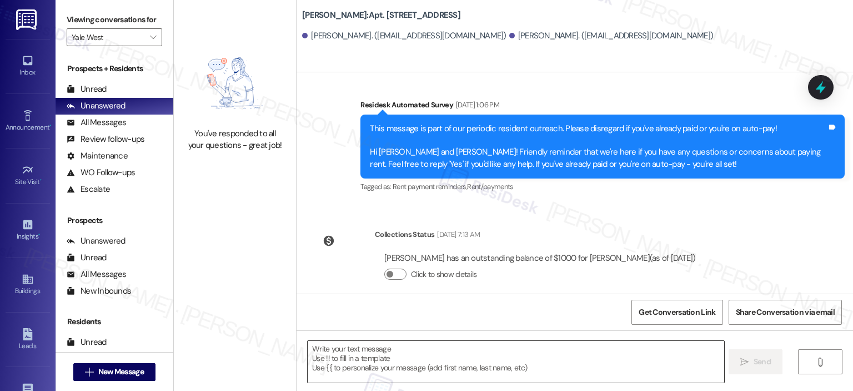
click at [448, 373] on textarea at bounding box center [516, 362] width 416 height 42
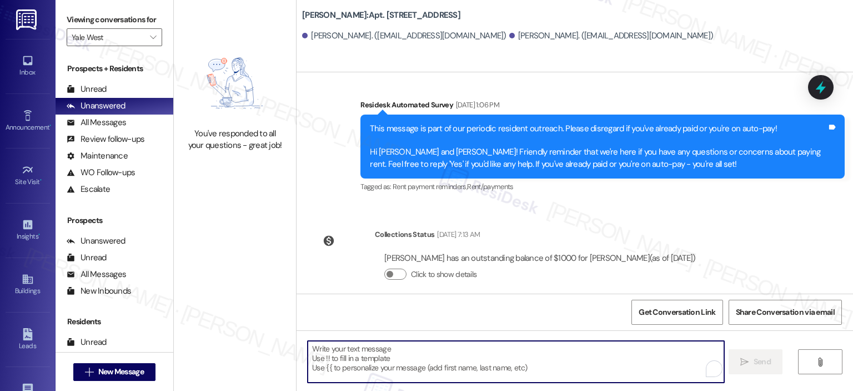
paste textarea "Hi {{first_name}}, your lease renewal is approaching. Could you review your off…"
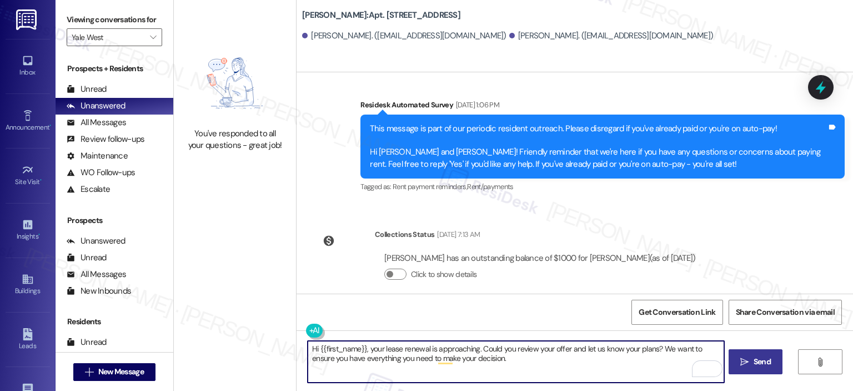
type textarea "Hi {{first_name}}, your lease renewal is approaching. Could you review your off…"
click at [762, 367] on span "Send" at bounding box center [762, 362] width 17 height 12
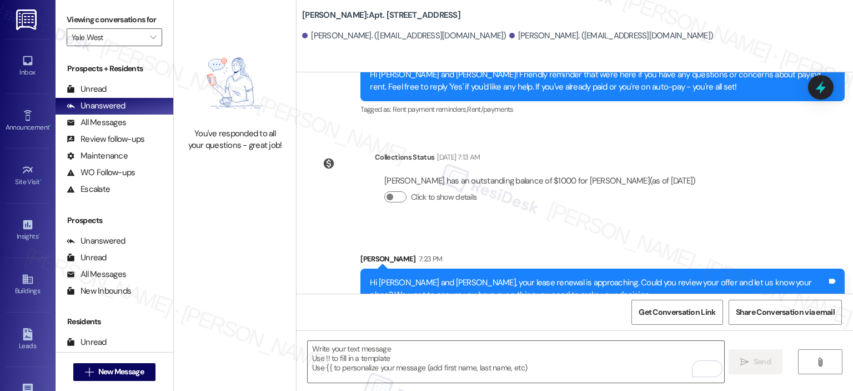
scroll to position [1439, 0]
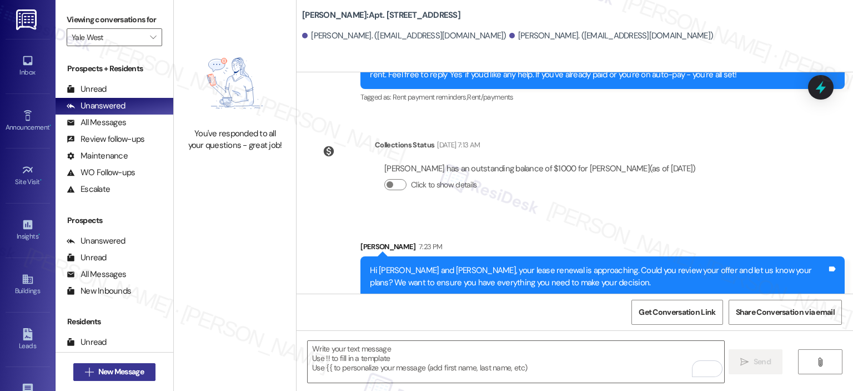
click at [133, 369] on span "New Message" at bounding box center [121, 372] width 46 height 12
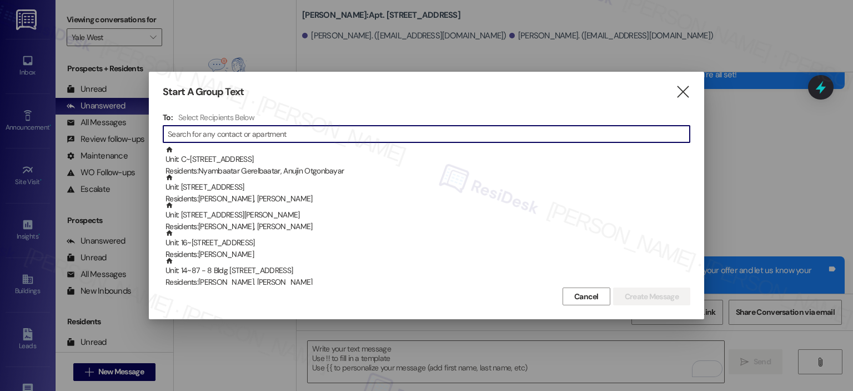
click at [257, 133] on input at bounding box center [429, 134] width 522 height 16
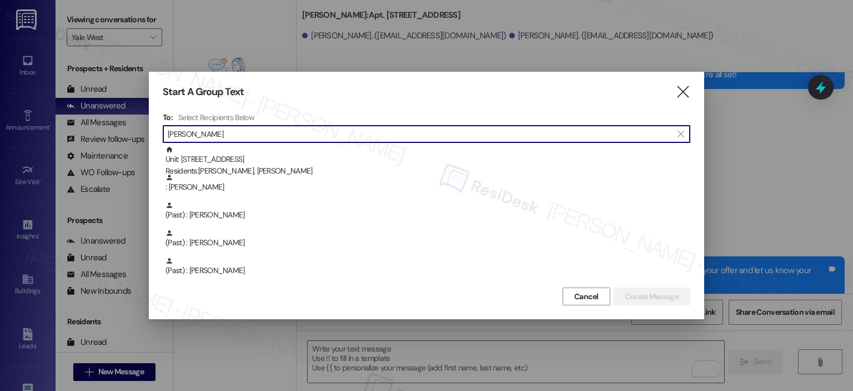
type input "Kevin romero"
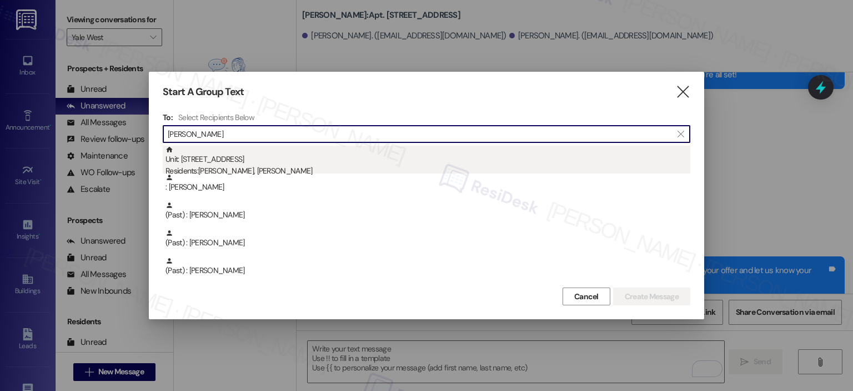
click at [228, 169] on div "Residents: Kevin Romero, Diana Martinez" at bounding box center [428, 171] width 525 height 12
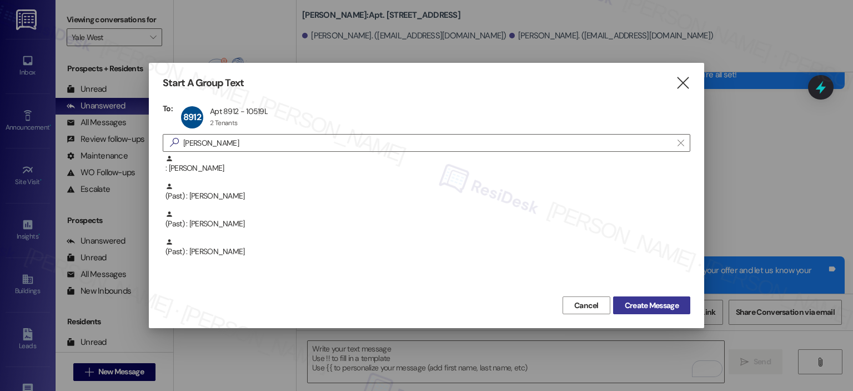
click at [654, 307] on span "Create Message" at bounding box center [652, 305] width 54 height 12
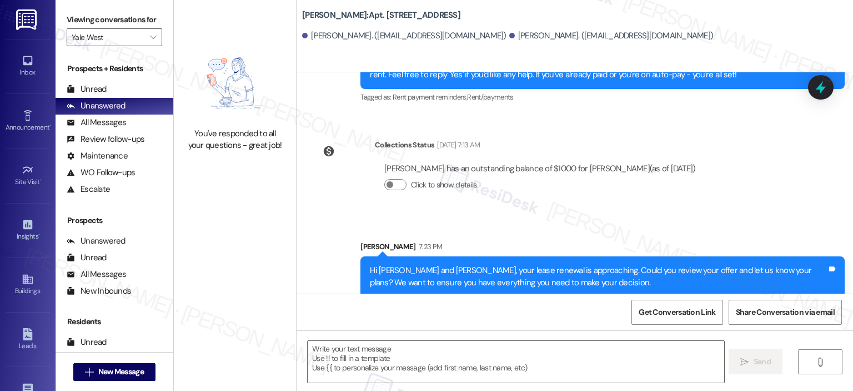
type textarea "Fetching suggested responses. Please feel free to read through the conversation…"
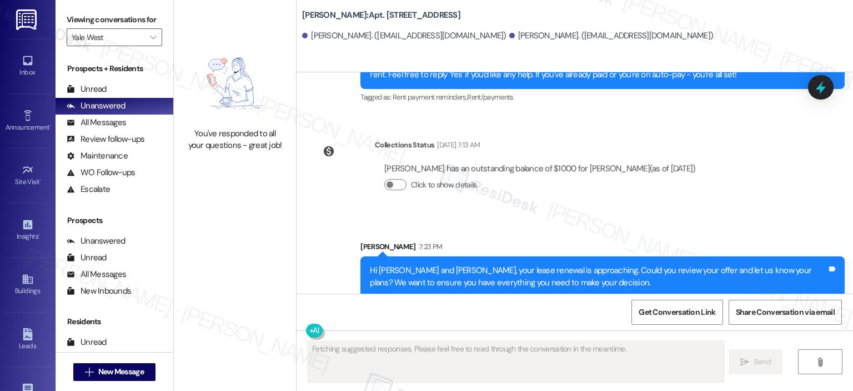
scroll to position [531, 0]
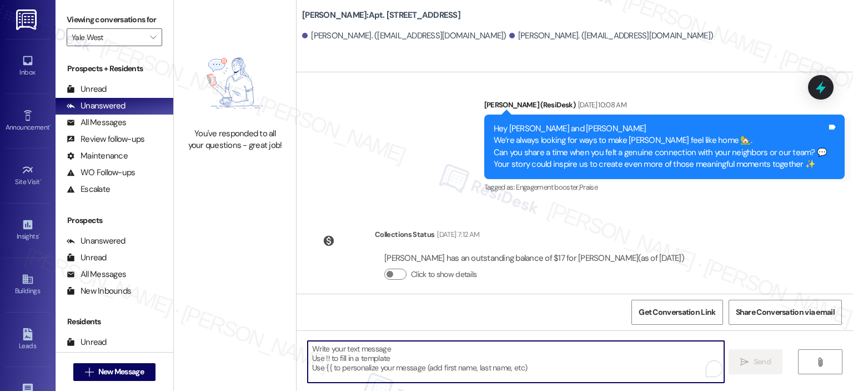
click at [449, 347] on textarea "To enrich screen reader interactions, please activate Accessibility in Grammarl…" at bounding box center [516, 362] width 416 height 42
paste textarea "Hi {{first_name}}, your lease renewal is approaching. Could you review your off…"
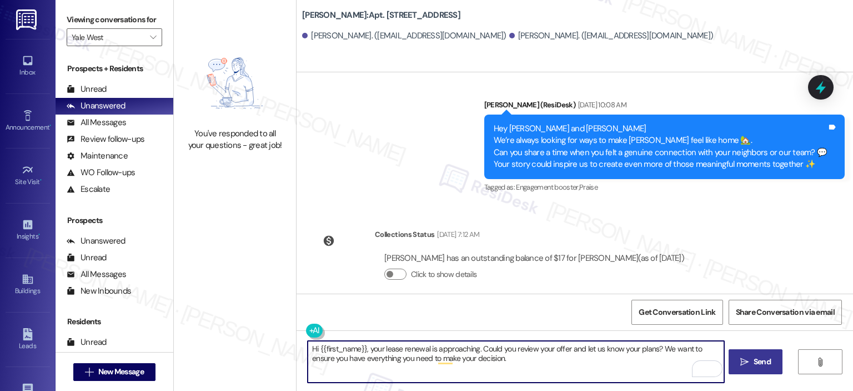
type textarea "Hi {{first_name}}, your lease renewal is approaching. Could you review your off…"
click at [758, 358] on span "Send" at bounding box center [762, 362] width 17 height 12
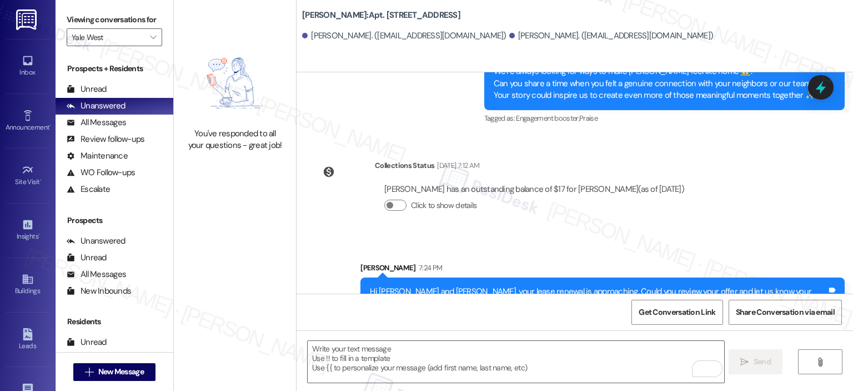
scroll to position [621, 0]
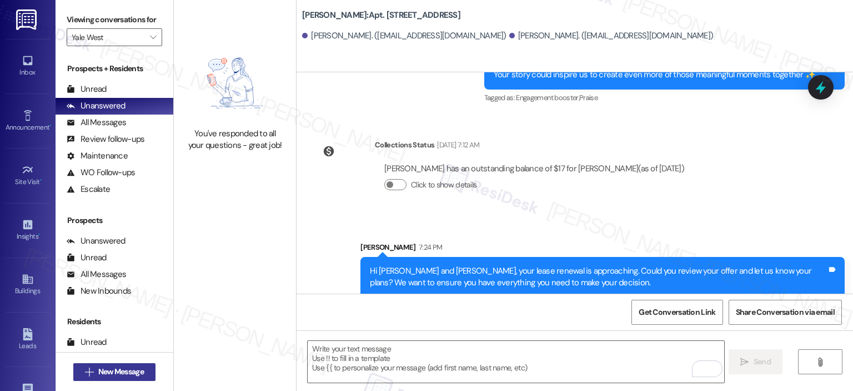
click at [118, 373] on span "New Message" at bounding box center [121, 372] width 46 height 12
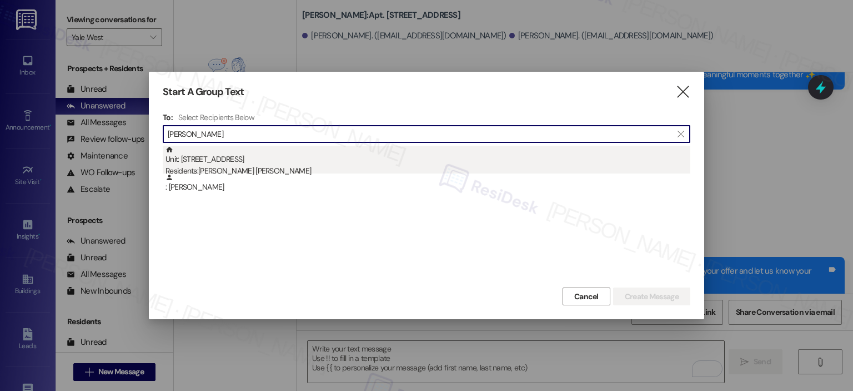
type input "juan godinez"
click at [293, 162] on div "Unit: 8923 - 10519 Lariat Lane Residents: Lilian Garcia Avila, Juan Godinez Chi…" at bounding box center [428, 162] width 525 height 32
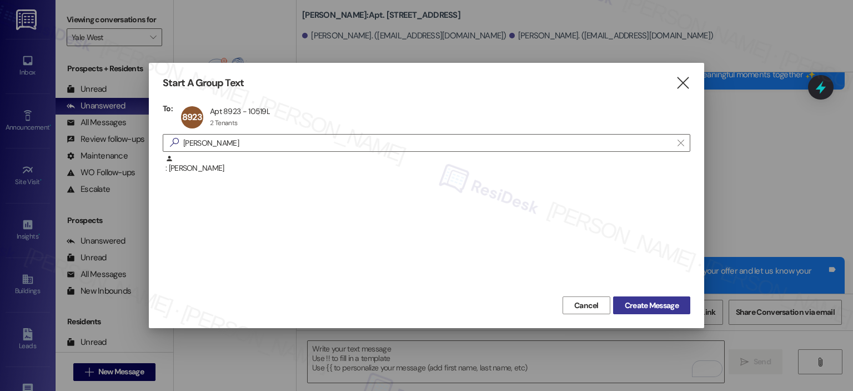
click at [635, 297] on button "Create Message" at bounding box center [651, 305] width 77 height 18
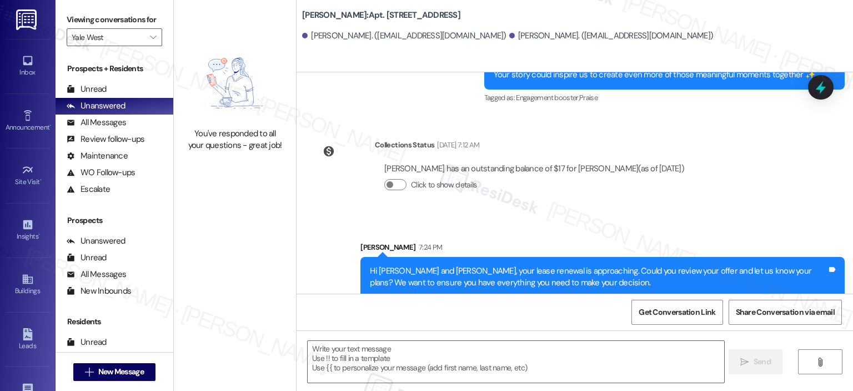
type textarea "Fetching suggested responses. Please feel free to read through the conversation…"
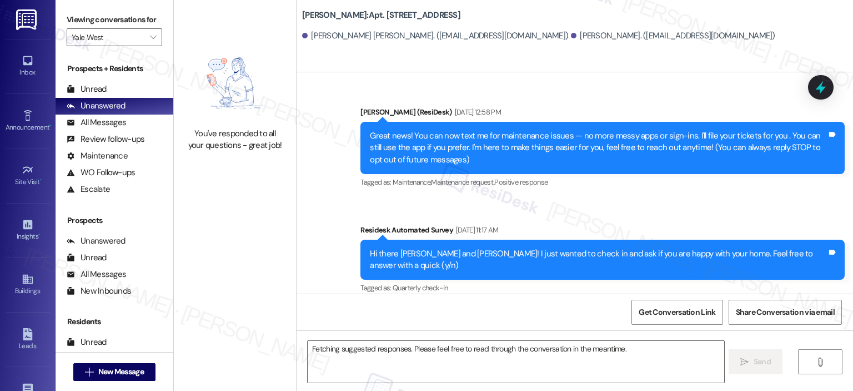
scroll to position [7210, 0]
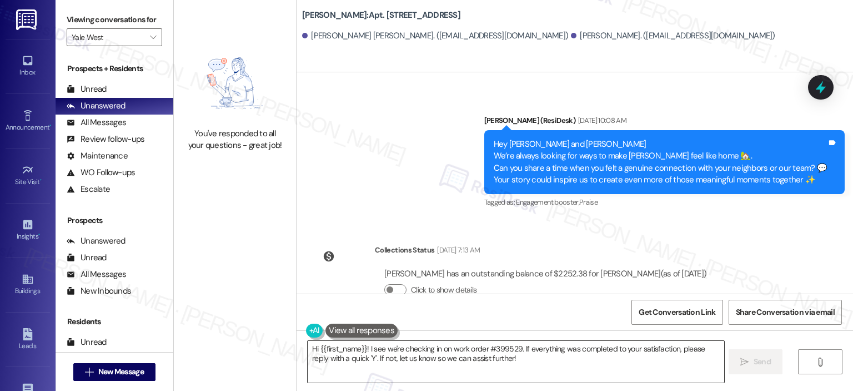
click at [373, 358] on textarea "Hi {{first_name}}! I see we're checking in on work order #399529. If everything…" at bounding box center [516, 362] width 416 height 42
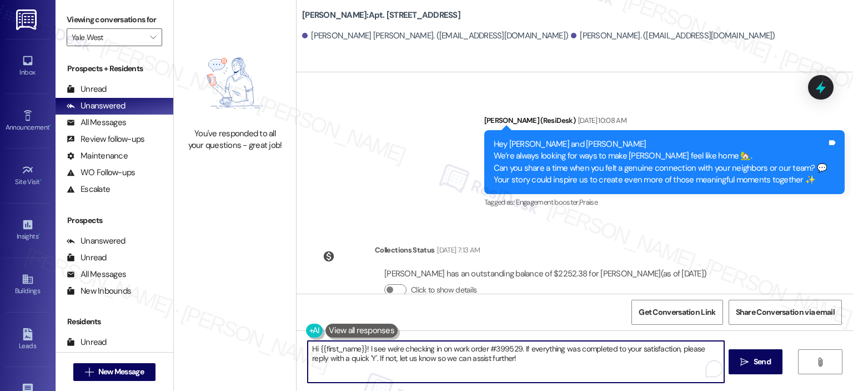
paste textarea ", your lease renewal is approaching. Could you review your offer and let us kno…"
type textarea "Hi {{first_name}}, your lease renewal is approaching. Could you review your off…"
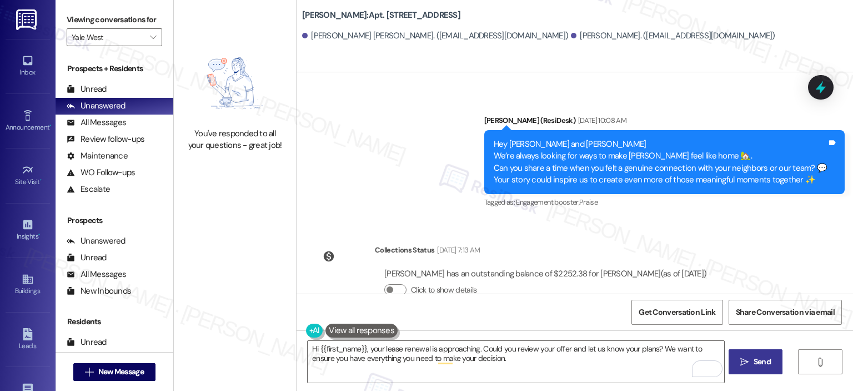
click at [738, 364] on span " Send" at bounding box center [755, 362] width 35 height 12
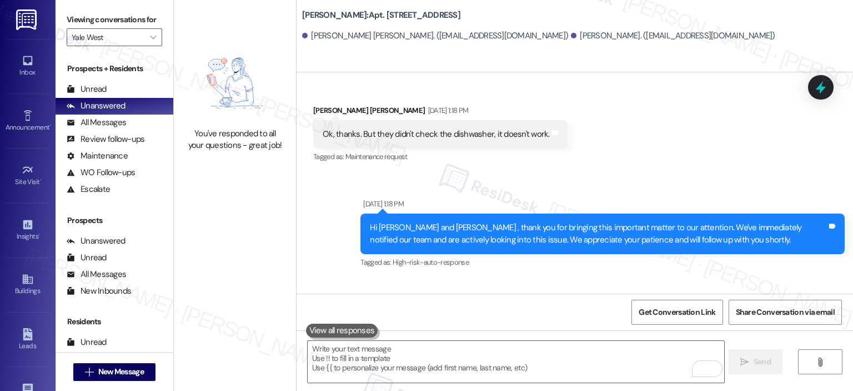
scroll to position [7299, 0]
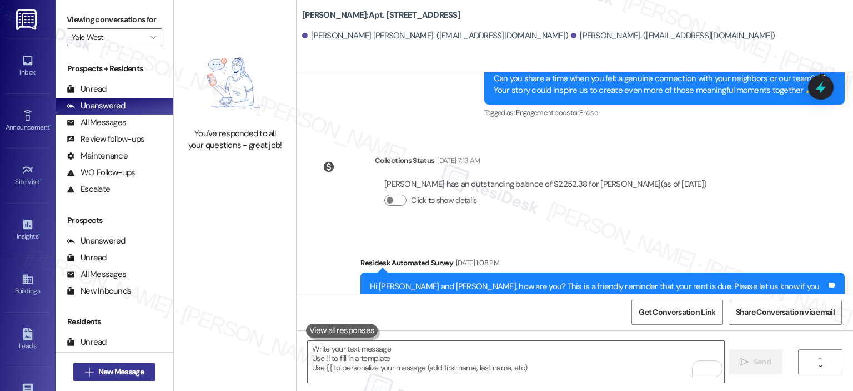
click at [121, 363] on button " New Message" at bounding box center [114, 372] width 82 height 18
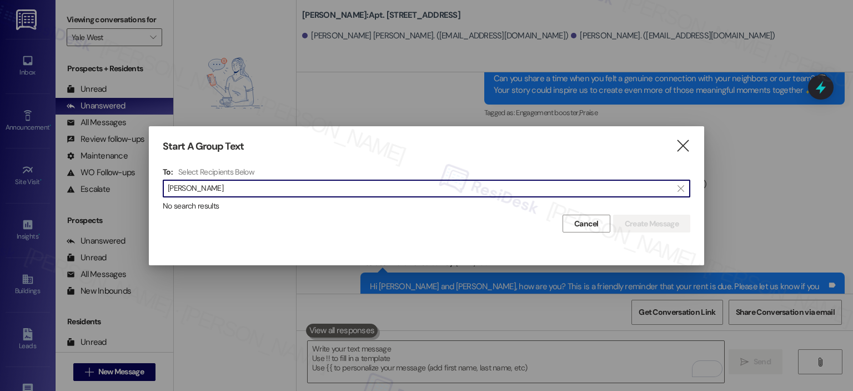
click at [193, 186] on input "andres foss" at bounding box center [420, 189] width 504 height 16
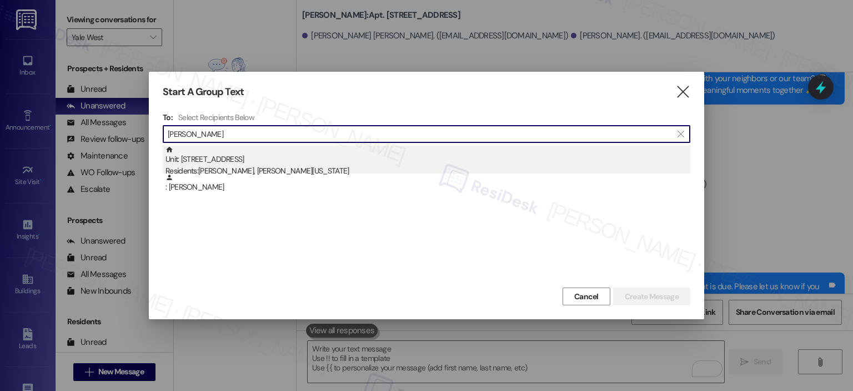
type input "andrew foss"
click at [231, 162] on div "Unit: 8934 - 10519 Lariat Lane Residents: Andrew Foss, Davonte Washington" at bounding box center [428, 162] width 525 height 32
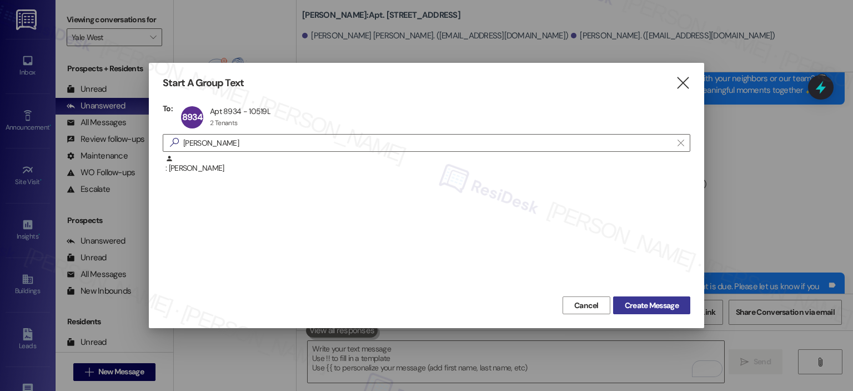
click at [677, 304] on span "Create Message" at bounding box center [652, 305] width 54 height 12
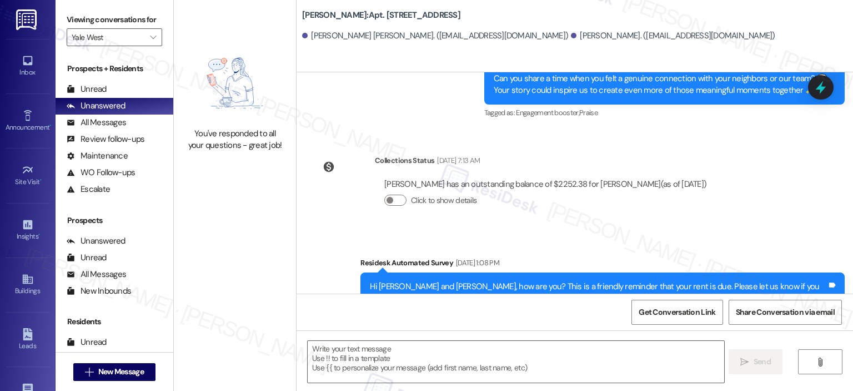
type textarea "Fetching suggested responses. Please feel free to read through the conversation…"
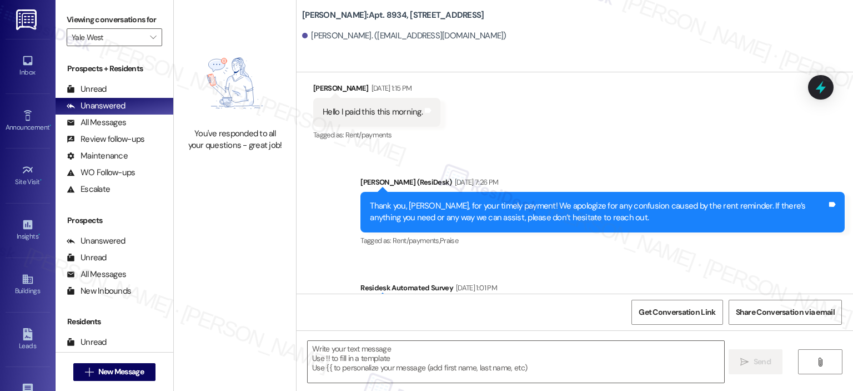
type textarea "Fetching suggested responses. Please feel free to read through the conversation…"
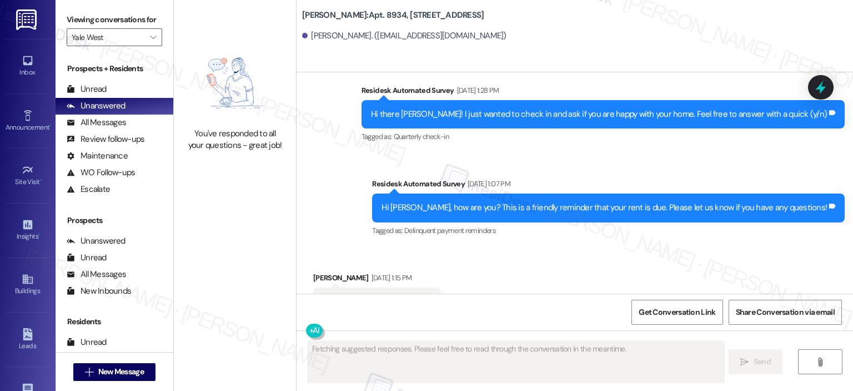
scroll to position [4088, 0]
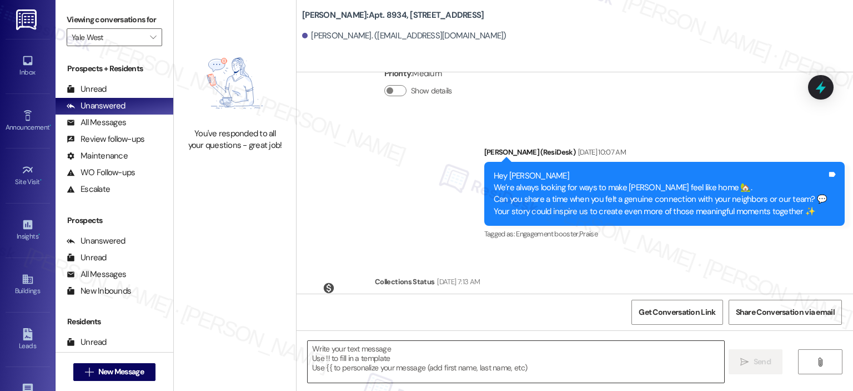
click at [412, 377] on textarea at bounding box center [516, 362] width 416 height 42
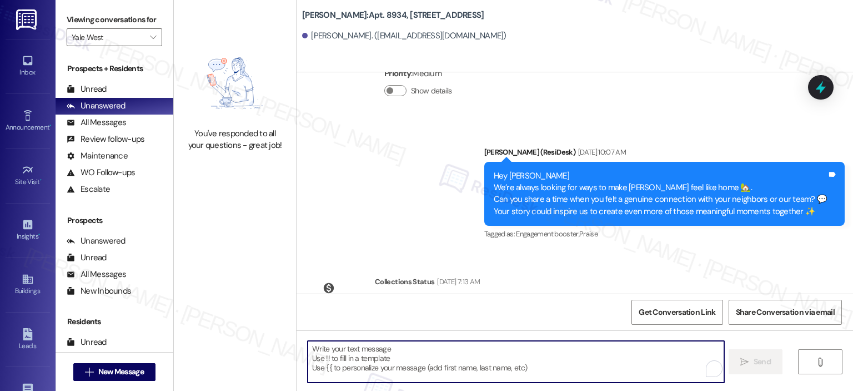
paste textarea "Hi {{first_name}}, your lease renewal is approaching. Could you review your off…"
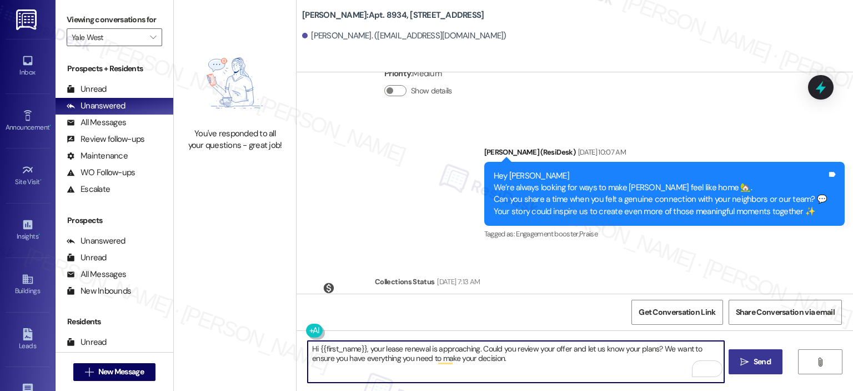
type textarea "Hi {{first_name}}, your lease renewal is approaching. Could you review your off…"
click at [763, 362] on span "Send" at bounding box center [762, 362] width 17 height 12
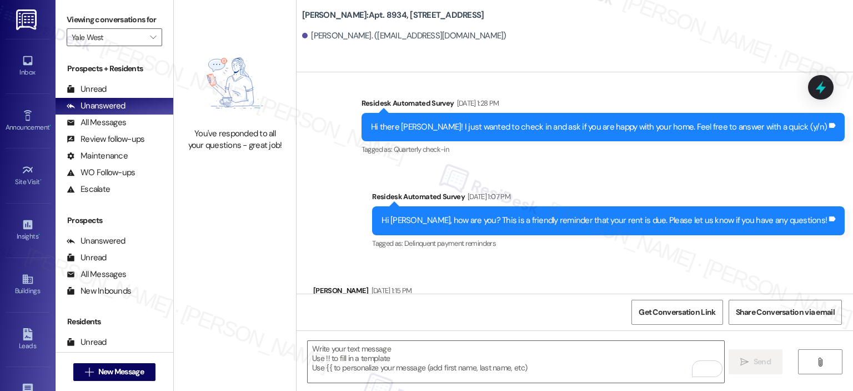
scroll to position [4177, 0]
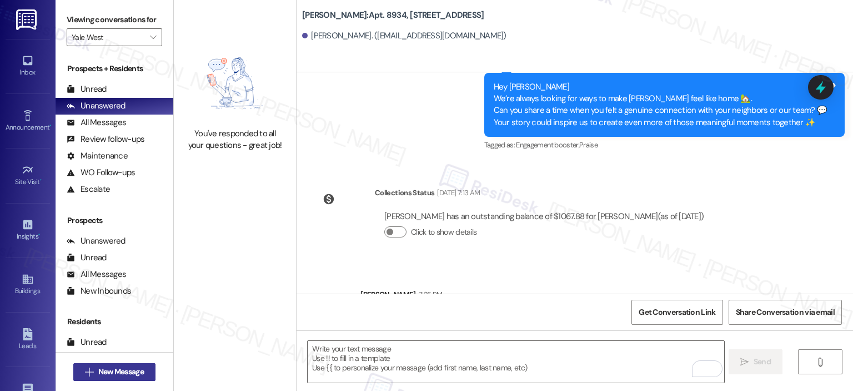
click at [123, 373] on span "New Message" at bounding box center [121, 372] width 46 height 12
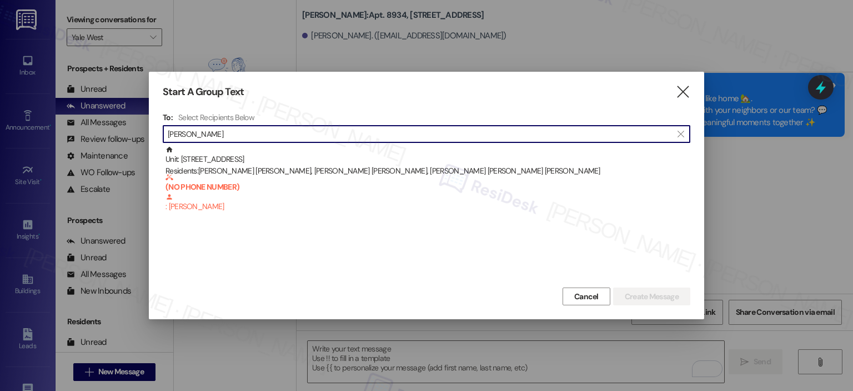
type input "mauricio ossa"
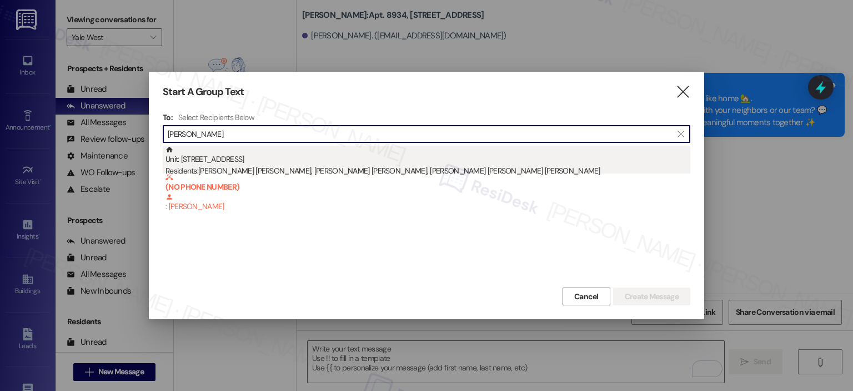
click at [281, 163] on div "Unit: 323 - 10519 Lariat Lane Residents: Elizabeth Ortiz Rodriguez, Mauricio Os…" at bounding box center [428, 162] width 525 height 32
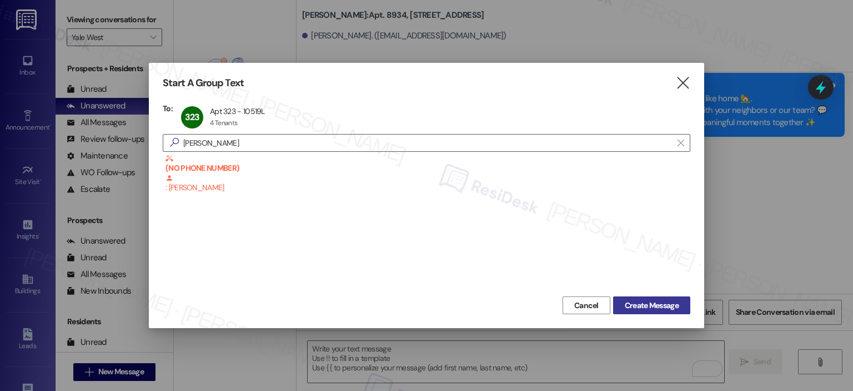
click at [629, 301] on span "Create Message" at bounding box center [652, 305] width 54 height 12
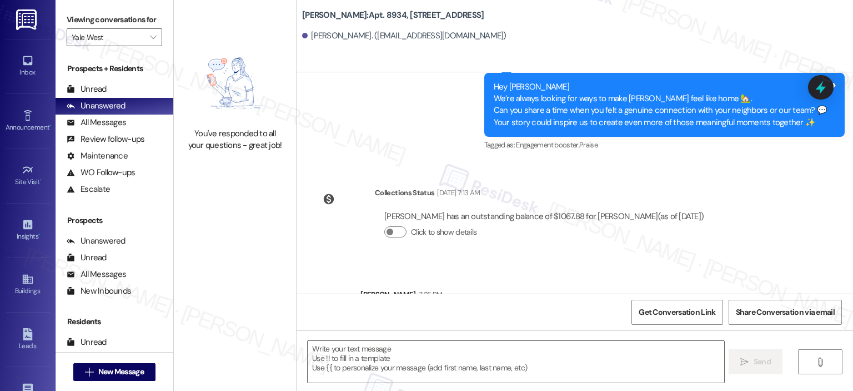
type textarea "Fetching suggested responses. Please feel free to read through the conversation…"
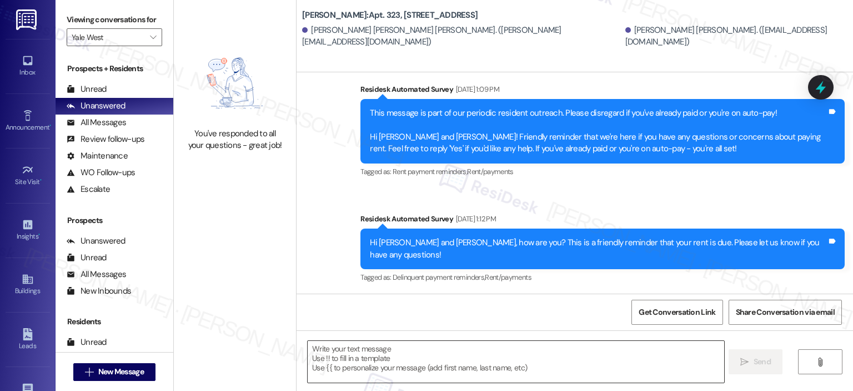
scroll to position [2194, 0]
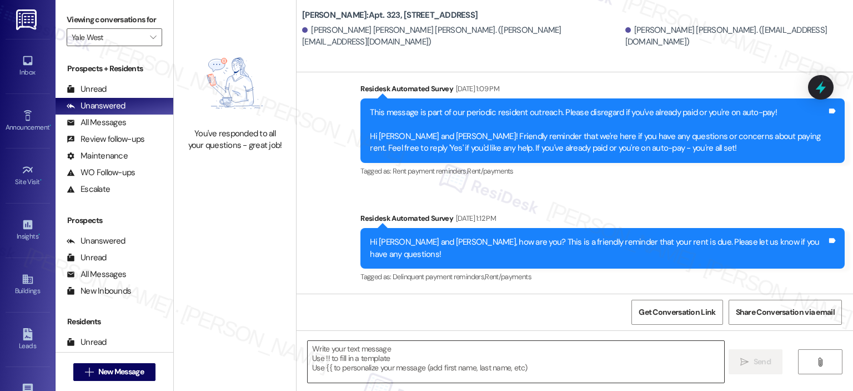
click at [454, 357] on textarea at bounding box center [516, 362] width 416 height 42
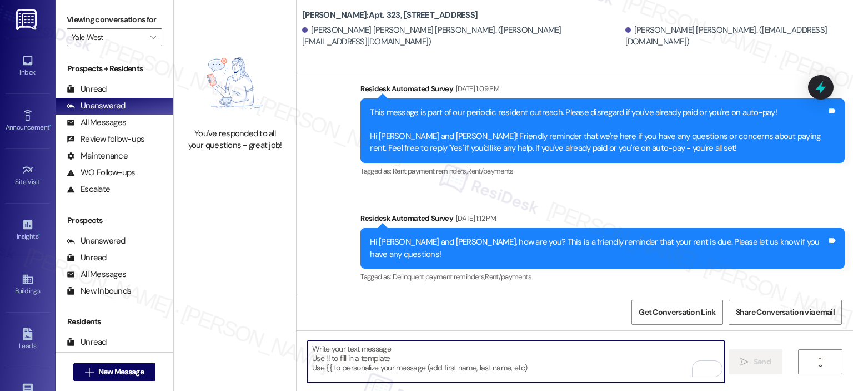
paste textarea "Hi {{first_name}}, your lease renewal is approaching. Could you review your off…"
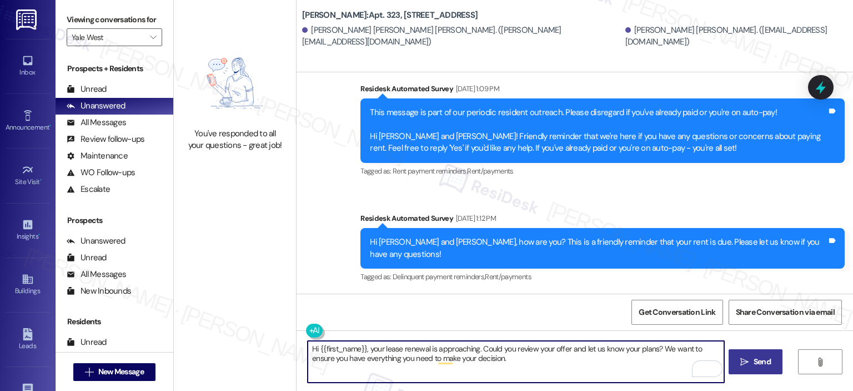
type textarea "Hi {{first_name}}, your lease renewal is approaching. Could you review your off…"
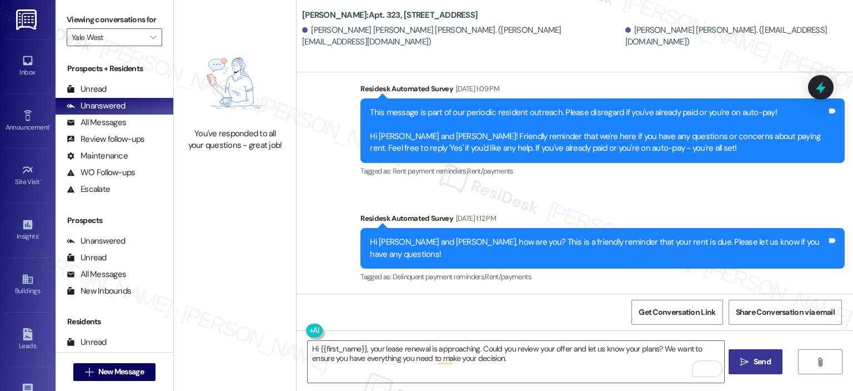
click at [749, 361] on span " Send" at bounding box center [755, 362] width 35 height 12
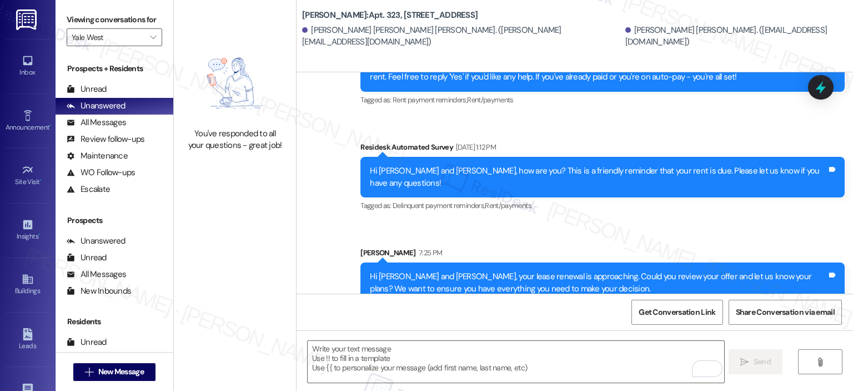
scroll to position [2283, 0]
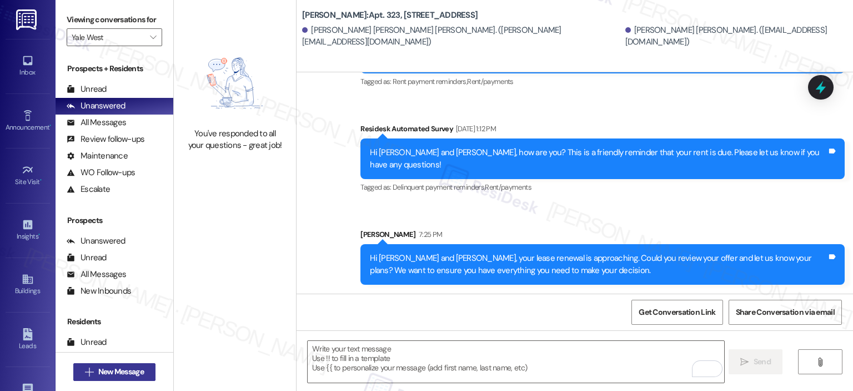
click at [113, 371] on span "New Message" at bounding box center [121, 372] width 46 height 12
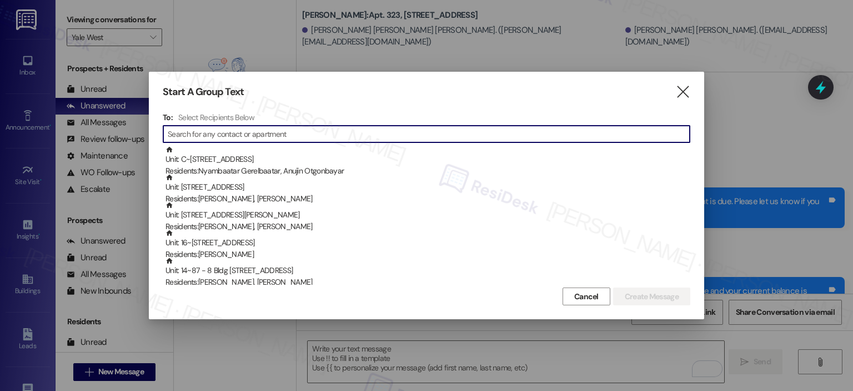
scroll to position [2283, 0]
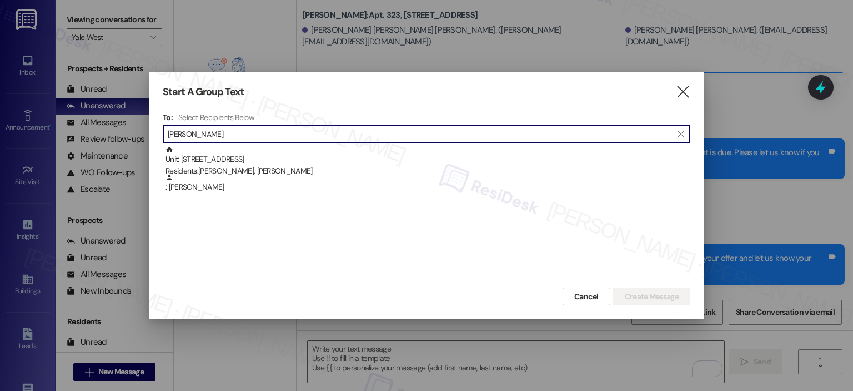
type input "[PERSON_NAME]"
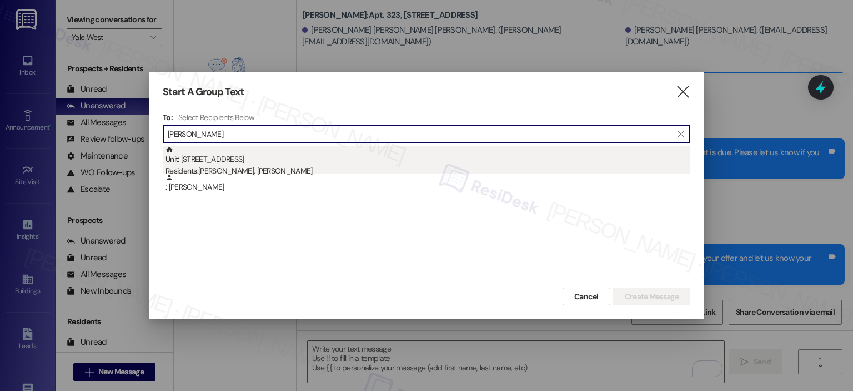
click at [227, 169] on div "Residents: [PERSON_NAME], [PERSON_NAME]" at bounding box center [428, 171] width 525 height 12
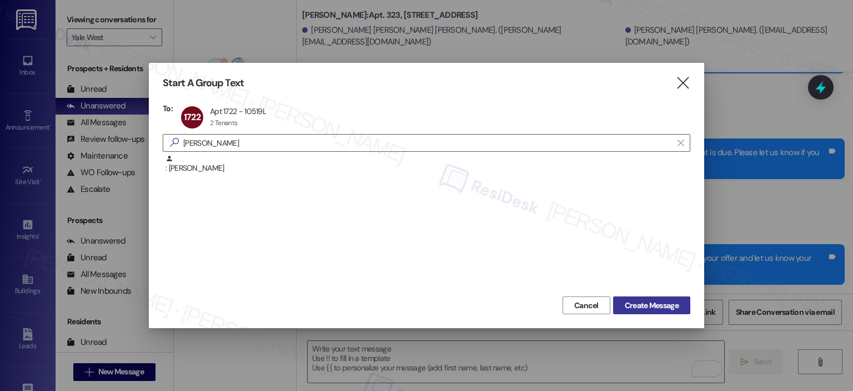
click at [664, 304] on span "Create Message" at bounding box center [652, 305] width 54 height 12
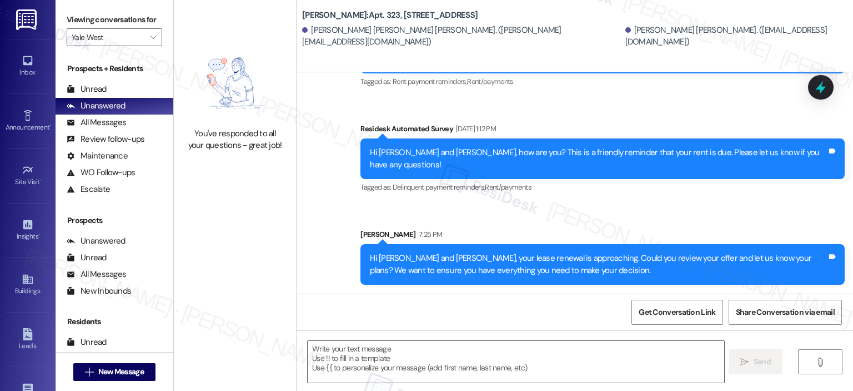
type textarea "Fetching suggested responses. Please feel free to read through the conversation…"
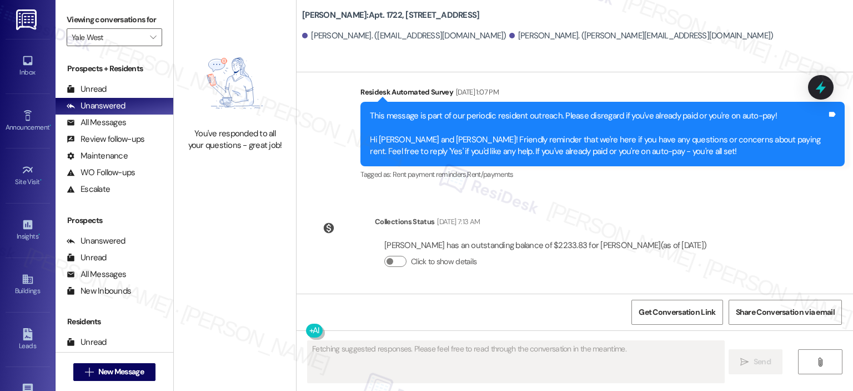
scroll to position [390, 0]
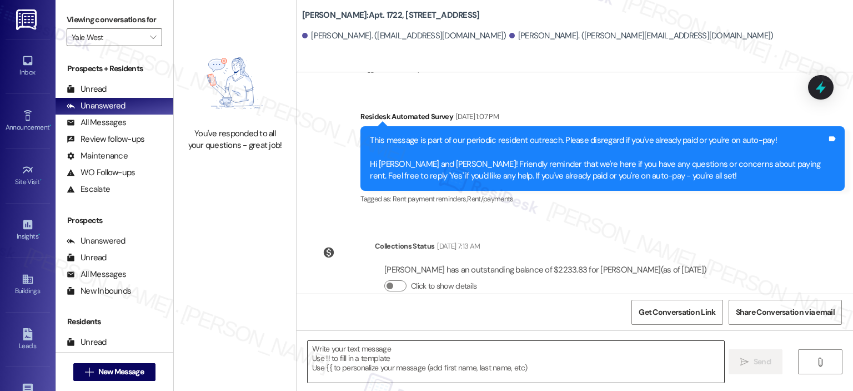
click at [492, 365] on textarea at bounding box center [516, 362] width 416 height 42
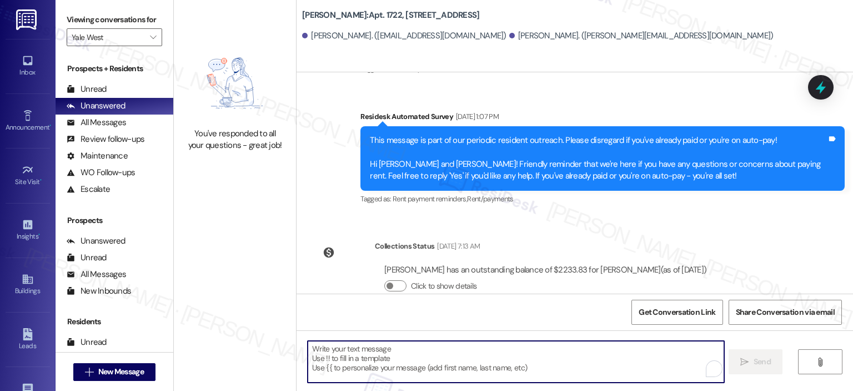
paste textarea "Hi {{first_name}}, your lease renewal is approaching. Could you review your off…"
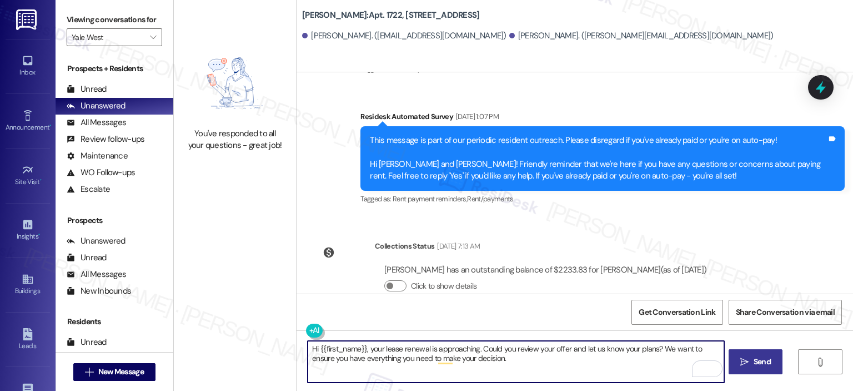
type textarea "Hi {{first_name}}, your lease renewal is approaching. Could you review your off…"
click at [756, 358] on span "Send" at bounding box center [762, 362] width 17 height 12
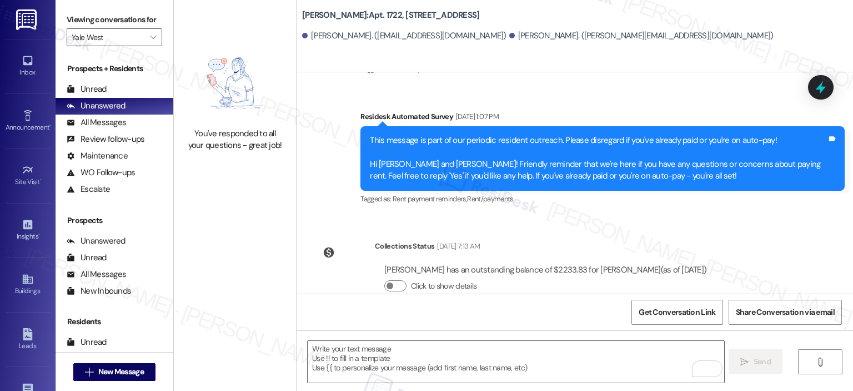
scroll to position [479, 0]
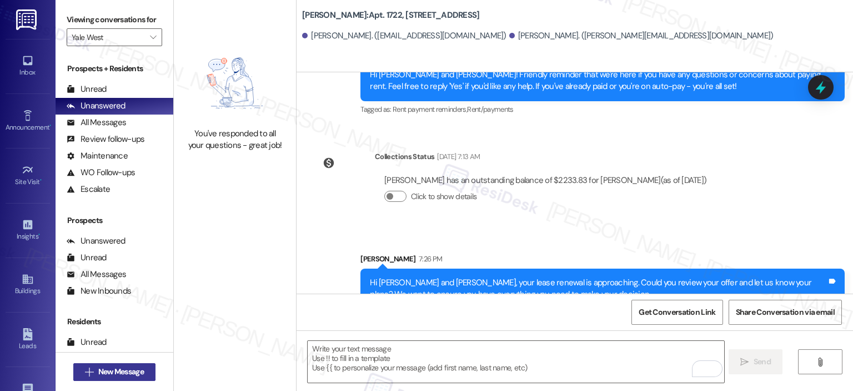
click at [116, 373] on span "New Message" at bounding box center [121, 372] width 46 height 12
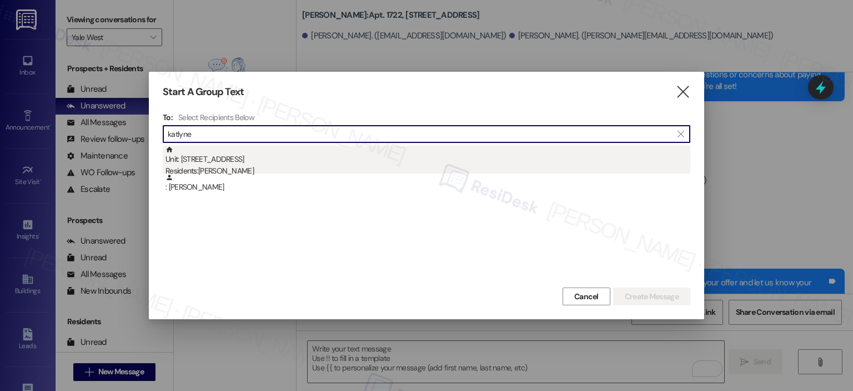
type input "katlyne"
click at [233, 159] on div "Unit: [STREET_ADDRESS] Residents: [PERSON_NAME]" at bounding box center [428, 162] width 525 height 32
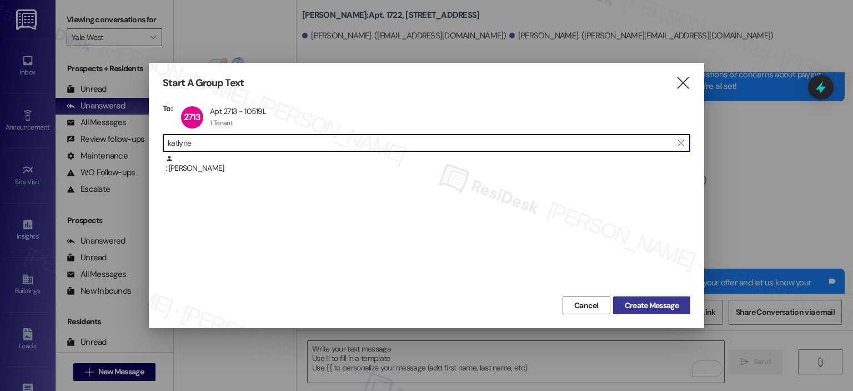
click at [659, 307] on span "Create Message" at bounding box center [652, 305] width 54 height 12
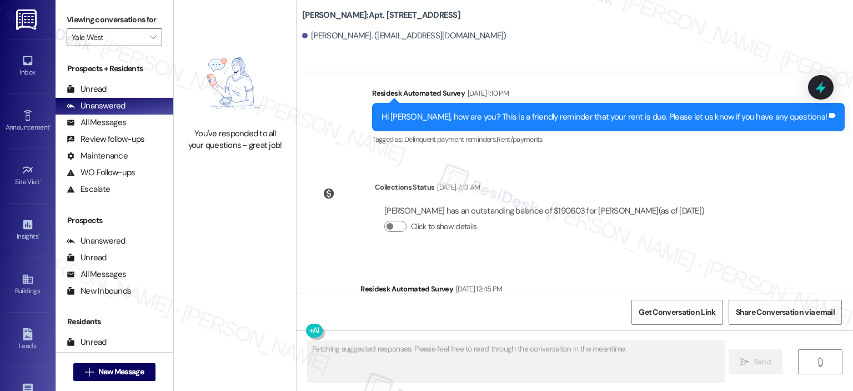
scroll to position [2287, 0]
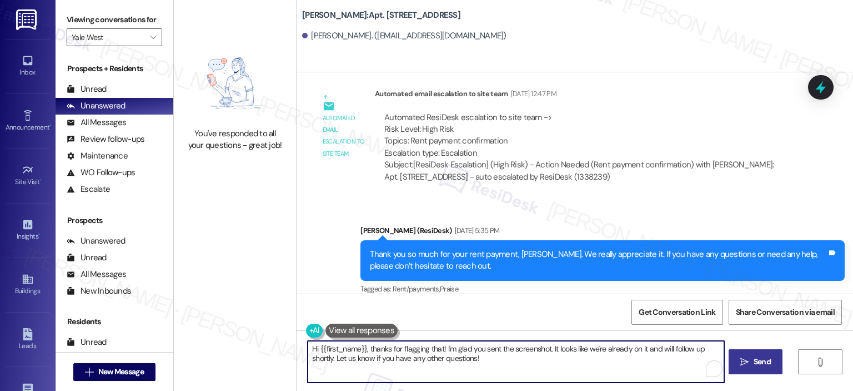
click at [429, 357] on textarea "Hi {{first_name}}, thanks for flagging that! I'm glad you sent the screenshot. …" at bounding box center [516, 362] width 416 height 42
paste textarea "your lease renewal is approaching. Could you review your offer and let us know …"
type textarea "Hi {{first_name}}, your lease renewal is approaching. Could you review your off…"
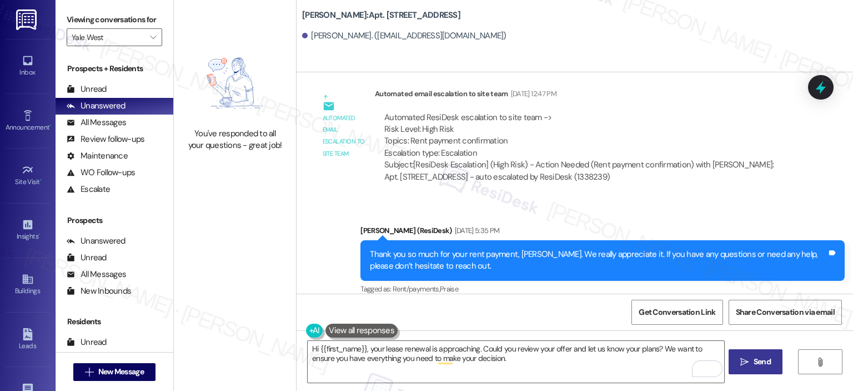
click at [764, 352] on button " Send" at bounding box center [756, 361] width 54 height 25
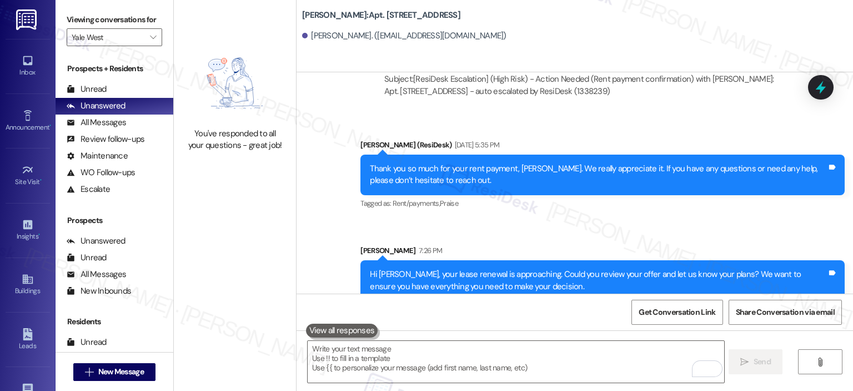
scroll to position [2376, 0]
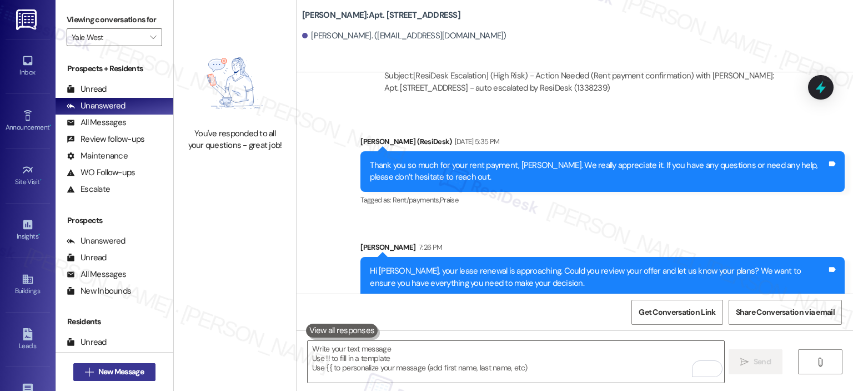
click at [113, 378] on button " New Message" at bounding box center [114, 372] width 82 height 18
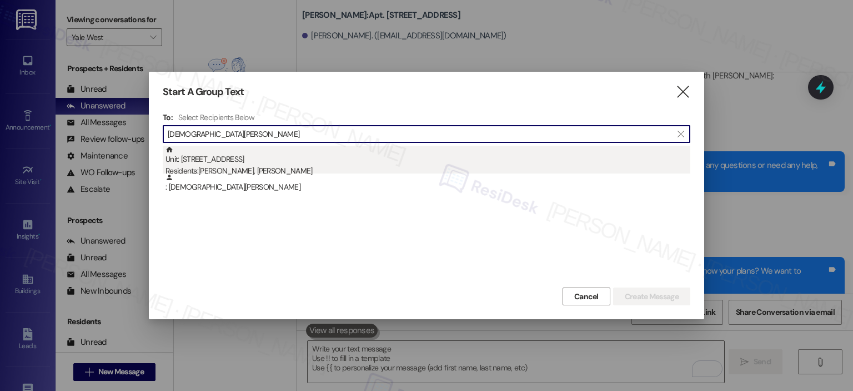
type input "[DEMOGRAPHIC_DATA][PERSON_NAME]"
click at [288, 156] on div "Unit: 1723 - 10519 [GEOGRAPHIC_DATA] Residents: [PERSON_NAME], [PERSON_NAME]" at bounding box center [428, 162] width 525 height 32
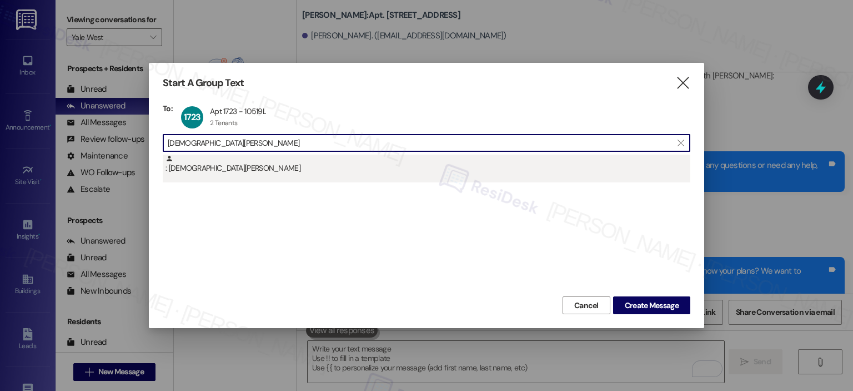
click at [248, 167] on div ": [DEMOGRAPHIC_DATA][PERSON_NAME]" at bounding box center [428, 163] width 525 height 19
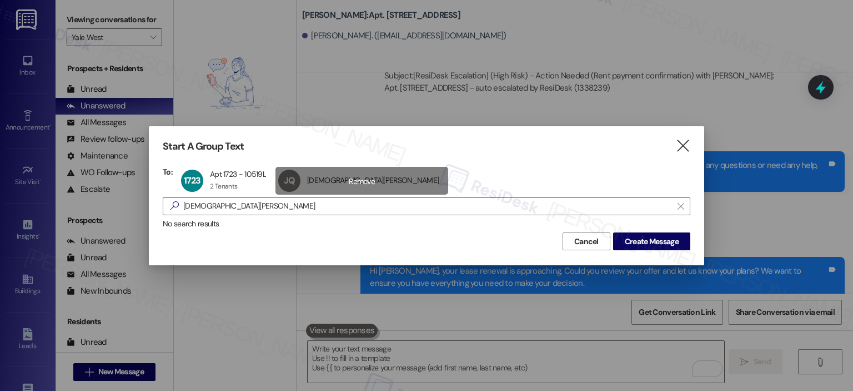
click at [333, 175] on div "JQ [PERSON_NAME] [PERSON_NAME] click to remove" at bounding box center [362, 181] width 173 height 28
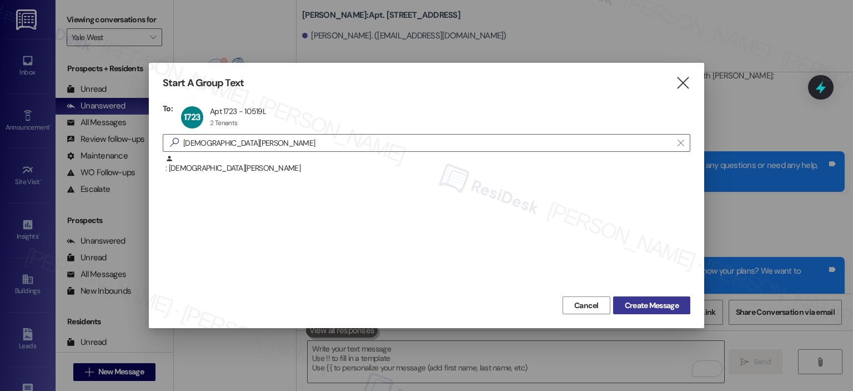
click at [673, 301] on span "Create Message" at bounding box center [652, 305] width 54 height 12
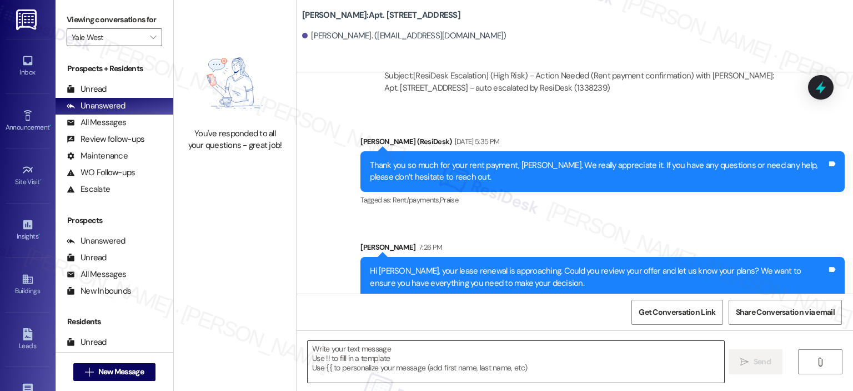
type textarea "Fetching suggested responses. Please feel free to read through the conversation…"
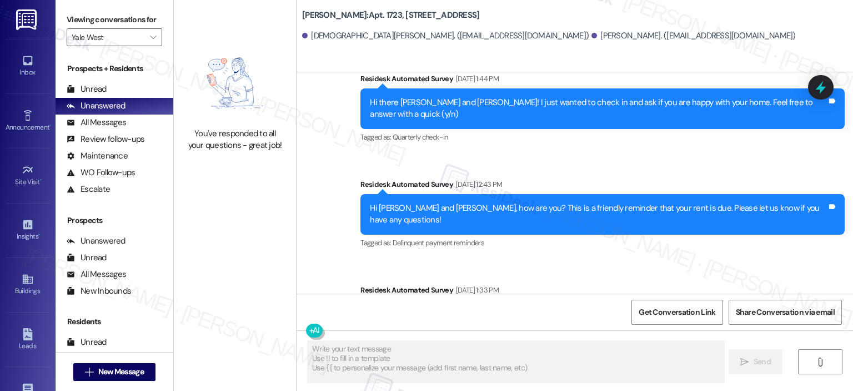
scroll to position [2853, 0]
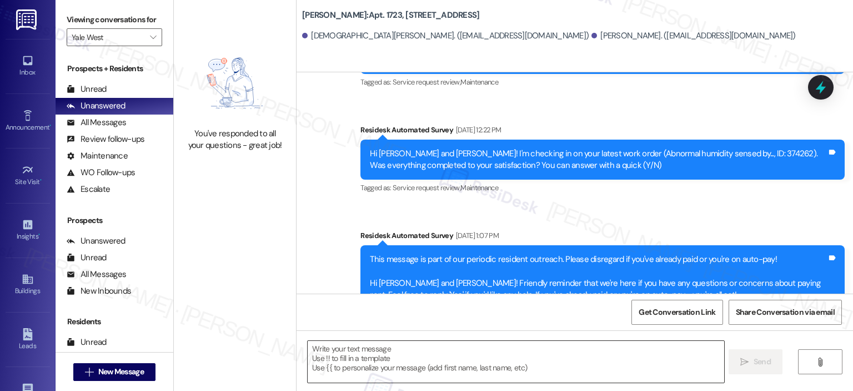
click at [416, 360] on textarea at bounding box center [516, 362] width 416 height 42
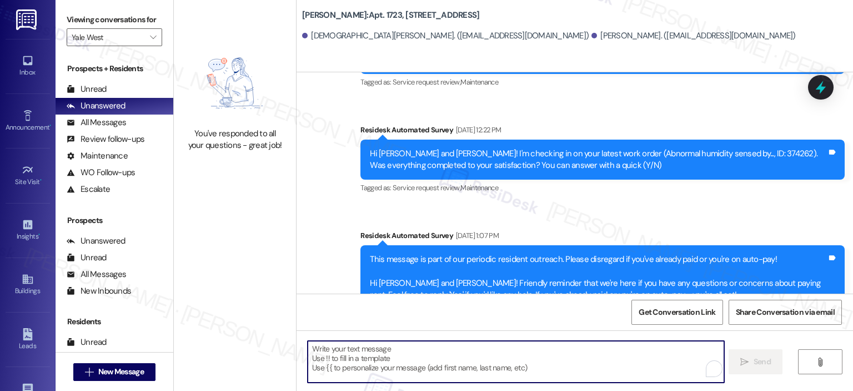
paste textarea "Hi {{first_name}}, your lease renewal is approaching. Could you review your off…"
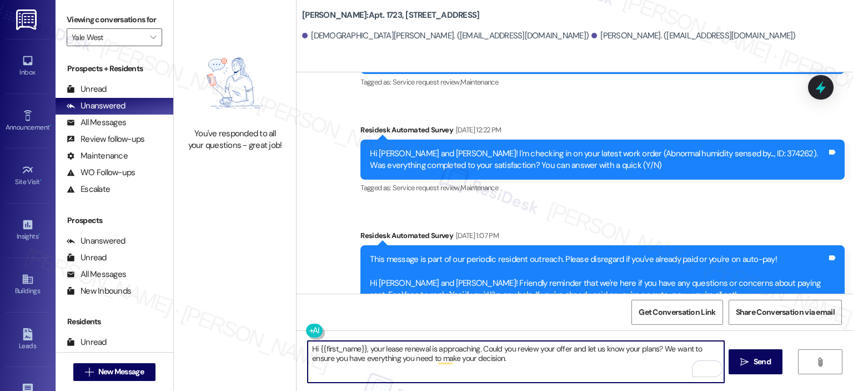
type textarea "Hi {{first_name}}, your lease renewal is approaching. Could you review your off…"
click at [754, 359] on span "Send" at bounding box center [762, 362] width 17 height 12
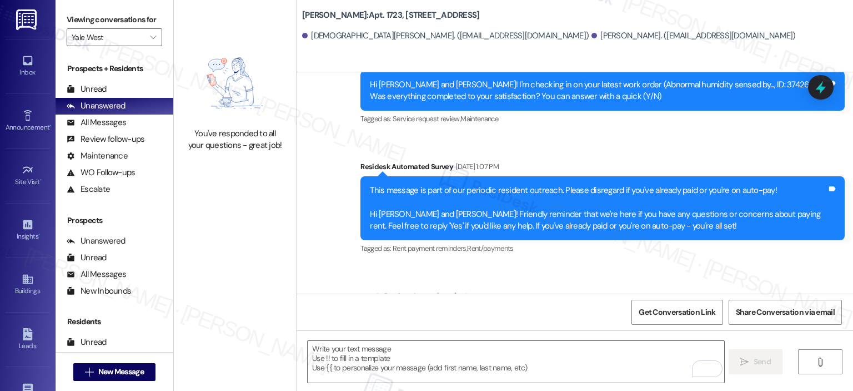
scroll to position [2942, 0]
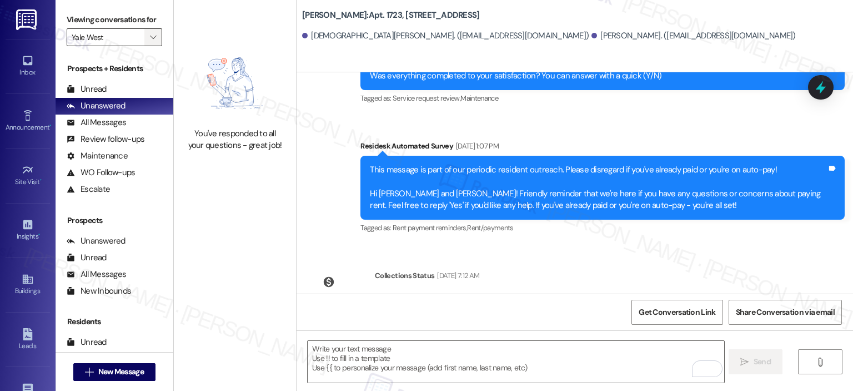
click at [150, 41] on span "" at bounding box center [153, 37] width 11 height 18
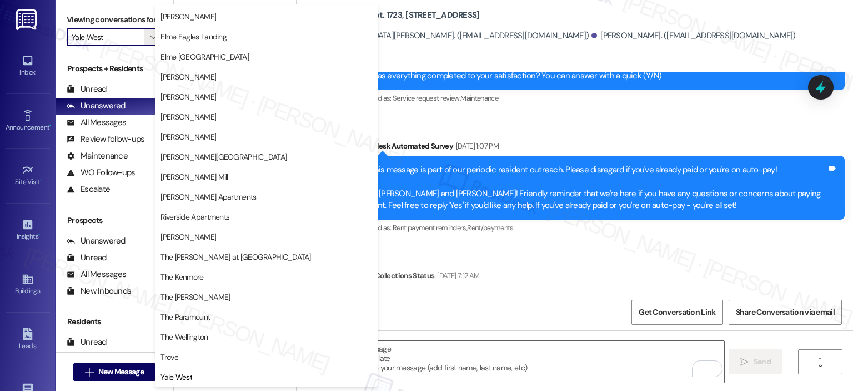
scroll to position [0, 0]
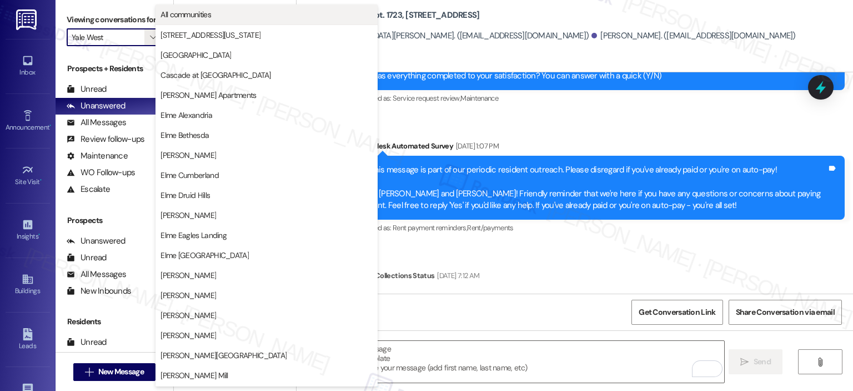
click at [210, 11] on span "All communities" at bounding box center [186, 14] width 51 height 11
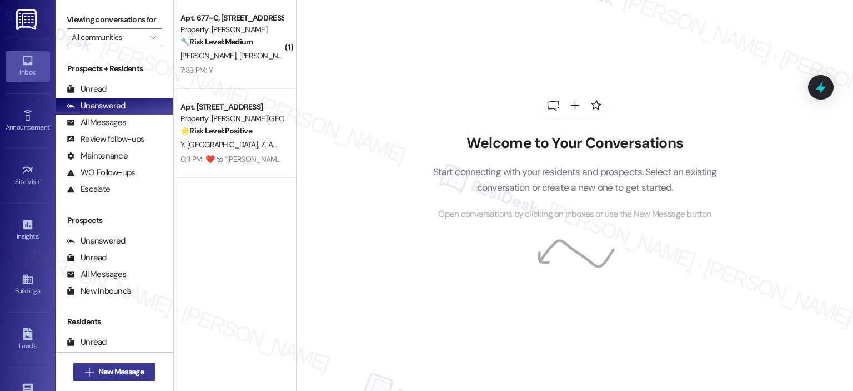
click at [129, 377] on span "New Message" at bounding box center [121, 372] width 46 height 12
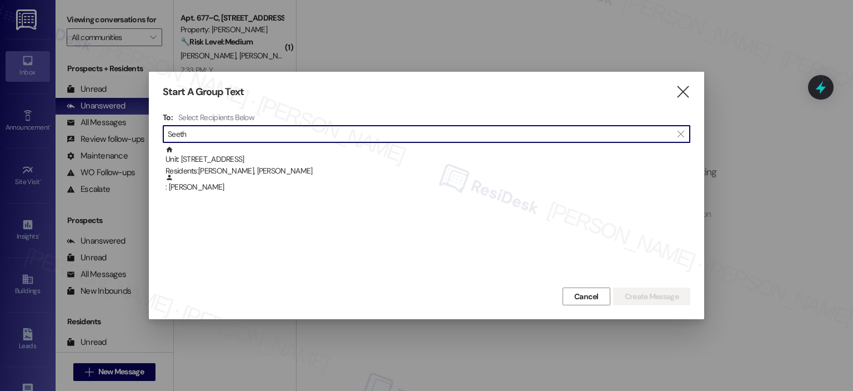
type input "Seeth"
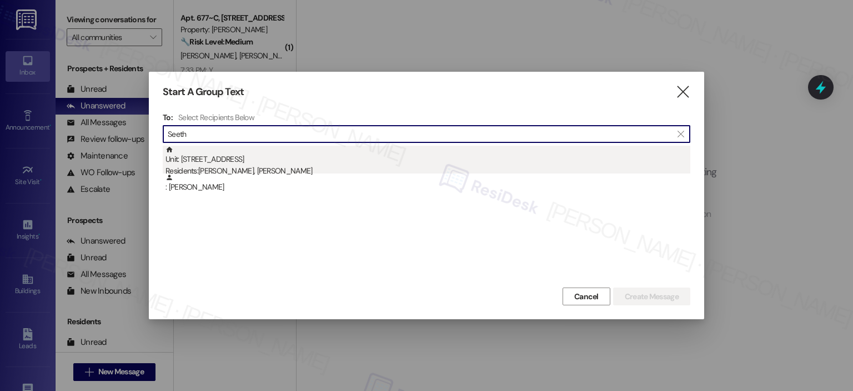
click at [256, 163] on div "Unit: [STREET_ADDRESS] Residents: [PERSON_NAME][GEOGRAPHIC_DATA][PERSON_NAME]" at bounding box center [428, 162] width 525 height 32
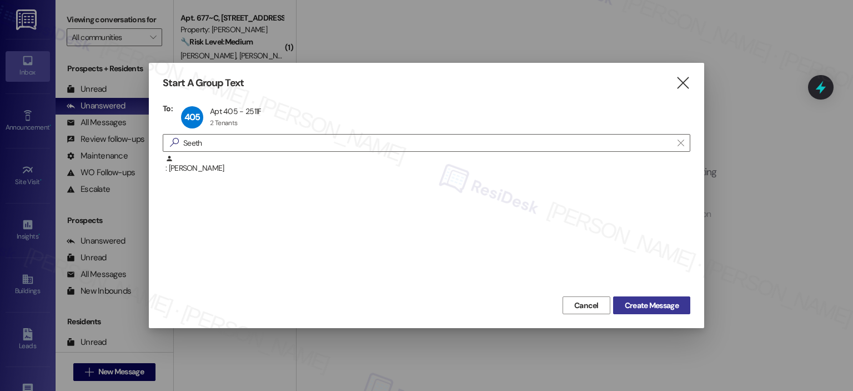
click at [625, 304] on span "Create Message" at bounding box center [652, 305] width 54 height 12
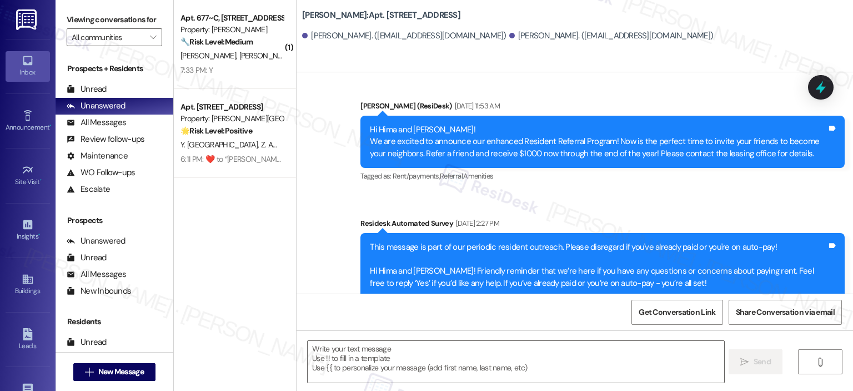
type textarea "Fetching suggested responses. Please feel free to read through the conversation…"
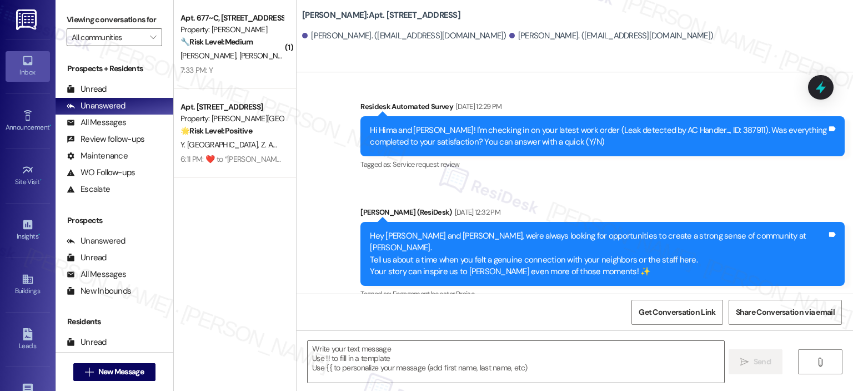
scroll to position [1753, 0]
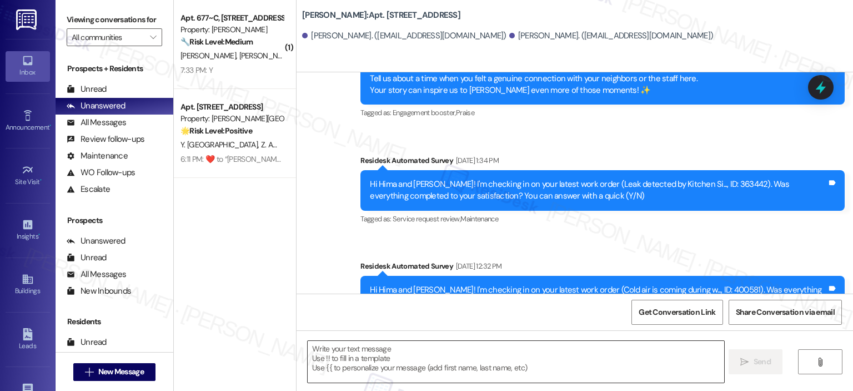
click at [395, 359] on textarea at bounding box center [516, 362] width 416 height 42
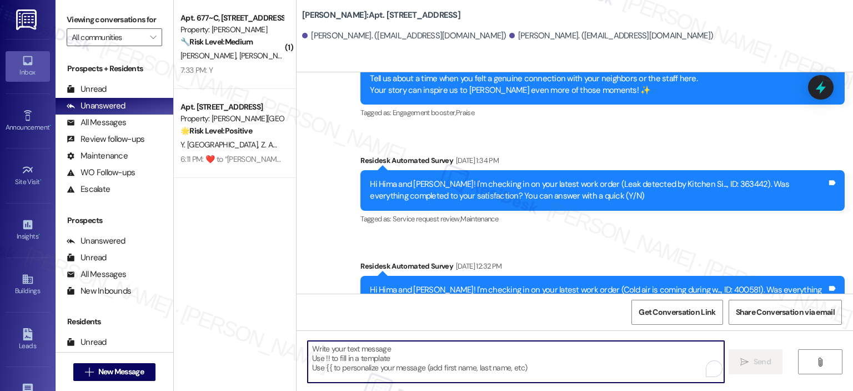
paste textarea "Hi {{first_name}}, your lease renewal is approaching. Could you review your off…"
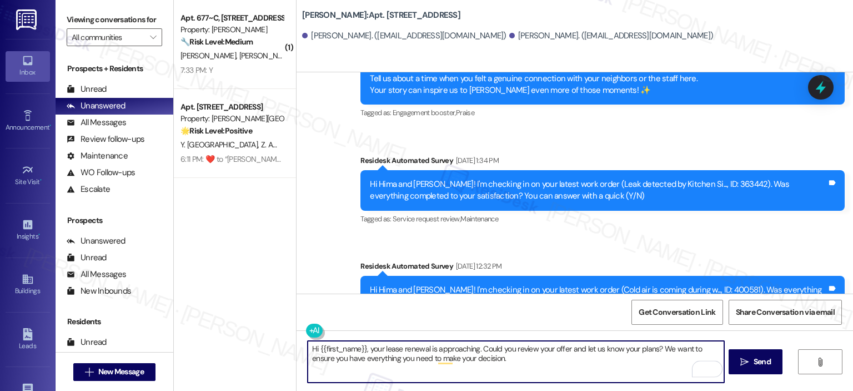
type textarea "Hi {{first_name}}, your lease renewal is approaching. Could you review your off…"
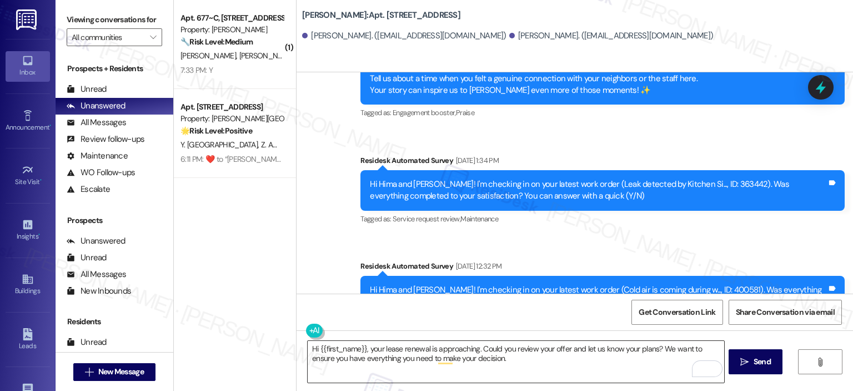
click at [482, 356] on textarea "Hi {{first_name}}, your lease renewal is approaching. Could you review your off…" at bounding box center [516, 362] width 416 height 42
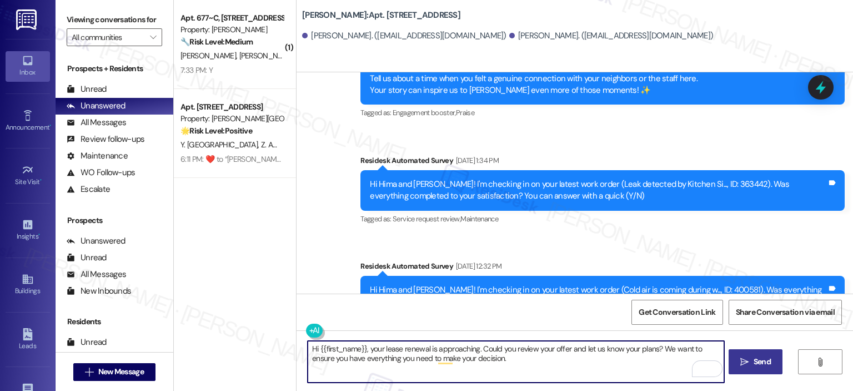
click at [754, 365] on span "Send" at bounding box center [762, 362] width 17 height 12
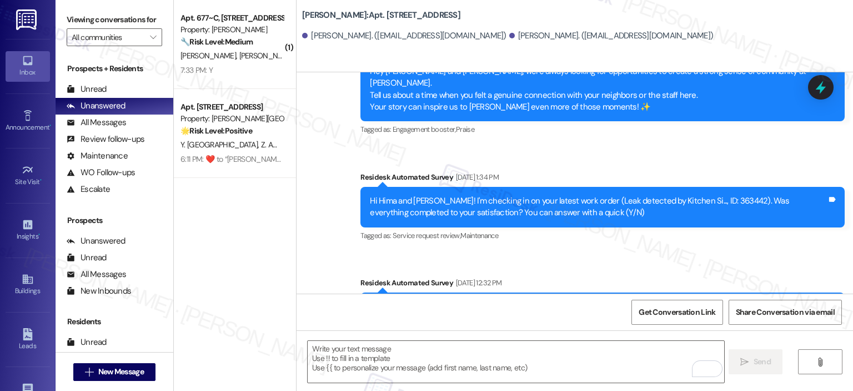
scroll to position [1842, 0]
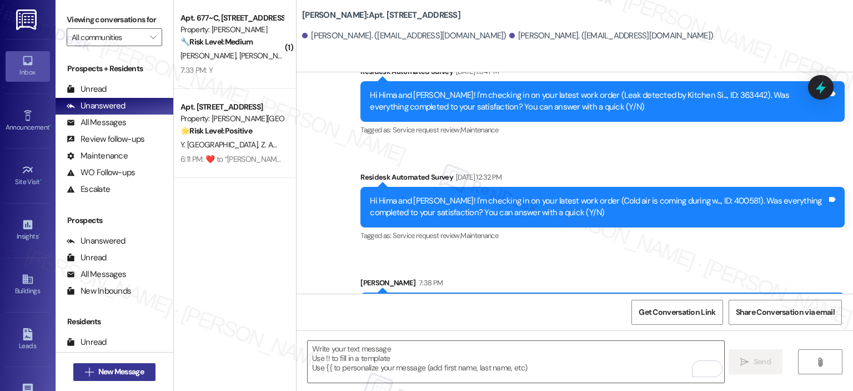
click at [131, 367] on span "New Message" at bounding box center [121, 372] width 46 height 12
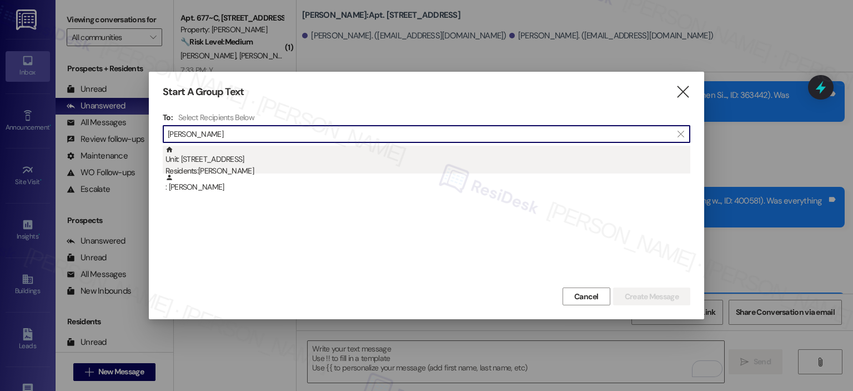
type input "[PERSON_NAME]"
click at [268, 168] on div "Residents: [PERSON_NAME]" at bounding box center [428, 171] width 525 height 12
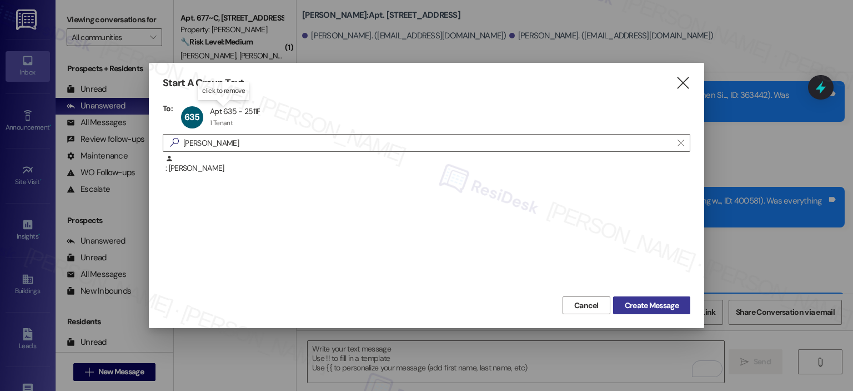
click at [642, 301] on span "Create Message" at bounding box center [652, 305] width 54 height 12
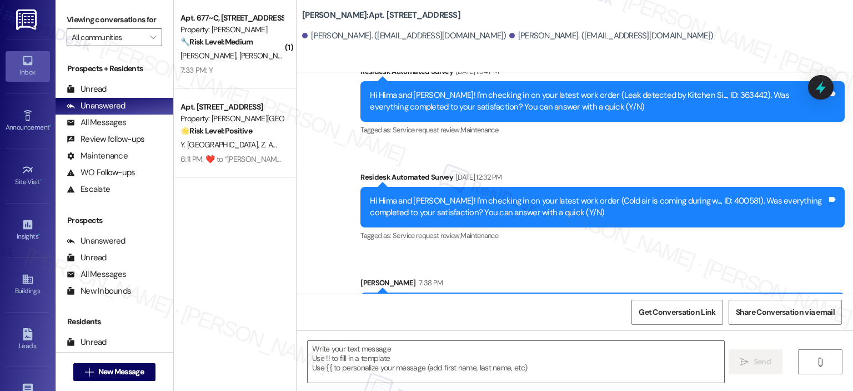
type textarea "Fetching suggested responses. Please feel free to read through the conversation…"
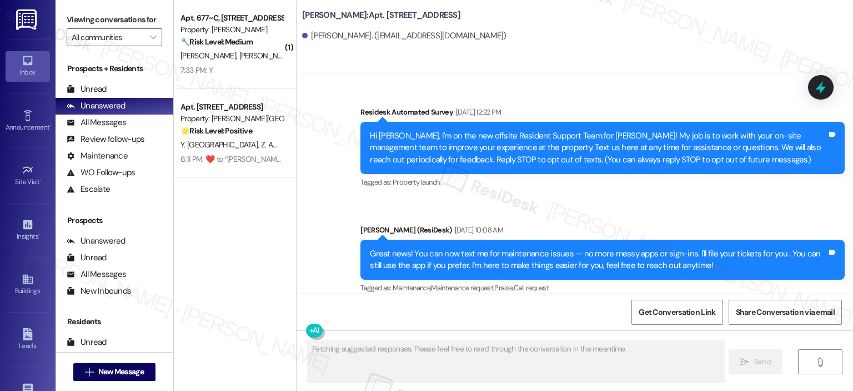
scroll to position [11952, 0]
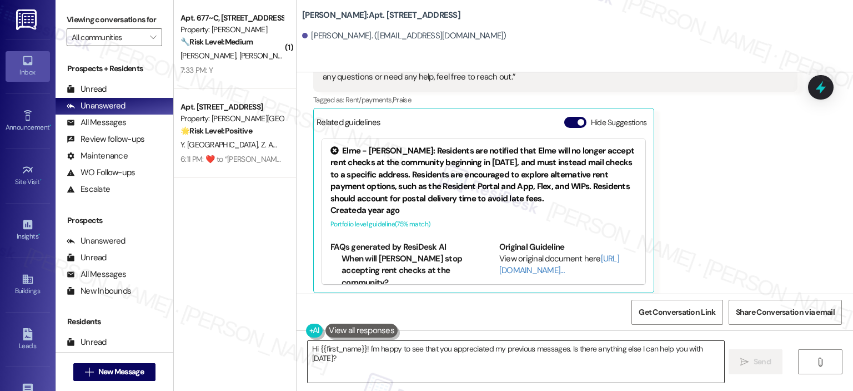
click at [445, 358] on textarea "Hi {{first_name}}! I'm happy to see that you appreciated my previous messages. …" at bounding box center [516, 362] width 416 height 42
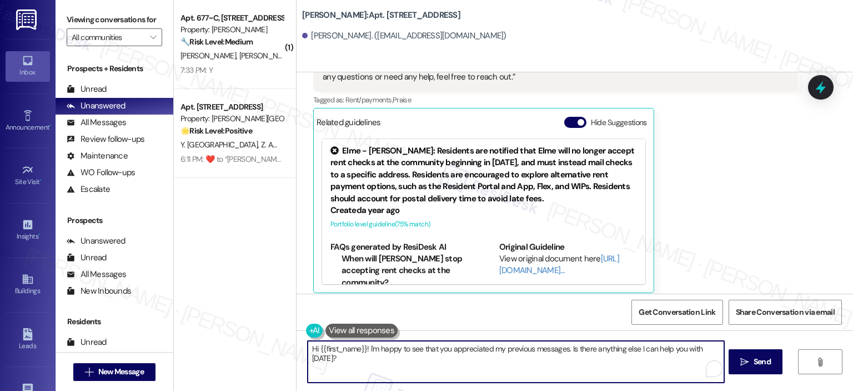
paste textarea ", your lease renewal is approaching. Could you review your offer and let us kno…"
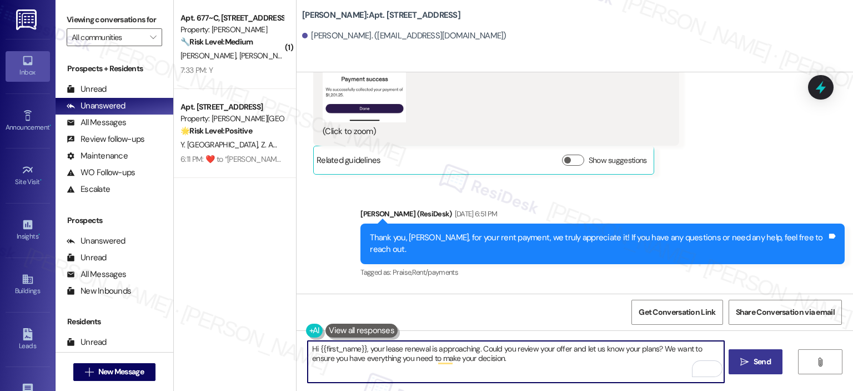
type textarea "Hi {{first_name}}, your lease renewal is approaching. Could you review your off…"
click at [752, 359] on span "Send" at bounding box center [763, 362] width 22 height 12
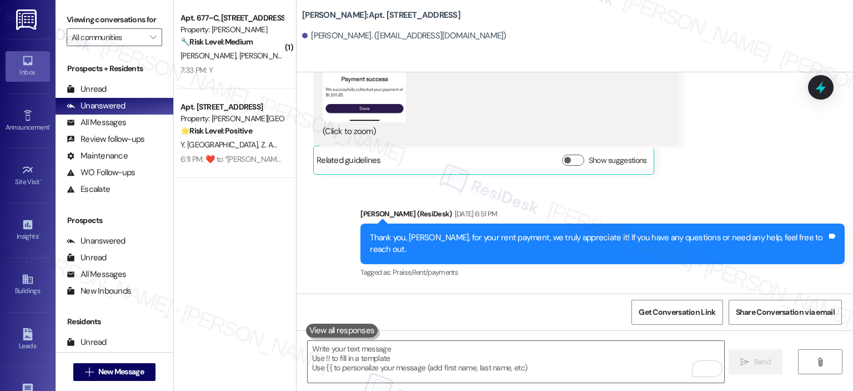
scroll to position [11858, 0]
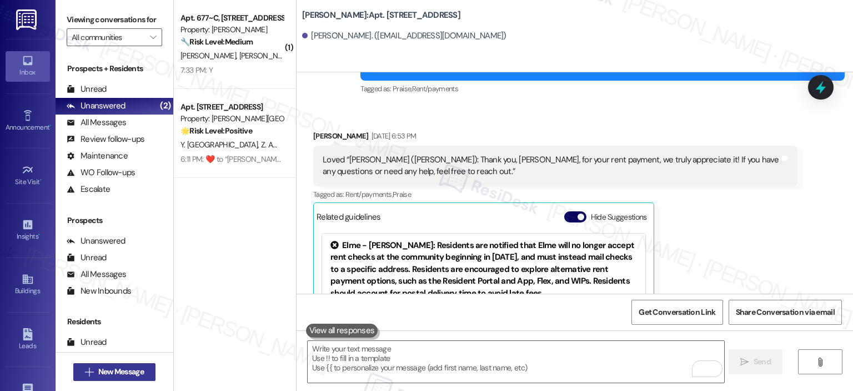
click at [119, 368] on span "New Message" at bounding box center [121, 372] width 46 height 12
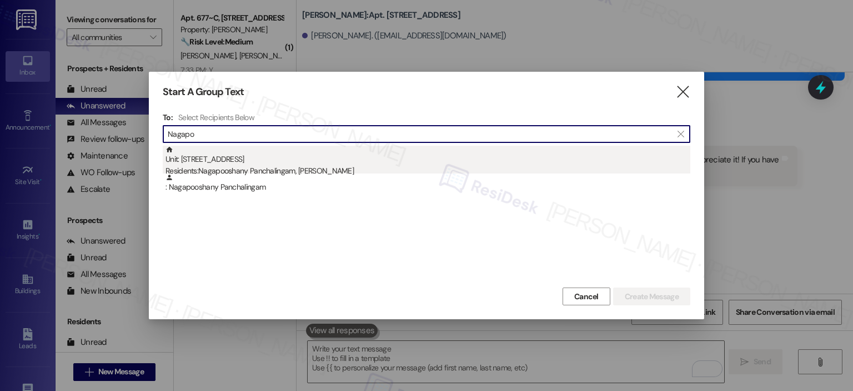
type input "Nagapo"
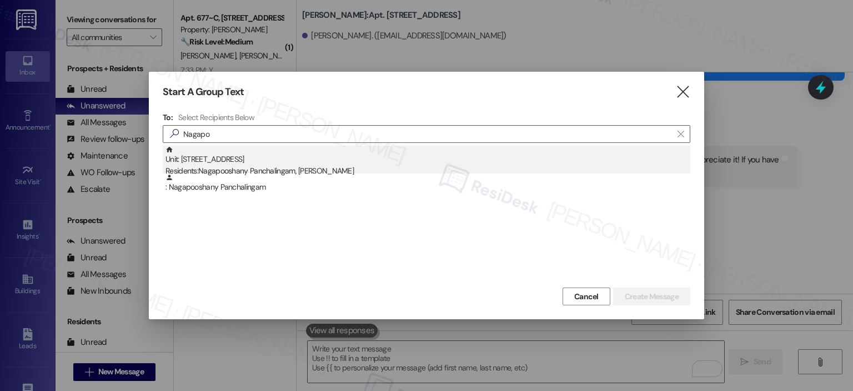
click at [286, 168] on div "Residents: Nagapooshany Panchalingam, [PERSON_NAME]" at bounding box center [428, 171] width 525 height 12
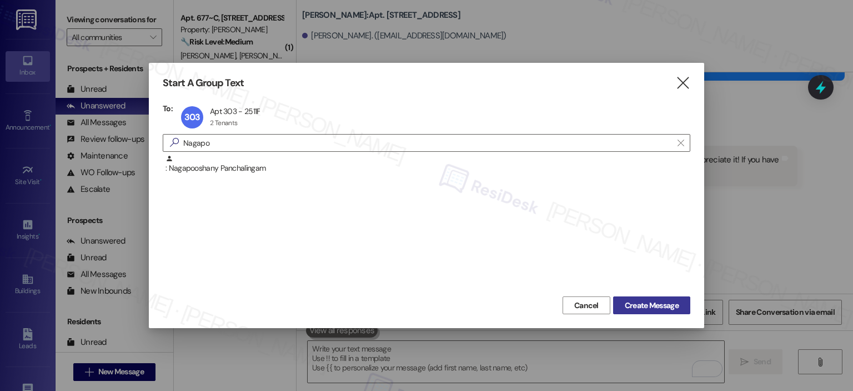
click at [637, 305] on span "Create Message" at bounding box center [652, 305] width 54 height 12
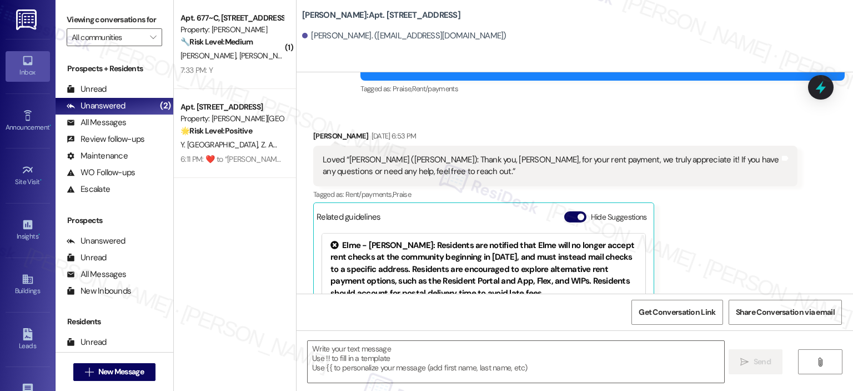
type textarea "Fetching suggested responses. Please feel free to read through the conversation…"
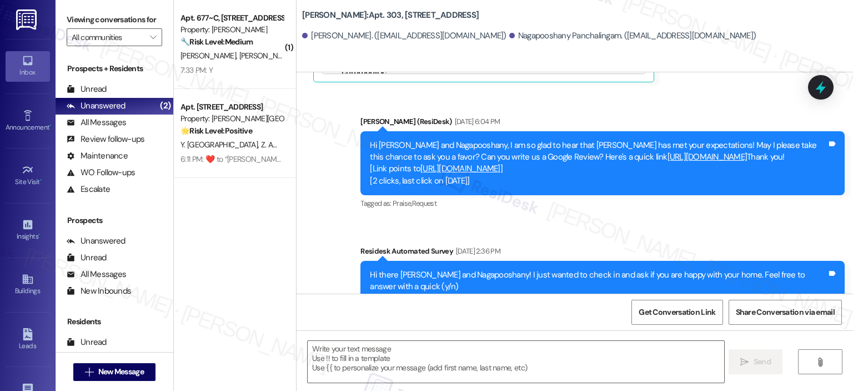
type textarea "Fetching suggested responses. Please feel free to read through the conversation…"
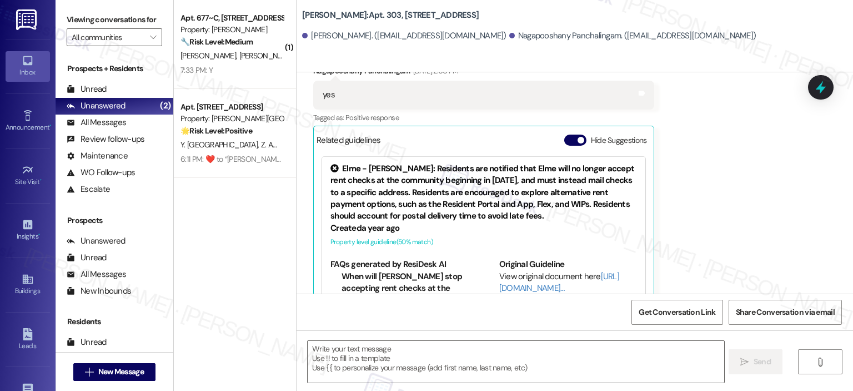
scroll to position [1060, 0]
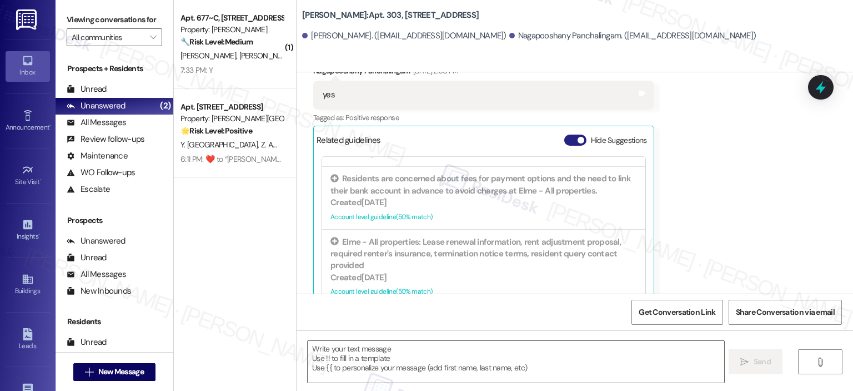
click at [564, 134] on button "Hide Suggestions" at bounding box center [575, 139] width 22 height 11
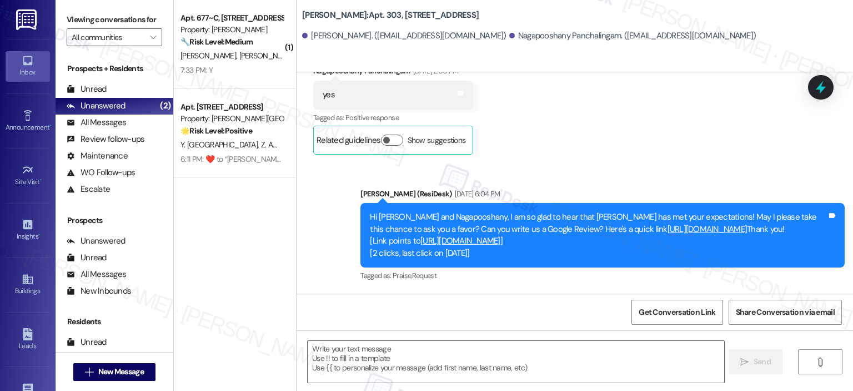
scroll to position [4084, 0]
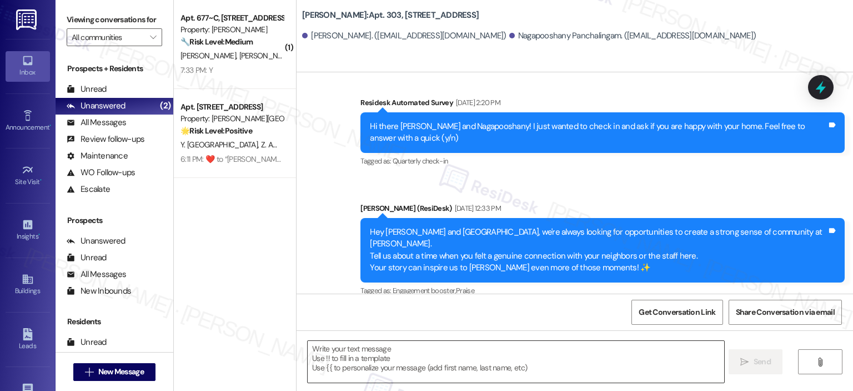
click at [412, 365] on textarea at bounding box center [516, 362] width 416 height 42
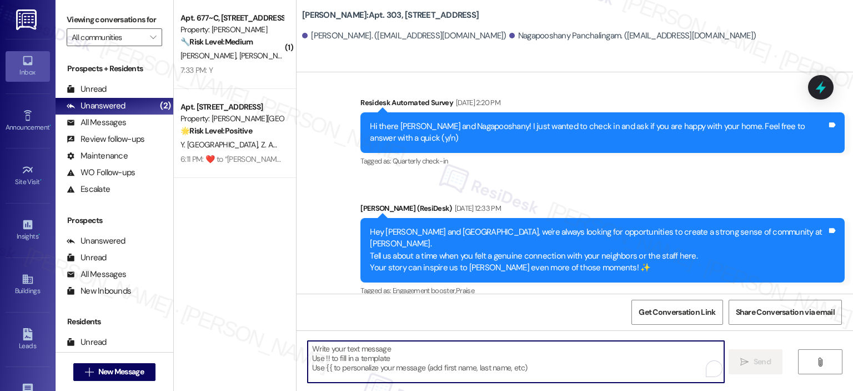
paste textarea "Hi {{first_name}}, your lease renewal is approaching. Could you review your off…"
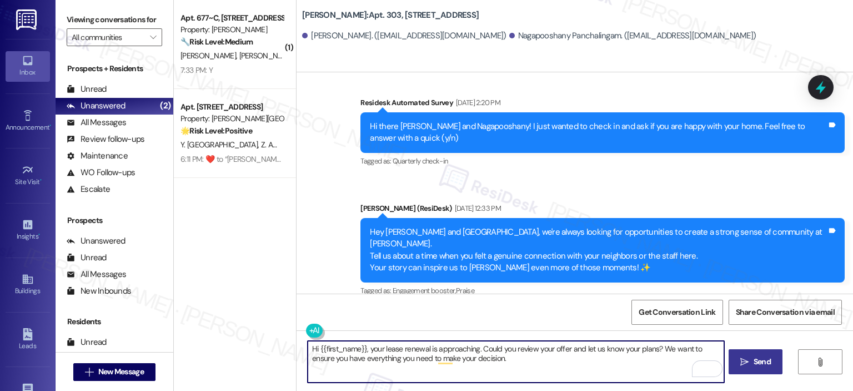
type textarea "Hi {{first_name}}, your lease renewal is approaching. Could you review your off…"
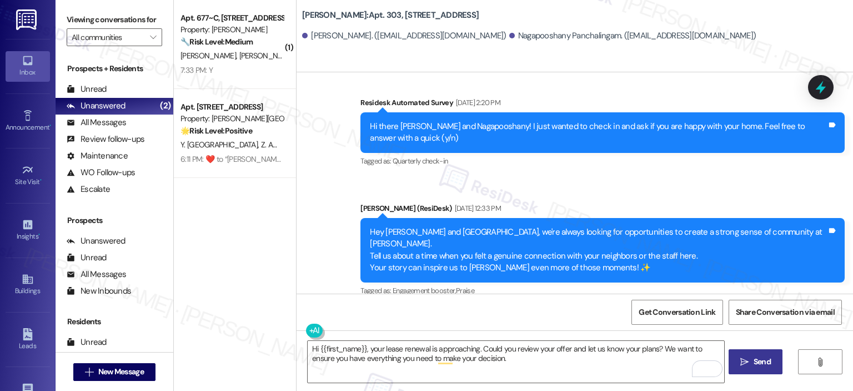
click at [764, 358] on span "Send" at bounding box center [762, 362] width 17 height 12
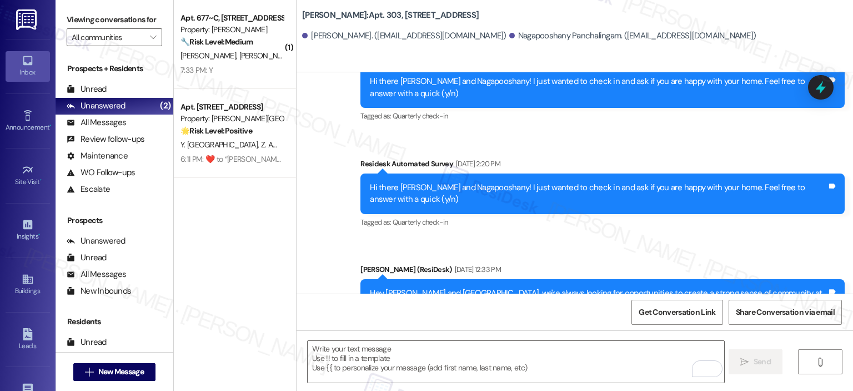
scroll to position [4174, 0]
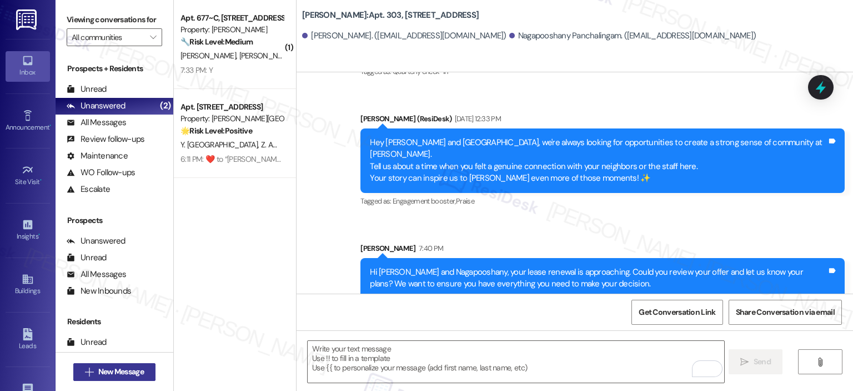
click at [110, 371] on span "New Message" at bounding box center [121, 372] width 46 height 12
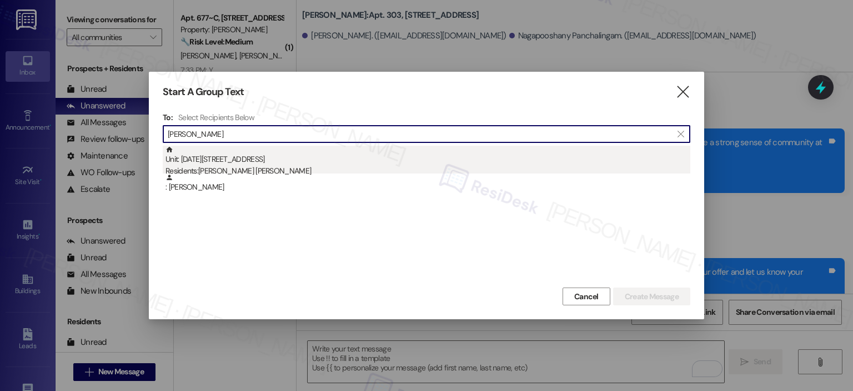
type input "[PERSON_NAME]"
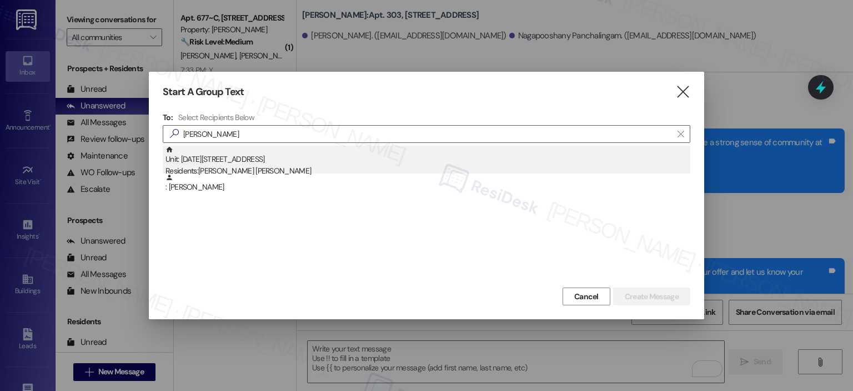
click at [291, 171] on div "Residents: [PERSON_NAME] [PERSON_NAME]" at bounding box center [428, 171] width 525 height 12
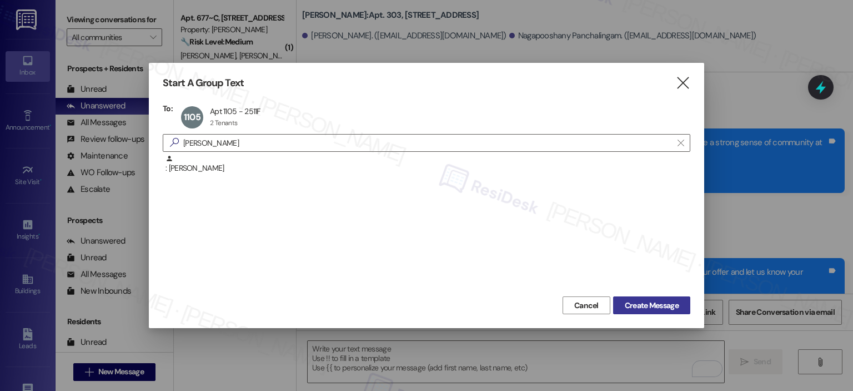
click at [638, 306] on span "Create Message" at bounding box center [652, 305] width 54 height 12
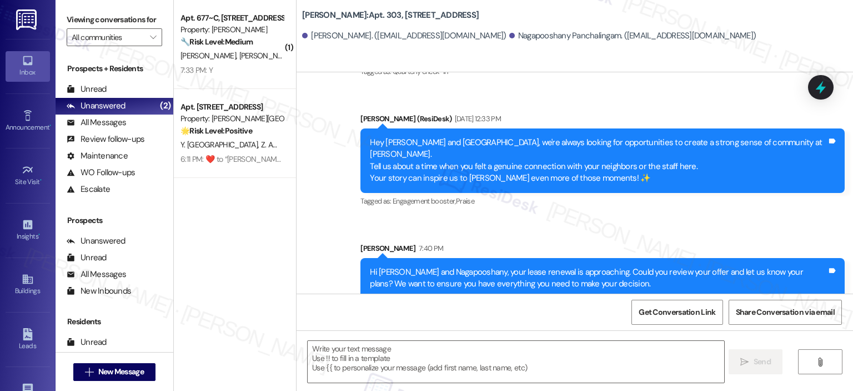
type textarea "Fetching suggested responses. Please feel free to read through the conversation…"
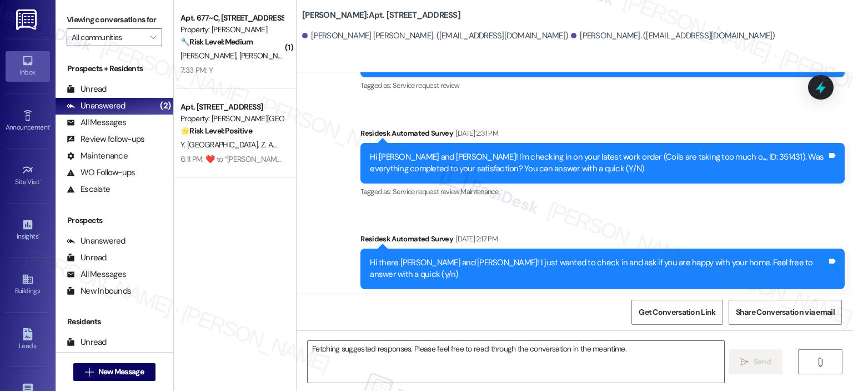
scroll to position [3539, 0]
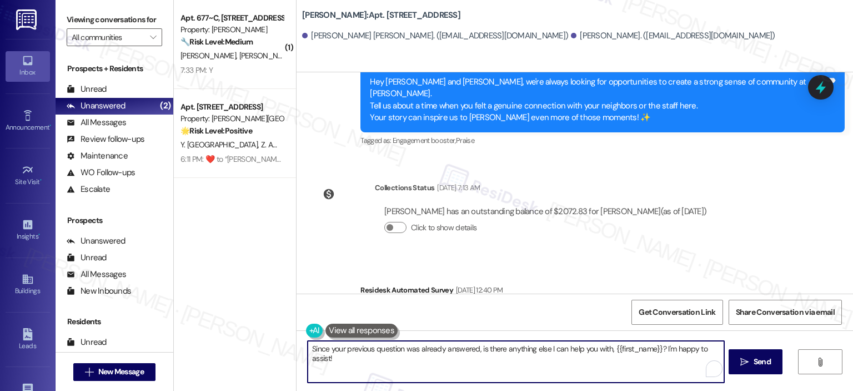
click at [447, 358] on textarea "Since your previous question was already answered, is there anything else I can…" at bounding box center [516, 362] width 416 height 42
paste textarea "Hi {{first_name}}, your lease renewal is approaching. Could you review your off…"
click at [335, 358] on textarea "Hi {{first_name}}, your lease renewal is approaching. Could you review your off…" at bounding box center [516, 362] width 416 height 42
type textarea "Hi {{first_name}}, your lease renewal is approaching. Could you review your off…"
click at [762, 366] on span "Send" at bounding box center [762, 362] width 17 height 12
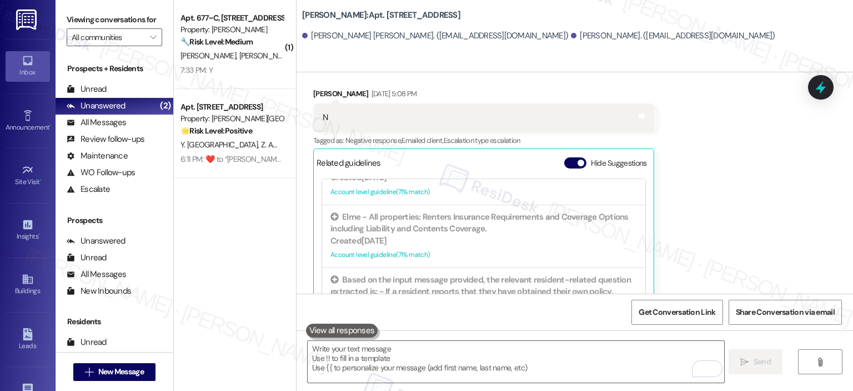
scroll to position [1559, 0]
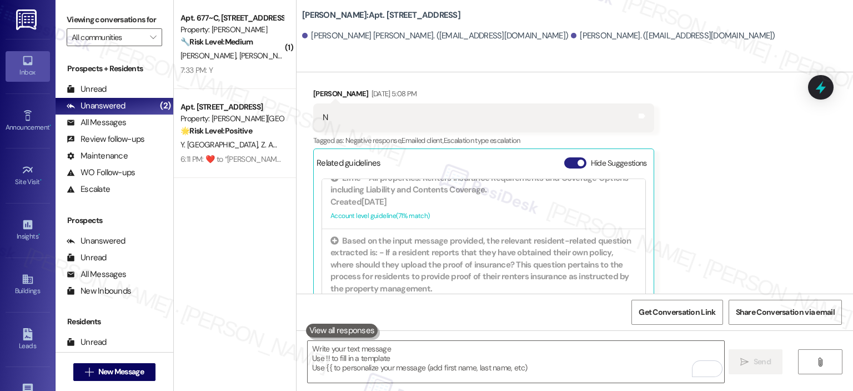
click at [578, 159] on span "button" at bounding box center [581, 162] width 7 height 7
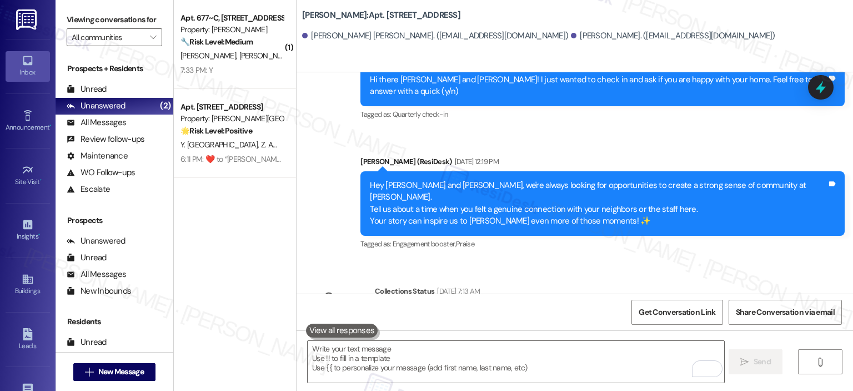
scroll to position [3472, 0]
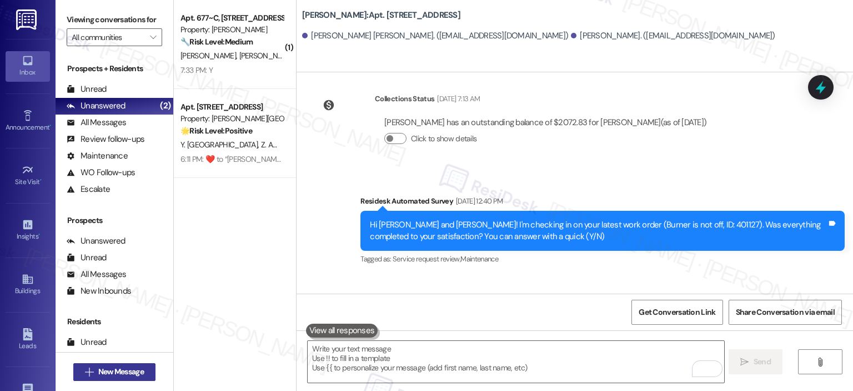
click at [110, 376] on span "New Message" at bounding box center [121, 372] width 46 height 12
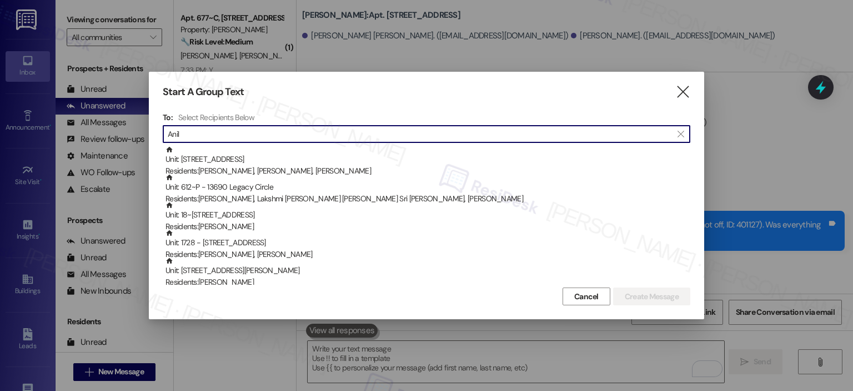
type input "Anil"
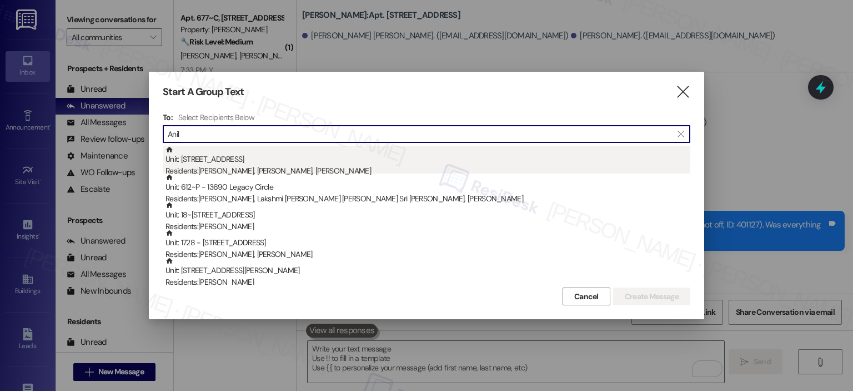
click at [316, 168] on div "Residents: [PERSON_NAME], [PERSON_NAME], [PERSON_NAME]" at bounding box center [428, 171] width 525 height 12
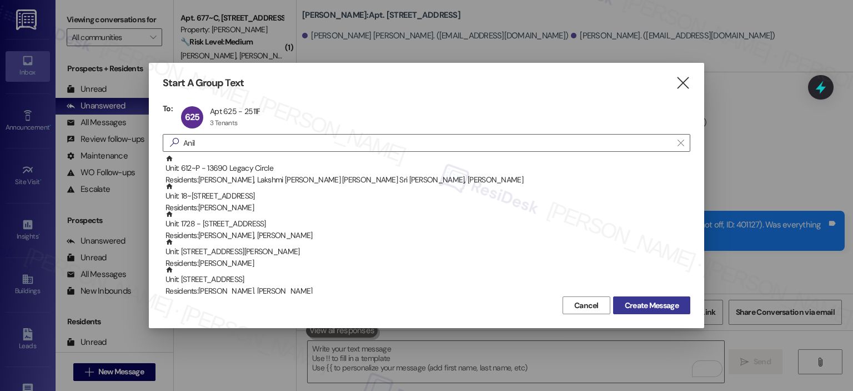
click at [664, 307] on span "Create Message" at bounding box center [652, 305] width 54 height 12
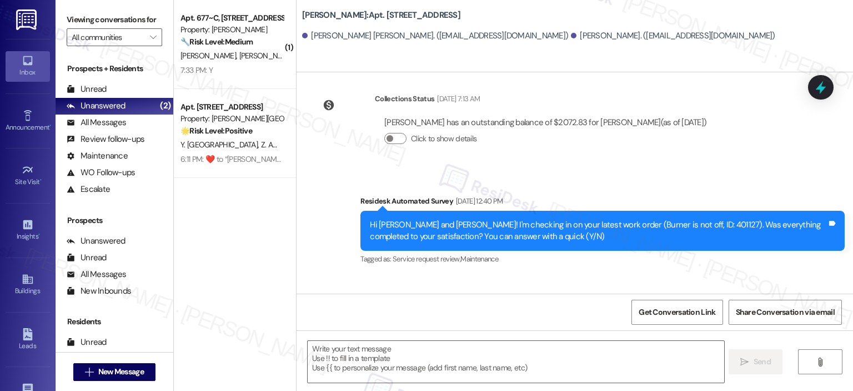
type textarea "Fetching suggested responses. Please feel free to read through the conversation…"
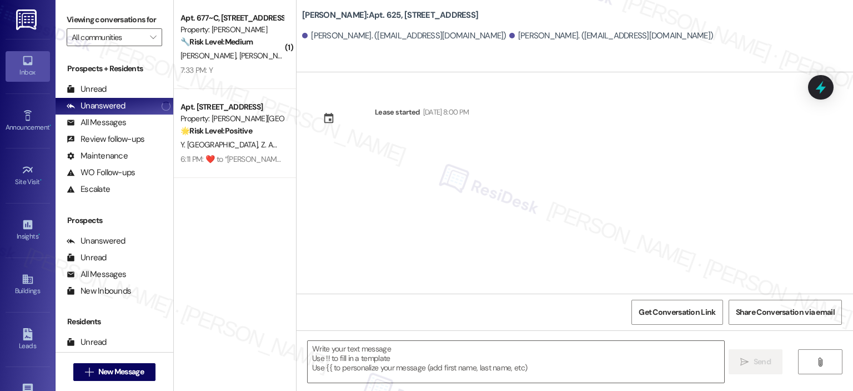
scroll to position [0, 0]
click at [332, 358] on textarea at bounding box center [516, 362] width 416 height 42
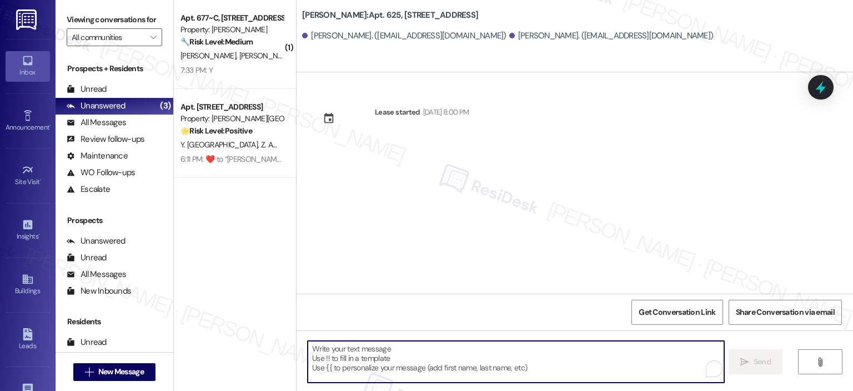
paste textarea "Hi {{first_name}}, your lease renewal is approaching. Could you review your off…"
type textarea "Hi {{first_name}}, your lease renewal is approaching. Could you review your off…"
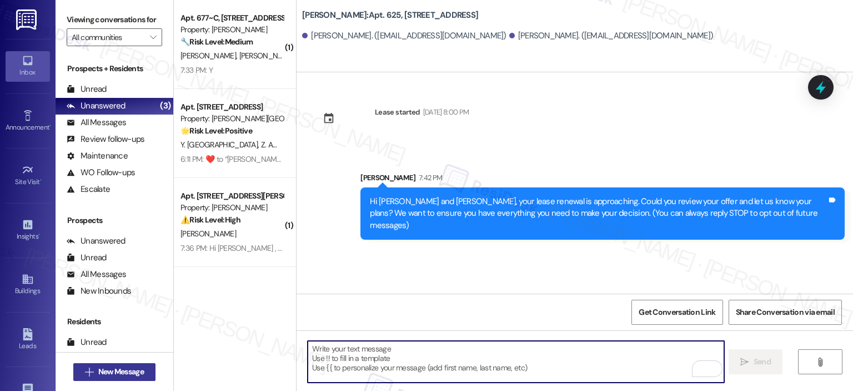
click at [128, 366] on span "New Message" at bounding box center [121, 372] width 46 height 12
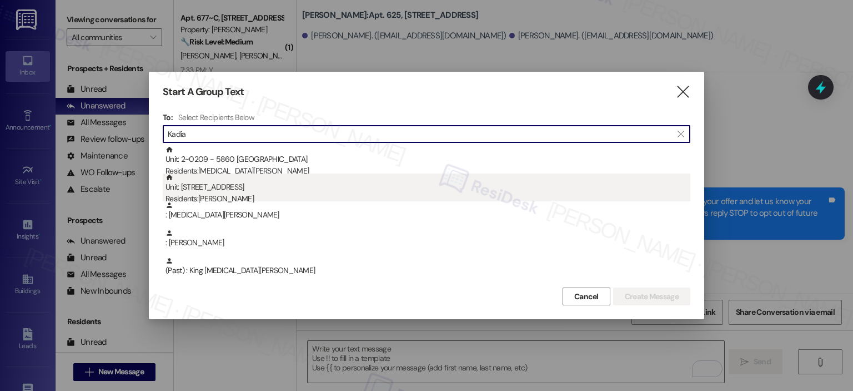
type input "Kadia"
click at [267, 192] on div "Unit: [STREET_ADDRESS] Residents: [PERSON_NAME]" at bounding box center [428, 189] width 525 height 32
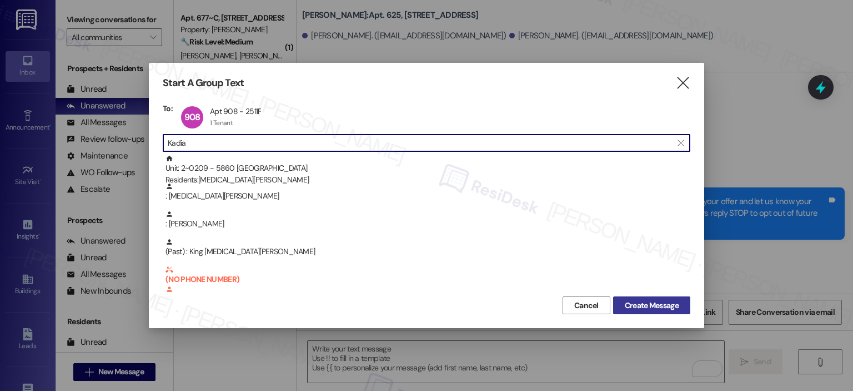
click at [654, 304] on span "Create Message" at bounding box center [652, 305] width 54 height 12
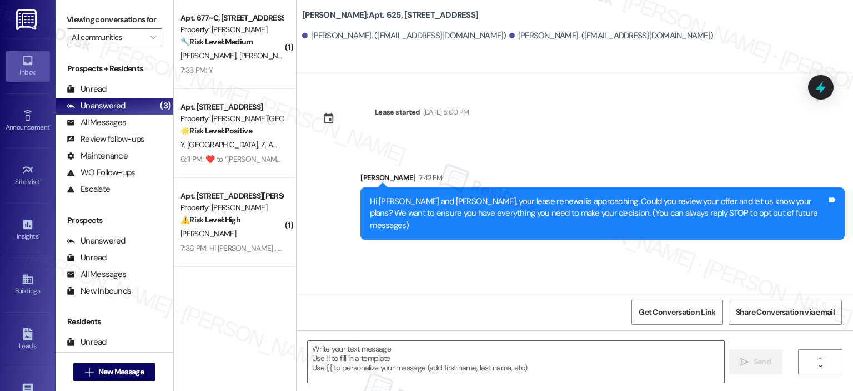
type textarea "Fetching suggested responses. Please feel free to read through the conversation…"
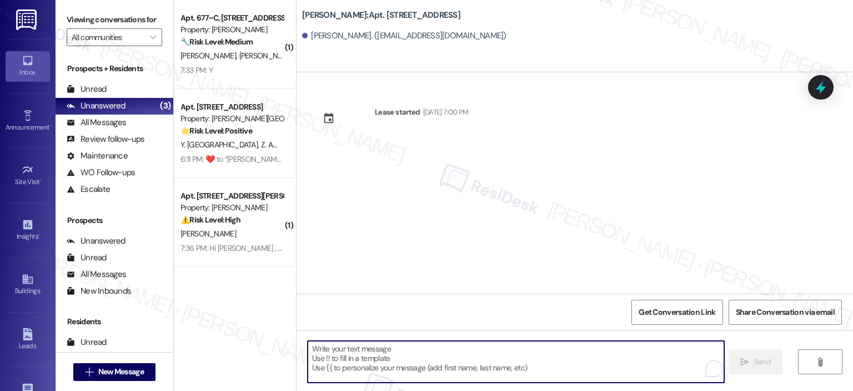
click at [504, 351] on textarea "To enrich screen reader interactions, please activate Accessibility in Grammarl…" at bounding box center [516, 362] width 416 height 42
paste textarea "Hi {{first_name}}, your lease renewal is approaching. Could you review your off…"
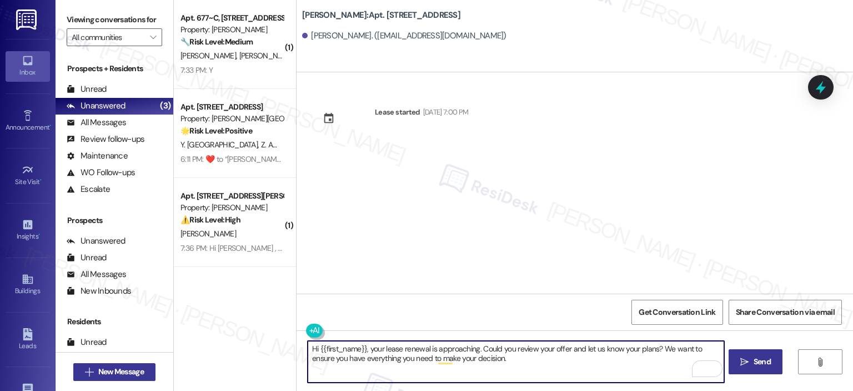
type textarea "Hi {{first_name}}, your lease renewal is approaching. Could you review your off…"
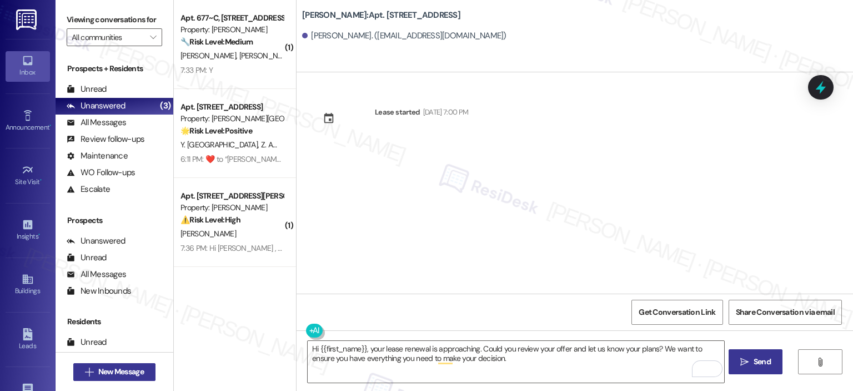
click at [126, 379] on button " New Message" at bounding box center [114, 372] width 82 height 18
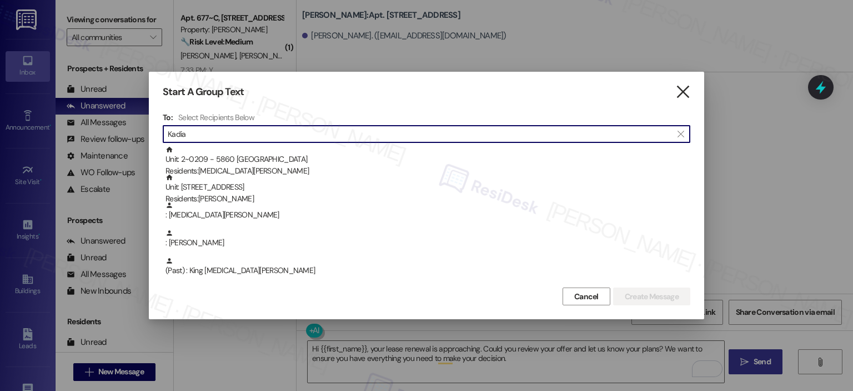
type input "Kadia"
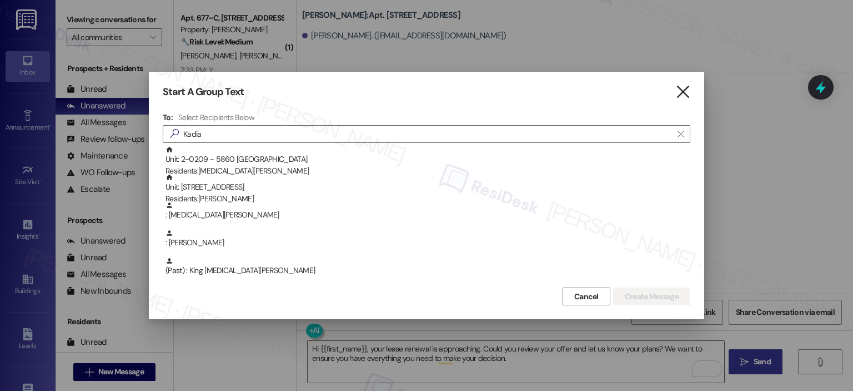
click at [687, 92] on icon "" at bounding box center [683, 92] width 15 height 12
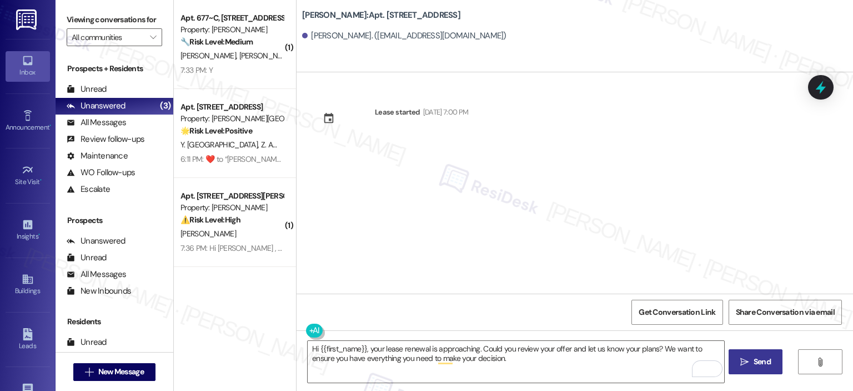
click at [747, 363] on icon "" at bounding box center [745, 361] width 8 height 9
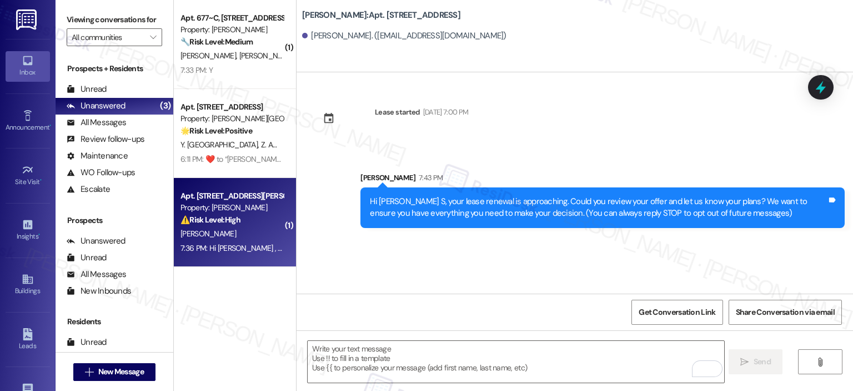
click at [242, 231] on div "[PERSON_NAME]" at bounding box center [231, 234] width 105 height 14
type textarea "Fetching suggested responses. Please feel free to read through the conversation…"
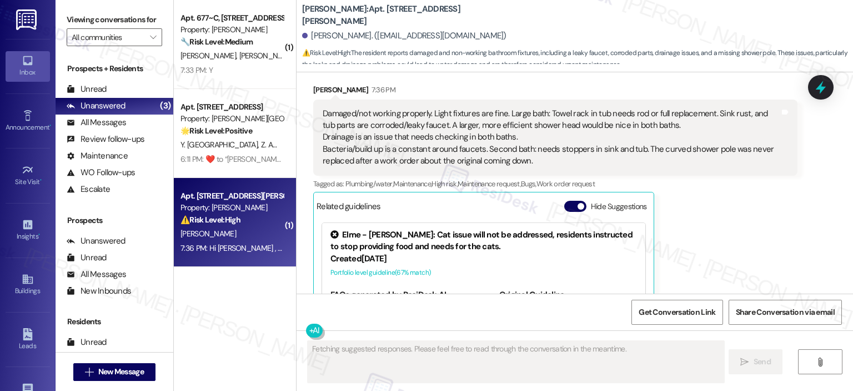
scroll to position [2218, 0]
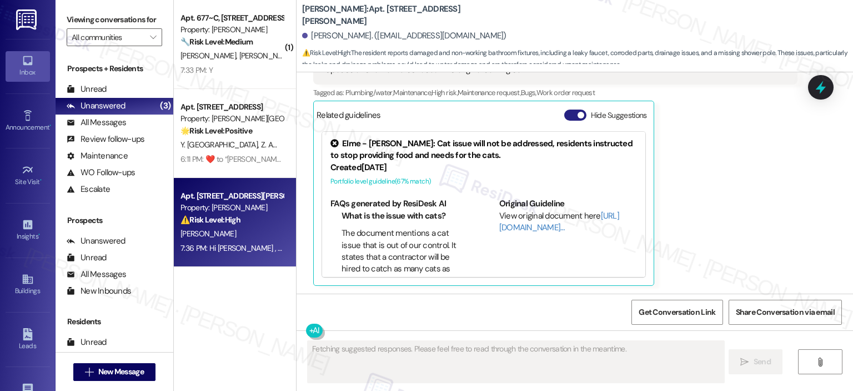
click at [571, 113] on button "Hide Suggestions" at bounding box center [575, 114] width 22 height 11
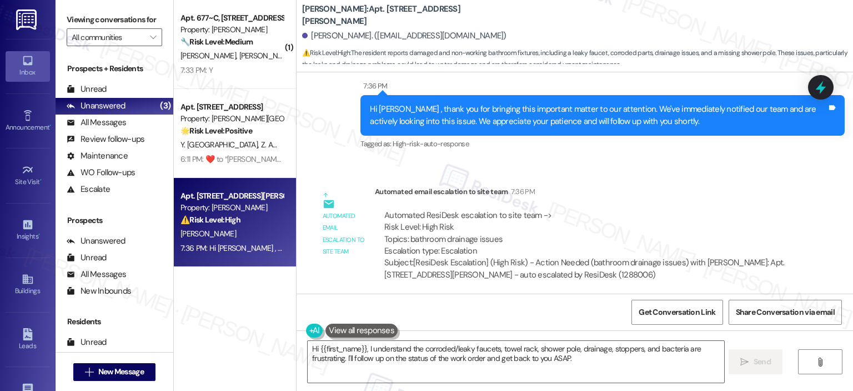
scroll to position [2304, 0]
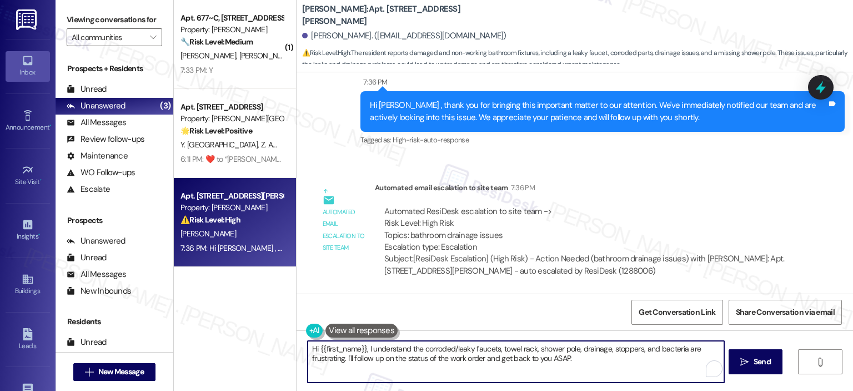
drag, startPoint x: 362, startPoint y: 349, endPoint x: 370, endPoint y: 337, distance: 14.5
click at [352, 352] on textarea "Hi {{first_name}}, I understand the corroded/leaky faucets, towel rack, shower …" at bounding box center [516, 362] width 416 height 42
click at [358, 366] on textarea "Hi {{first_name}}, I understand the corroded/leaky faucets, towel rack, shower …" at bounding box center [516, 362] width 416 height 42
drag, startPoint x: 361, startPoint y: 347, endPoint x: 307, endPoint y: 348, distance: 53.9
click at [308, 348] on textarea "Hi {{first_name}}, I understand the corroded/leaky faucets, towel rack, shower …" at bounding box center [516, 362] width 416 height 42
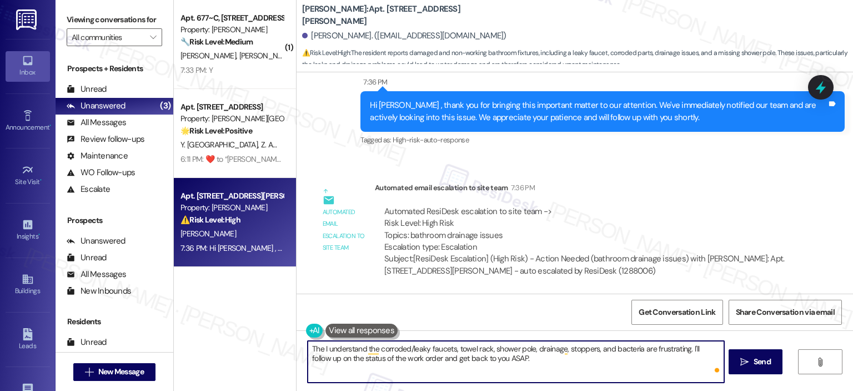
type textarea "The I understand the corroded/leaky faucets, towel rack, shower pole, drainage,…"
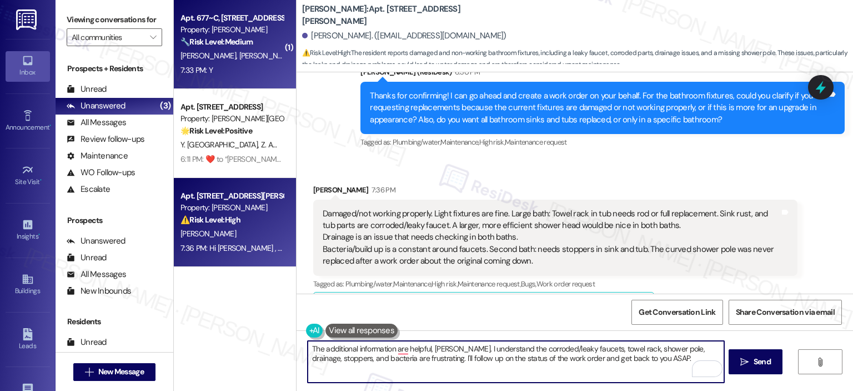
type textarea "The additional information are helpful, [PERSON_NAME]. I understand the corrode…"
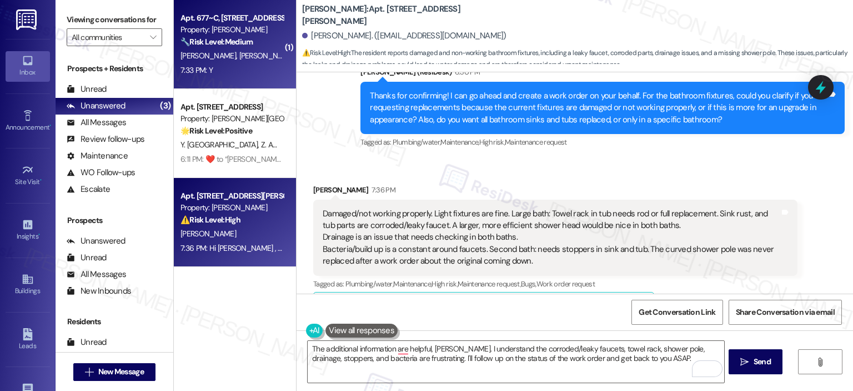
click at [243, 35] on div "Property: [PERSON_NAME]" at bounding box center [232, 30] width 103 height 12
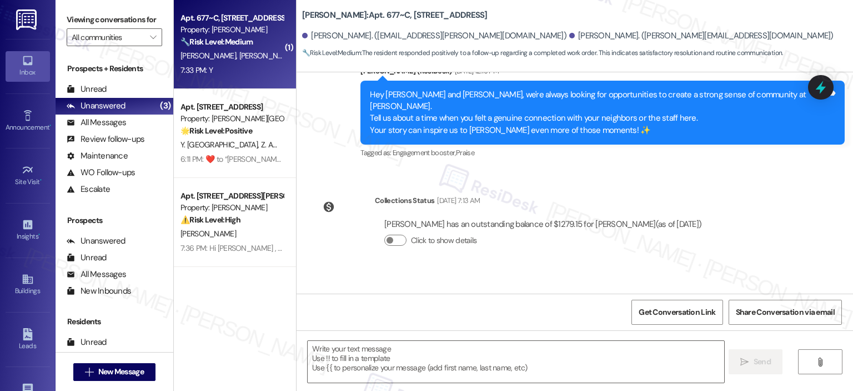
type textarea "Fetching suggested responses. Please feel free to read through the conversation…"
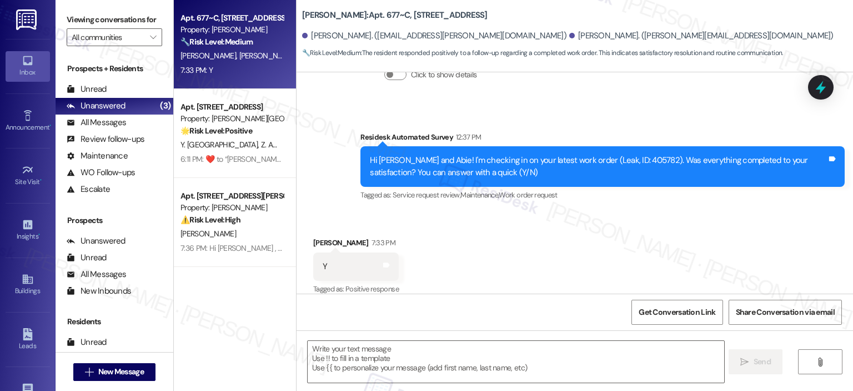
scroll to position [0, 0]
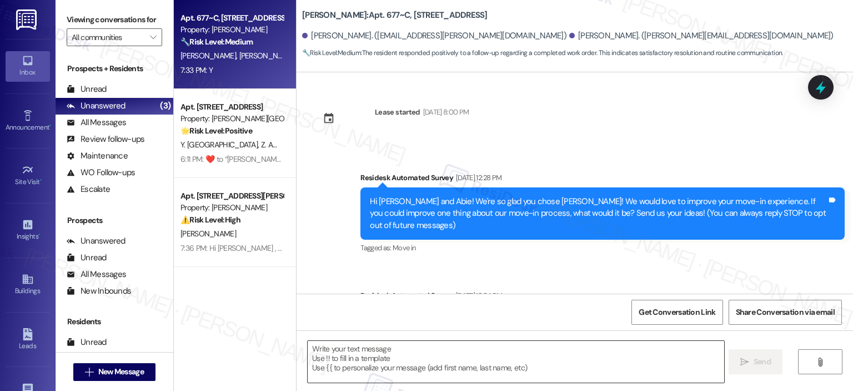
click at [362, 357] on textarea at bounding box center [516, 362] width 416 height 42
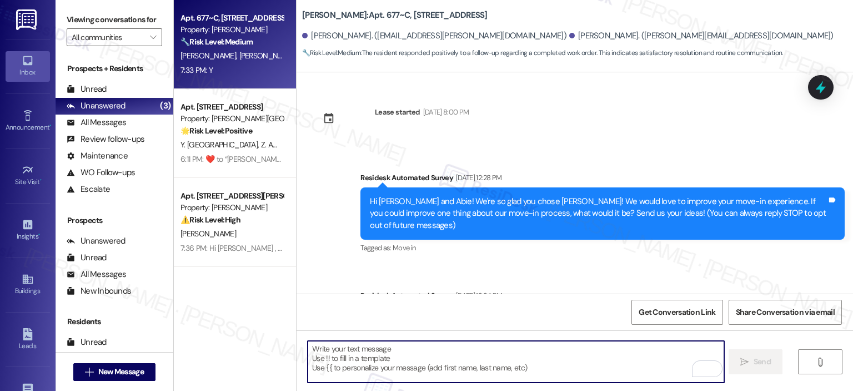
paste textarea "Thank you for your response! Great to know that the latest work order was compl…"
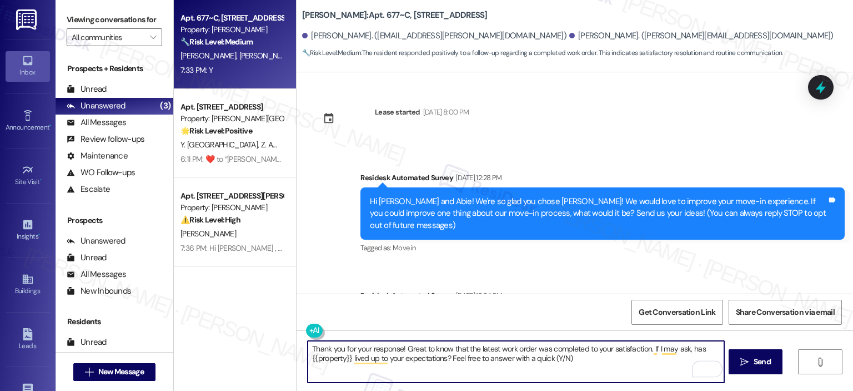
click at [398, 347] on textarea "Thank you for your response! Great to know that the latest work order was compl…" at bounding box center [516, 362] width 416 height 42
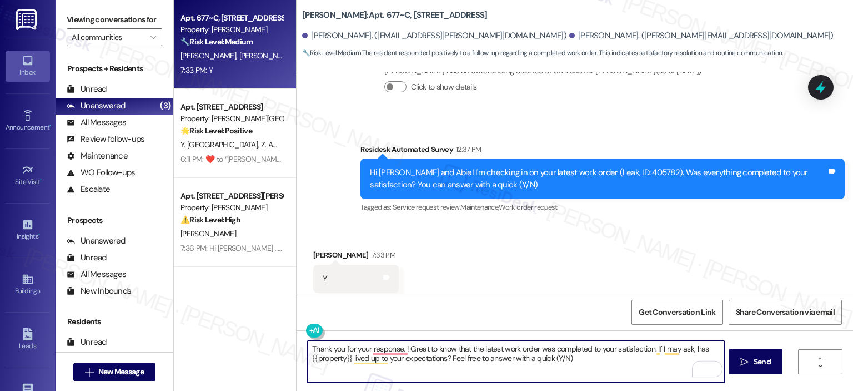
scroll to position [496, 0]
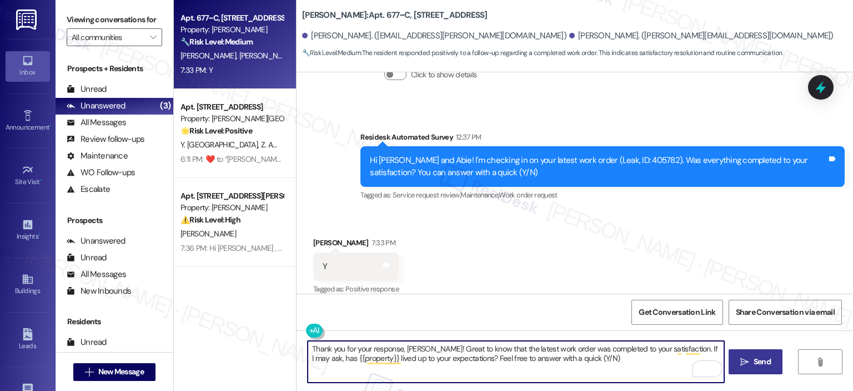
type textarea "Thank you for your response, [PERSON_NAME]! Great to know that the latest work …"
click at [748, 357] on span " Send" at bounding box center [755, 362] width 35 height 12
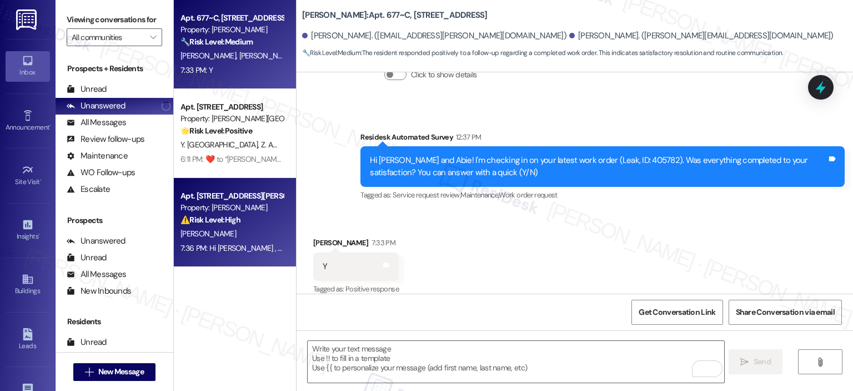
click at [241, 232] on div "[PERSON_NAME]" at bounding box center [231, 234] width 105 height 14
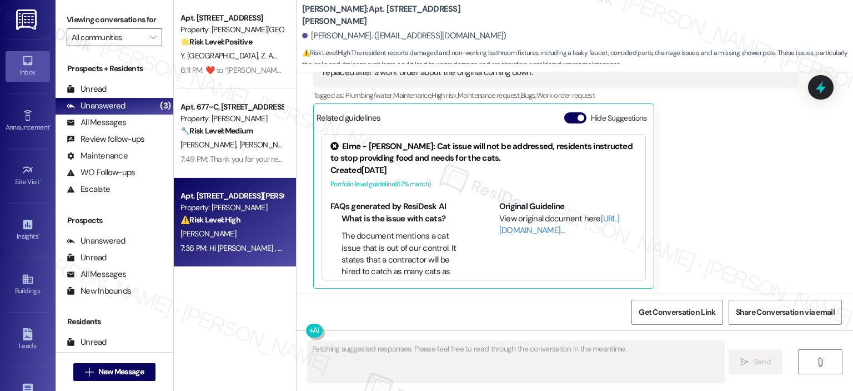
scroll to position [2218, 0]
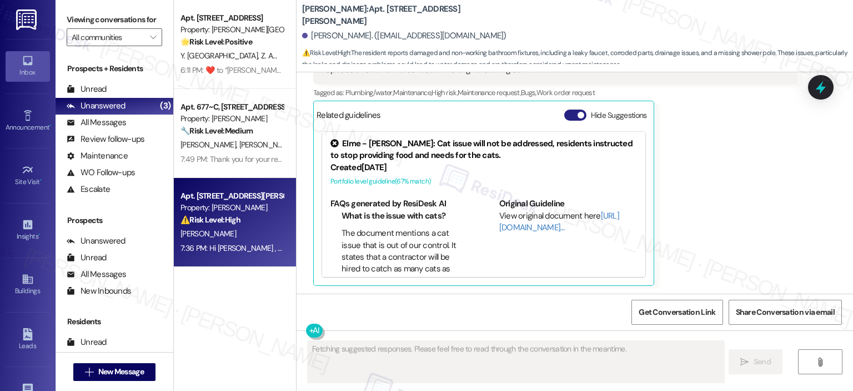
click at [564, 116] on button "Hide Suggestions" at bounding box center [575, 114] width 22 height 11
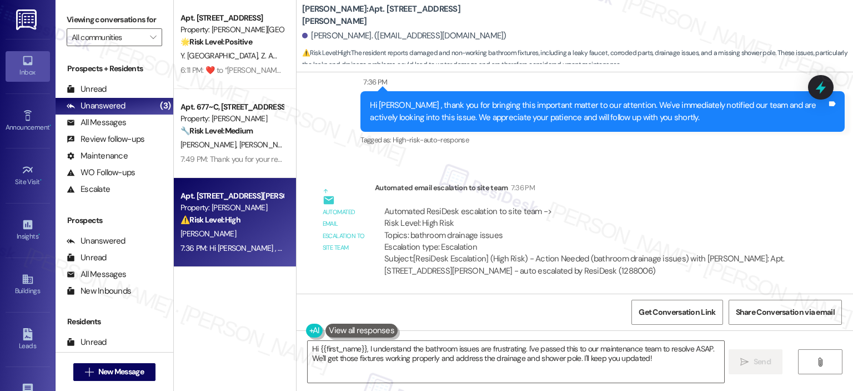
scroll to position [2027, 0]
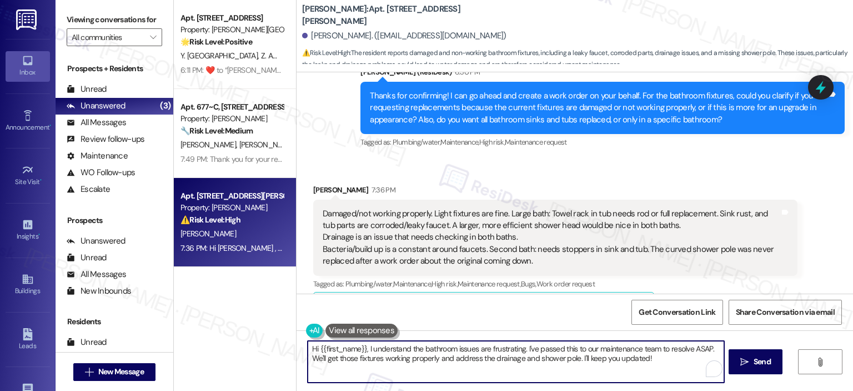
drag, startPoint x: 366, startPoint y: 349, endPoint x: 298, endPoint y: 353, distance: 67.3
click at [302, 353] on div "Hi {{first_name}}, I understand the bathroom issues are frustrating. I've passe…" at bounding box center [510, 361] width 417 height 43
click at [347, 353] on textarea "Hi {{first_name}}, I understand the bathroom issues are frustrating. I've passe…" at bounding box center [516, 362] width 416 height 42
drag, startPoint x: 361, startPoint y: 350, endPoint x: 284, endPoint y: 353, distance: 76.7
click at [284, 353] on div "Apt. [STREET_ADDRESS] Property: [PERSON_NAME][GEOGRAPHIC_DATA] 🌟 Risk Level: Po…" at bounding box center [513, 195] width 679 height 391
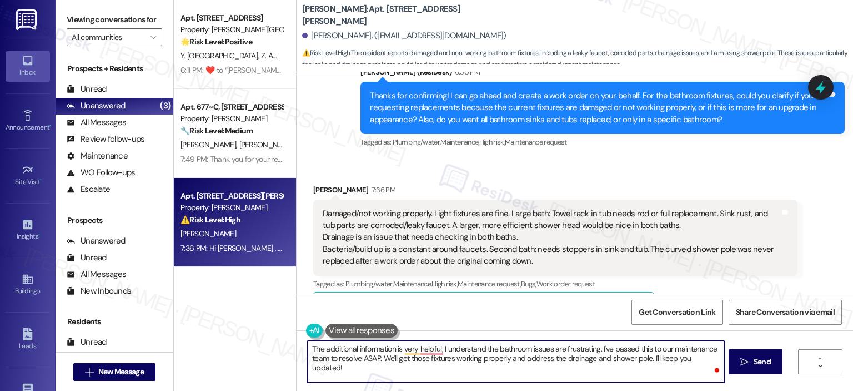
click at [492, 346] on textarea "The additional information is very helpful, I understand the bathroom issues ar…" at bounding box center [516, 362] width 416 height 42
drag, startPoint x: 399, startPoint y: 362, endPoint x: 669, endPoint y: 353, distance: 270.1
click at [669, 353] on textarea "The additional information is very helpful, I understand your concern with the …" at bounding box center [516, 362] width 416 height 42
click at [614, 371] on textarea "The additional information is very helpful, I understand your concern with the …" at bounding box center [516, 362] width 416 height 42
drag, startPoint x: 613, startPoint y: 349, endPoint x: 623, endPoint y: 368, distance: 20.6
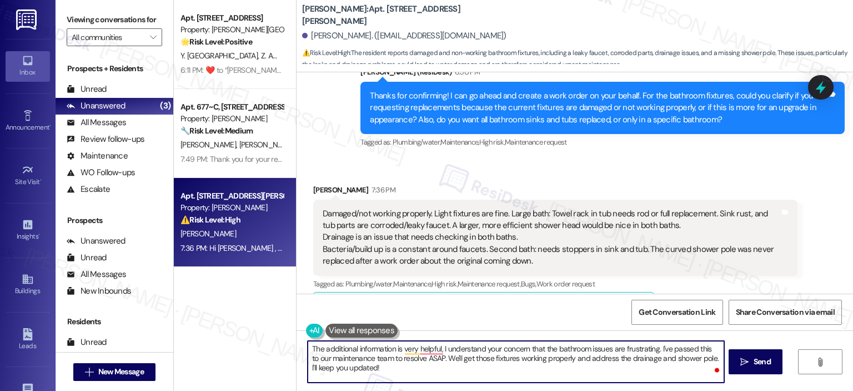
click at [623, 368] on textarea "The additional information is very helpful, I understand your concern that the …" at bounding box center [516, 362] width 416 height 42
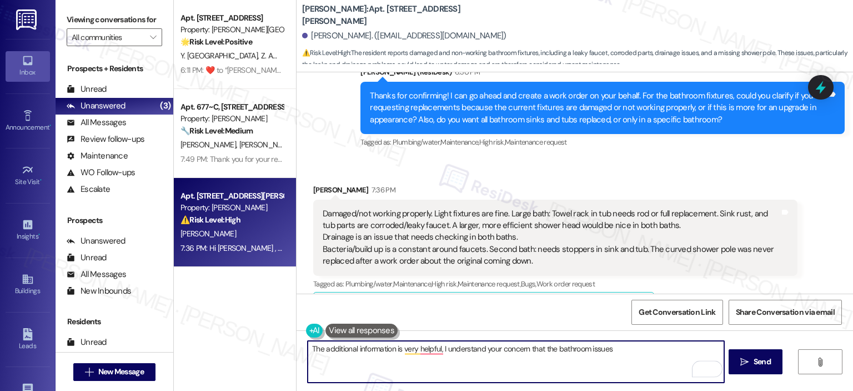
click at [542, 348] on textarea "The additional information is very helpful, I understand your concern that the …" at bounding box center [516, 362] width 416 height 42
click at [633, 344] on textarea "The additional information is very helpful, I understand your concern about the…" at bounding box center [516, 362] width 416 height 42
click at [618, 350] on textarea "The additional information is very helpful. I understand your concern about the…" at bounding box center [516, 362] width 416 height 42
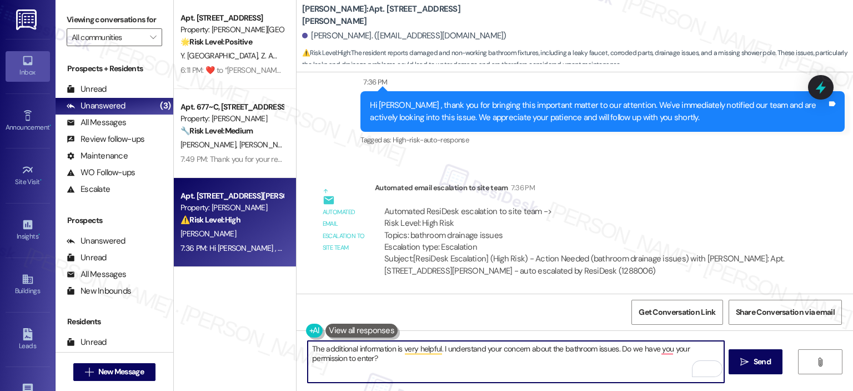
click at [613, 344] on textarea "The additional information is very helpful. I understand your concern about the…" at bounding box center [516, 362] width 416 height 42
type textarea "The additional information is very helpful. I understand your concern about the…"
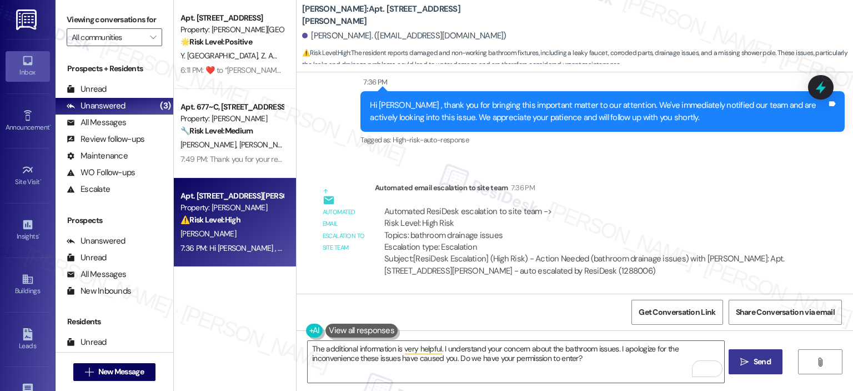
click at [742, 358] on icon "" at bounding box center [745, 361] width 8 height 9
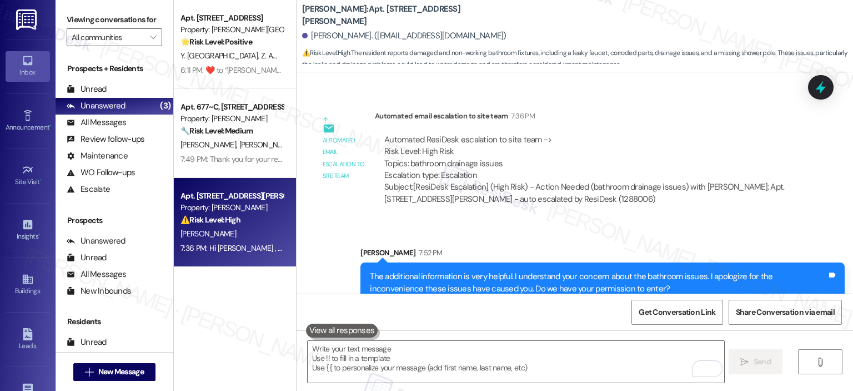
scroll to position [2393, 0]
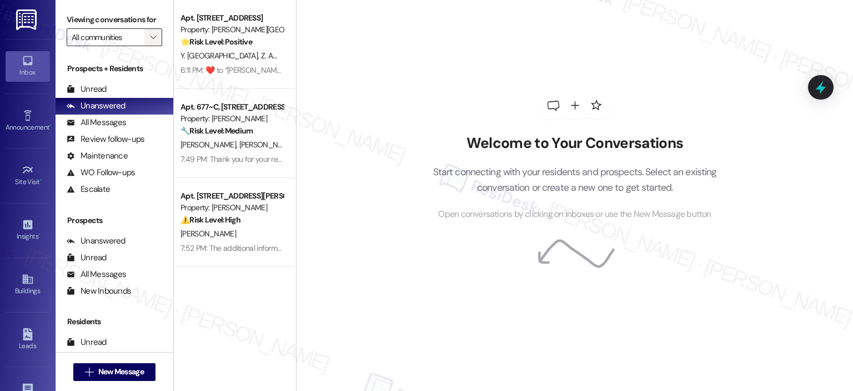
click at [154, 31] on button "" at bounding box center [153, 37] width 18 height 18
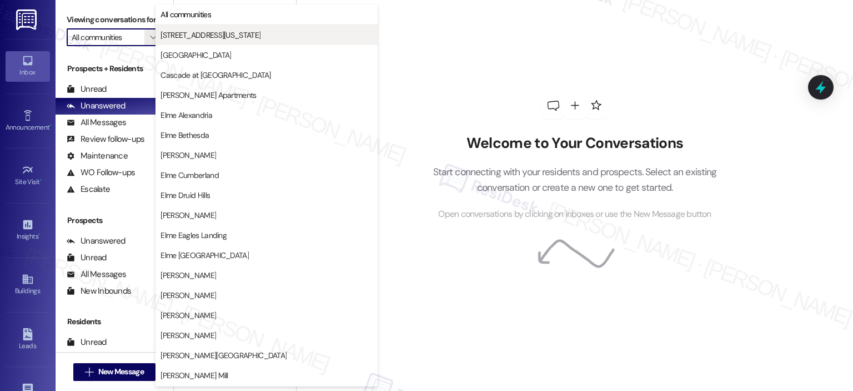
click at [182, 31] on span "[STREET_ADDRESS][US_STATE]" at bounding box center [211, 34] width 100 height 11
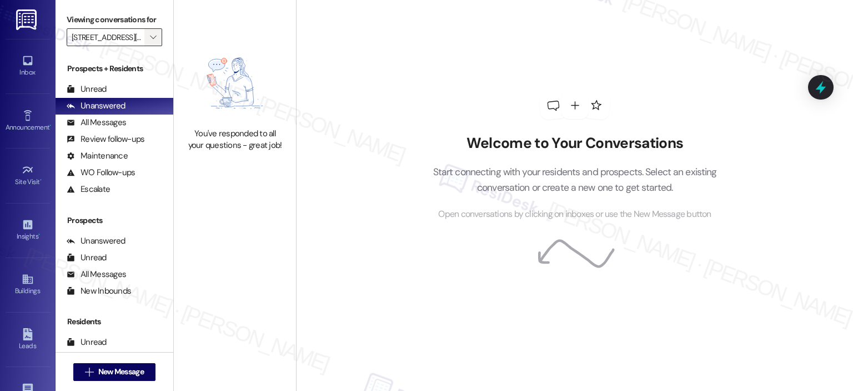
click at [148, 42] on span "" at bounding box center [153, 37] width 11 height 18
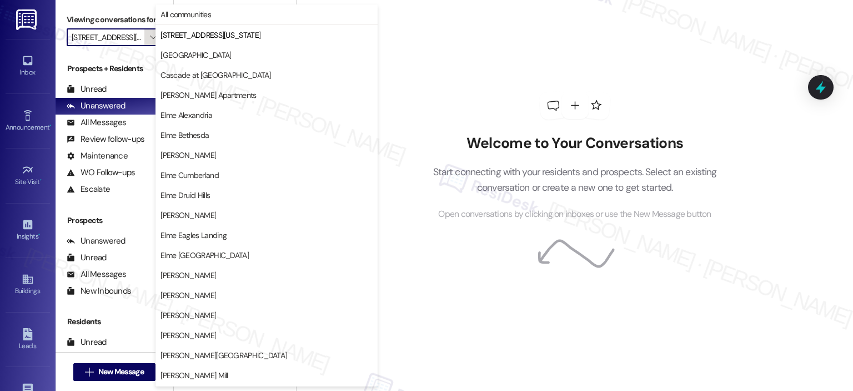
scroll to position [0, 17]
click at [188, 52] on span "[GEOGRAPHIC_DATA]" at bounding box center [196, 54] width 71 height 11
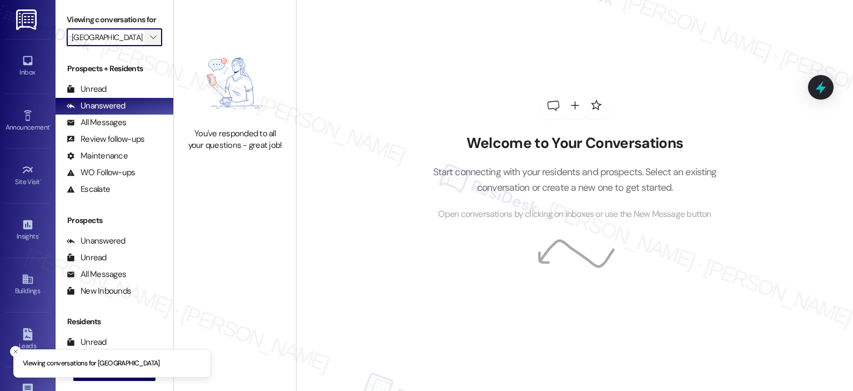
click at [150, 36] on icon "" at bounding box center [153, 37] width 6 height 9
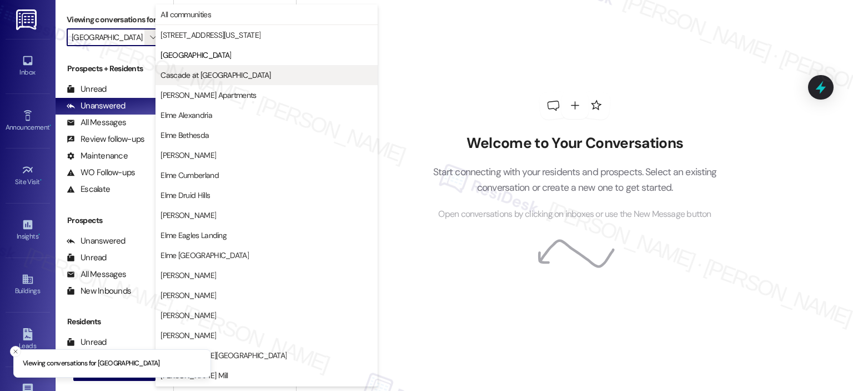
click at [170, 81] on button "Cascade at [GEOGRAPHIC_DATA]" at bounding box center [267, 75] width 222 height 20
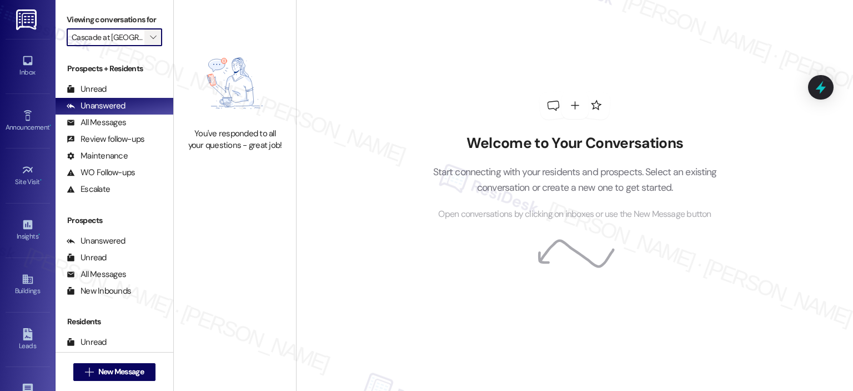
click at [150, 34] on icon "" at bounding box center [153, 37] width 6 height 9
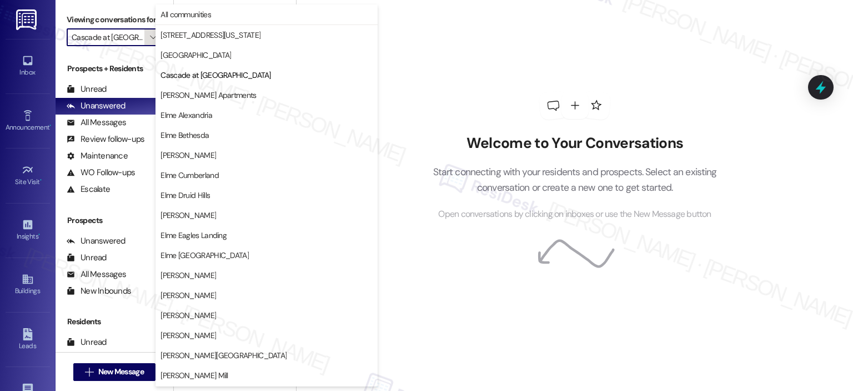
scroll to position [0, 4]
click at [162, 93] on span "[PERSON_NAME] Apartments" at bounding box center [209, 94] width 96 height 11
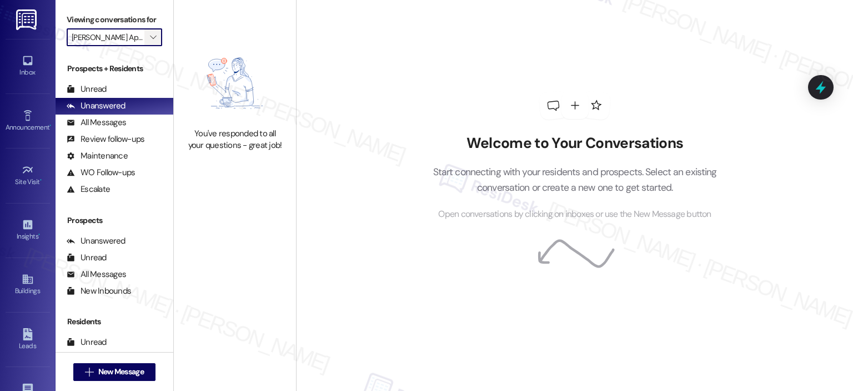
click at [150, 39] on icon "" at bounding box center [153, 37] width 6 height 9
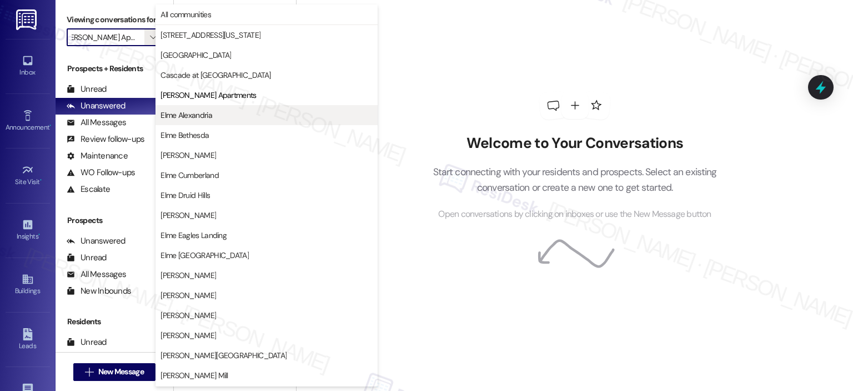
click at [164, 111] on span "Elme Alexandria" at bounding box center [187, 114] width 52 height 11
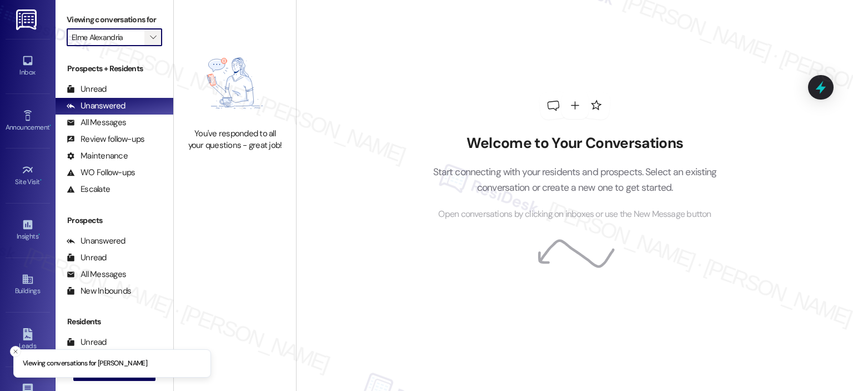
click at [150, 37] on icon "" at bounding box center [153, 37] width 6 height 9
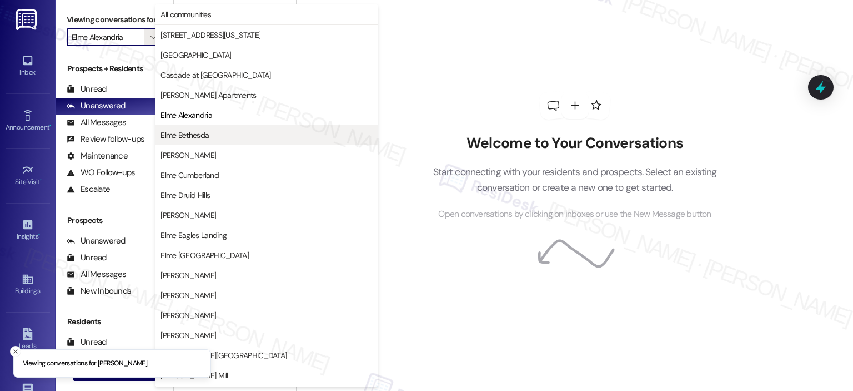
click at [175, 134] on span "Elme Bethesda" at bounding box center [185, 134] width 48 height 11
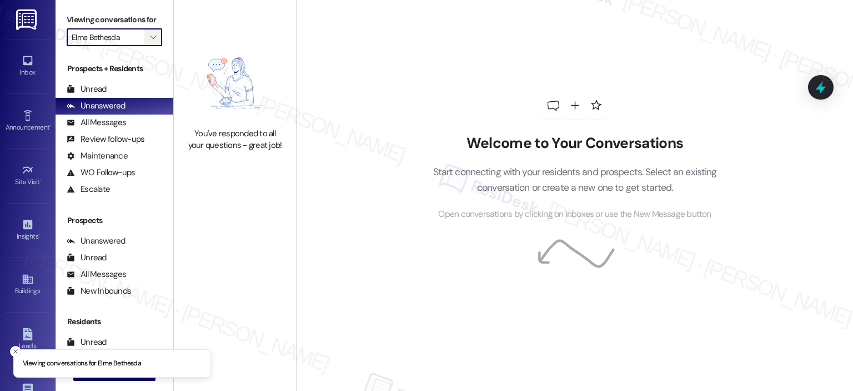
click at [148, 42] on span "" at bounding box center [153, 37] width 11 height 18
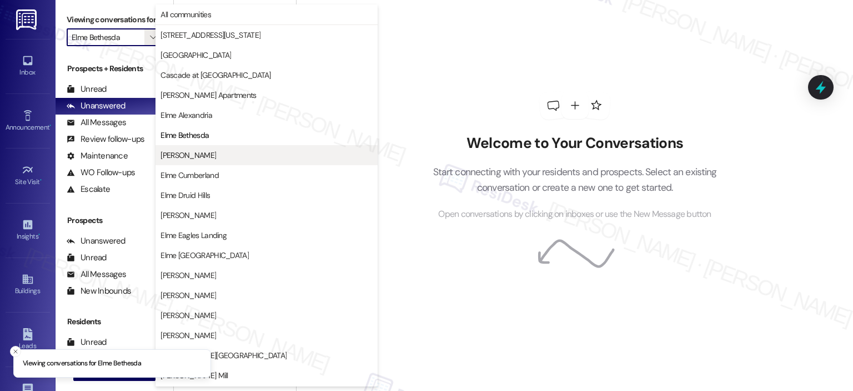
click at [171, 154] on span "[PERSON_NAME]" at bounding box center [189, 154] width 56 height 11
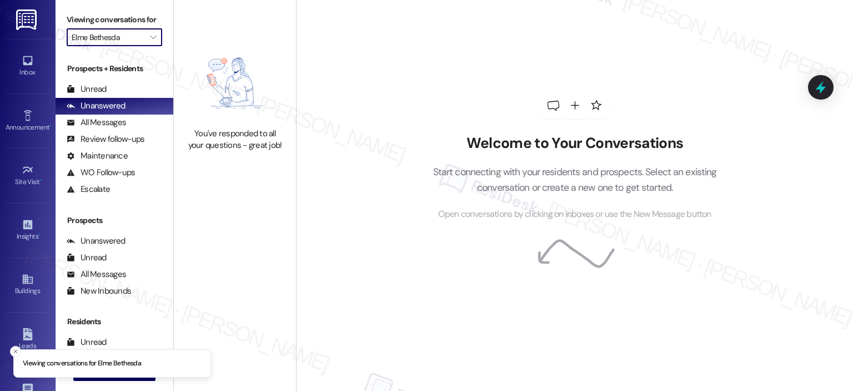
type input "[PERSON_NAME]"
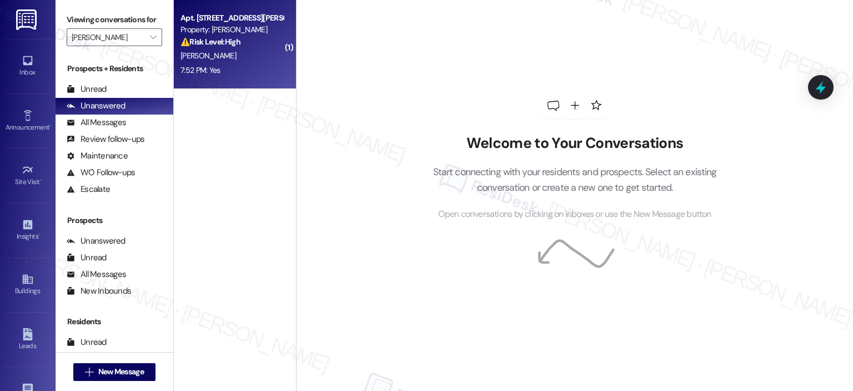
click at [207, 36] on div "⚠️ Risk Level: High The resident reports multiple issues in both bathrooms, inc…" at bounding box center [232, 42] width 103 height 12
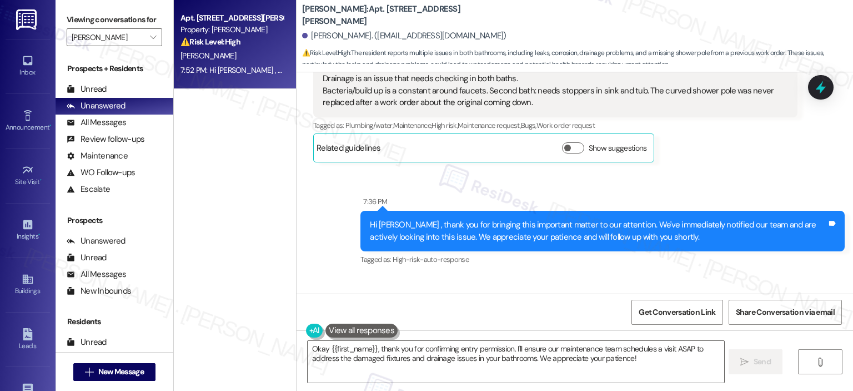
scroll to position [2112, 0]
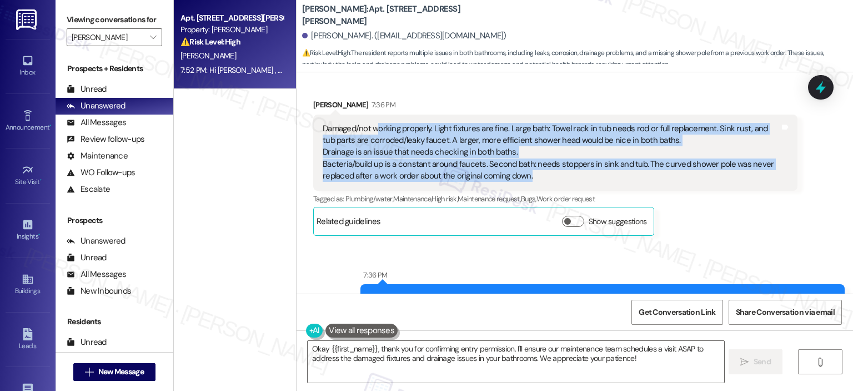
drag, startPoint x: 527, startPoint y: 174, endPoint x: 373, endPoint y: 128, distance: 160.1
click at [373, 128] on div "Damaged/not working properly. Light fixtures are fine. Large bath: Towel rack i…" at bounding box center [551, 152] width 457 height 59
click at [380, 135] on div "Damaged/not working properly. Light fixtures are fine. Large bath: Towel rack i…" at bounding box center [551, 152] width 457 height 59
drag, startPoint x: 308, startPoint y: 126, endPoint x: 559, endPoint y: 181, distance: 257.2
click at [559, 181] on div "Damaged/not working properly. Light fixtures are fine. Large bath: Towel rack i…" at bounding box center [555, 152] width 484 height 76
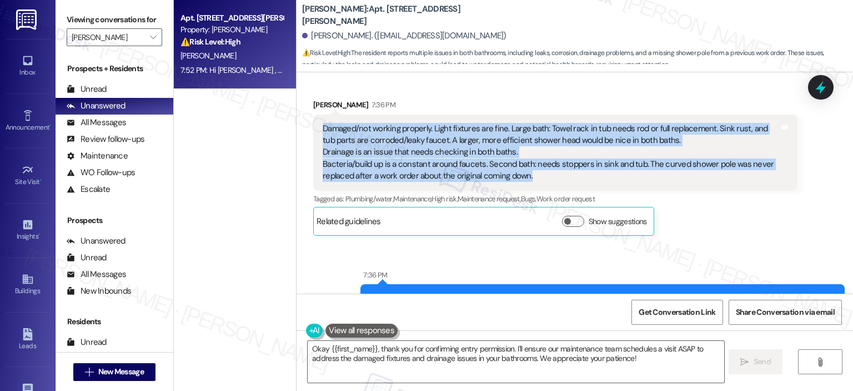
copy div "Damaged/not working properly. Light fixtures are fine. Large bath: Towel rack i…"
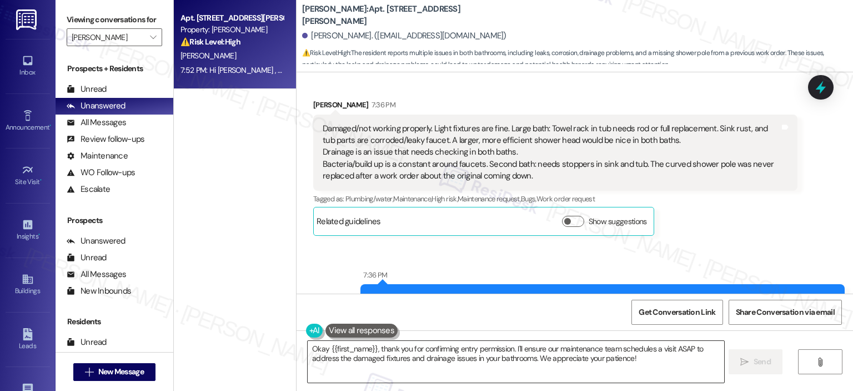
click at [379, 347] on textarea "Okay {{first_name}}, thank you for confirming entry permission. I'll ensure our…" at bounding box center [516, 362] width 416 height 42
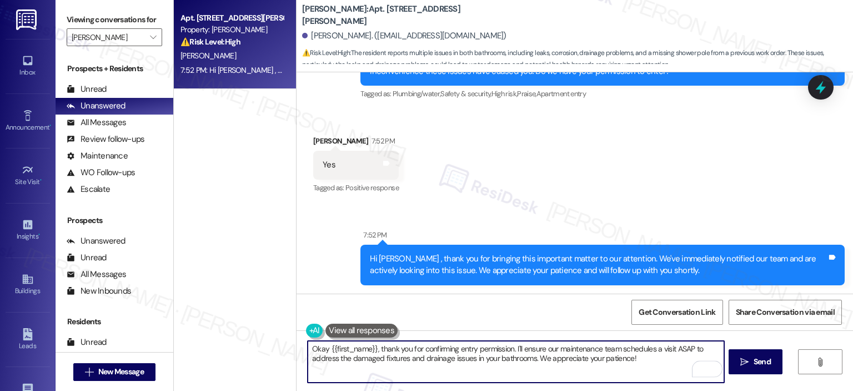
scroll to position [2316, 0]
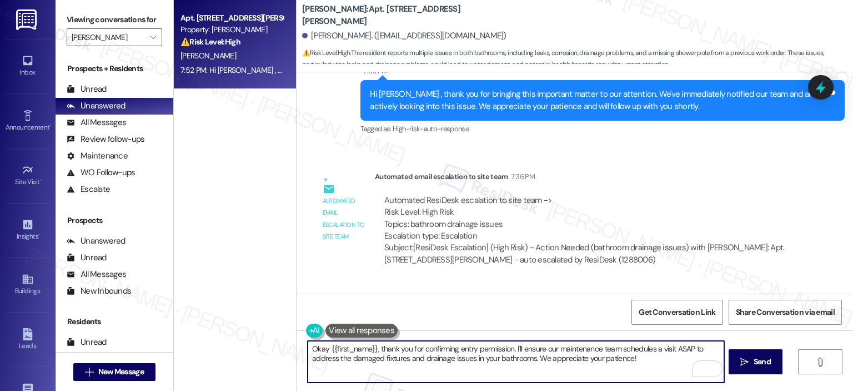
drag, startPoint x: 377, startPoint y: 349, endPoint x: 332, endPoint y: 345, distance: 45.2
click at [332, 345] on textarea "Okay {{first_name}}, thank you for confirming entry permission. I'll ensure our…" at bounding box center [516, 362] width 416 height 42
click at [407, 359] on textarea "Okay {{first_name}}, thank you for confirming entry permission. I'll ensure our…" at bounding box center [516, 362] width 416 height 42
drag, startPoint x: 648, startPoint y: 359, endPoint x: 512, endPoint y: 342, distance: 137.7
click at [512, 342] on textarea "Okay {{first_name}}, thank you for confirming entry permission. I'll ensure our…" at bounding box center [516, 362] width 416 height 42
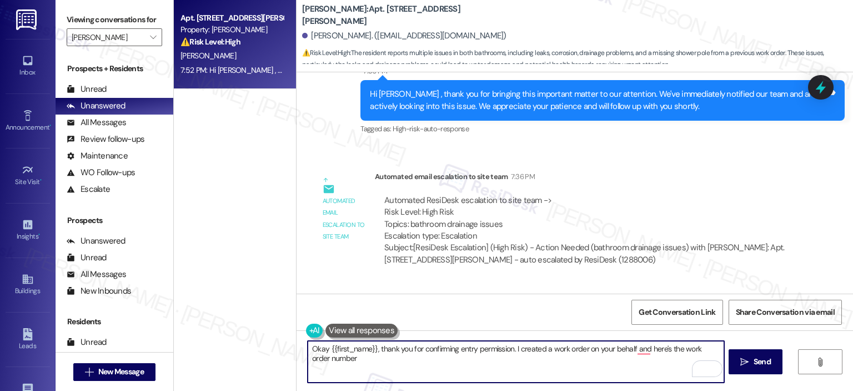
paste textarea "406694"
click at [478, 364] on textarea "Okay {{first_name}}, thank you for confirming entry permission. I created a wor…" at bounding box center [516, 362] width 416 height 42
type textarea "Okay {{first_name}}, thank you for confirming entry permission. I created a wor…"
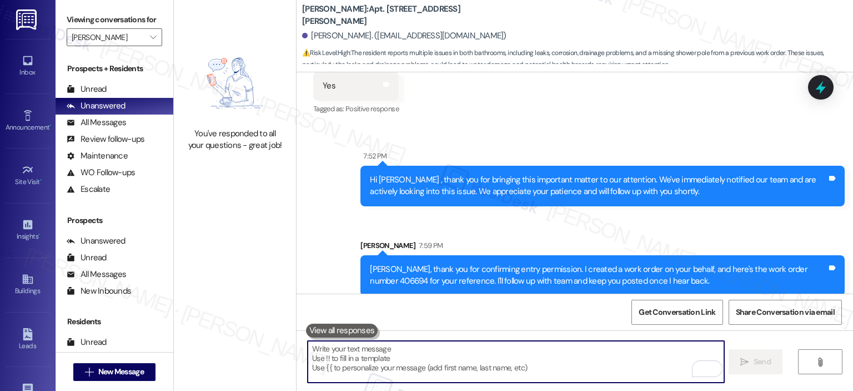
scroll to position [2682, 0]
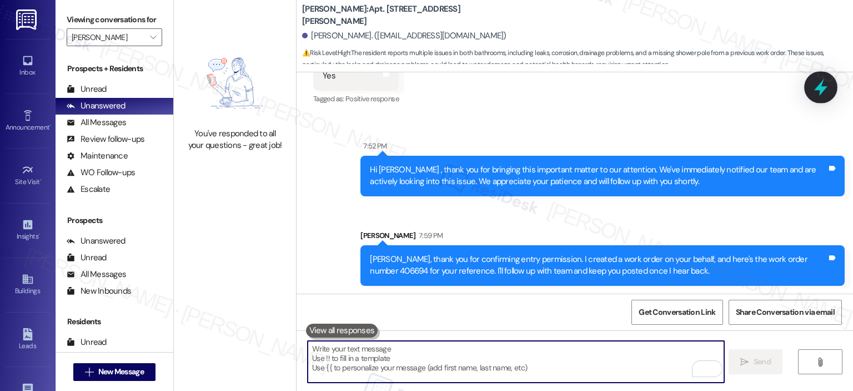
click at [818, 88] on icon at bounding box center [820, 87] width 13 height 17
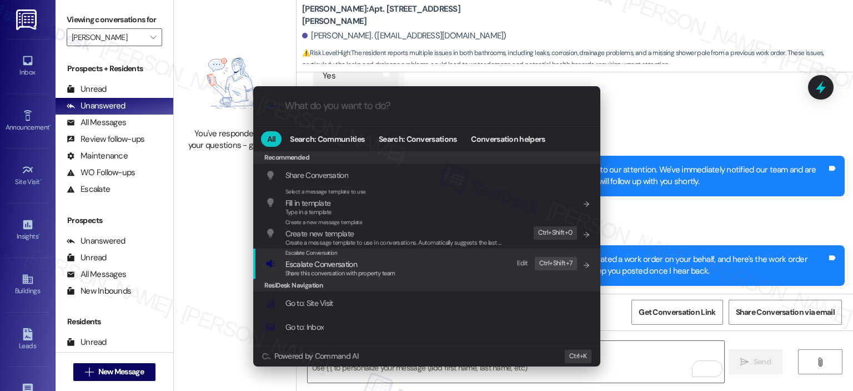
click at [414, 269] on div "Escalate Conversation Escalate Conversation Share this conversation with proper…" at bounding box center [428, 263] width 325 height 30
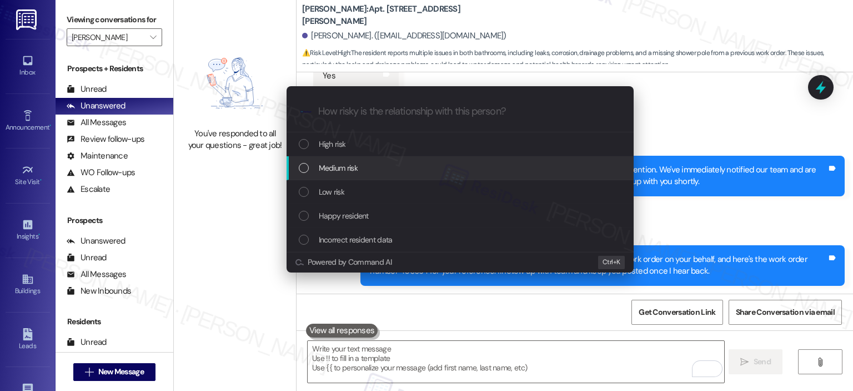
click at [358, 169] on div "Medium risk" at bounding box center [461, 168] width 325 height 12
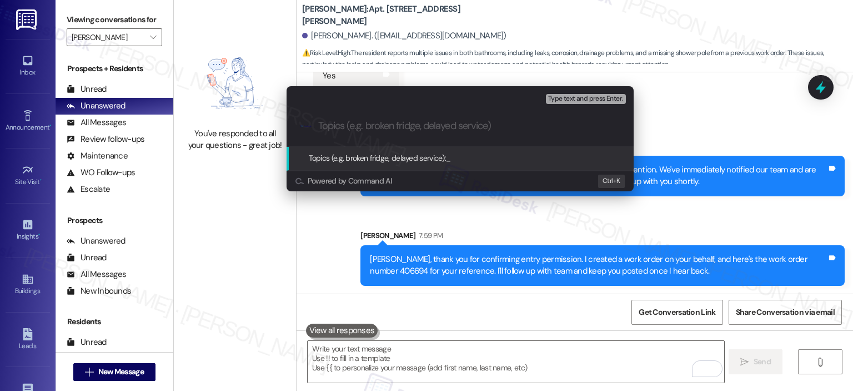
click at [362, 123] on input "Topics (e.g. broken fridge, delayed service)" at bounding box center [469, 126] width 302 height 12
paste input "406694"
type input "Follow-Up - Bathroom WO 406694"
click at [576, 97] on span "Type text and press Enter." at bounding box center [585, 99] width 75 height 8
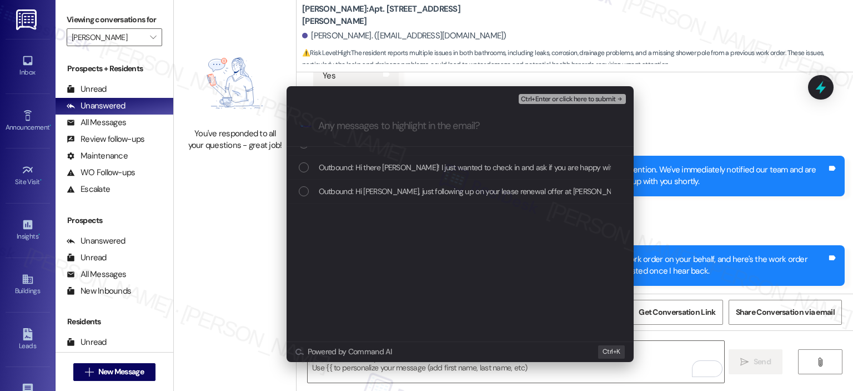
scroll to position [0, 0]
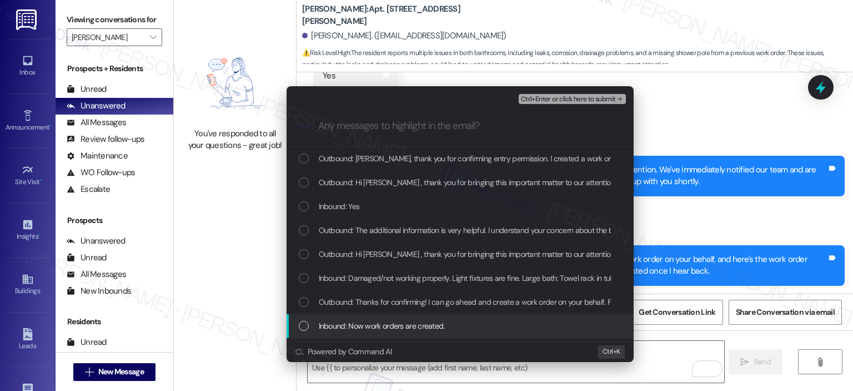
click at [433, 323] on span "Inbound: Now work orders are created." at bounding box center [382, 325] width 126 height 12
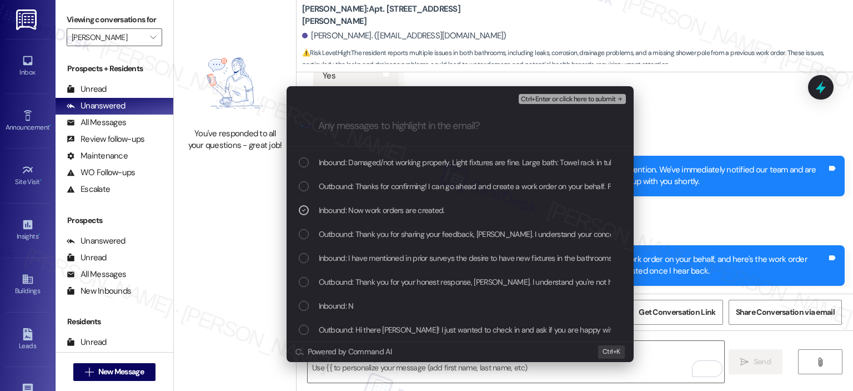
scroll to position [140, 0]
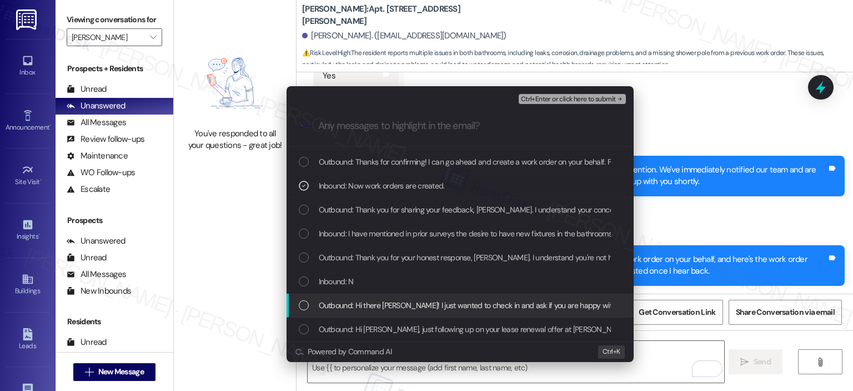
click at [430, 302] on span "Outbound: Hi there [PERSON_NAME]! I just wanted to check in and ask if you are …" at bounding box center [547, 305] width 456 height 12
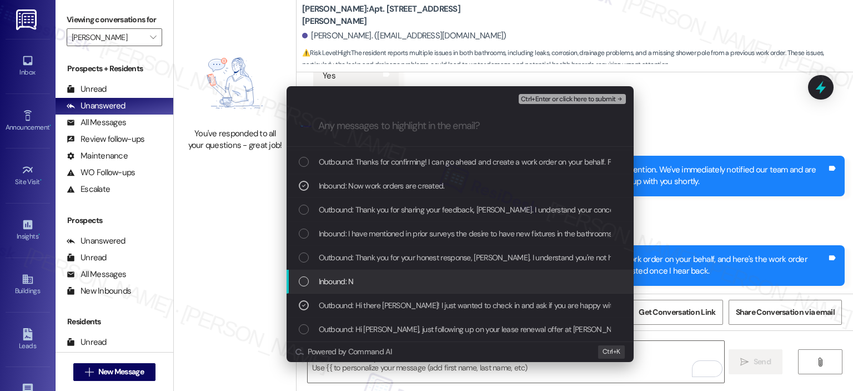
click at [430, 276] on div "Inbound: N" at bounding box center [461, 281] width 325 height 12
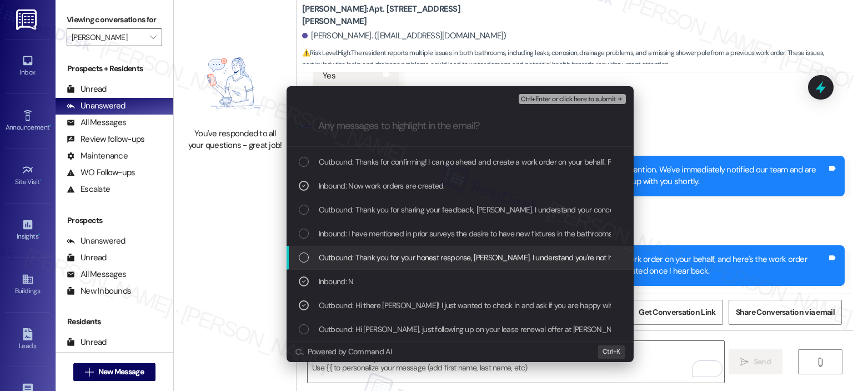
click at [430, 255] on span "Outbound: Thank you for your honest response, [PERSON_NAME]. I understand you'r…" at bounding box center [688, 257] width 738 height 12
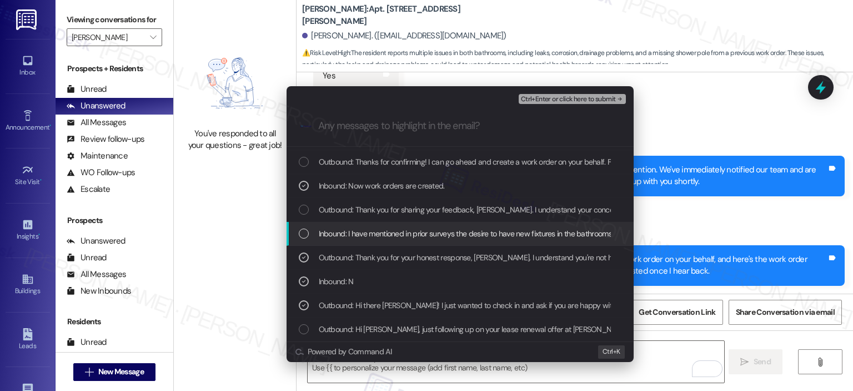
click at [430, 233] on span "Inbound: I have mentioned in prior surveys the desire to have new fixtures in t…" at bounding box center [868, 233] width 1098 height 12
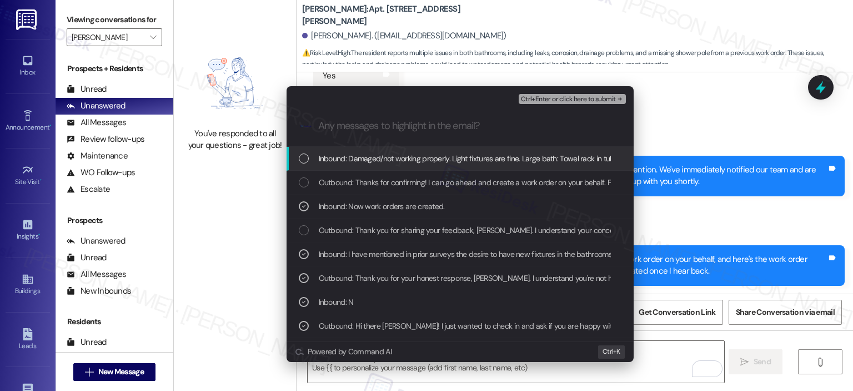
scroll to position [96, 0]
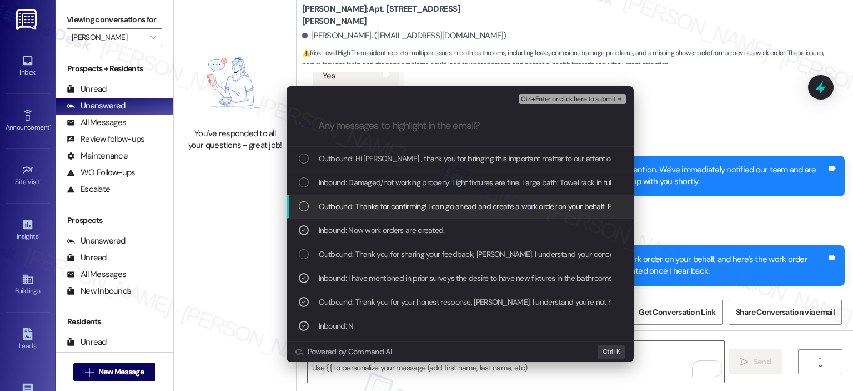
drag, startPoint x: 424, startPoint y: 206, endPoint x: 422, endPoint y: 179, distance: 26.2
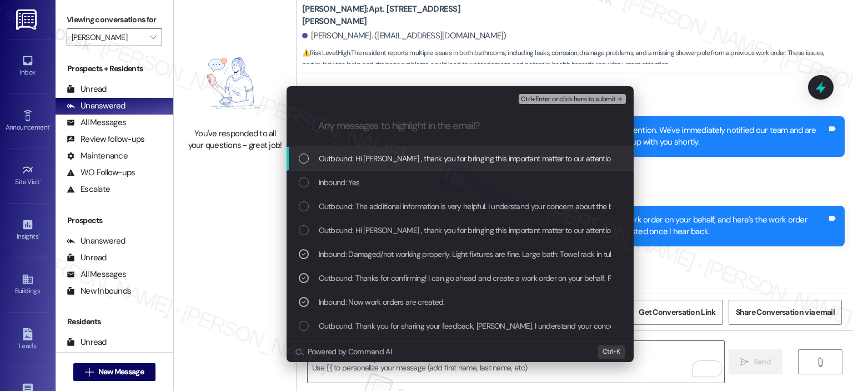
scroll to position [2759, 0]
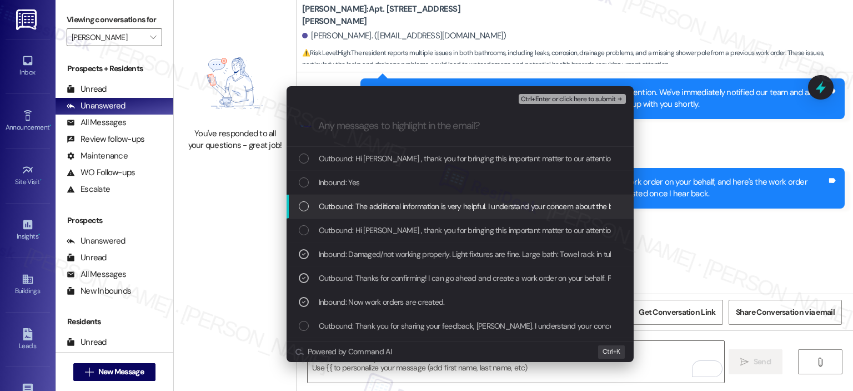
click at [406, 200] on span "Outbound: The additional information is very helpful. I understand your concern…" at bounding box center [656, 206] width 675 height 12
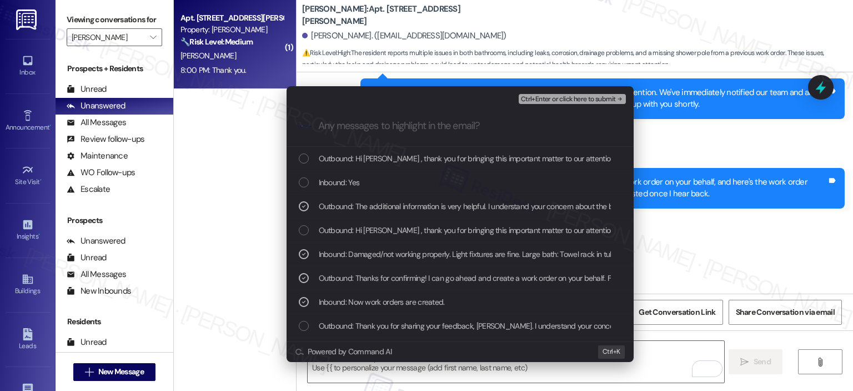
click at [354, 184] on span "Inbound: Yes" at bounding box center [339, 182] width 41 height 12
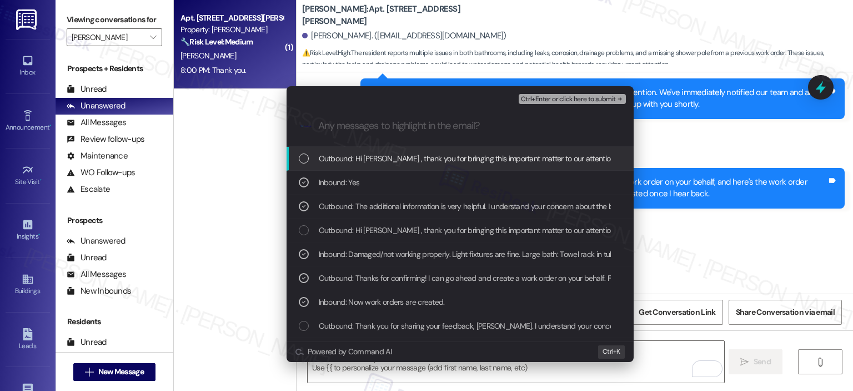
click at [389, 156] on span "Outbound: Hi [PERSON_NAME] , thank you for bringing this important matter to ou…" at bounding box center [692, 158] width 746 height 12
click at [417, 163] on span "Outbound: Hi [PERSON_NAME] , thank you for bringing this important matter to ou…" at bounding box center [692, 158] width 746 height 12
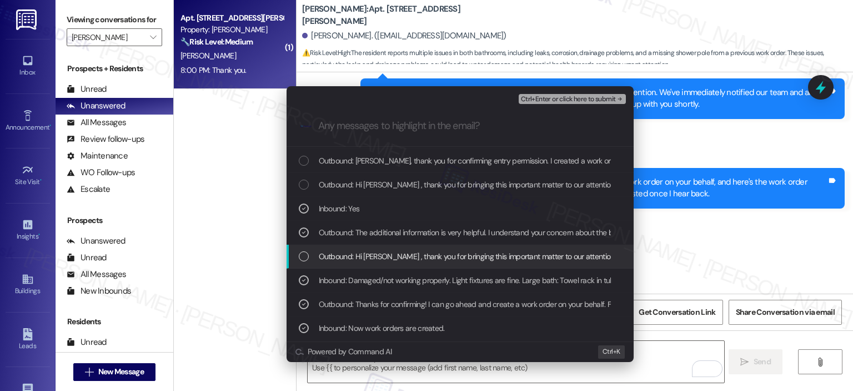
scroll to position [0, 0]
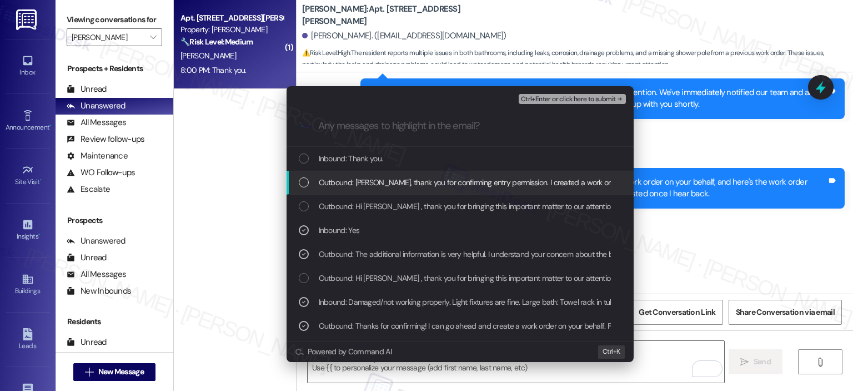
click at [413, 182] on span "Outbound: [PERSON_NAME], thank you for confirming entry permission. I created a…" at bounding box center [696, 182] width 754 height 12
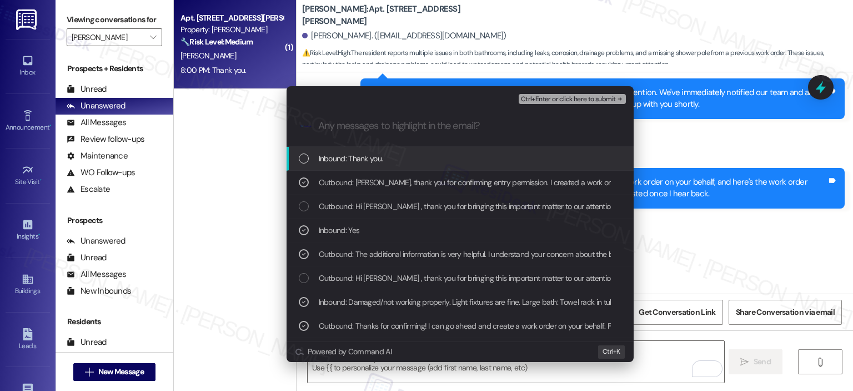
click at [408, 158] on div "Inbound: Thank you." at bounding box center [461, 158] width 325 height 12
click at [444, 153] on div "Inbound: Thank you." at bounding box center [461, 158] width 325 height 12
click at [547, 96] on span "Ctrl+Enter or click here to submit" at bounding box center [568, 100] width 95 height 8
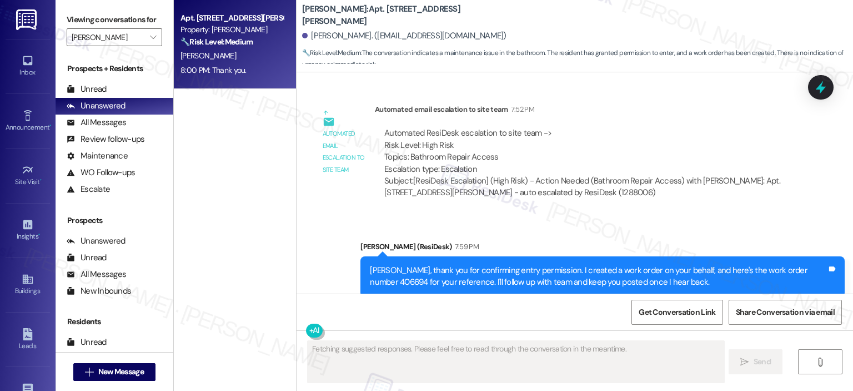
scroll to position [2945, 0]
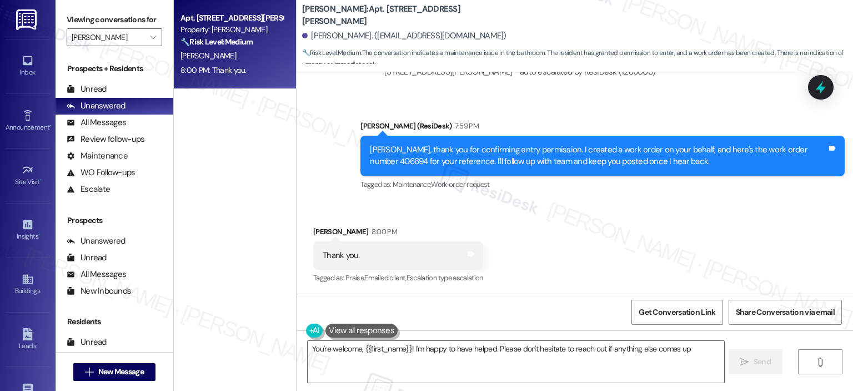
type textarea "You're welcome, {{first_name}}! I'm happy to have helped. Please don't hesitate…"
click at [150, 39] on icon "" at bounding box center [153, 37] width 6 height 9
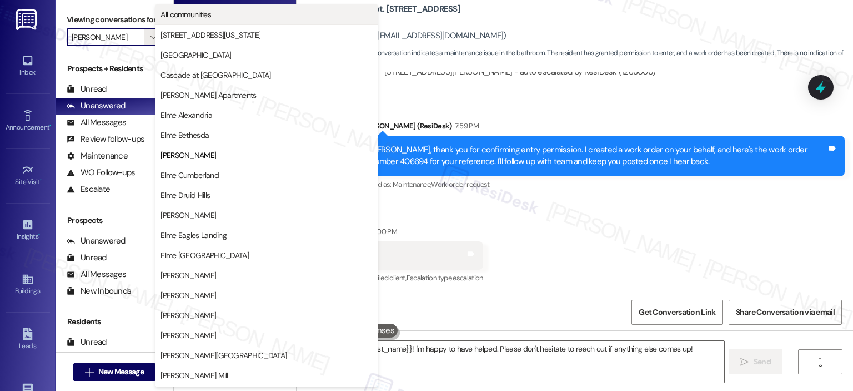
click at [196, 19] on span "All communities" at bounding box center [186, 14] width 51 height 11
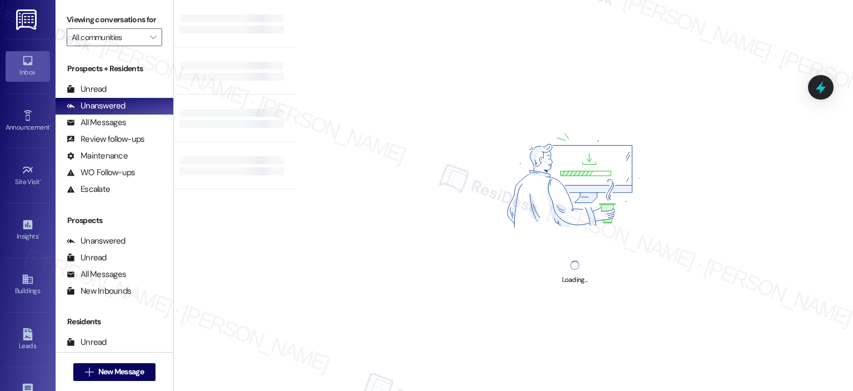
scroll to position [277, 0]
